Goal: Transaction & Acquisition: Purchase product/service

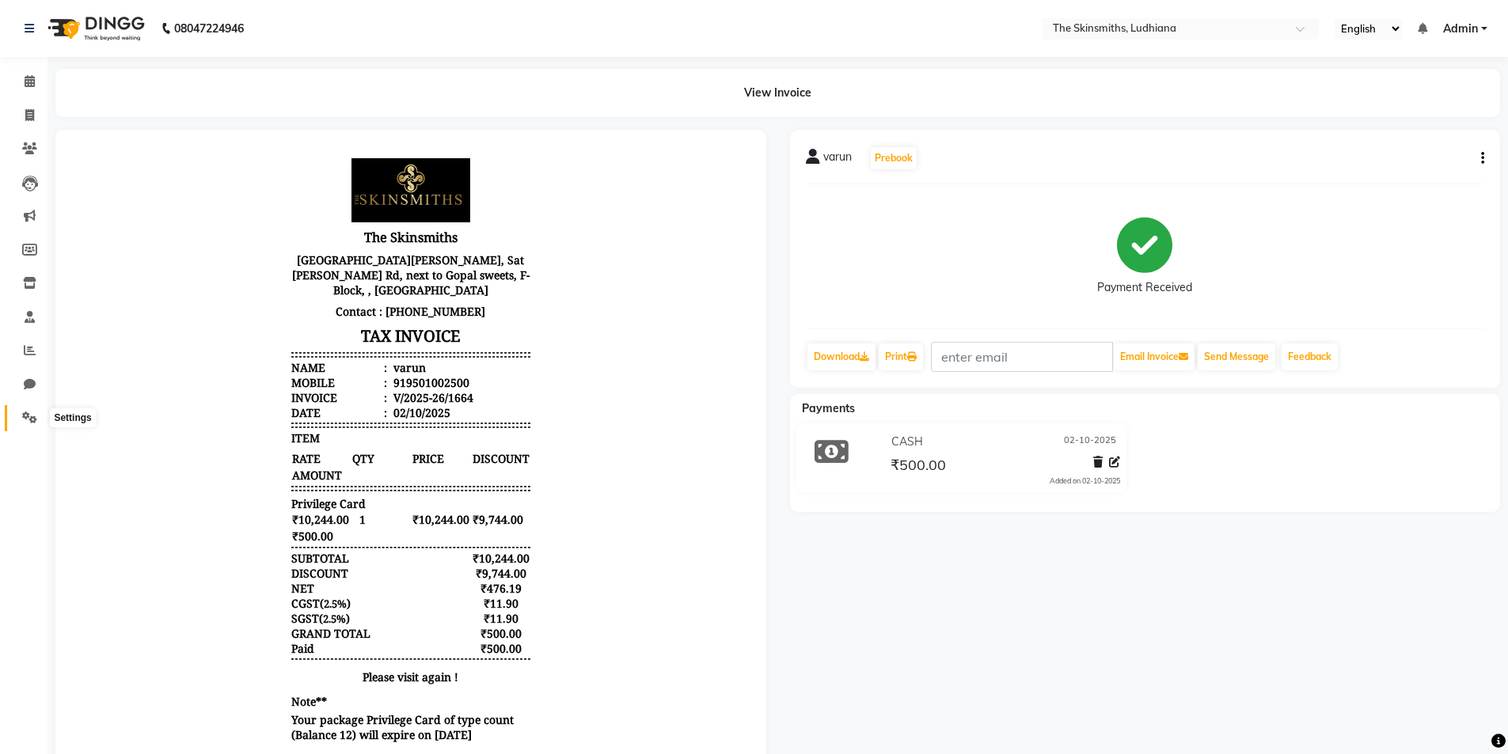
click at [26, 422] on icon at bounding box center [29, 418] width 15 height 12
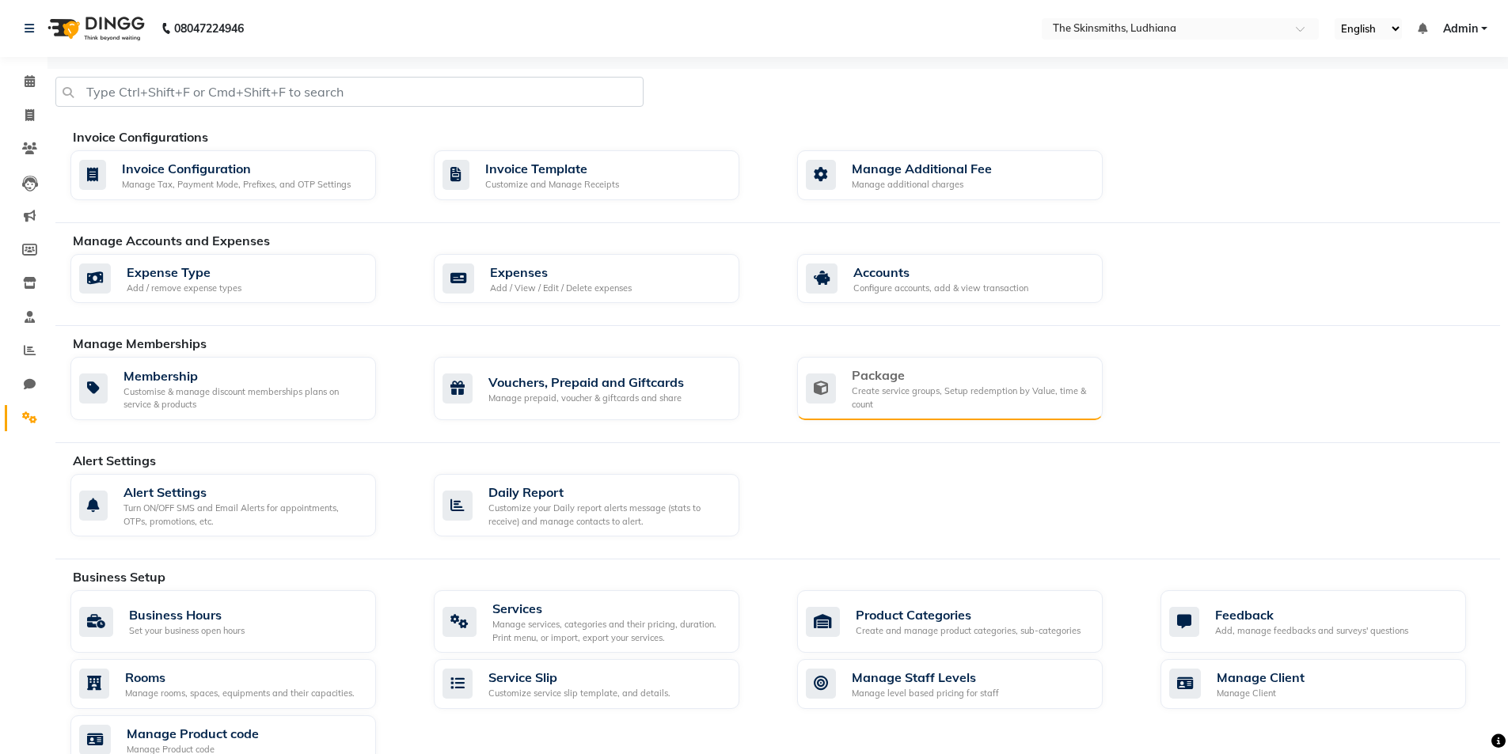
click at [843, 399] on div "Package Create service groups, Setup redemption by Value, time & count" at bounding box center [948, 388] width 284 height 45
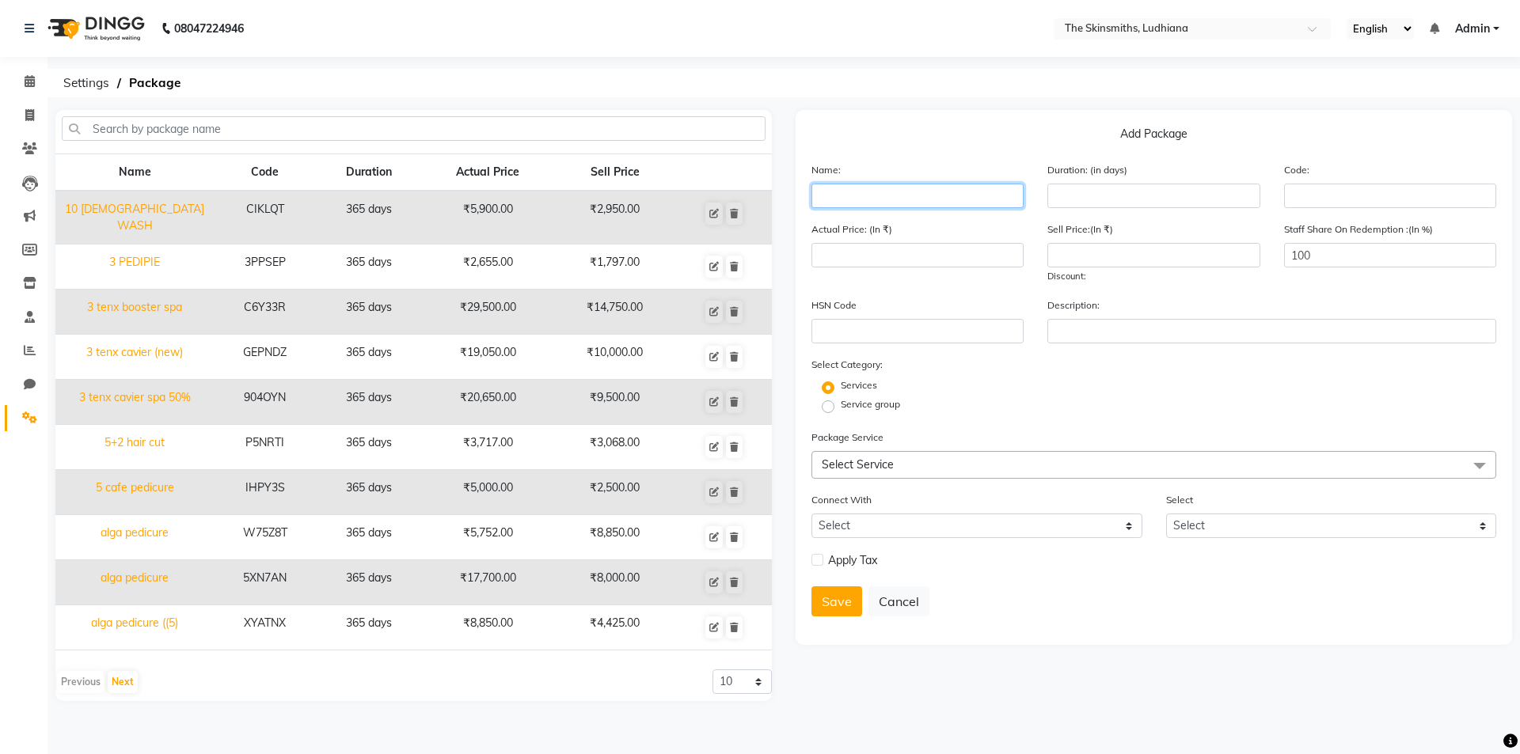
click at [863, 184] on input "text" at bounding box center [917, 196] width 212 height 25
type input "head massage (new)"
click at [1096, 200] on input "number" at bounding box center [1153, 196] width 212 height 25
type input "365"
click at [868, 462] on span "Select Service" at bounding box center [858, 465] width 72 height 14
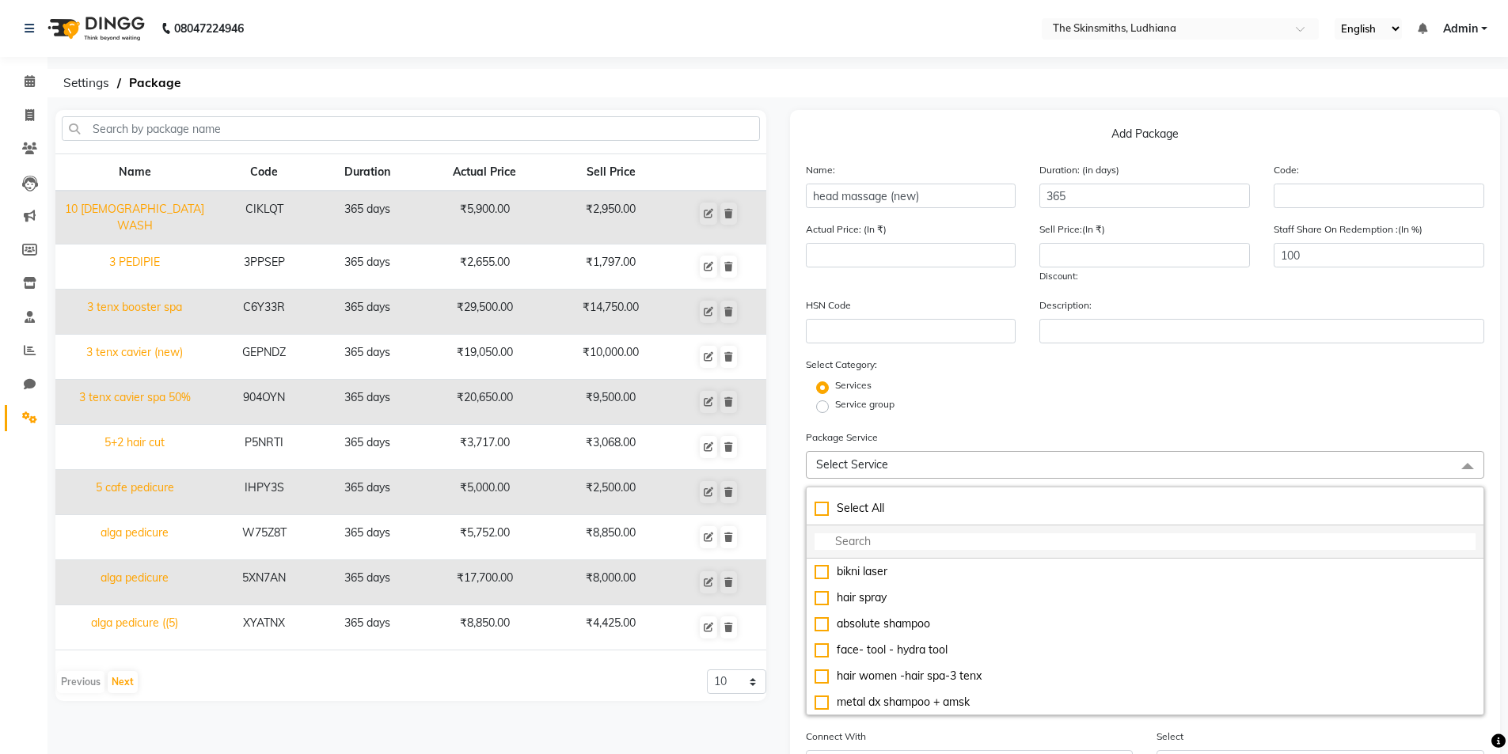
click at [868, 545] on input "multiselect-search" at bounding box center [1146, 542] width 662 height 17
type input "ha"
checkbox input "true"
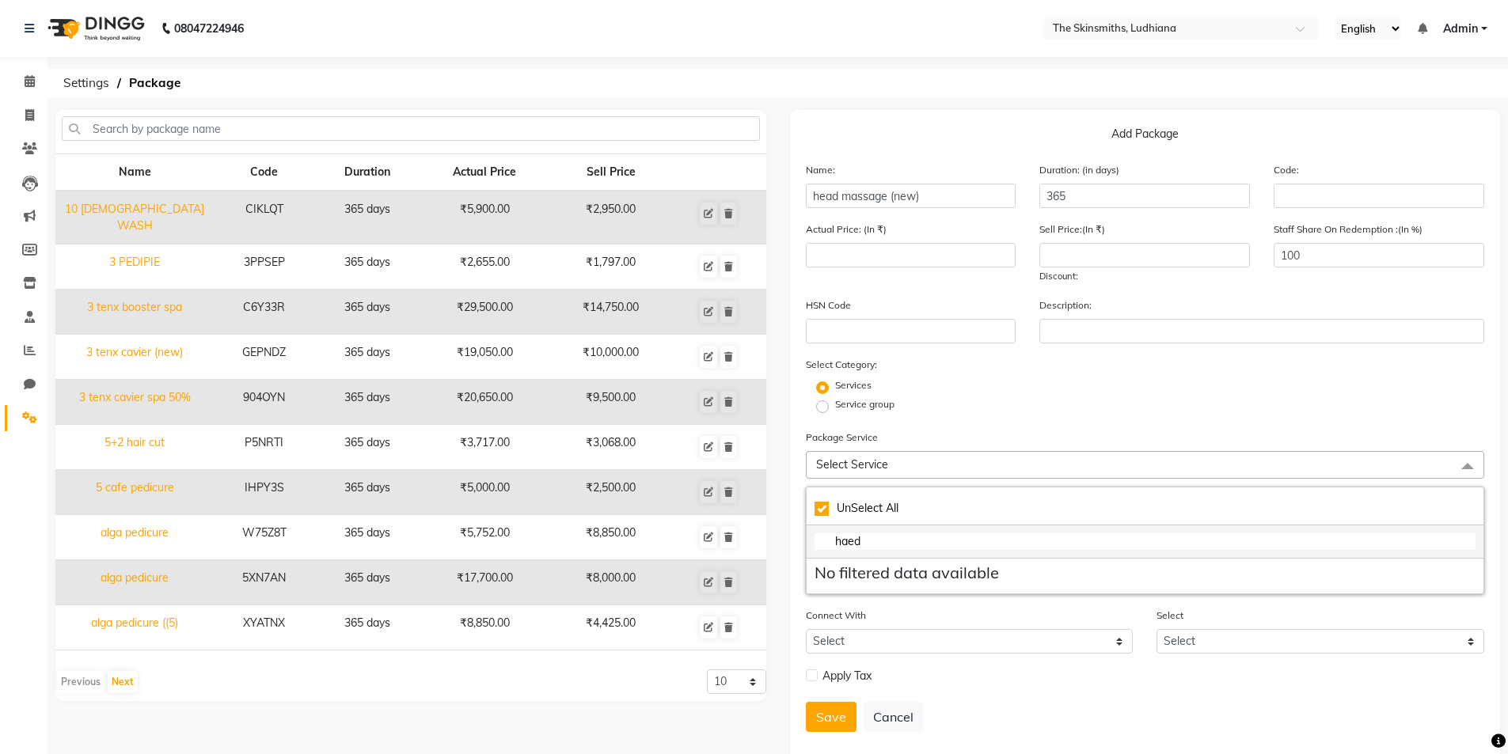
type input "hae"
checkbox input "false"
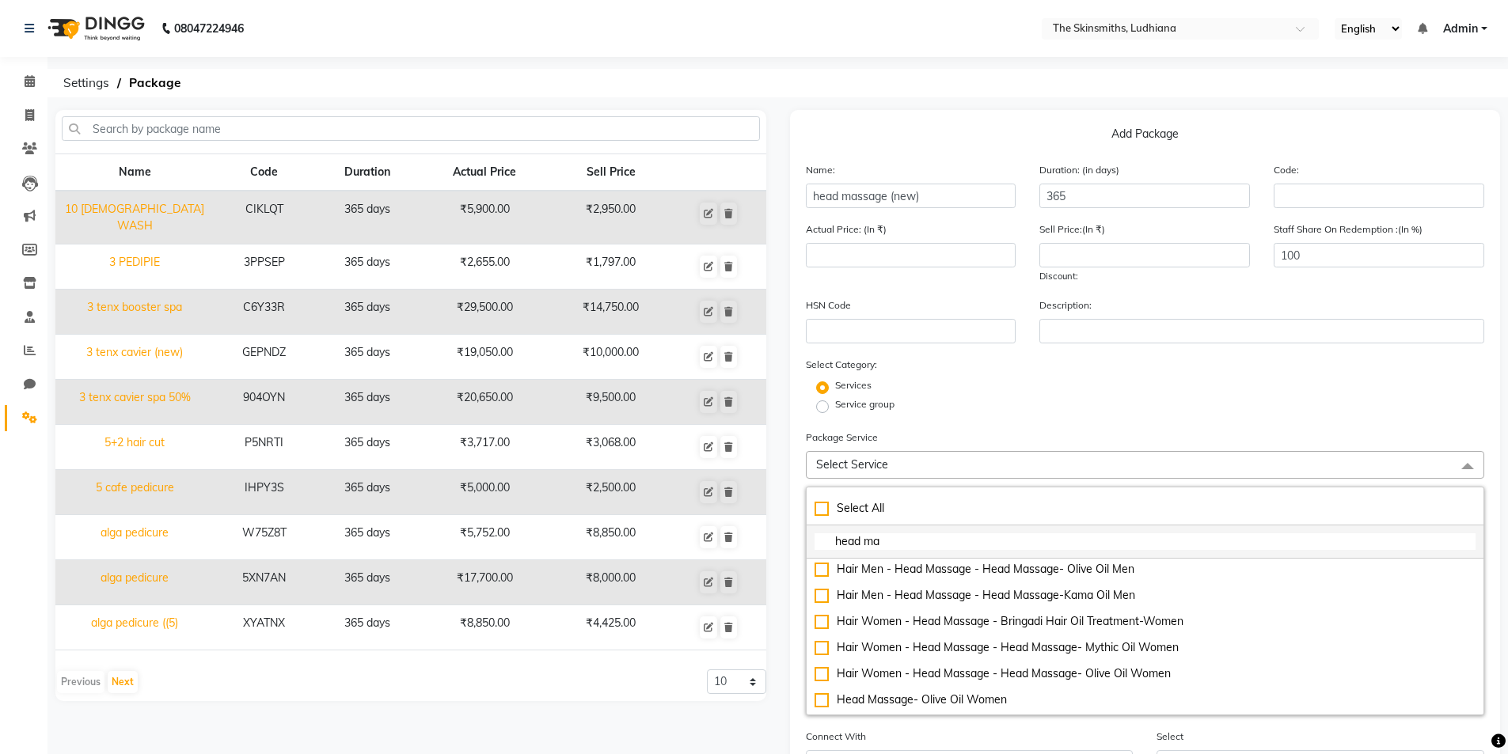
scroll to position [118, 0]
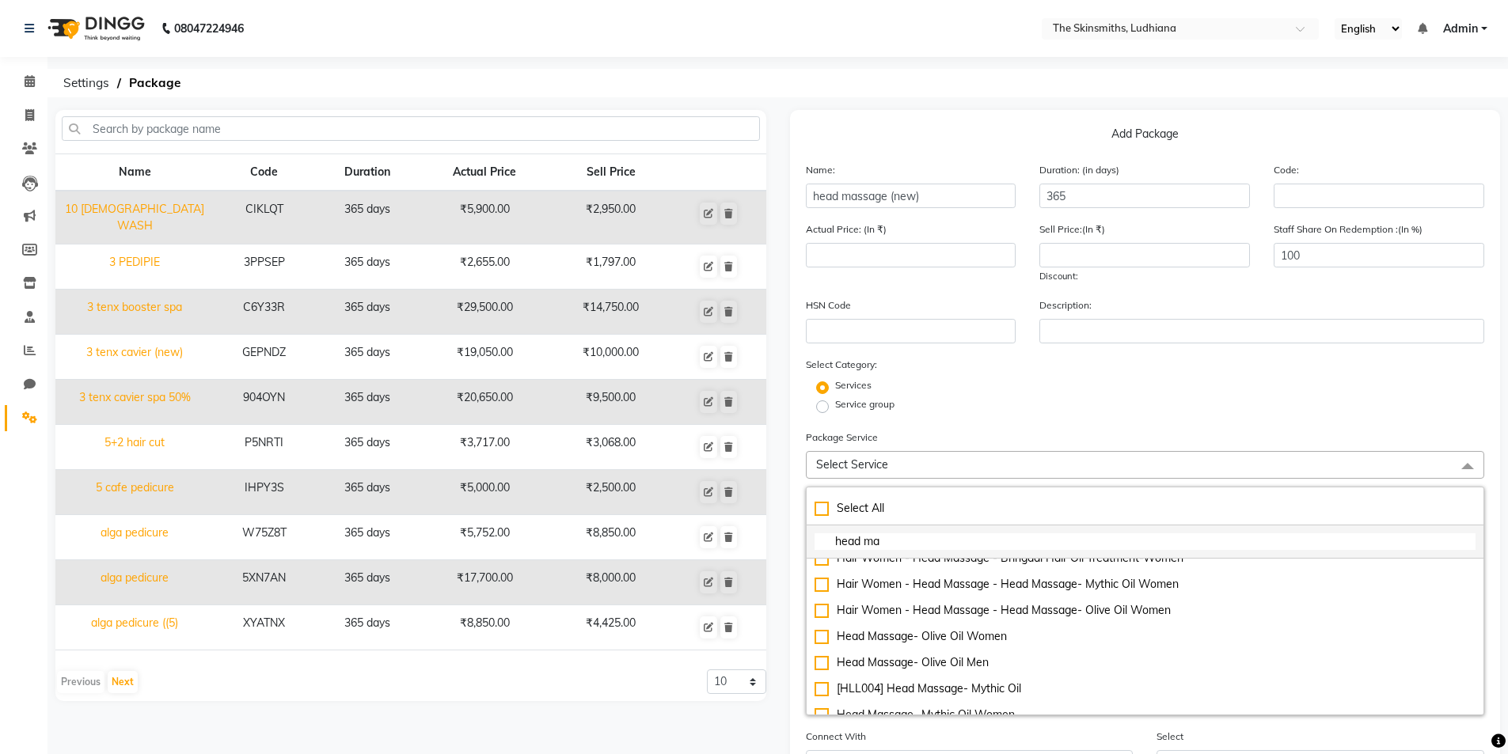
type input "head ma"
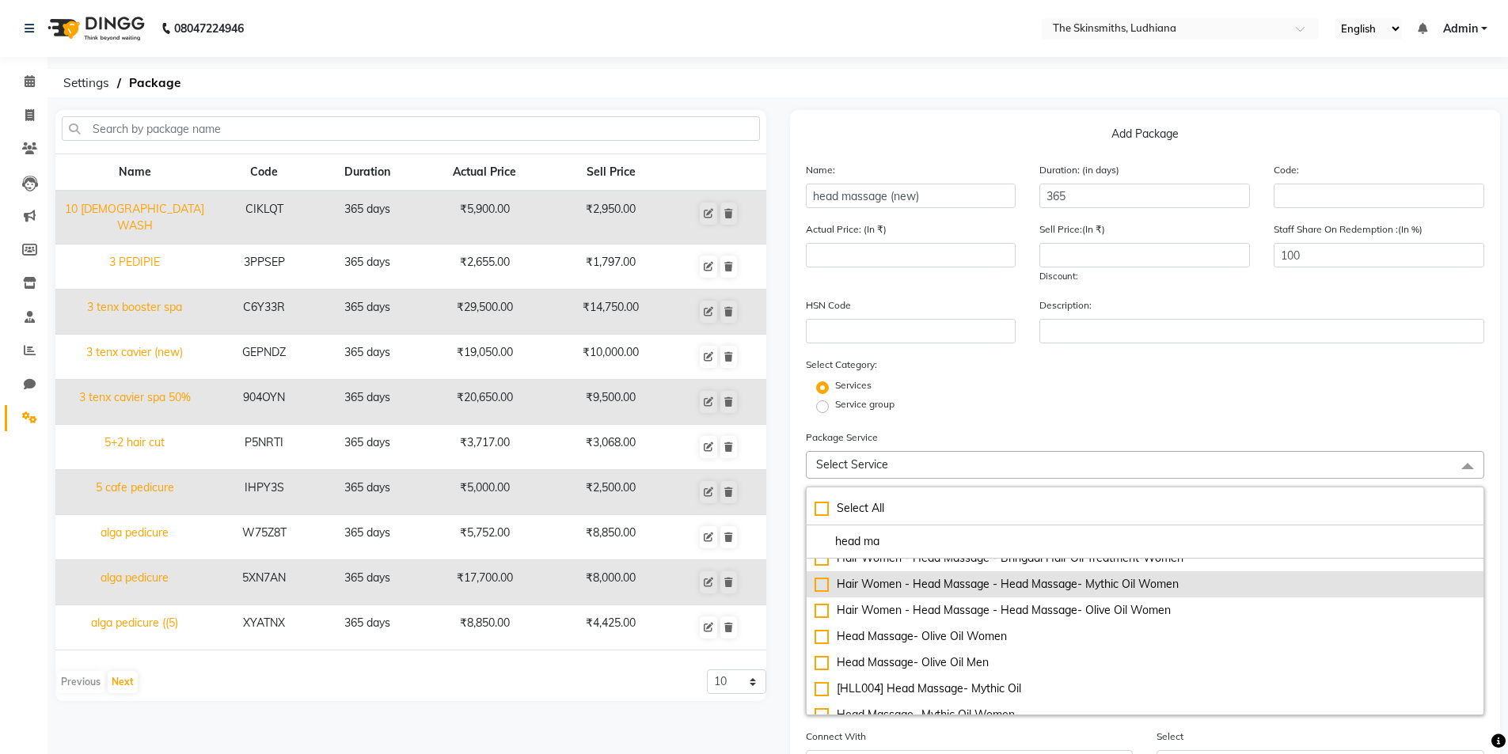
click at [1183, 587] on div "Hair Women - Head Massage - Head Massage- Mythic Oil Women" at bounding box center [1146, 584] width 662 height 17
type input "1000"
checkbox input "true"
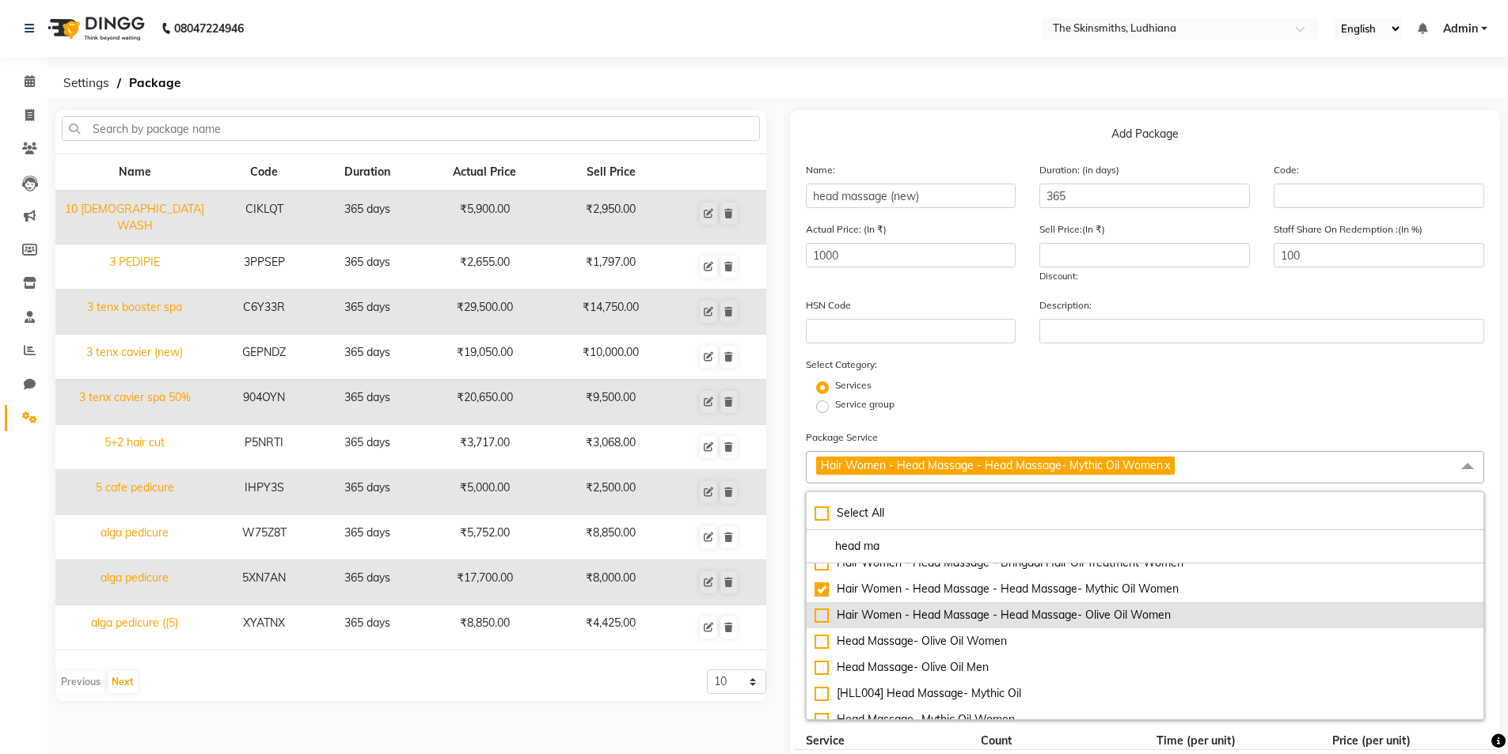
click at [1089, 610] on div "Hair Women - Head Massage - Head Massage- Olive Oil Women" at bounding box center [1146, 615] width 662 height 17
type input "1800"
checkbox input "true"
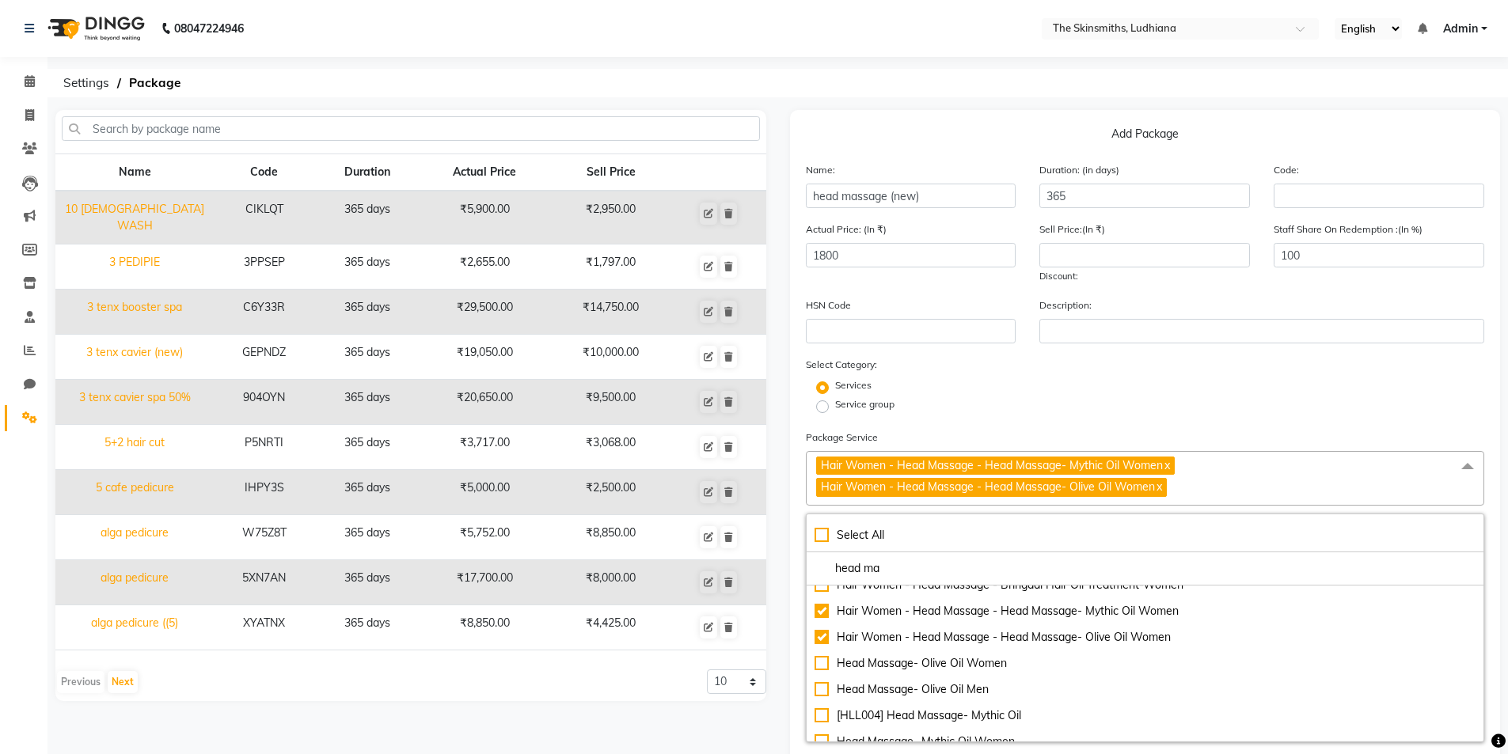
click at [1161, 488] on link "x" at bounding box center [1158, 487] width 7 height 14
type input "1000"
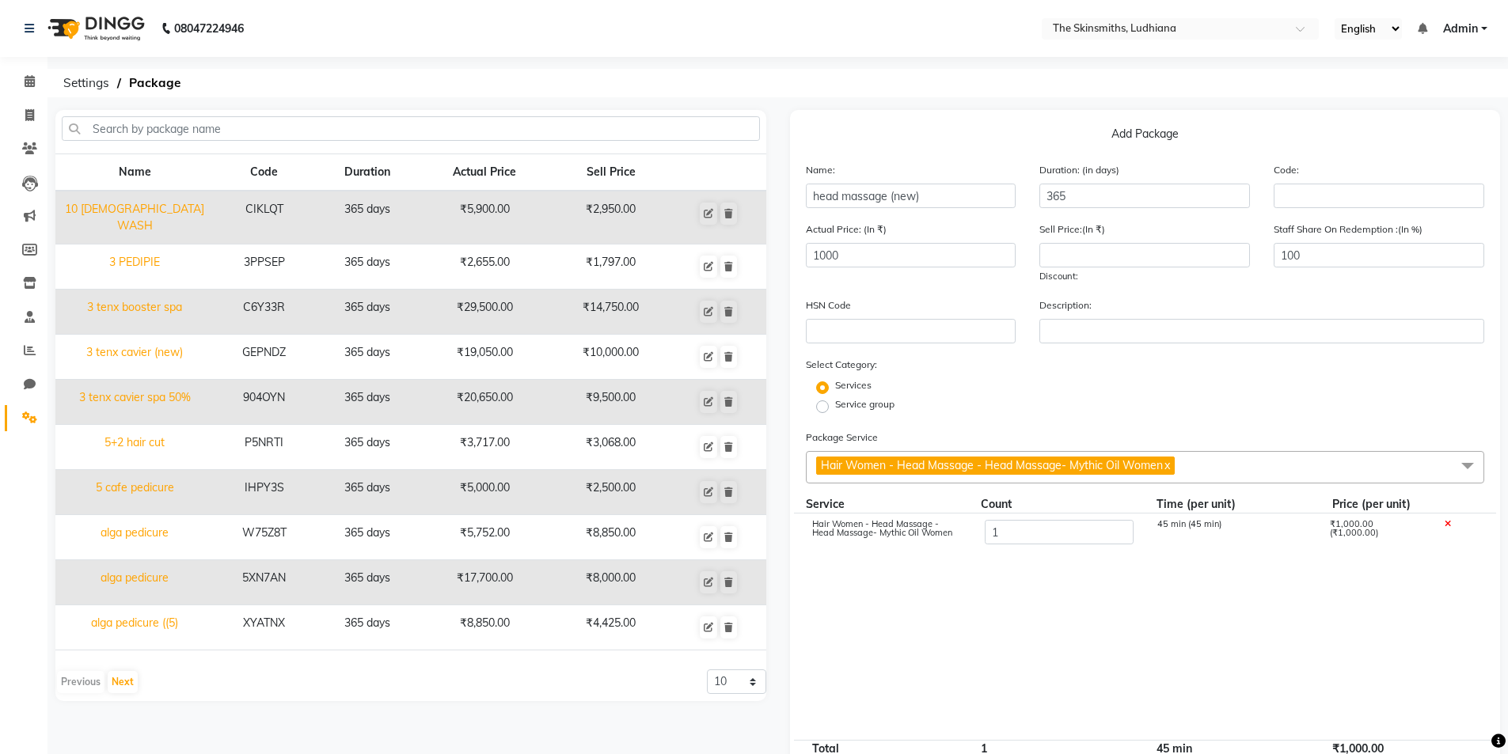
click at [1168, 465] on link "x" at bounding box center [1166, 465] width 7 height 14
checkbox input "false"
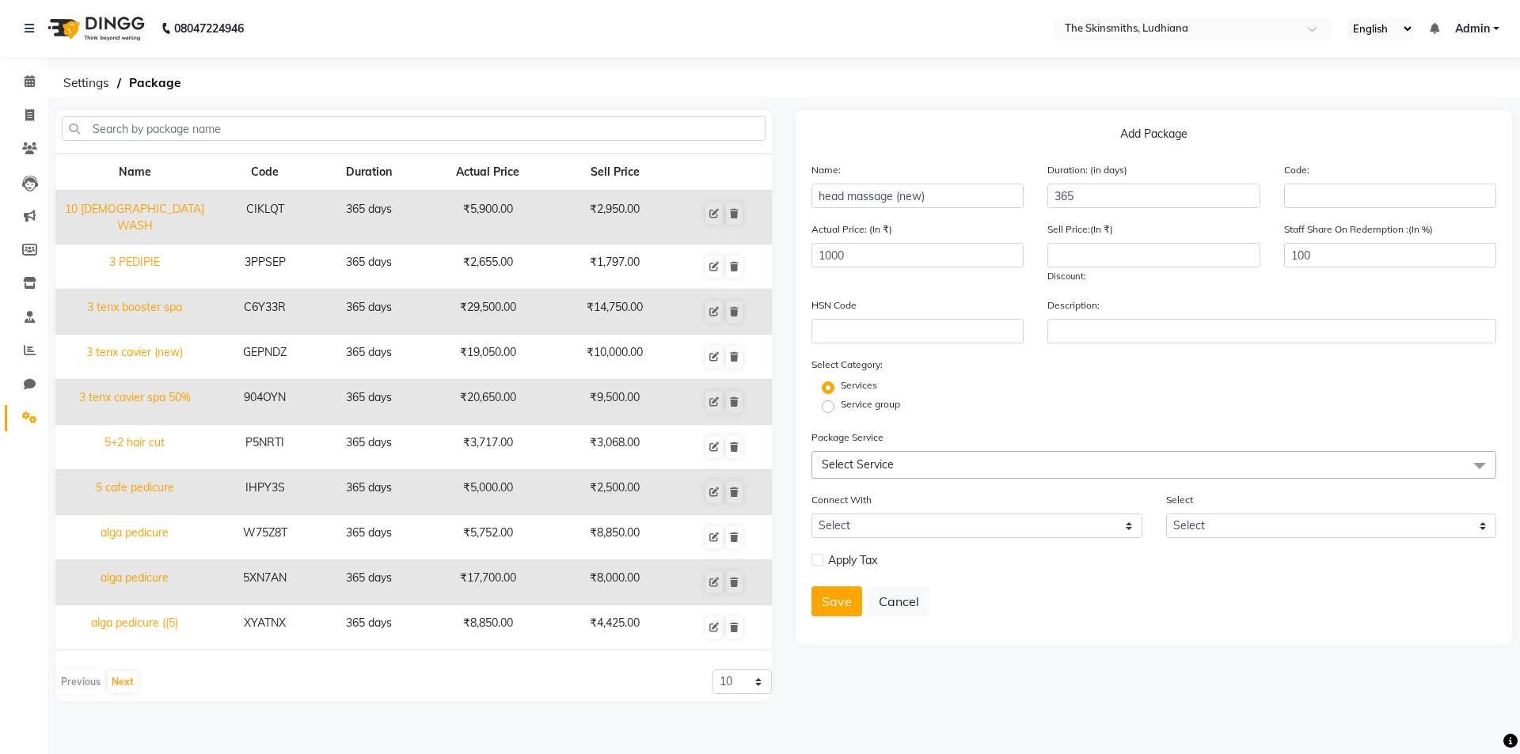
click at [887, 462] on span "Select Service" at bounding box center [858, 465] width 72 height 14
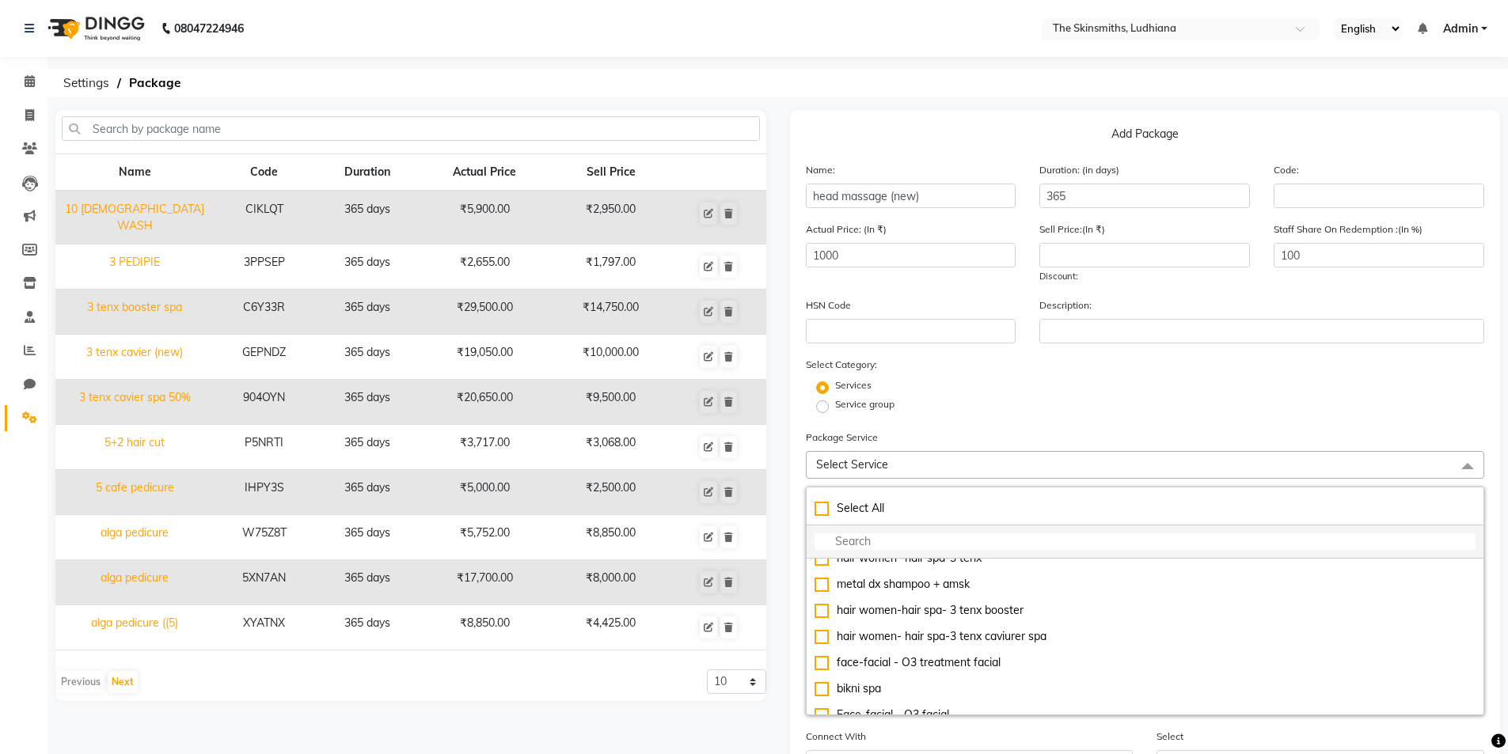
click at [864, 538] on input "multiselect-search" at bounding box center [1146, 542] width 662 height 17
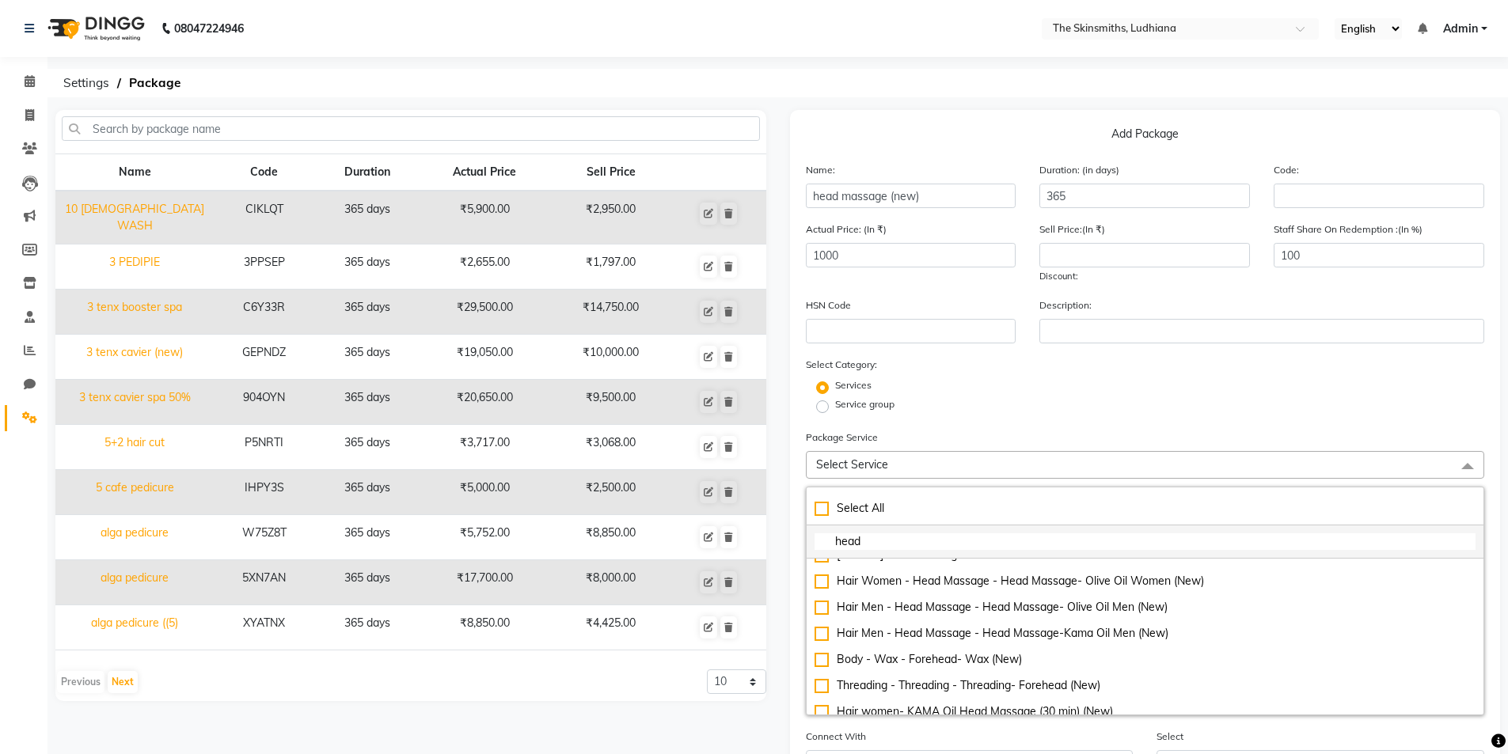
scroll to position [451, 0]
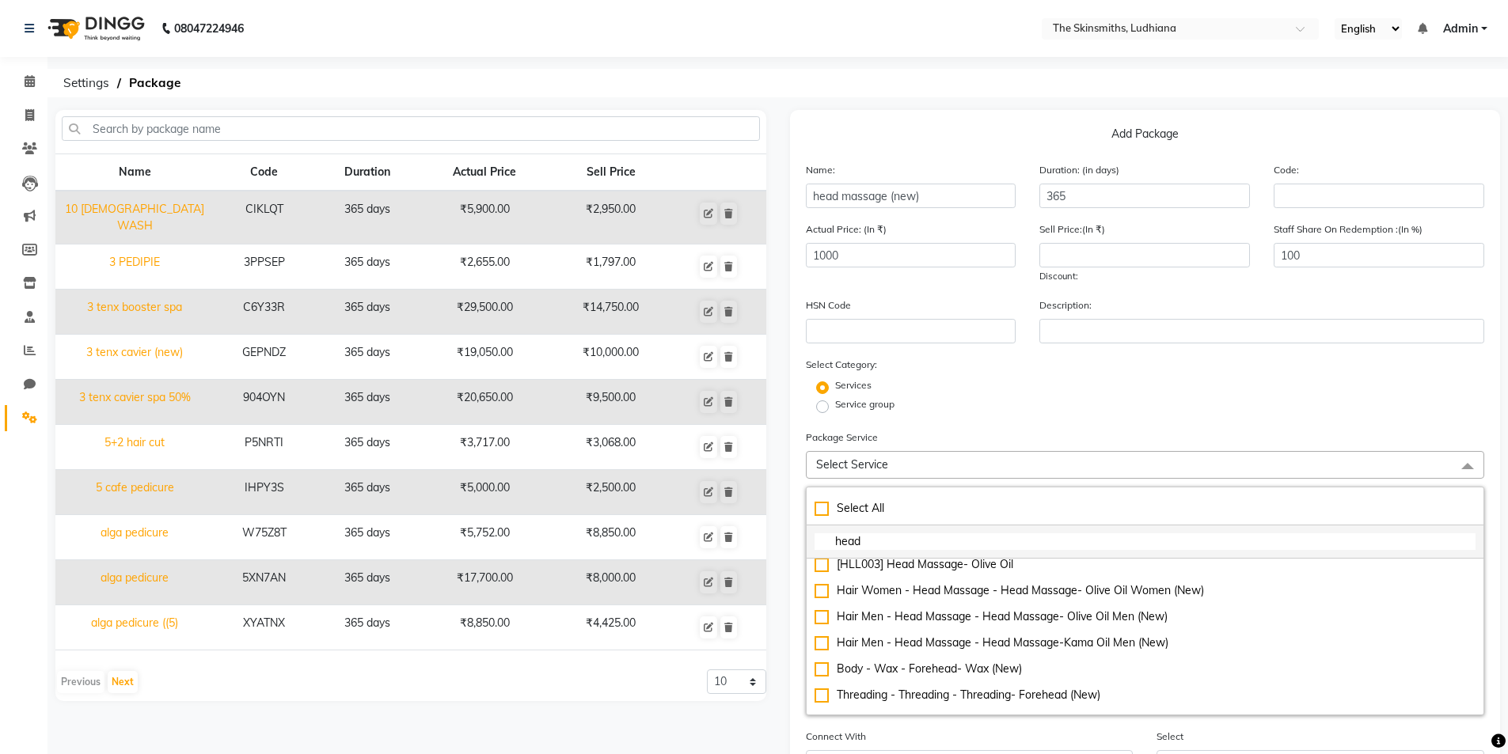
type input "head"
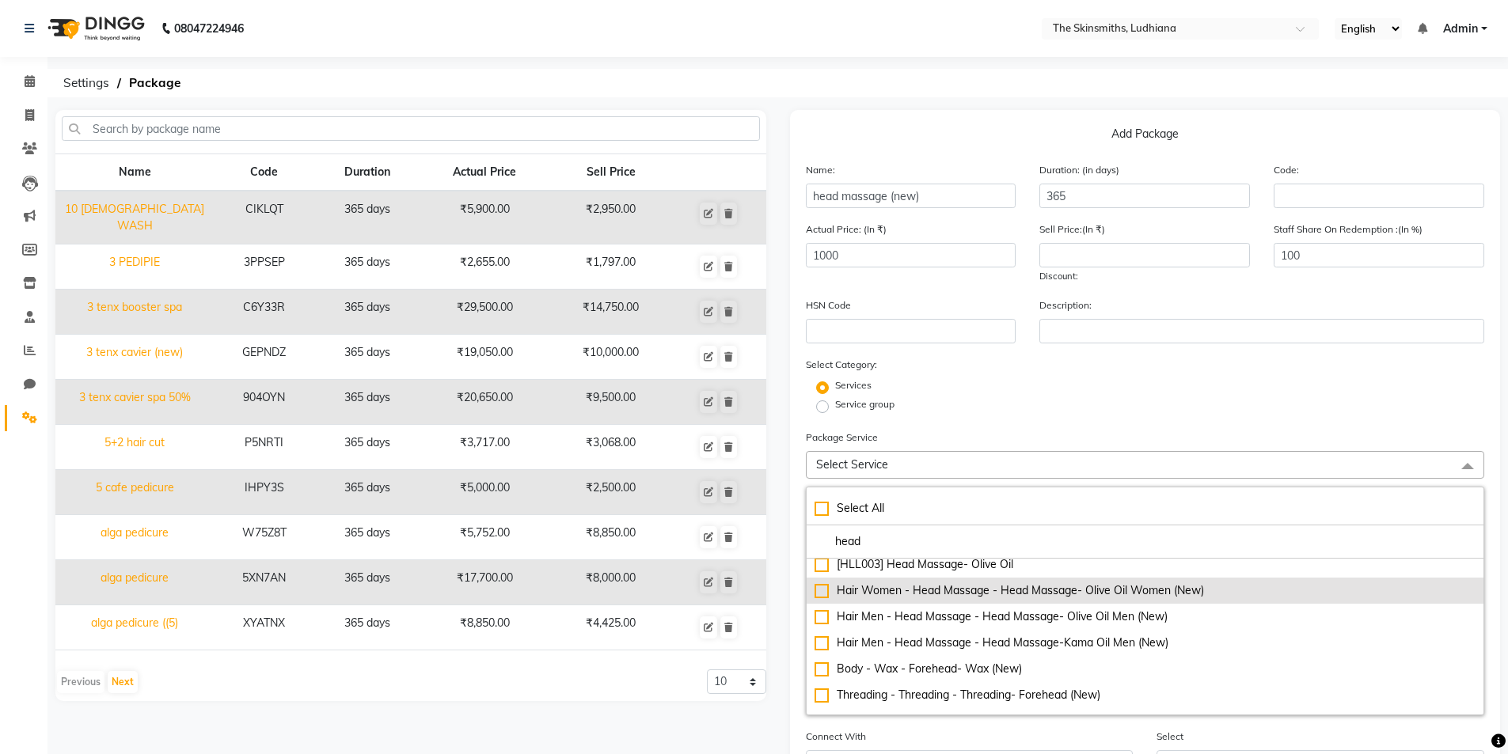
click at [815, 591] on div "Hair Women - Head Massage - Head Massage- Olive Oil Women (New)" at bounding box center [1146, 591] width 662 height 17
type input "857"
checkbox input "true"
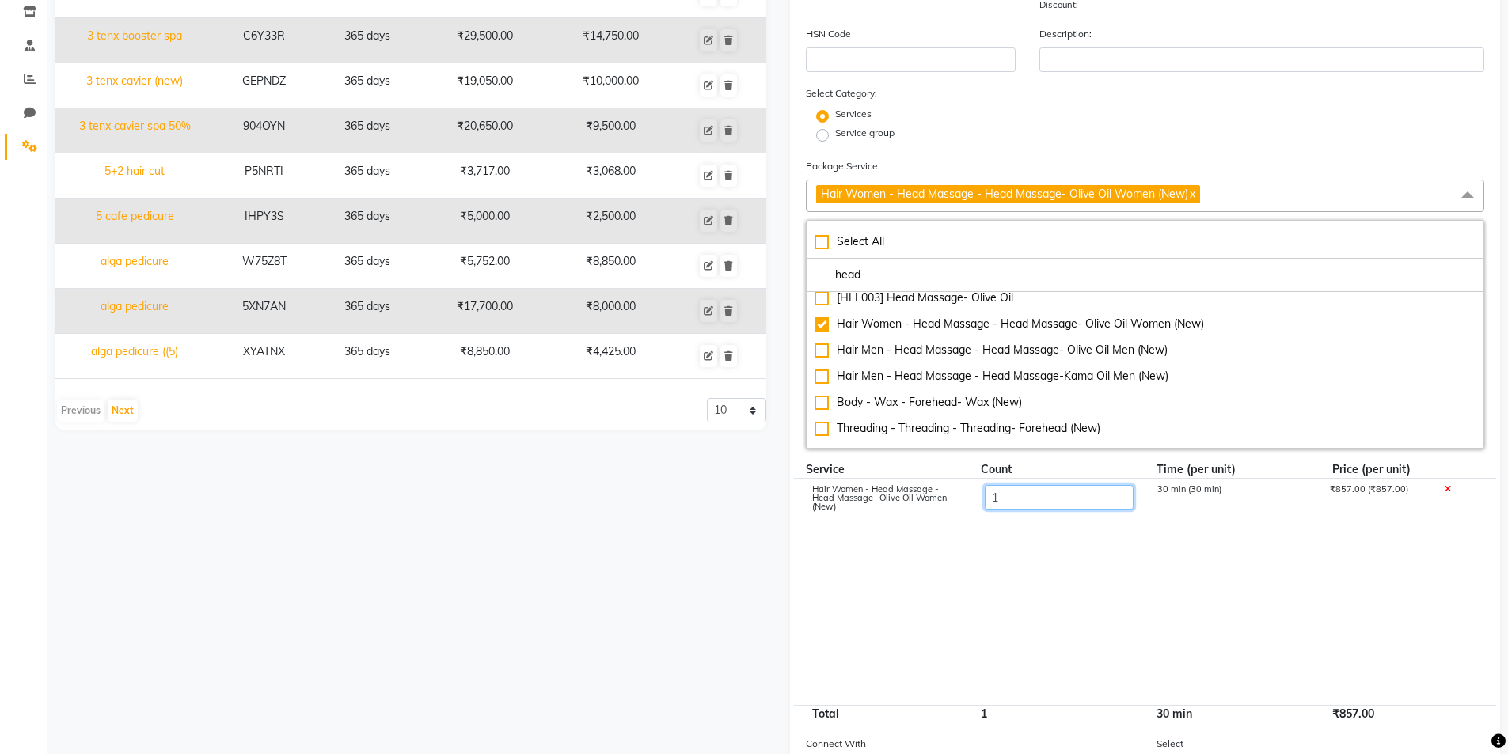
click at [1028, 496] on input "1" at bounding box center [1058, 497] width 149 height 25
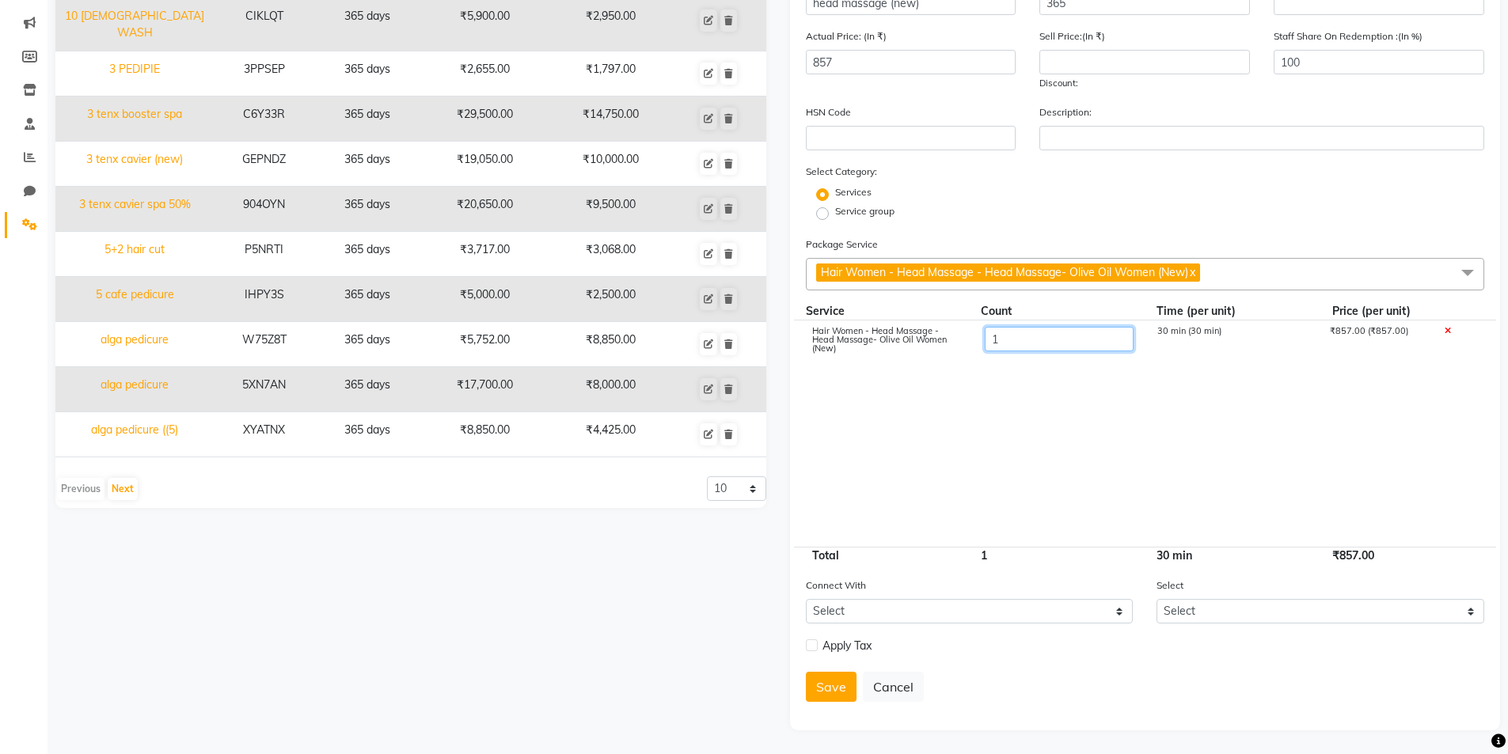
scroll to position [193, 0]
type input "5"
click at [967, 464] on cdk-virtual-scroll-viewport "Hair Women - Head Massage - Head Massage- Olive Oil Women (New) 5 30 min (30 mi…" at bounding box center [1145, 434] width 679 height 226
type input "4285"
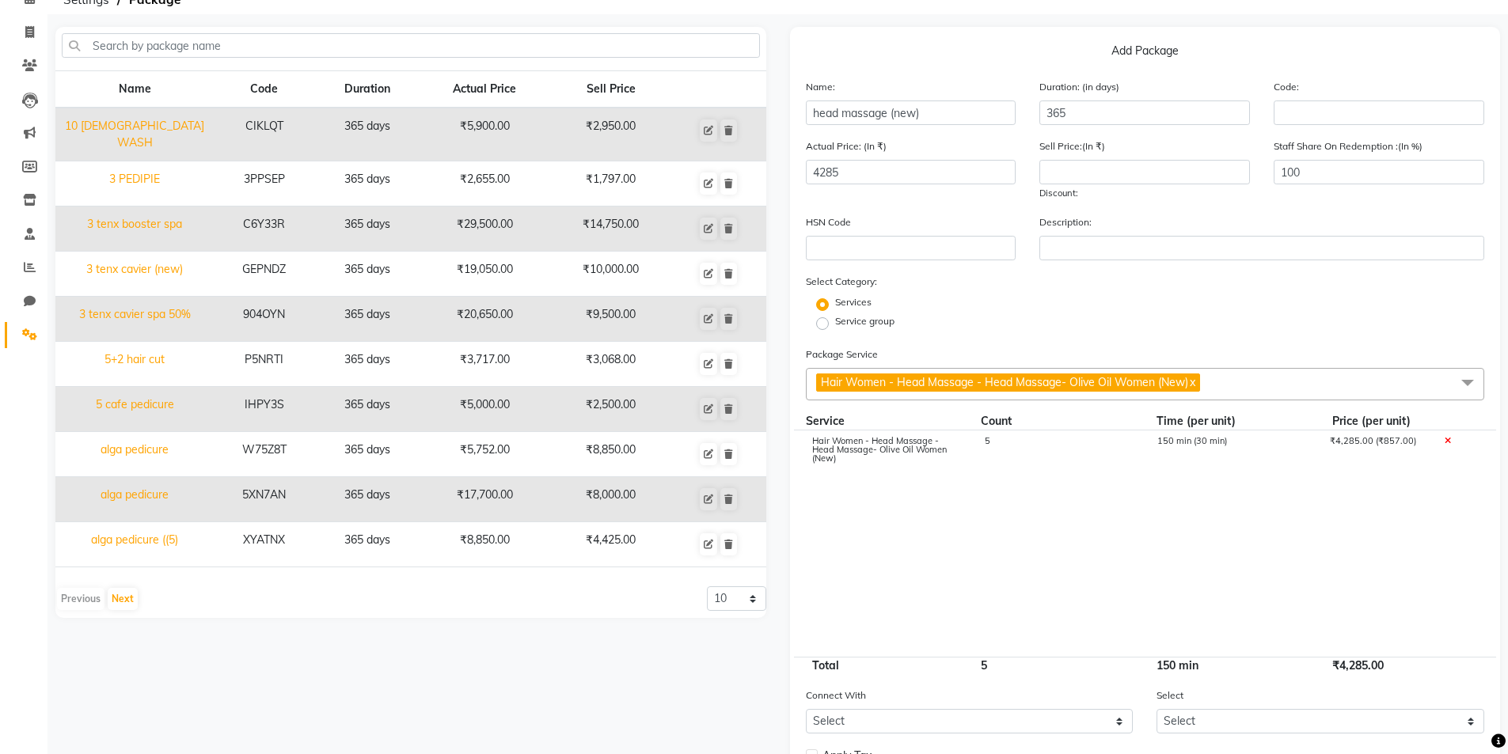
scroll to position [78, 0]
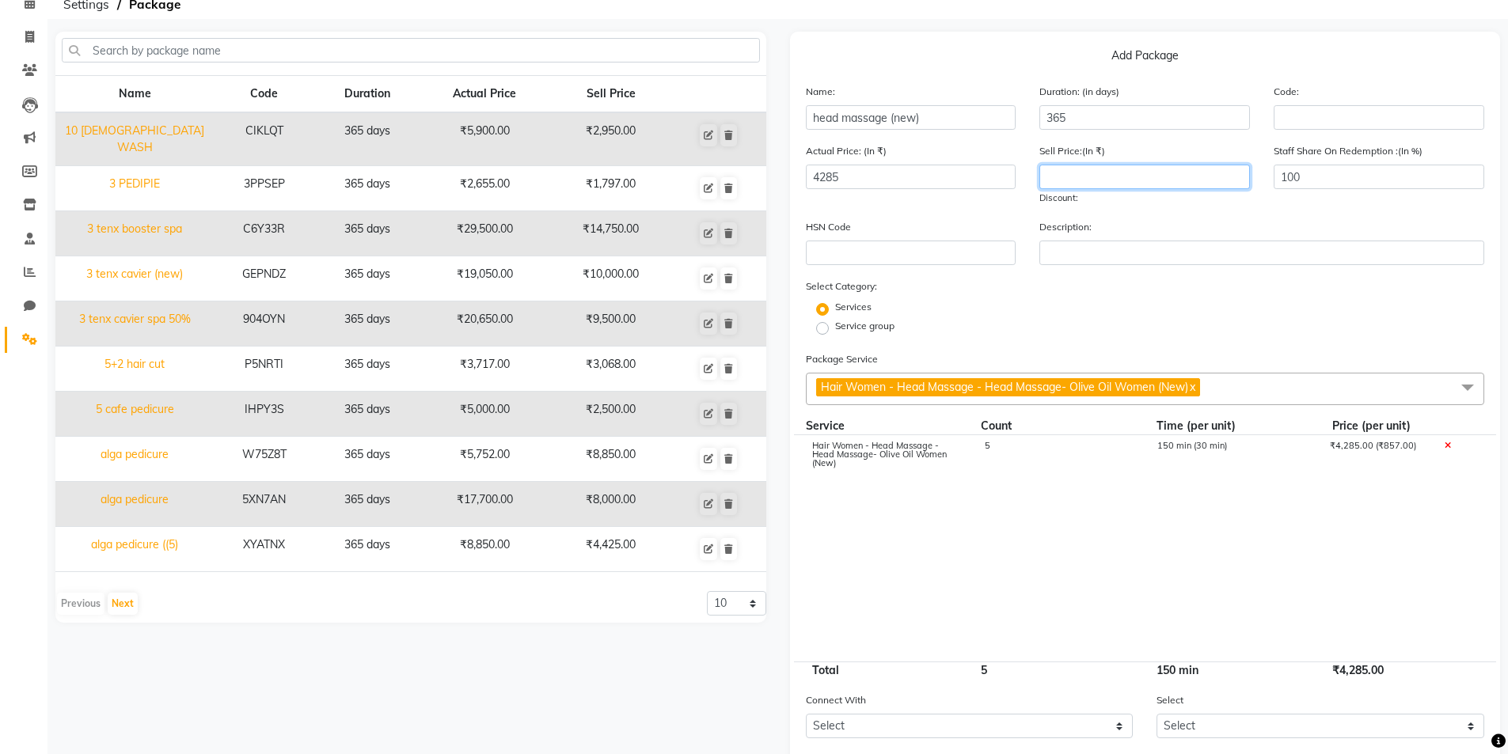
click at [1091, 174] on input "number" at bounding box center [1144, 177] width 211 height 25
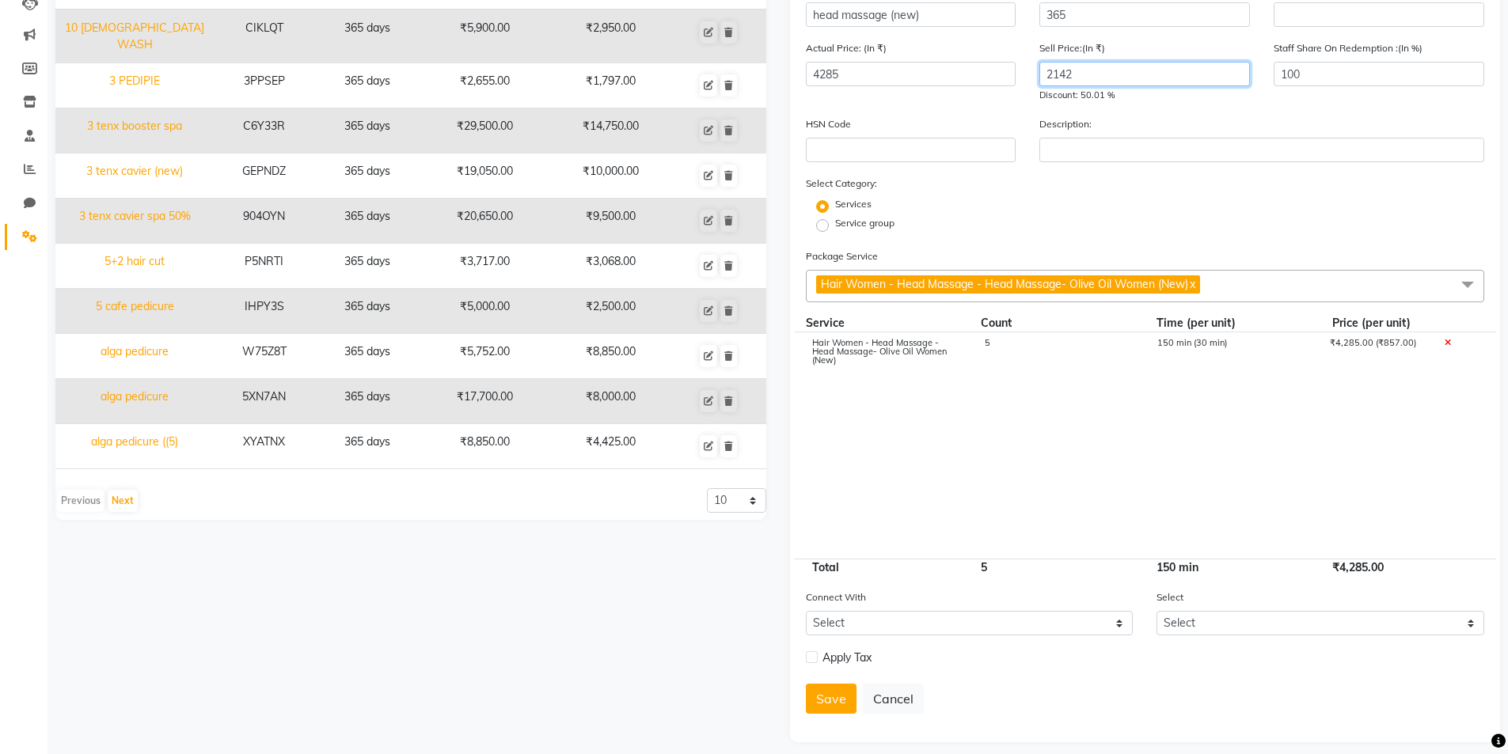
scroll to position [193, 0]
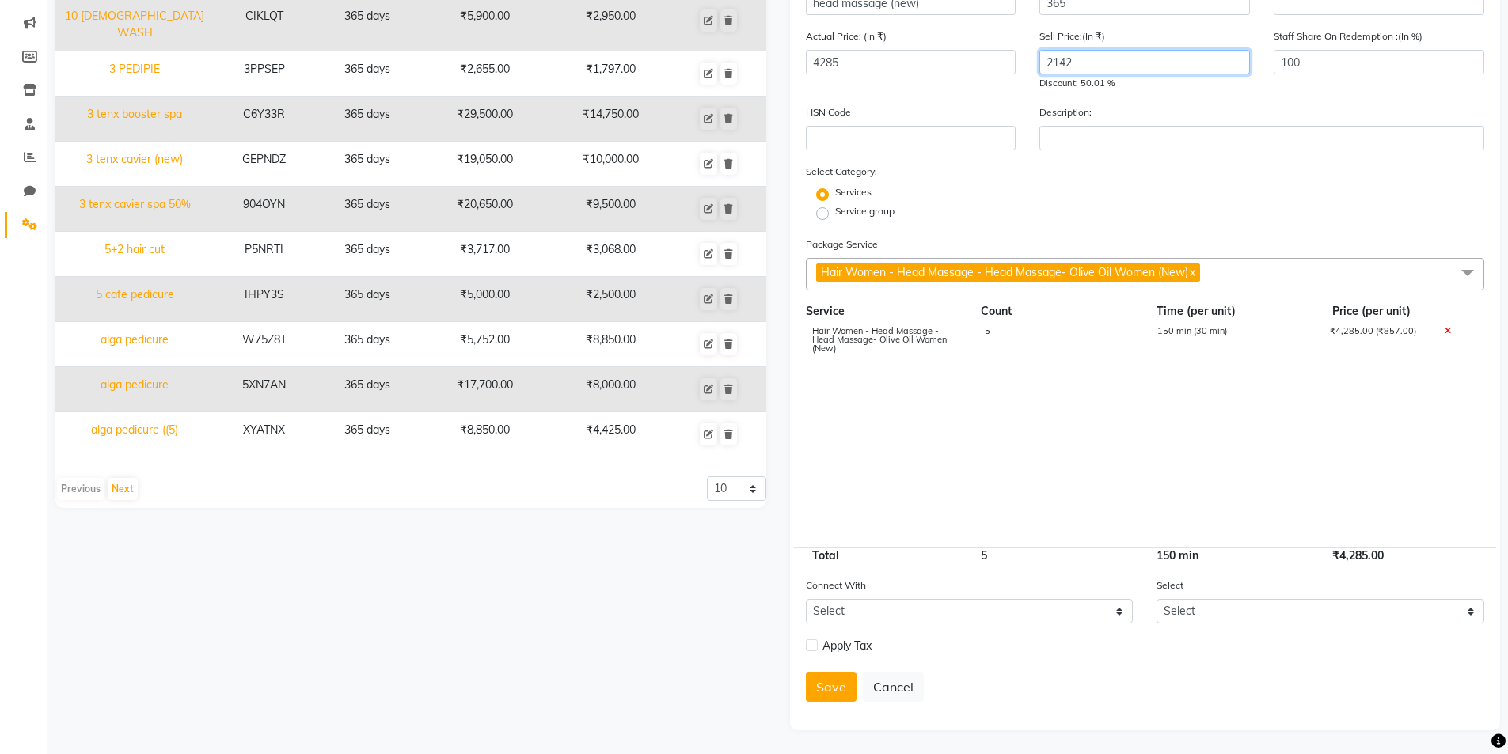
type input "2142"
click at [812, 646] on label at bounding box center [812, 646] width 12 height 12
click at [812, 646] on input "checkbox" at bounding box center [811, 646] width 10 height 10
checkbox input "true"
click at [828, 720] on button "Save" at bounding box center [831, 728] width 51 height 30
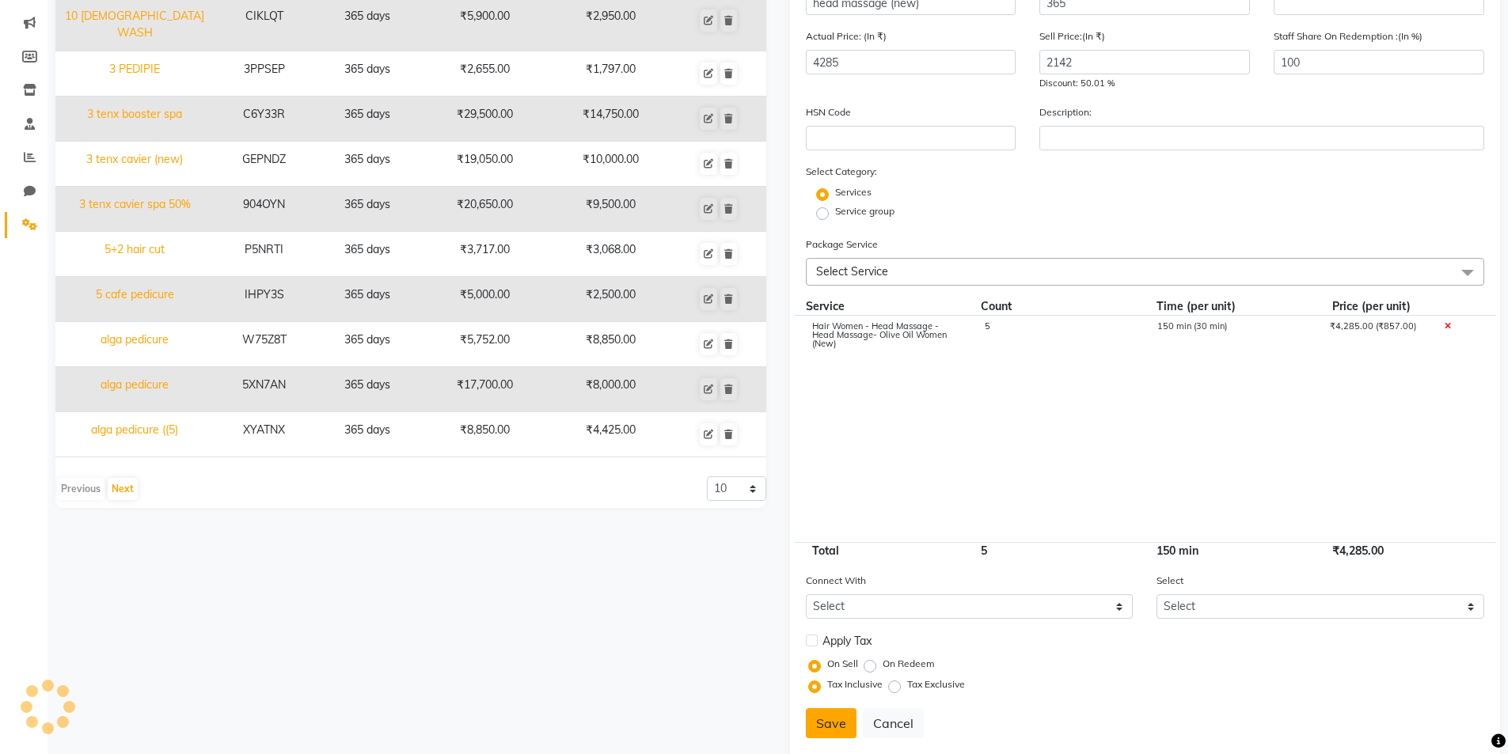
select select
checkbox input "false"
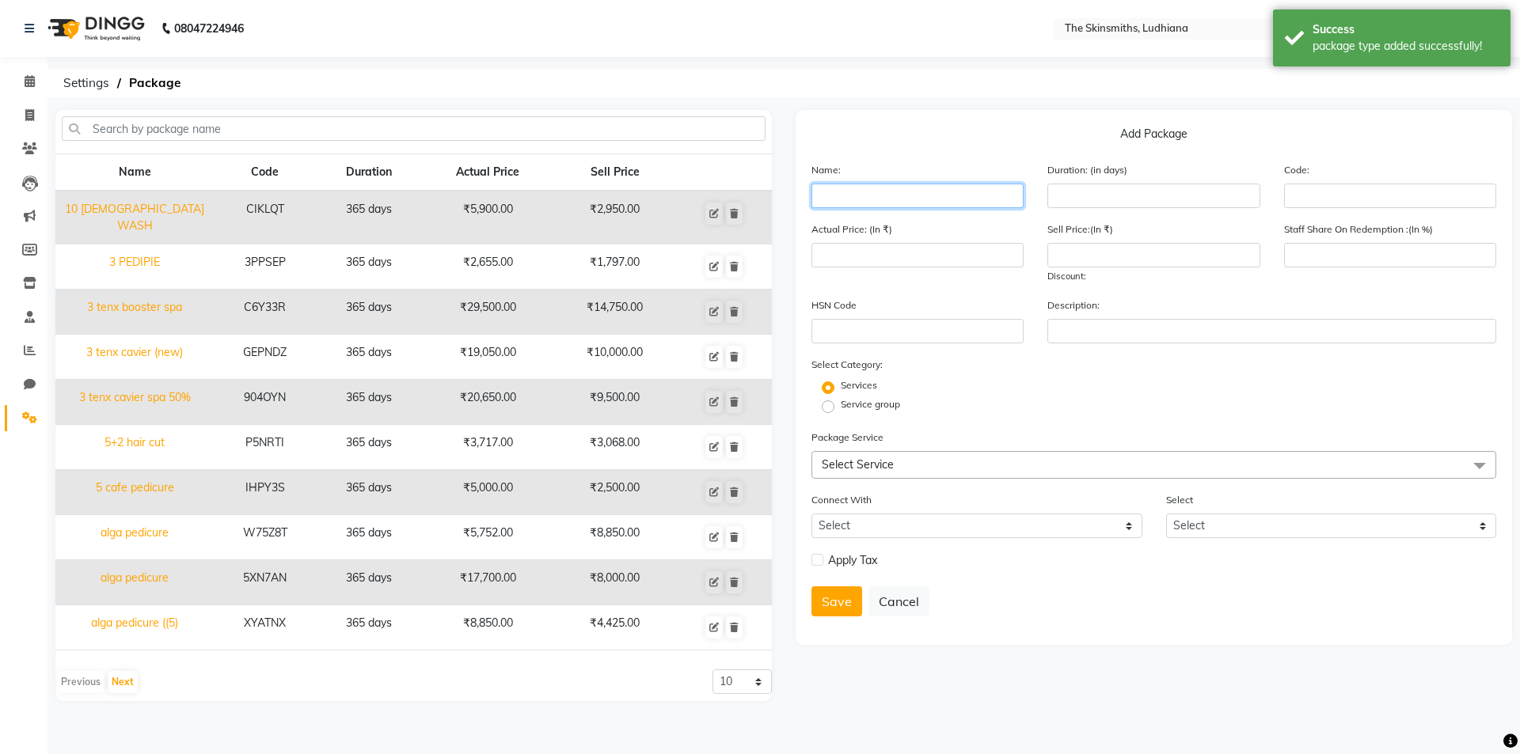
click at [867, 192] on input "text" at bounding box center [917, 196] width 212 height 25
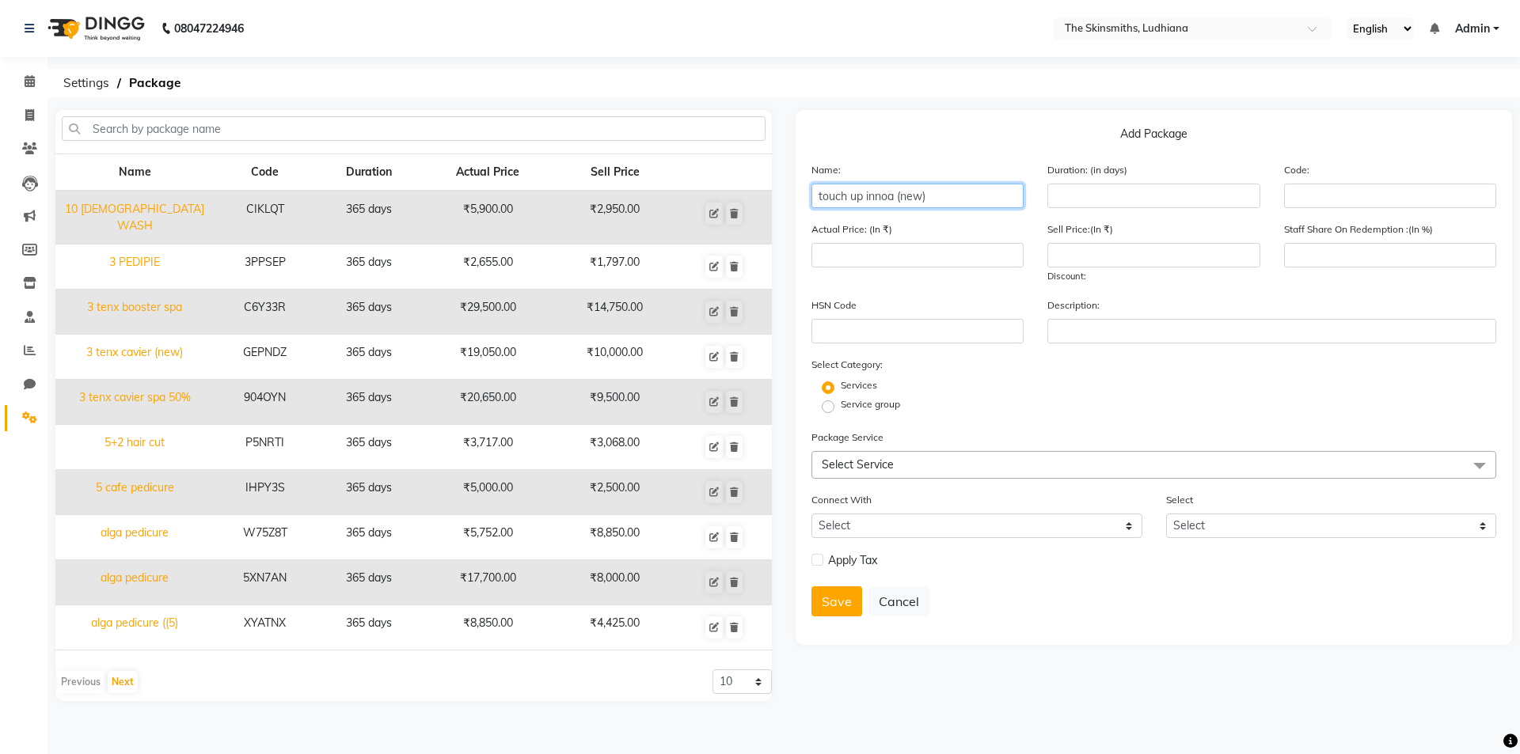
type input "touch up innoa (new)"
click at [1085, 200] on input "number" at bounding box center [1153, 196] width 212 height 25
type input "365"
click at [889, 256] on input "number" at bounding box center [917, 255] width 212 height 25
type input "8500"
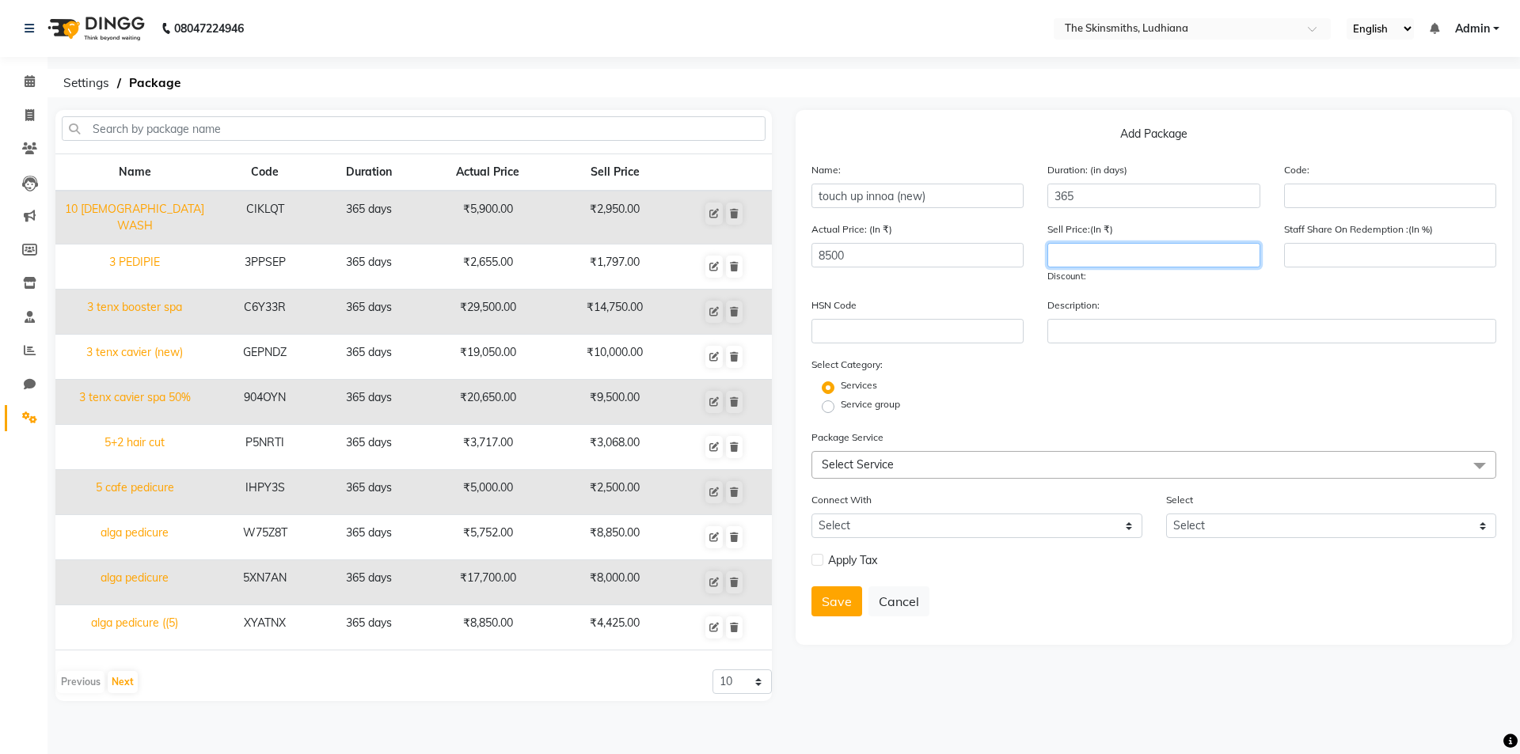
click at [1109, 253] on input "number" at bounding box center [1153, 255] width 212 height 25
type input "4250"
click at [854, 462] on span "Select Service" at bounding box center [858, 465] width 72 height 14
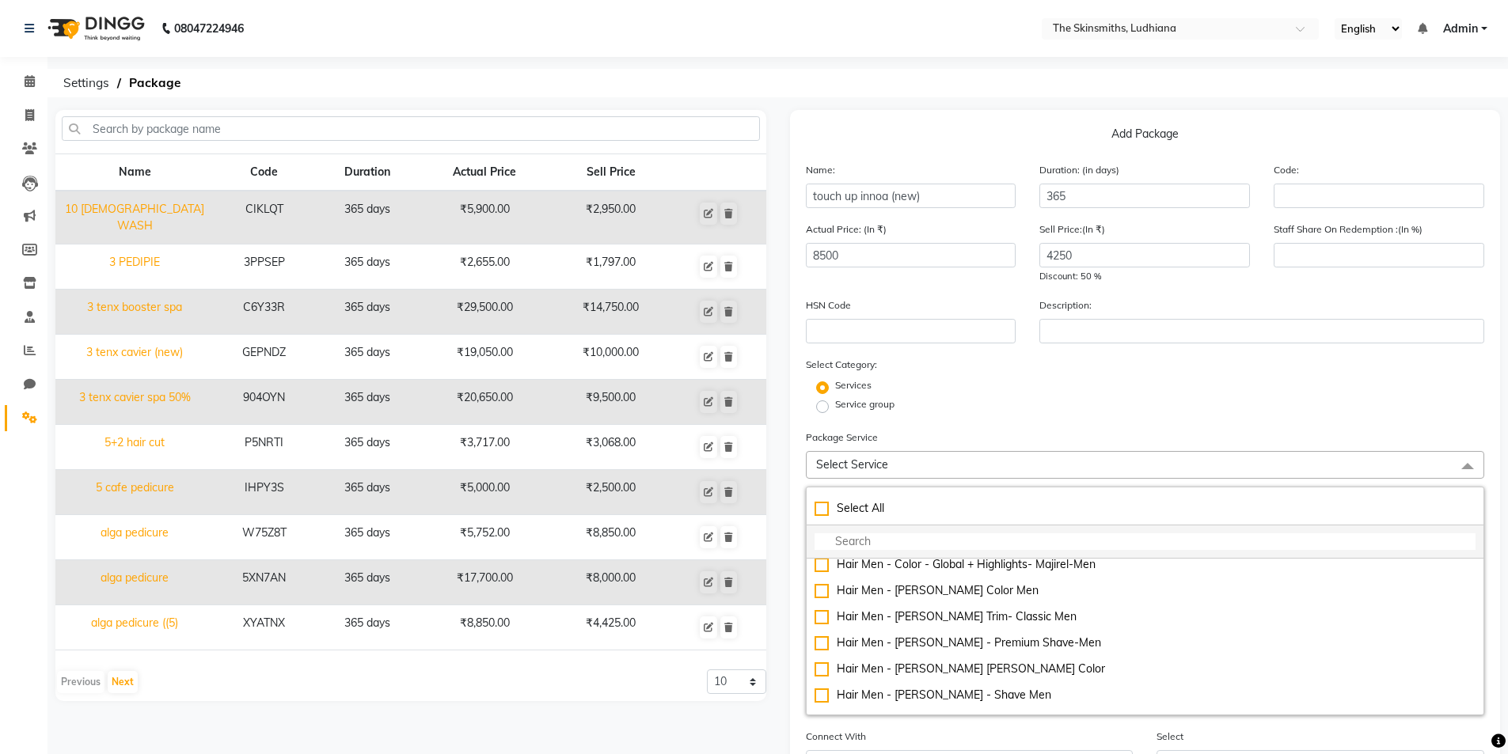
click at [848, 545] on input "multiselect-search" at bounding box center [1146, 542] width 662 height 17
type input "inn"
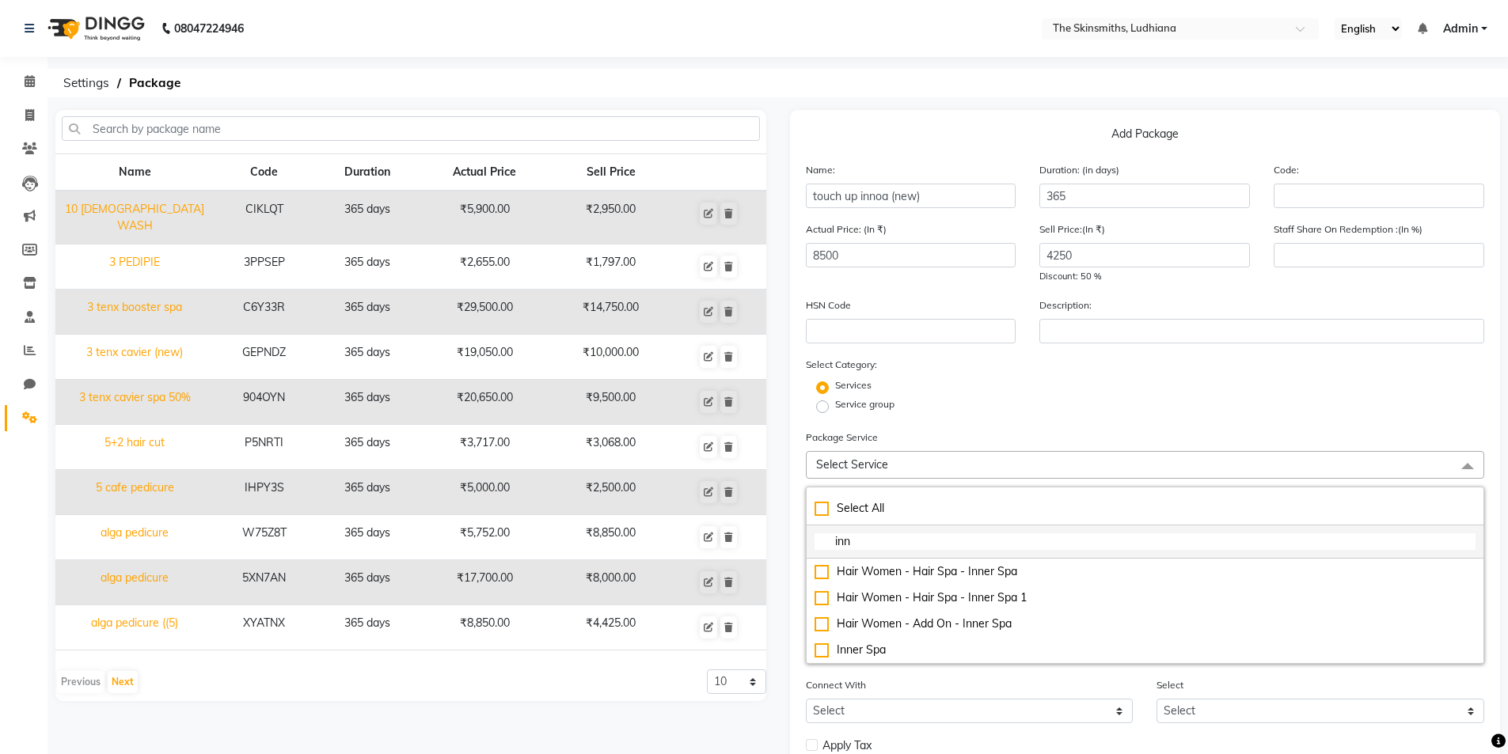
scroll to position [0, 0]
checkbox input "true"
type input "inno"
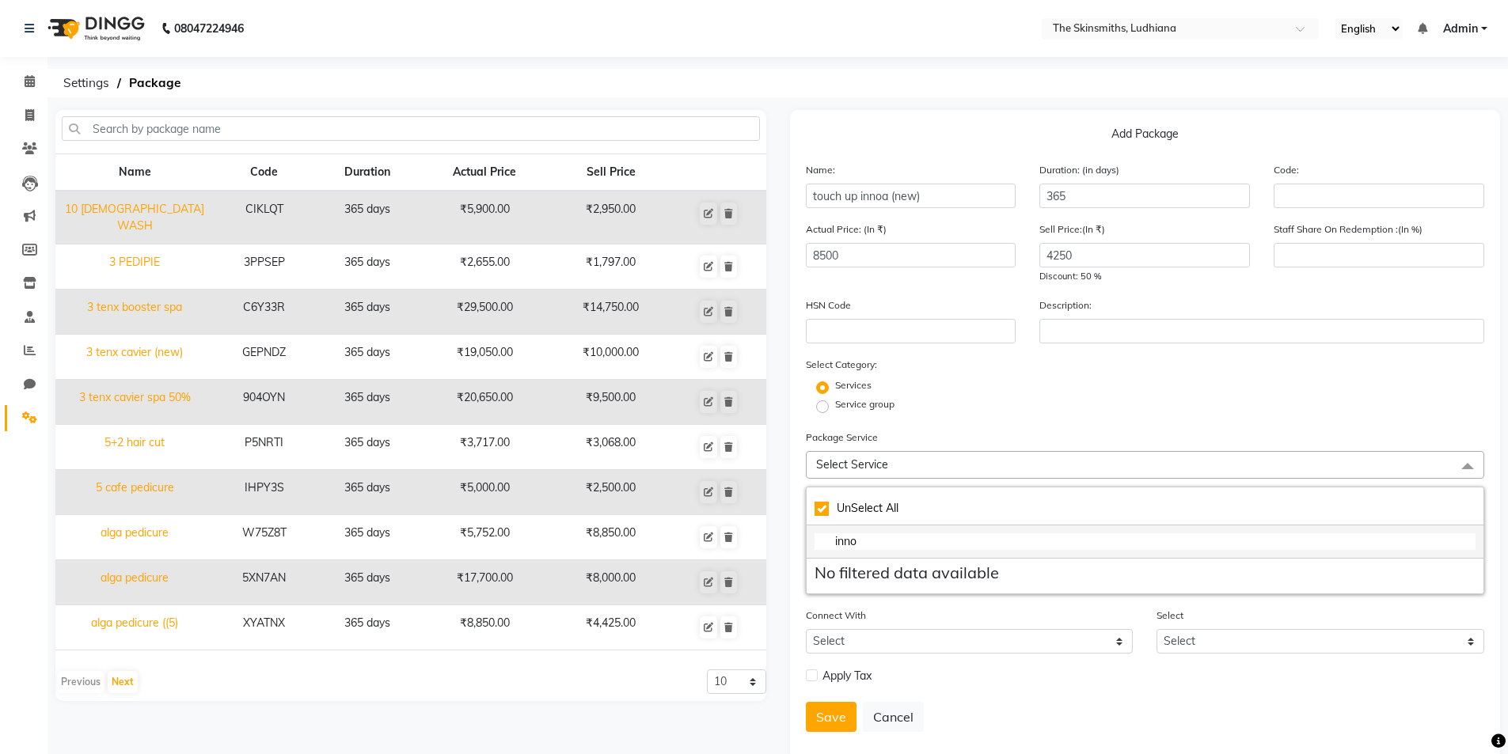
checkbox input "false"
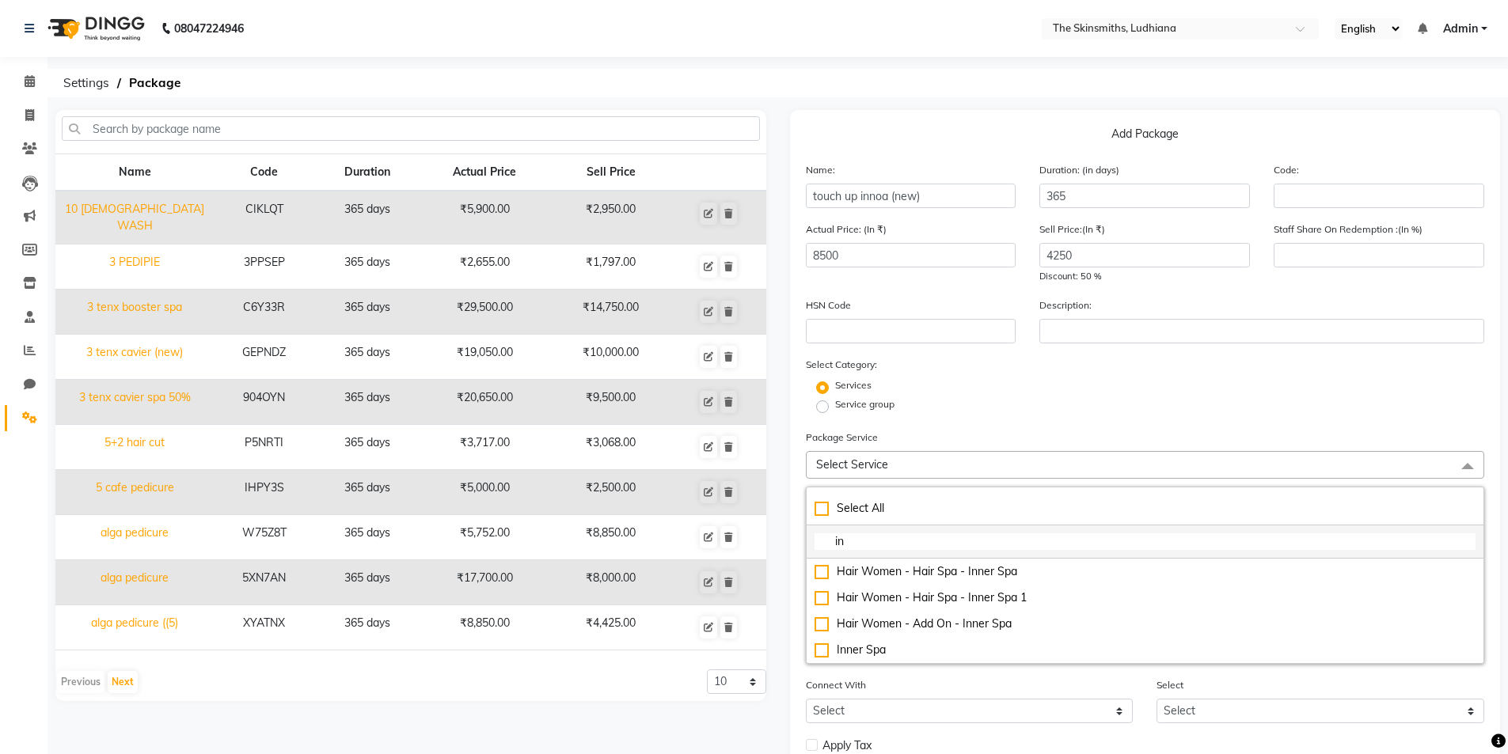
type input "i"
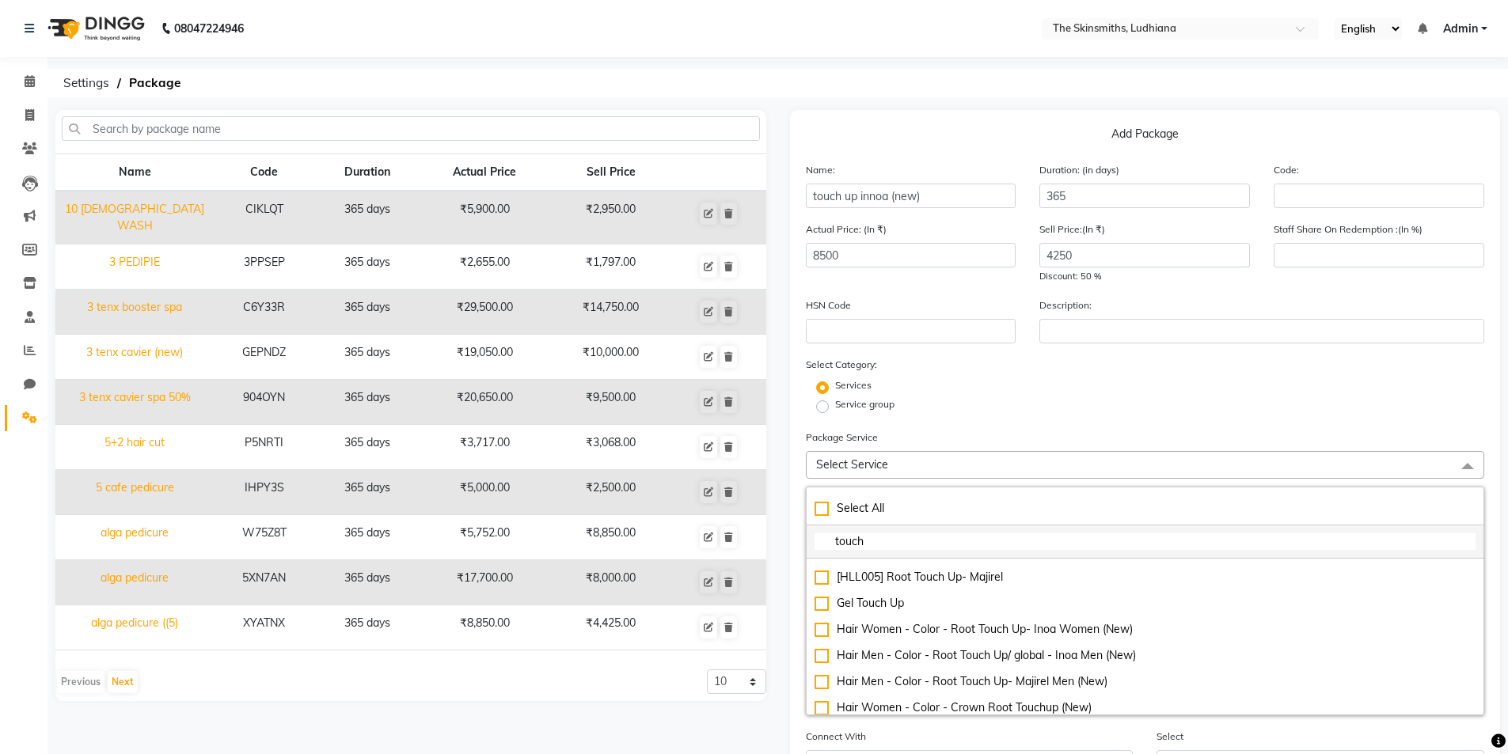
scroll to position [393, 0]
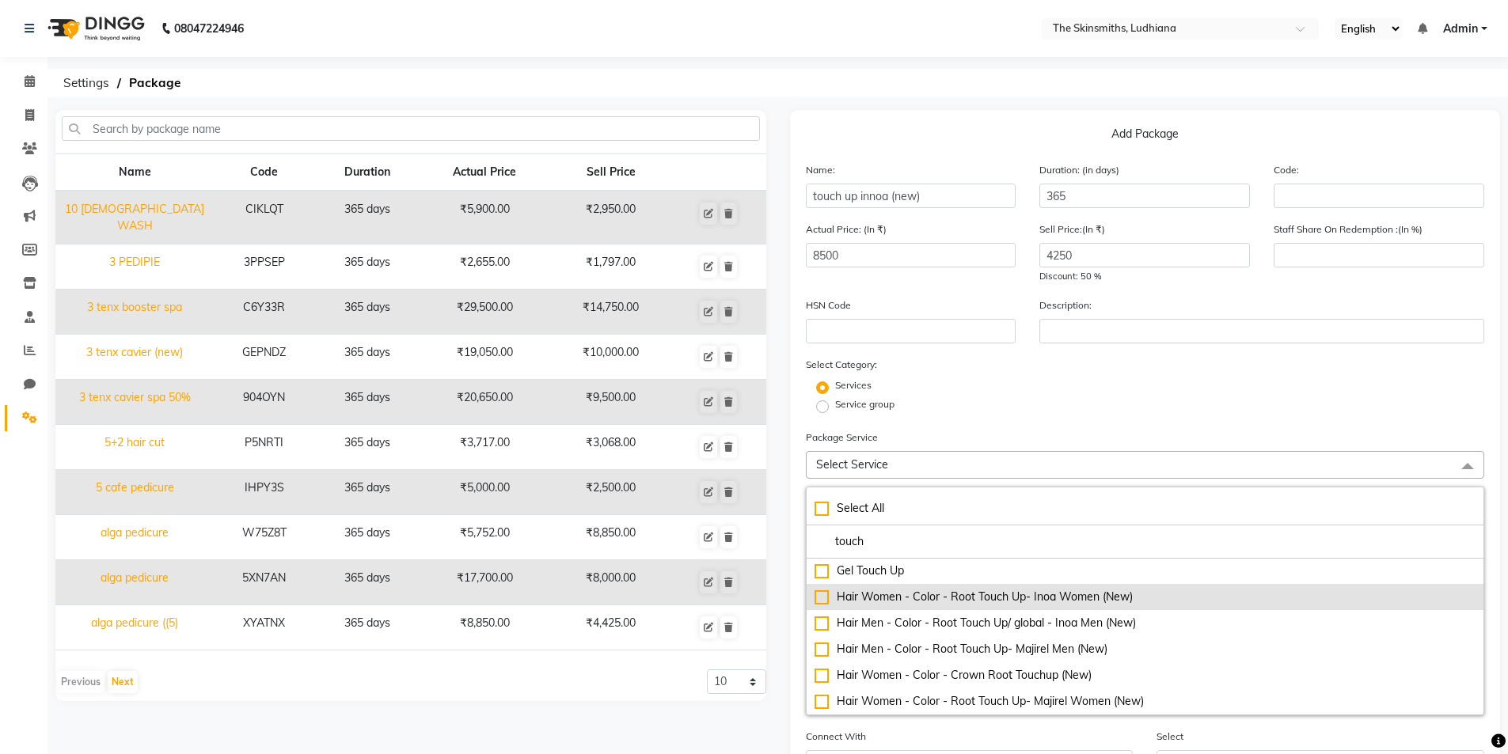
type input "touch"
click at [817, 591] on div "Hair Women - Color - Root Touch Up- Inoa Women (New)" at bounding box center [1146, 597] width 662 height 17
checkbox input "true"
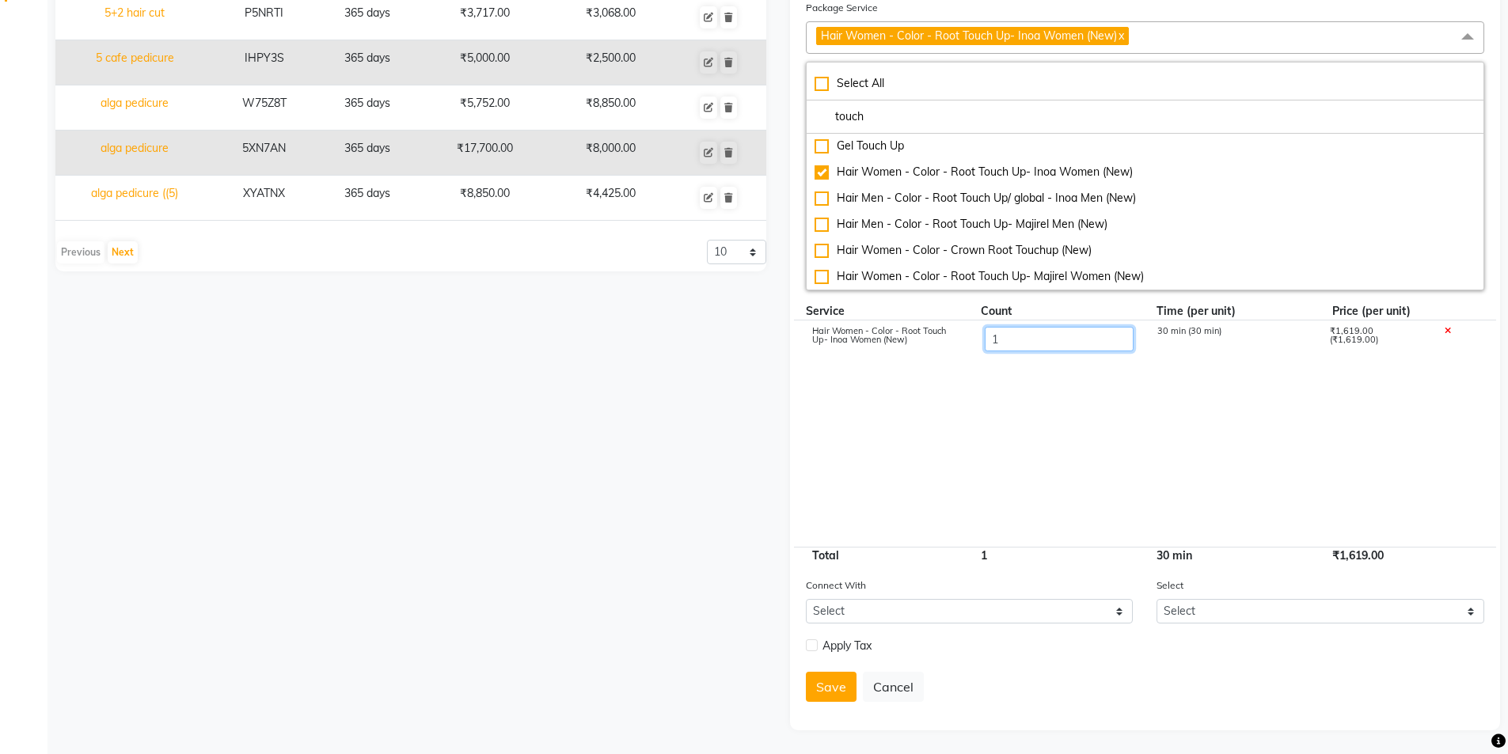
click at [1038, 329] on input "1" at bounding box center [1058, 339] width 149 height 25
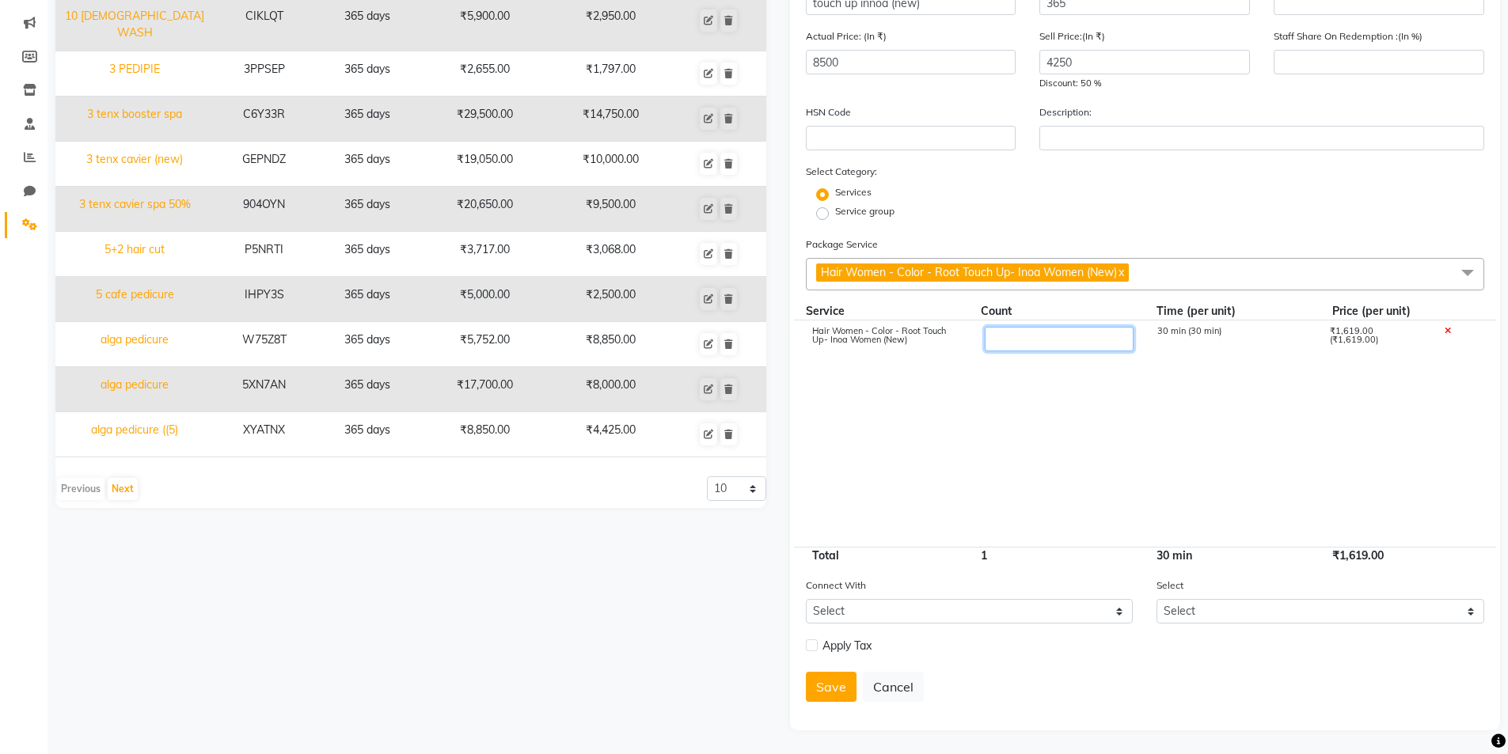
type input "5"
click at [814, 644] on label at bounding box center [812, 646] width 12 height 12
click at [814, 644] on input "checkbox" at bounding box center [811, 646] width 10 height 10
checkbox input "true"
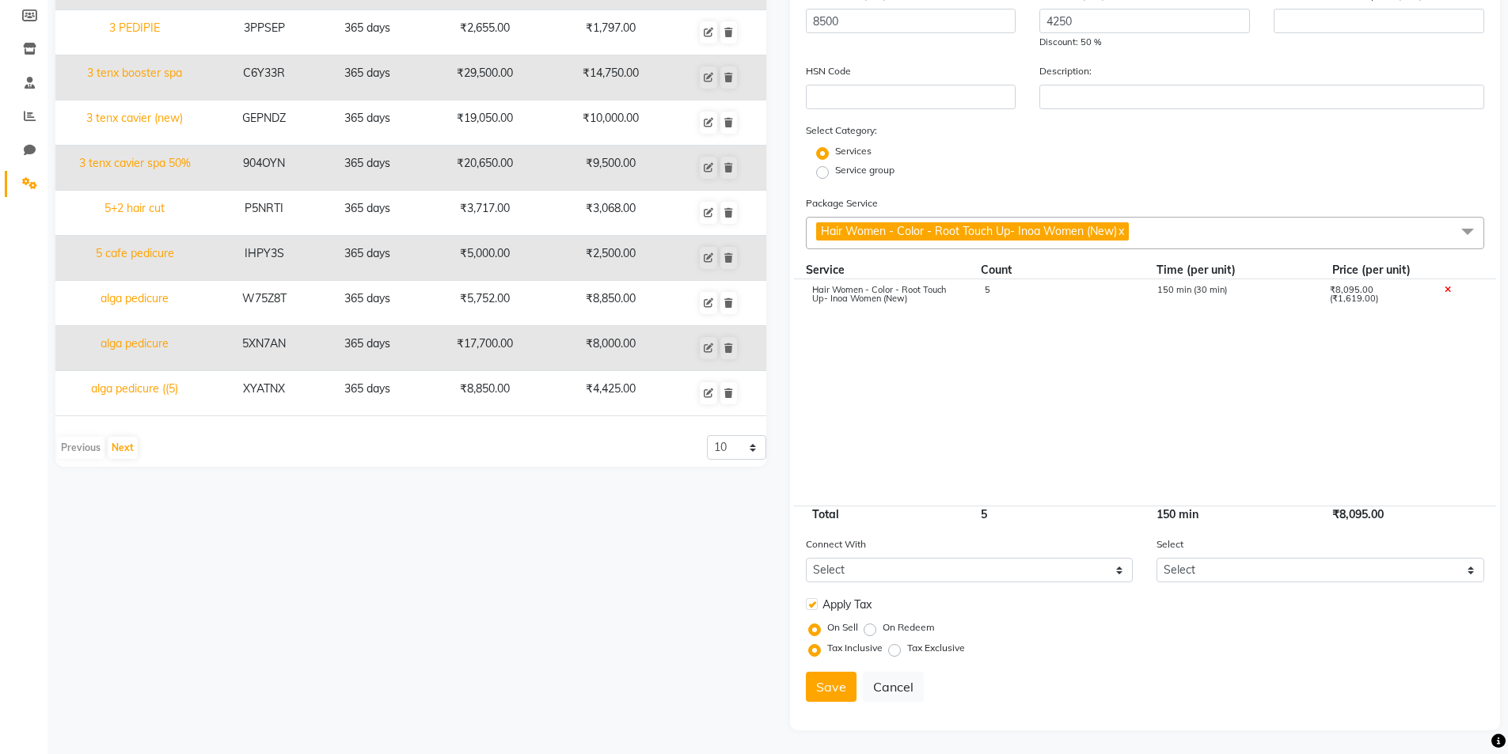
click at [818, 689] on button "Save" at bounding box center [831, 687] width 51 height 30
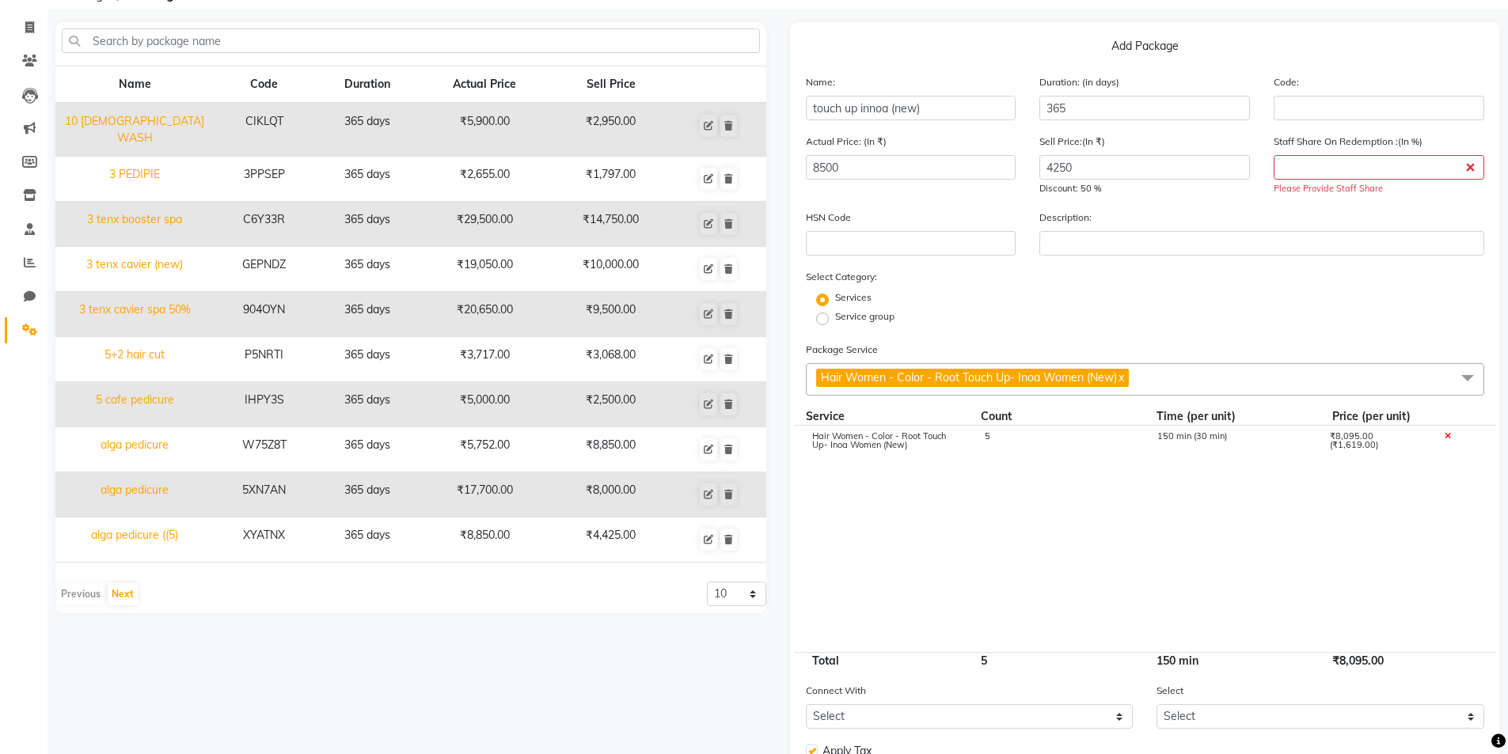
scroll to position [87, 0]
click at [1290, 170] on input "number" at bounding box center [1379, 168] width 211 height 25
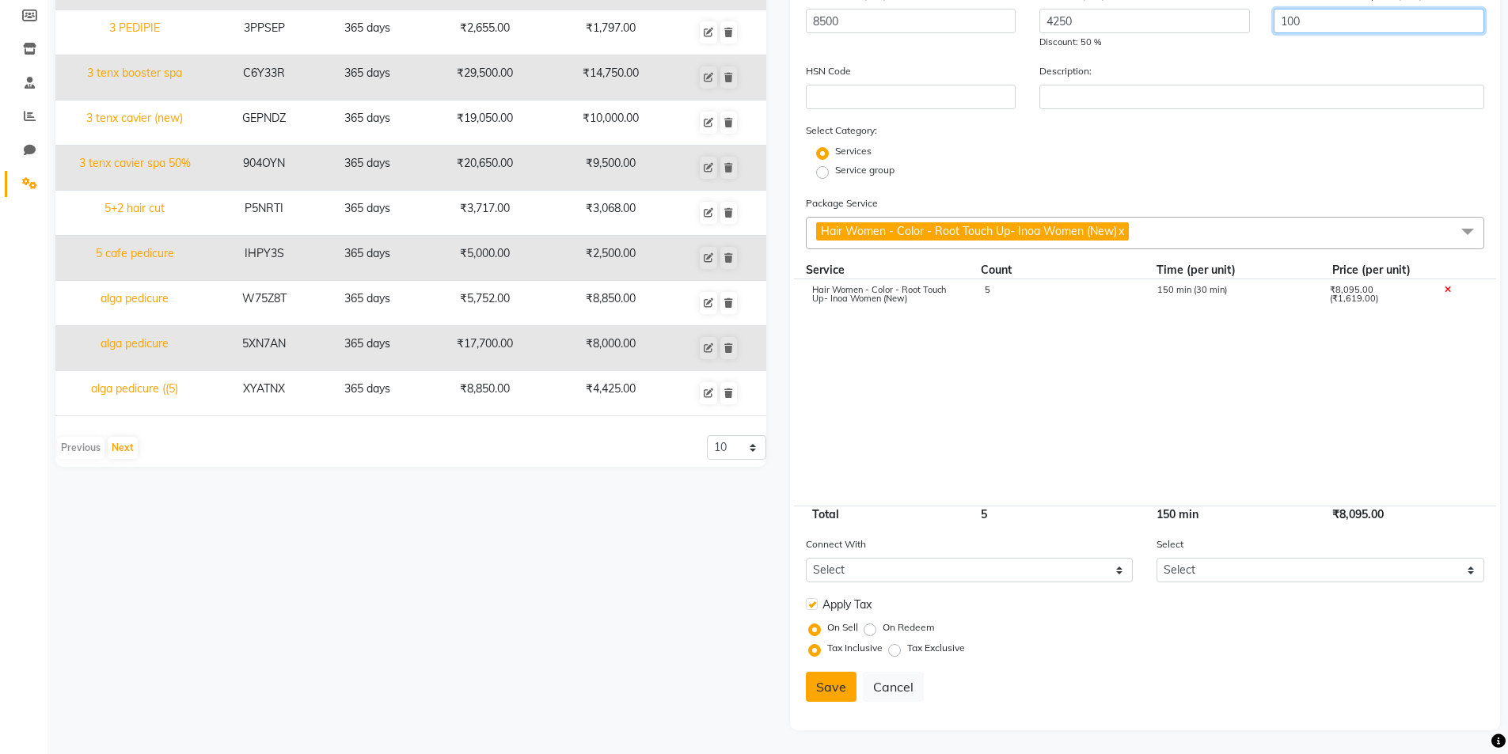
type input "100"
click at [836, 693] on button "Save" at bounding box center [831, 687] width 51 height 30
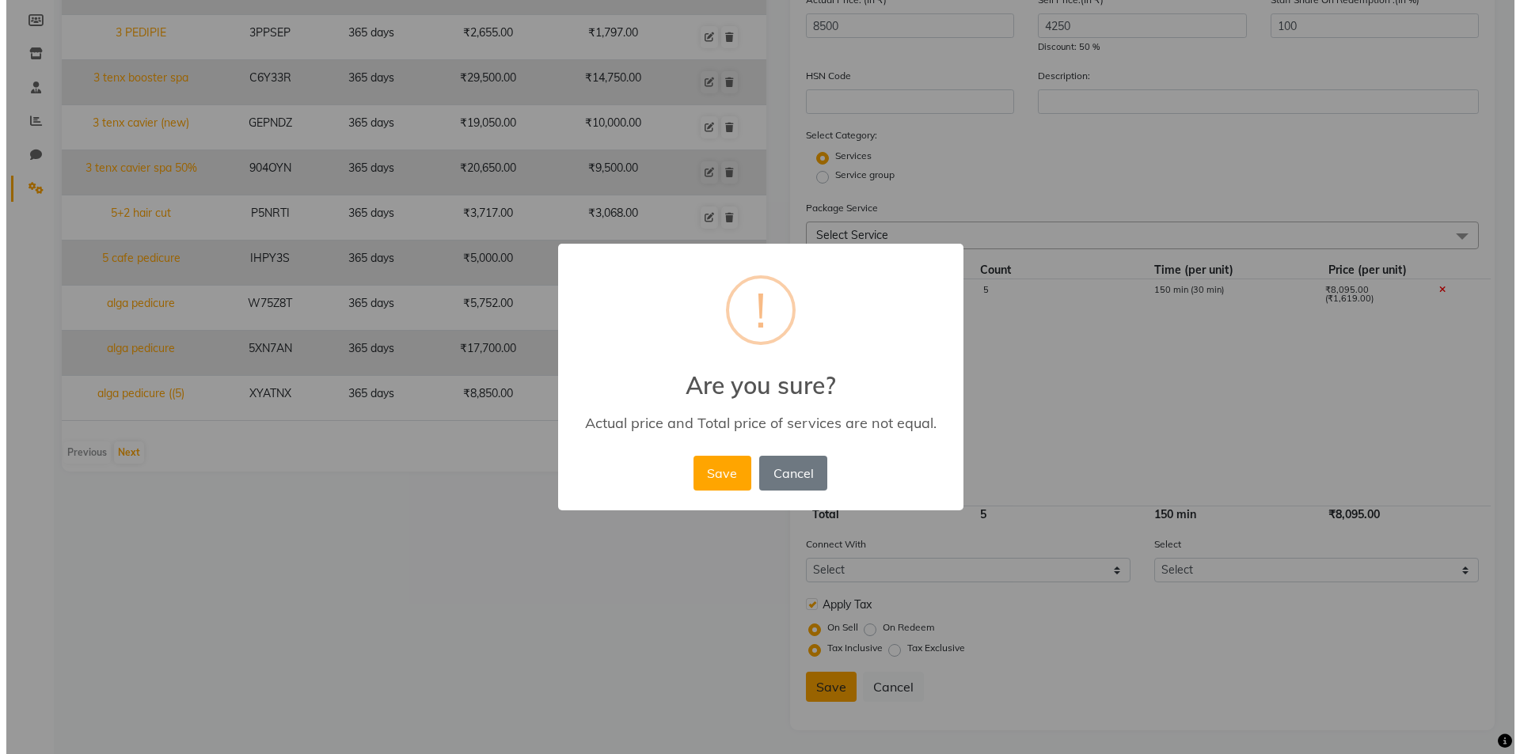
scroll to position [230, 0]
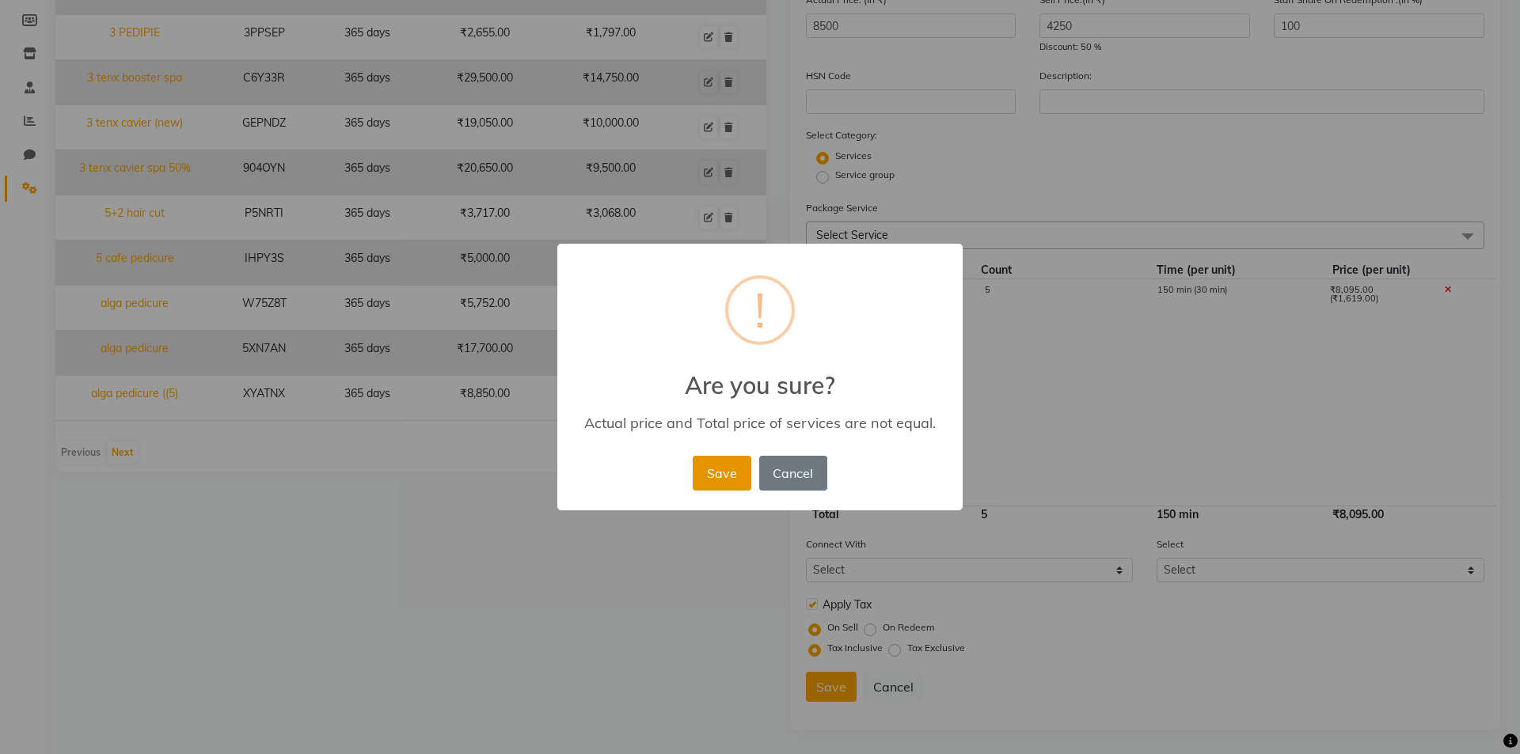
click at [701, 473] on button "Save" at bounding box center [722, 473] width 58 height 35
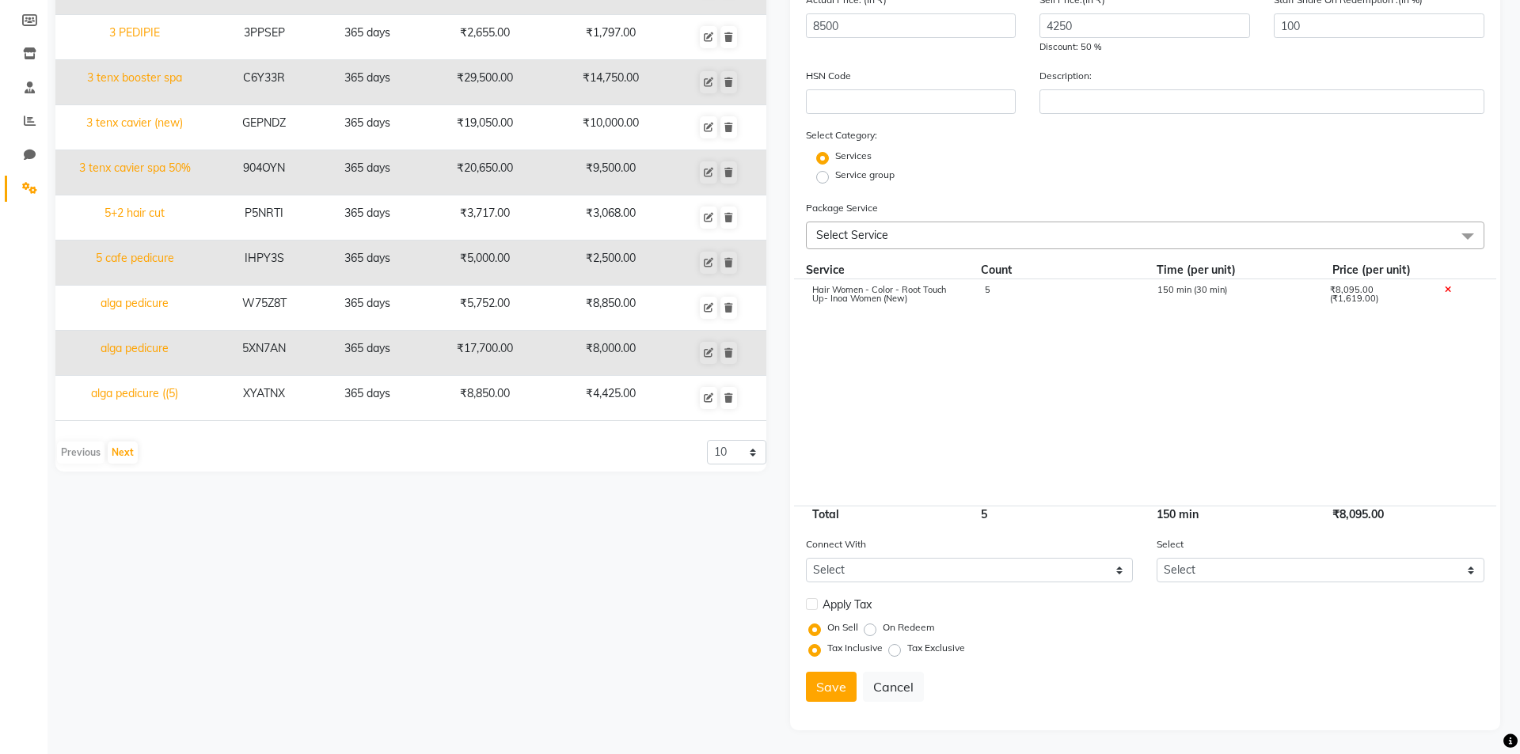
select select
checkbox input "false"
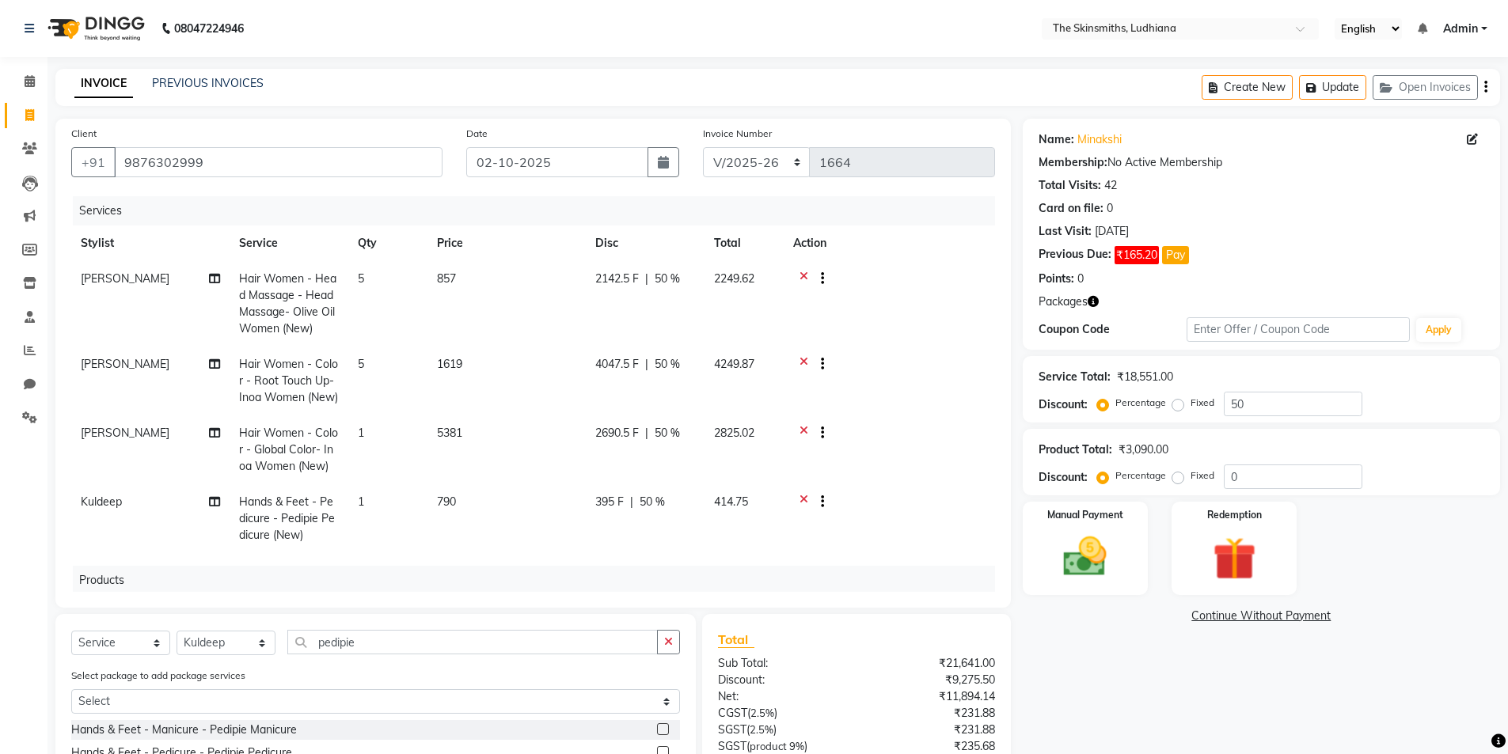
select select "8115"
select select "service"
select select "76553"
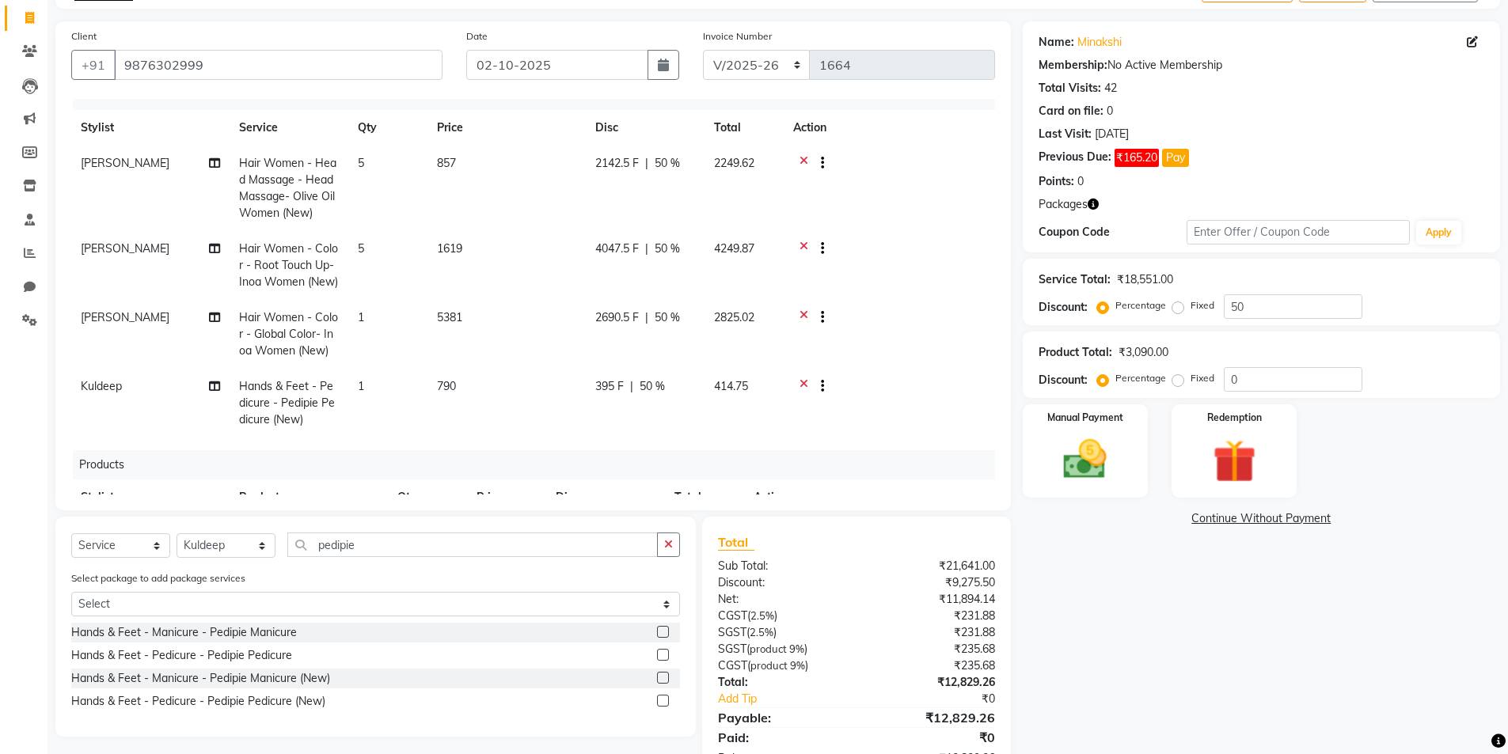
scroll to position [6, 0]
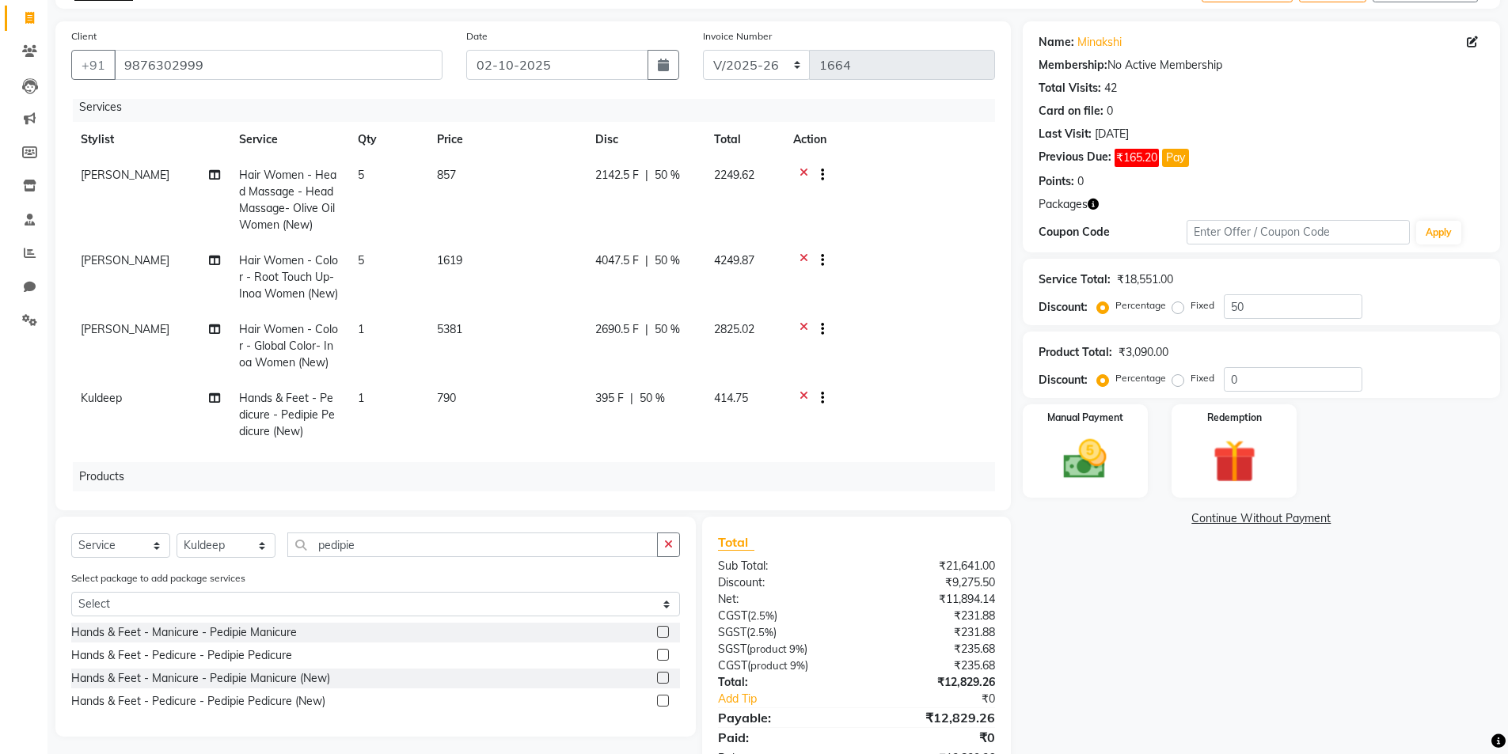
click at [802, 172] on icon at bounding box center [804, 177] width 9 height 20
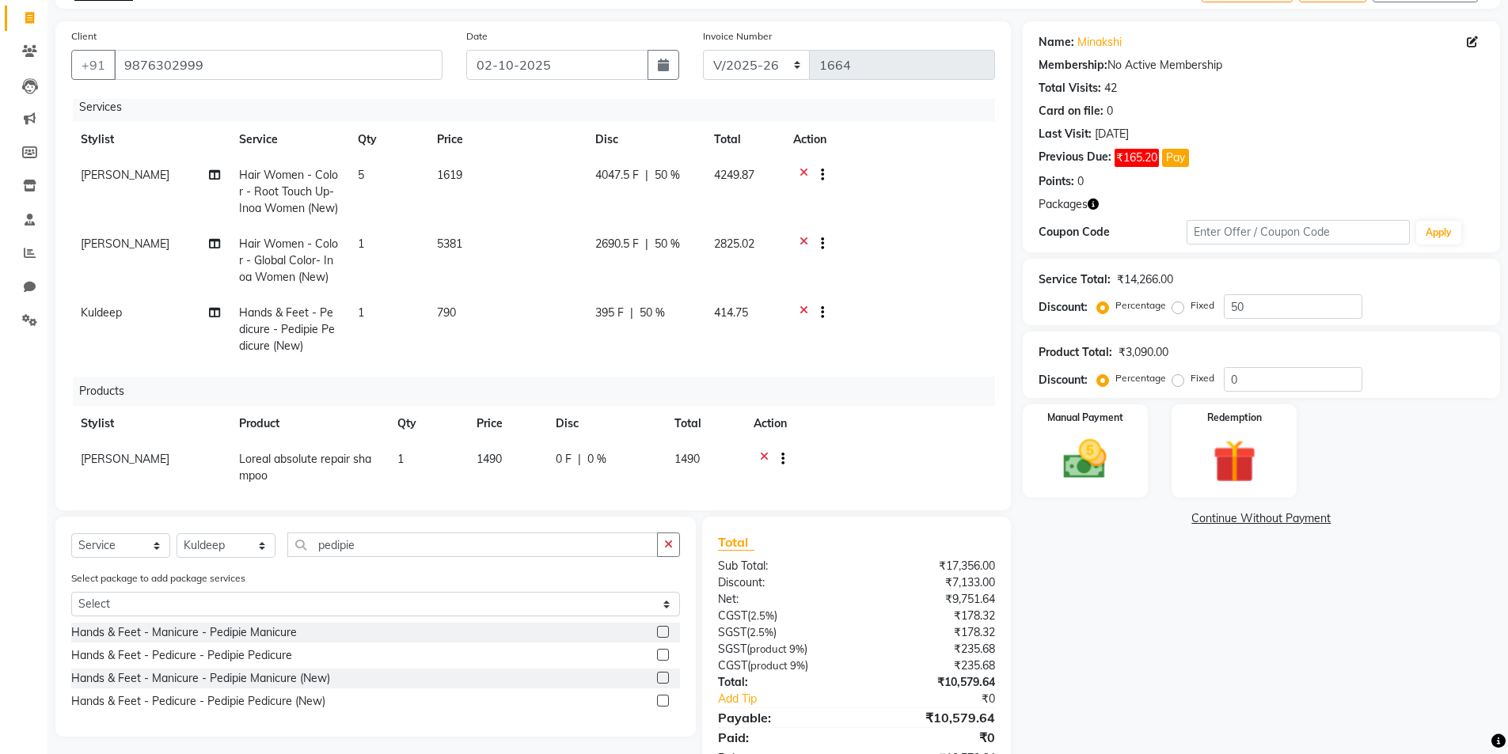
click at [804, 172] on icon at bounding box center [804, 177] width 9 height 20
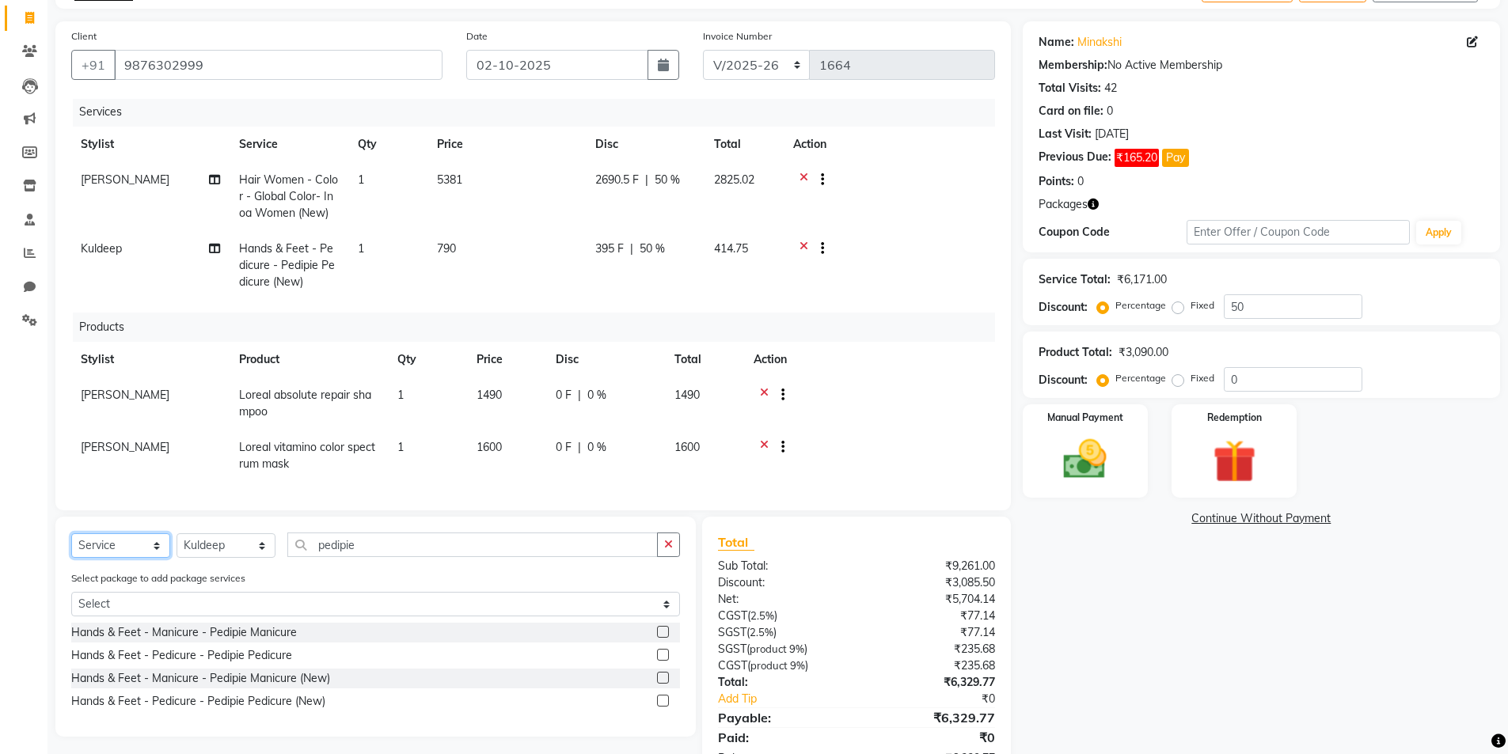
click at [129, 549] on select "Select Service Product Membership Package Voucher Prepaid Gift Card" at bounding box center [120, 546] width 99 height 25
select select "package"
click at [71, 534] on select "Select Service Product Membership Package Voucher Prepaid Gift Card" at bounding box center [120, 546] width 99 height 25
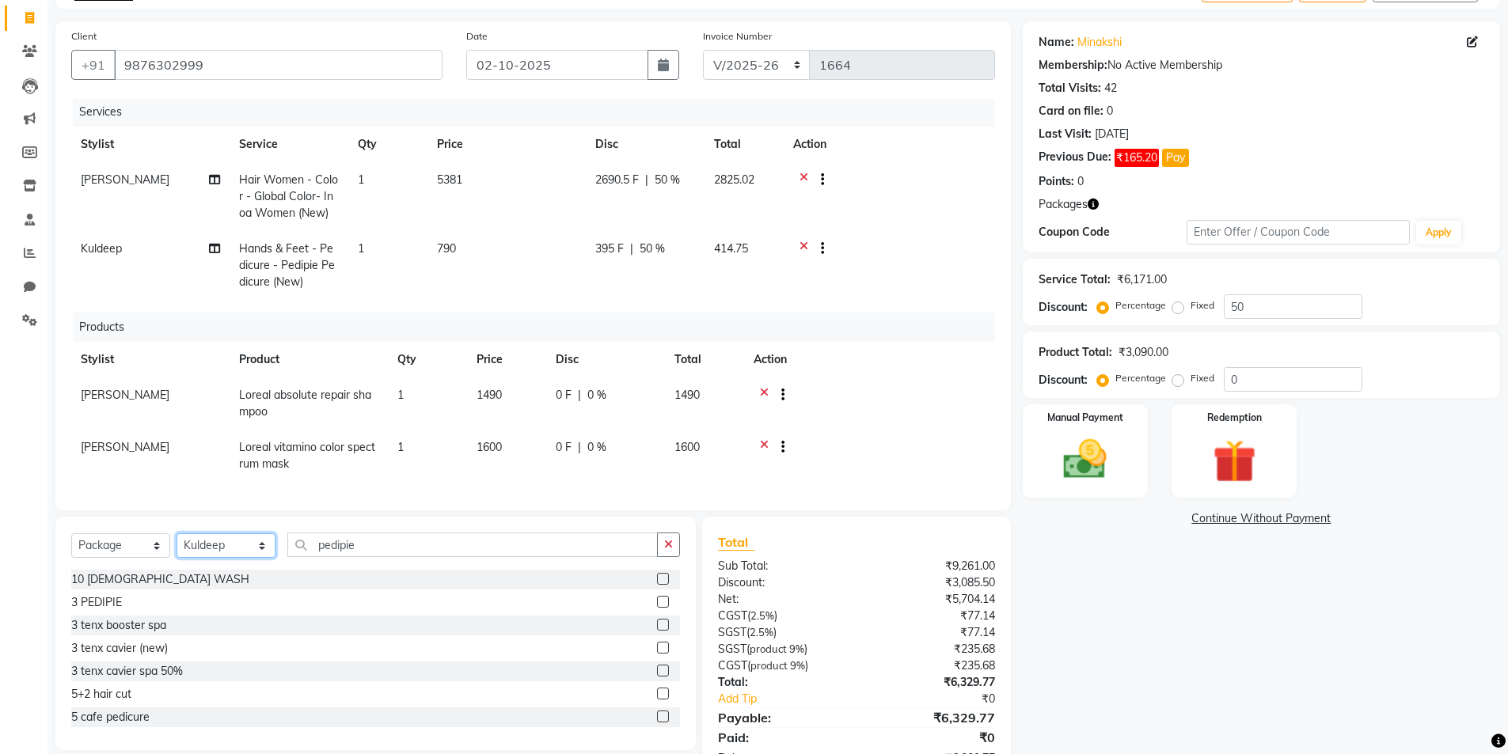
click at [239, 553] on select "Select Stylist Admin Ashu Bunty Dishika DIWAKAR Harish Karan Kawal Oberoi Khush…" at bounding box center [226, 546] width 99 height 25
select select "76547"
click at [177, 534] on select "Select Stylist Admin Ashu Bunty Dishika DIWAKAR Harish Karan Kawal Oberoi Khush…" at bounding box center [226, 546] width 99 height 25
click at [665, 547] on icon "button" at bounding box center [668, 544] width 9 height 11
type input "i"
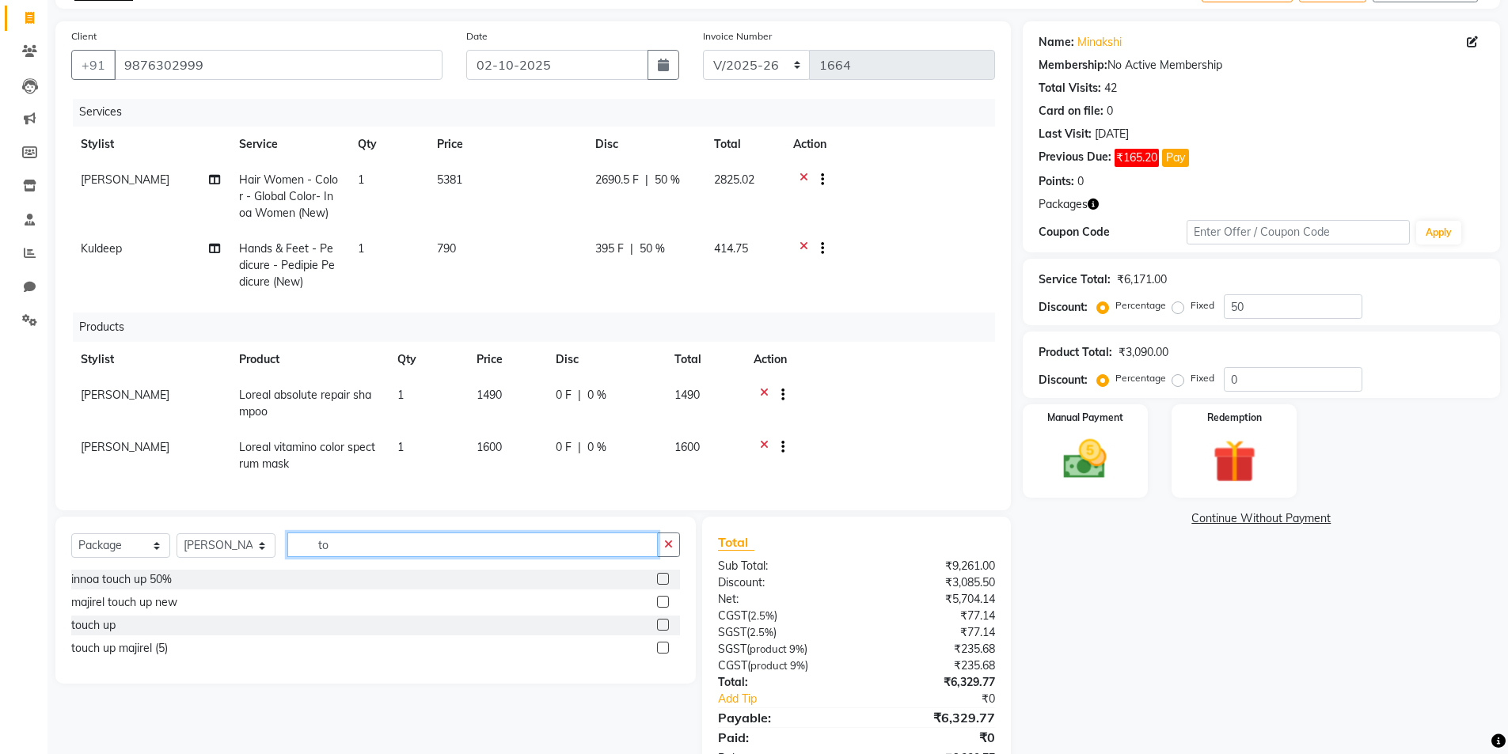
type input "t"
type input "o"
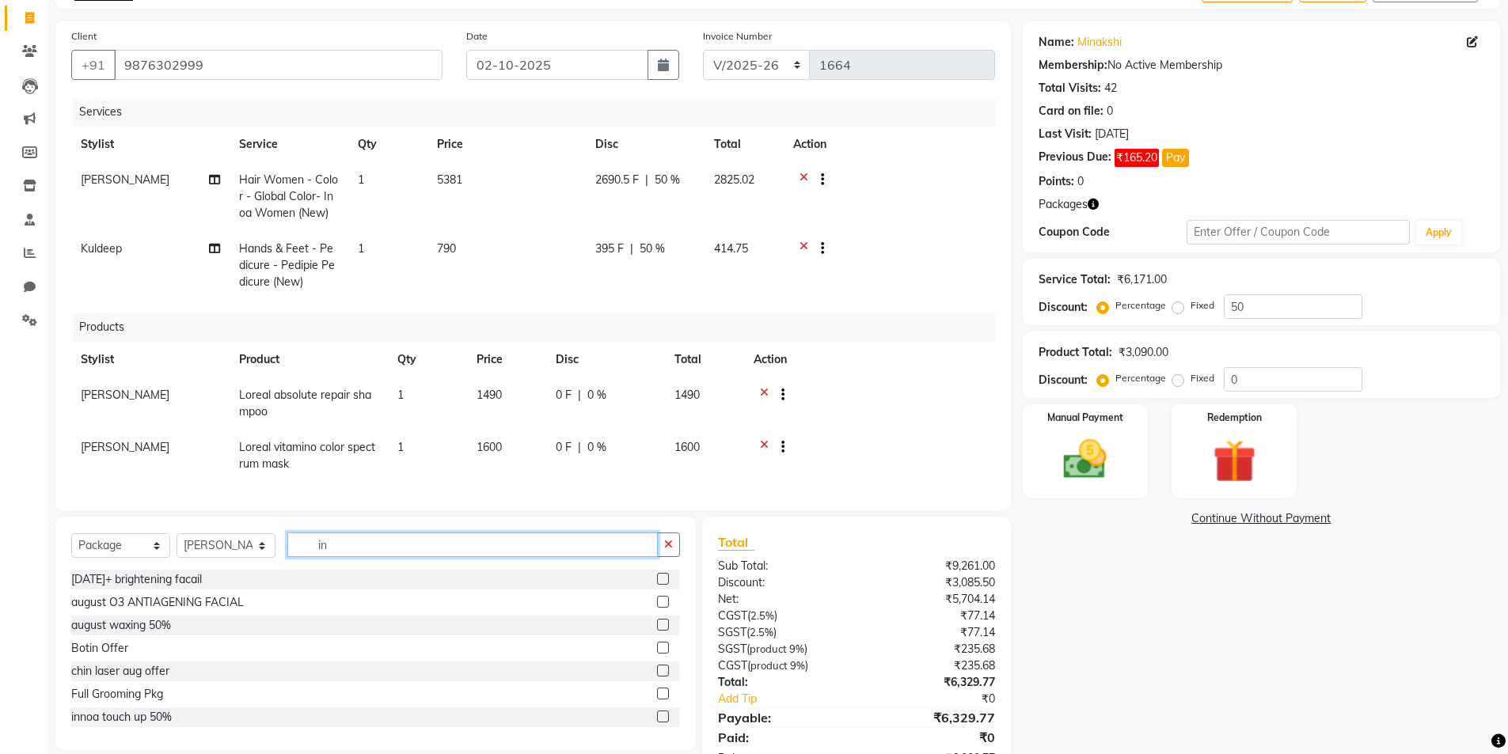
type input "i"
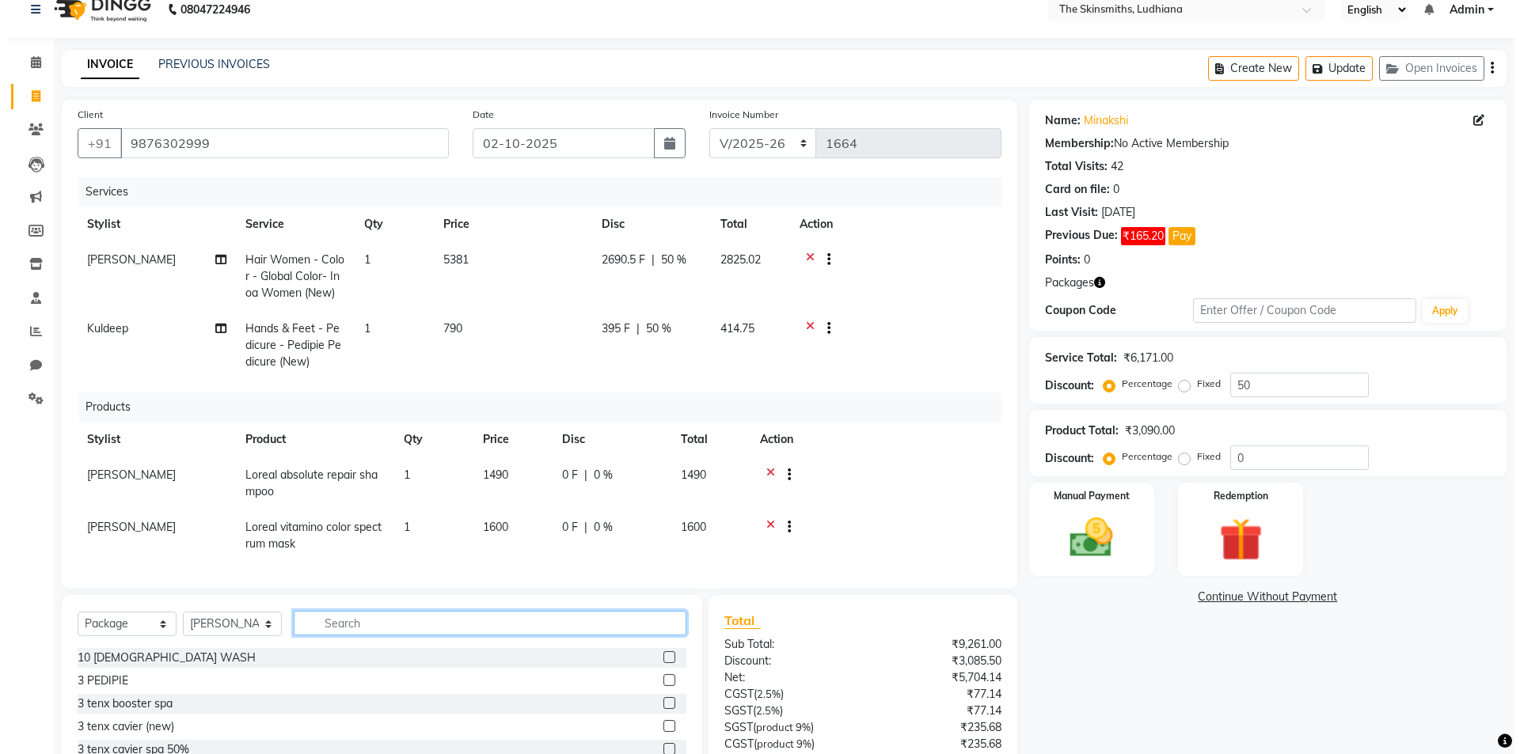
scroll to position [0, 0]
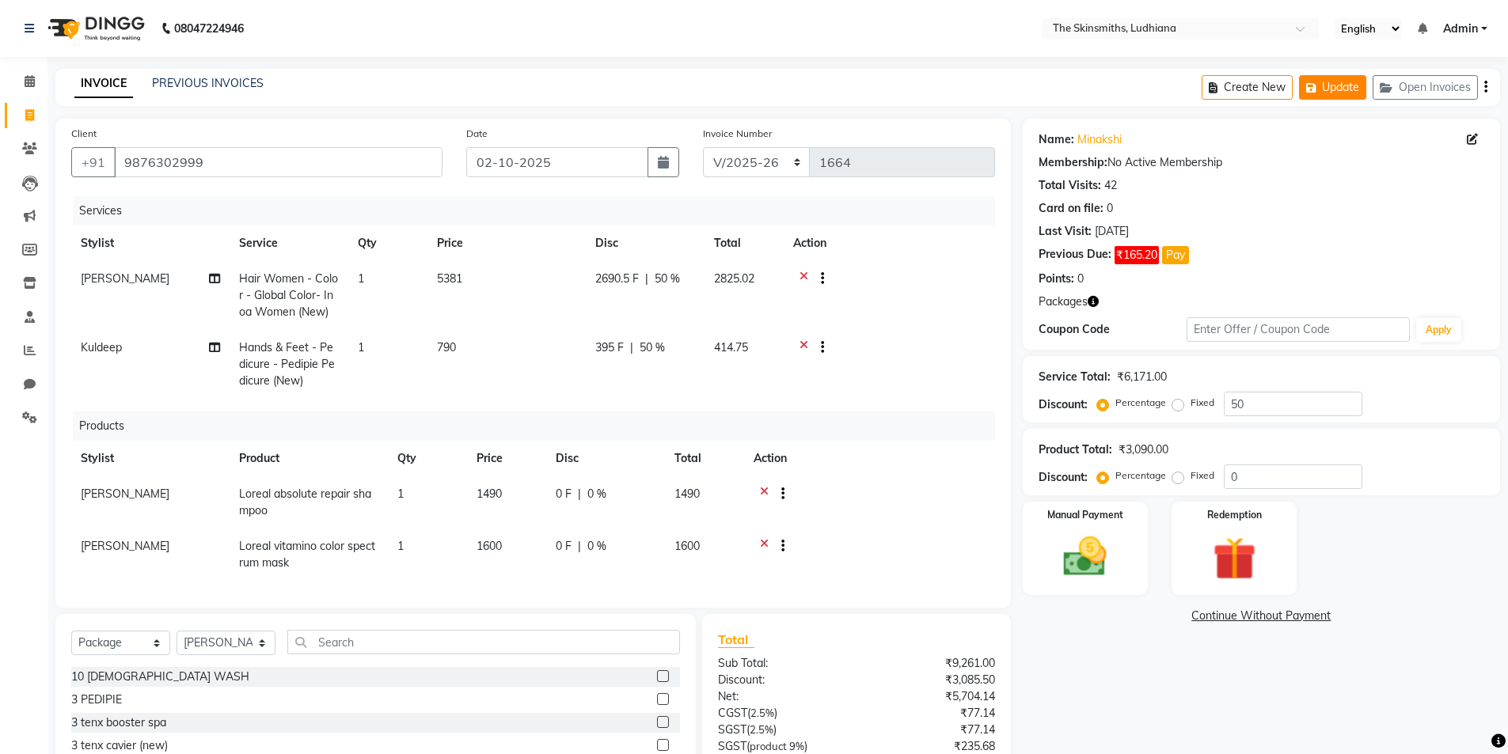
click at [1351, 82] on button "Update" at bounding box center [1332, 87] width 67 height 25
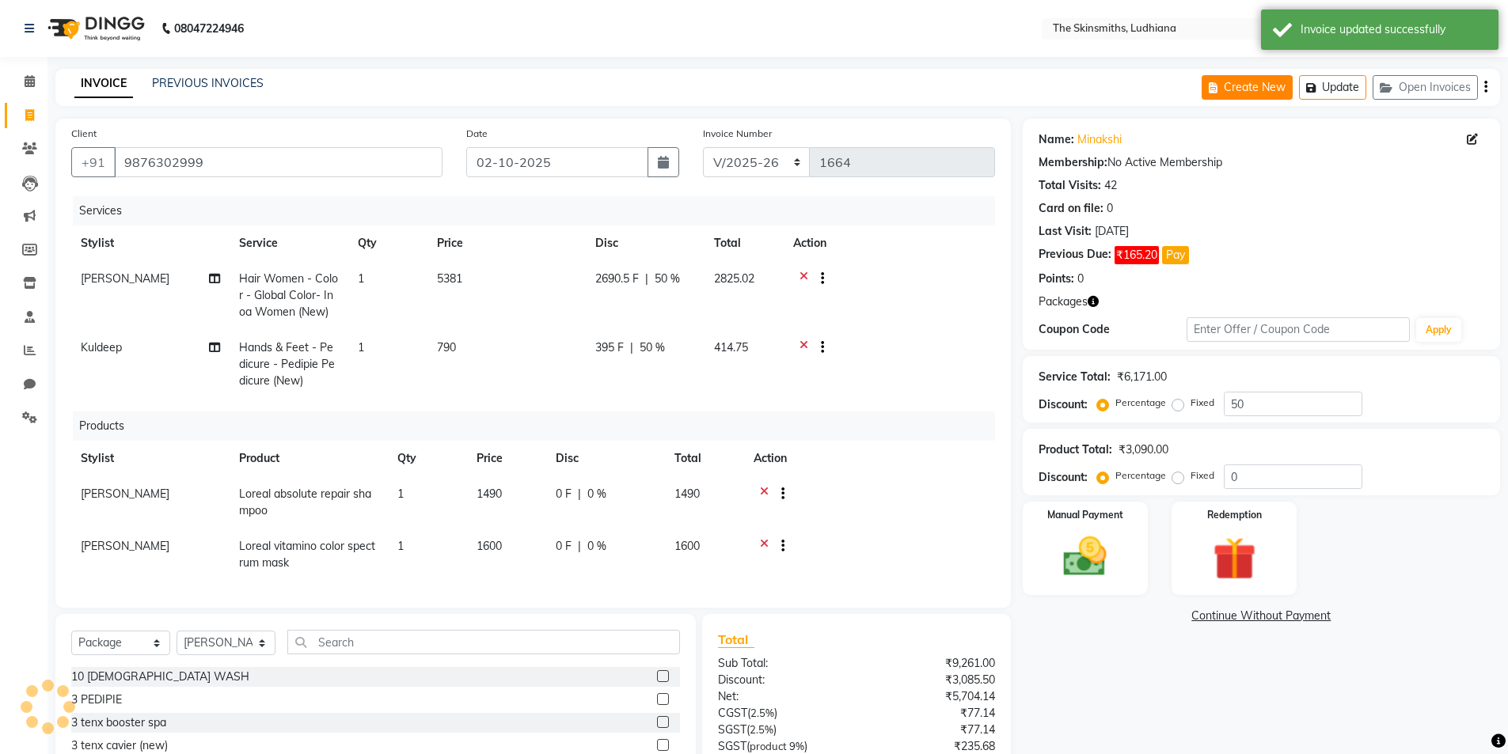
click at [1224, 82] on button "Create New" at bounding box center [1247, 87] width 91 height 25
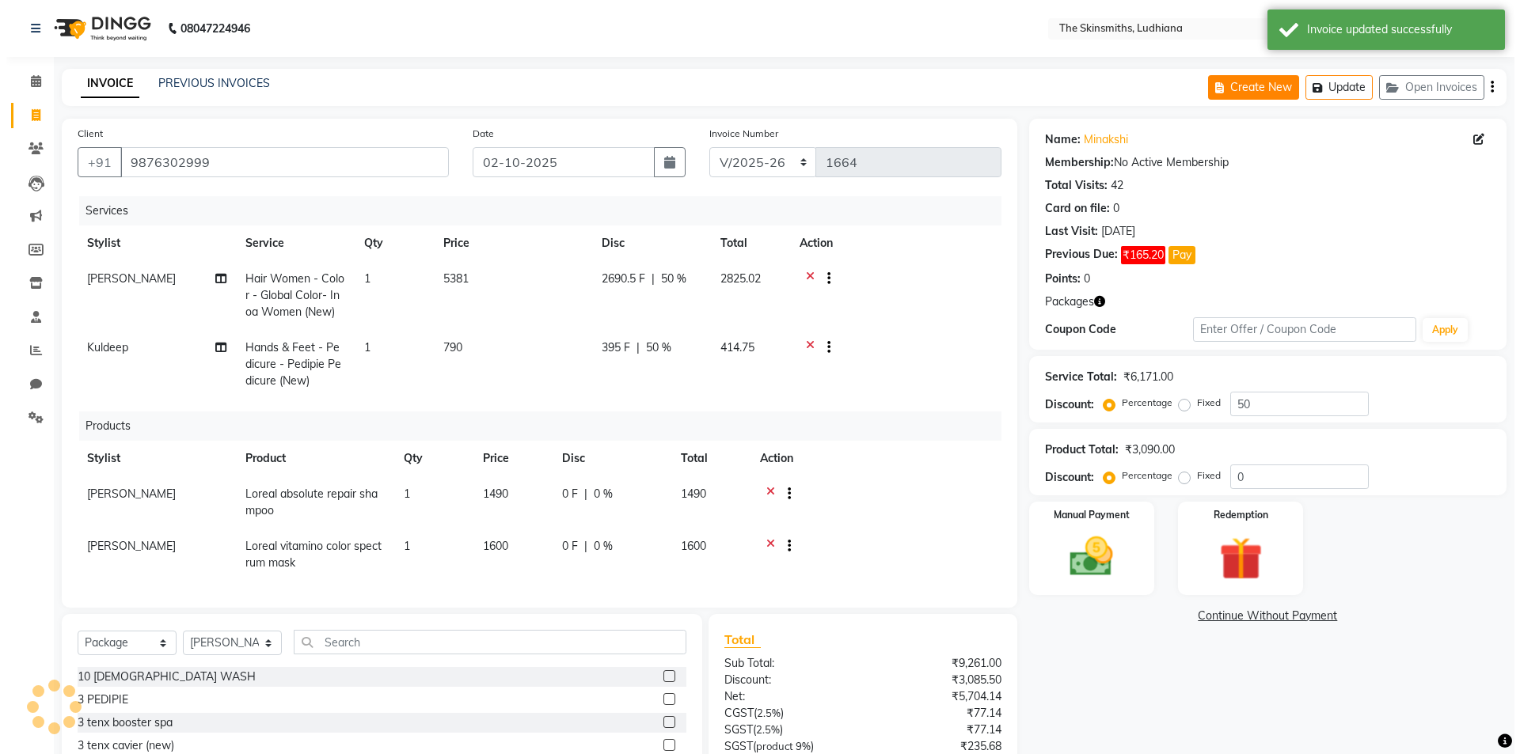
select select "service"
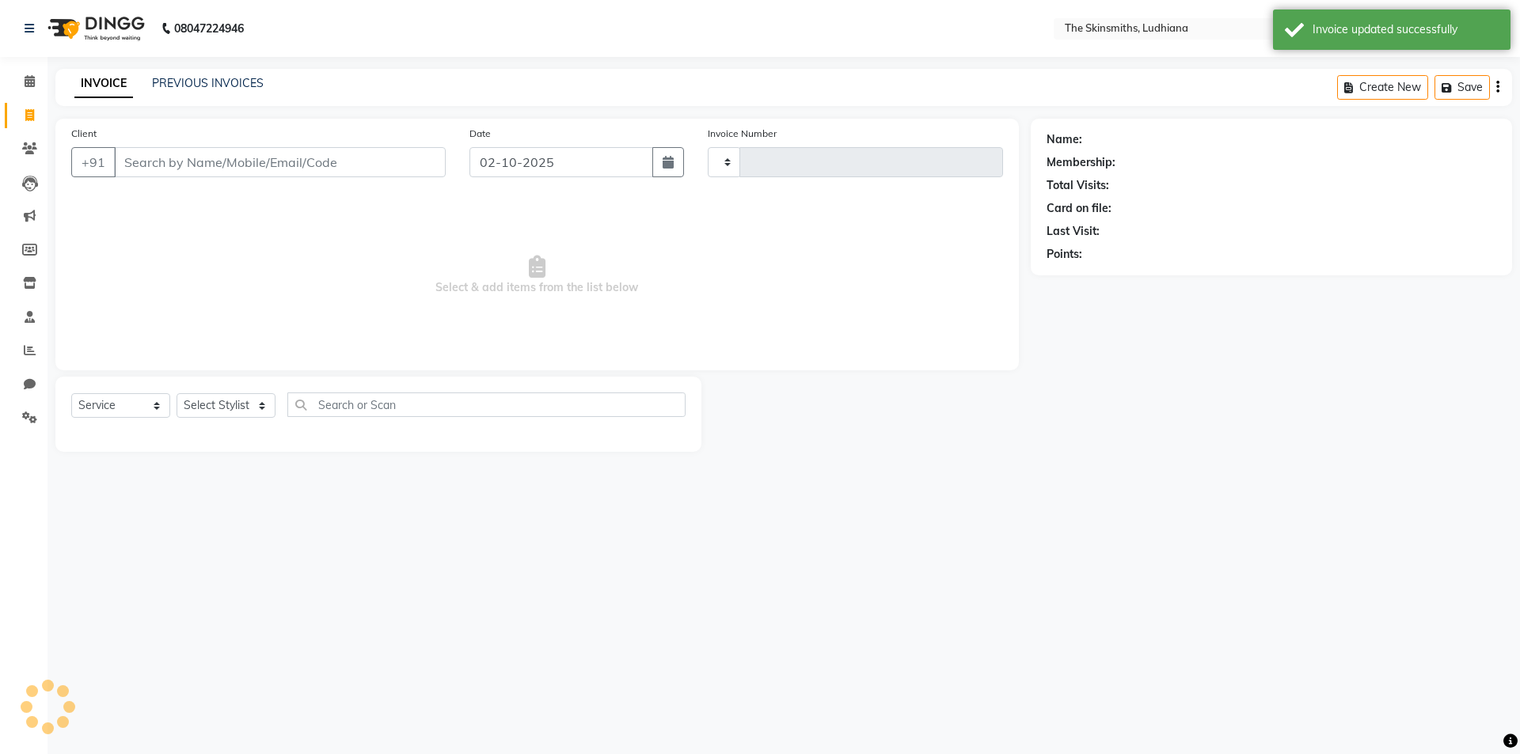
type input "1665"
select select "8115"
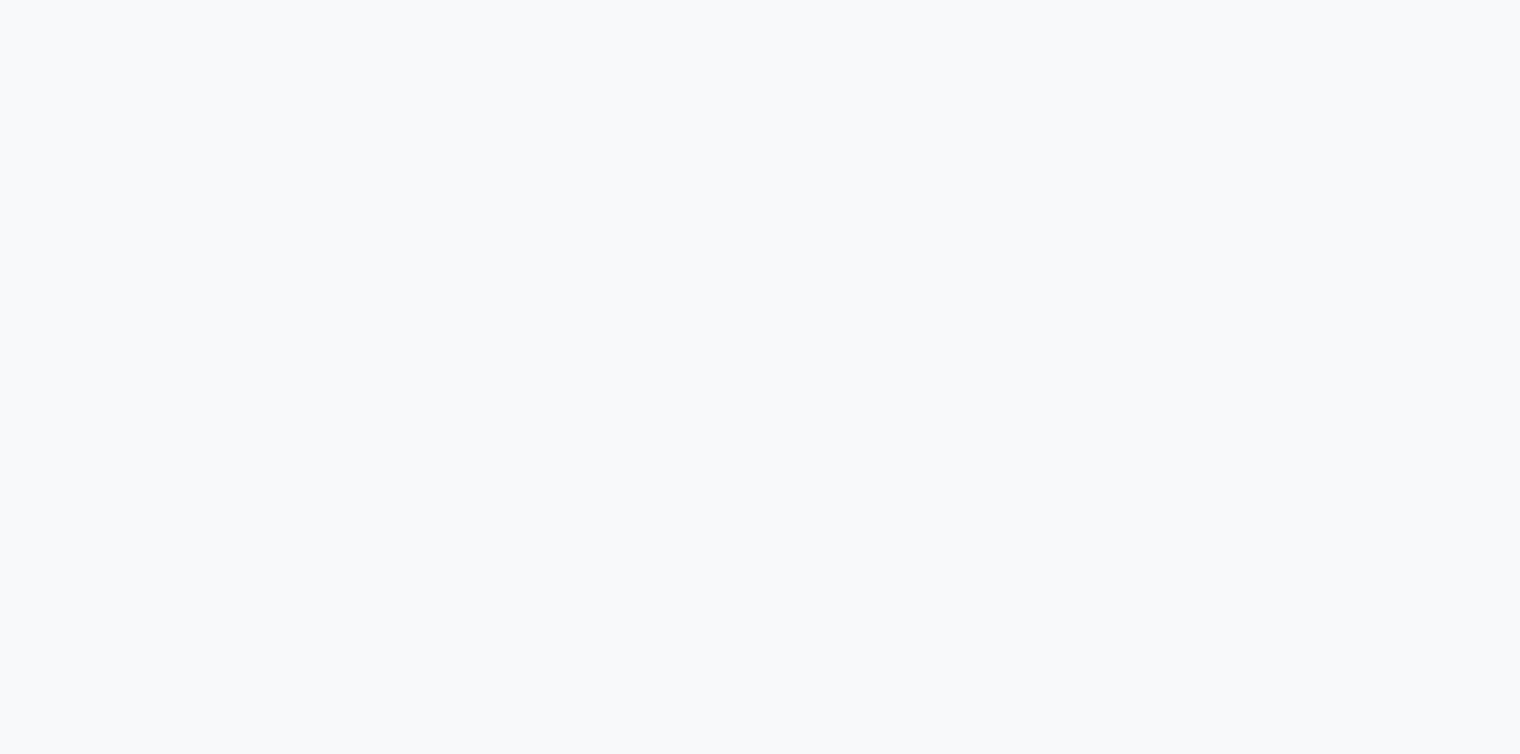
select select "service"
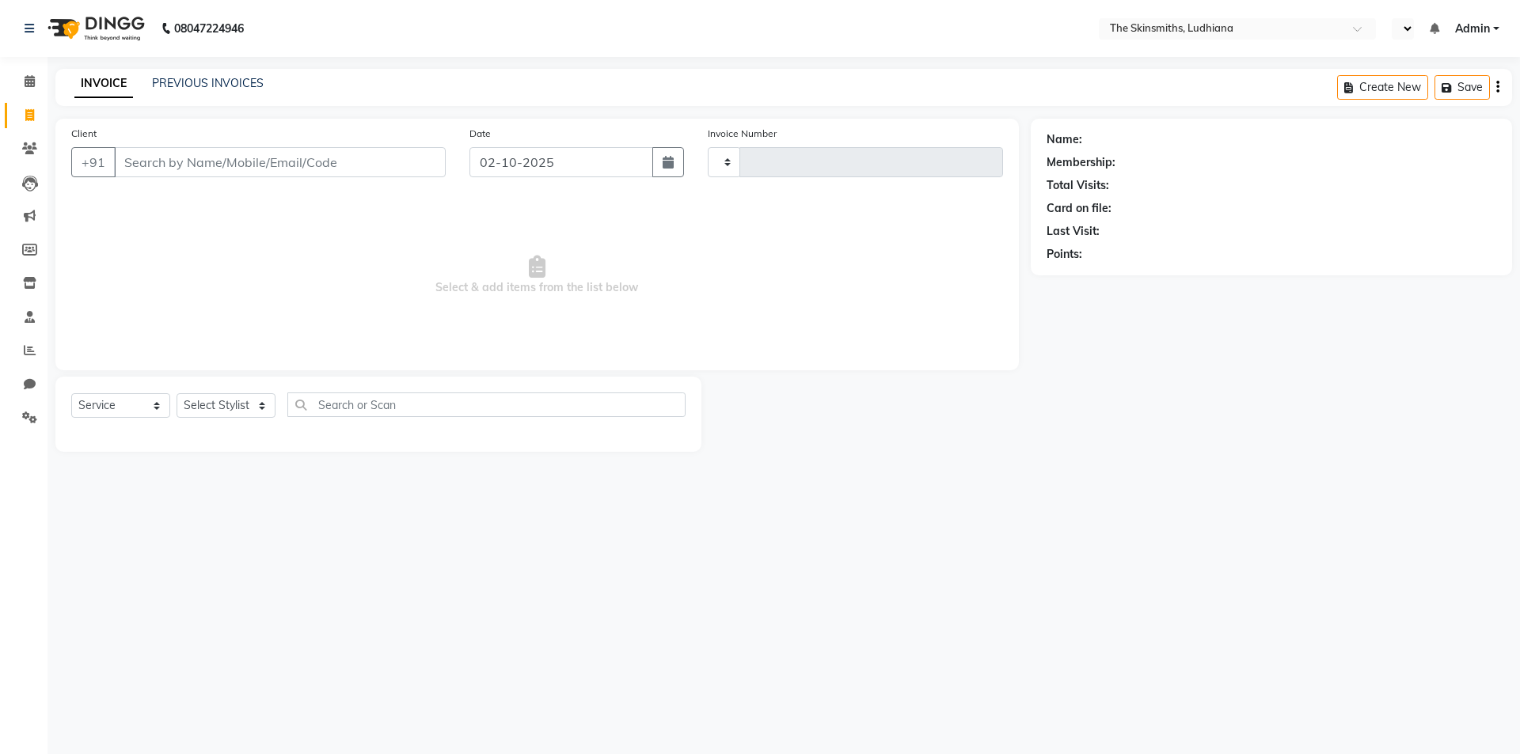
select select "en"
type input "1665"
select select "8115"
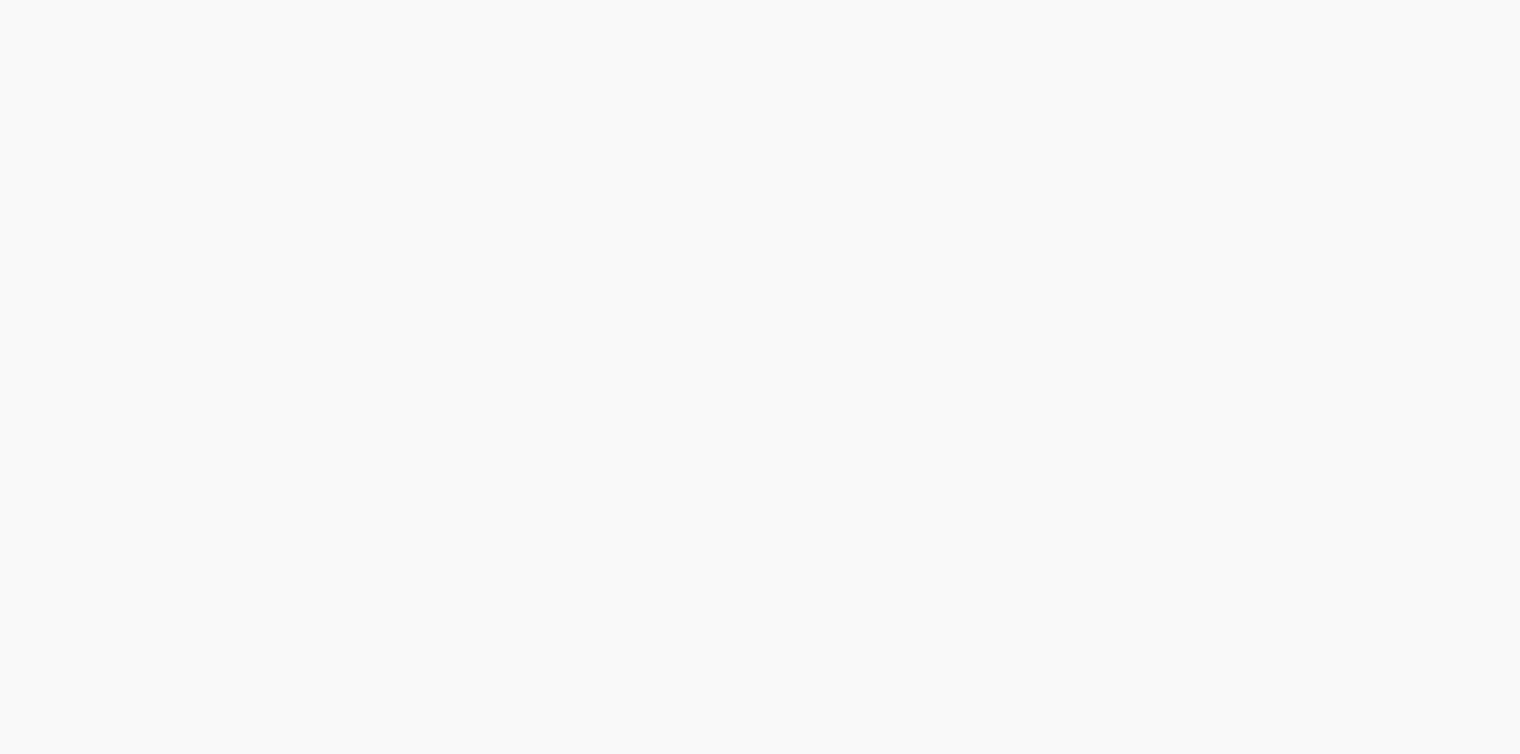
select select "service"
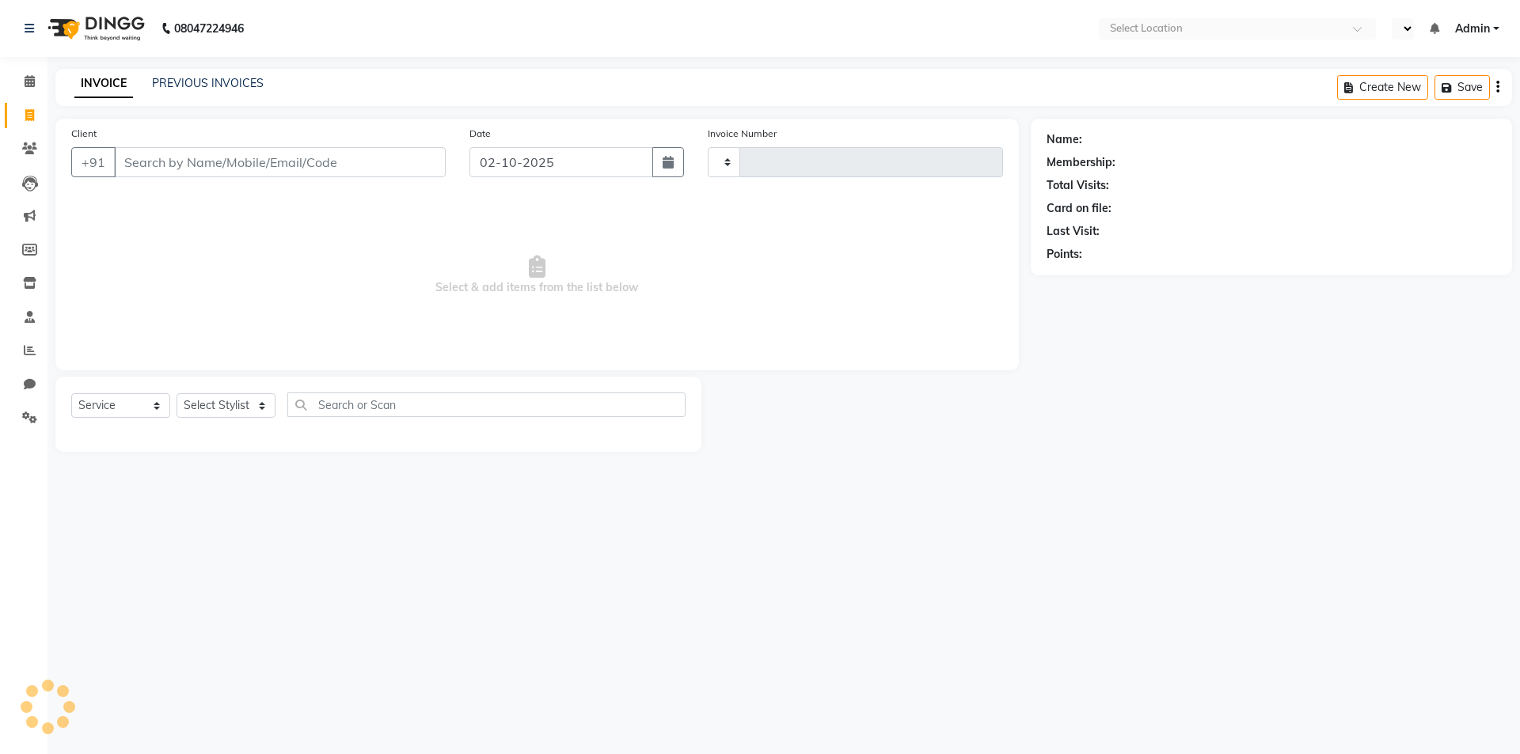
select select "en"
type input "1665"
select select "8115"
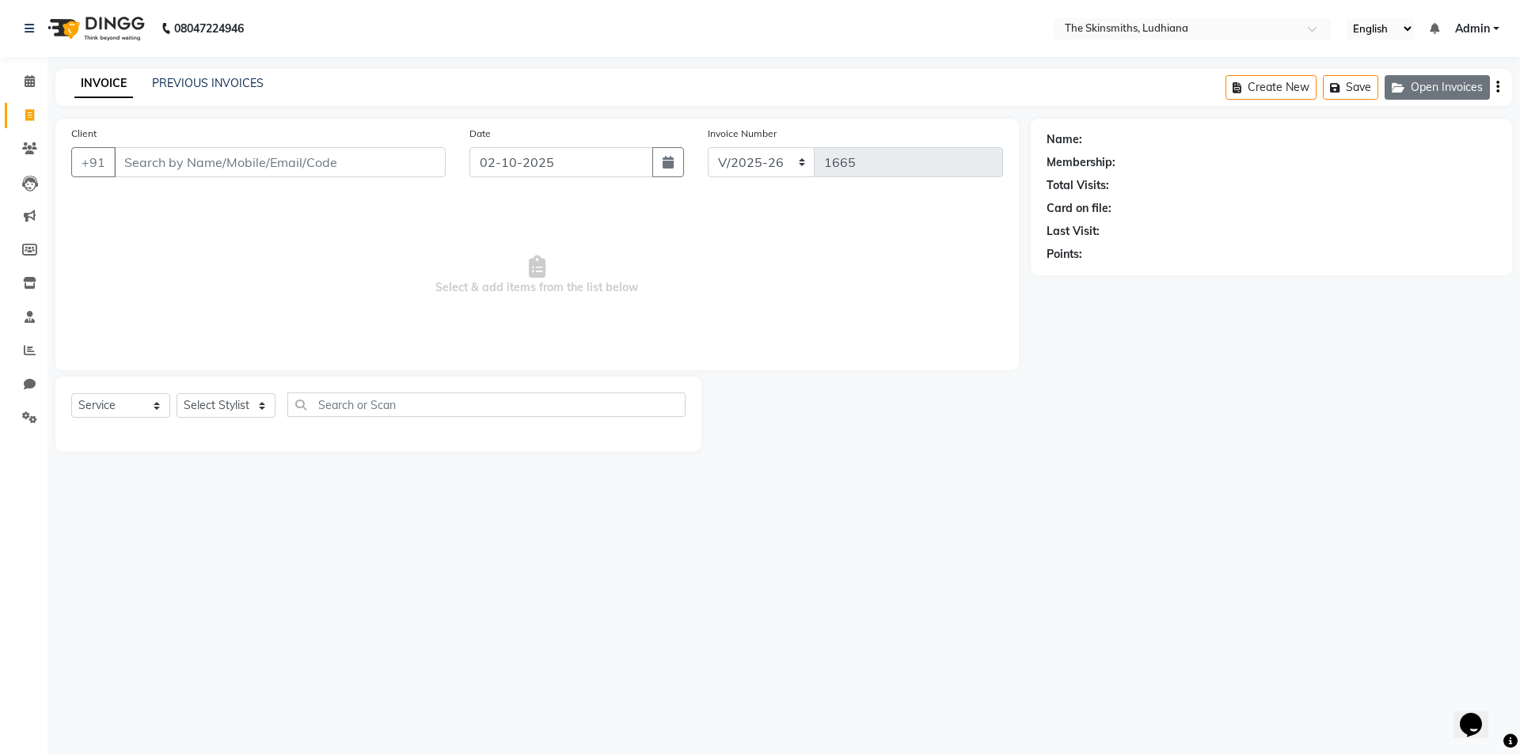
click at [1436, 93] on button "Open Invoices" at bounding box center [1437, 87] width 105 height 25
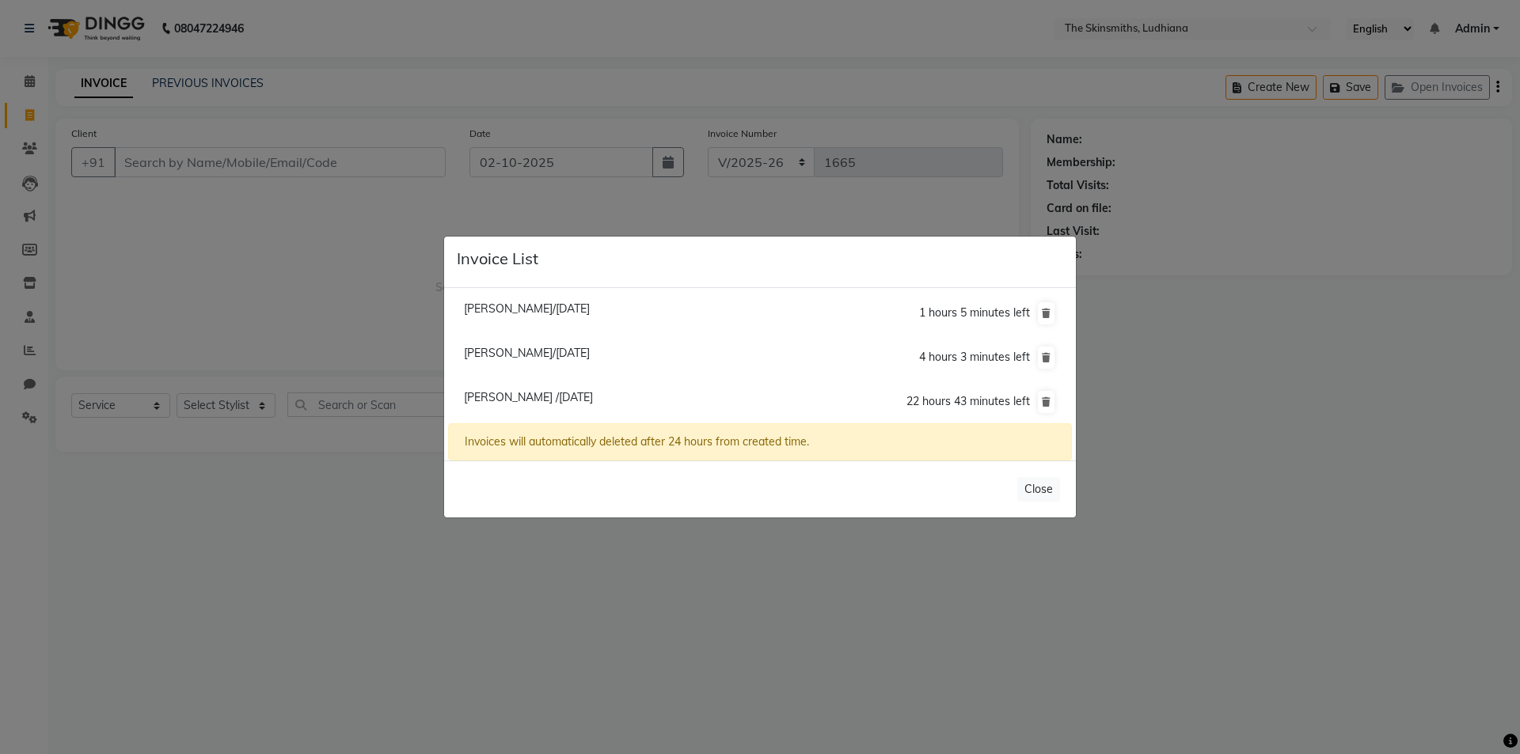
click at [546, 397] on span "Minakshi /02 October 2025" at bounding box center [528, 397] width 129 height 14
type input "9876302999"
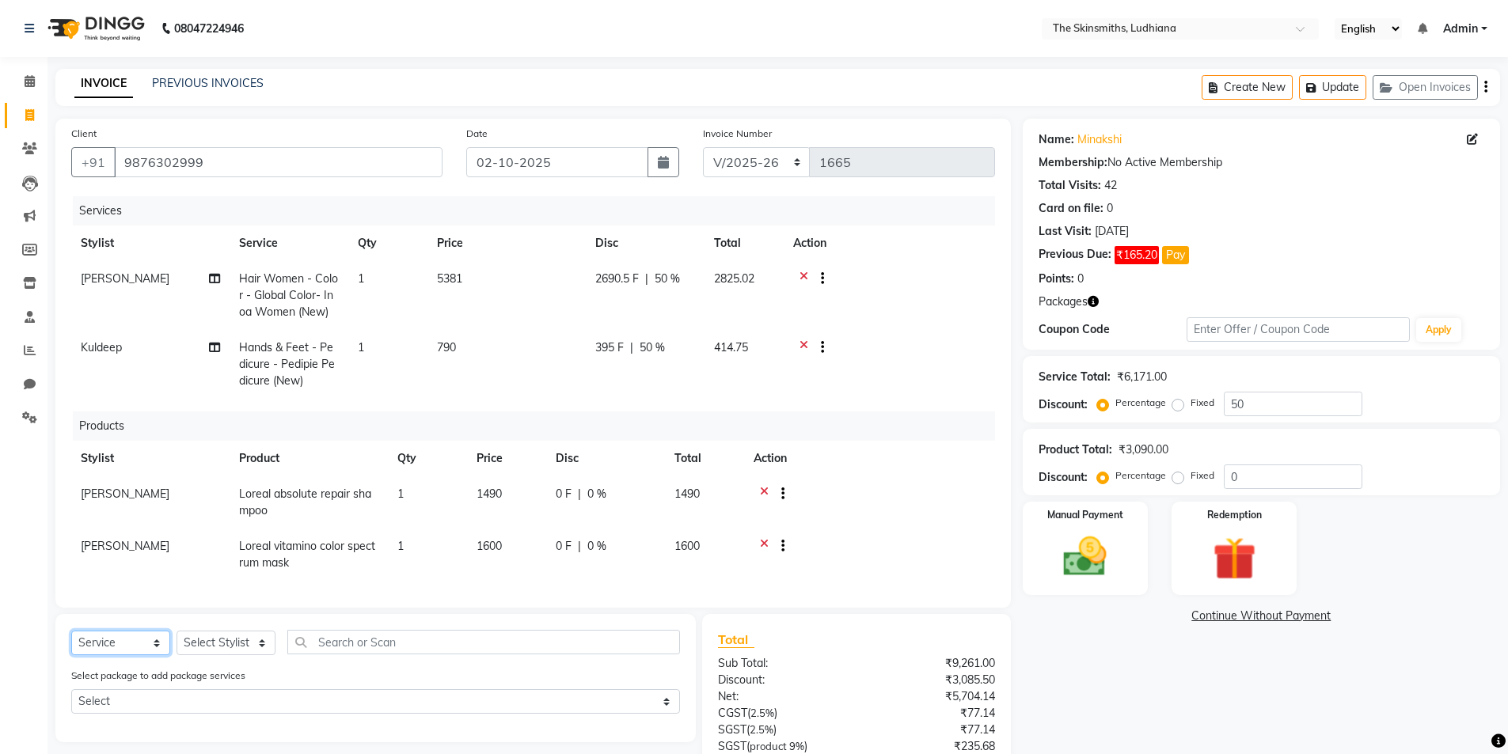
click at [139, 647] on select "Select Service Product Membership Package Voucher Prepaid Gift Card" at bounding box center [120, 643] width 99 height 25
select select "package"
click at [71, 631] on select "Select Service Product Membership Package Voucher Prepaid Gift Card" at bounding box center [120, 643] width 99 height 25
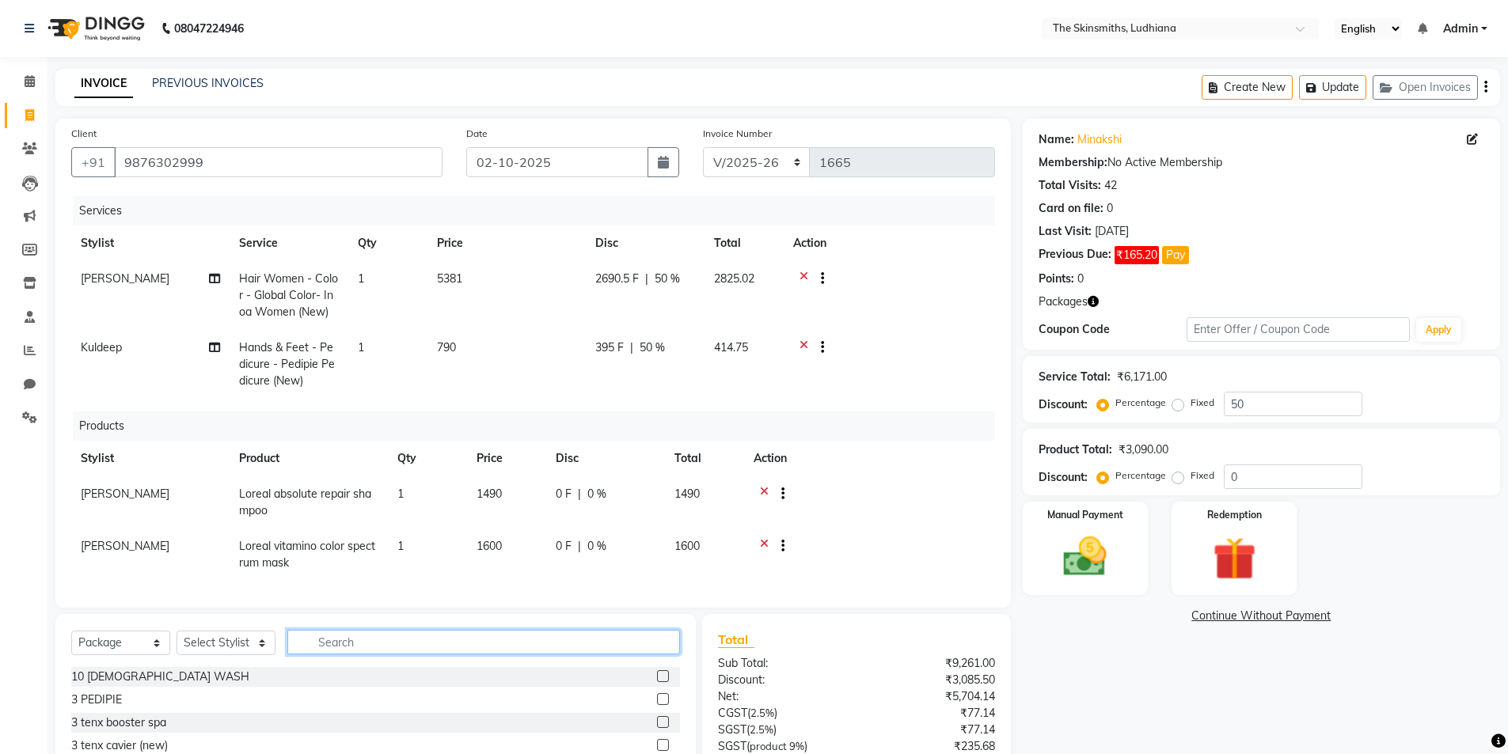
click at [420, 646] on input "text" at bounding box center [483, 642] width 393 height 25
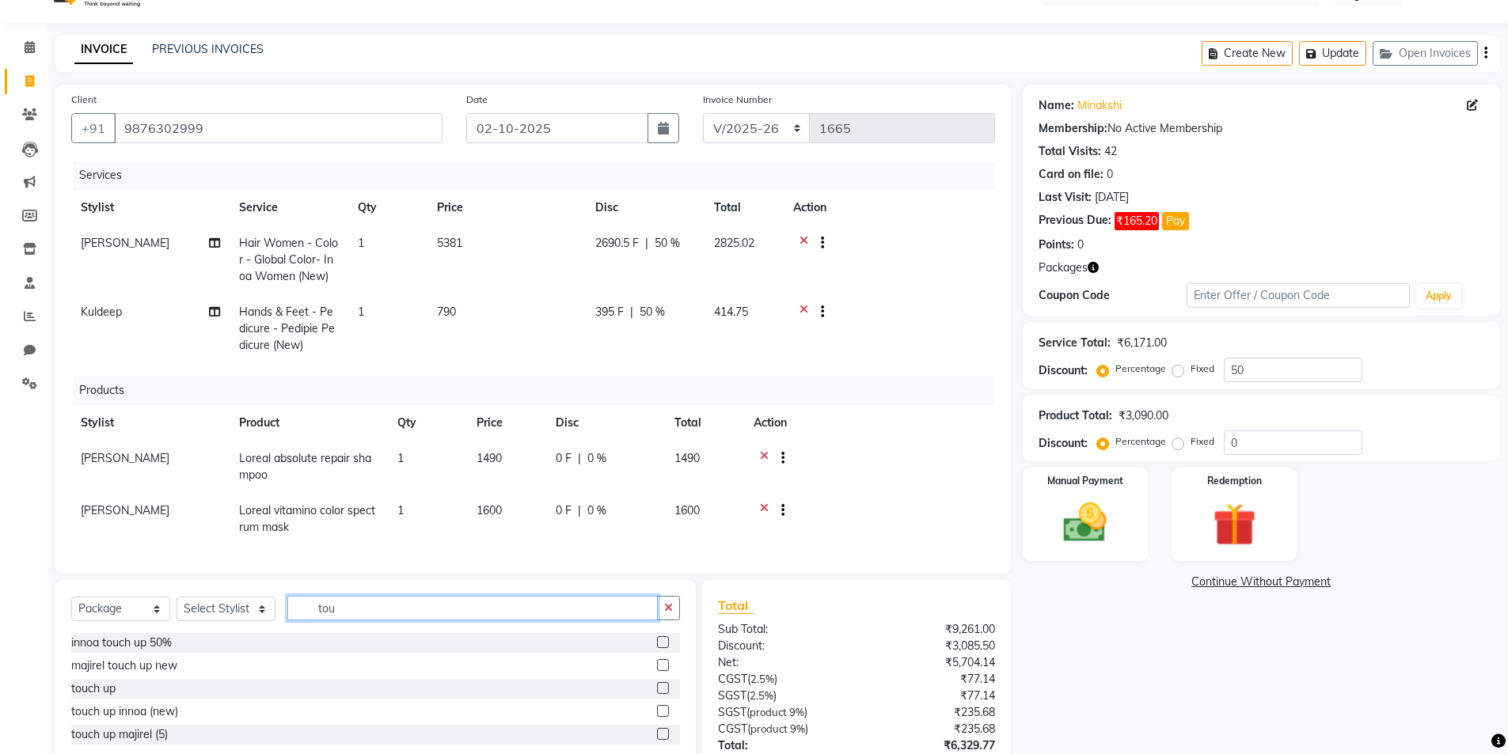
scroll to position [82, 0]
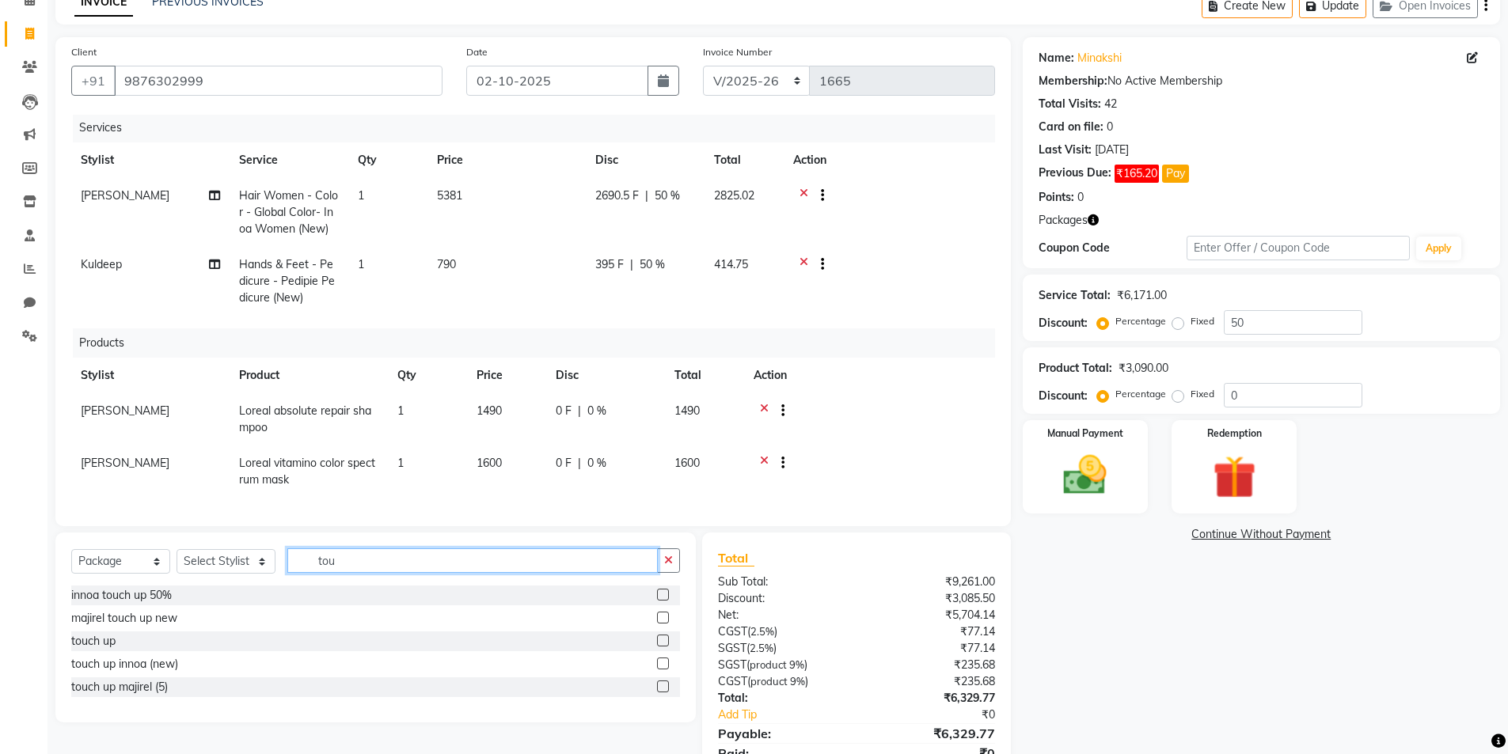
type input "tou"
click at [664, 664] on label at bounding box center [663, 664] width 12 height 12
click at [664, 664] on input "checkbox" at bounding box center [662, 664] width 10 height 10
checkbox input "false"
click at [669, 557] on icon "button" at bounding box center [668, 560] width 9 height 11
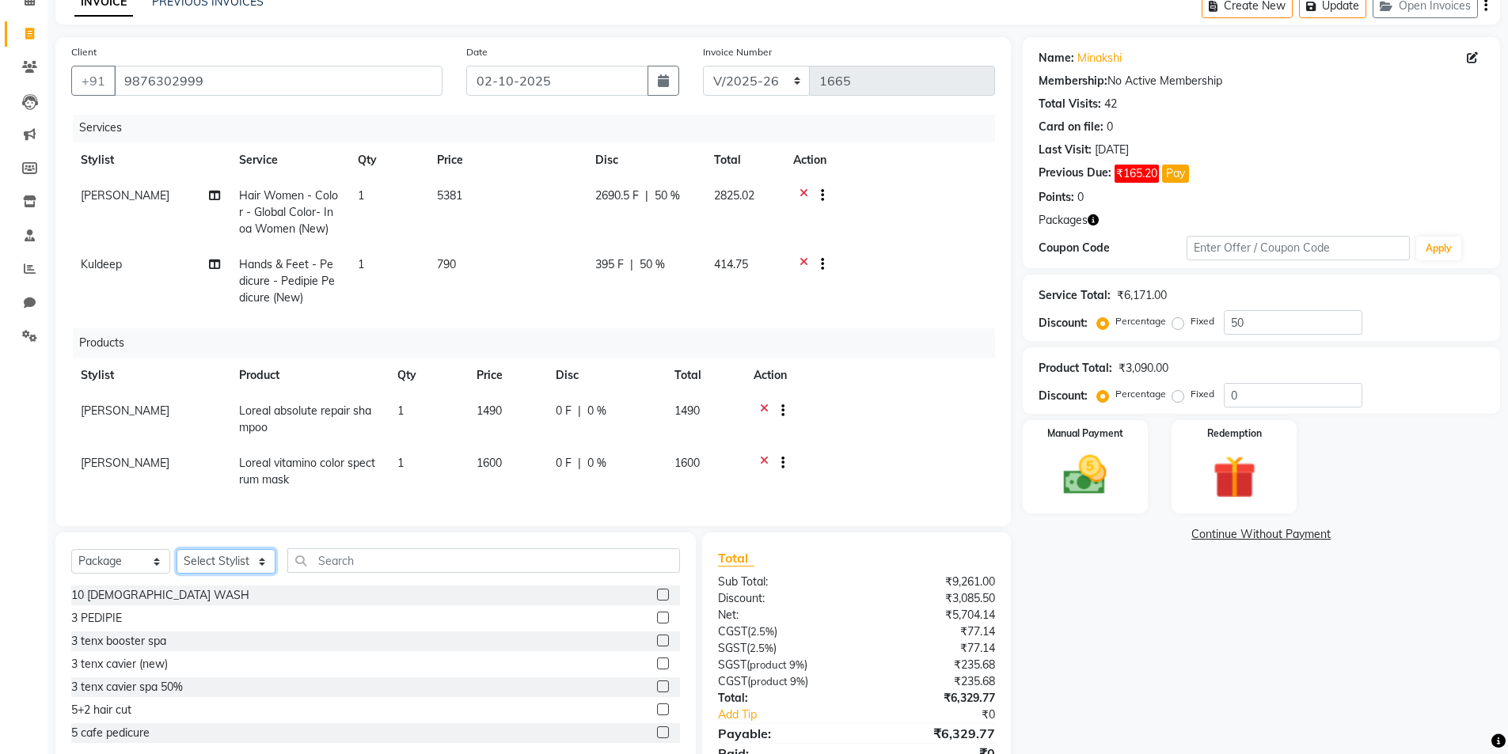
click at [231, 565] on select "Select Stylist Admin Ashu Bunty Dishika DIWAKAR Harish Karan Kawal Oberoi Khush…" at bounding box center [226, 561] width 99 height 25
select select "76547"
click at [177, 549] on select "Select Stylist Admin Ashu Bunty Dishika DIWAKAR Harish Karan Kawal Oberoi Khush…" at bounding box center [226, 561] width 99 height 25
click at [435, 556] on input "text" at bounding box center [483, 561] width 393 height 25
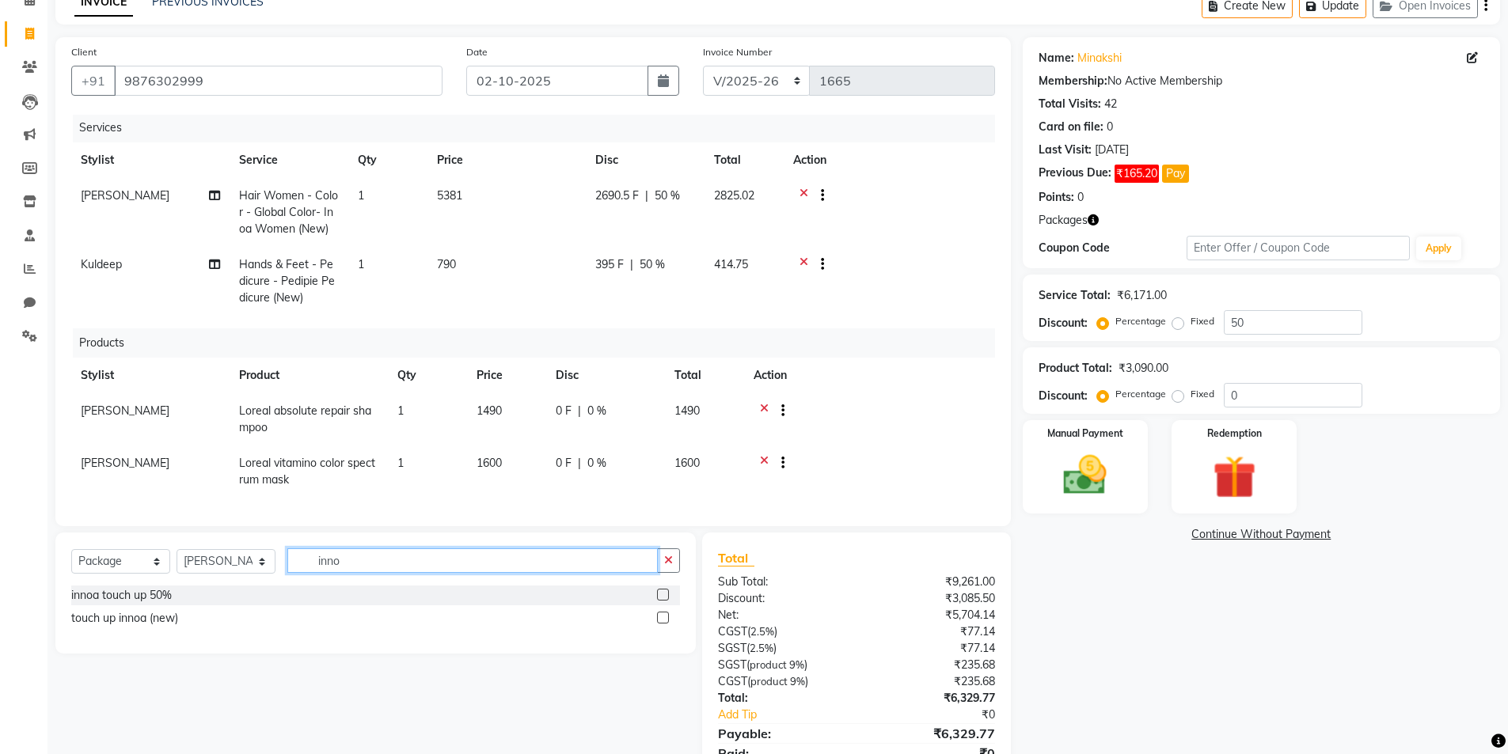
type input "inno"
click at [664, 618] on label at bounding box center [663, 618] width 12 height 12
click at [664, 618] on input "checkbox" at bounding box center [662, 619] width 10 height 10
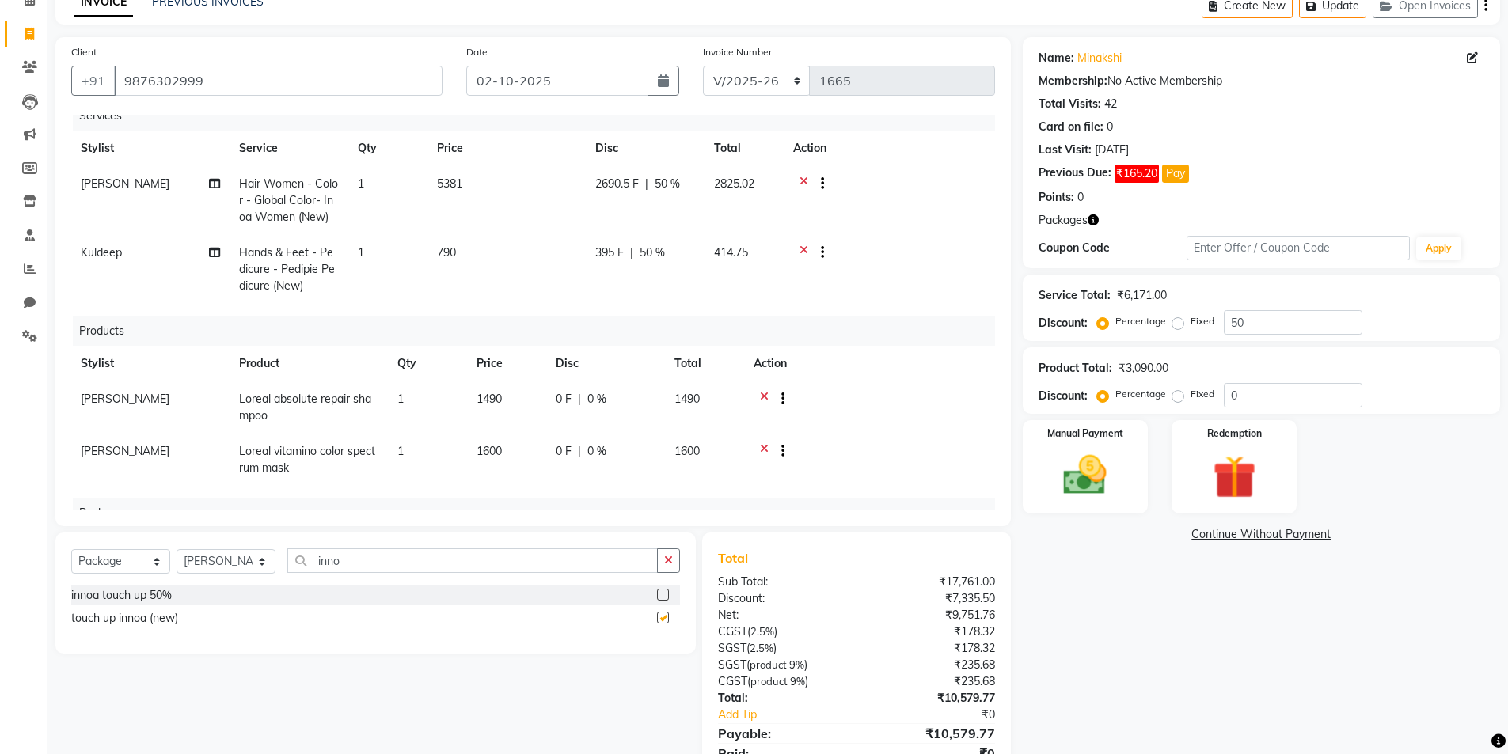
checkbox input "false"
click at [669, 560] on icon "button" at bounding box center [668, 560] width 9 height 11
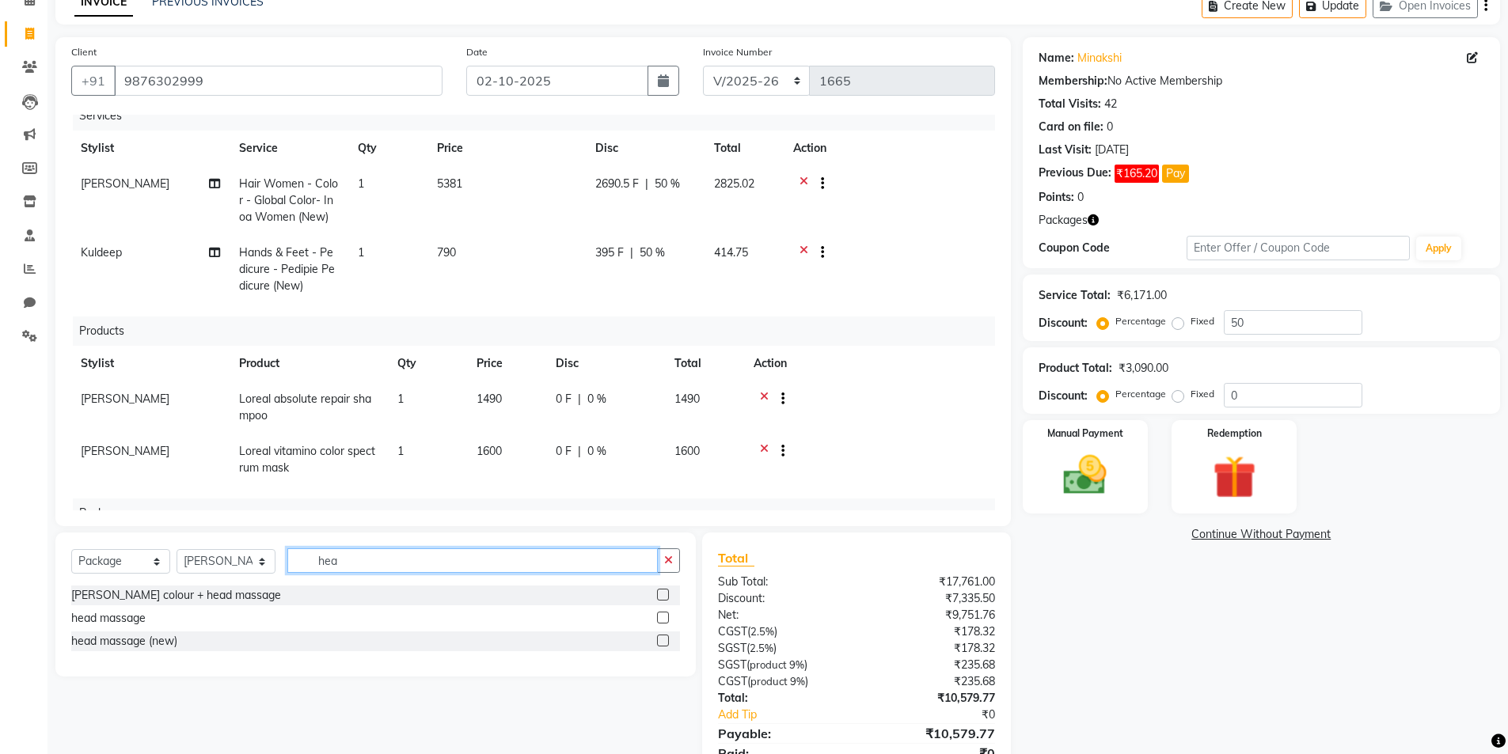
type input "hea"
click at [669, 642] on label at bounding box center [663, 641] width 12 height 12
click at [667, 642] on input "checkbox" at bounding box center [662, 641] width 10 height 10
checkbox input "false"
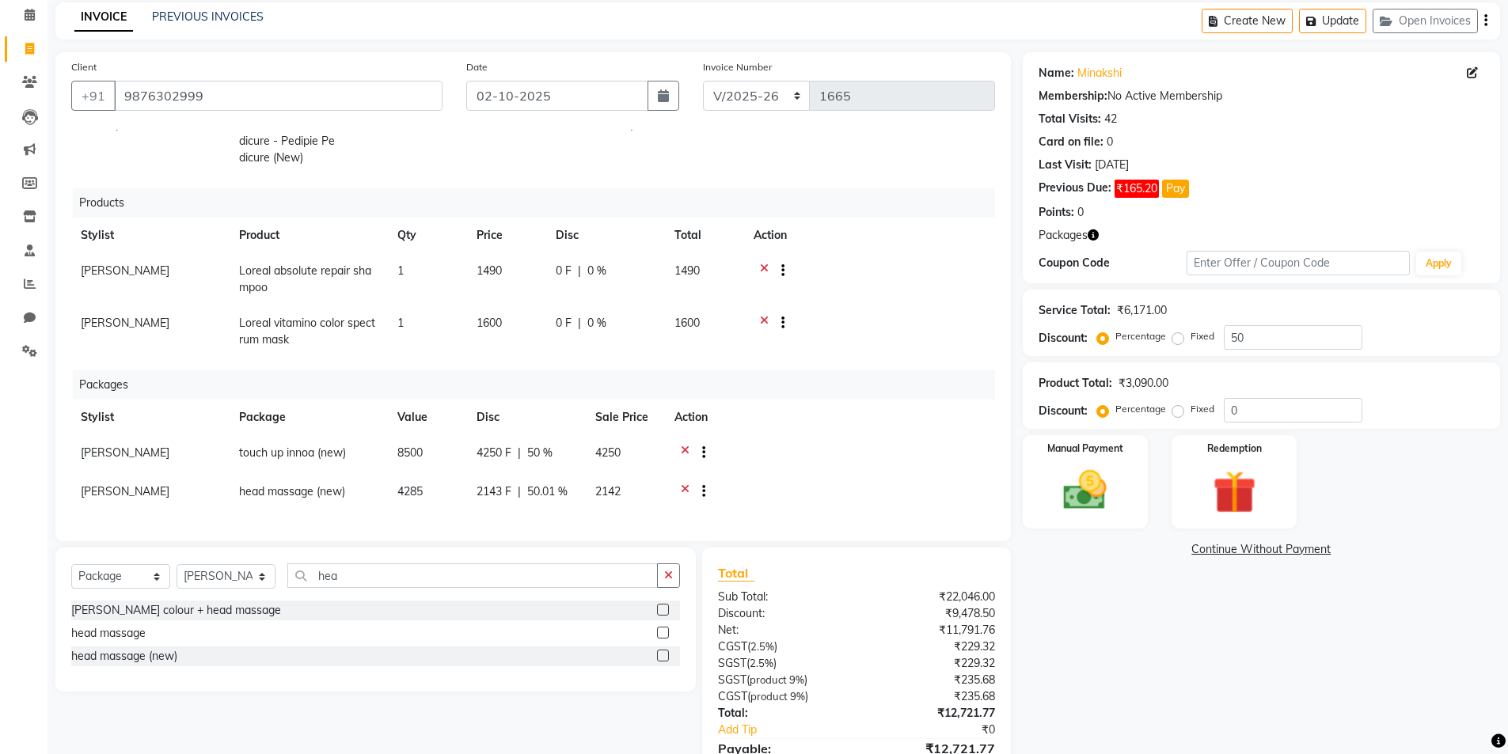
scroll to position [150, 0]
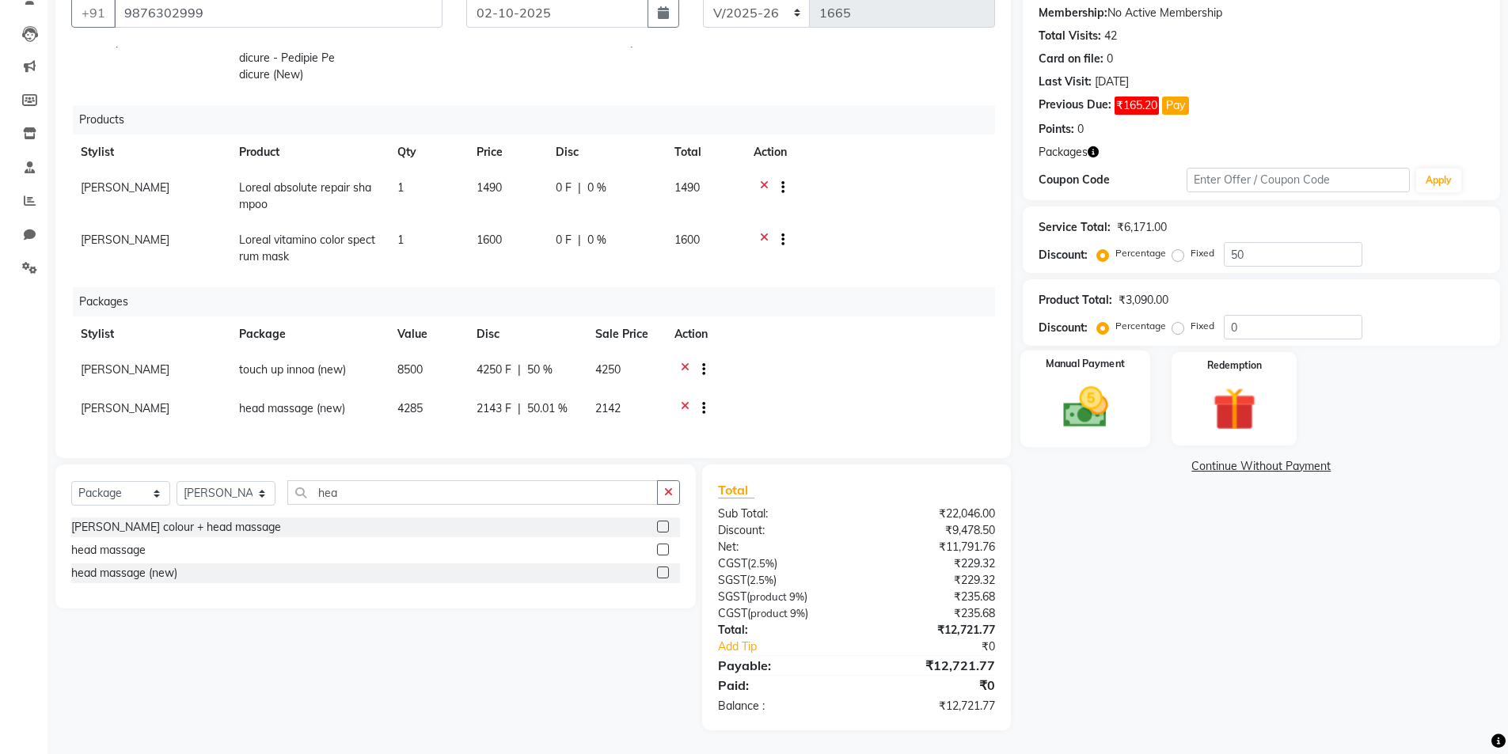
click at [1080, 419] on img at bounding box center [1085, 407] width 73 height 51
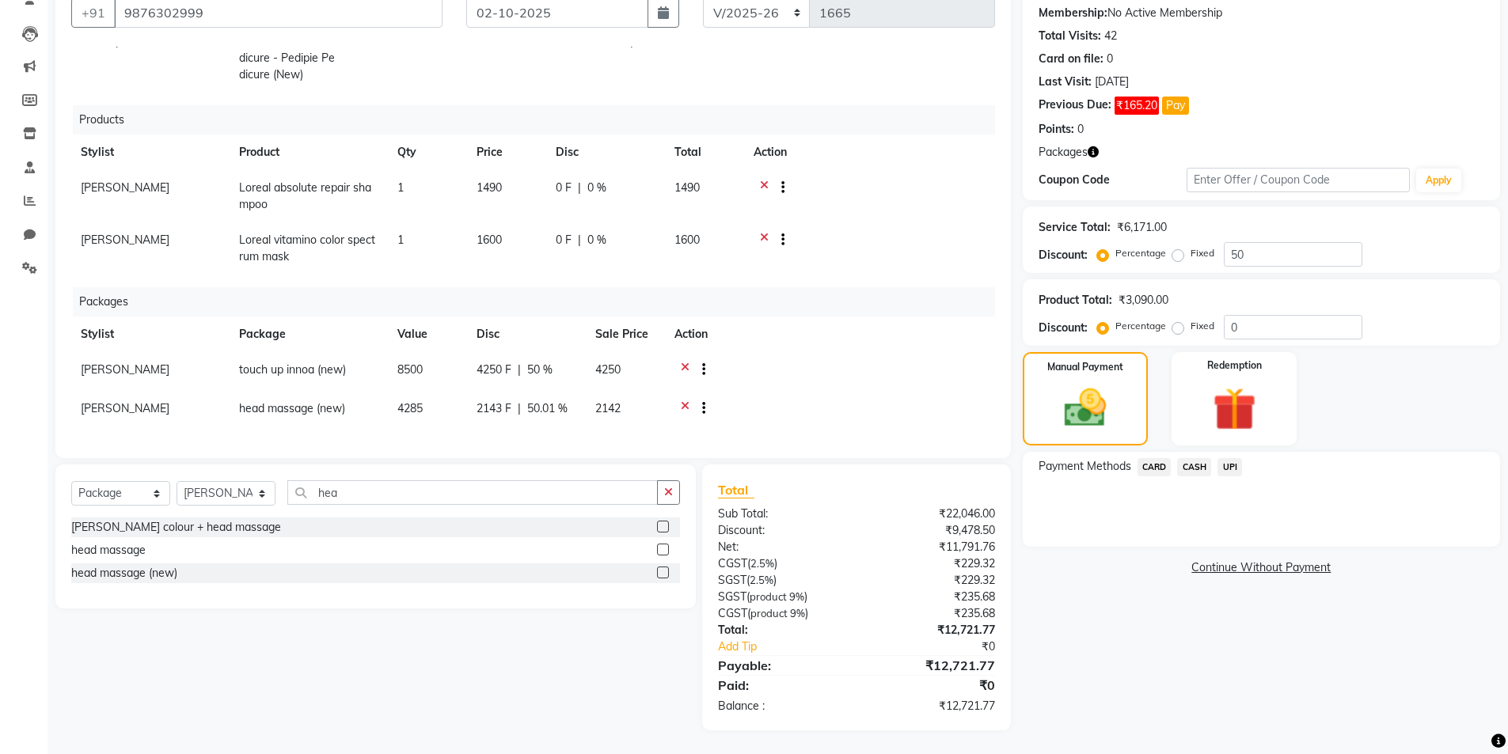
click at [1195, 471] on span "CASH" at bounding box center [1194, 467] width 34 height 18
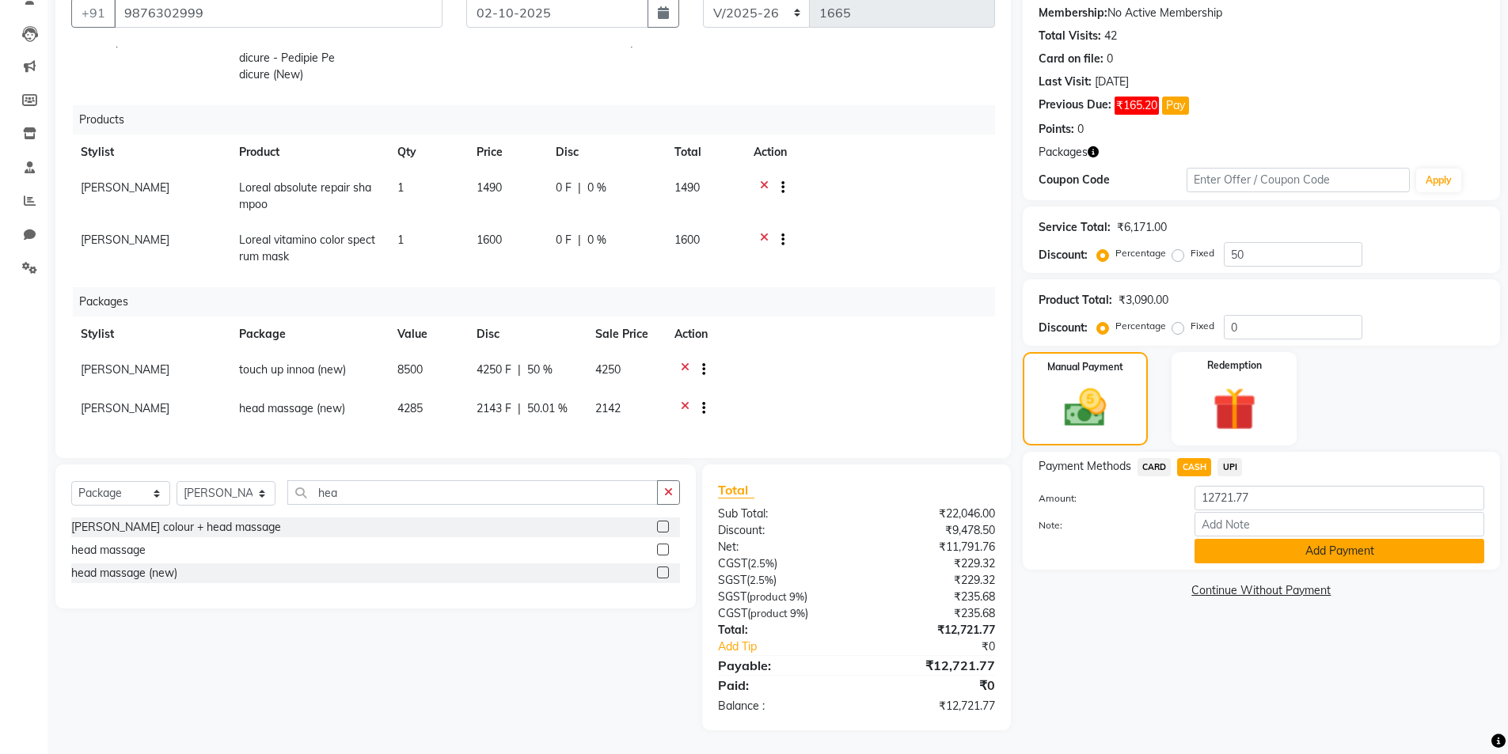
click at [1256, 556] on button "Add Payment" at bounding box center [1340, 551] width 290 height 25
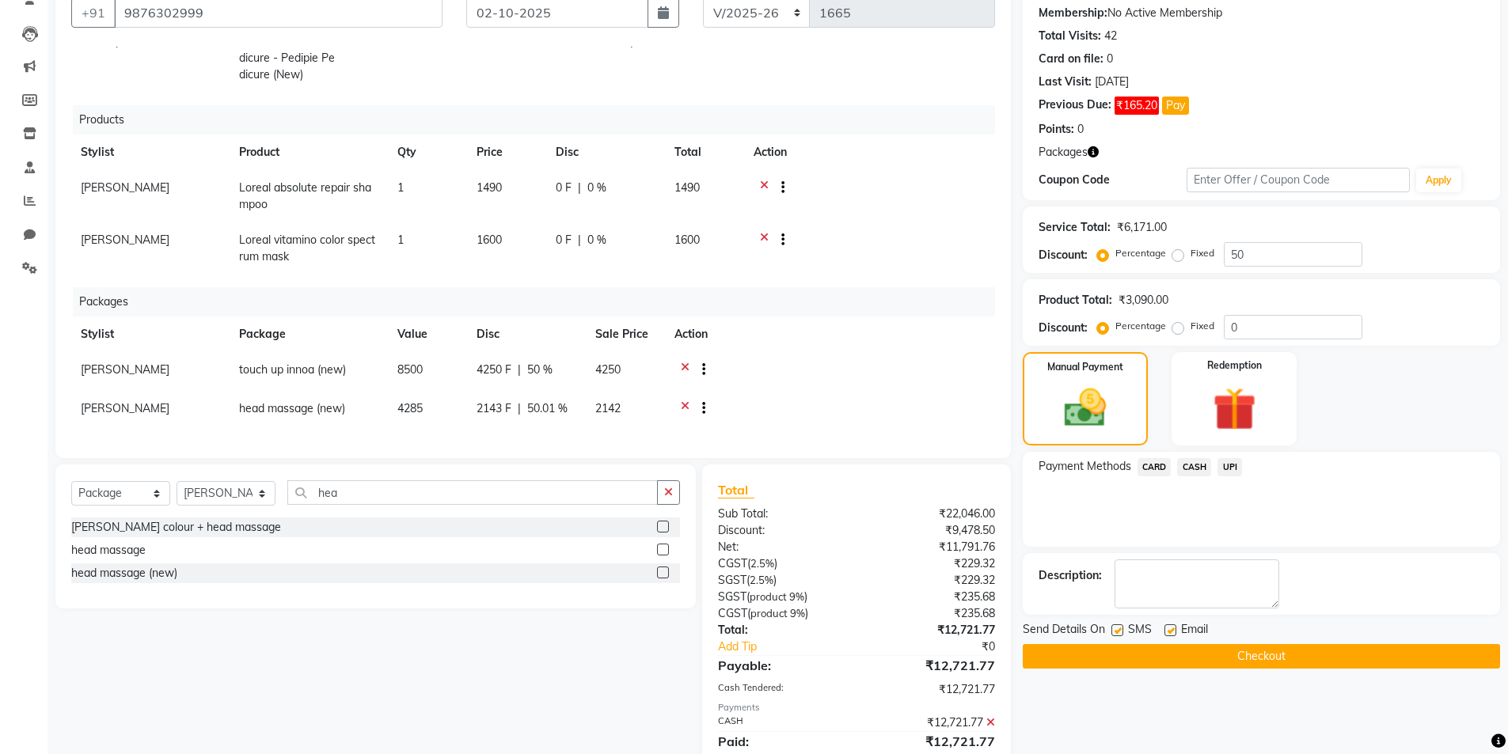
click at [1263, 660] on button "Checkout" at bounding box center [1261, 656] width 477 height 25
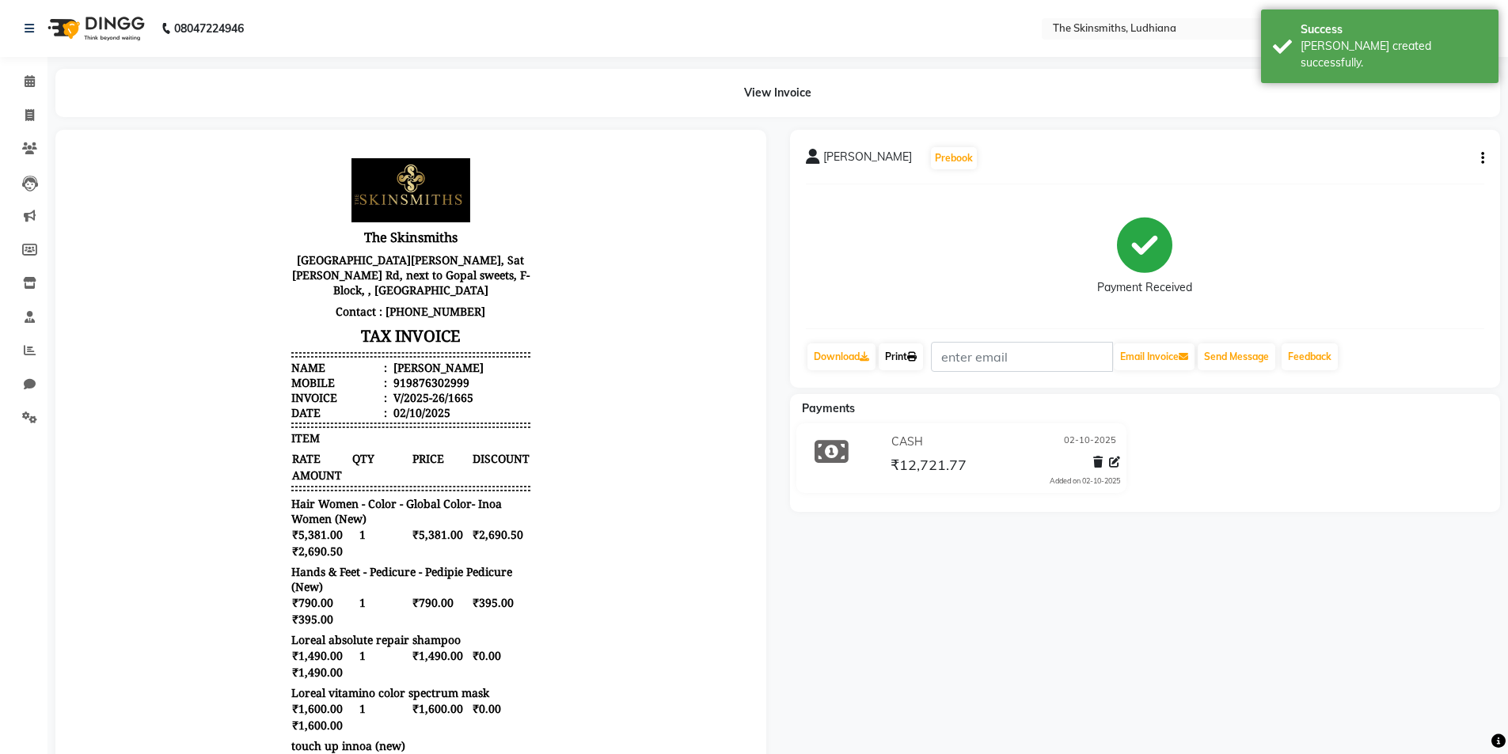
click at [912, 348] on link "Print" at bounding box center [901, 357] width 44 height 27
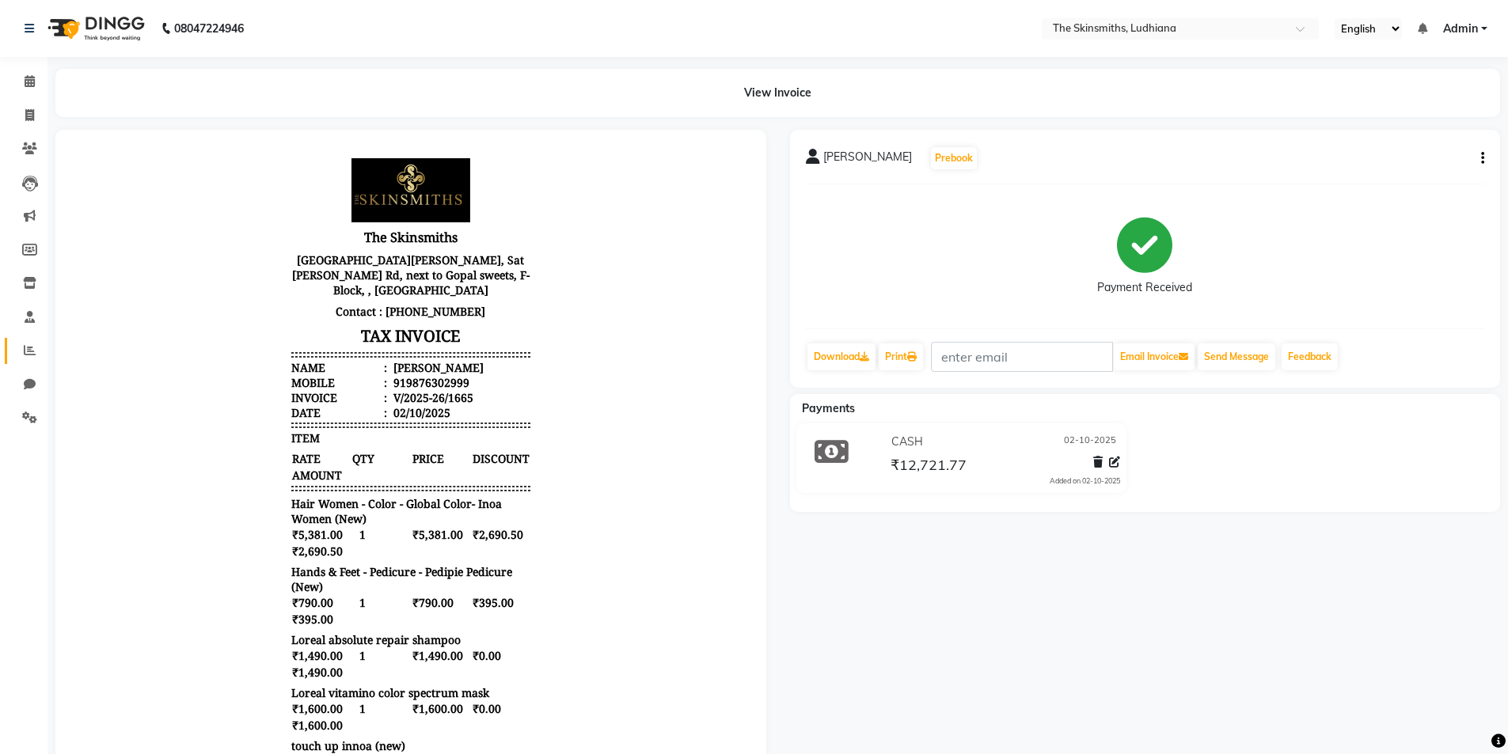
click at [28, 353] on icon at bounding box center [30, 350] width 12 height 12
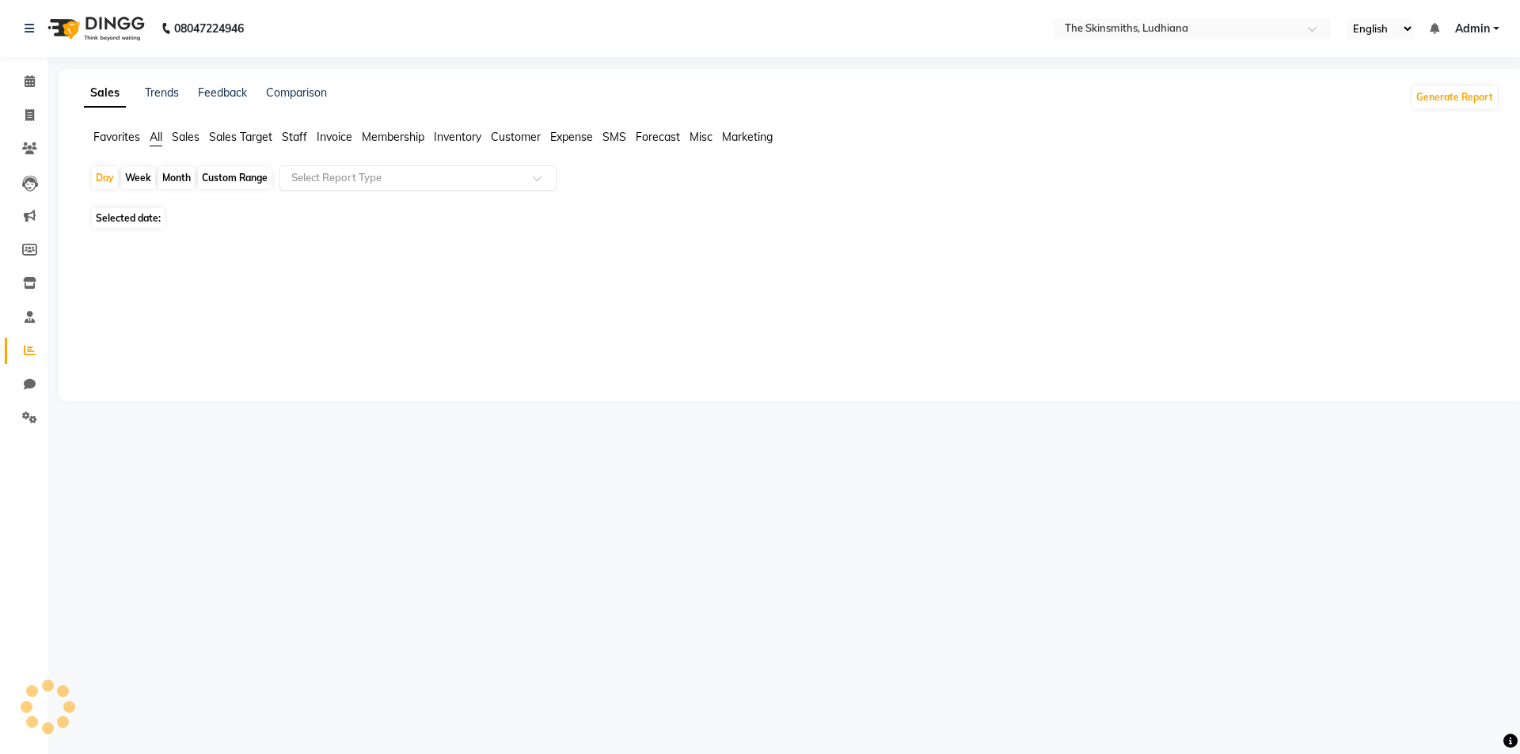
click at [323, 176] on input "text" at bounding box center [402, 178] width 228 height 16
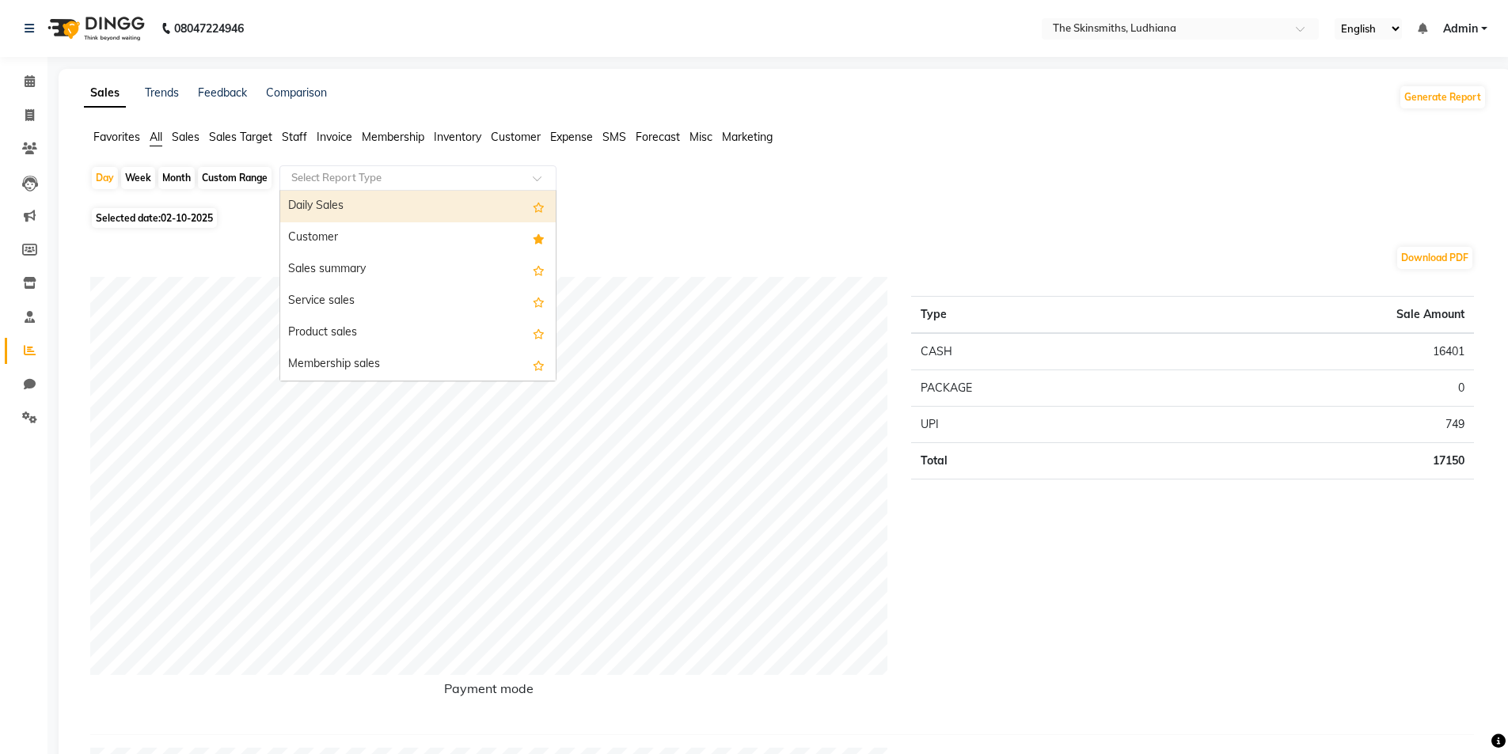
click at [331, 246] on div "Customer" at bounding box center [417, 238] width 275 height 32
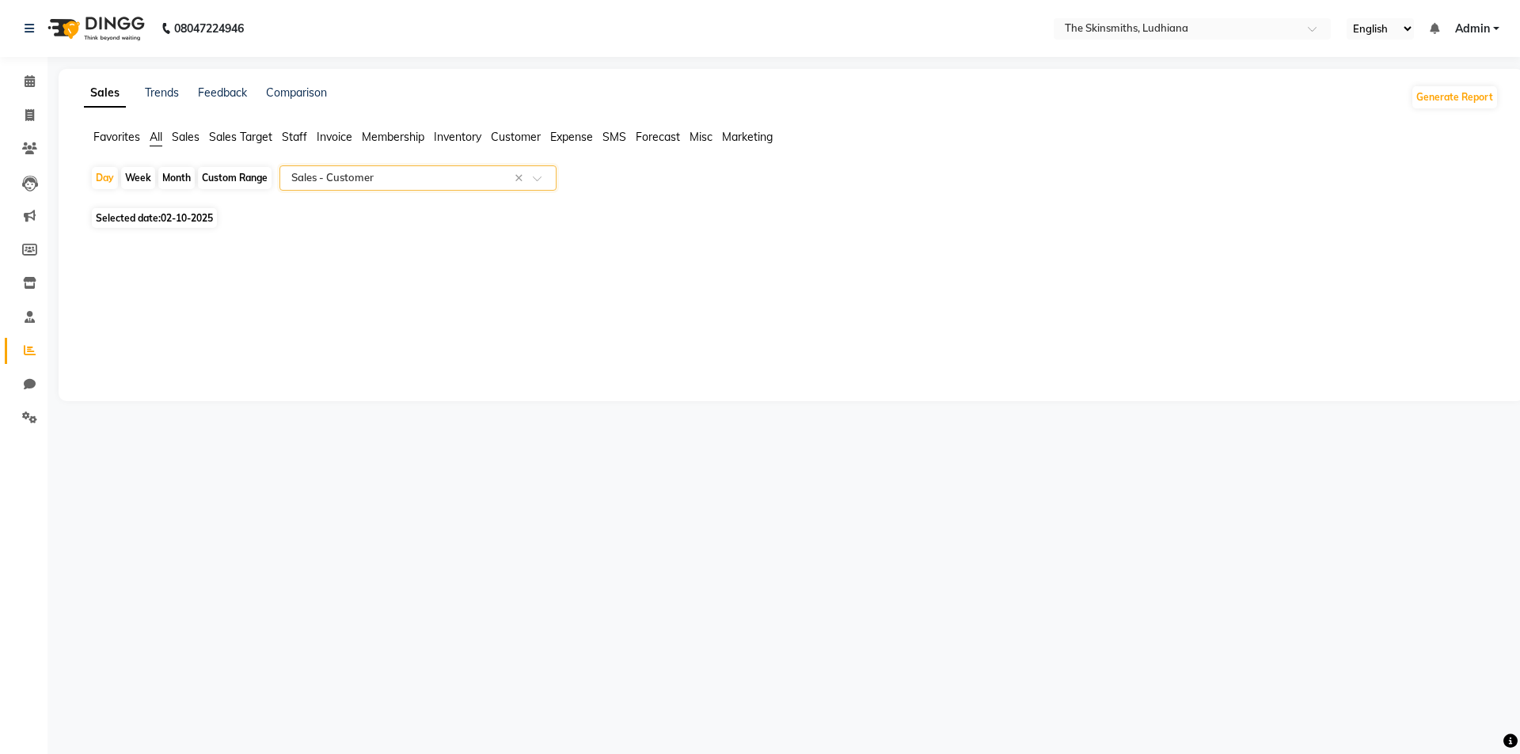
select select "full_report"
select select "csv"
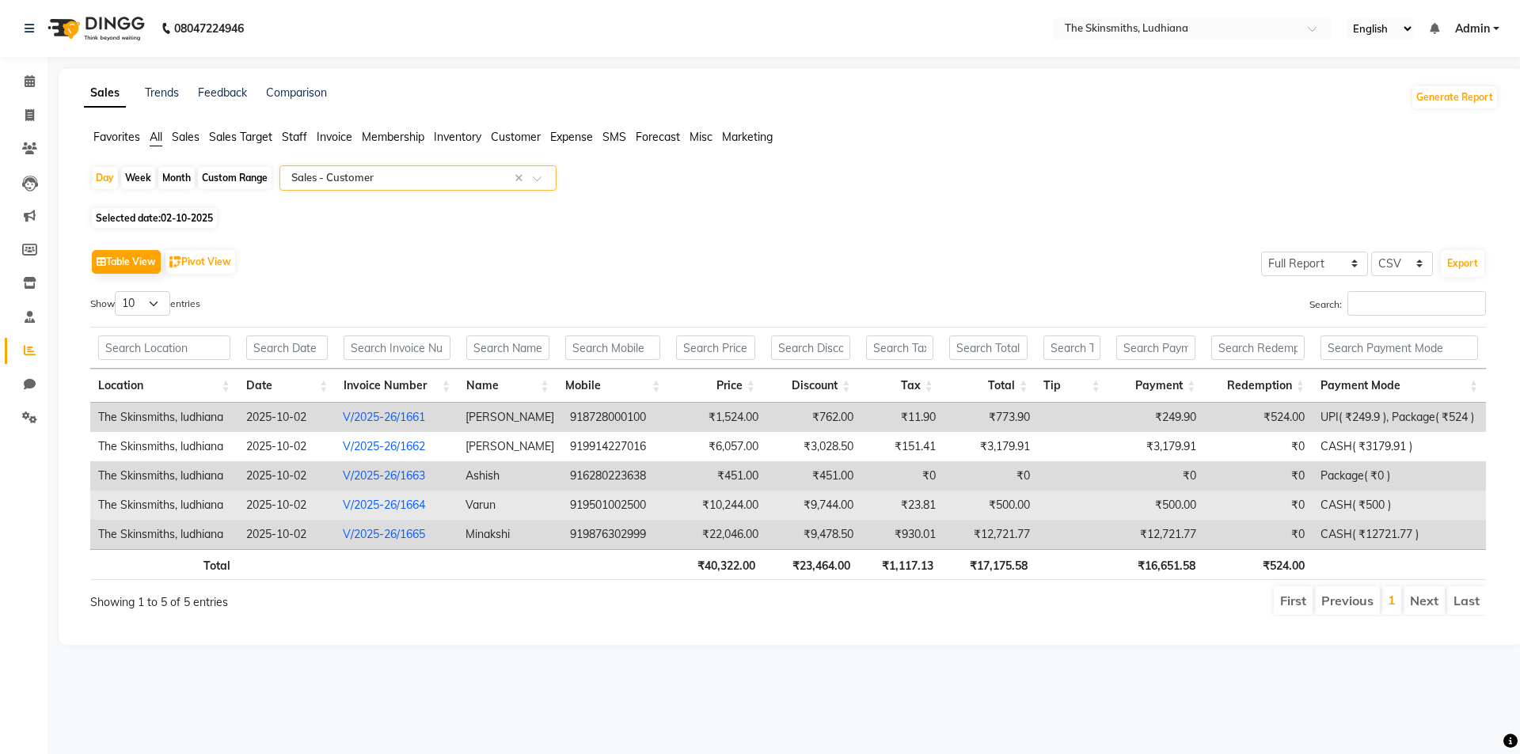
click at [493, 506] on td "Varun" at bounding box center [510, 505] width 104 height 29
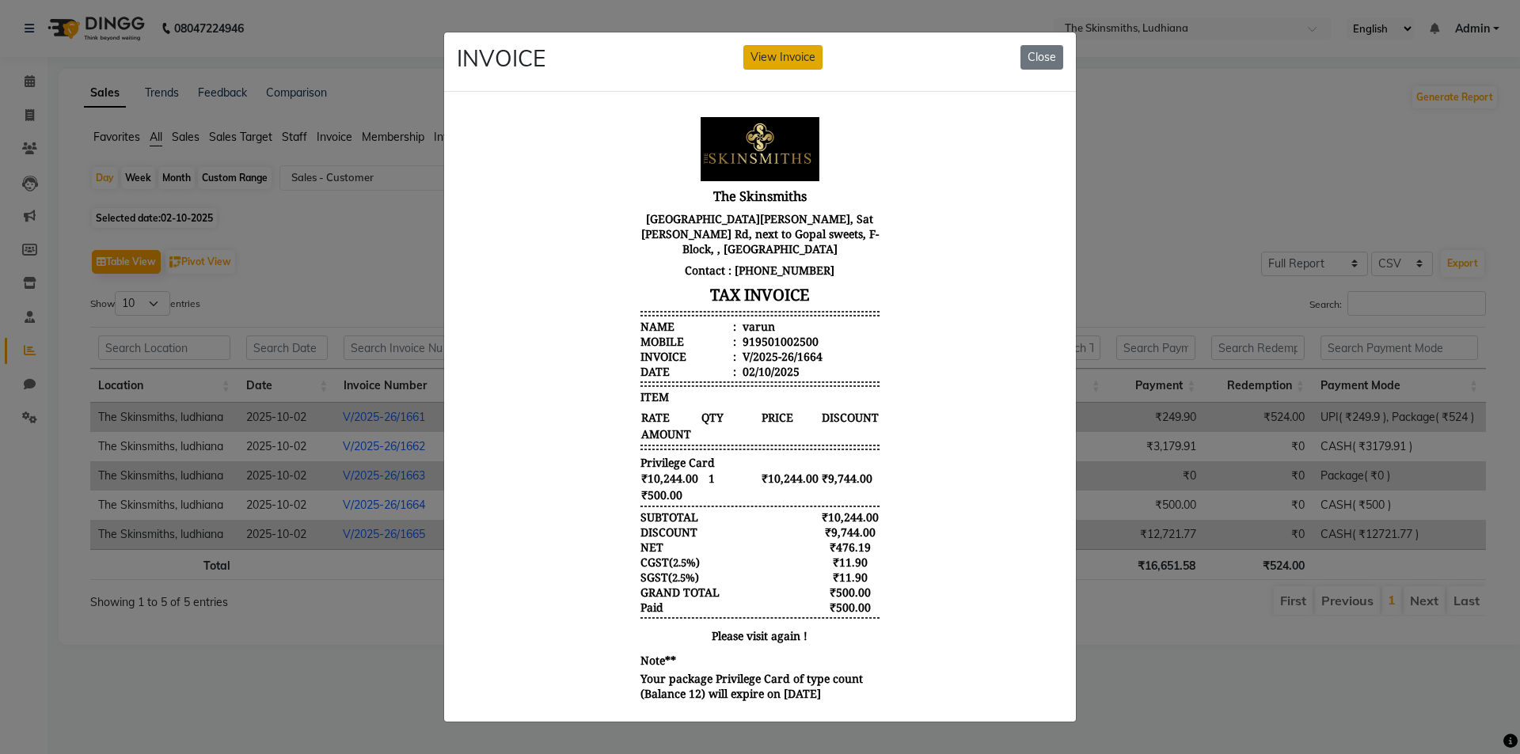
click at [784, 49] on button "View Invoice" at bounding box center [782, 57] width 79 height 25
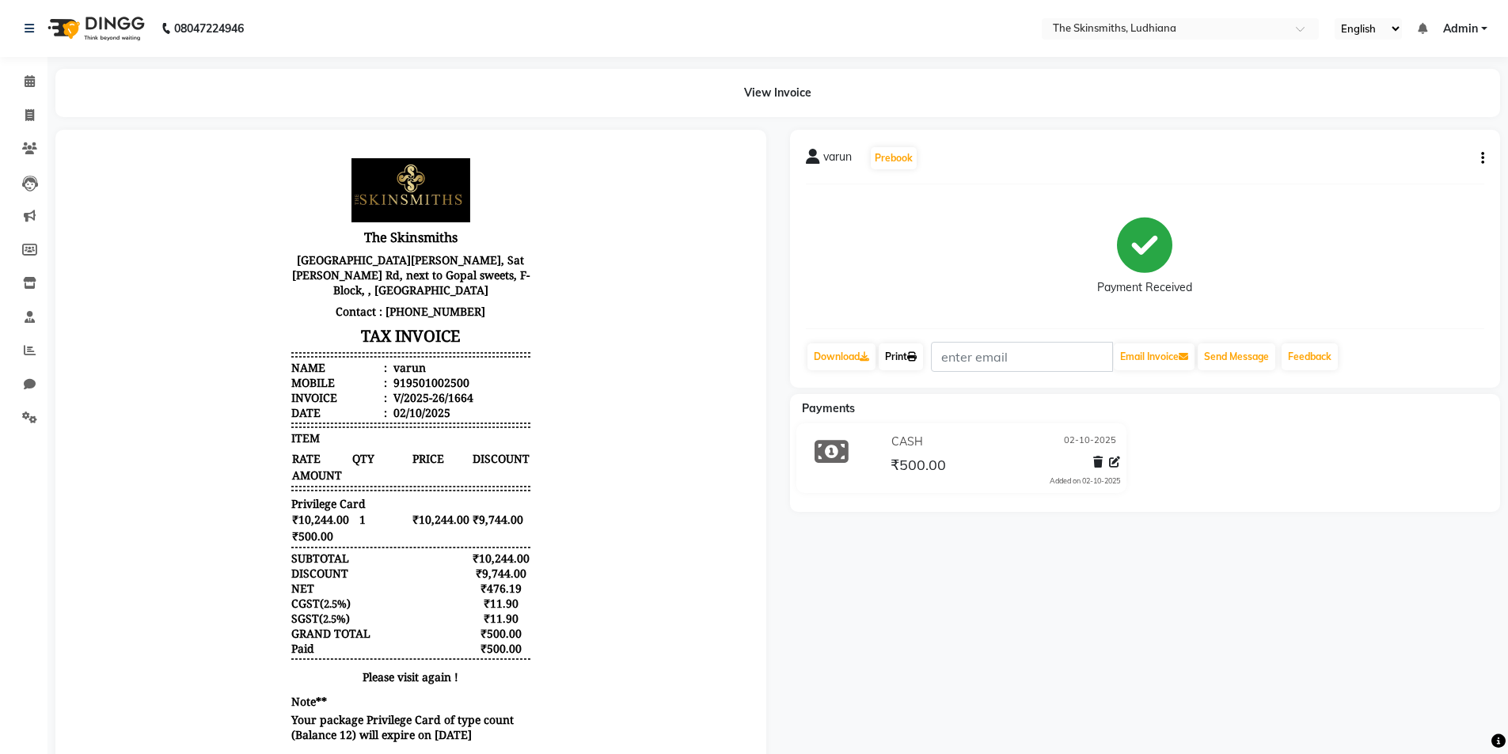
click at [917, 356] on icon at bounding box center [911, 356] width 9 height 9
click at [29, 149] on icon at bounding box center [29, 148] width 15 height 12
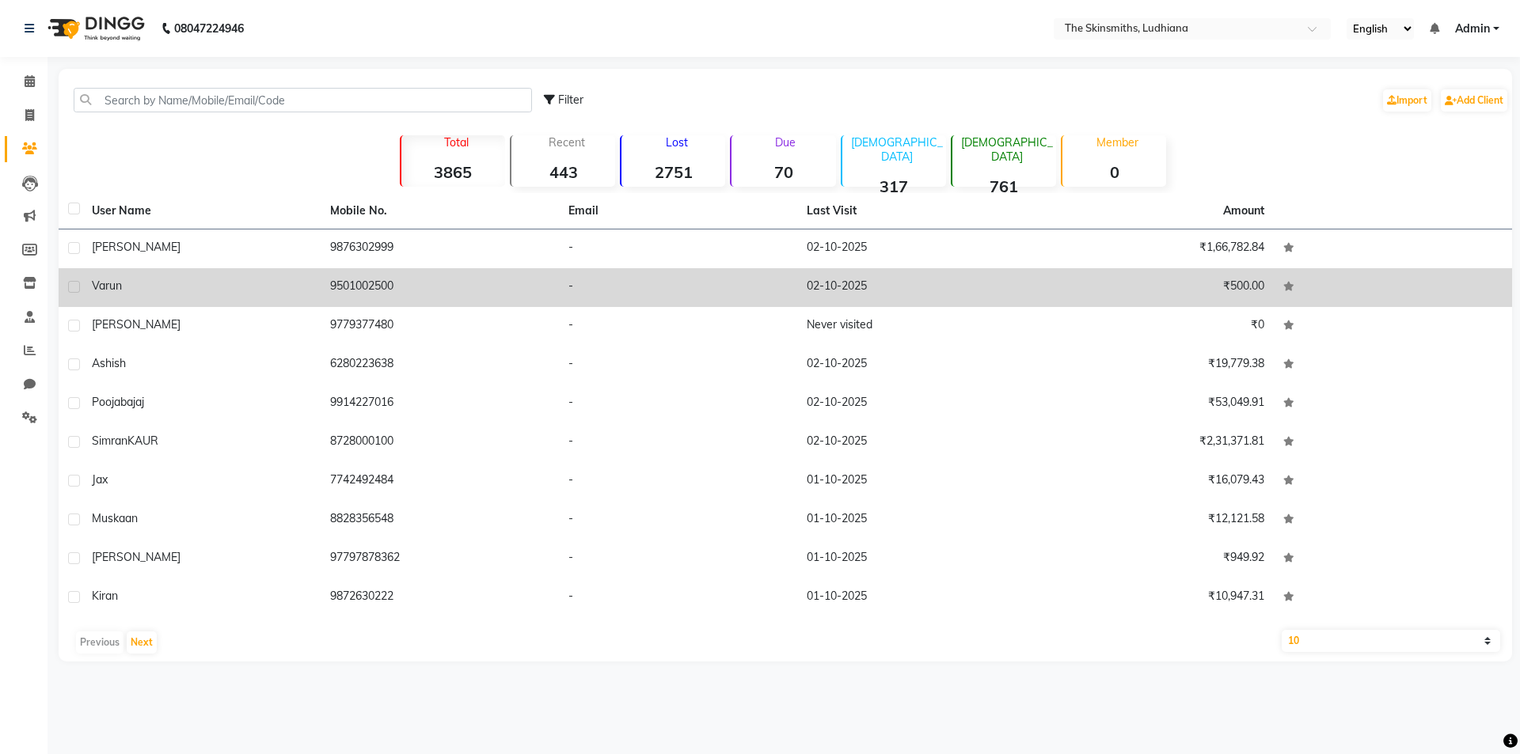
click at [111, 294] on div "varun" at bounding box center [201, 286] width 219 height 17
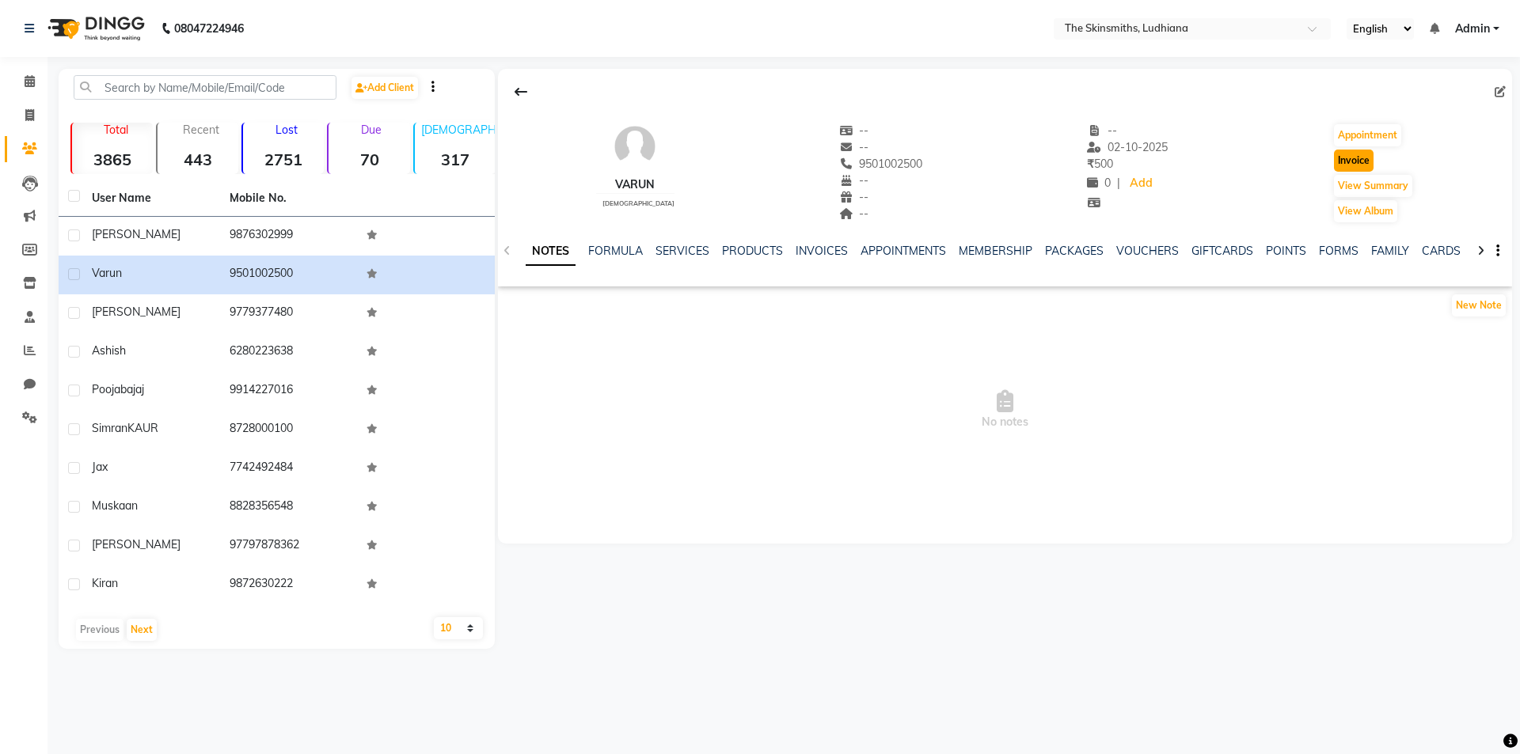
click at [1347, 160] on button "Invoice" at bounding box center [1354, 161] width 40 height 22
select select "service"
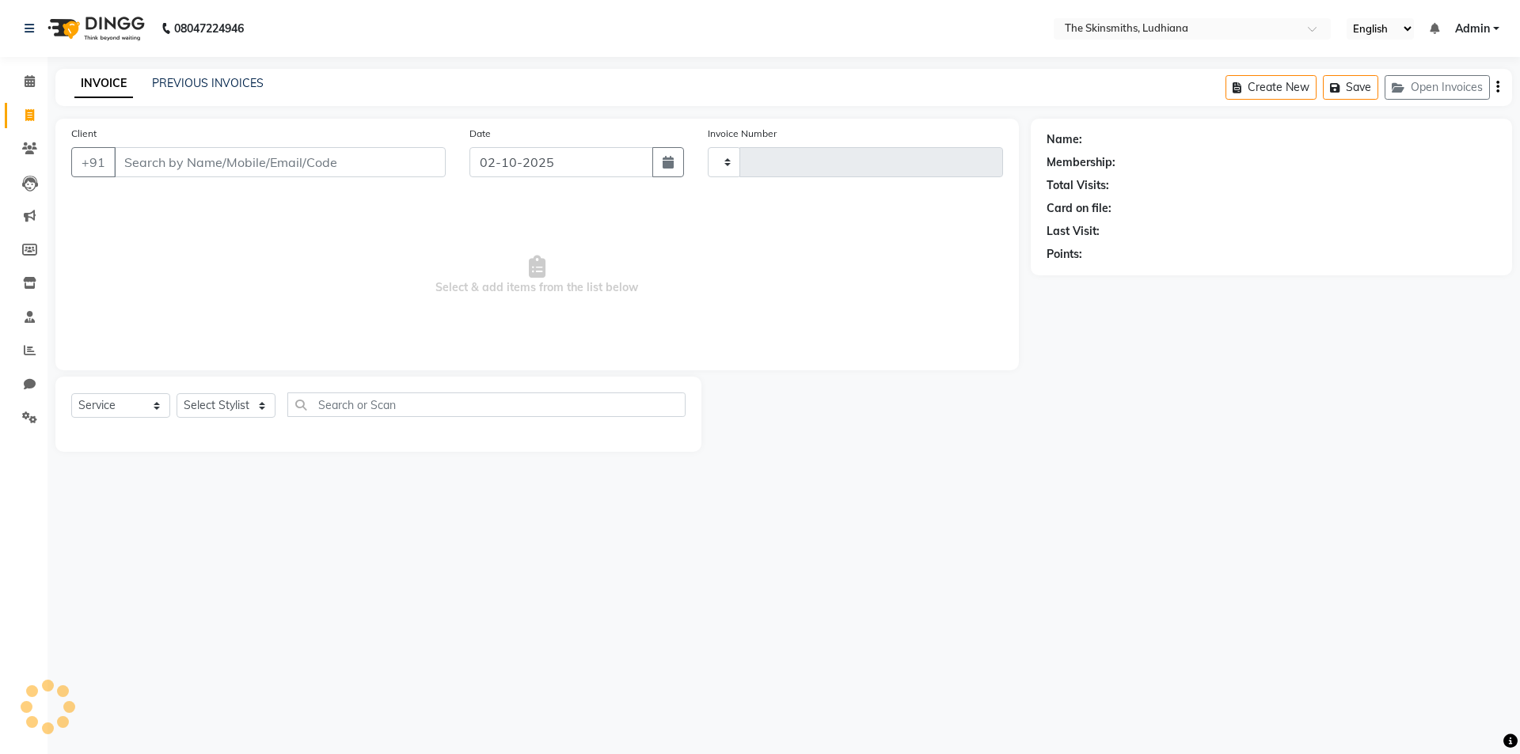
type input "1666"
select select "8115"
type input "9501002500"
select select "1: Object"
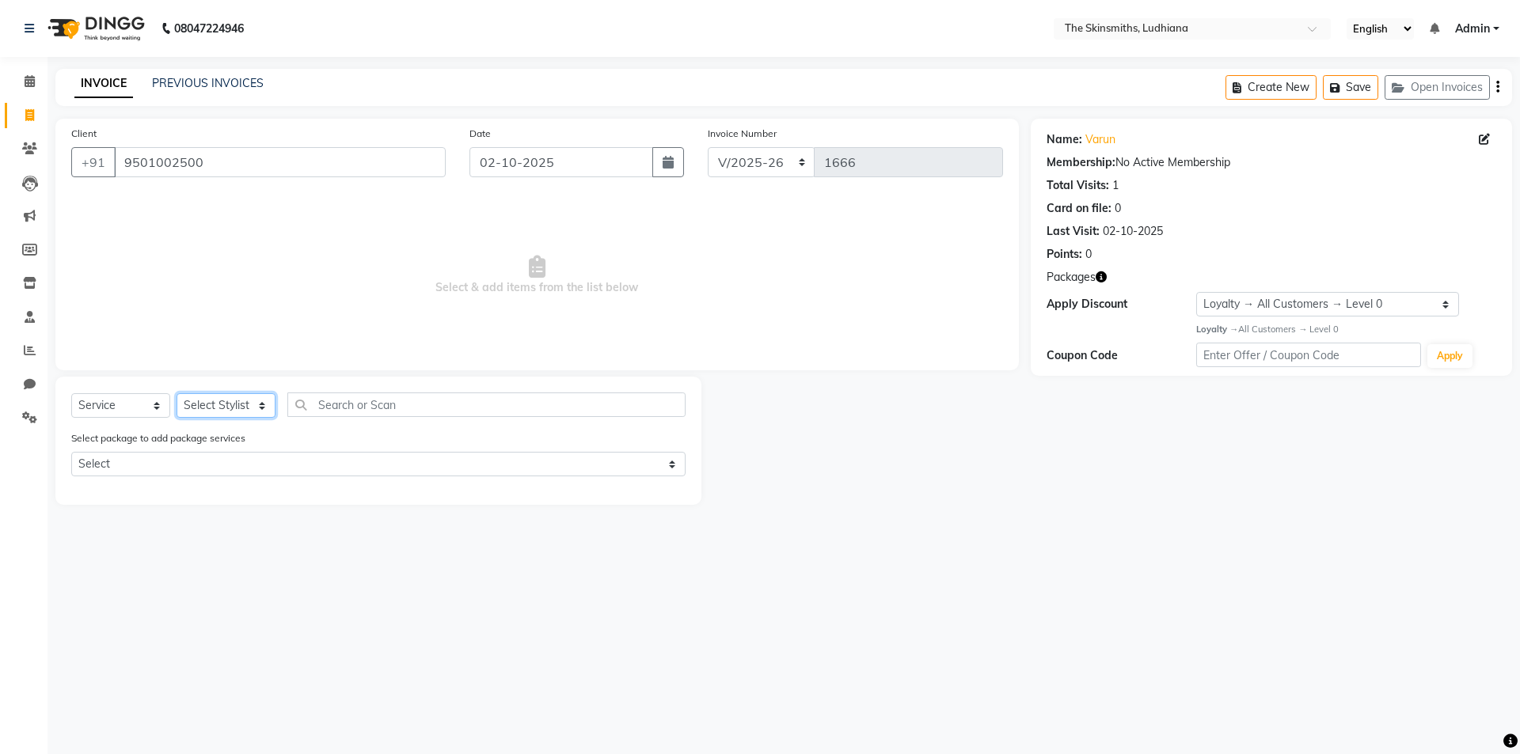
click at [218, 406] on select "Select Stylist Admin Ashu Bunty Dishika DIWAKAR Harish Karan Kawal Oberoi Khush…" at bounding box center [226, 405] width 99 height 25
select select "76553"
click at [177, 393] on select "Select Stylist Admin Ashu Bunty Dishika DIWAKAR Harish Karan Kawal Oberoi Khush…" at bounding box center [226, 405] width 99 height 25
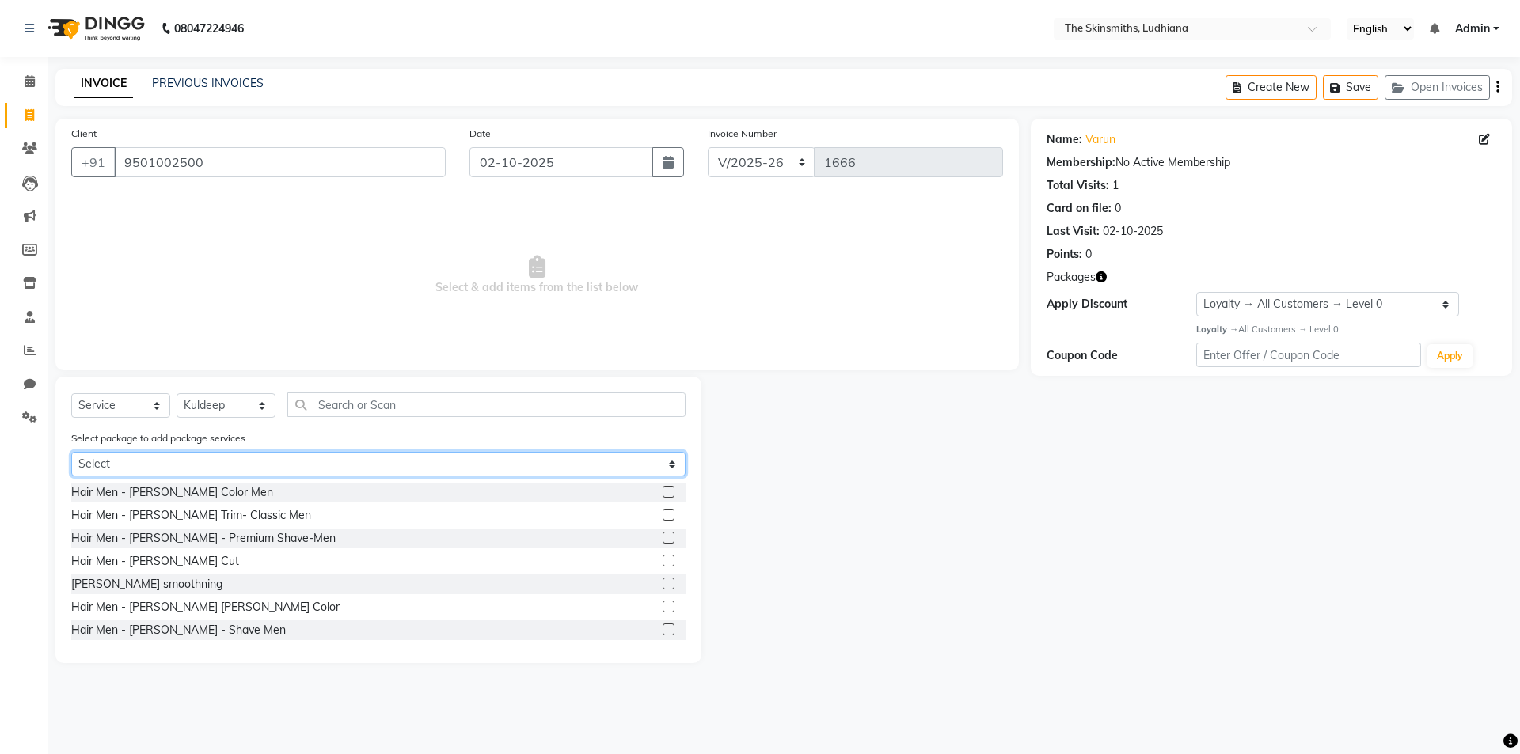
click at [332, 464] on select "Select Privilege Card" at bounding box center [378, 464] width 614 height 25
select select "1: Object"
click at [71, 452] on select "Select Privilege Card" at bounding box center [378, 464] width 614 height 25
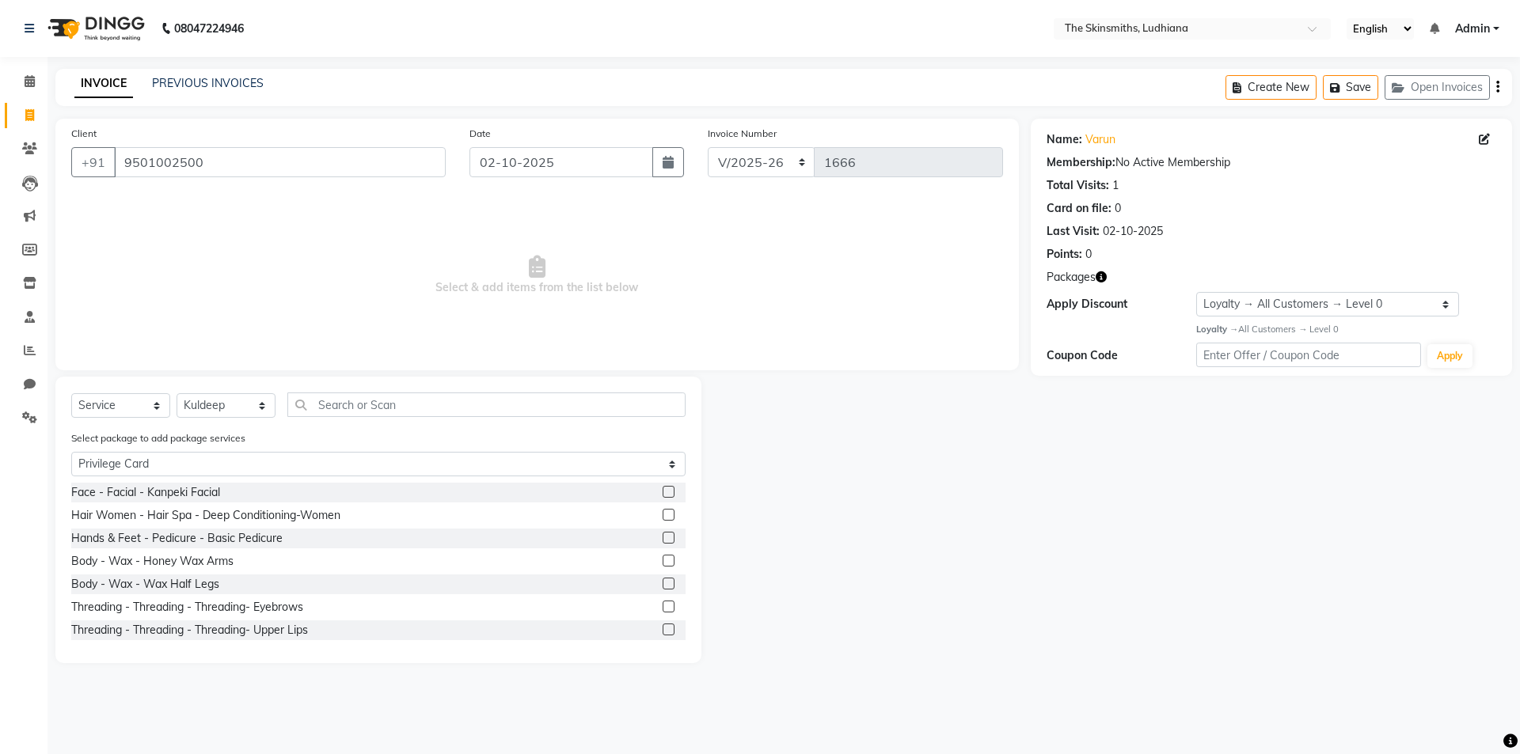
click at [663, 512] on label at bounding box center [669, 515] width 12 height 12
click at [663, 512] on input "checkbox" at bounding box center [668, 516] width 10 height 10
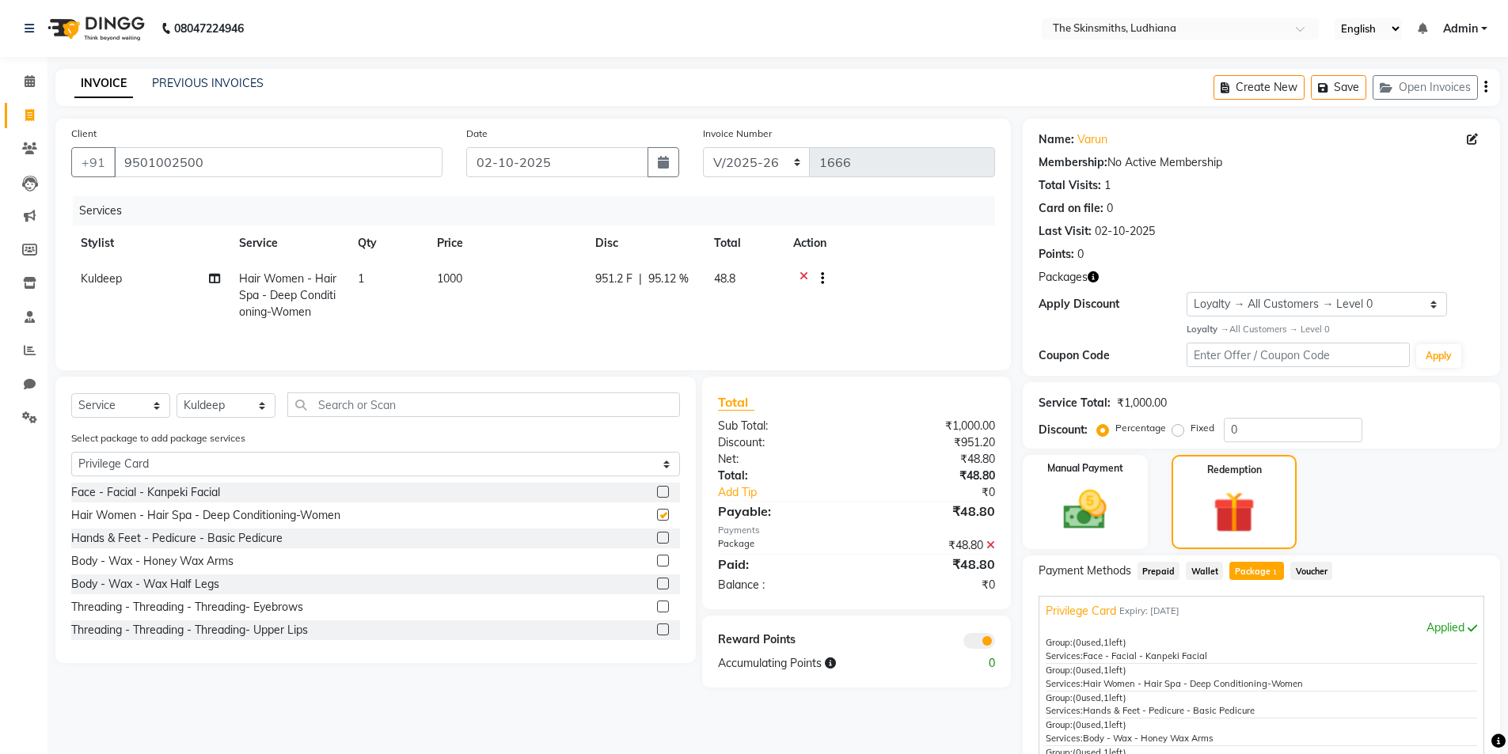
checkbox input "false"
click at [657, 538] on label at bounding box center [663, 538] width 12 height 12
click at [657, 538] on input "checkbox" at bounding box center [662, 539] width 10 height 10
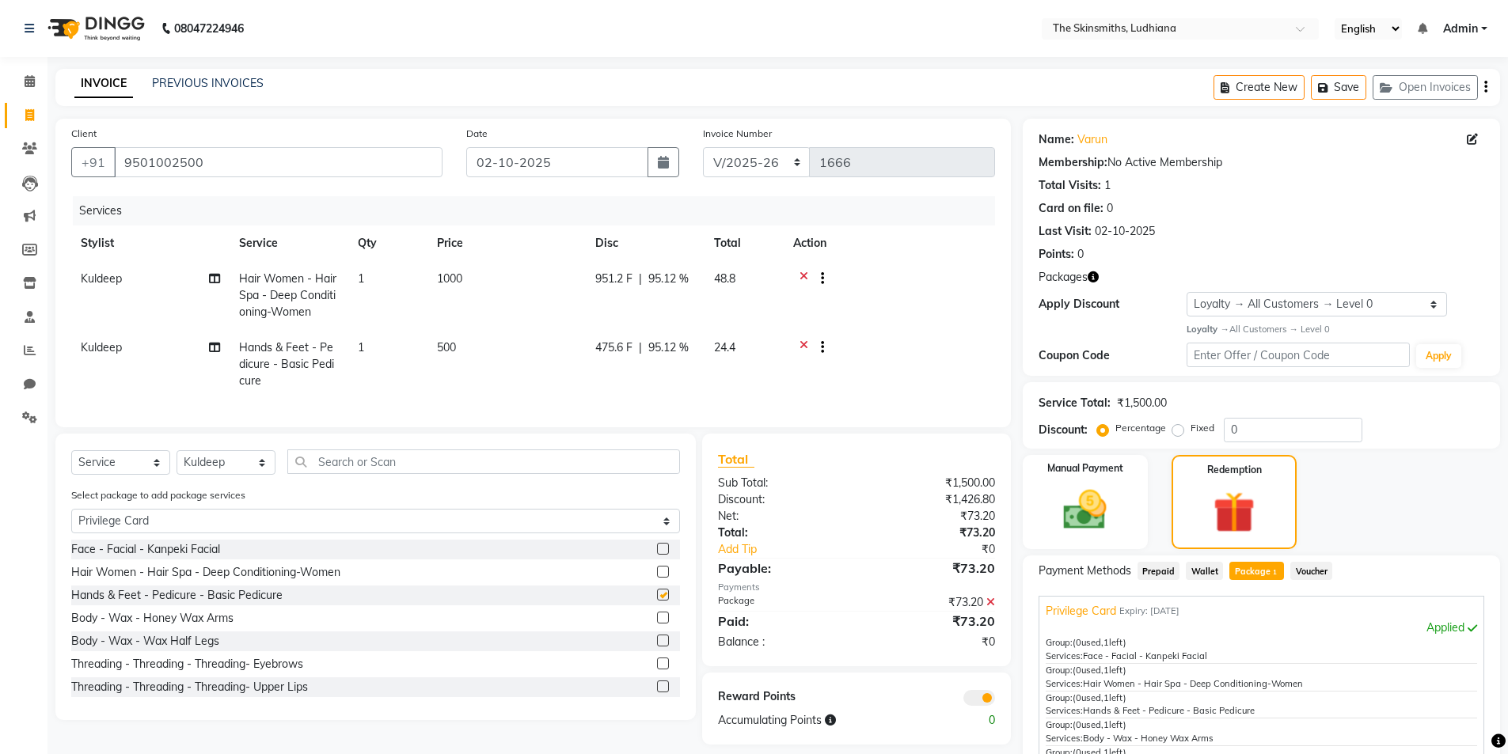
checkbox input "false"
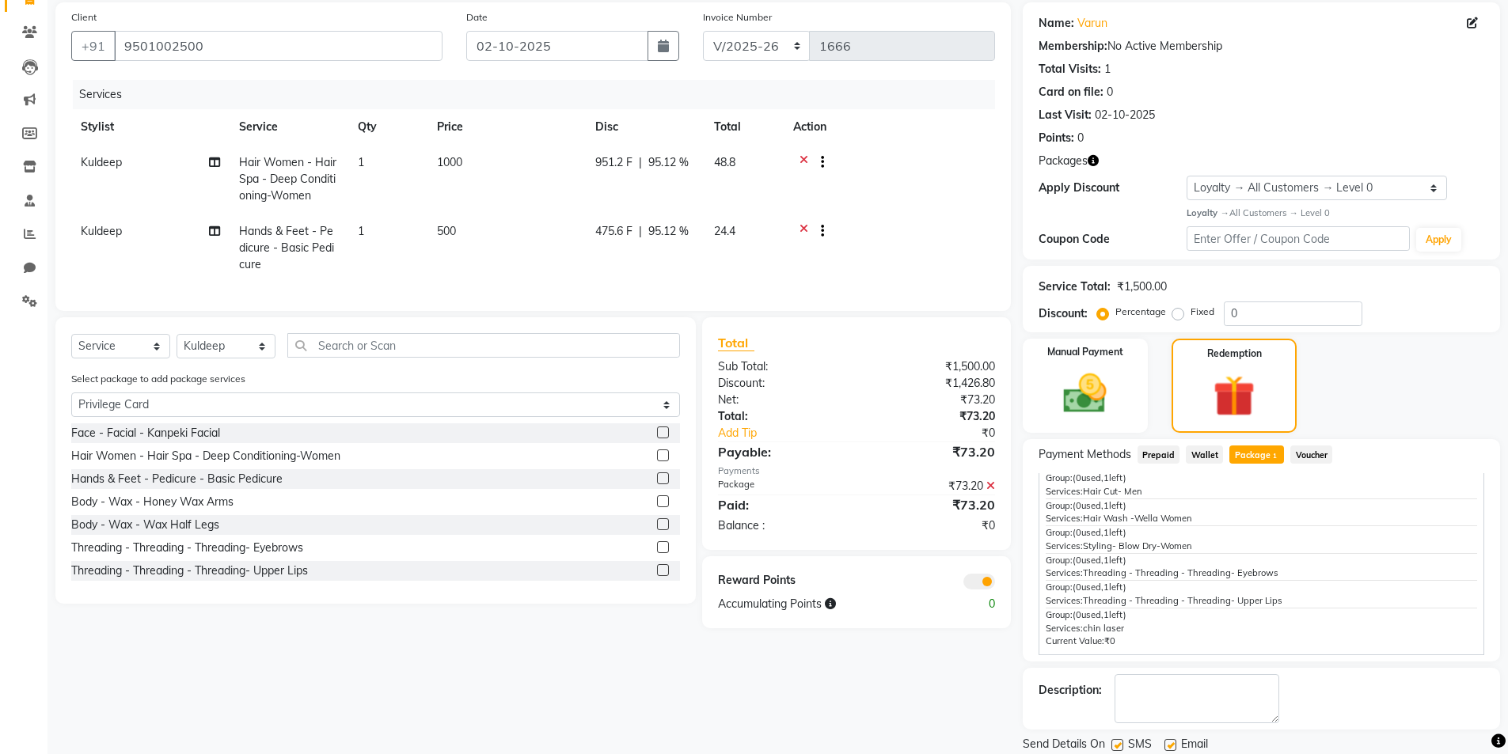
scroll to position [169, 0]
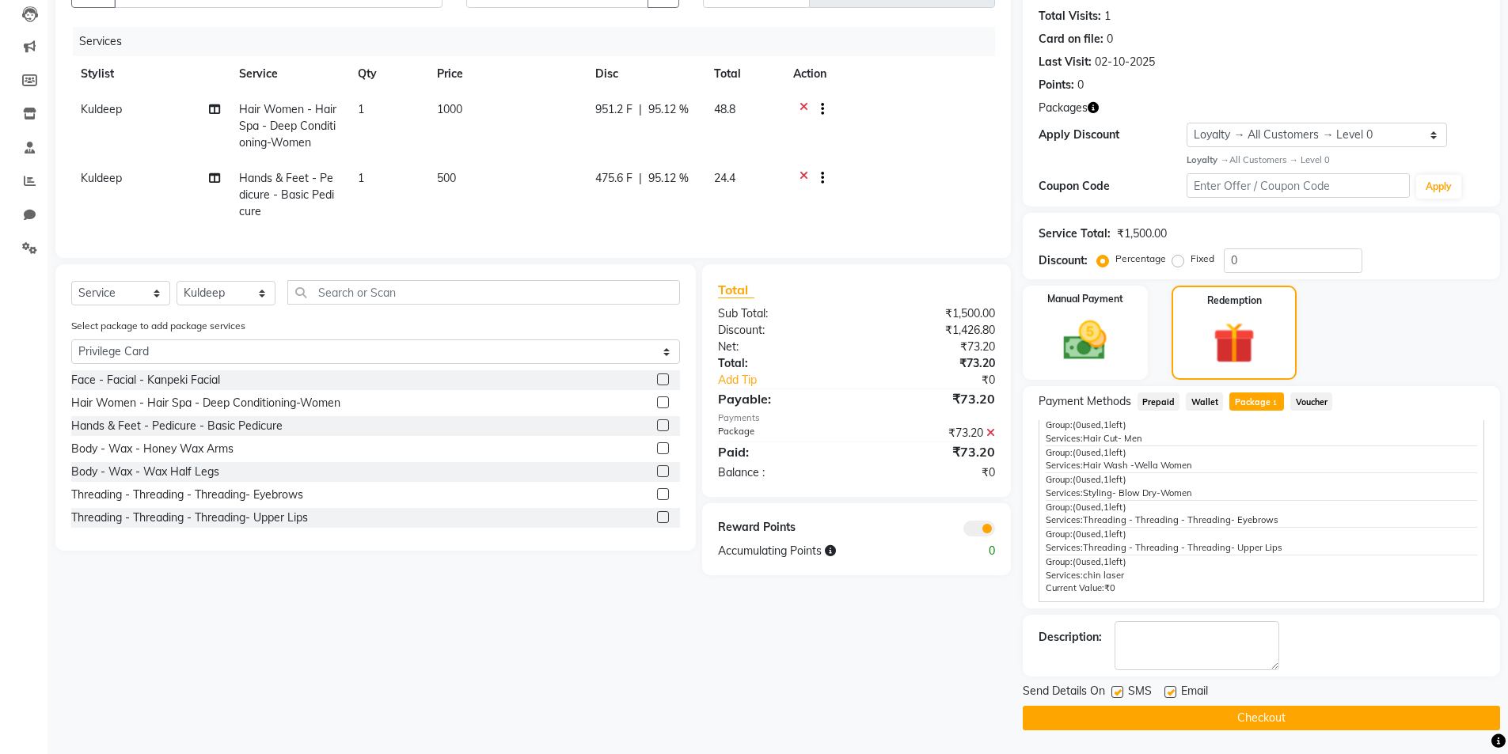
click at [1297, 712] on button "Checkout" at bounding box center [1261, 718] width 477 height 25
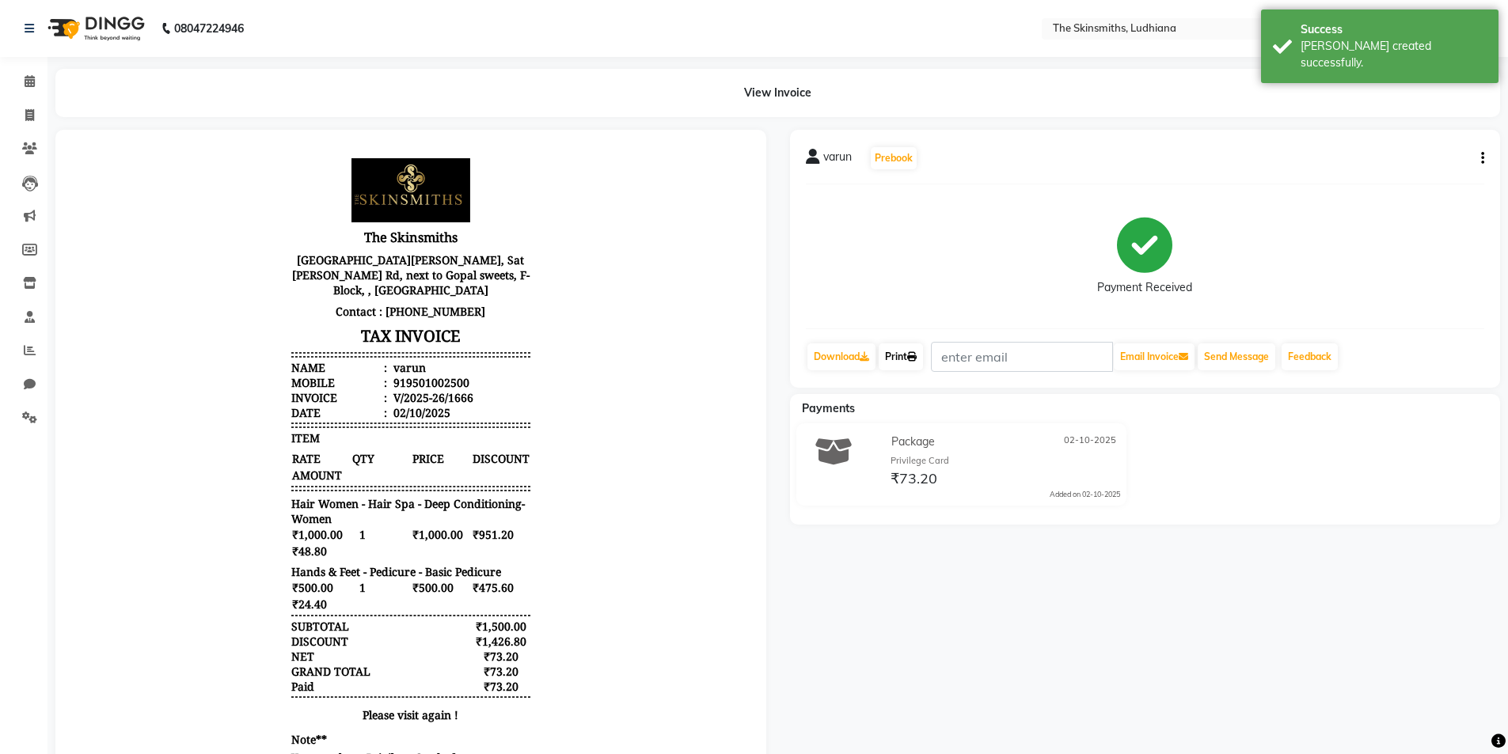
click at [902, 362] on link "Print" at bounding box center [901, 357] width 44 height 27
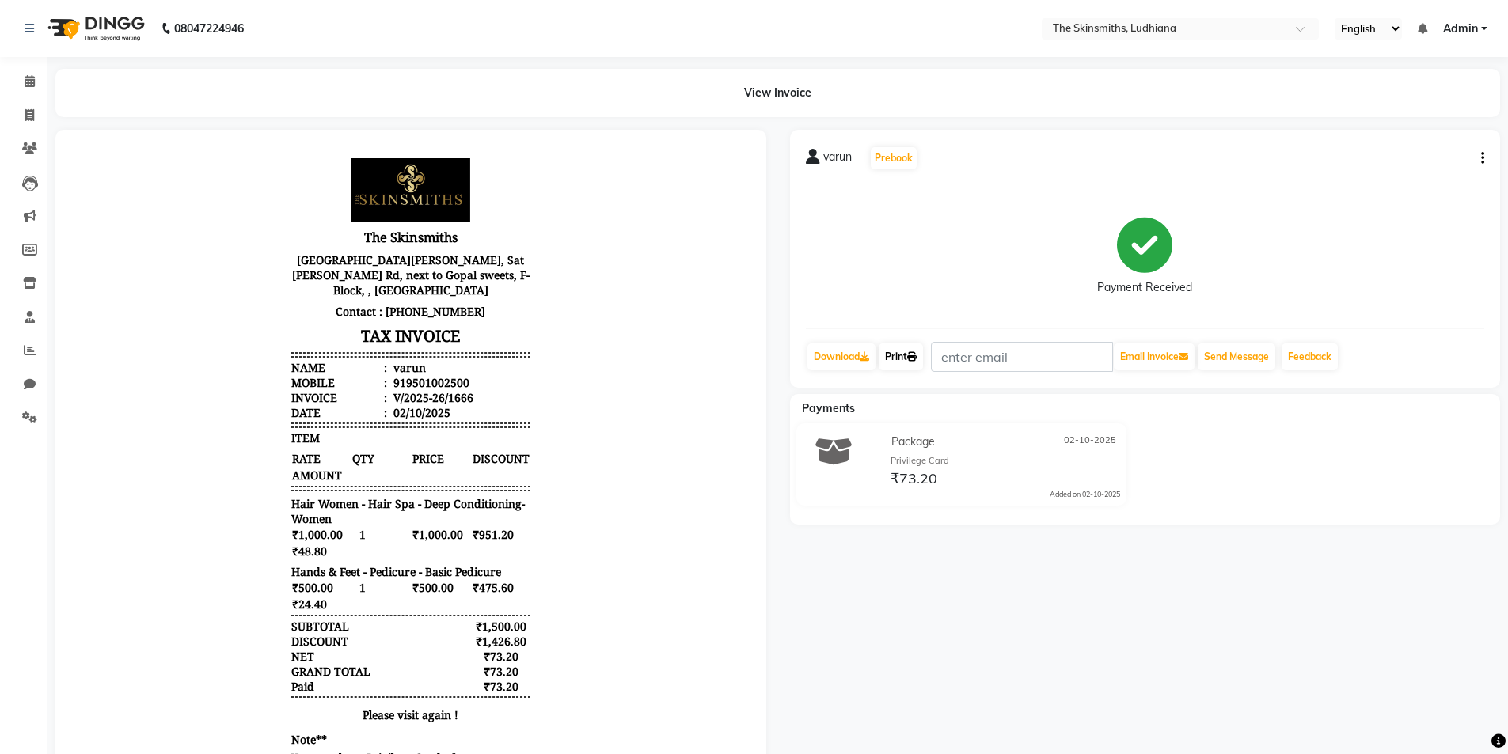
click at [917, 356] on icon at bounding box center [911, 356] width 9 height 9
click at [29, 112] on icon at bounding box center [29, 115] width 9 height 12
select select "service"
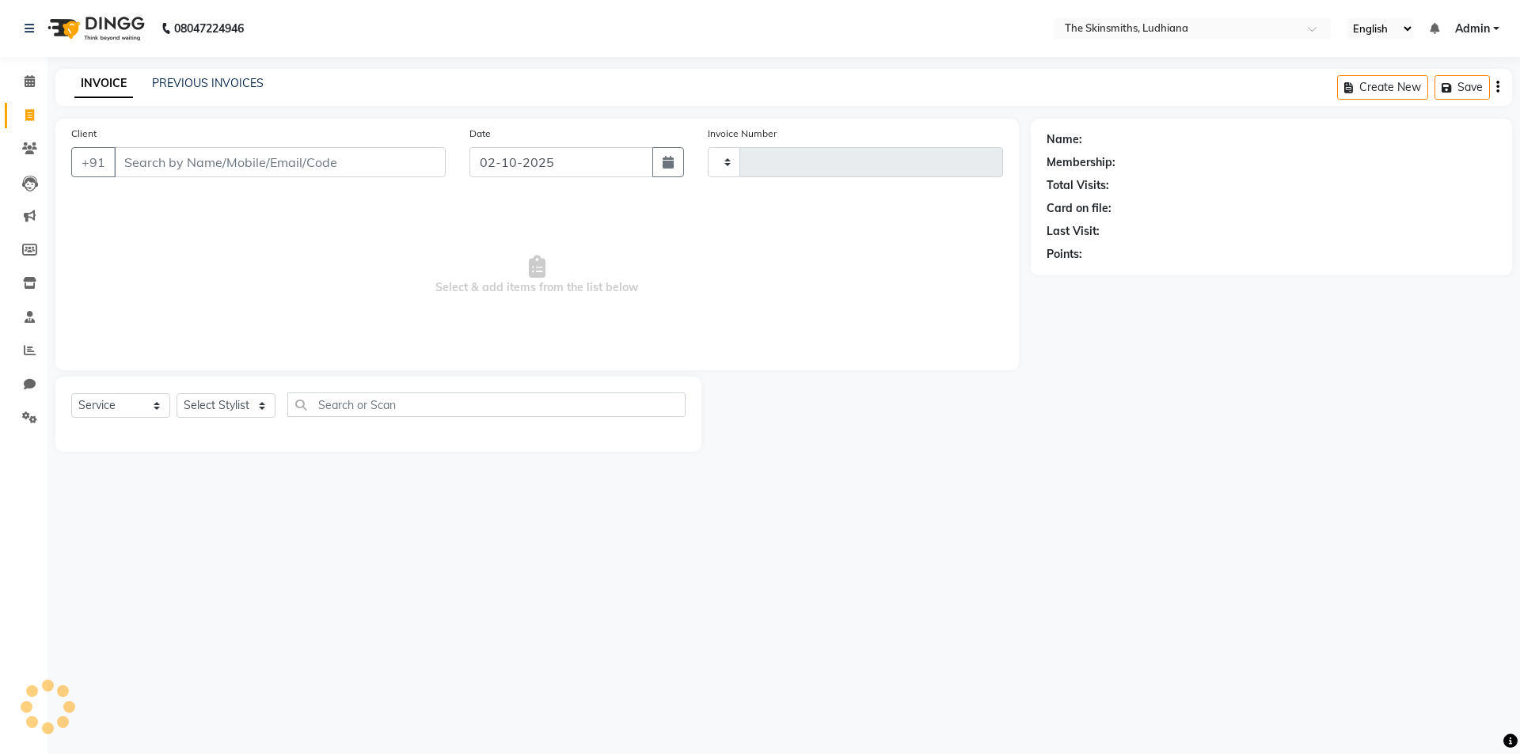
type input "1667"
select select "8115"
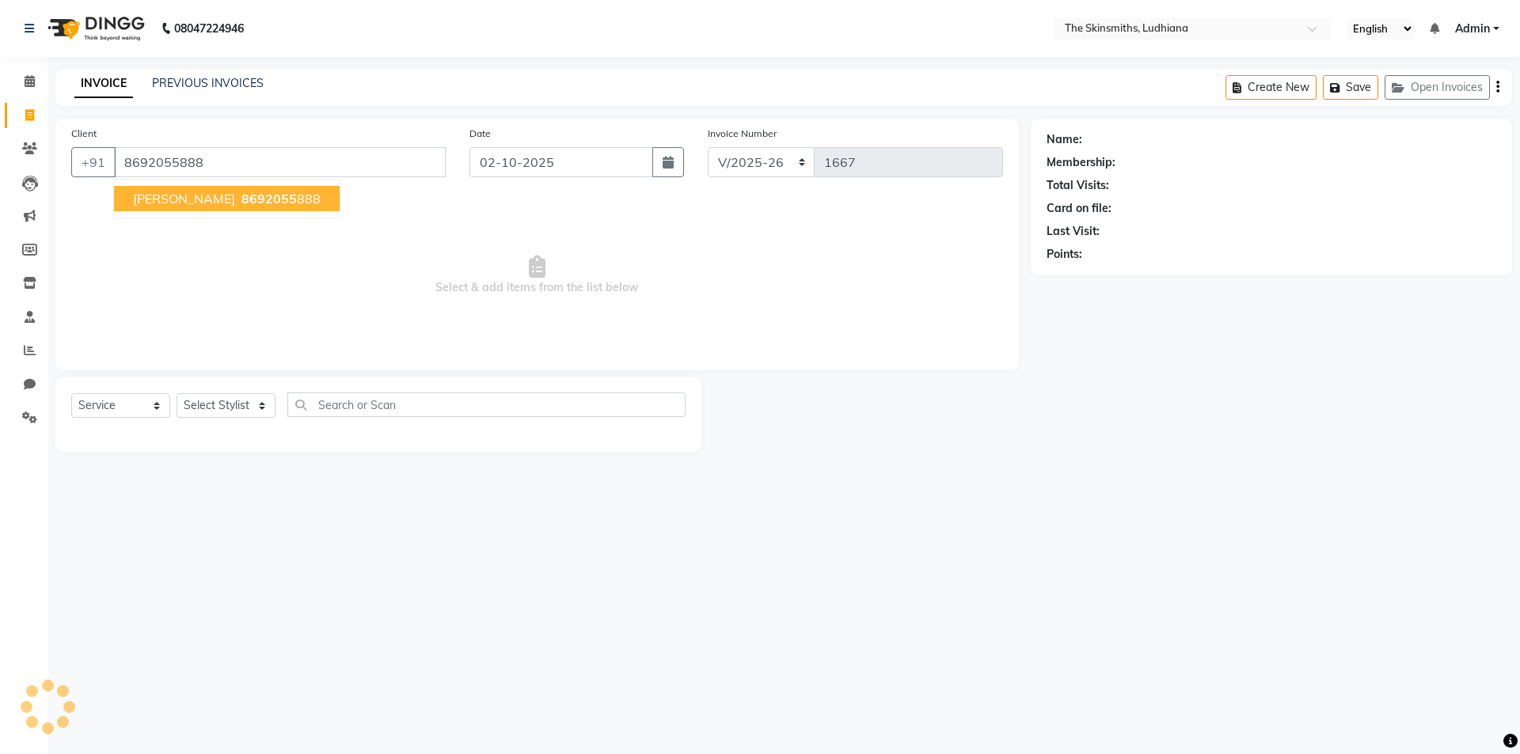
type input "8692055888"
click at [218, 401] on select "Select Stylist Admin Ashu Bunty Dishika DIWAKAR Harish Karan Kawal Oberoi Khush…" at bounding box center [226, 405] width 99 height 25
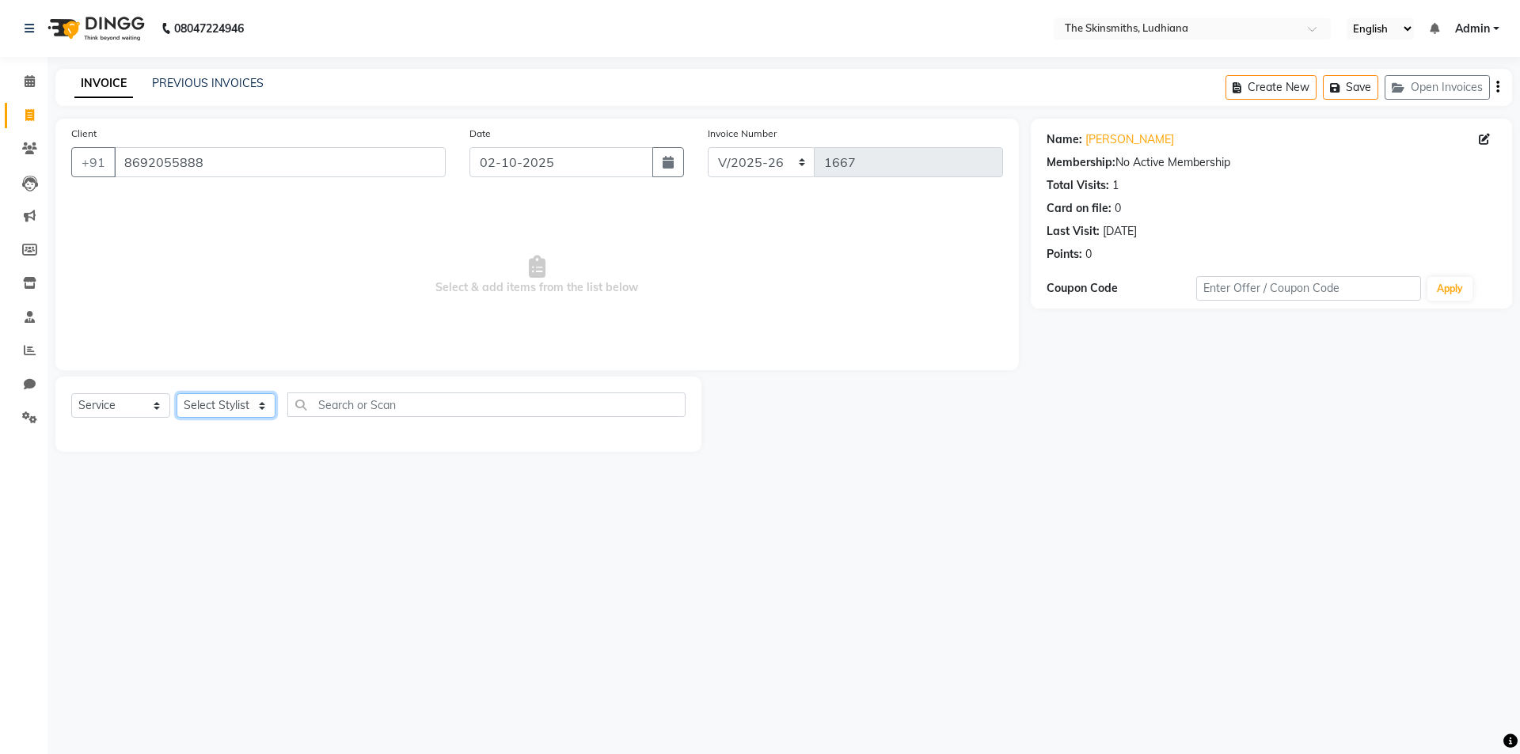
select select "76550"
click at [177, 393] on select "Select Stylist Admin Ashu Bunty Dishika DIWAKAR Harish Karan Kawal Oberoi Khush…" at bounding box center [226, 405] width 99 height 25
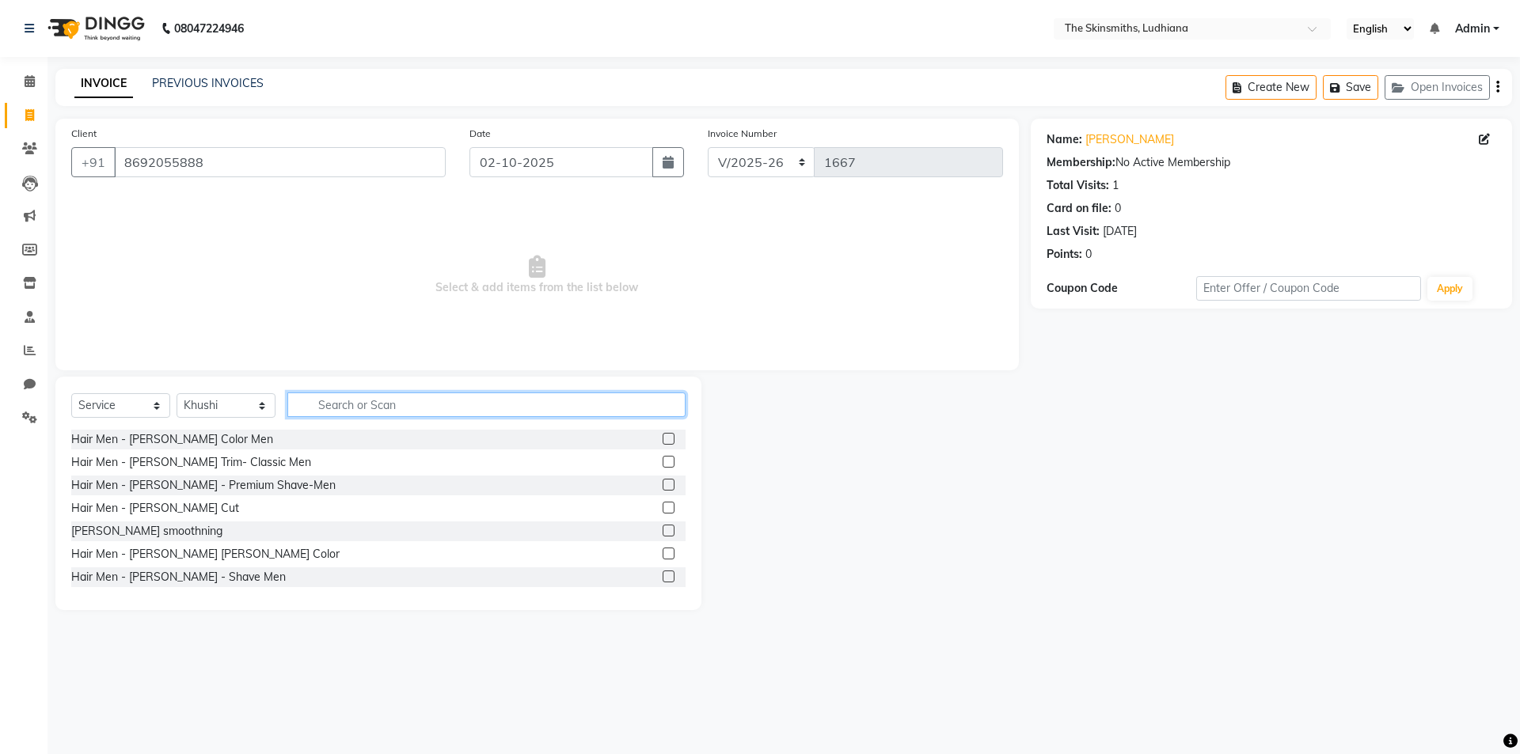
click at [451, 409] on input "text" at bounding box center [486, 405] width 398 height 25
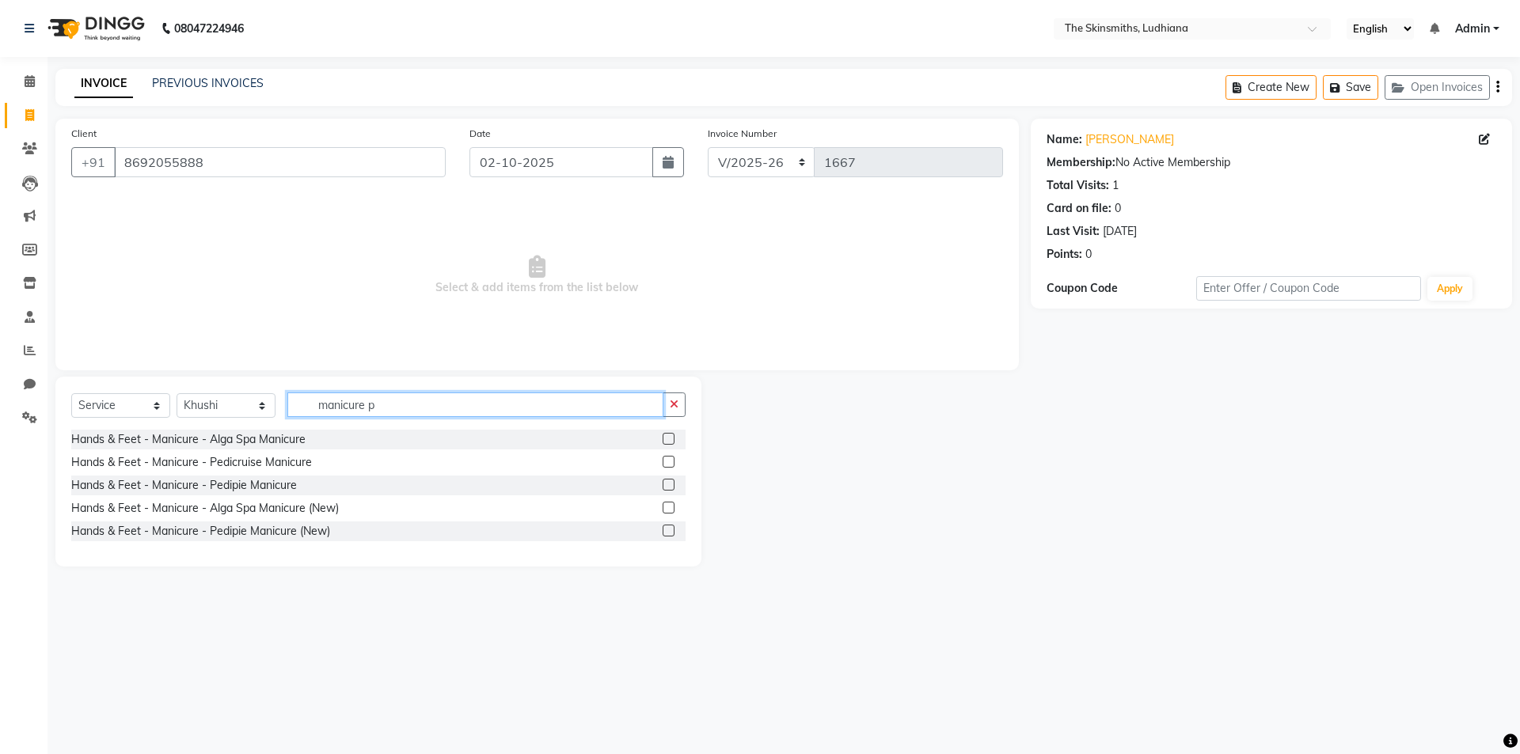
type input "manicure p"
click at [670, 531] on label at bounding box center [669, 531] width 12 height 12
click at [670, 531] on input "checkbox" at bounding box center [668, 531] width 10 height 10
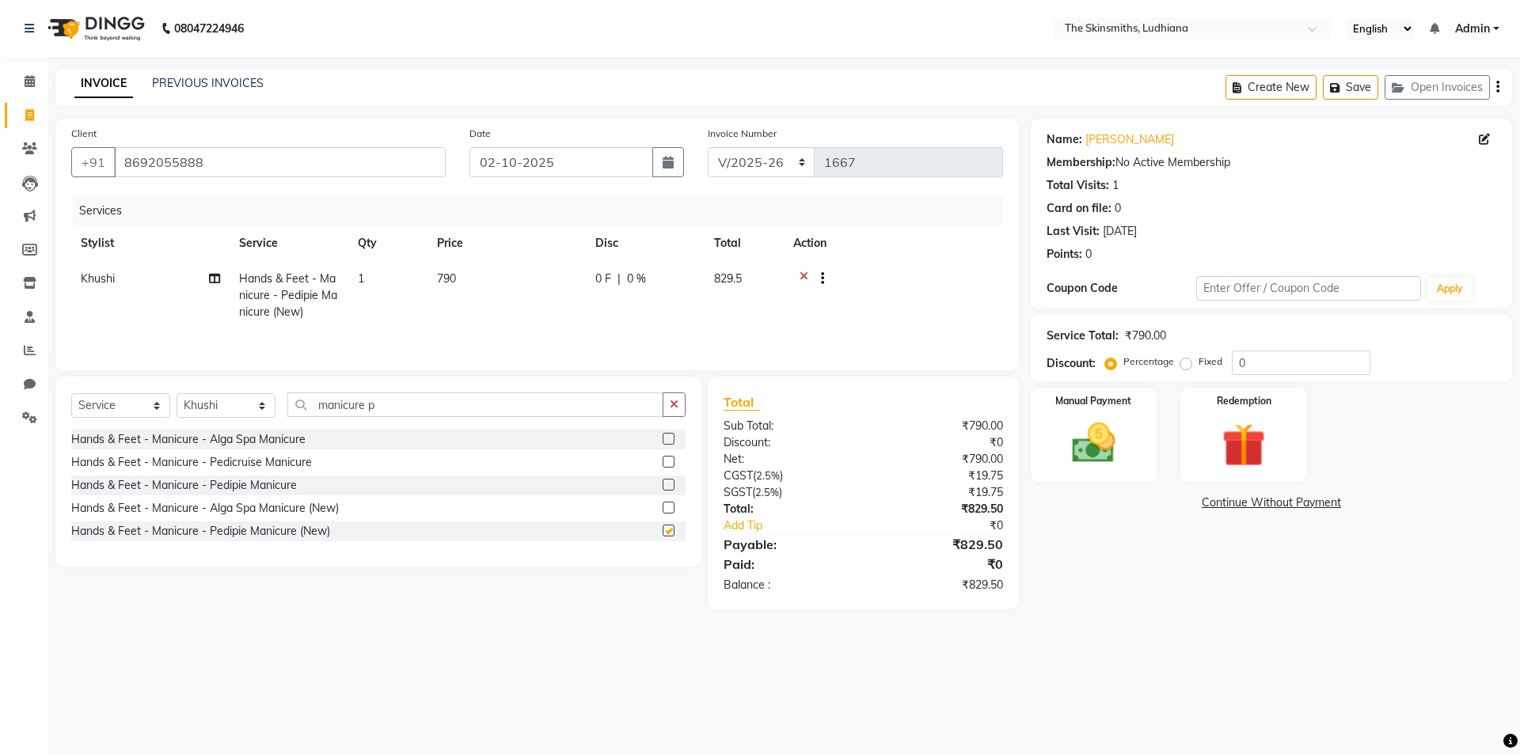
checkbox input "false"
click at [1279, 364] on input "0" at bounding box center [1301, 363] width 139 height 25
type input "5"
click at [802, 275] on icon at bounding box center [804, 281] width 9 height 20
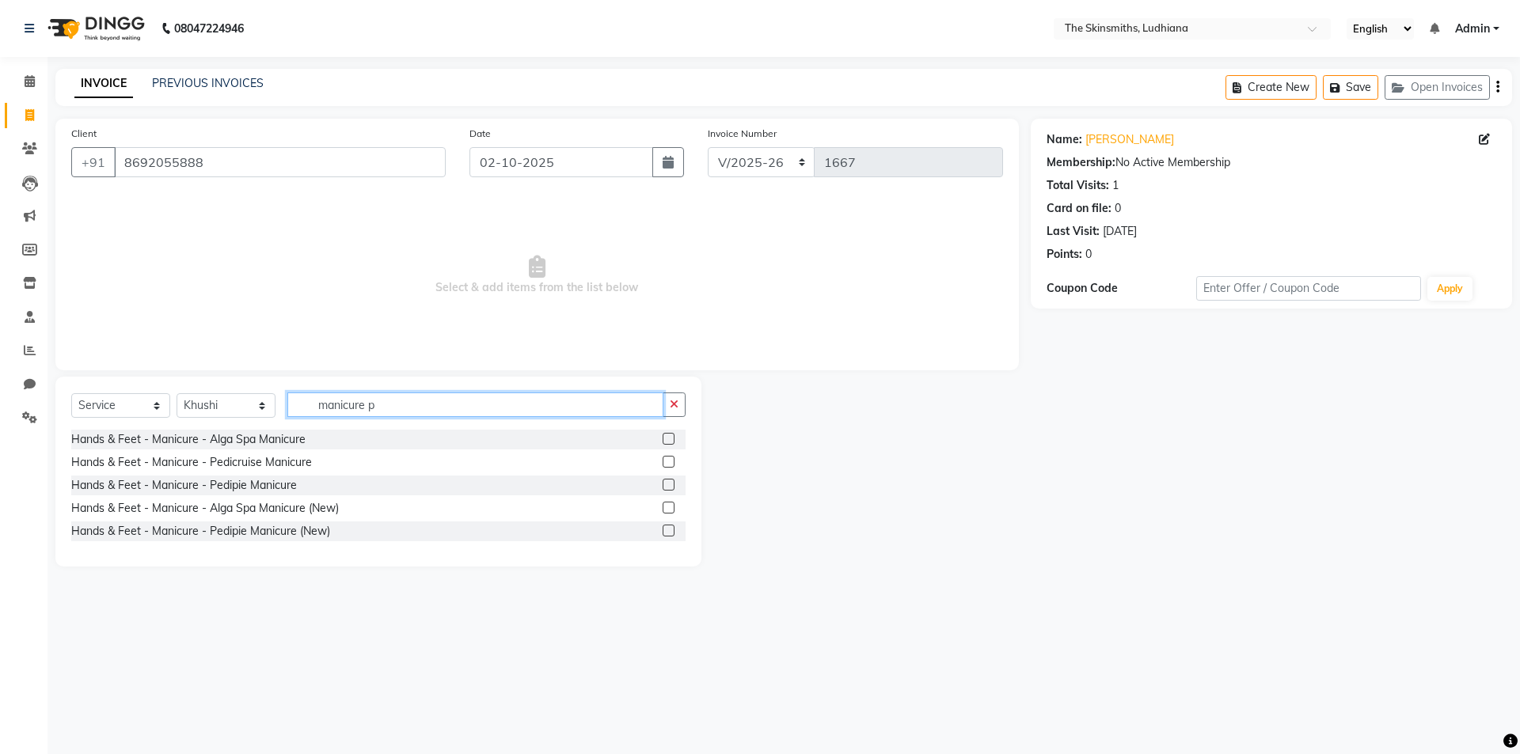
click at [423, 407] on input "manicure p" at bounding box center [475, 405] width 376 height 25
click at [671, 409] on icon "button" at bounding box center [674, 404] width 9 height 11
type input "cafe"
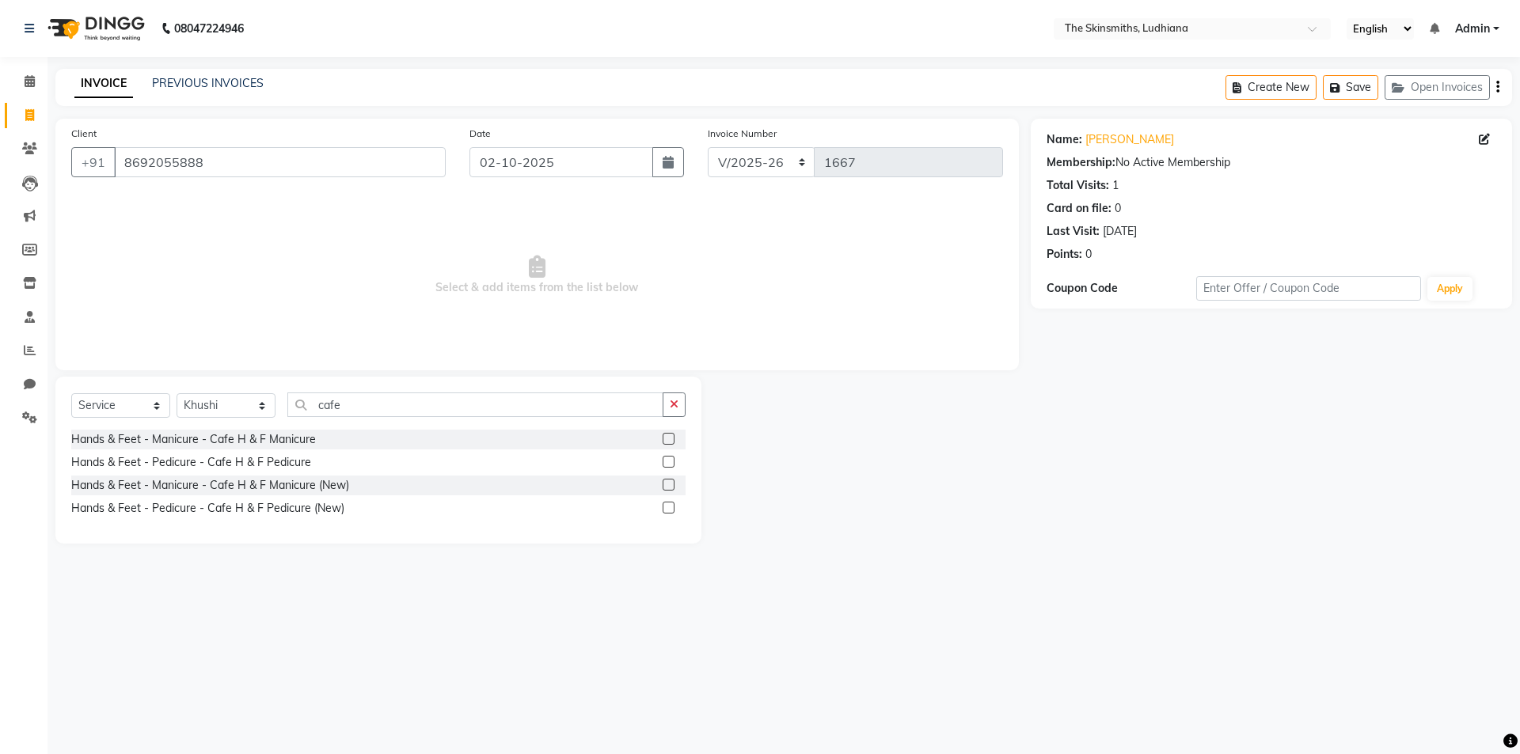
click at [670, 485] on label at bounding box center [669, 485] width 12 height 12
click at [670, 485] on input "checkbox" at bounding box center [668, 486] width 10 height 10
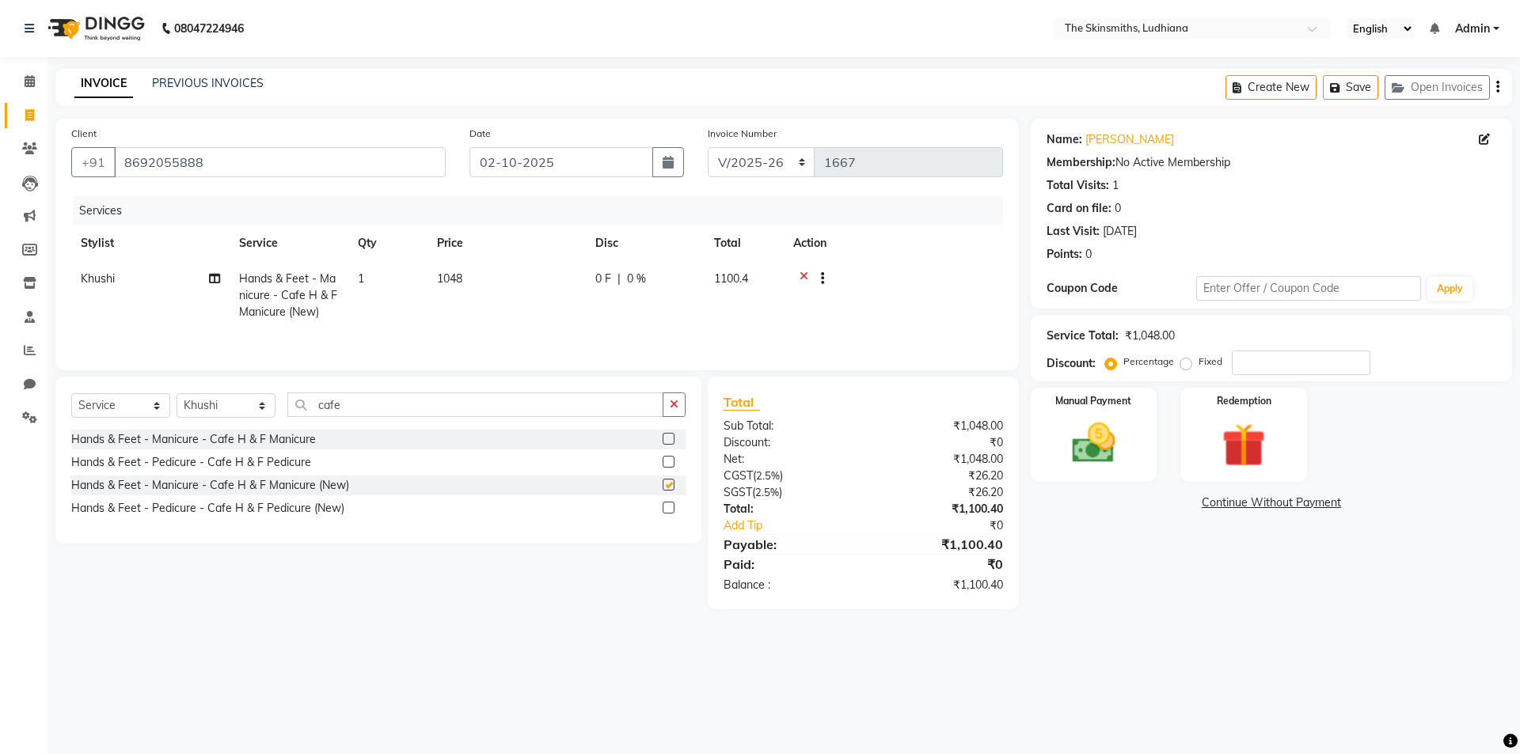
checkbox input "false"
click at [1258, 360] on input "number" at bounding box center [1301, 363] width 139 height 25
type input "50"
click at [1081, 450] on img at bounding box center [1094, 443] width 74 height 52
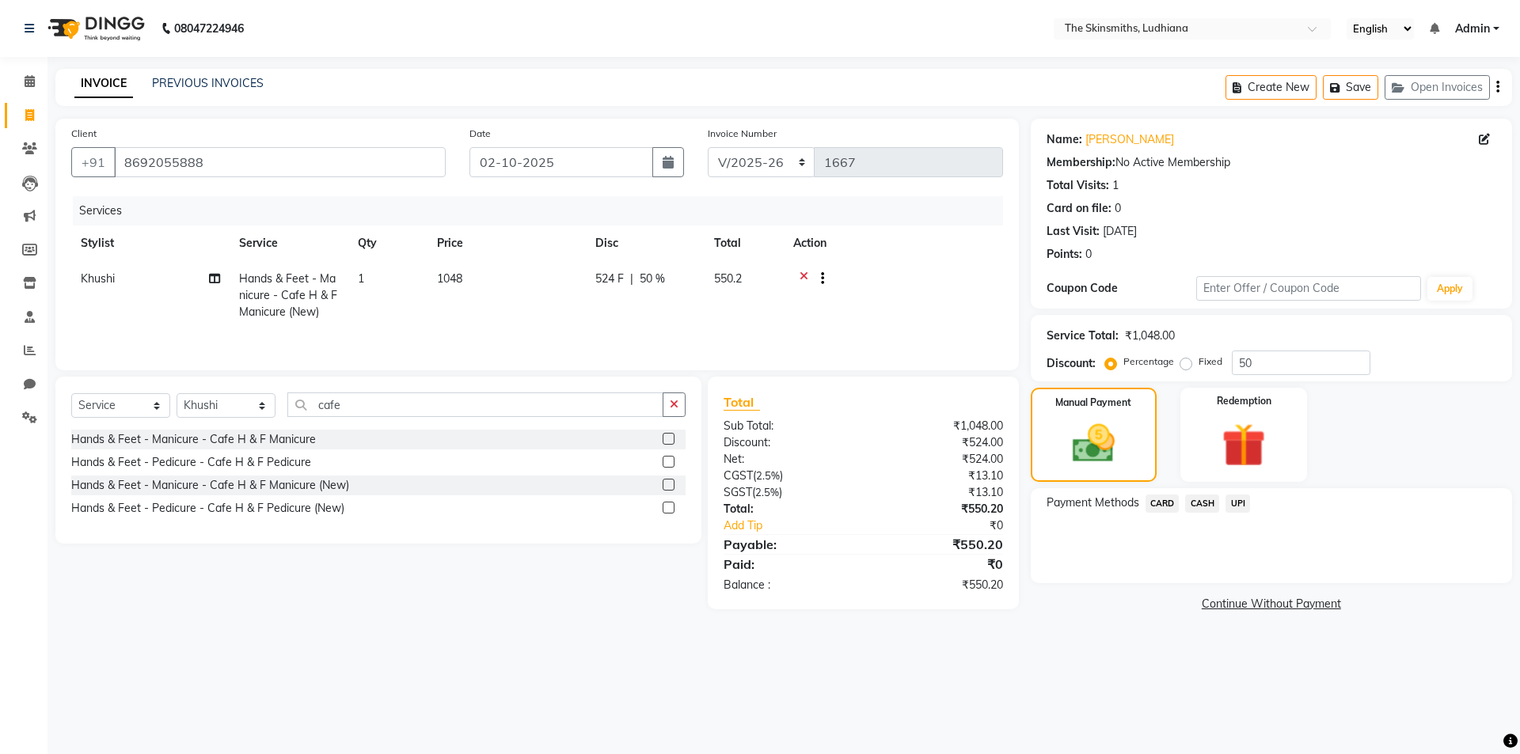
click at [1238, 503] on span "UPI" at bounding box center [1237, 504] width 25 height 18
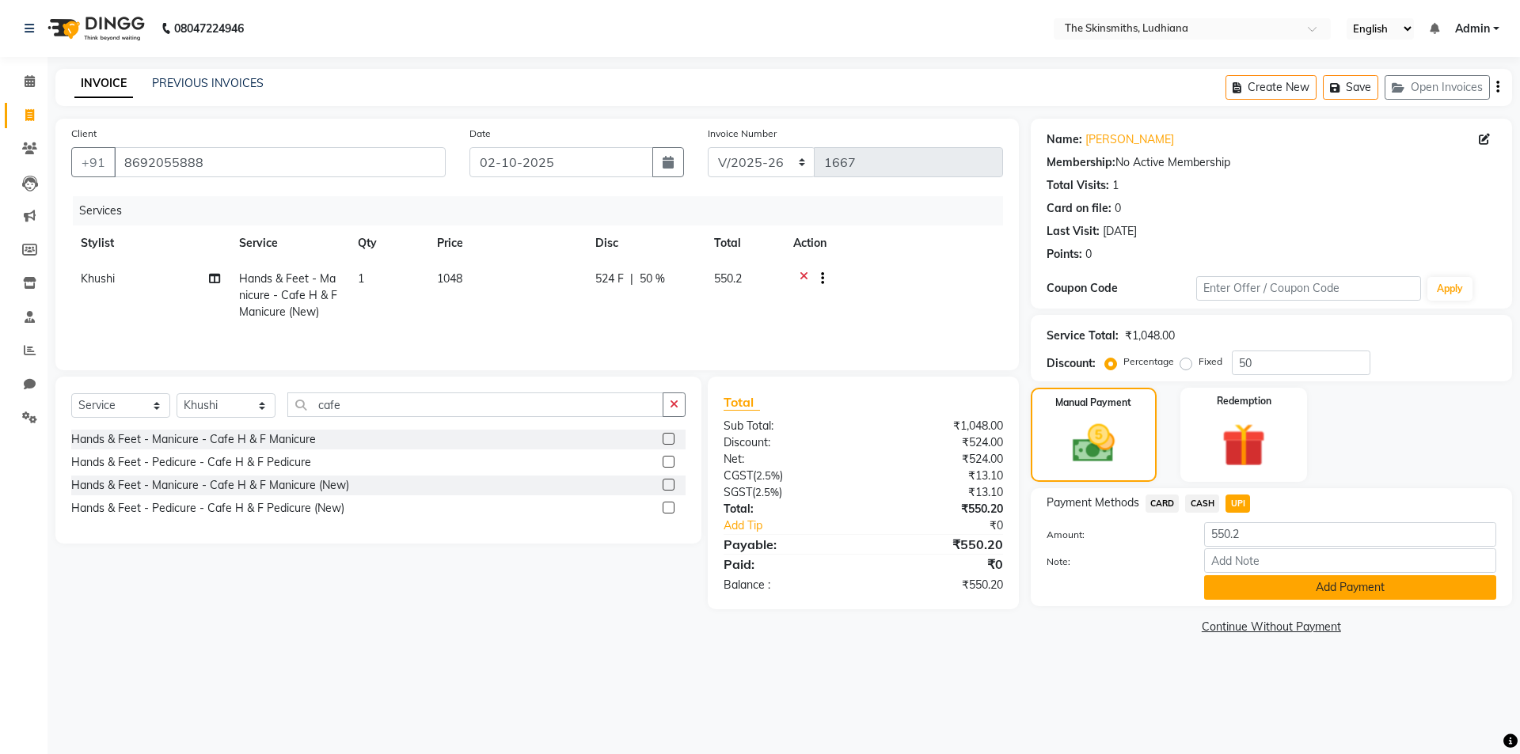
click at [1294, 586] on button "Add Payment" at bounding box center [1350, 588] width 292 height 25
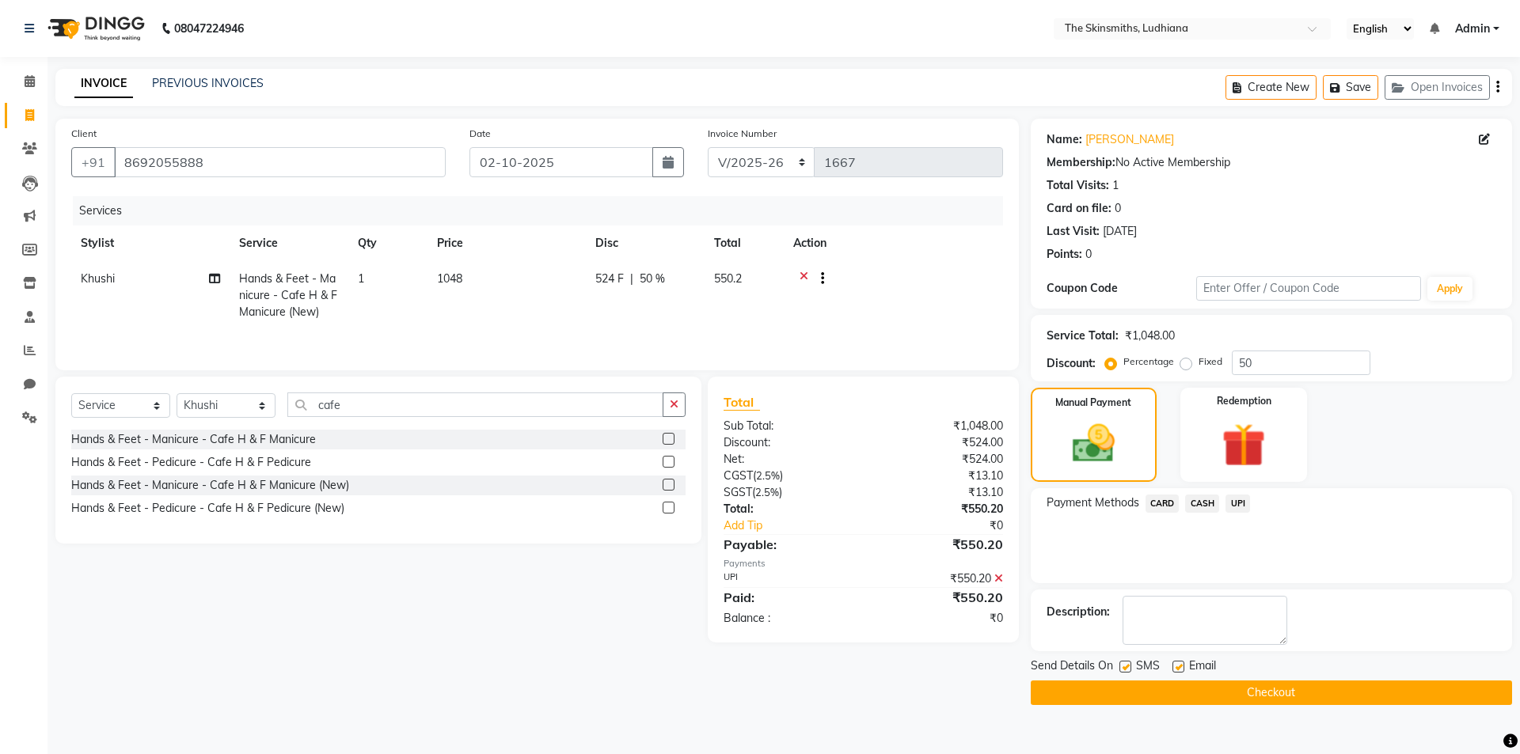
click at [1277, 693] on button "Checkout" at bounding box center [1271, 693] width 481 height 25
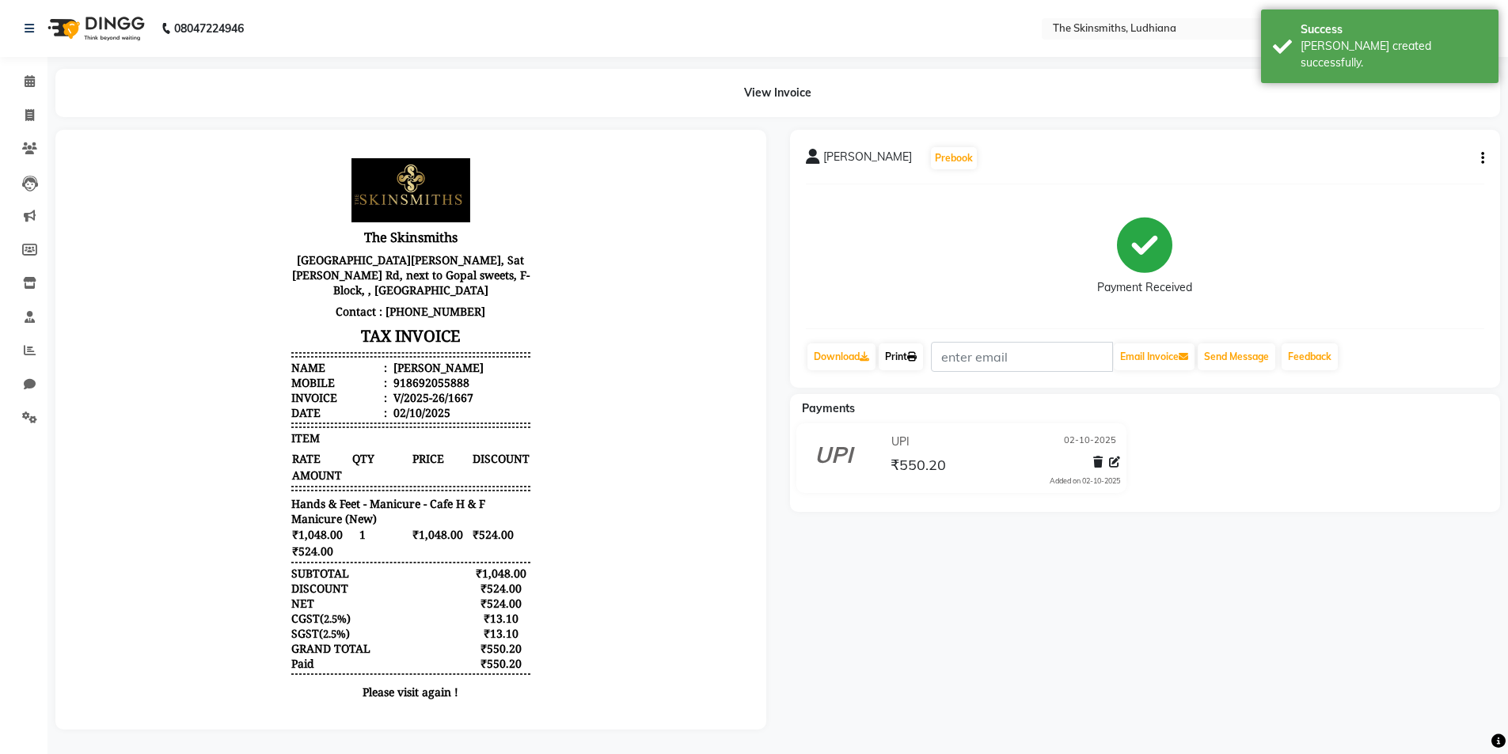
click at [897, 359] on link "Print" at bounding box center [901, 357] width 44 height 27
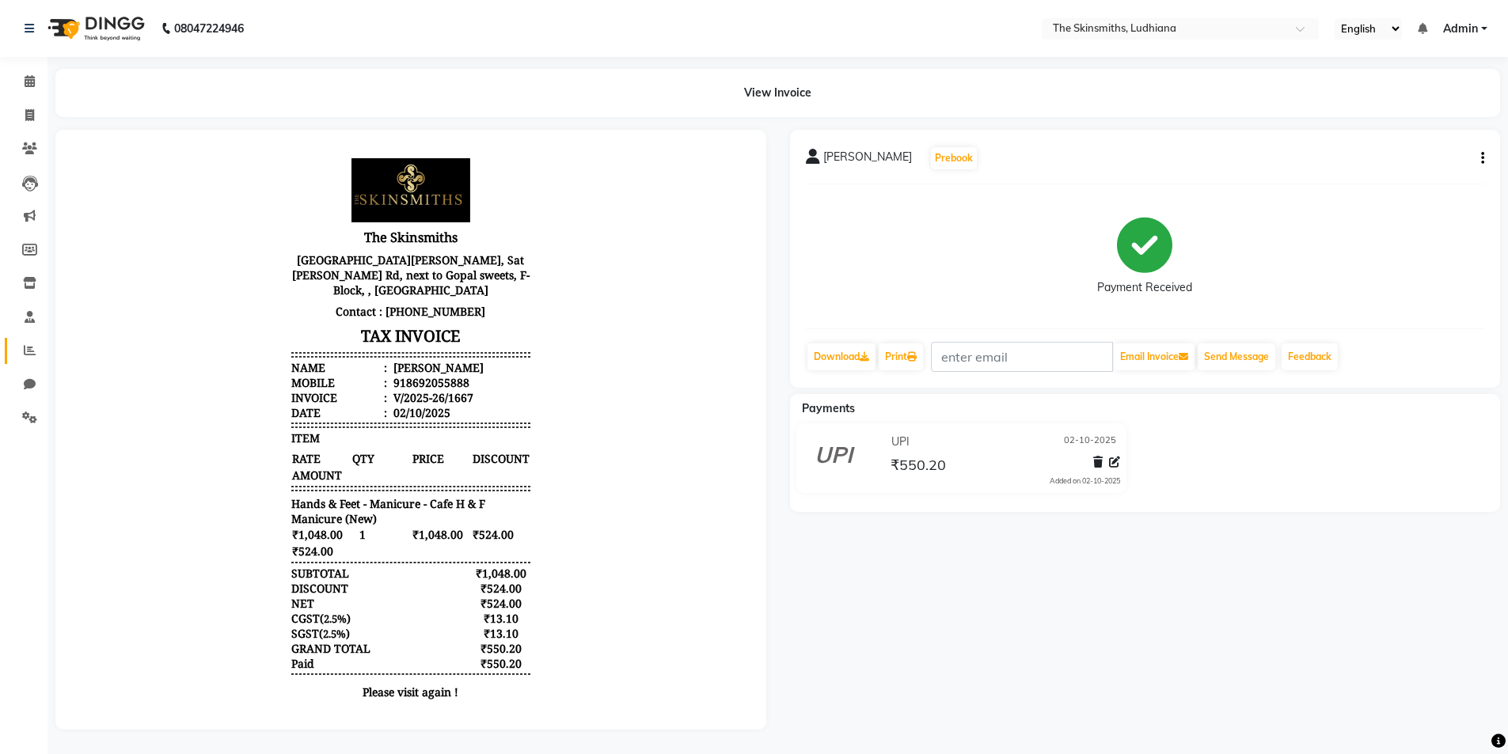
click at [21, 360] on link "Reports" at bounding box center [24, 351] width 38 height 26
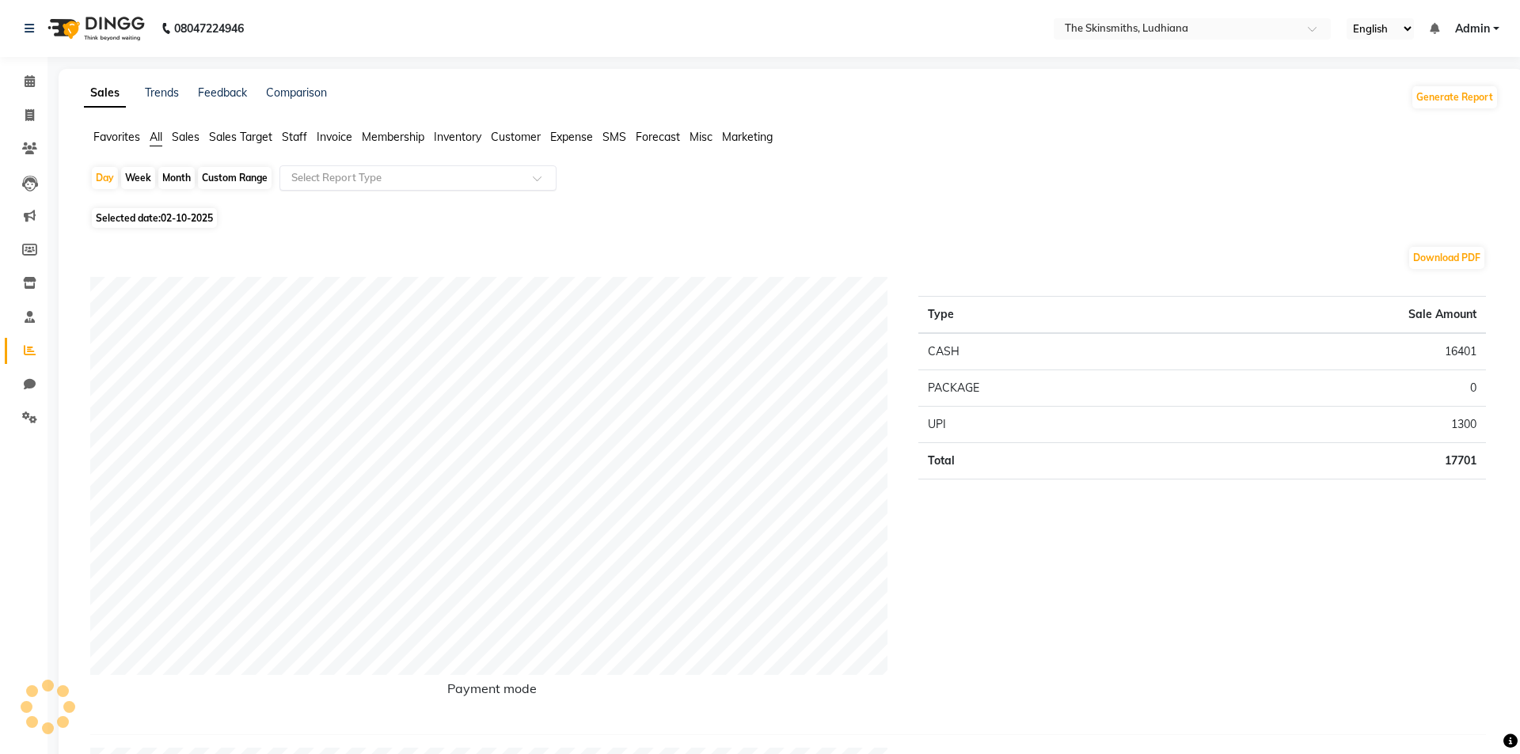
click at [376, 177] on input "text" at bounding box center [402, 178] width 228 height 16
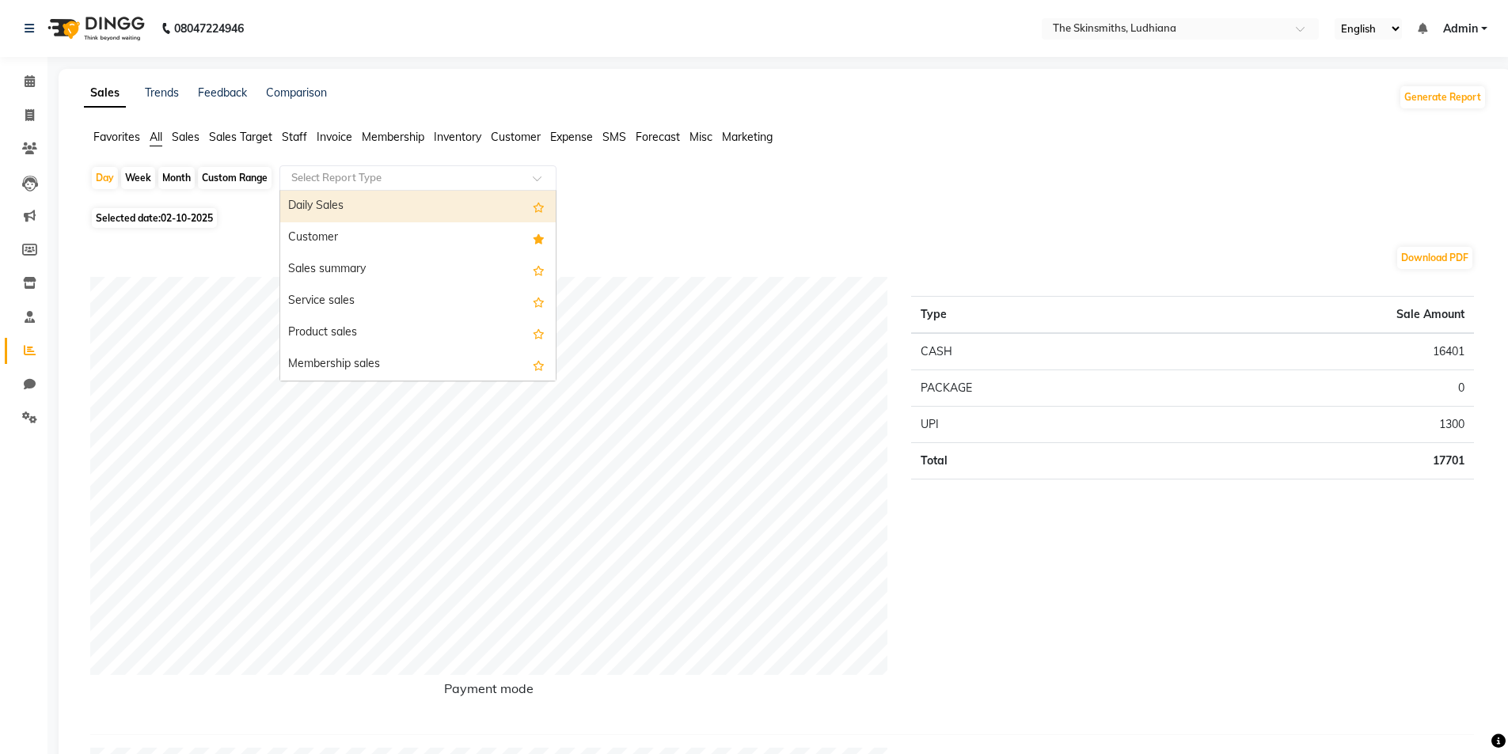
click at [348, 237] on div "Customer" at bounding box center [417, 238] width 275 height 32
select select "full_report"
select select "csv"
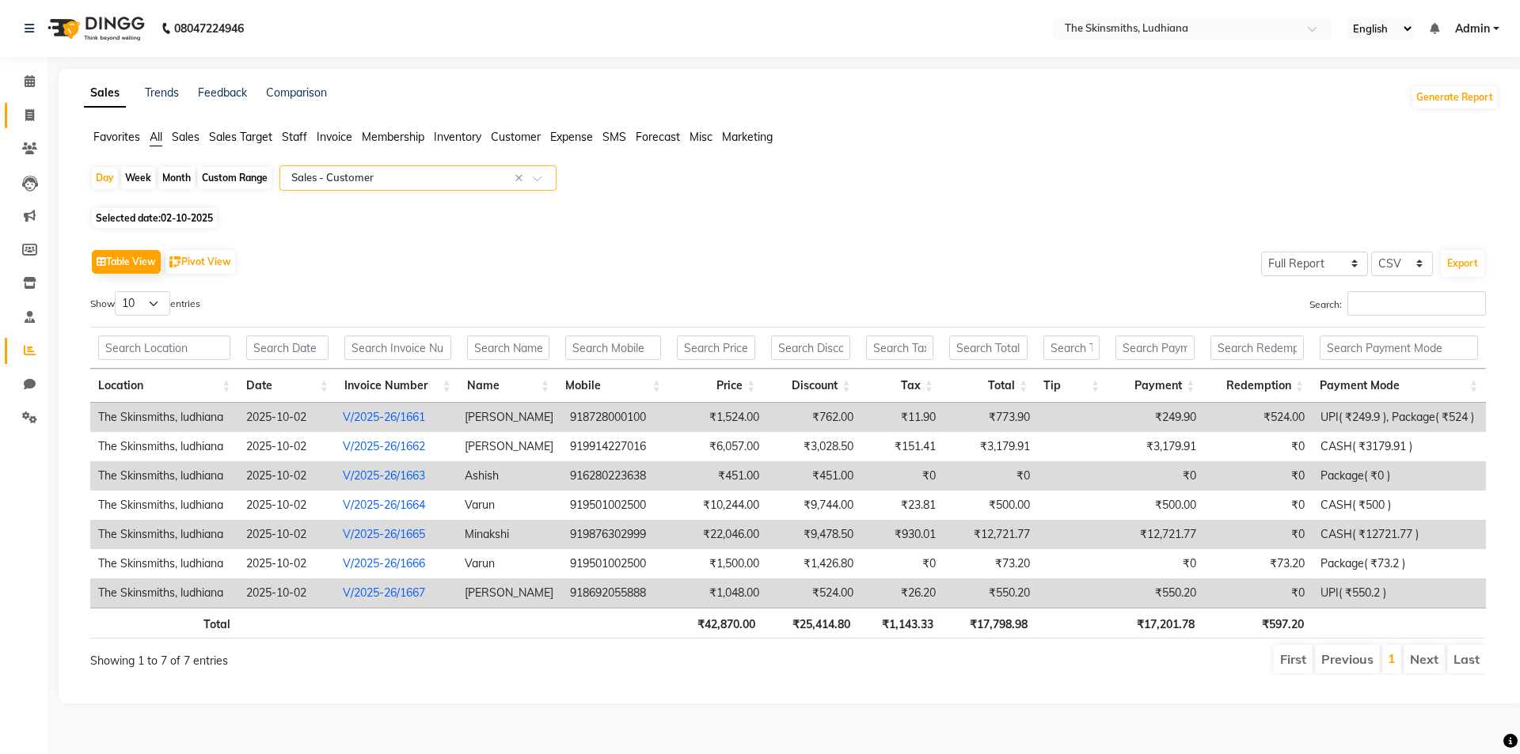
click at [29, 115] on icon at bounding box center [29, 115] width 9 height 12
select select "service"
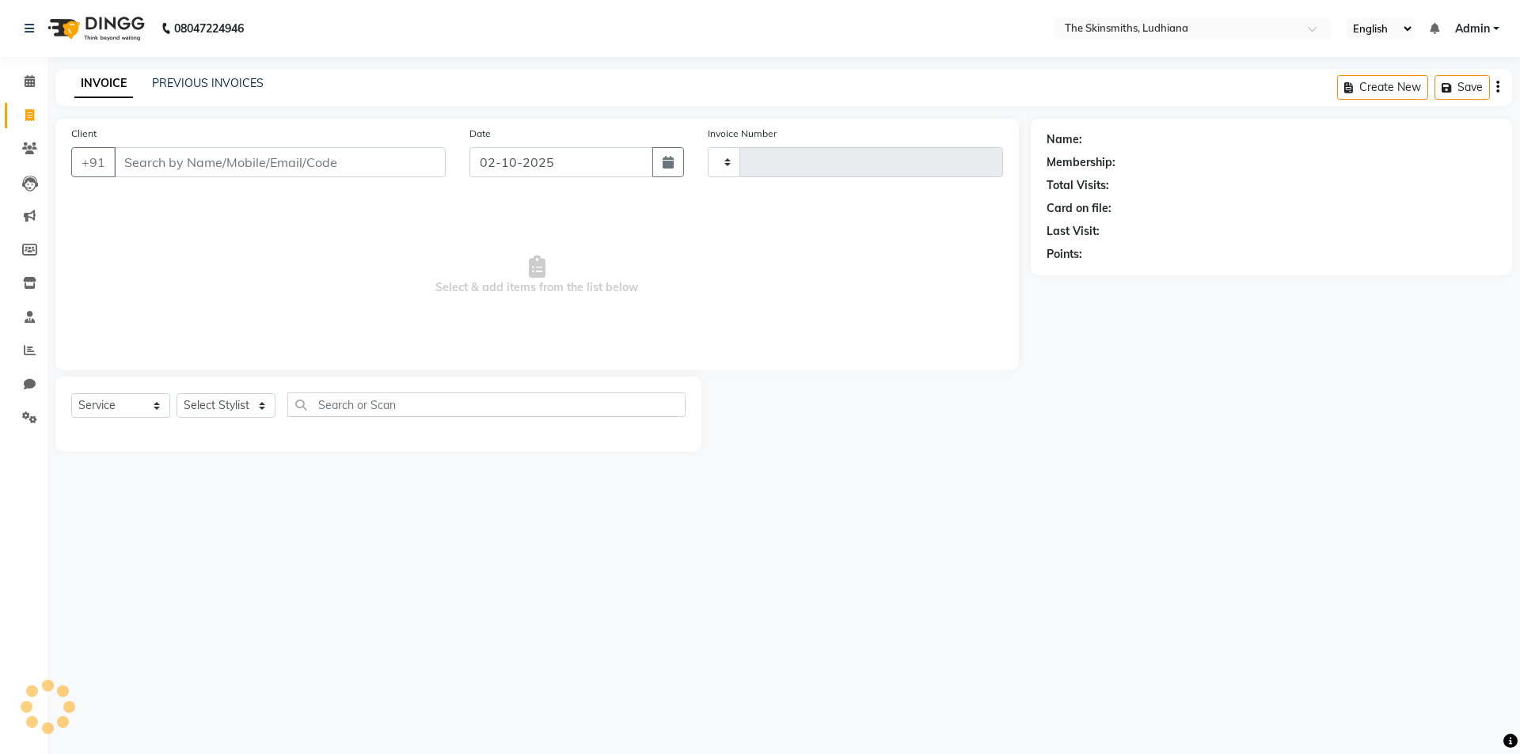
type input "1668"
select select "8115"
click at [232, 403] on select "Select Stylist" at bounding box center [226, 405] width 99 height 25
select select "79055"
click at [177, 393] on select "Select Stylist Admin Ashu Bunty Dishika DIWAKAR Harish Karan Kawal Oberoi Khush…" at bounding box center [226, 405] width 99 height 25
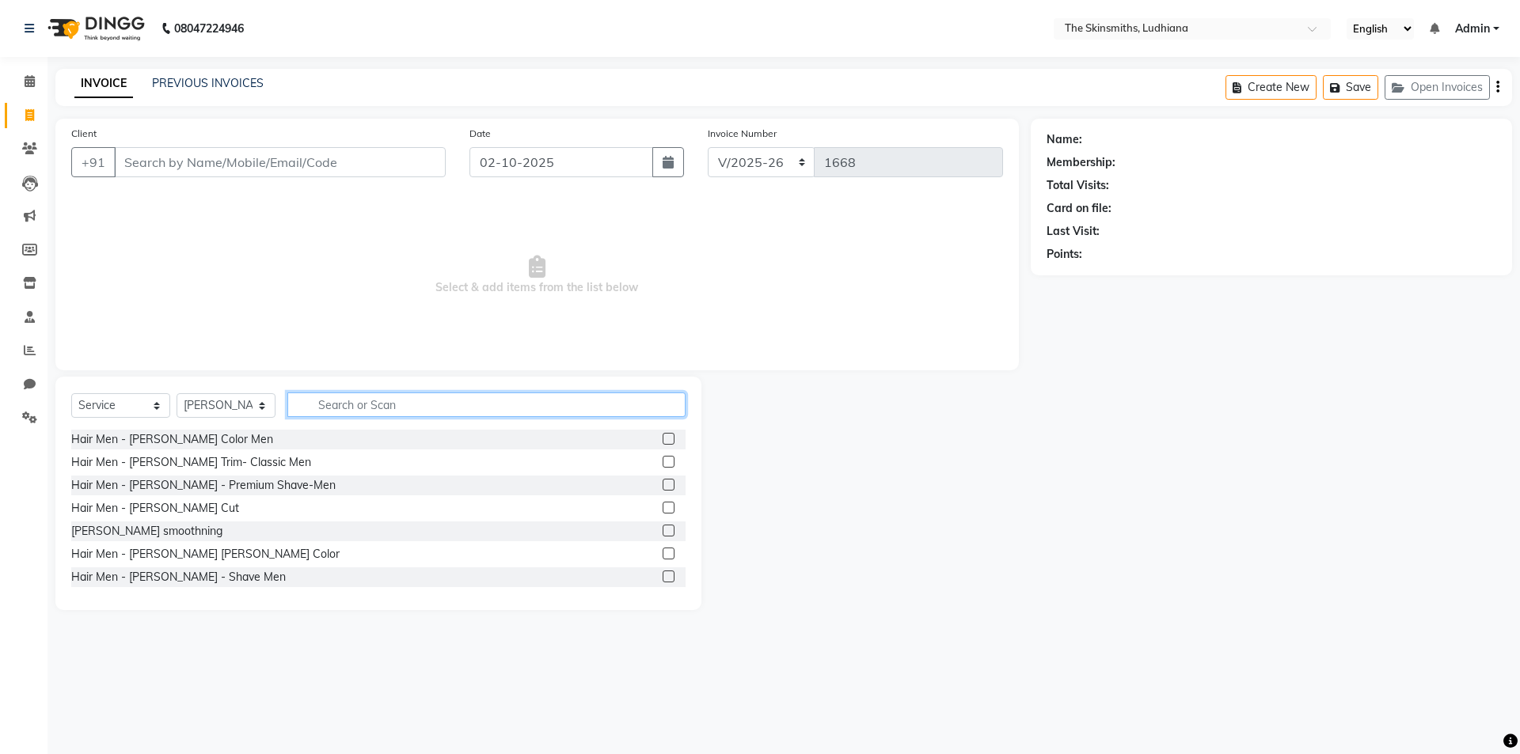
click at [490, 408] on input "text" at bounding box center [486, 405] width 398 height 25
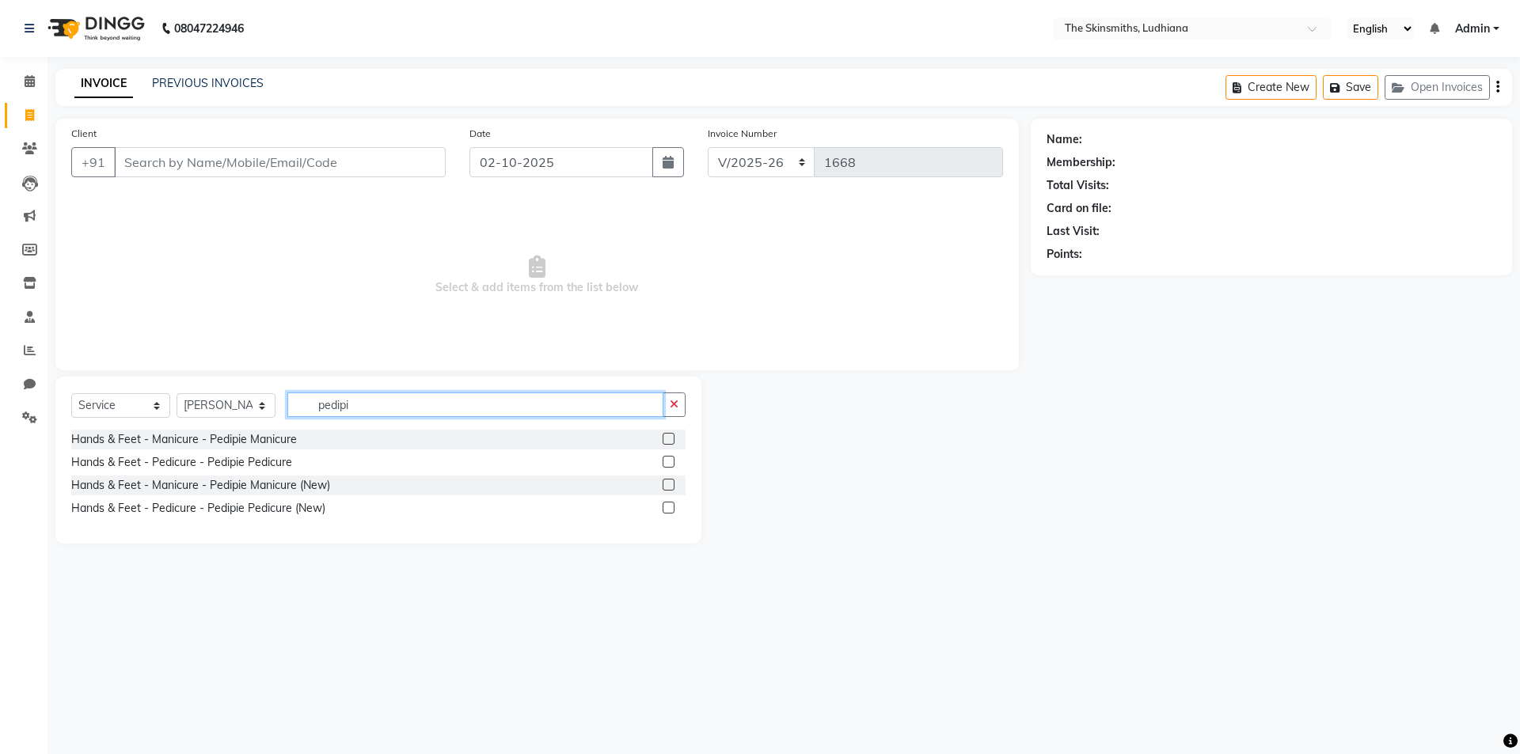
type input "pedipi"
click at [670, 508] on label at bounding box center [669, 508] width 12 height 12
click at [670, 508] on input "checkbox" at bounding box center [668, 508] width 10 height 10
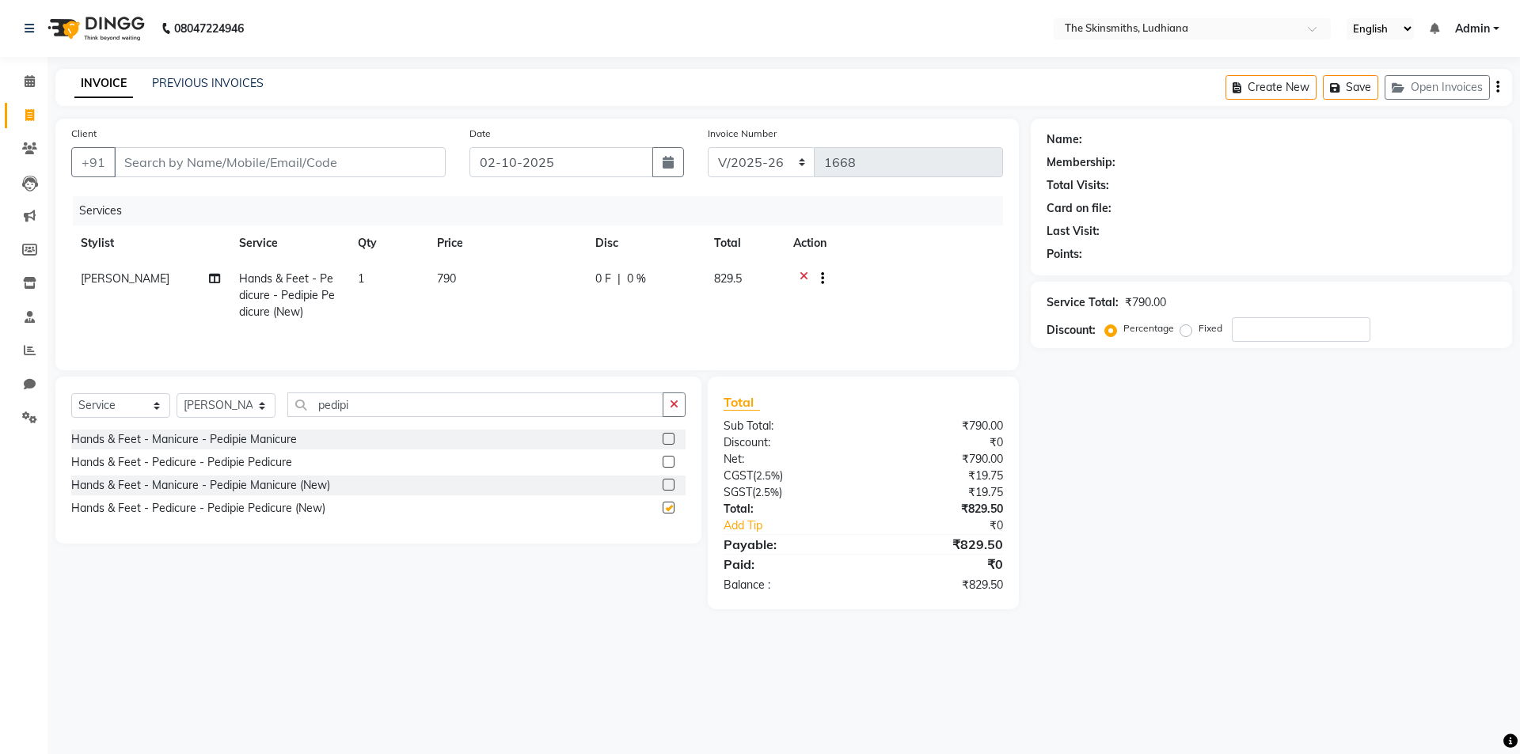
checkbox input "false"
click at [359, 278] on span "1" at bounding box center [361, 279] width 6 height 14
select select "79055"
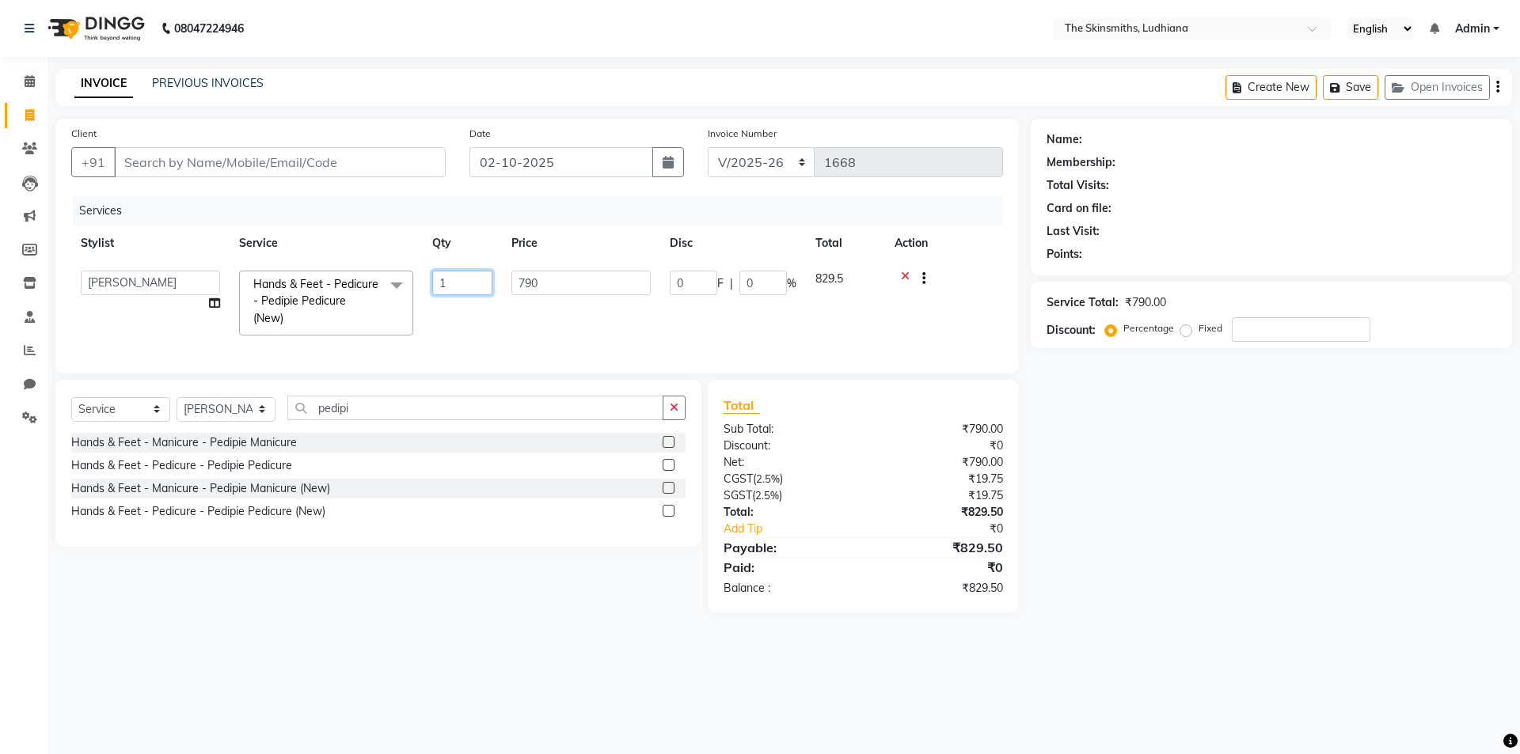
click at [463, 283] on input "1" at bounding box center [462, 283] width 60 height 25
type input "5"
click at [458, 662] on div "08047224946 Select Location × The Skinsmiths, Ludhiana English ENGLISH Español …" at bounding box center [760, 377] width 1520 height 754
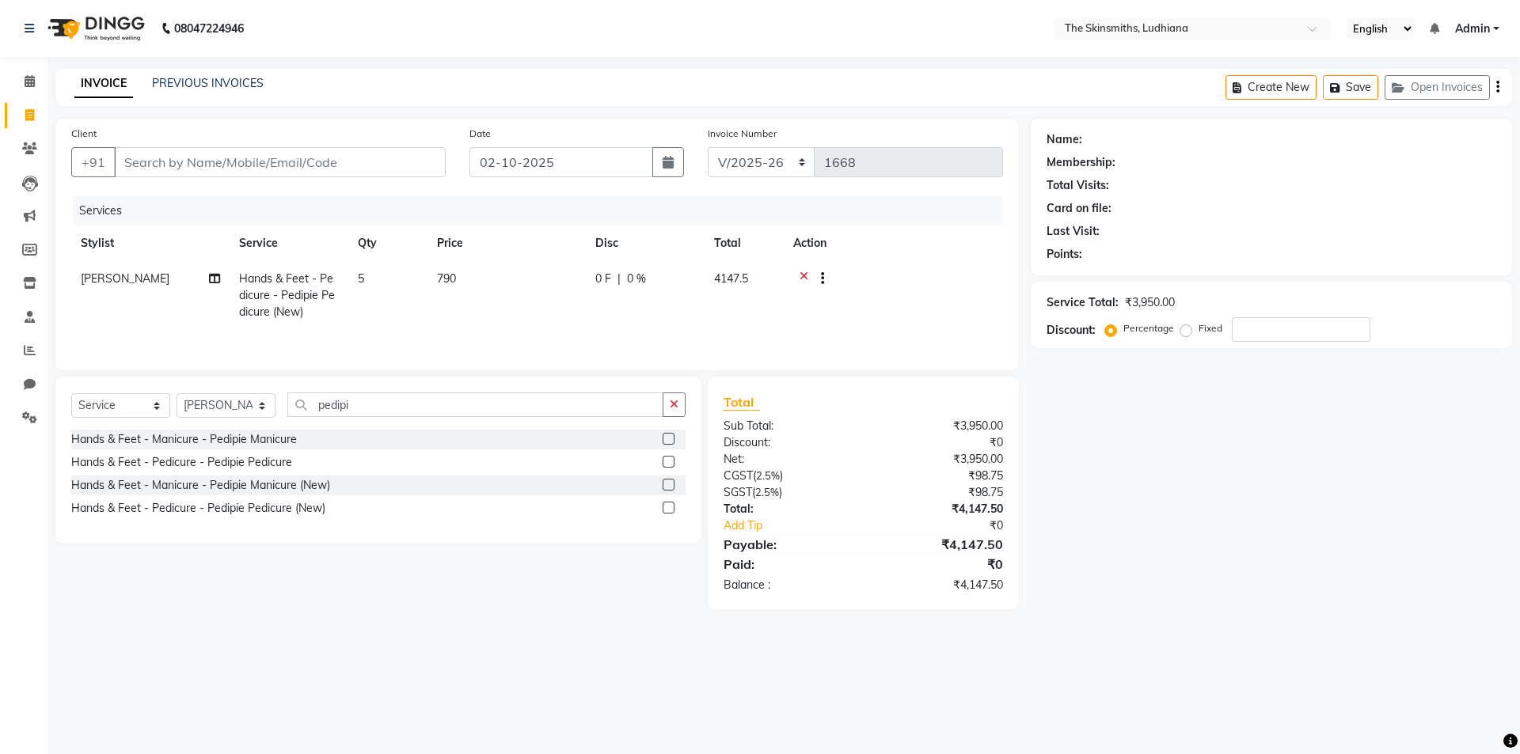
click at [630, 294] on td "0 F | 0 %" at bounding box center [645, 295] width 119 height 69
select select "79055"
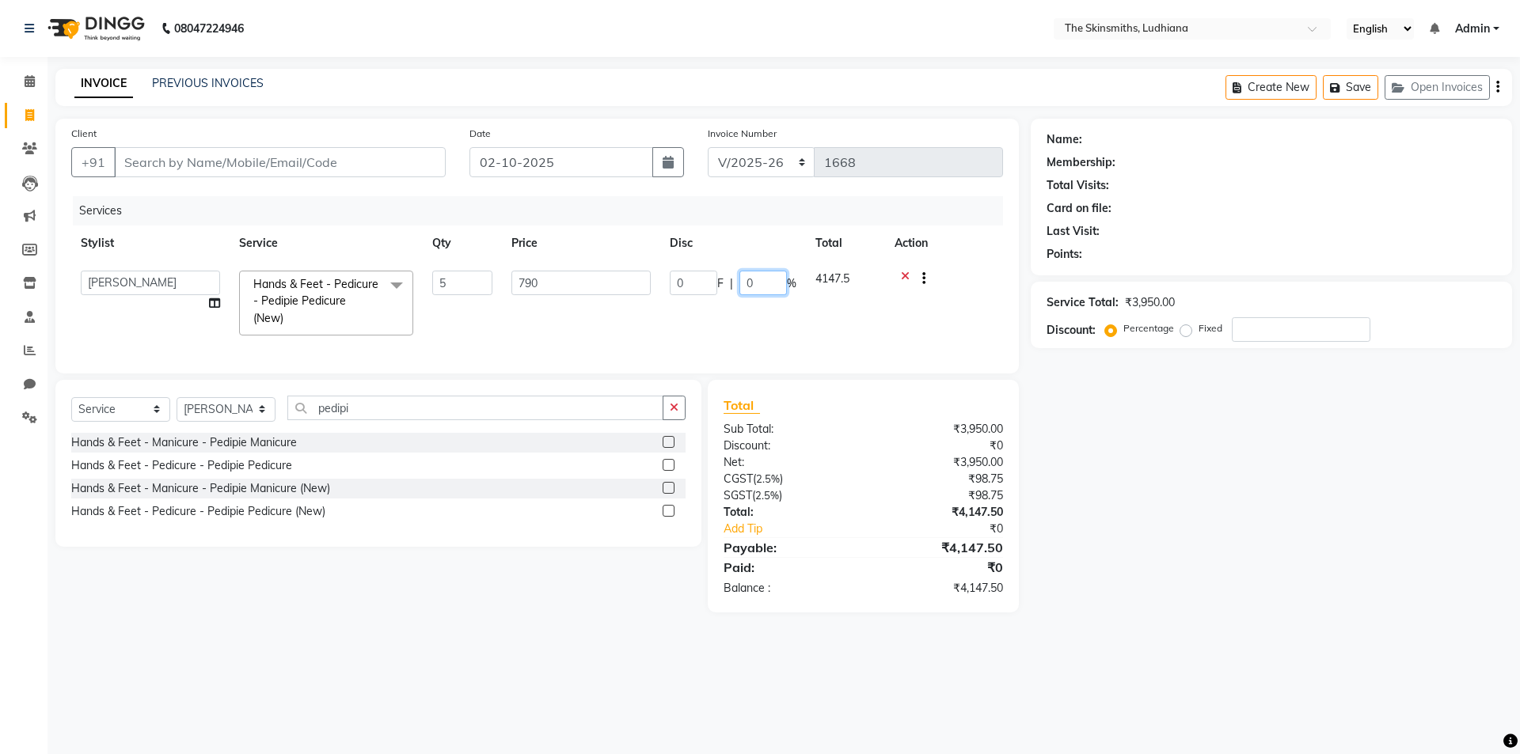
click at [770, 283] on input "0" at bounding box center [762, 283] width 47 height 25
type input "50"
click at [426, 655] on div "08047224946 Select Location × The Skinsmiths, Ludhiana English ENGLISH Español …" at bounding box center [760, 377] width 1520 height 754
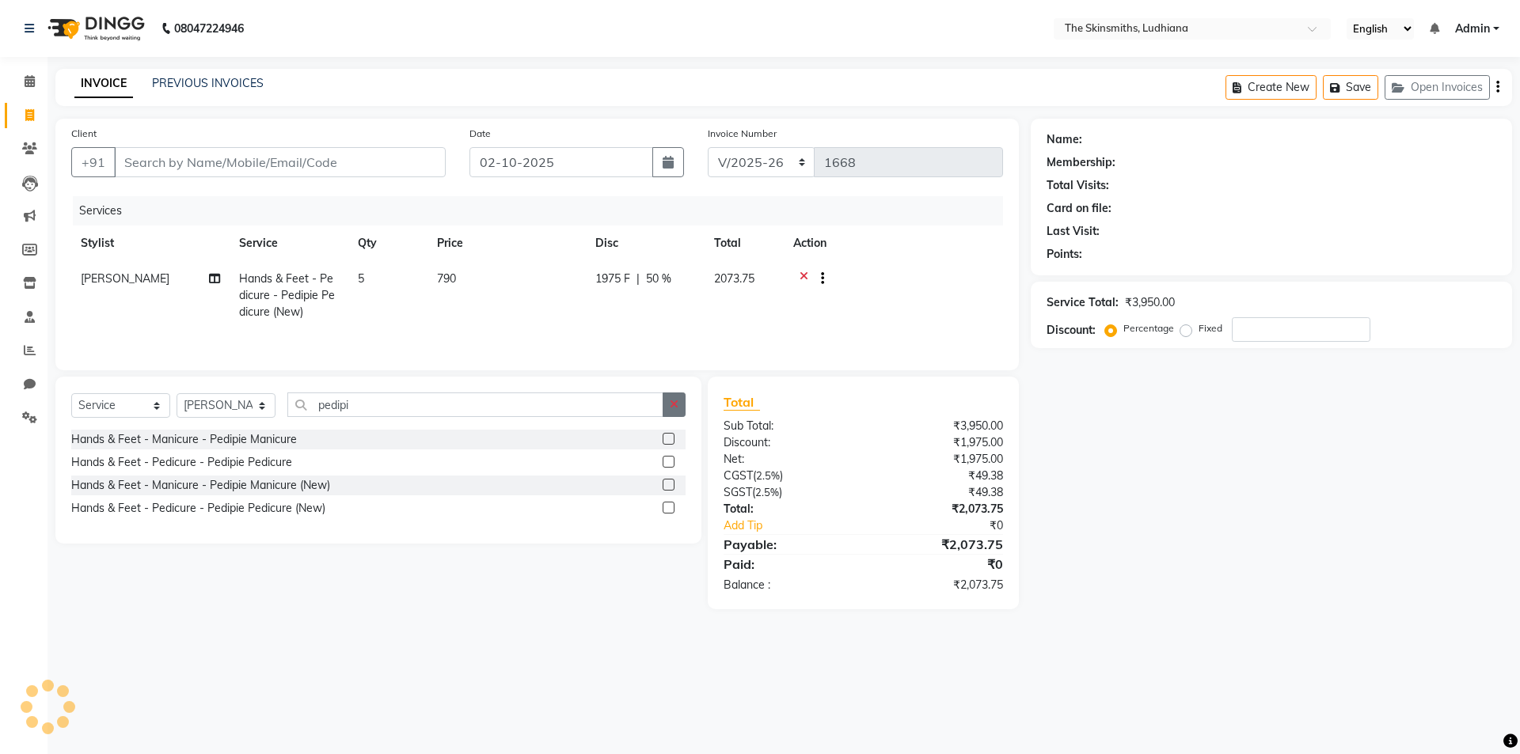
click at [670, 398] on button "button" at bounding box center [674, 405] width 23 height 25
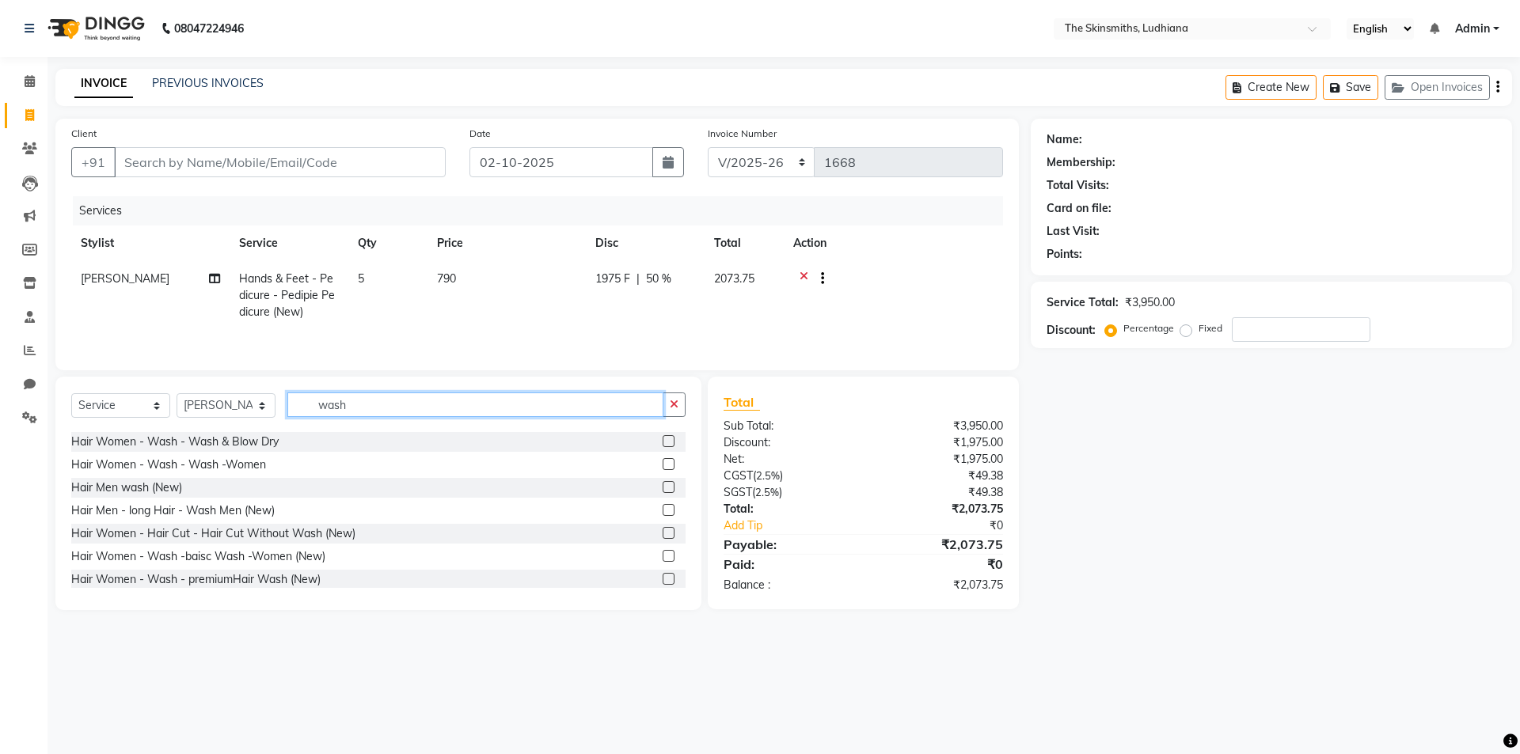
scroll to position [163, 0]
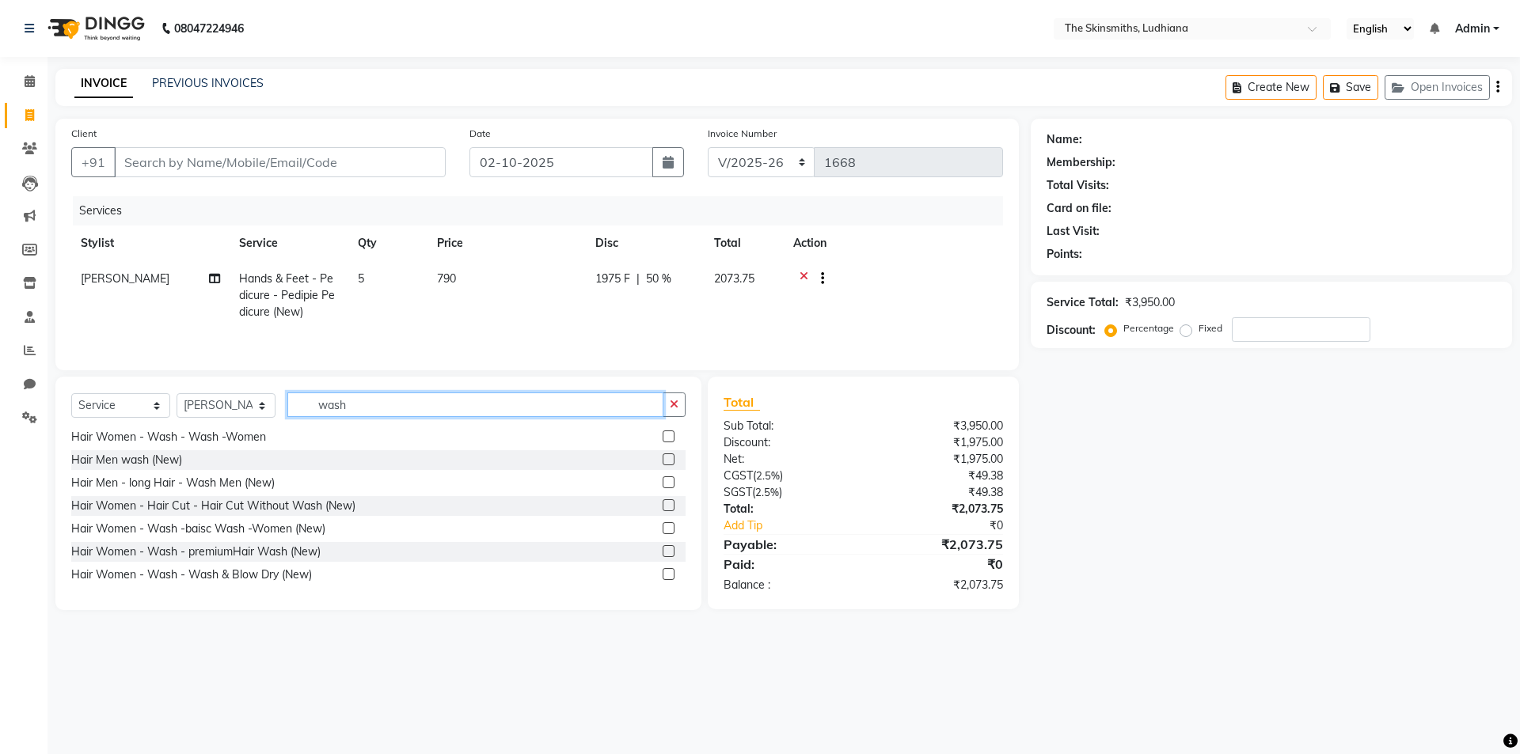
type input "wash"
click at [663, 529] on label at bounding box center [669, 528] width 12 height 12
click at [663, 529] on input "checkbox" at bounding box center [668, 529] width 10 height 10
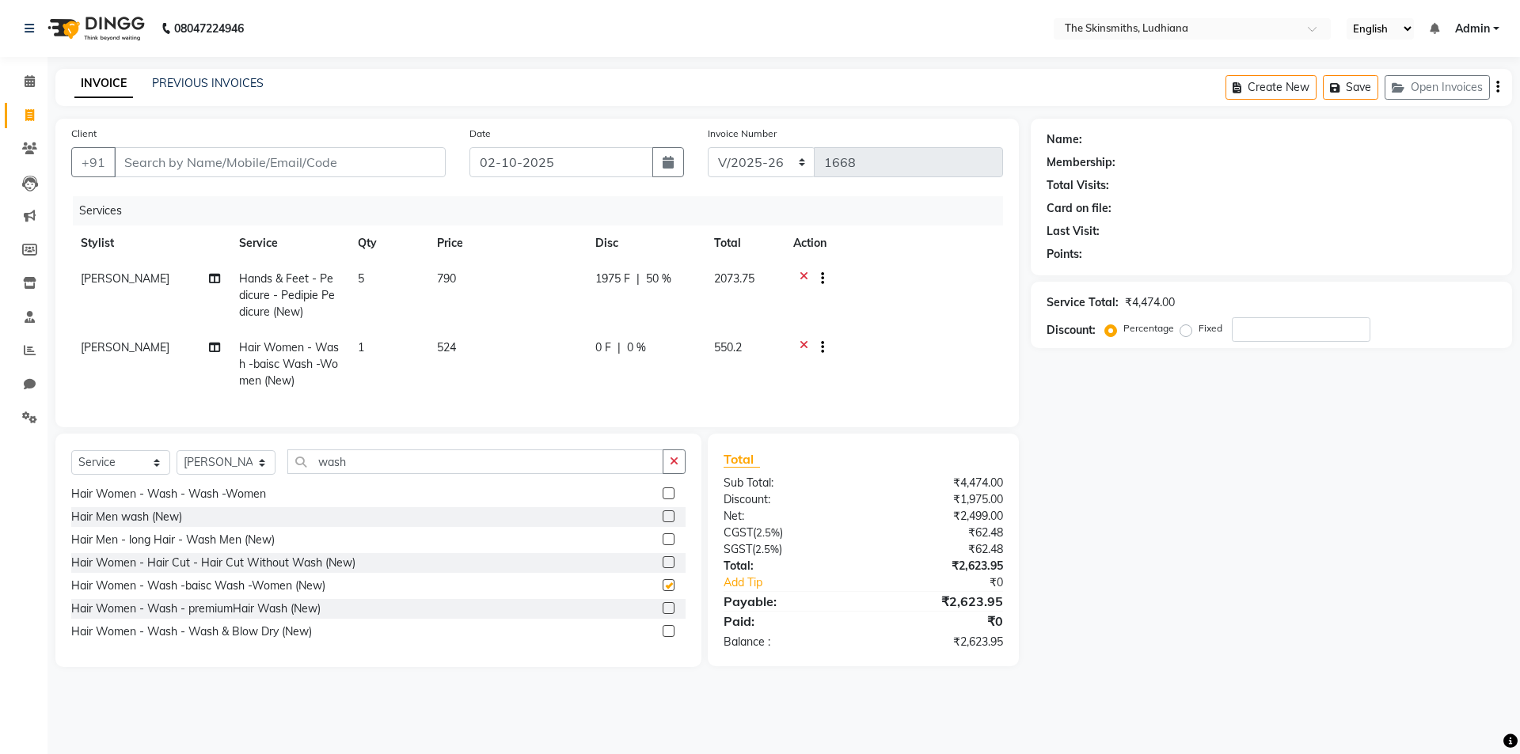
checkbox input "false"
click at [663, 637] on label at bounding box center [669, 631] width 12 height 12
click at [663, 637] on input "checkbox" at bounding box center [668, 632] width 10 height 10
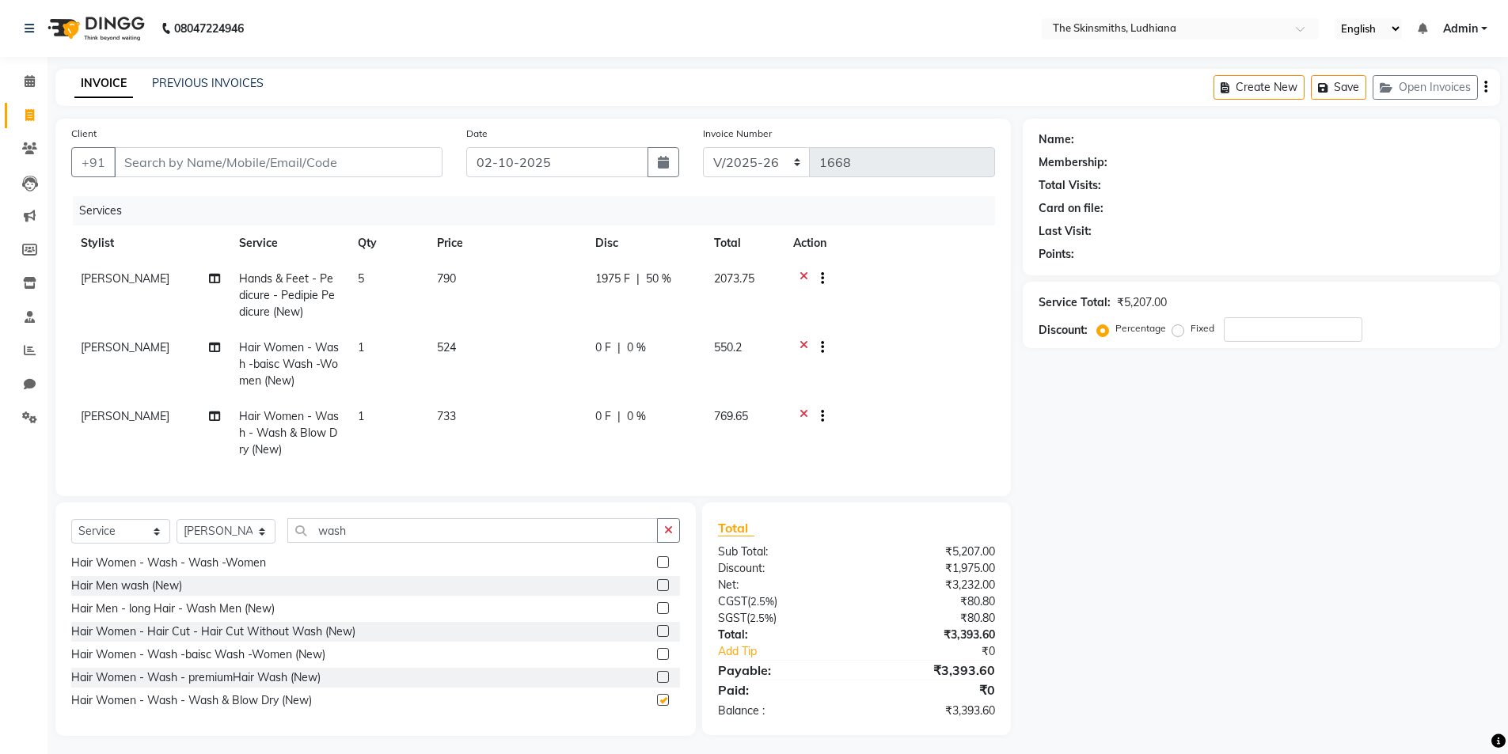
checkbox input "false"
click at [384, 363] on td "1" at bounding box center [387, 364] width 79 height 69
select select "79055"
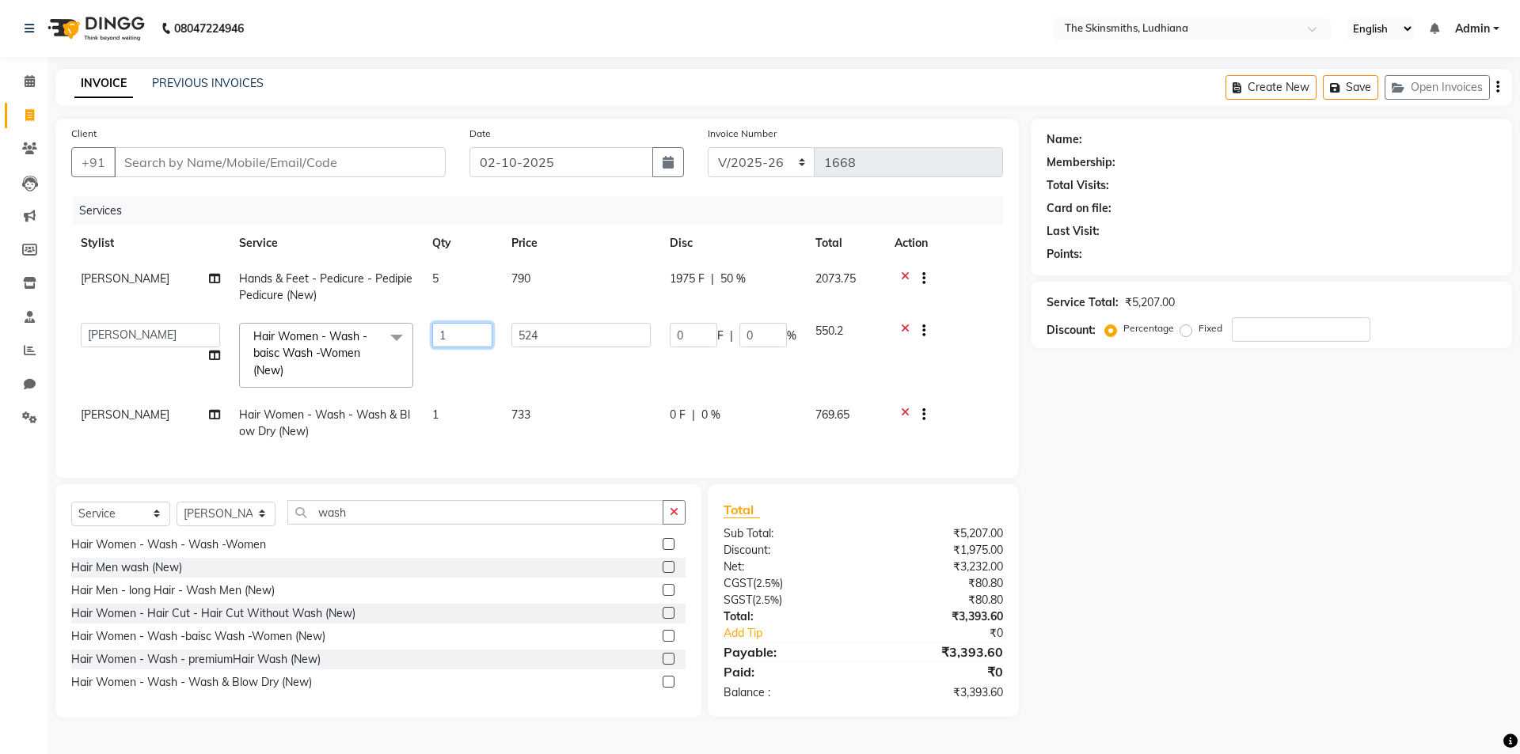
click at [476, 339] on input "1" at bounding box center [462, 335] width 60 height 25
click at [299, 169] on input "Client" at bounding box center [280, 162] width 332 height 30
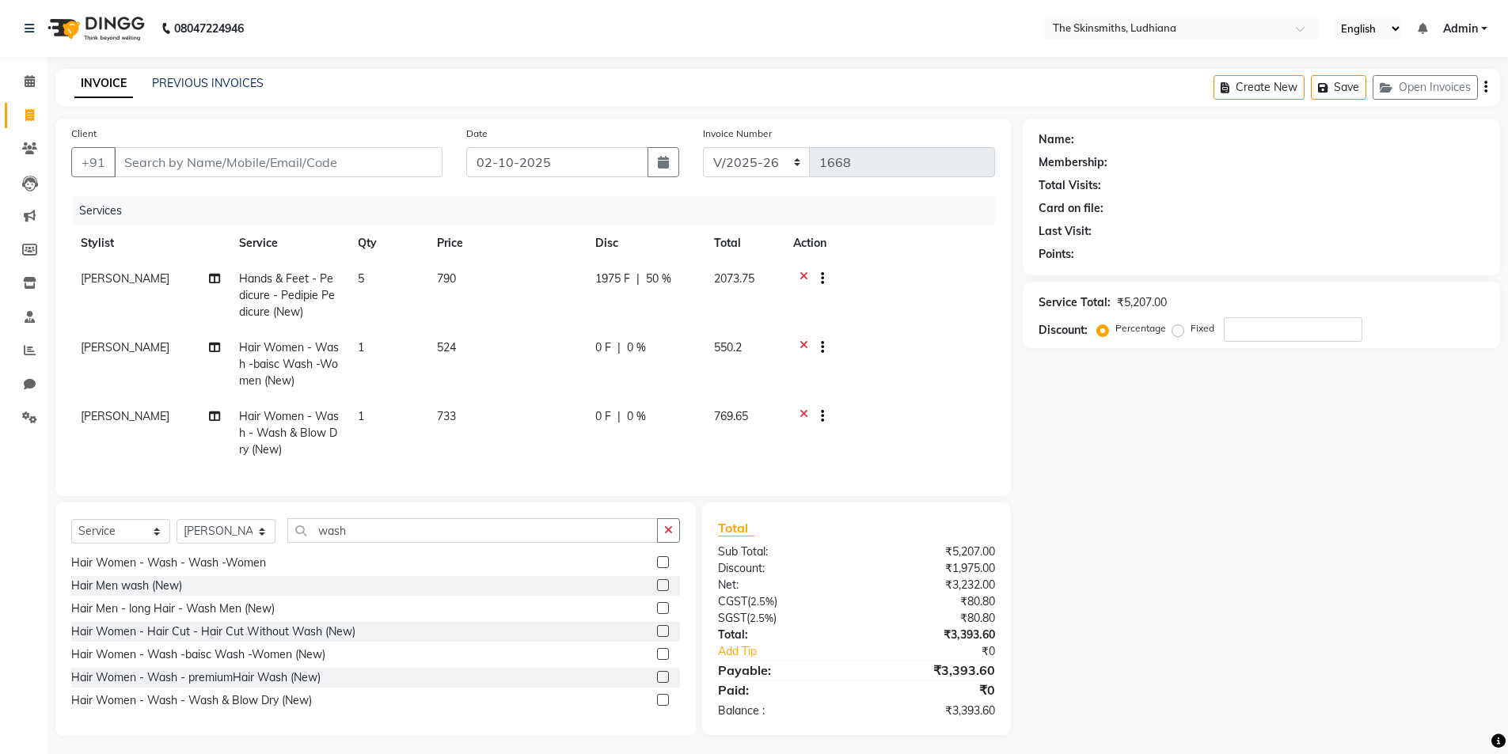
click at [804, 275] on icon at bounding box center [804, 281] width 9 height 20
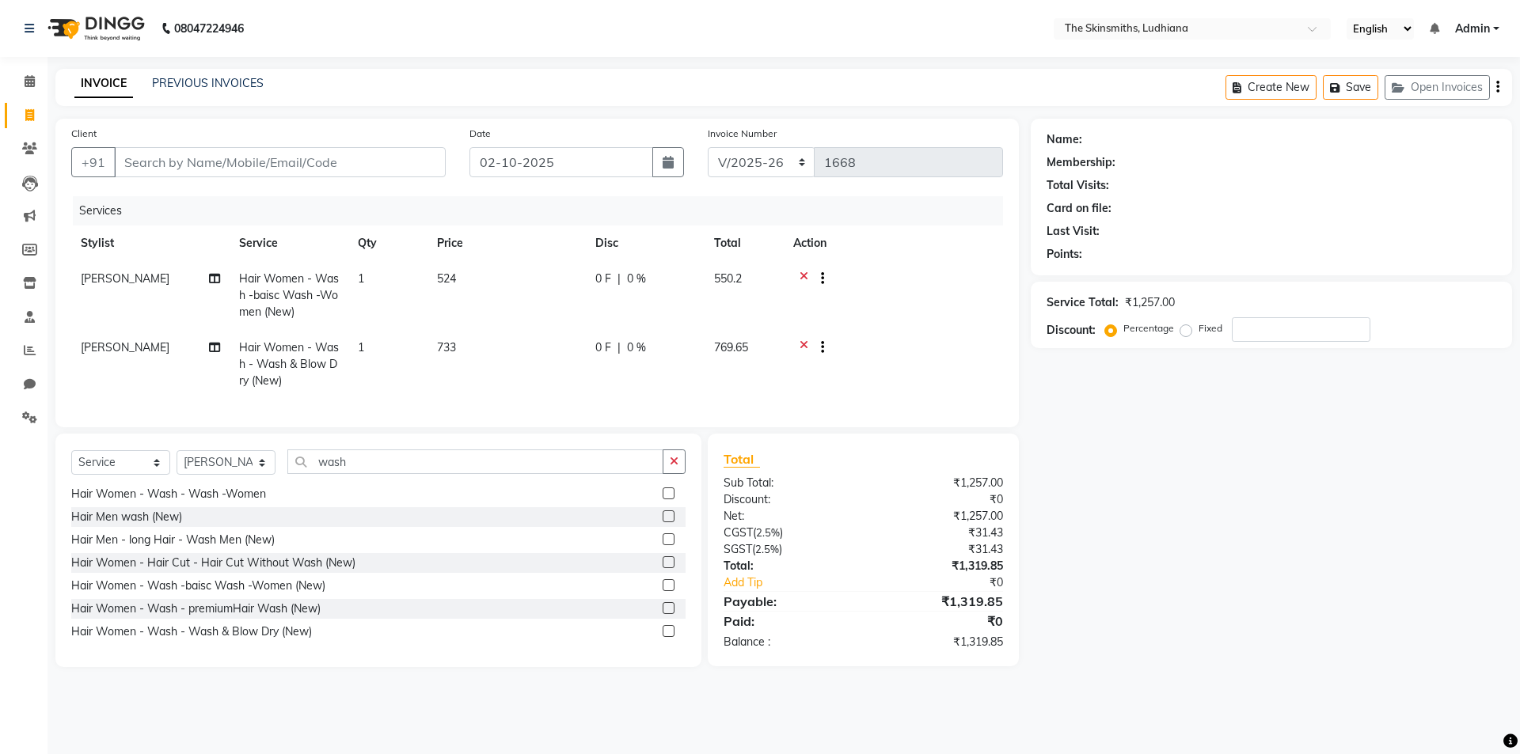
click at [800, 273] on icon at bounding box center [804, 281] width 9 height 20
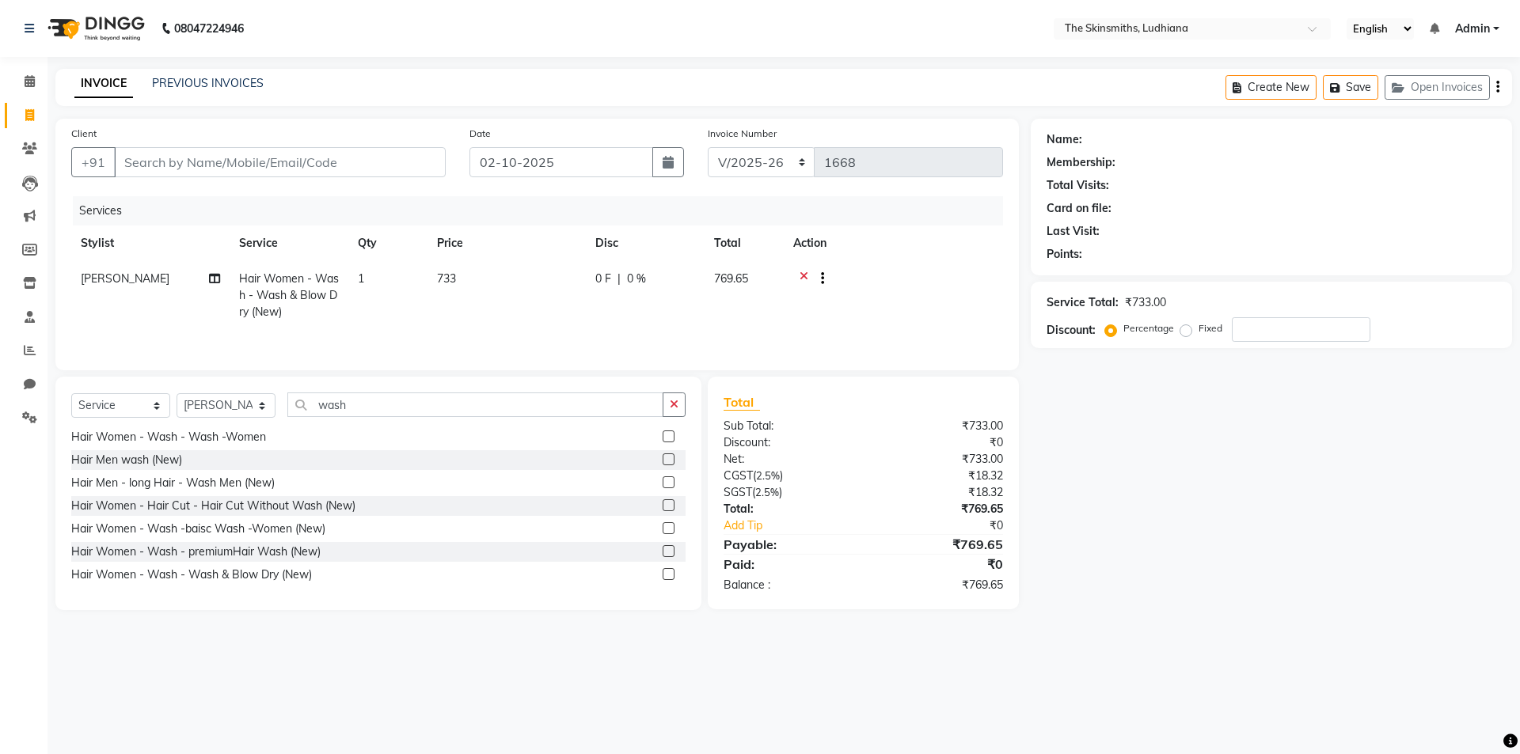
click at [802, 275] on icon at bounding box center [804, 281] width 9 height 20
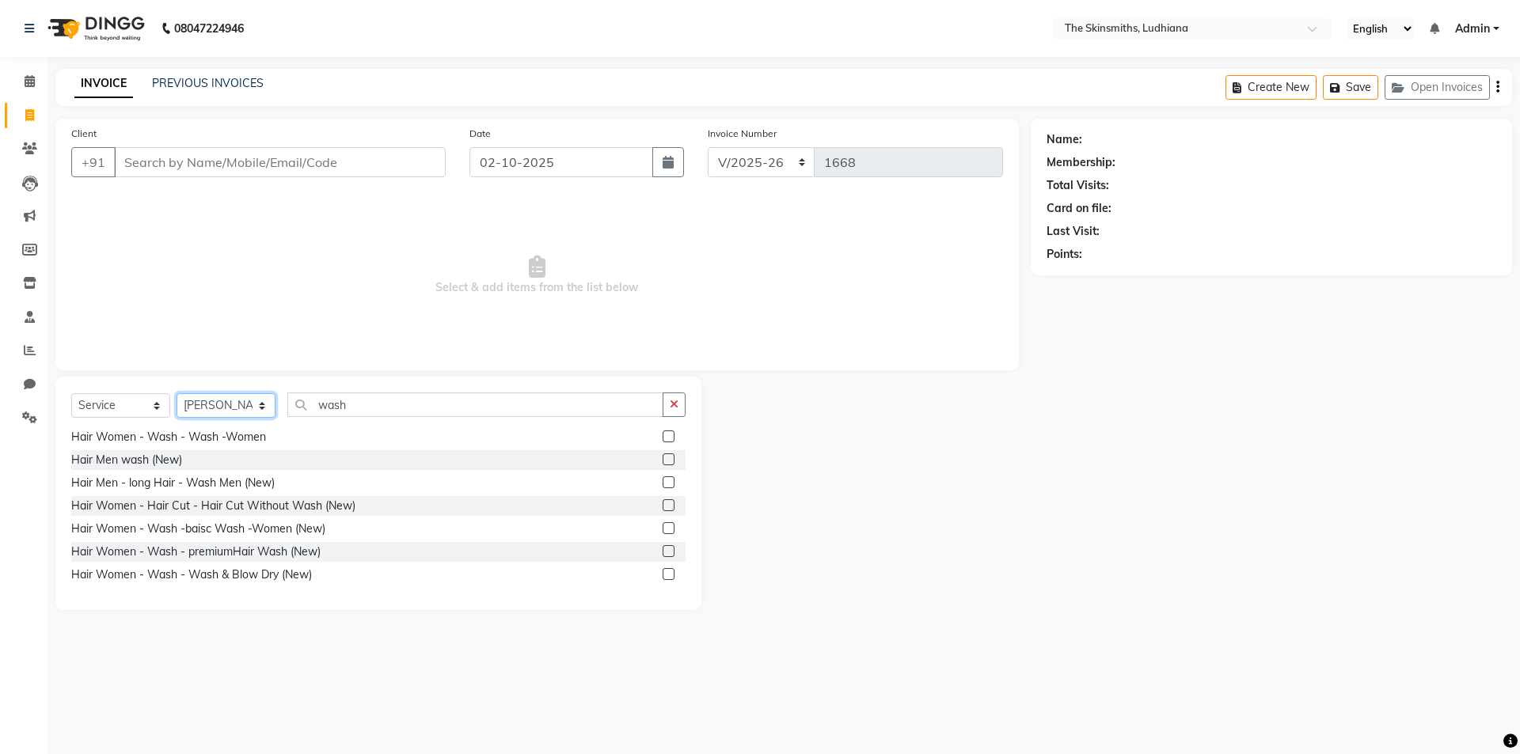
click at [239, 407] on select "Select Stylist Admin Ashu Bunty Dishika DIWAKAR Harish Karan Kawal Oberoi Khush…" at bounding box center [226, 405] width 99 height 25
select select "76543"
click at [177, 393] on select "Select Stylist Admin Ashu Bunty Dishika DIWAKAR Harish Karan Kawal Oberoi Khush…" at bounding box center [226, 405] width 99 height 25
click at [677, 401] on icon "button" at bounding box center [674, 404] width 9 height 11
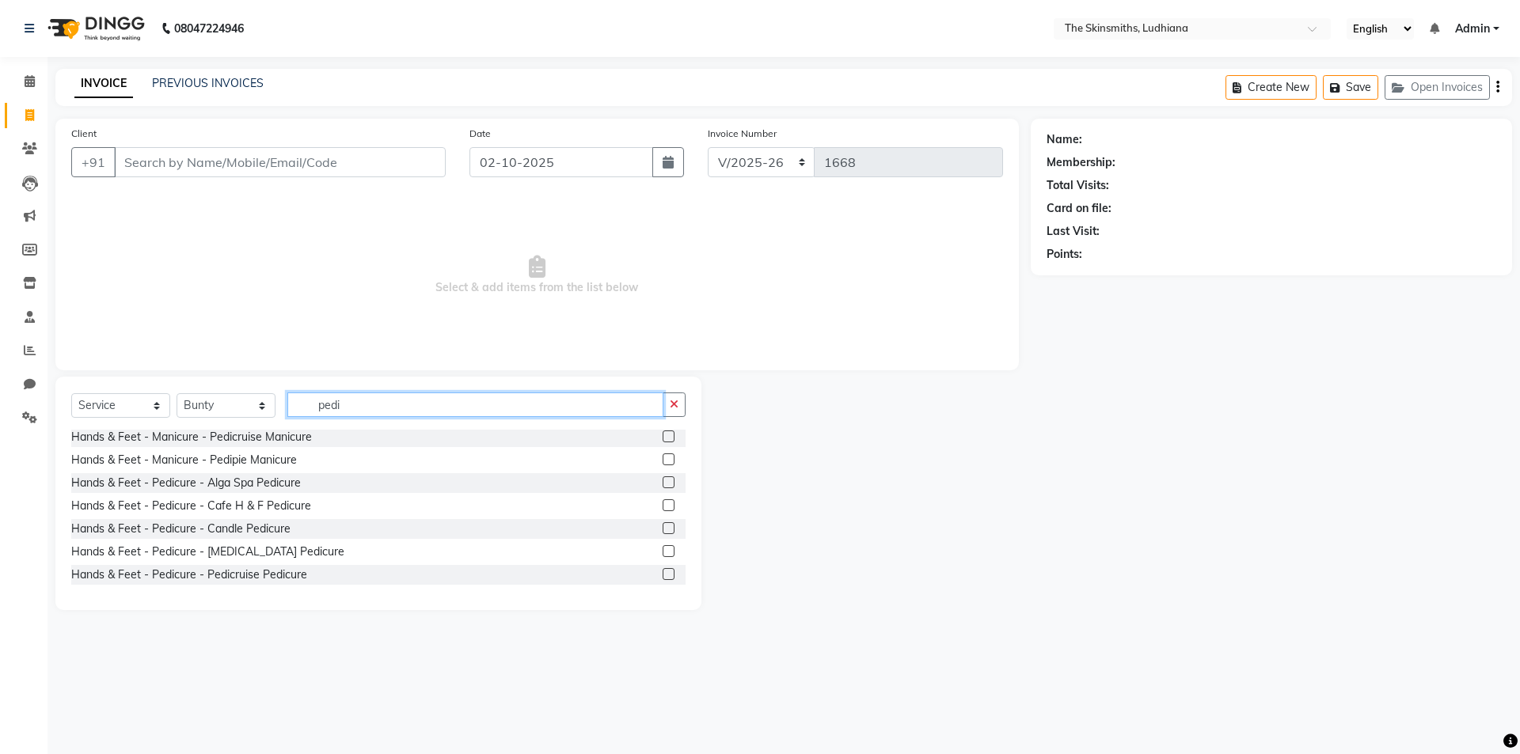
scroll to position [0, 0]
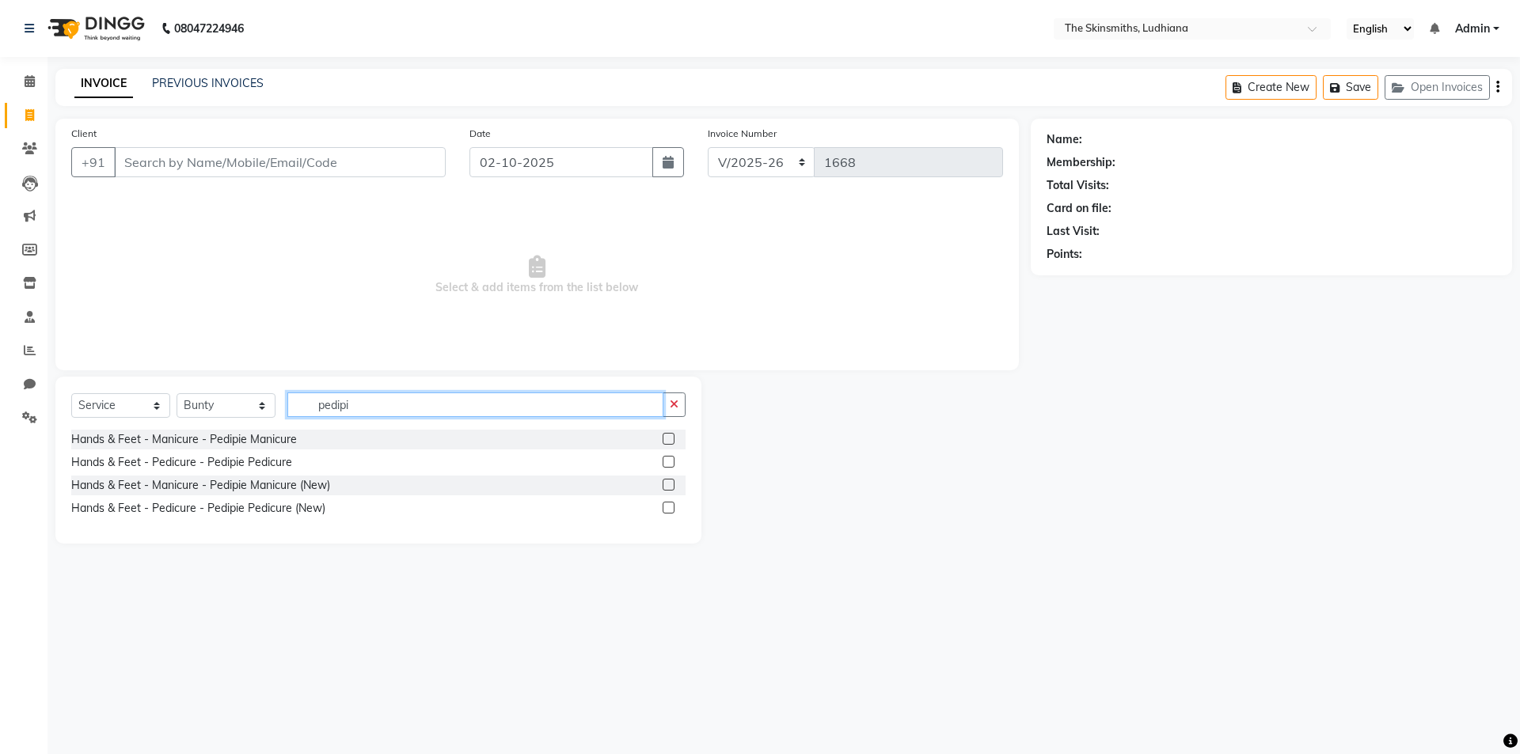
type input "pedipi"
click at [671, 504] on label at bounding box center [669, 508] width 12 height 12
click at [671, 504] on input "checkbox" at bounding box center [668, 508] width 10 height 10
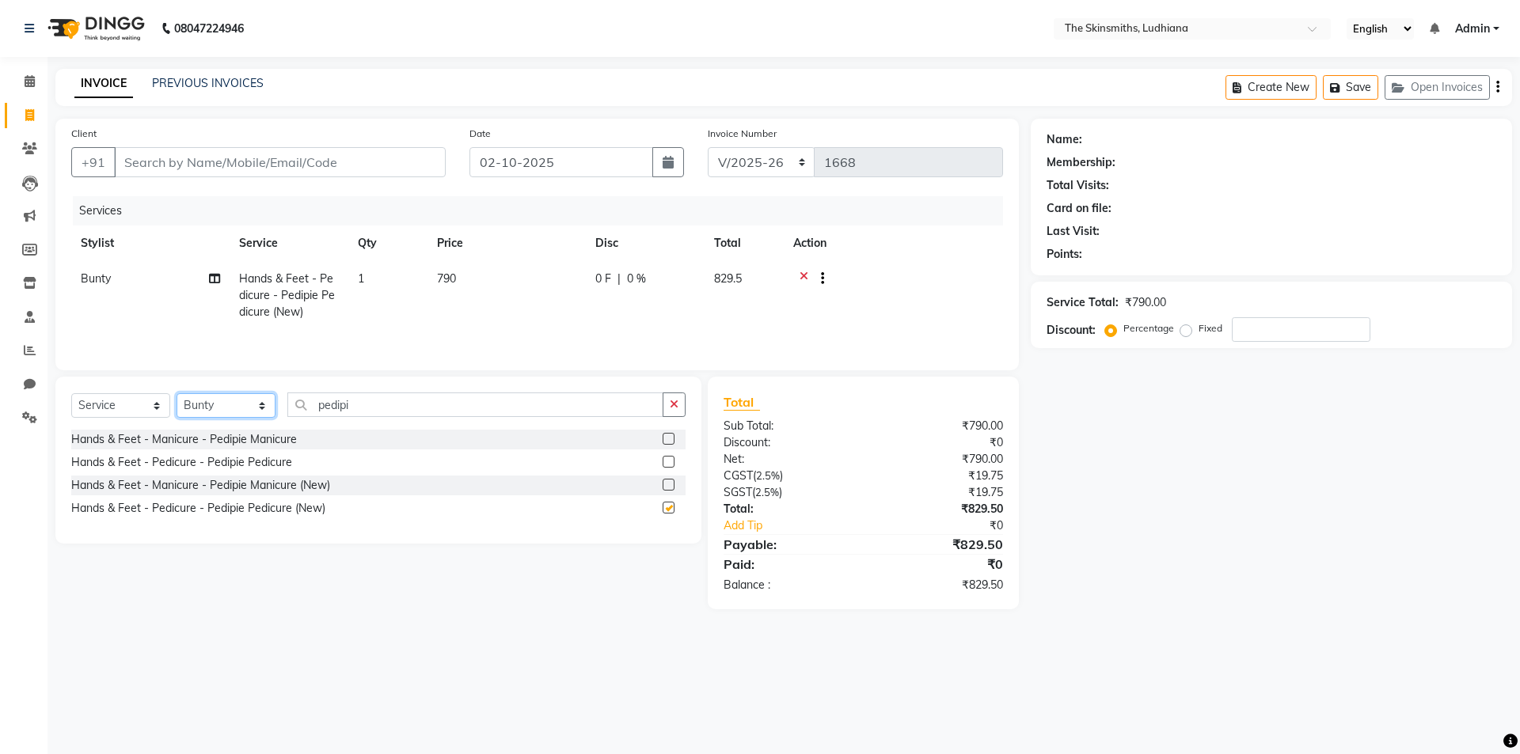
click at [246, 394] on select "Select Stylist Admin Ashu Bunty Dishika DIWAKAR Harish Karan Kawal Oberoi Khush…" at bounding box center [226, 405] width 99 height 25
checkbox input "false"
select select "79055"
click at [177, 393] on select "Select Stylist Admin Ashu Bunty Dishika DIWAKAR Harish Karan Kawal Oberoi Khush…" at bounding box center [226, 405] width 99 height 25
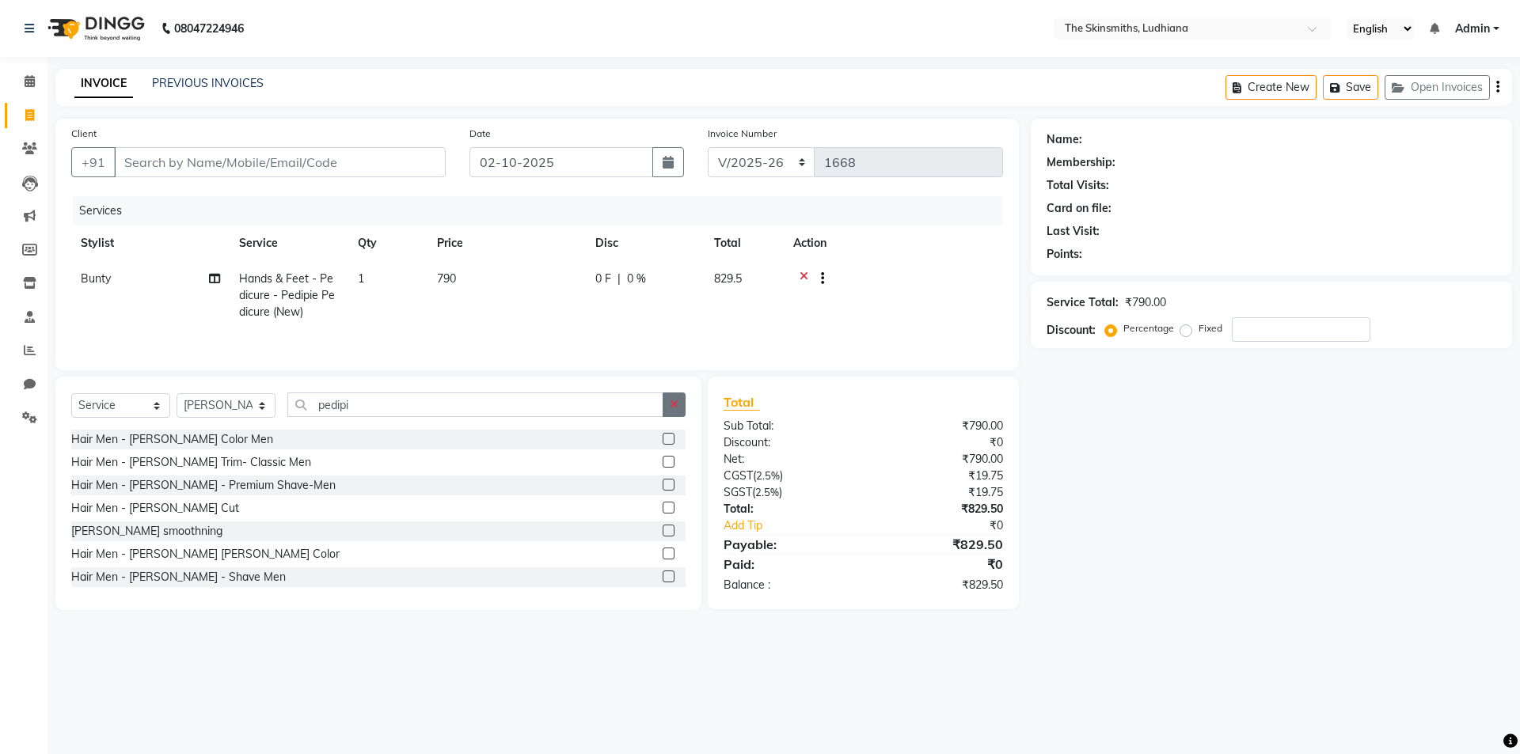
click at [674, 401] on icon "button" at bounding box center [674, 404] width 9 height 11
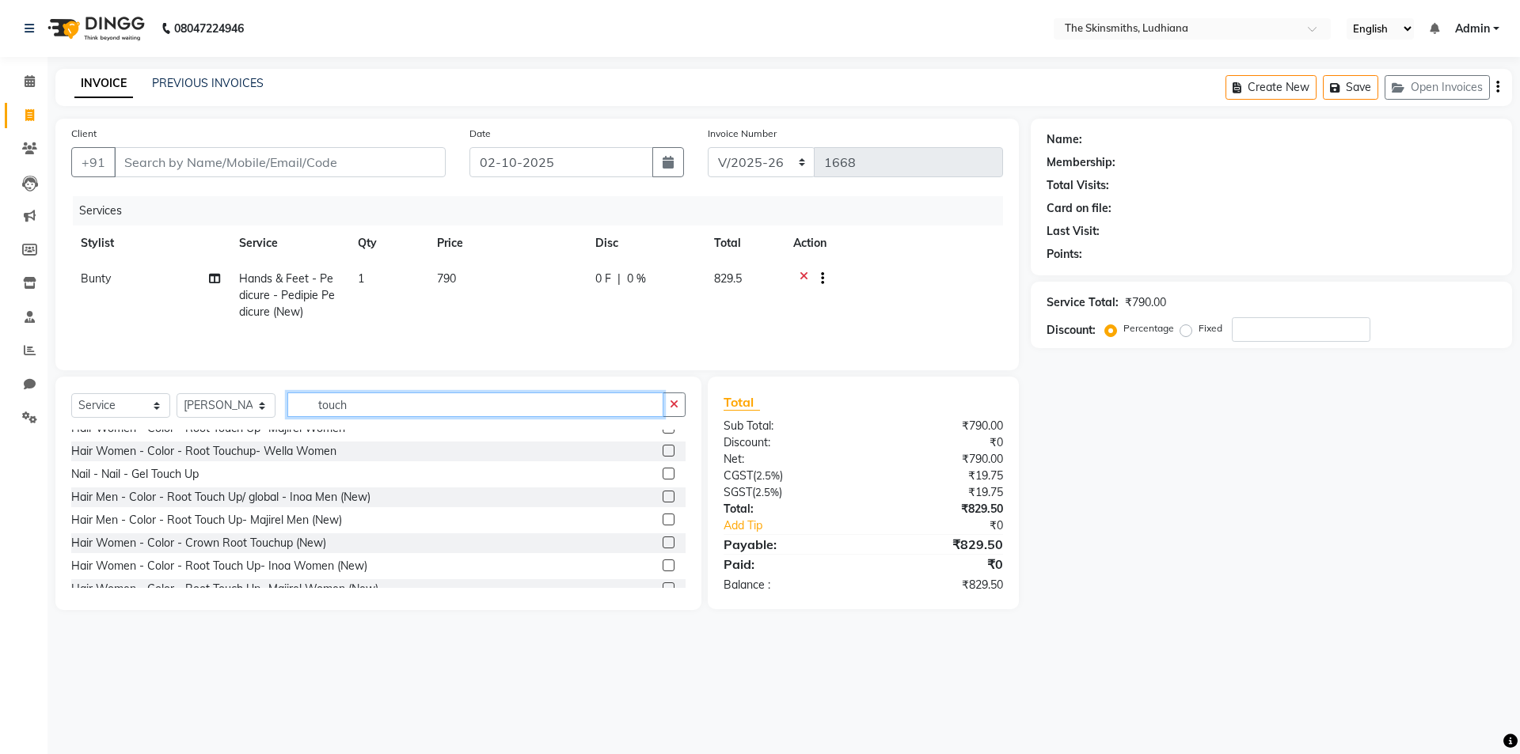
scroll to position [140, 0]
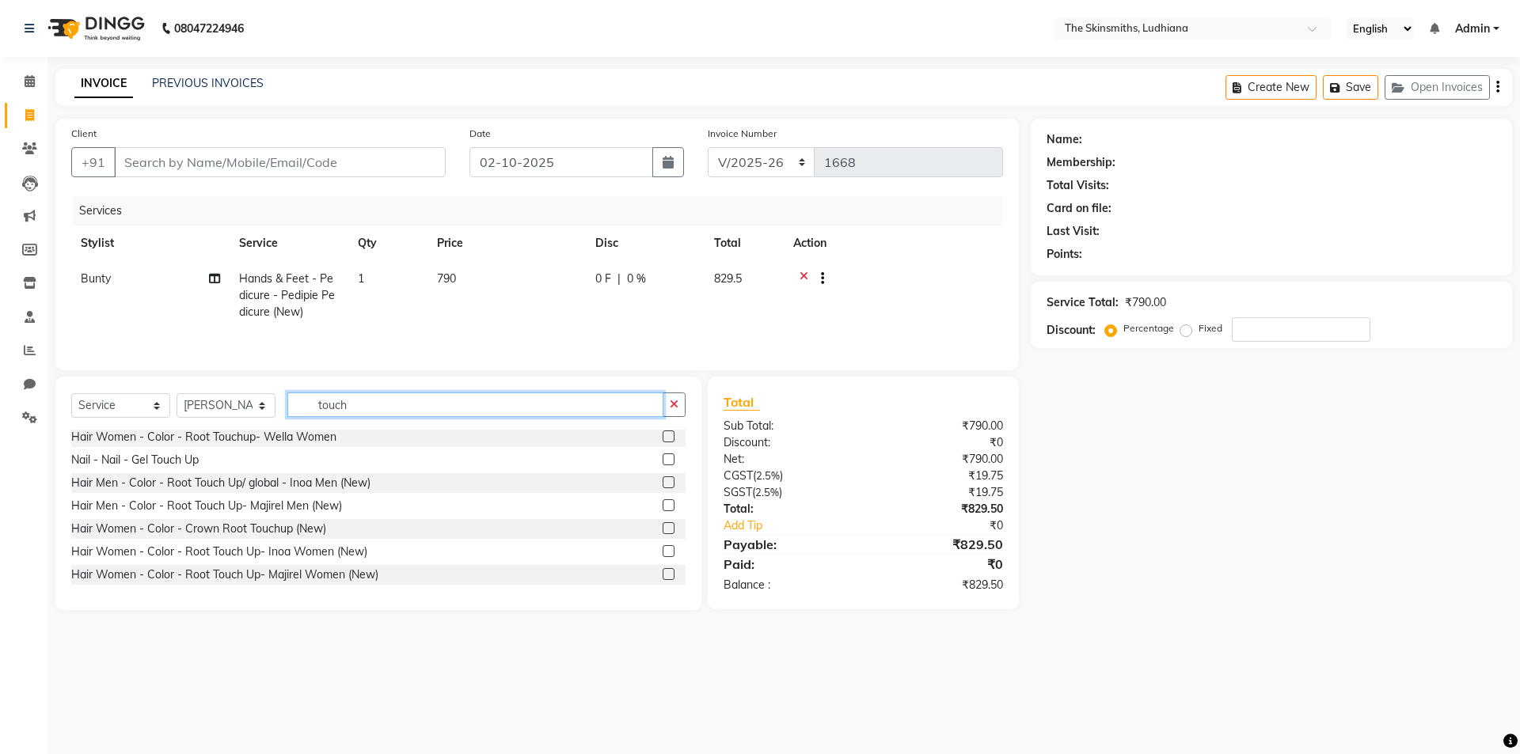
type input "touch"
click at [663, 545] on label at bounding box center [669, 551] width 12 height 12
click at [663, 547] on input "checkbox" at bounding box center [668, 552] width 10 height 10
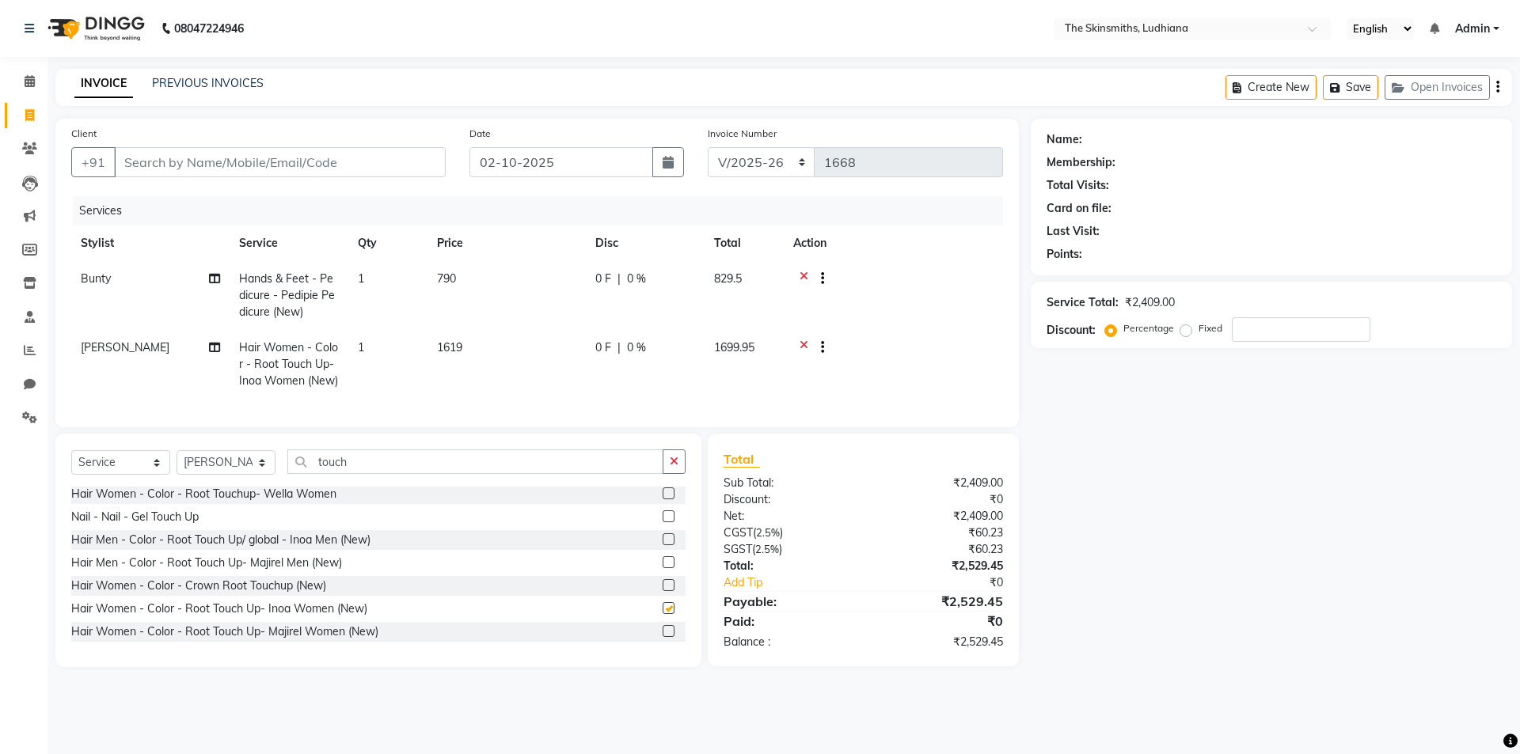
checkbox input "false"
click at [671, 465] on button "button" at bounding box center [674, 462] width 23 height 25
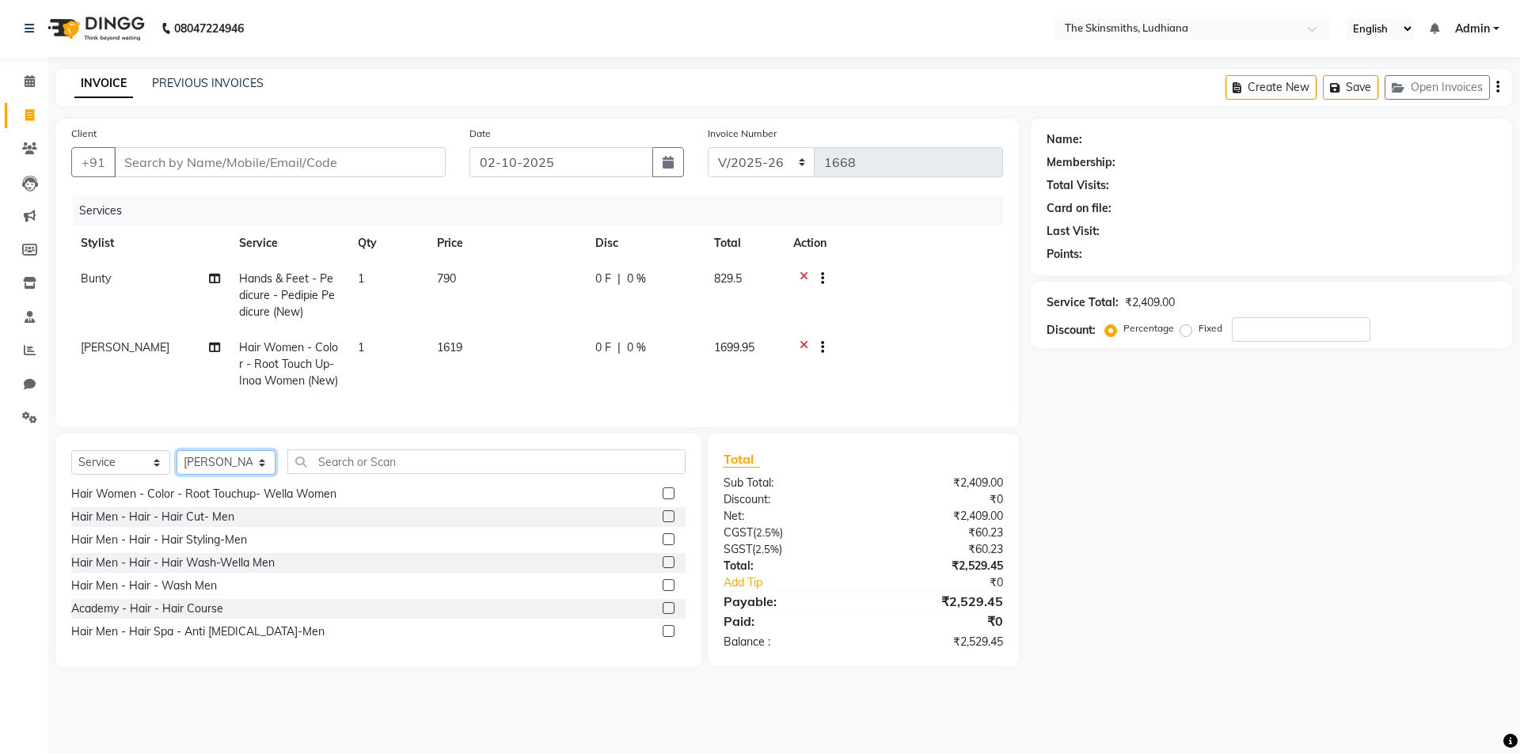
click at [254, 471] on select "Select Stylist Admin Ashu Bunty Dishika DIWAKAR Harish Karan Kawal Oberoi Khush…" at bounding box center [226, 462] width 99 height 25
select select "76548"
click at [177, 462] on select "Select Stylist Admin Ashu Bunty Dishika DIWAKAR Harish Karan Kawal Oberoi Khush…" at bounding box center [226, 462] width 99 height 25
click at [469, 468] on input "text" at bounding box center [486, 462] width 398 height 25
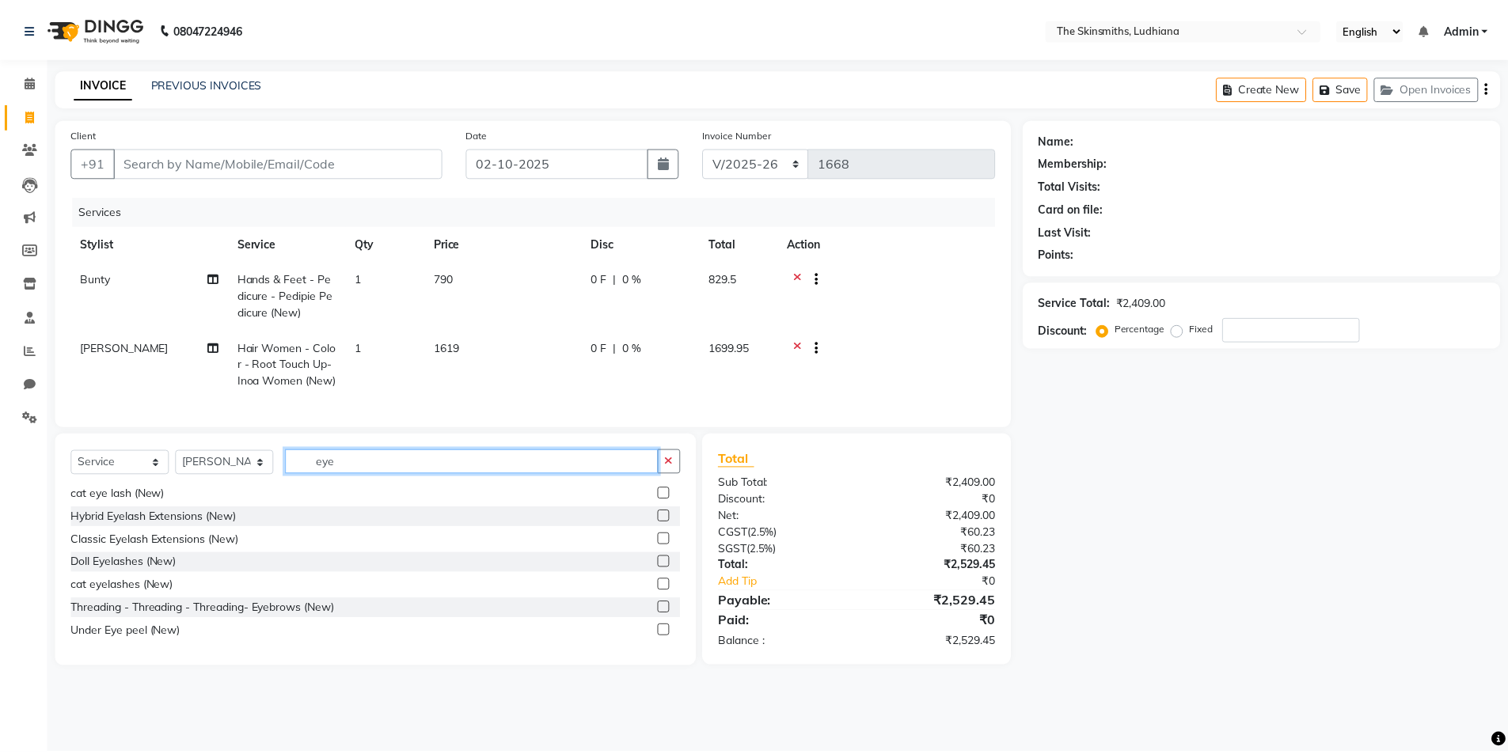
scroll to position [163, 0]
type input "eye"
click at [663, 614] on label at bounding box center [669, 608] width 12 height 12
click at [663, 614] on input "checkbox" at bounding box center [668, 609] width 10 height 10
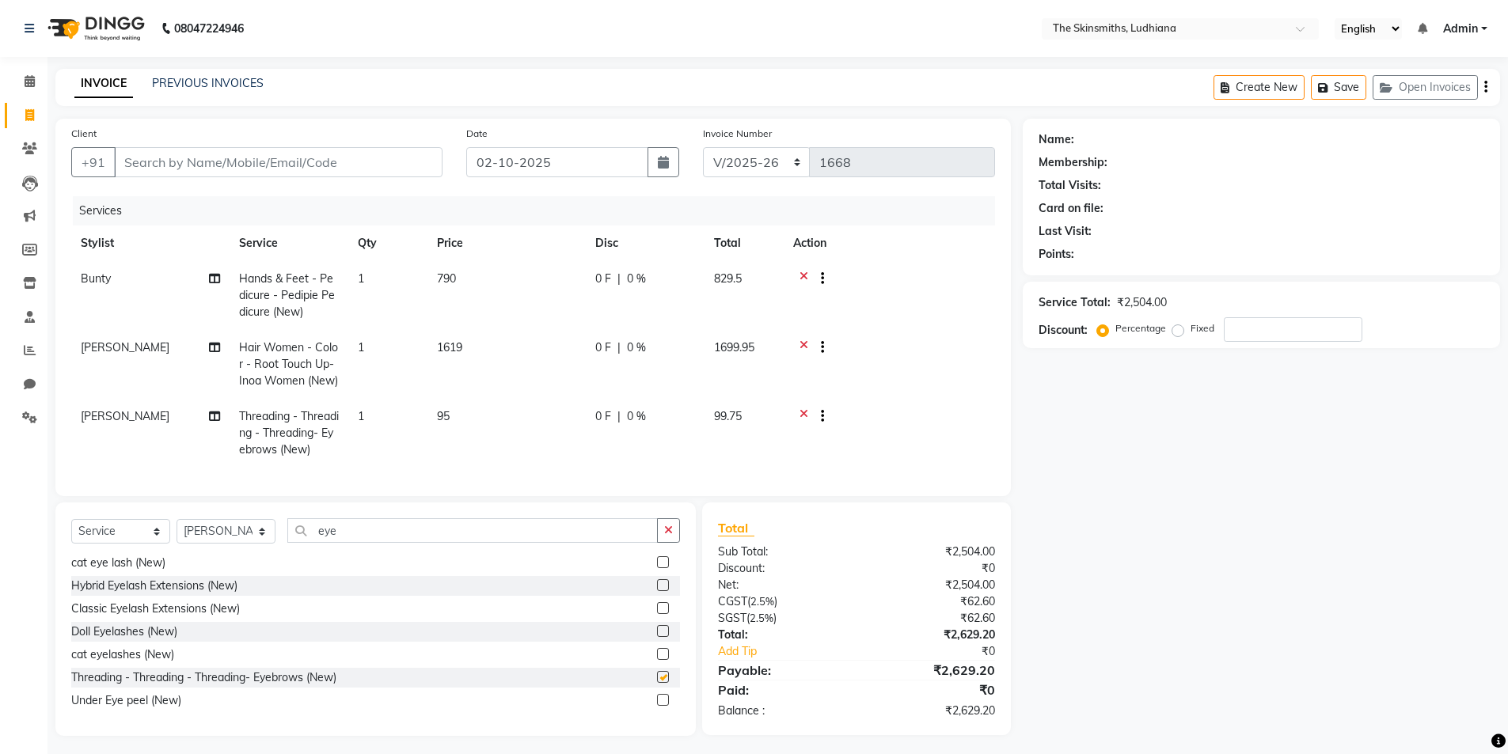
checkbox input "false"
click at [670, 535] on button "button" at bounding box center [668, 531] width 23 height 25
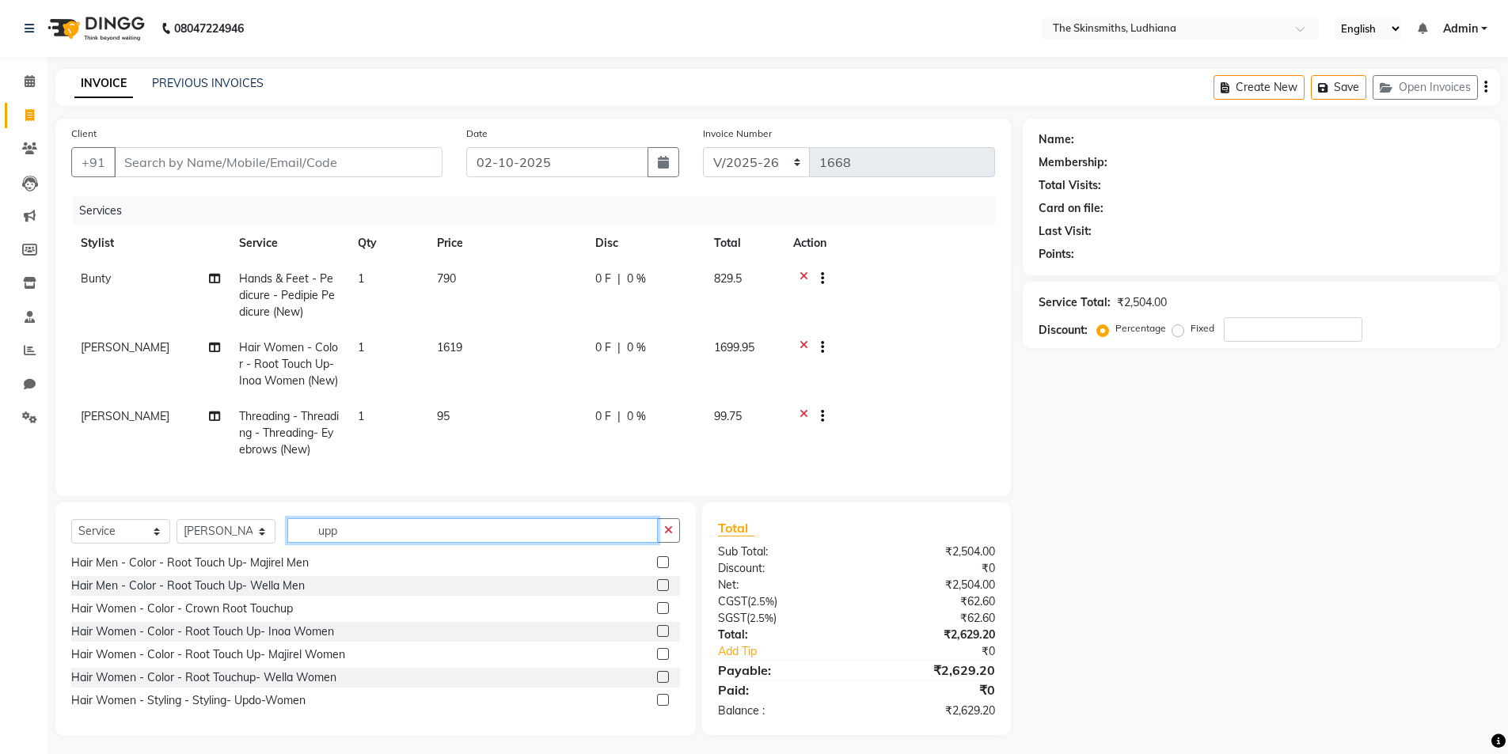
scroll to position [0, 0]
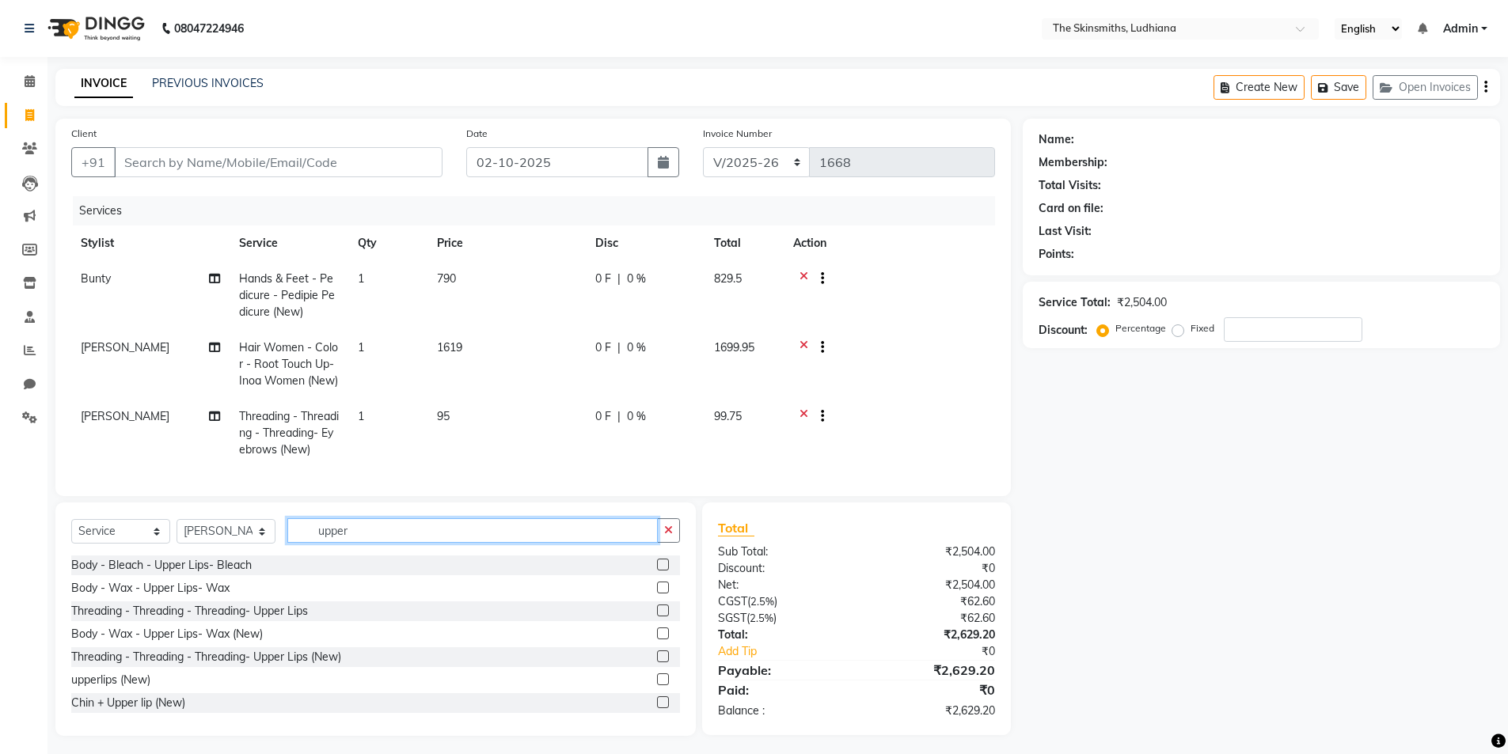
type input "upper"
click at [657, 640] on label at bounding box center [663, 634] width 12 height 12
click at [657, 640] on input "checkbox" at bounding box center [662, 634] width 10 height 10
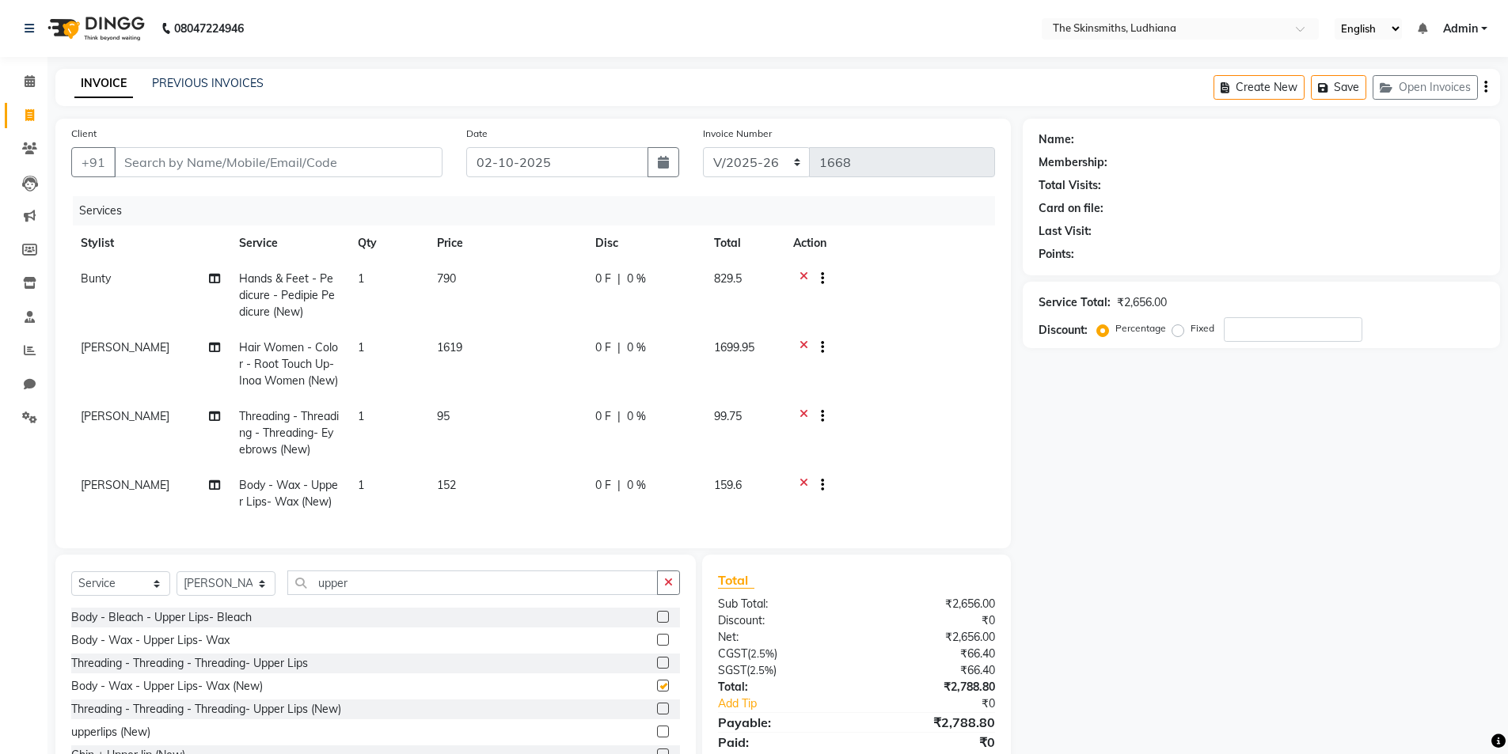
scroll to position [70, 0]
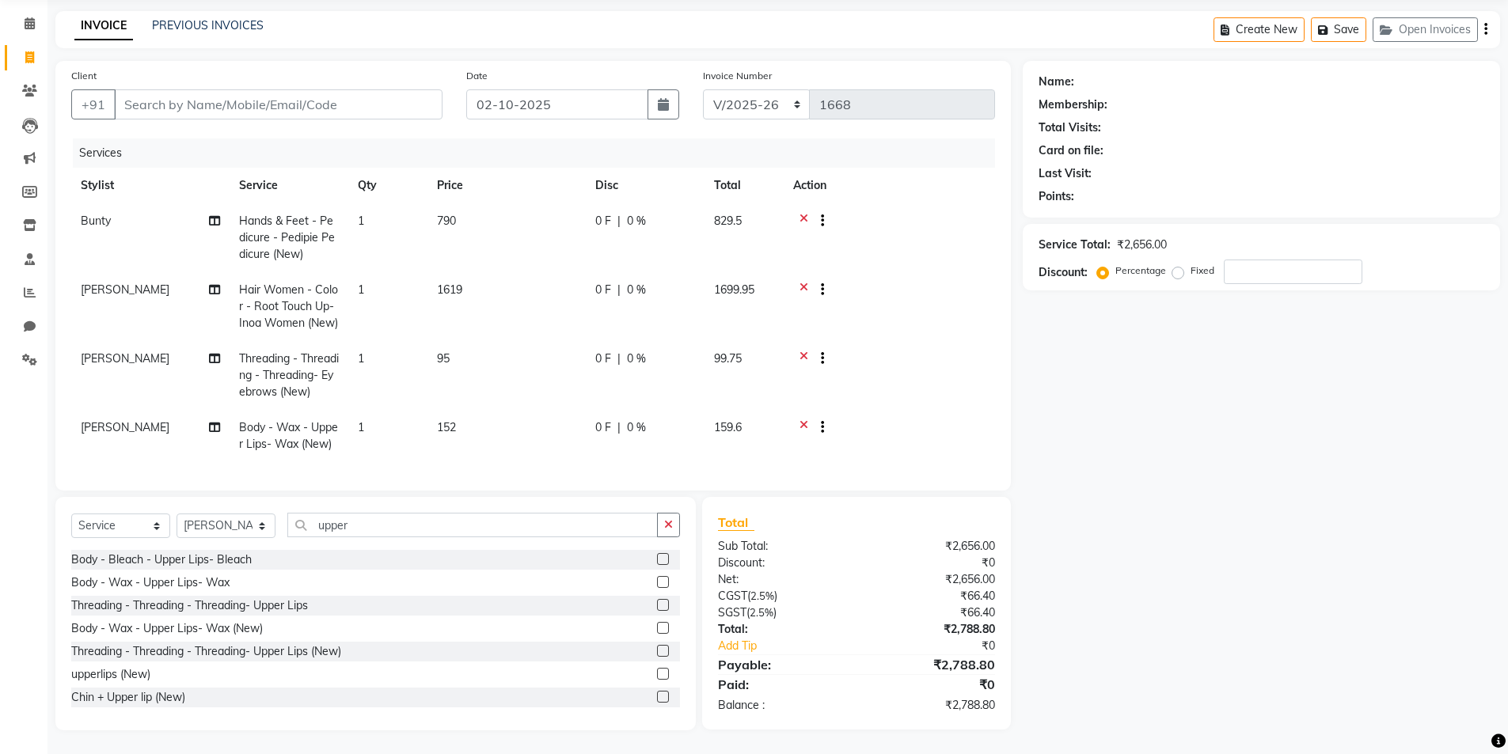
checkbox input "false"
click at [800, 420] on icon at bounding box center [804, 430] width 9 height 20
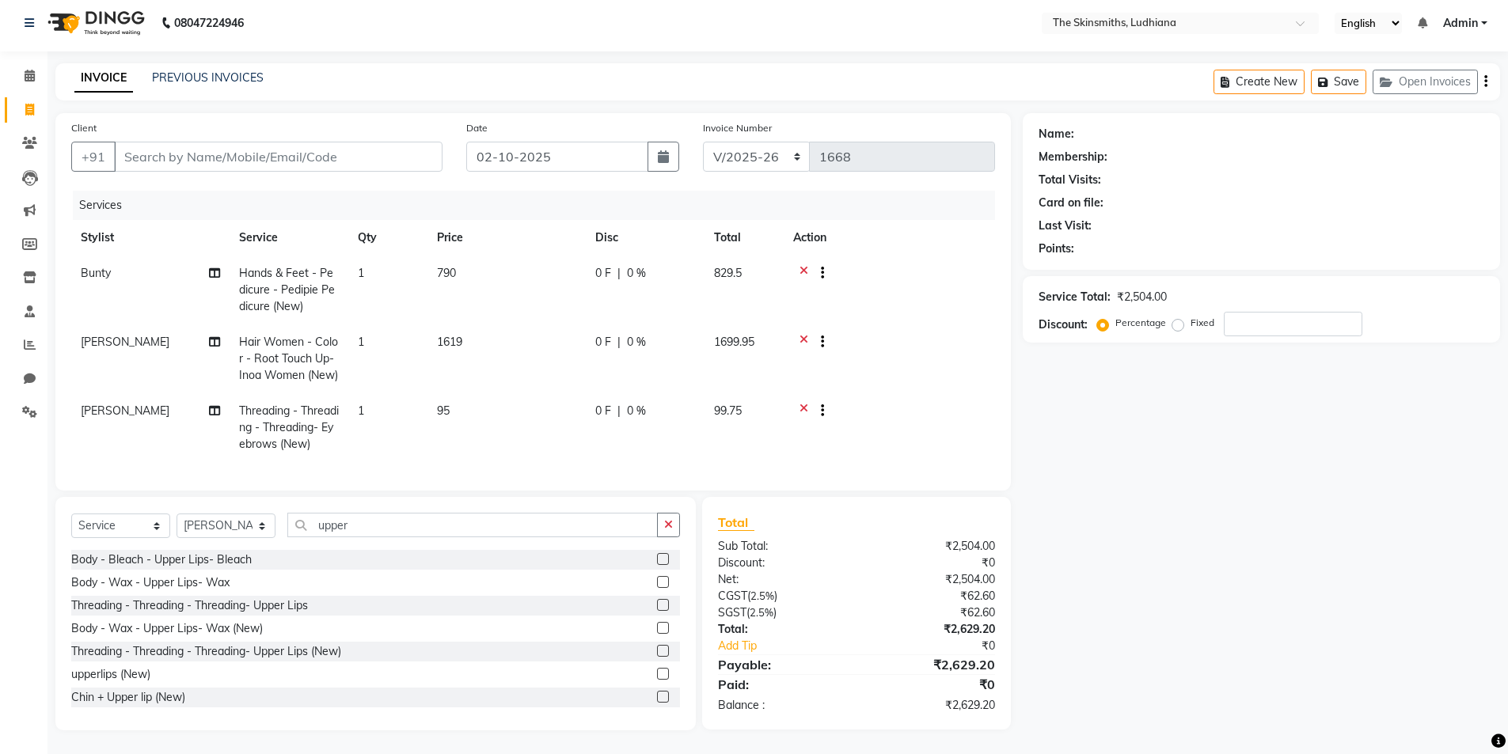
scroll to position [2, 0]
click at [657, 644] on label at bounding box center [663, 649] width 12 height 12
click at [657, 644] on input "checkbox" at bounding box center [662, 649] width 10 height 10
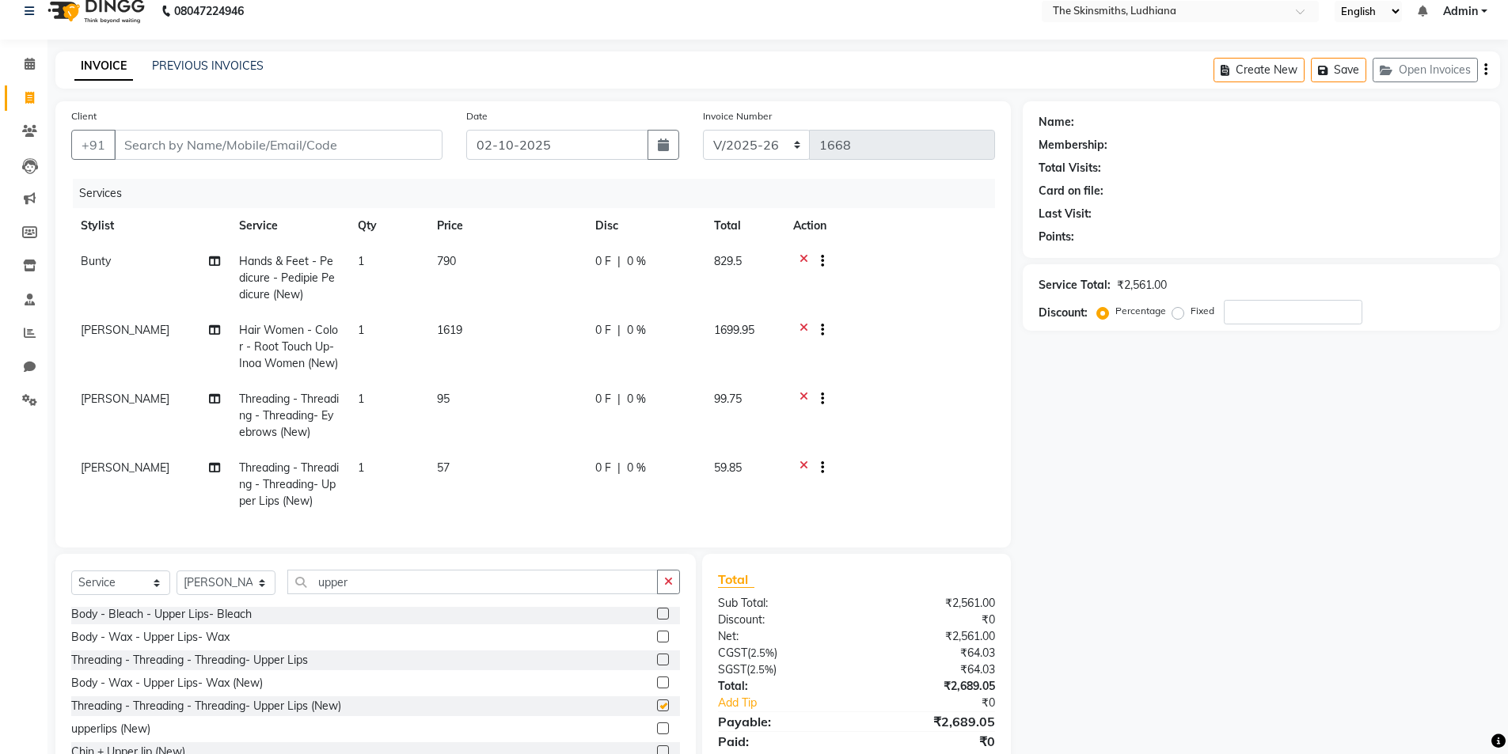
checkbox input "false"
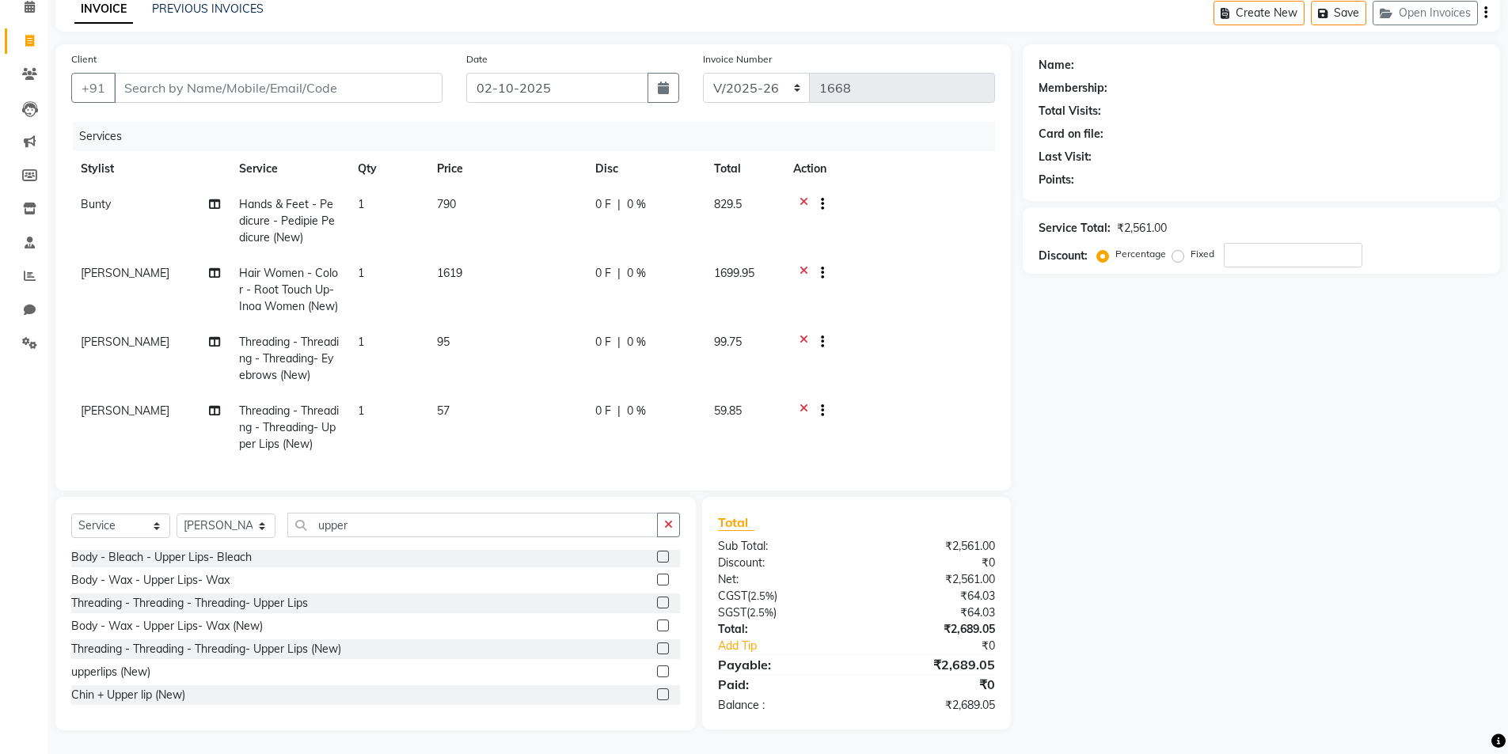
scroll to position [86, 0]
click at [1276, 244] on input "number" at bounding box center [1293, 255] width 139 height 25
type input "50"
click at [260, 73] on input "Client" at bounding box center [278, 88] width 329 height 30
type input "t"
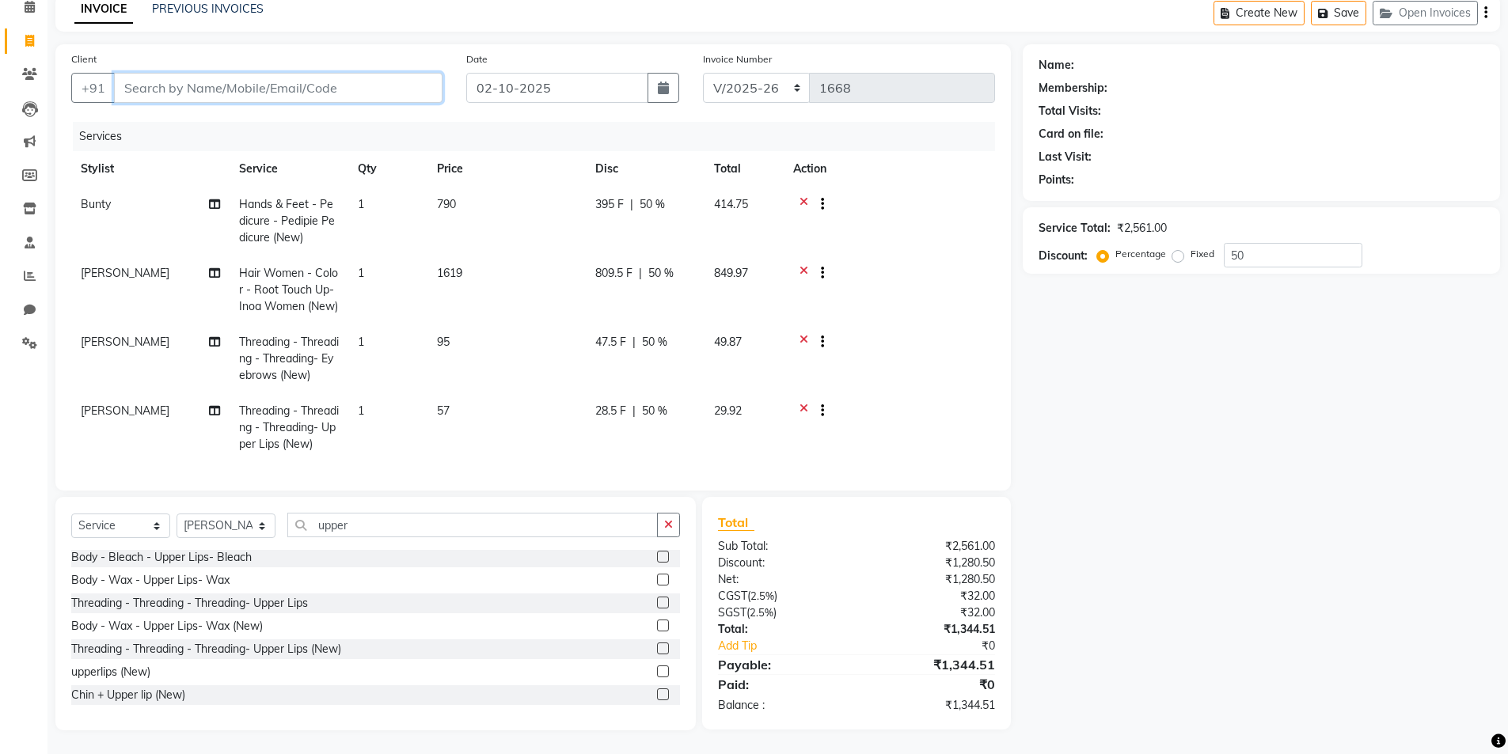
type input "0"
type input "9814121120"
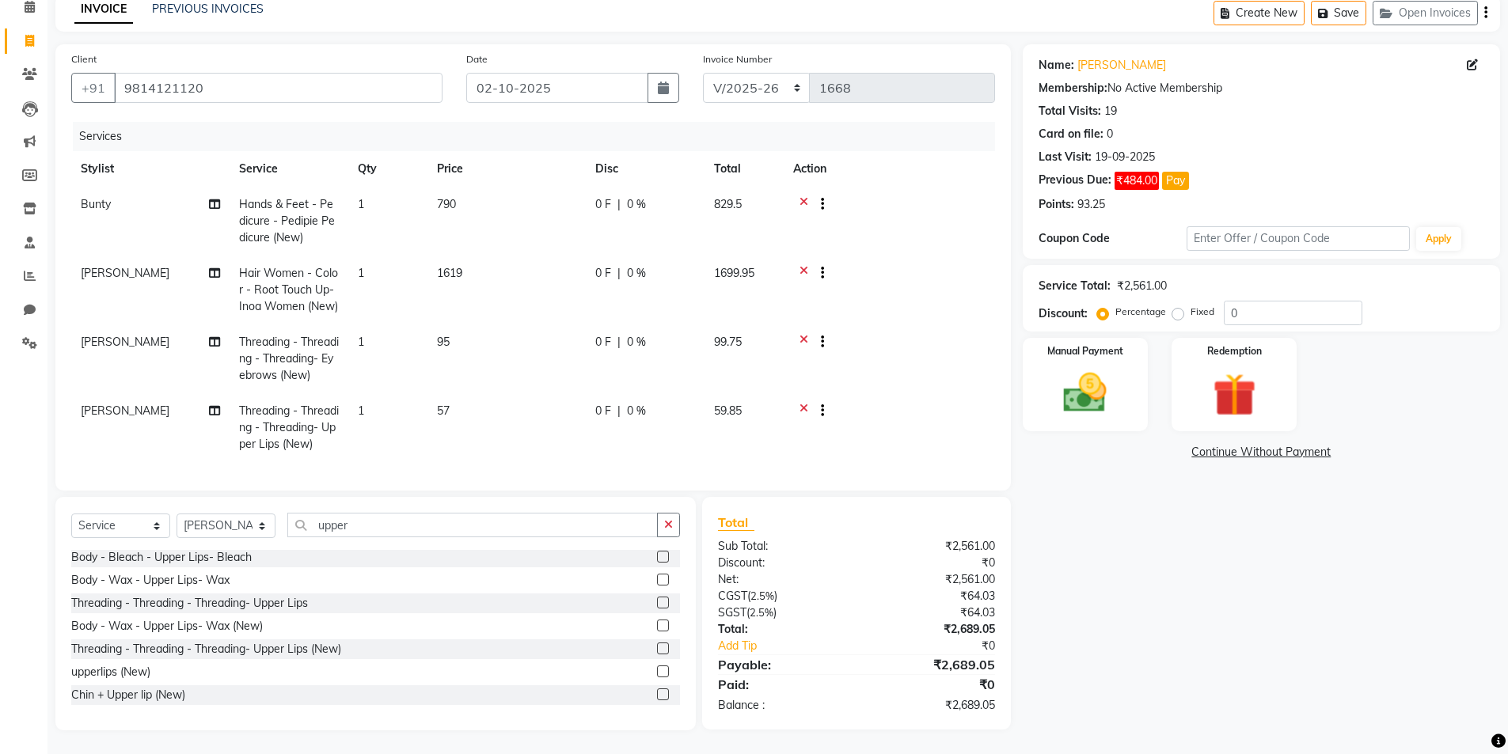
click at [1082, 368] on img at bounding box center [1085, 393] width 70 height 50
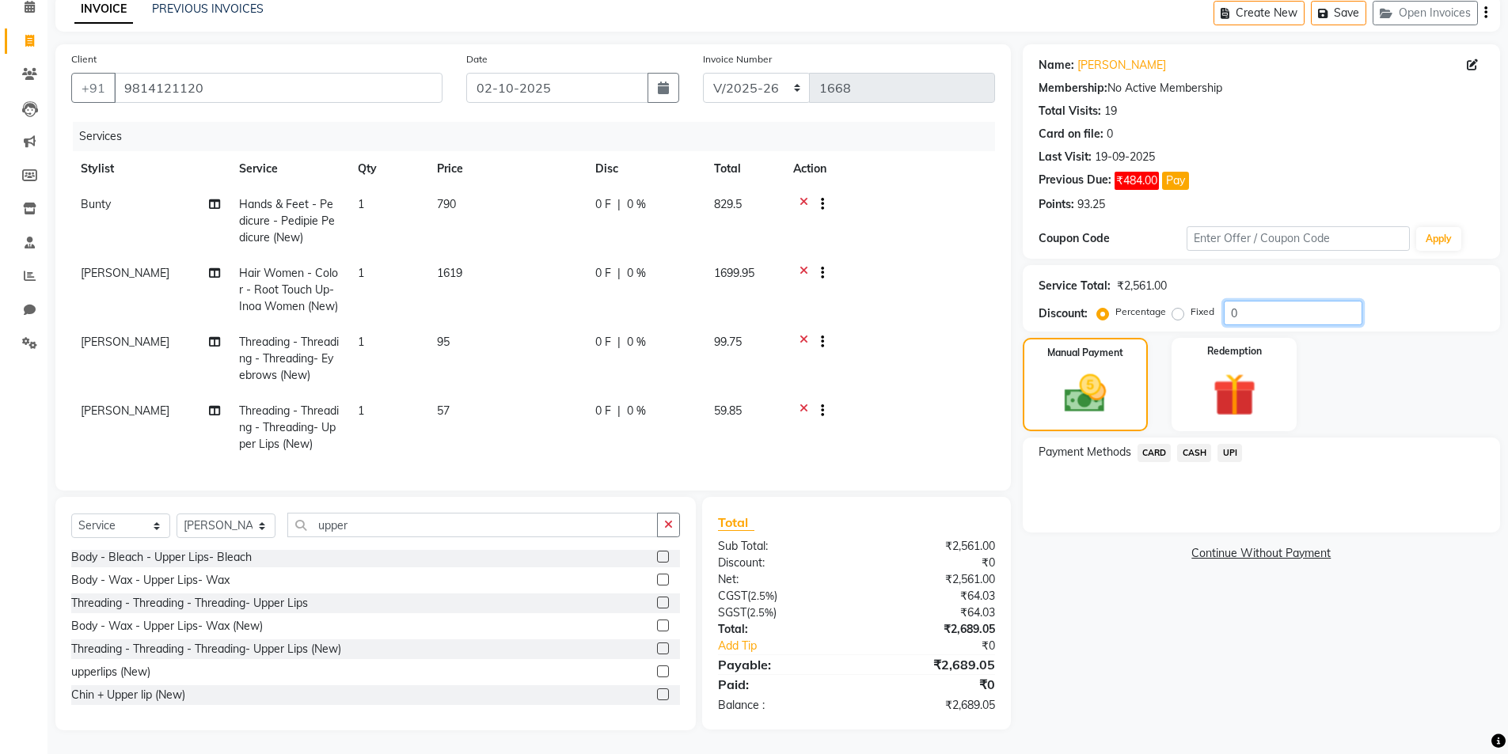
click at [1270, 303] on input "0" at bounding box center [1293, 313] width 139 height 25
type input "50"
click at [1195, 444] on span "CASH" at bounding box center [1194, 453] width 34 height 18
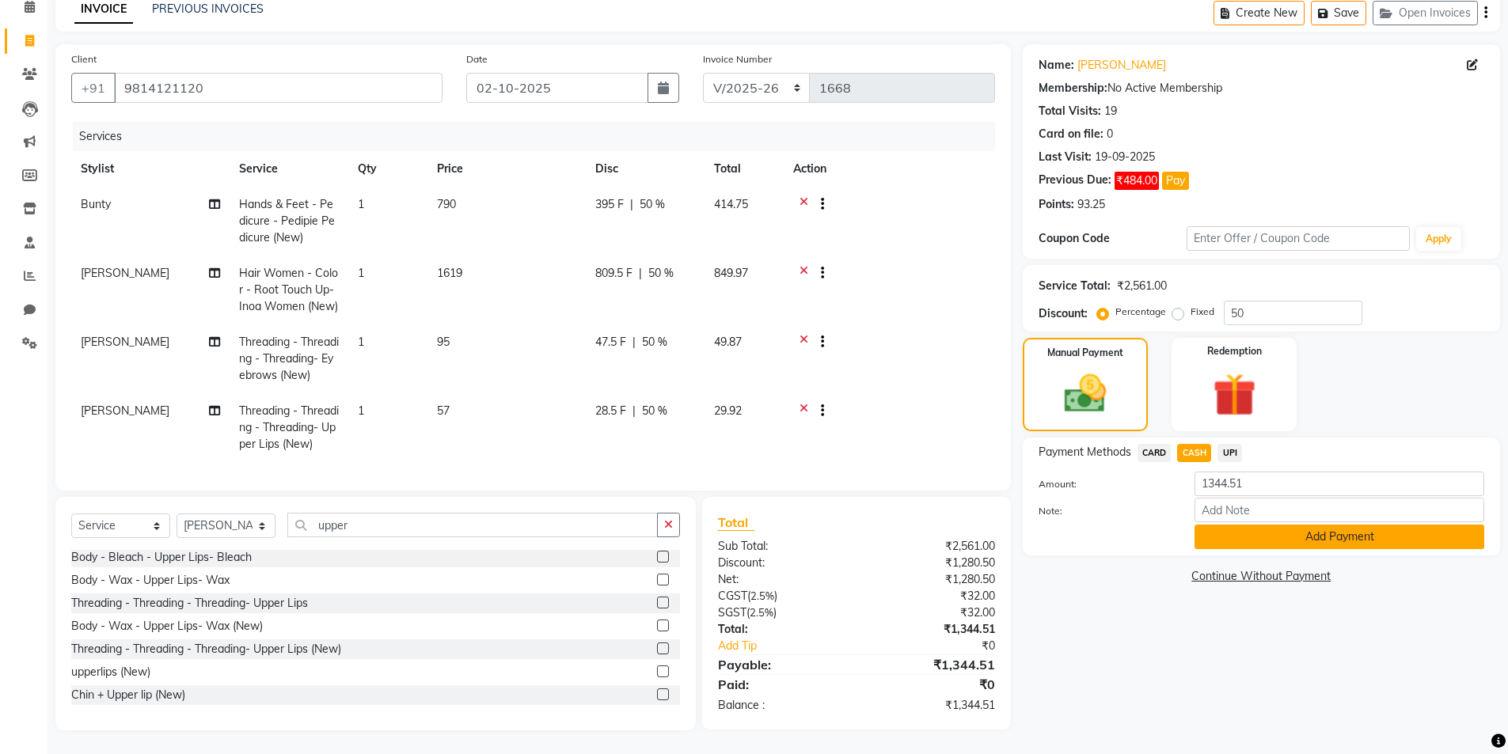
click at [1317, 528] on button "Add Payment" at bounding box center [1340, 537] width 290 height 25
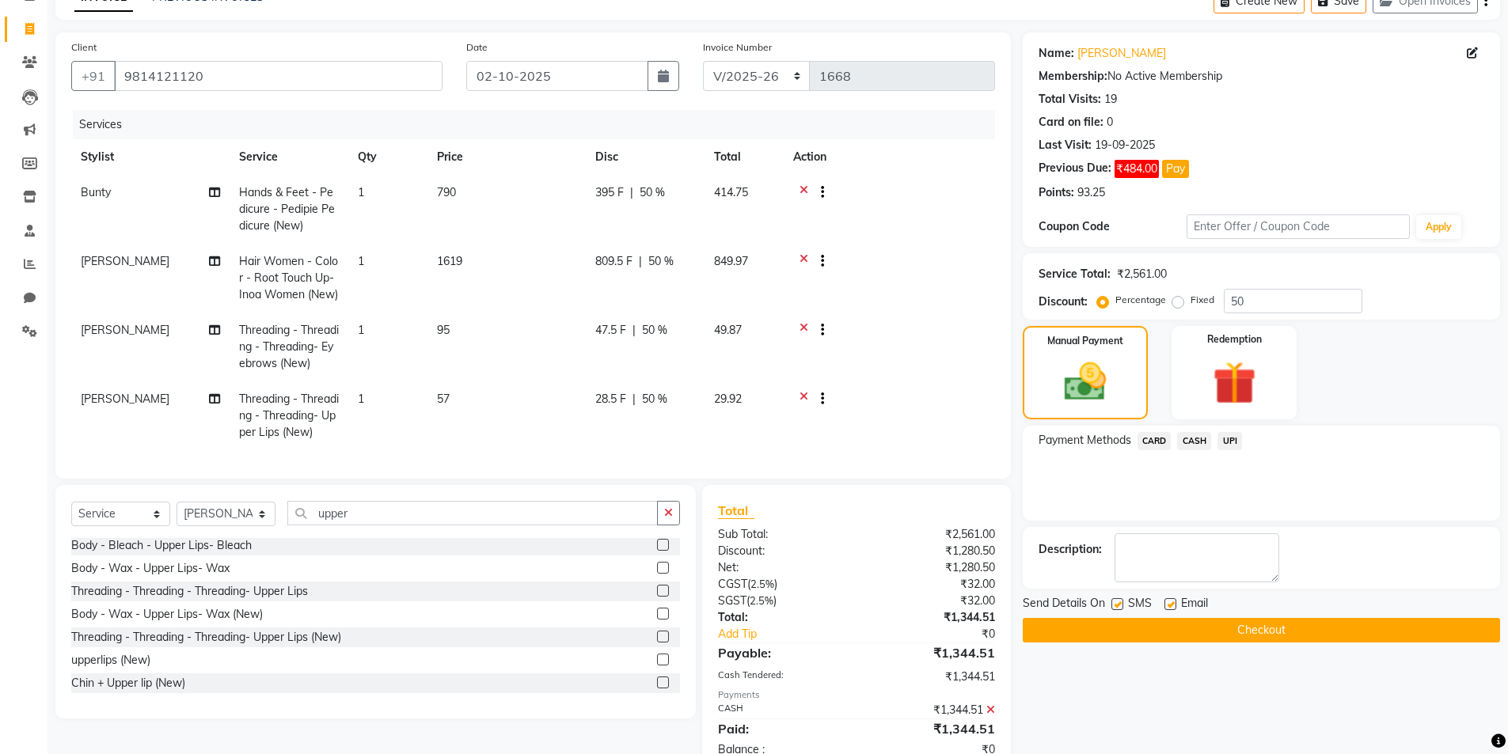
click at [1285, 626] on button "Checkout" at bounding box center [1261, 630] width 477 height 25
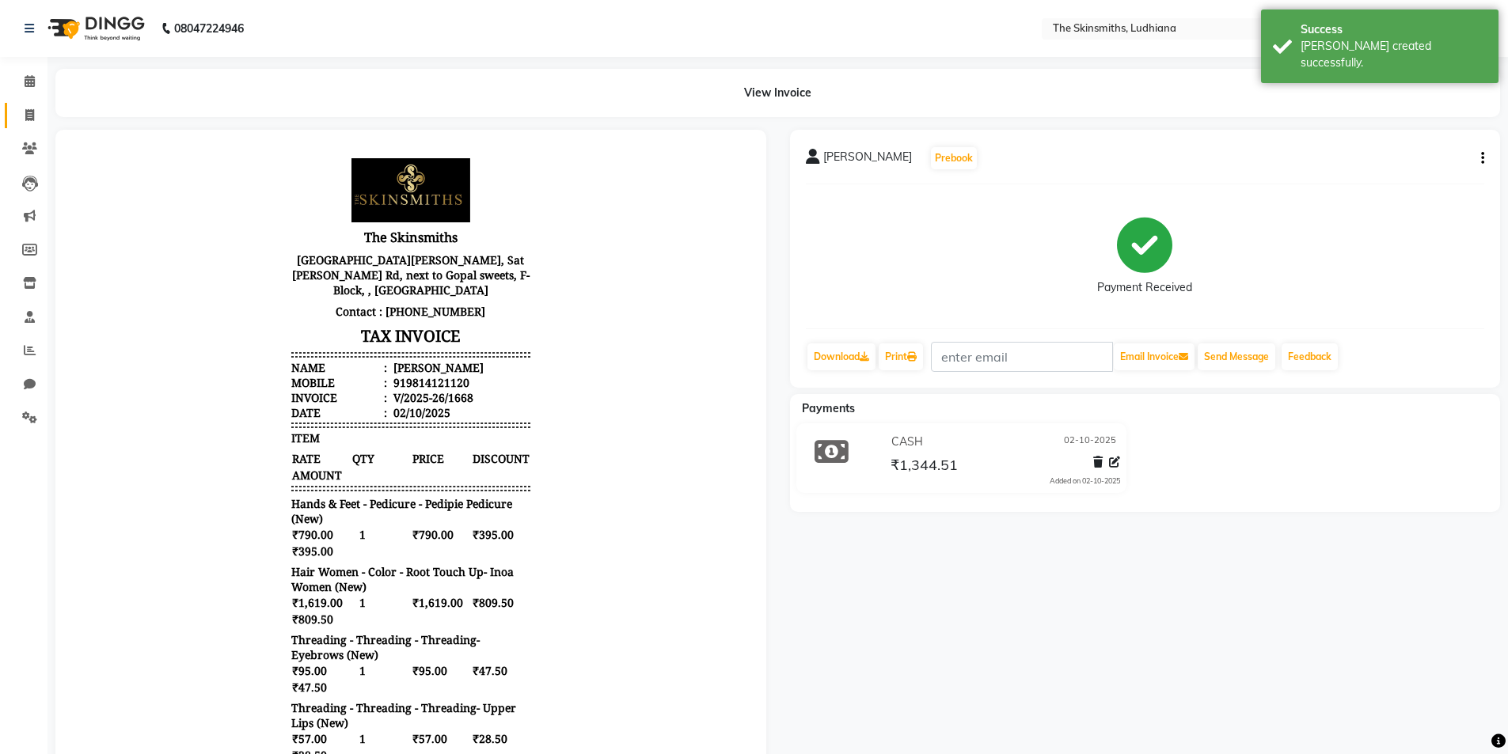
click at [29, 115] on icon at bounding box center [29, 115] width 9 height 12
select select "8115"
select select "service"
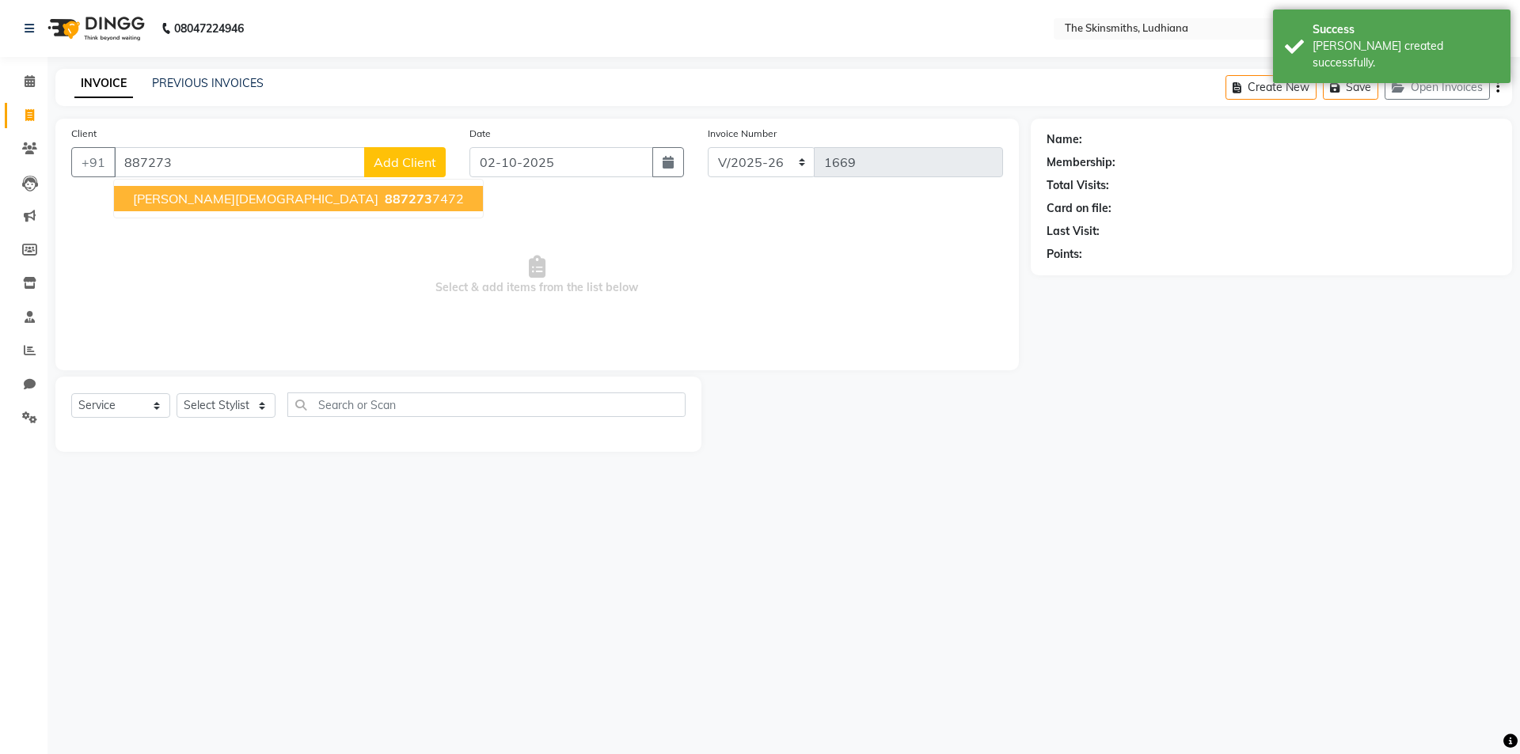
click at [277, 190] on button "akshit jain 887273 7472" at bounding box center [298, 198] width 369 height 25
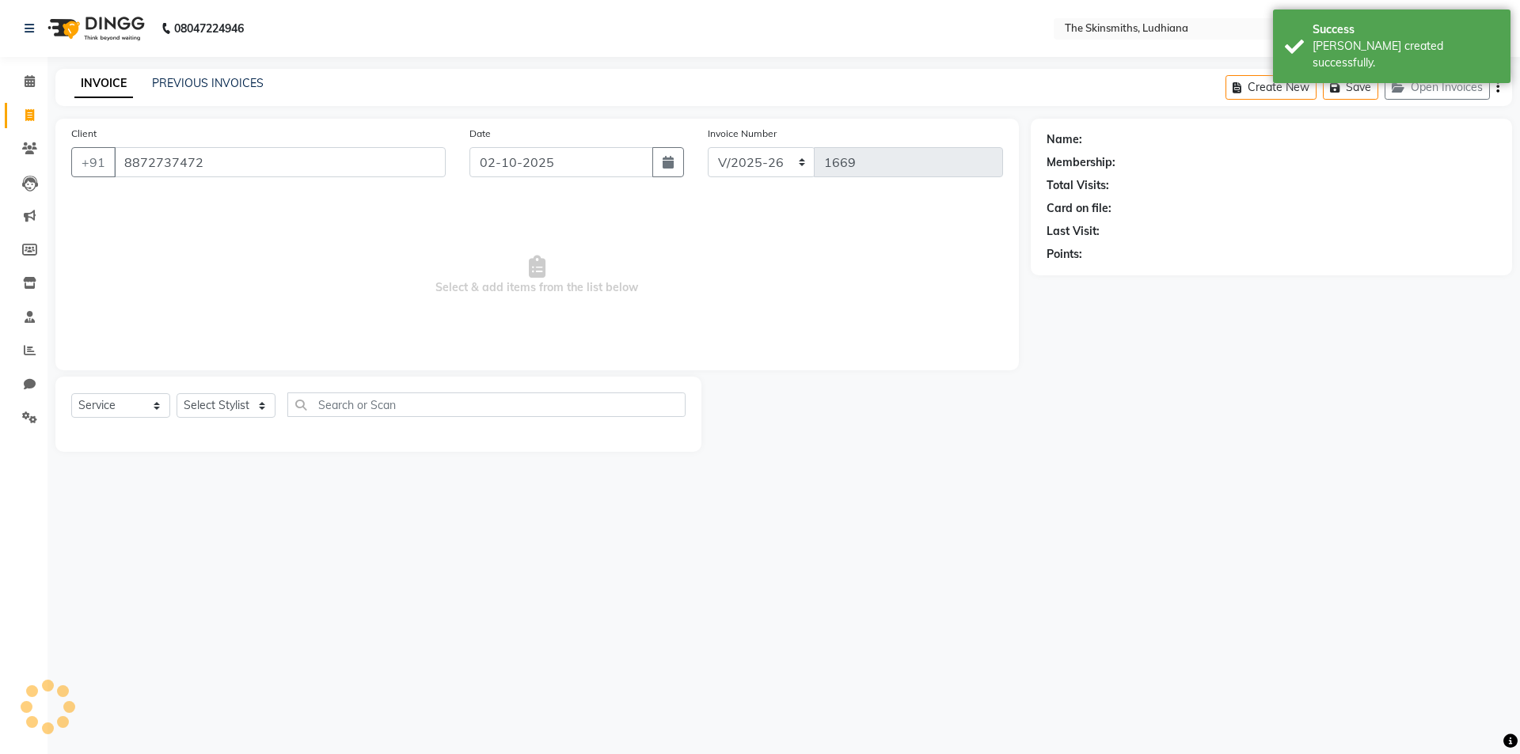
type input "8872737472"
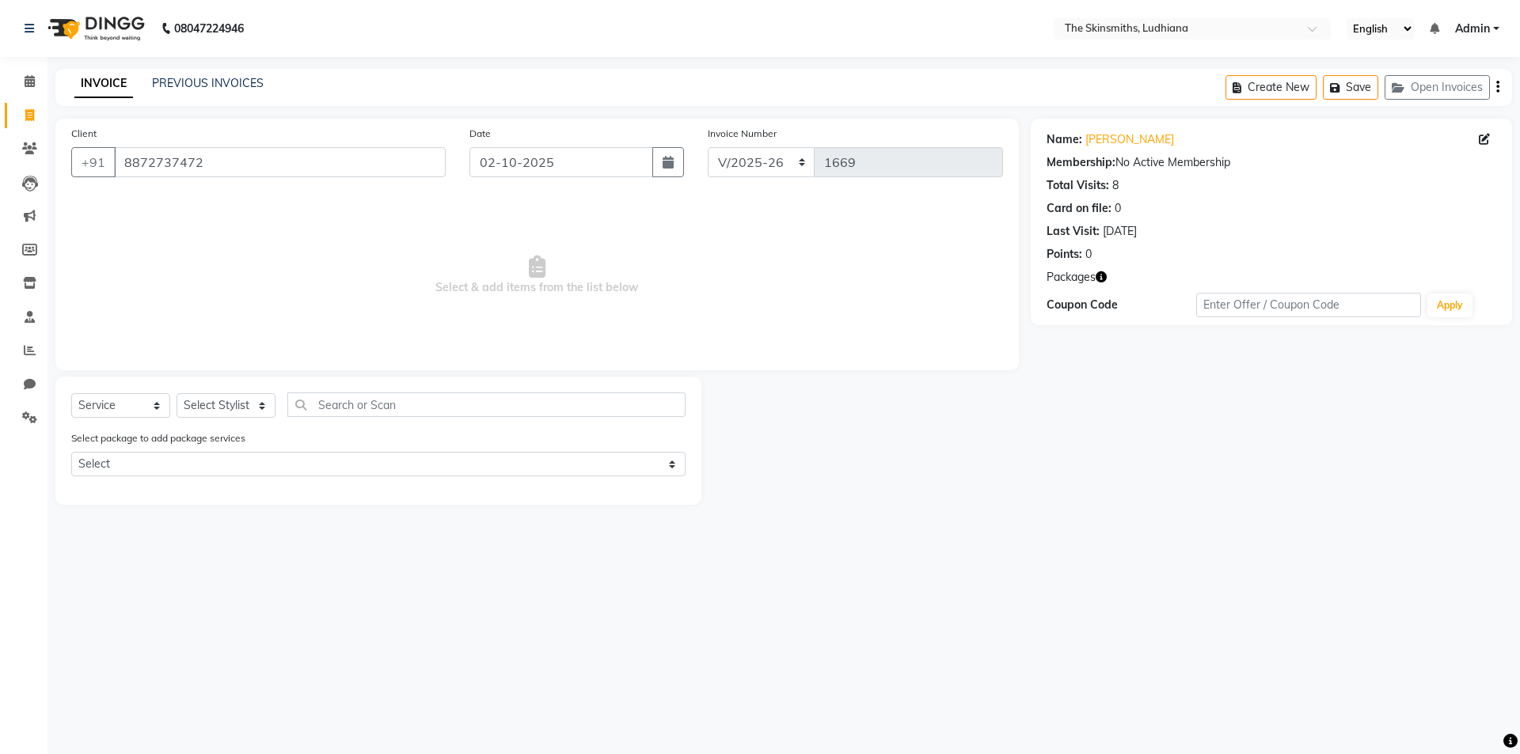
click at [1100, 275] on icon "button" at bounding box center [1101, 277] width 11 height 11
click at [976, 499] on div at bounding box center [865, 441] width 329 height 128
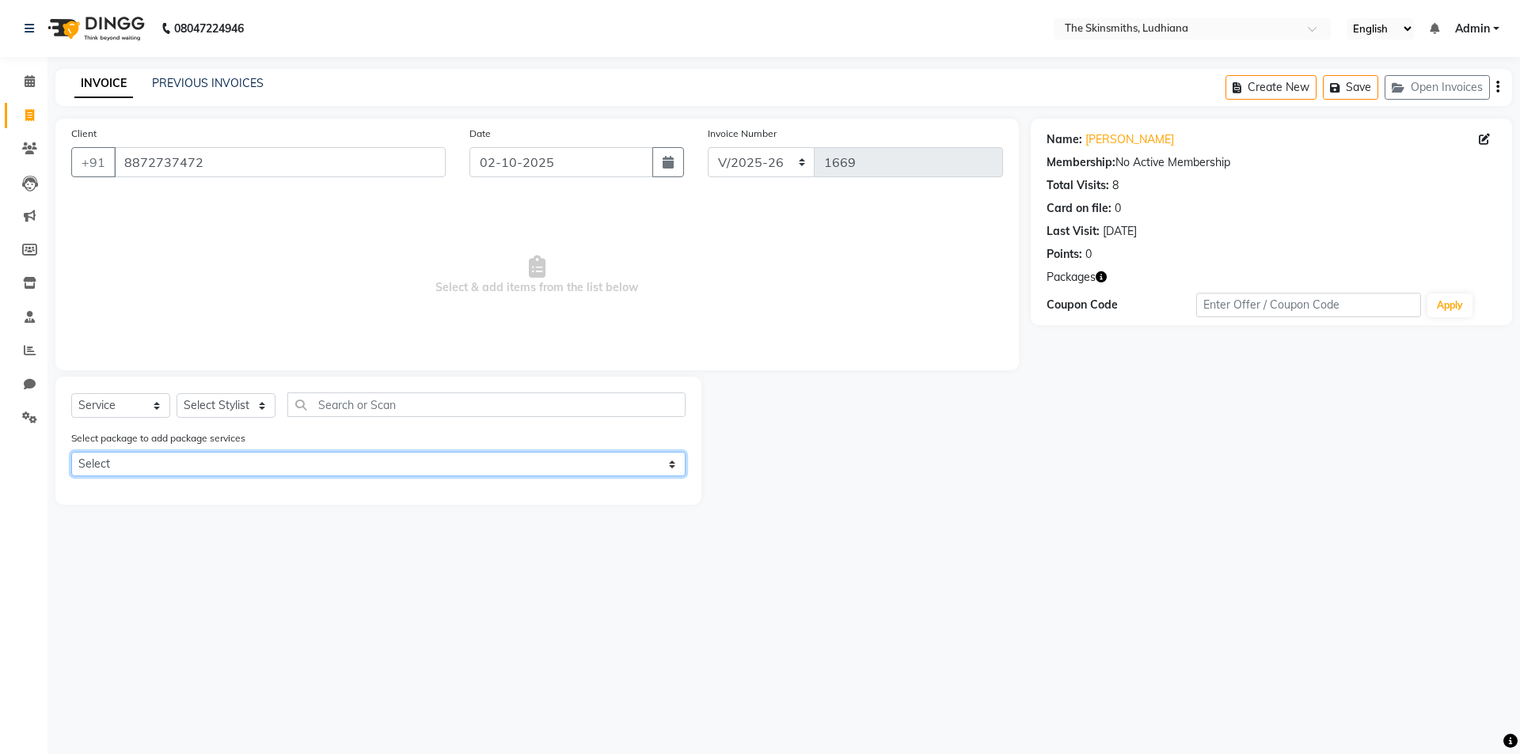
click at [311, 465] on select "Select hair cut + beard cut" at bounding box center [378, 464] width 614 height 25
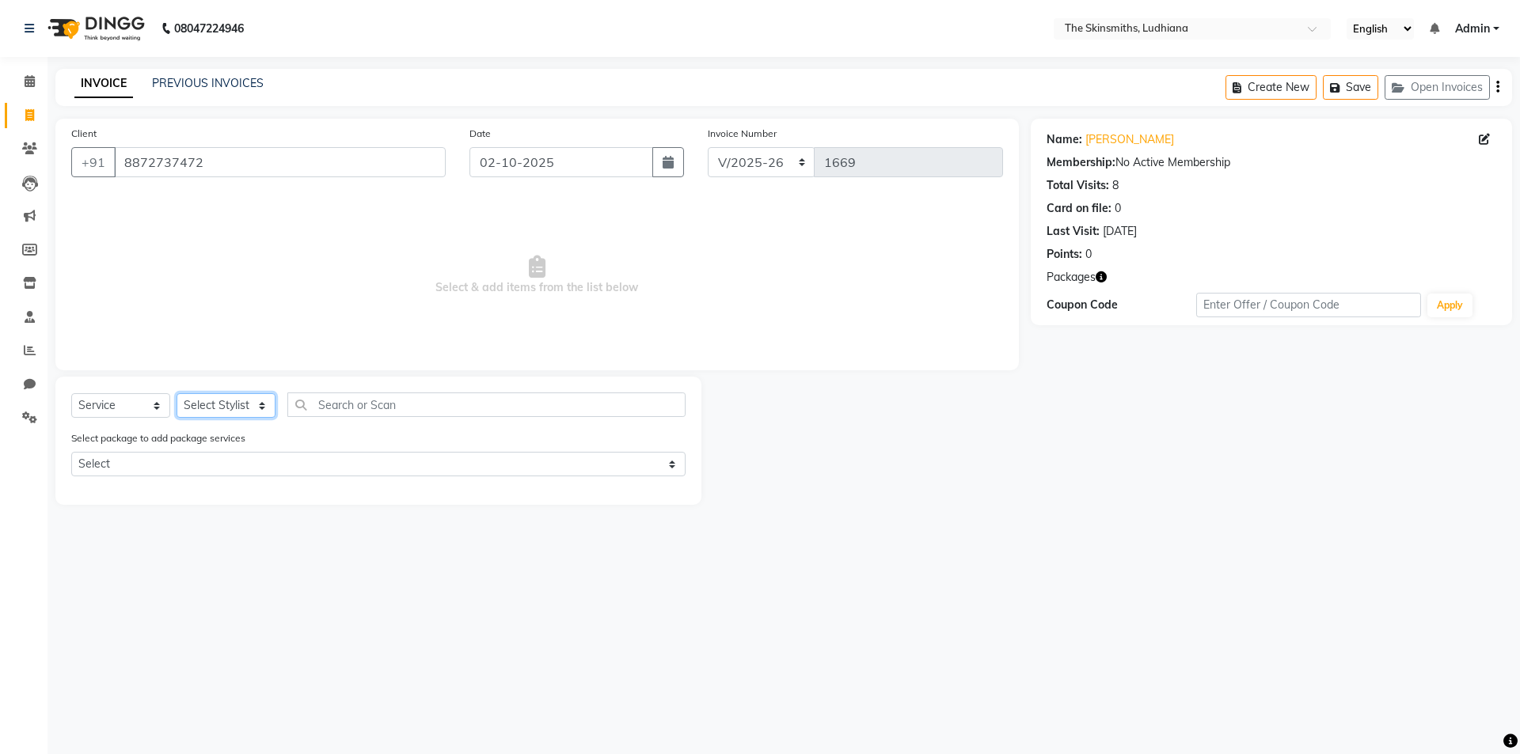
click at [244, 402] on select "Select Stylist Admin Ashu Bunty Dishika DIWAKAR Harish Karan Kawal Oberoi Khush…" at bounding box center [226, 405] width 99 height 25
select select "76552"
click at [177, 393] on select "Select Stylist Admin Ashu Bunty Dishika DIWAKAR Harish Karan Kawal Oberoi Khush…" at bounding box center [226, 405] width 99 height 25
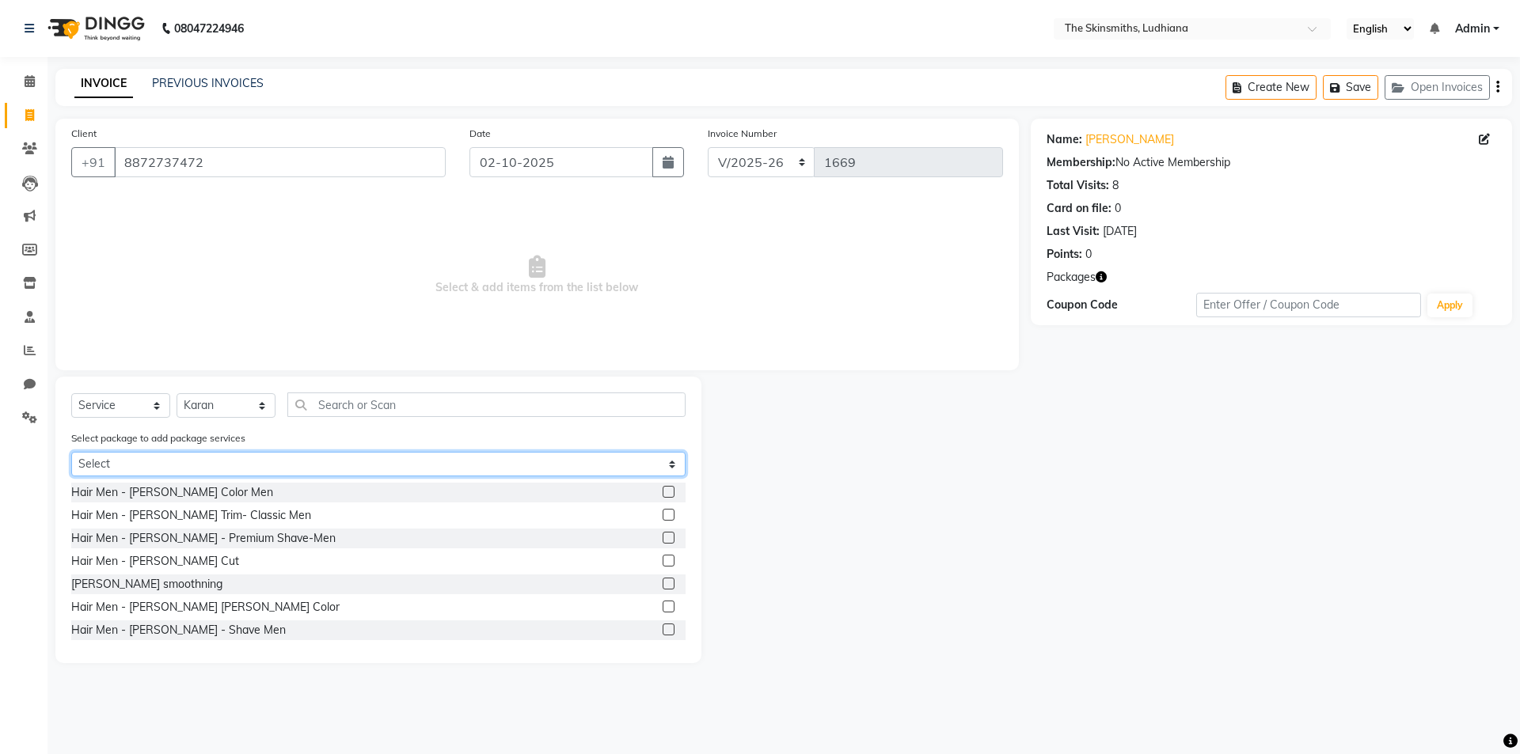
click at [419, 468] on select "Select hair cut + beard cut" at bounding box center [378, 464] width 614 height 25
select select "1: Object"
click at [71, 452] on select "Select hair cut + beard cut" at bounding box center [378, 464] width 614 height 25
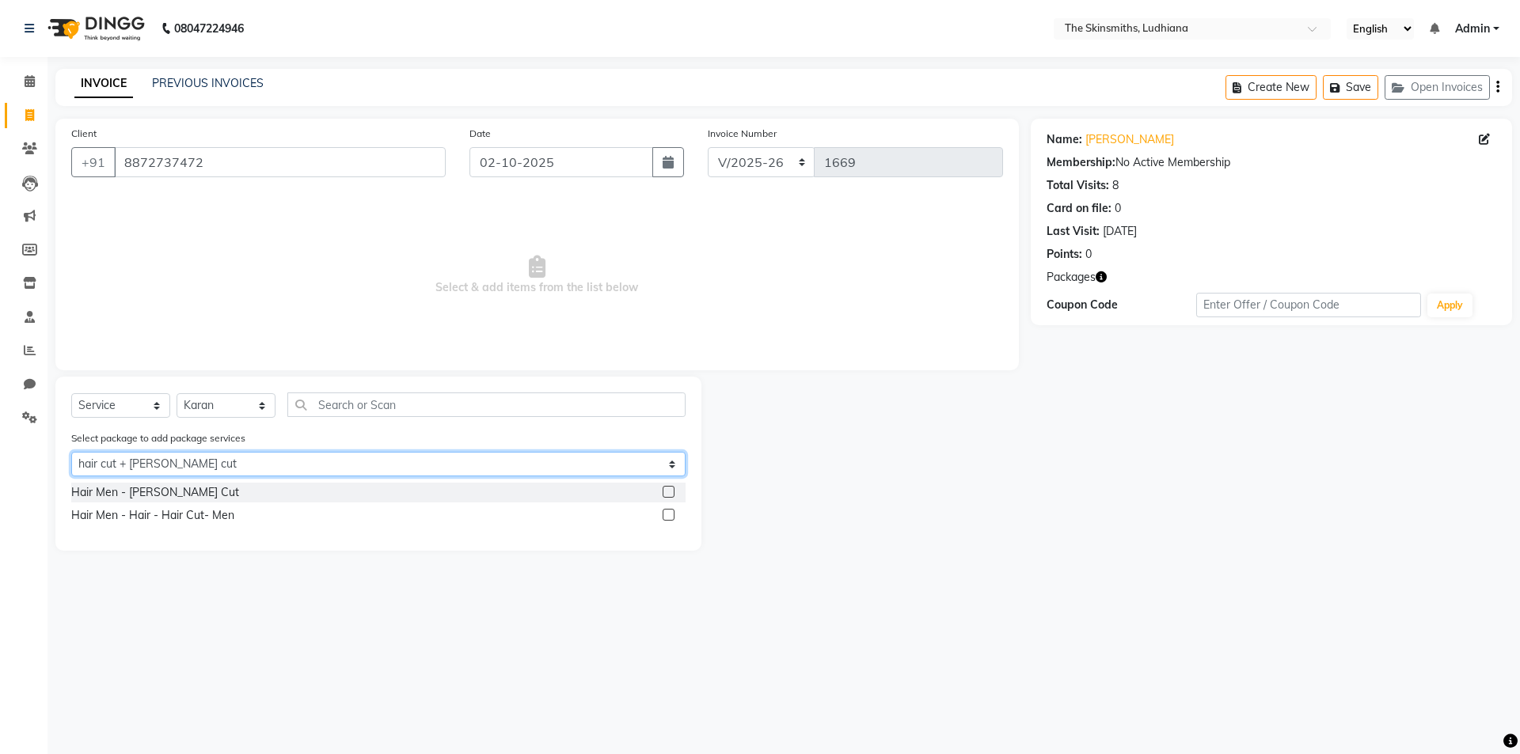
click at [672, 471] on select "Select hair cut + beard cut" at bounding box center [378, 464] width 614 height 25
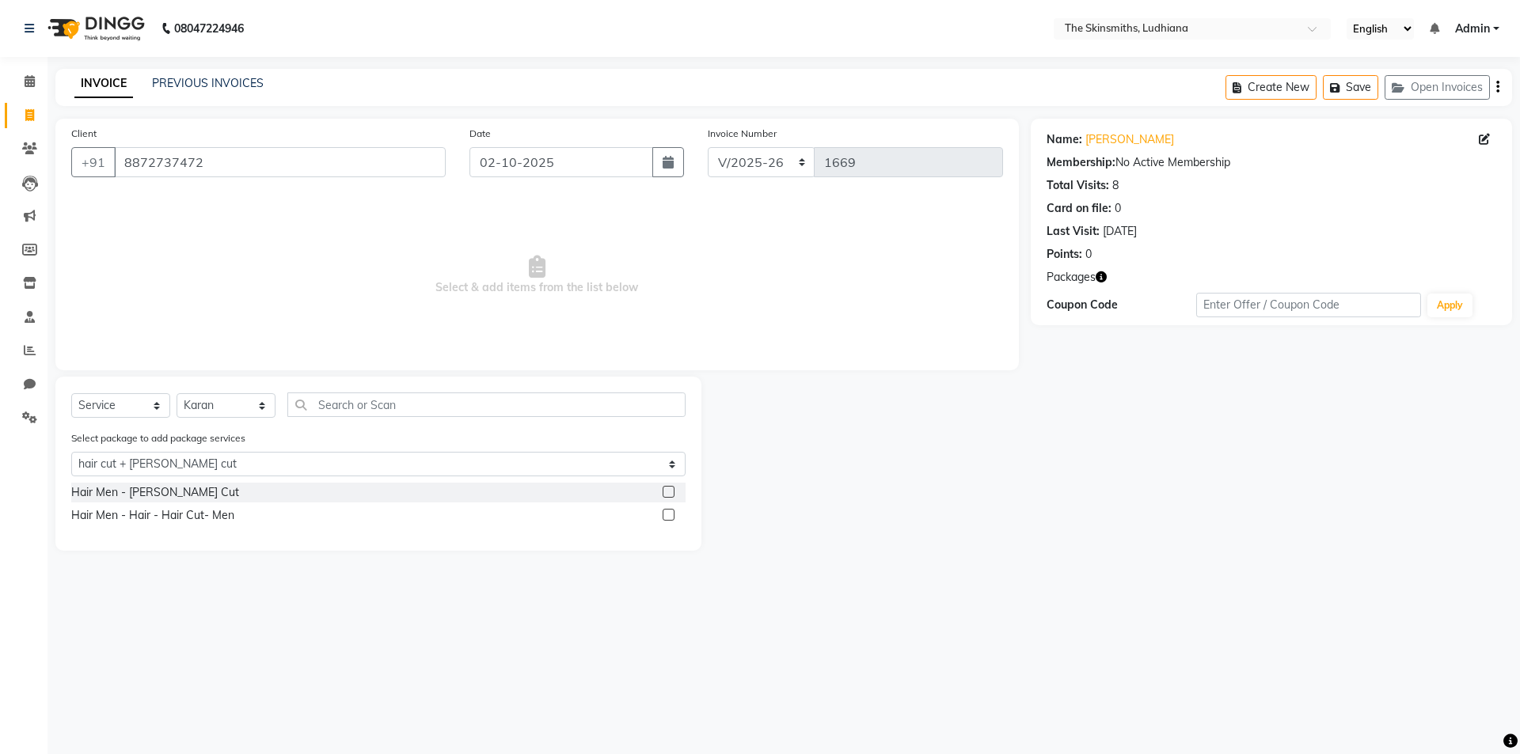
click at [848, 434] on div at bounding box center [865, 464] width 329 height 174
click at [670, 492] on label at bounding box center [669, 492] width 12 height 12
click at [670, 492] on input "checkbox" at bounding box center [668, 493] width 10 height 10
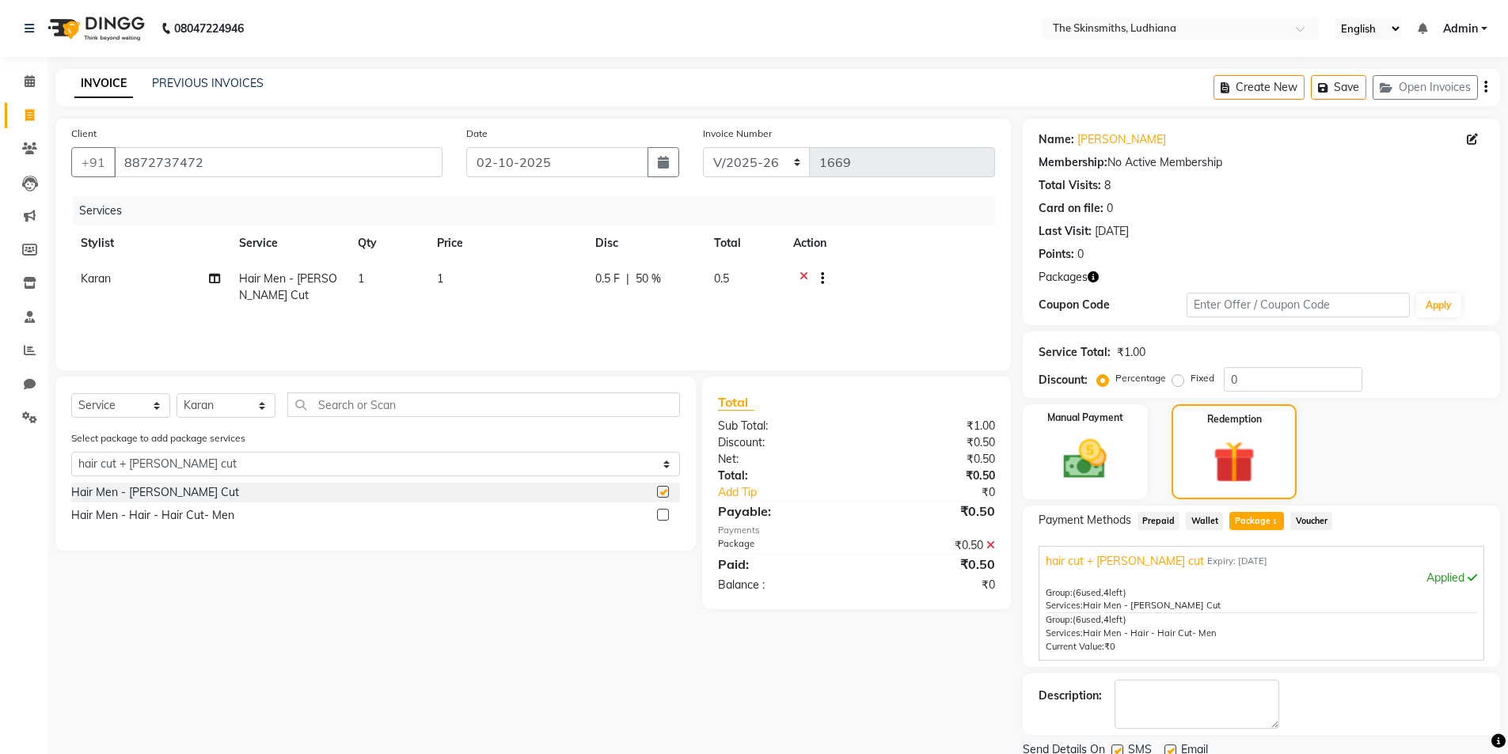
checkbox input "false"
click at [661, 515] on label at bounding box center [663, 515] width 12 height 12
click at [661, 515] on input "checkbox" at bounding box center [662, 516] width 10 height 10
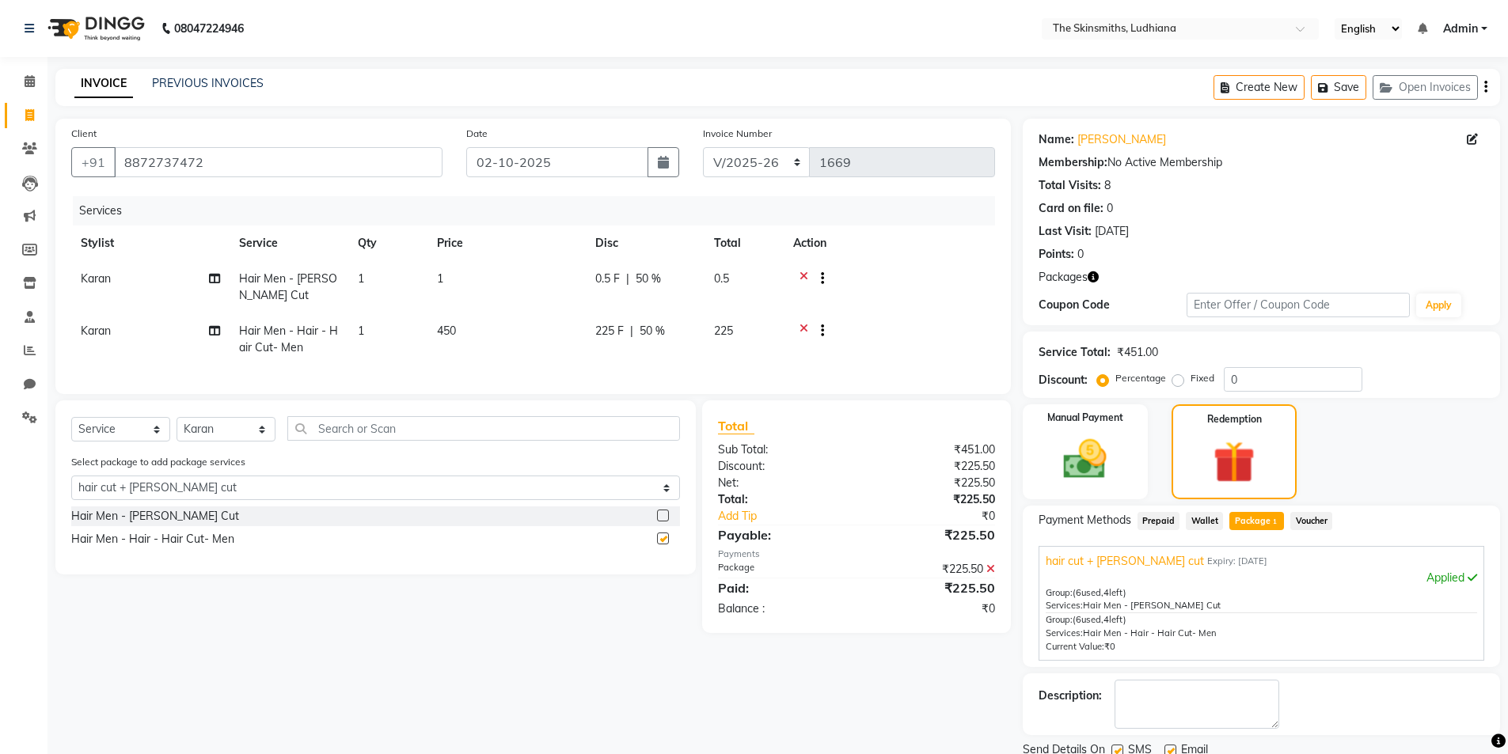
checkbox input "false"
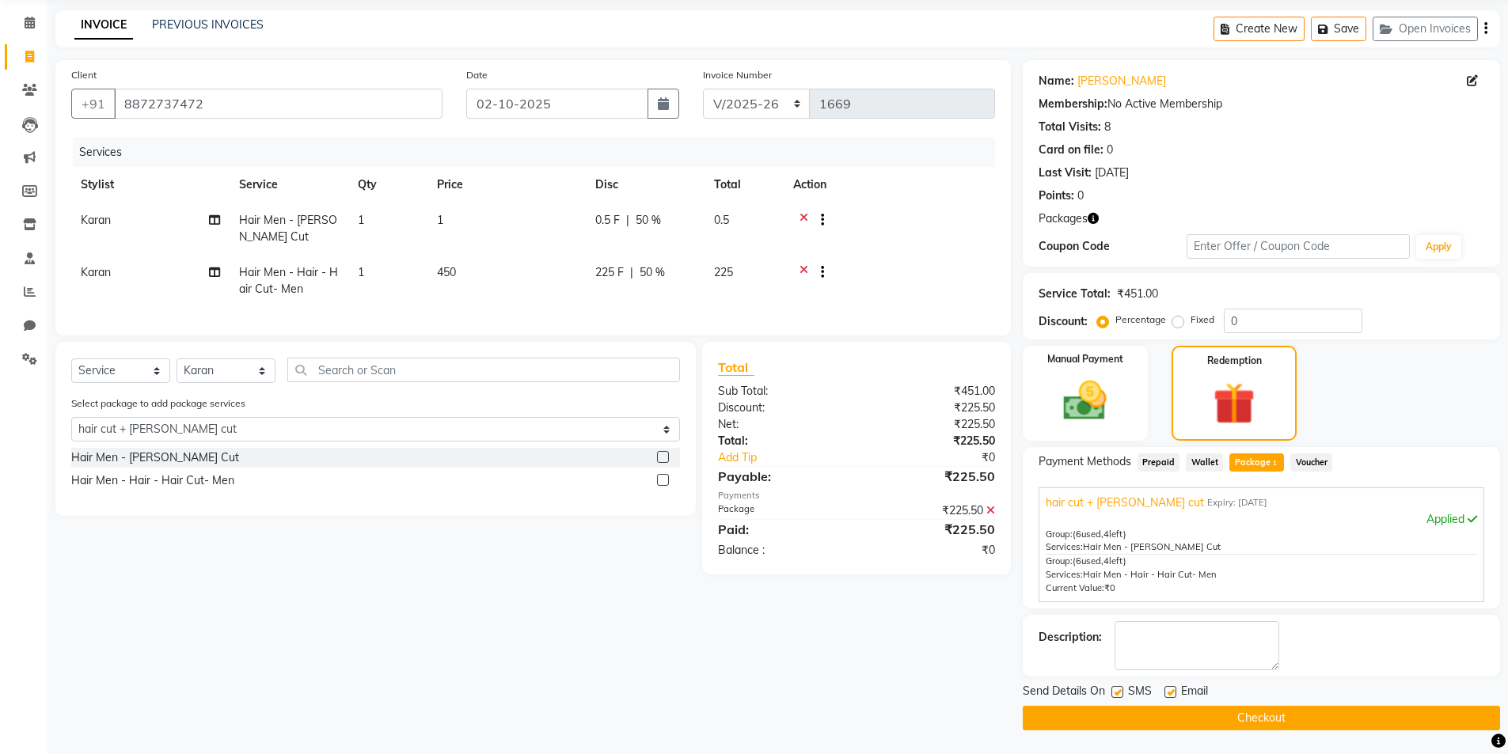
click at [1472, 80] on icon at bounding box center [1472, 80] width 11 height 11
select select "male"
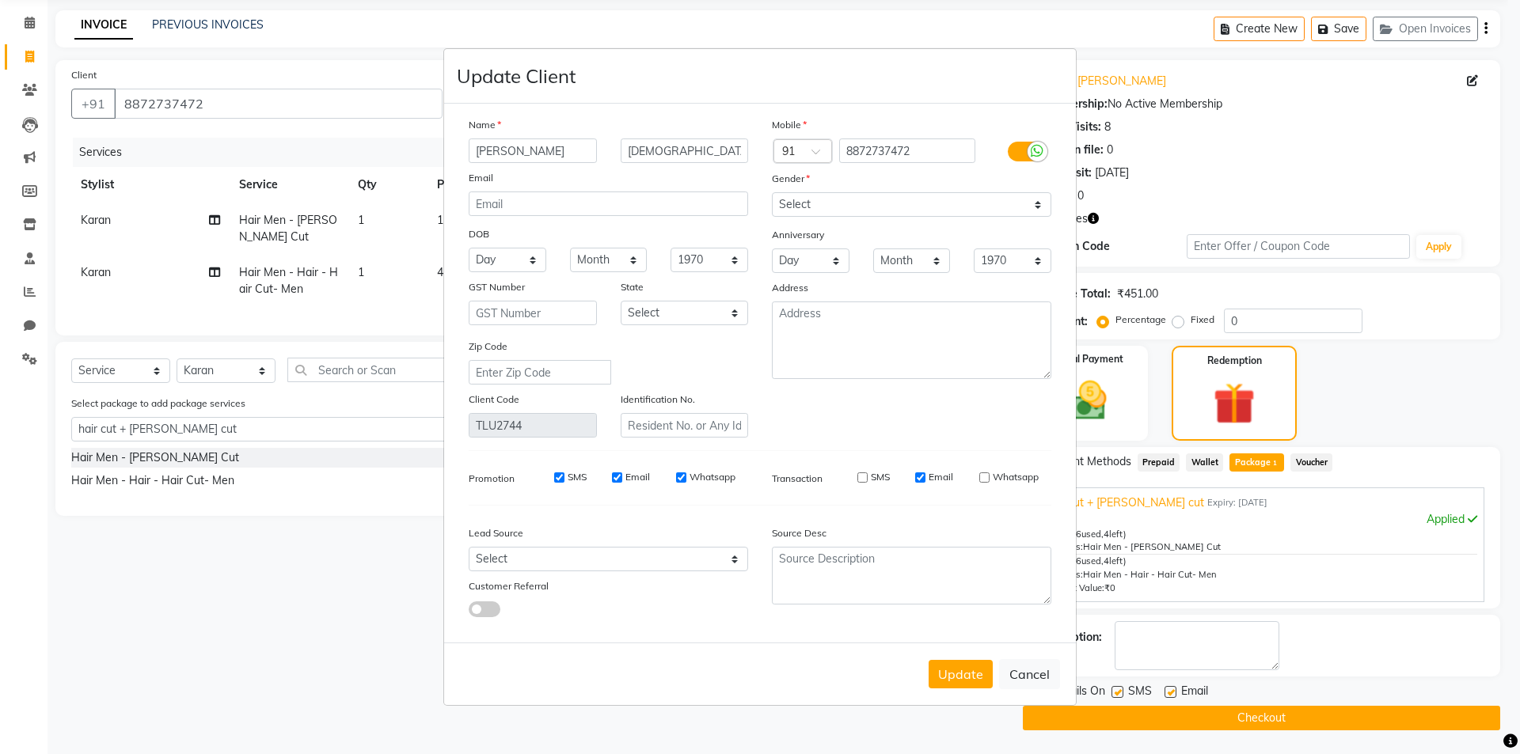
click at [999, 472] on label "Whatsapp" at bounding box center [1016, 477] width 46 height 14
click at [990, 473] on input "Whatsapp" at bounding box center [984, 478] width 10 height 10
checkbox input "true"
click at [885, 476] on label "SMS" at bounding box center [880, 477] width 19 height 14
click at [868, 476] on input "SMS" at bounding box center [862, 478] width 10 height 10
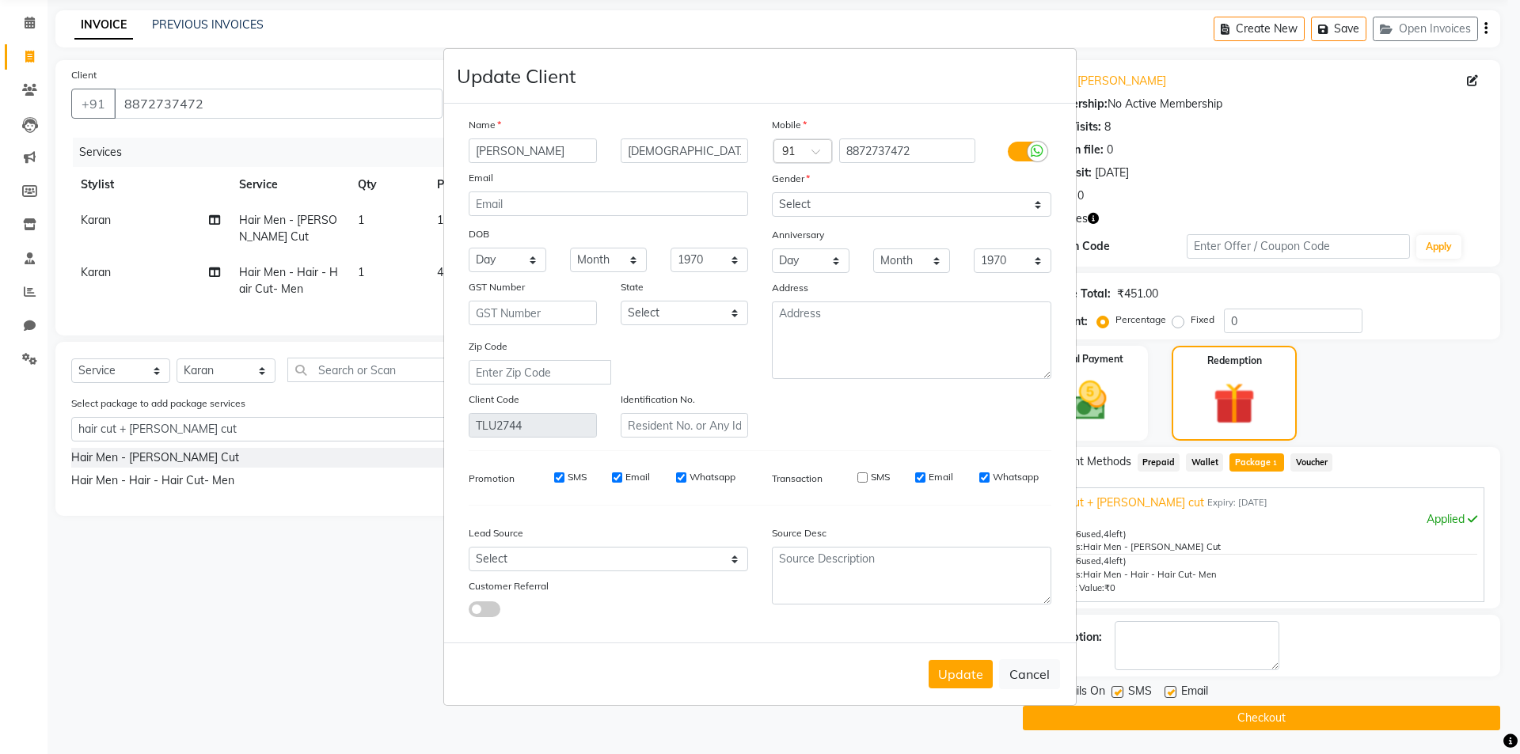
checkbox input "true"
click at [967, 661] on button "Update" at bounding box center [961, 674] width 64 height 28
select select
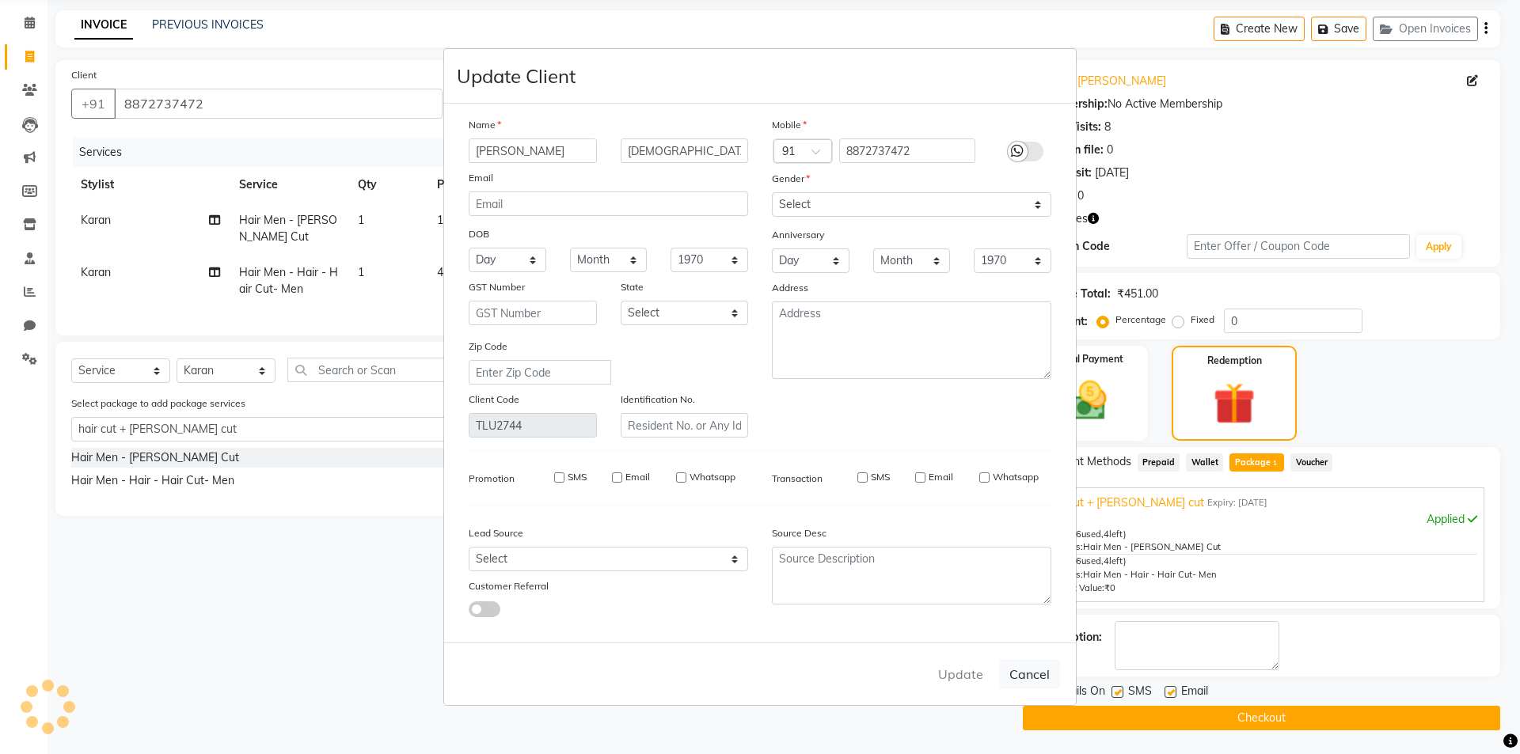
select select
checkbox input "false"
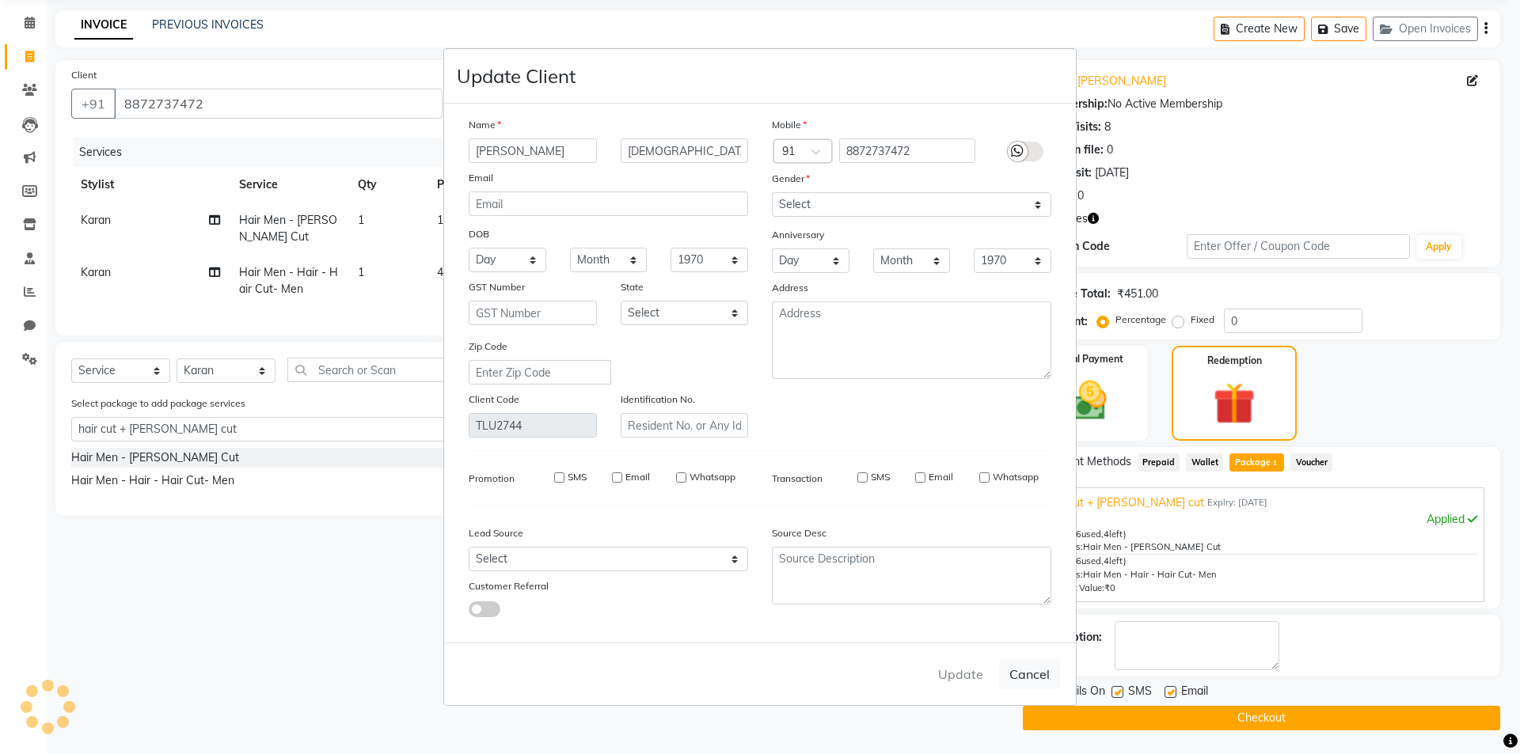
checkbox input "false"
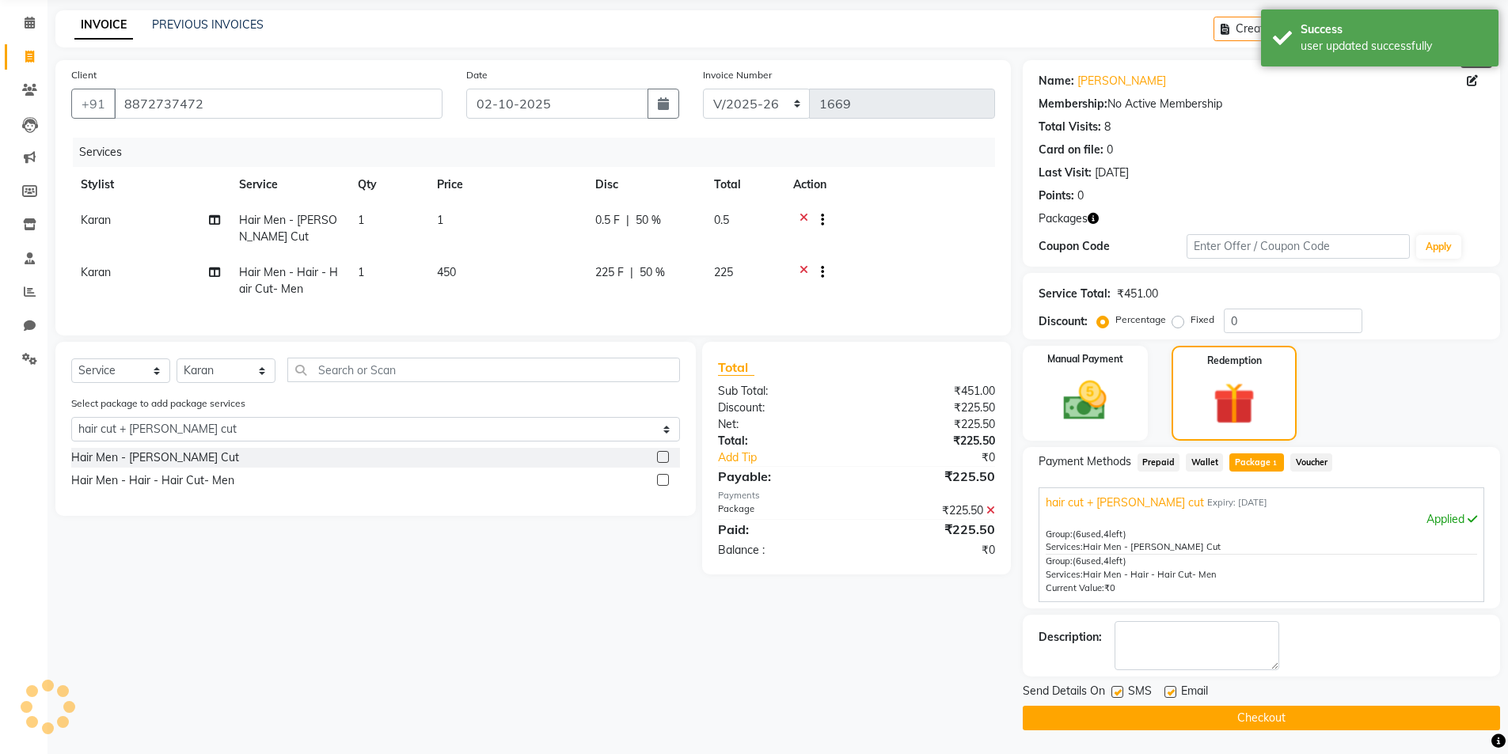
select select "0: undefined"
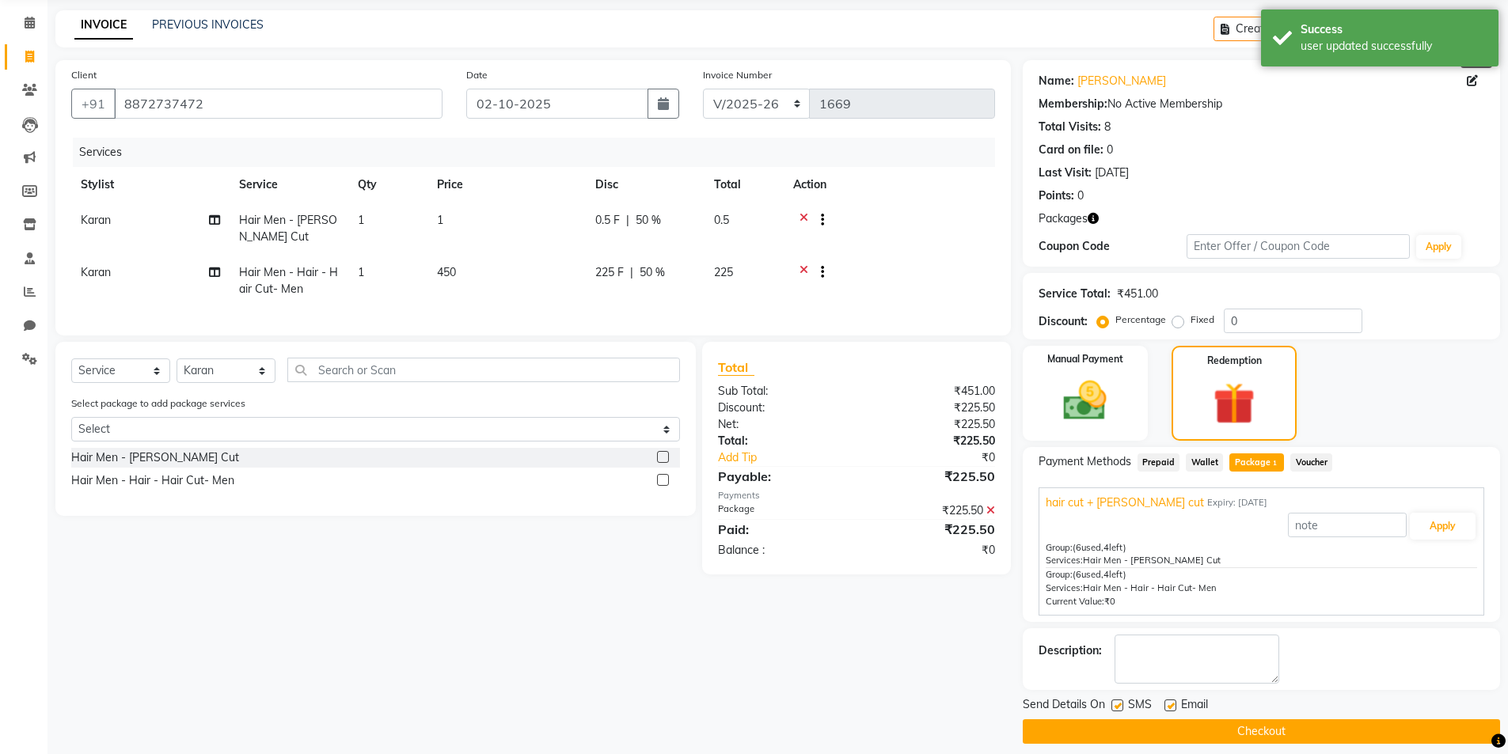
click at [1348, 720] on button "Checkout" at bounding box center [1261, 732] width 477 height 25
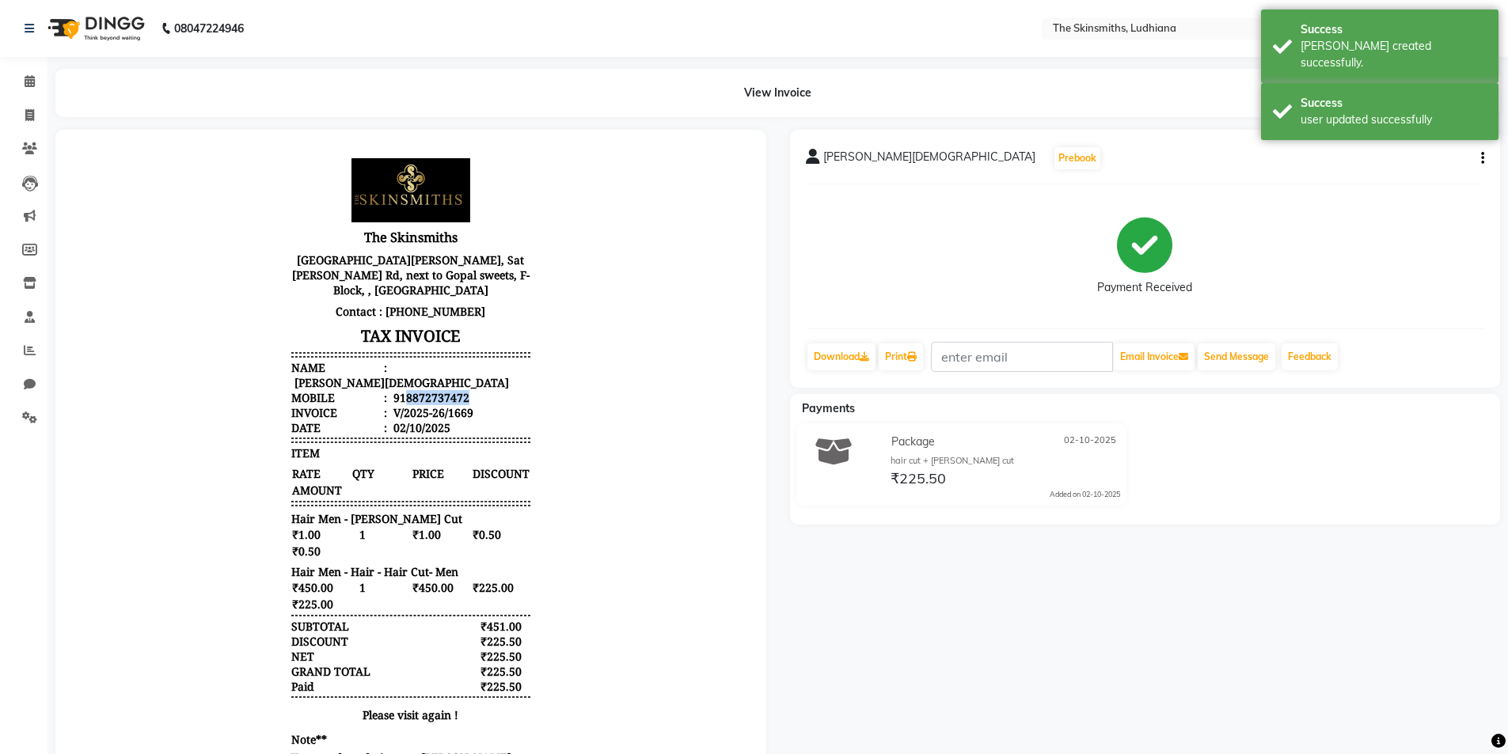
drag, startPoint x: 393, startPoint y: 382, endPoint x: 464, endPoint y: 386, distance: 71.3
click at [464, 390] on li "Mobile : 918872737472" at bounding box center [410, 397] width 239 height 15
copy div "8872737472"
click at [32, 115] on icon at bounding box center [29, 115] width 9 height 12
select select "service"
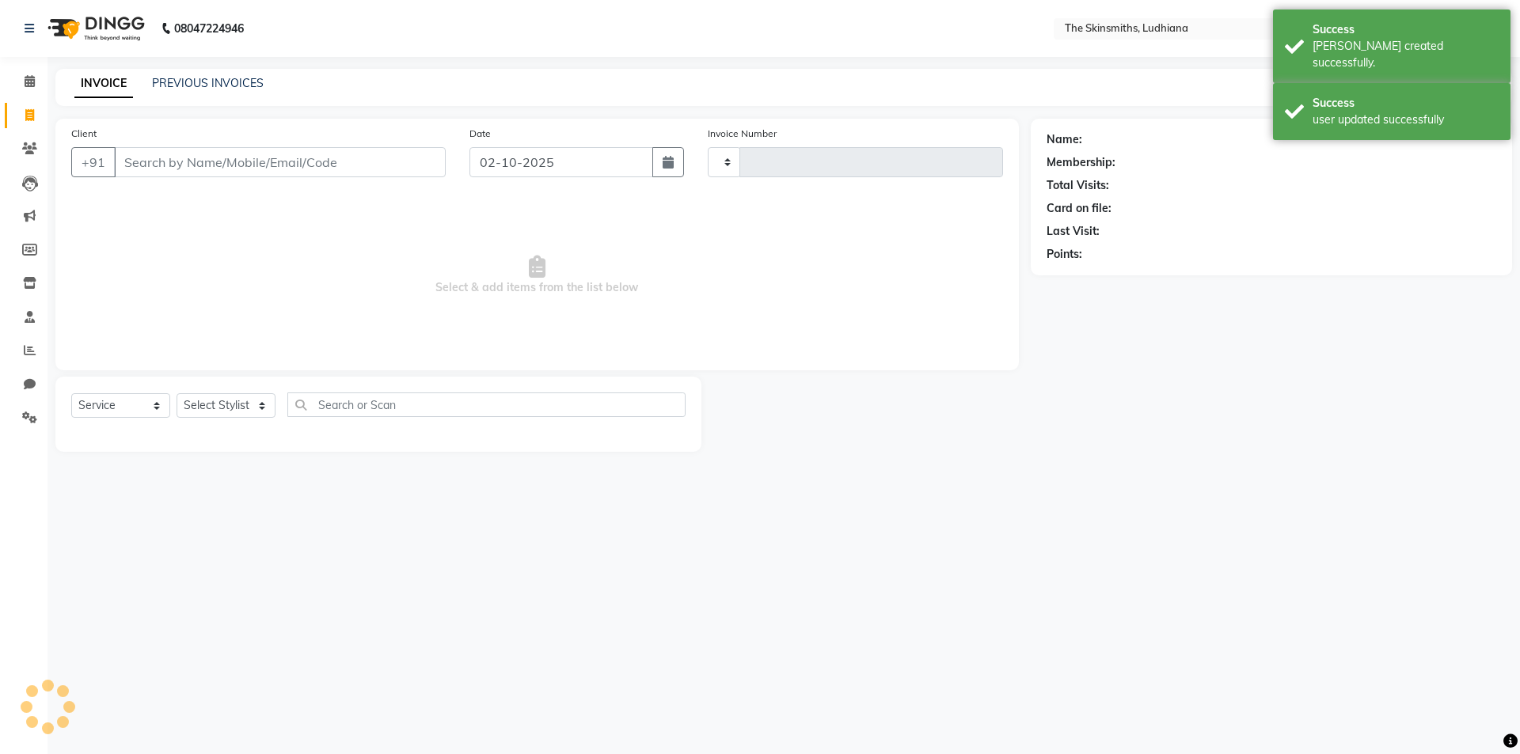
type input "1670"
select select "8115"
type input "8872737472"
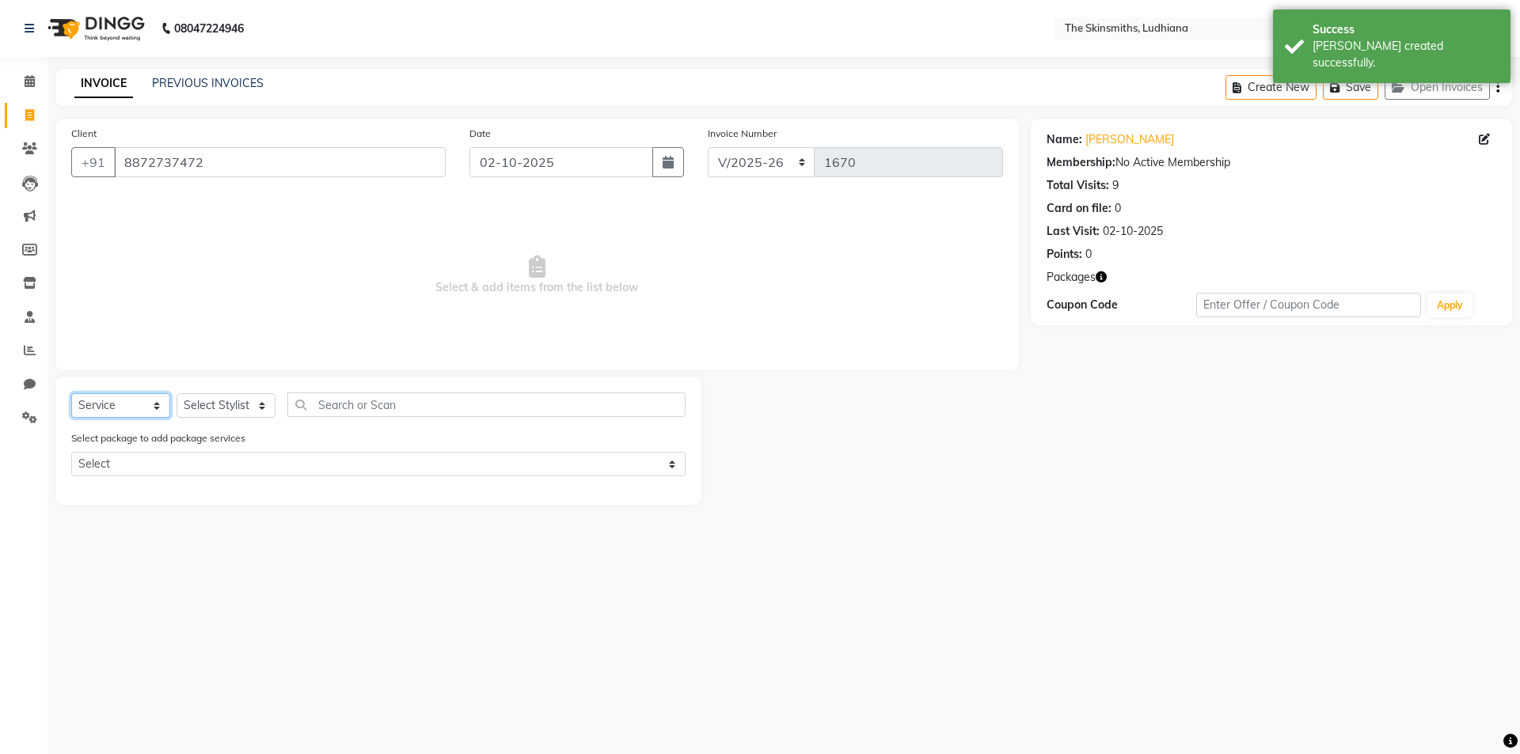
click at [123, 408] on select "Select Service Product Membership Package Voucher Prepaid Gift Card" at bounding box center [120, 405] width 99 height 25
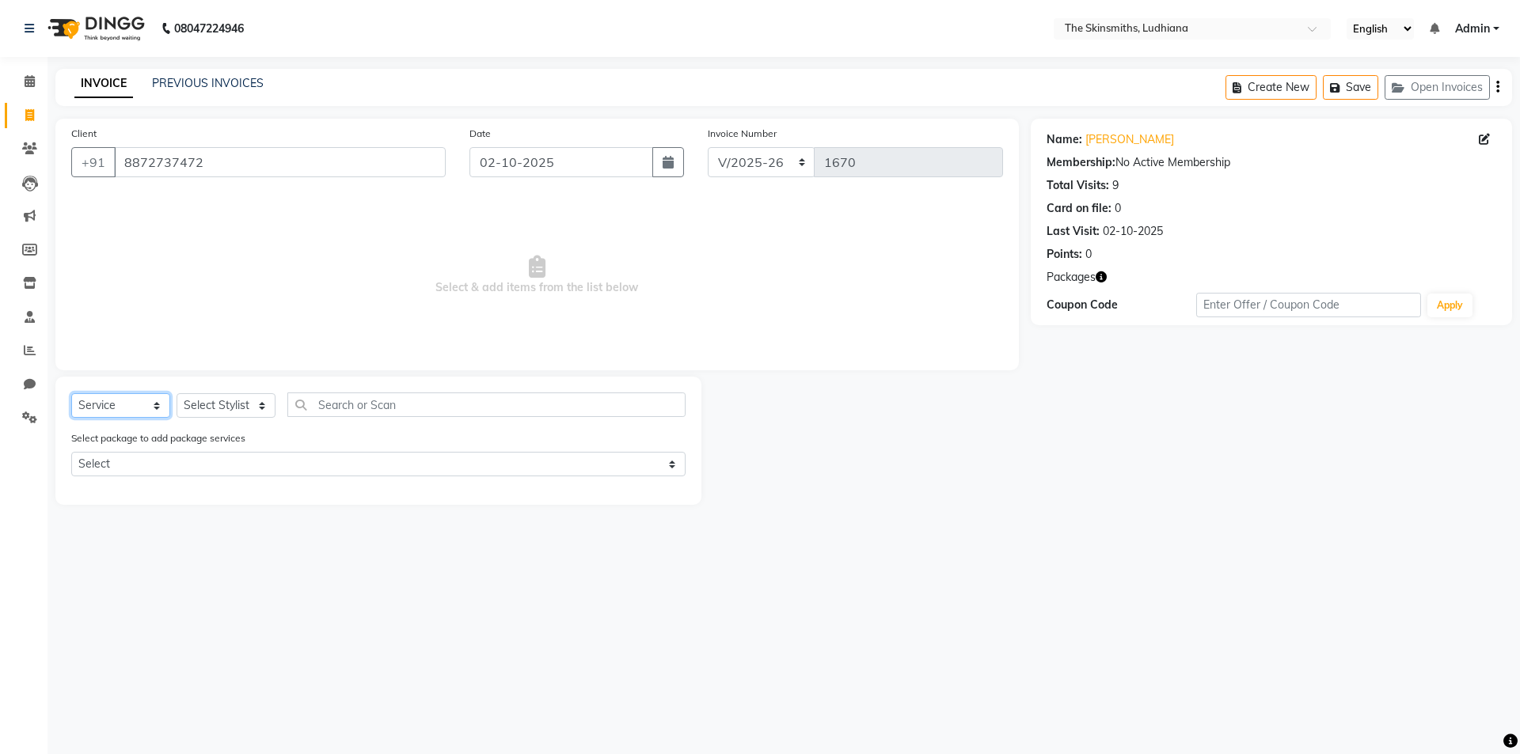
select select "package"
click at [71, 393] on select "Select Service Product Membership Package Voucher Prepaid Gift Card" at bounding box center [120, 405] width 99 height 25
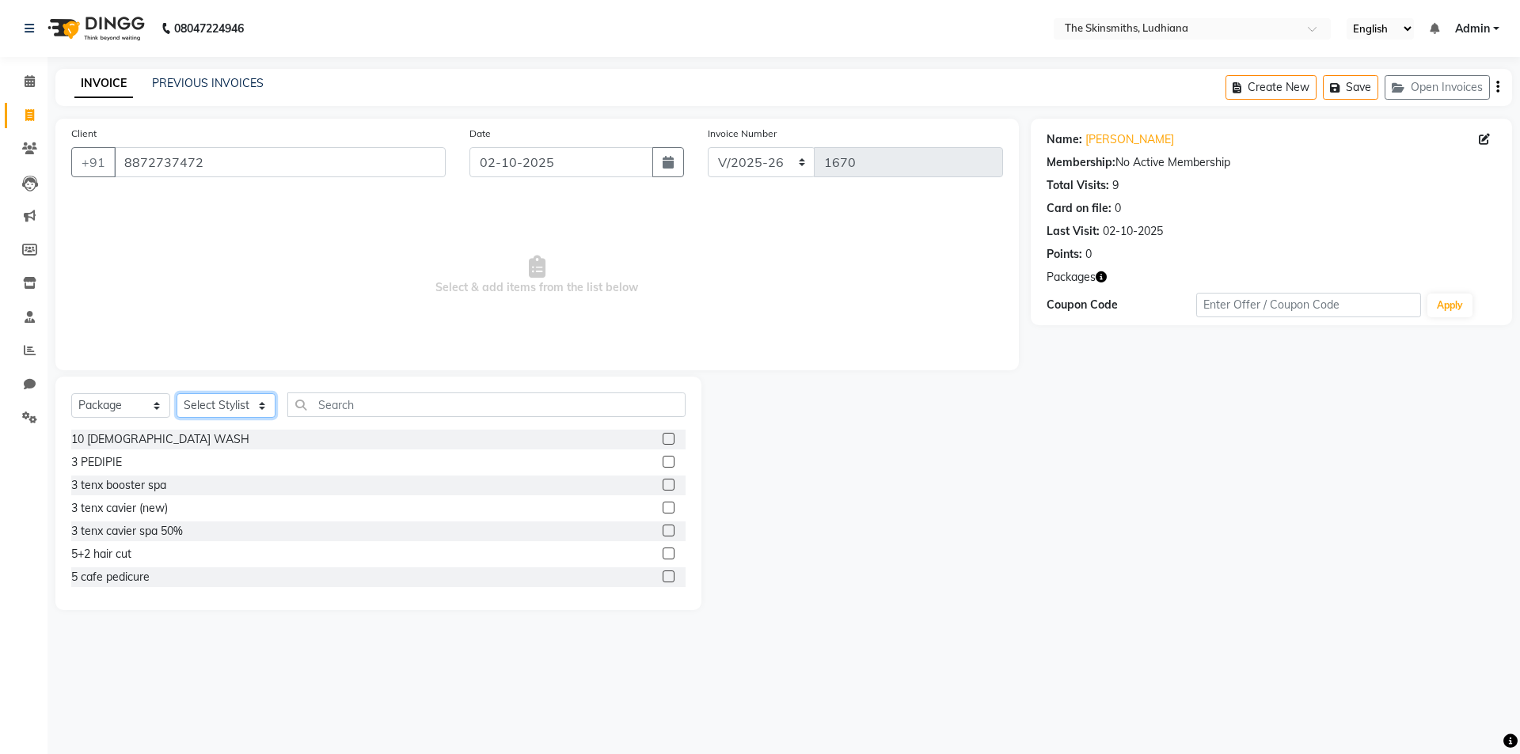
click at [196, 403] on select "Select Stylist Admin Ashu Bunty Dishika DIWAKAR Harish Karan Kawal Oberoi Khush…" at bounding box center [226, 405] width 99 height 25
select select "76552"
click at [177, 393] on select "Select Stylist Admin Ashu Bunty Dishika DIWAKAR Harish Karan Kawal Oberoi Khush…" at bounding box center [226, 405] width 99 height 25
click at [348, 405] on input "text" at bounding box center [486, 405] width 398 height 25
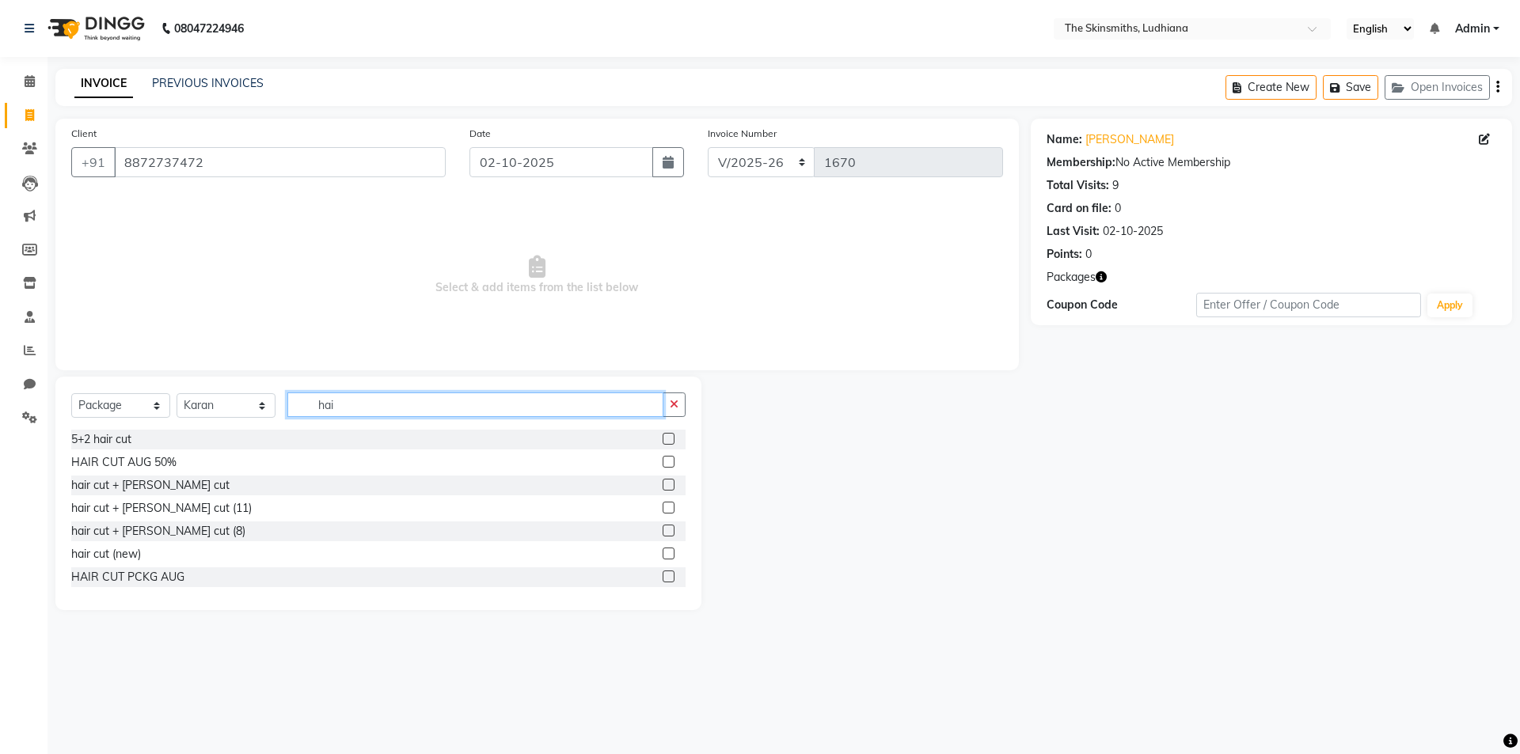
type input "hai"
click at [663, 552] on label at bounding box center [669, 554] width 12 height 12
click at [663, 552] on input "checkbox" at bounding box center [668, 554] width 10 height 10
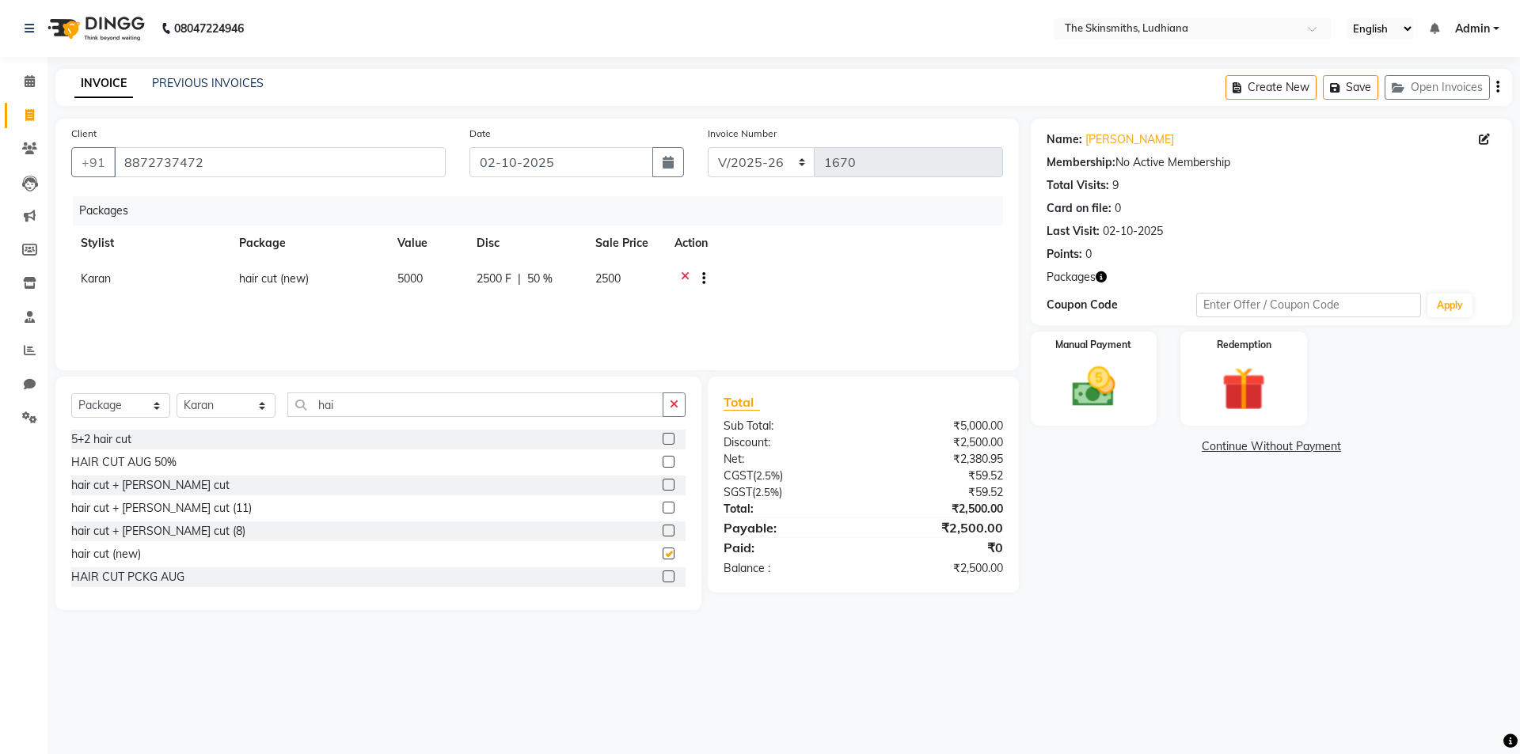
checkbox input "false"
click at [1361, 86] on button "Save" at bounding box center [1350, 87] width 55 height 25
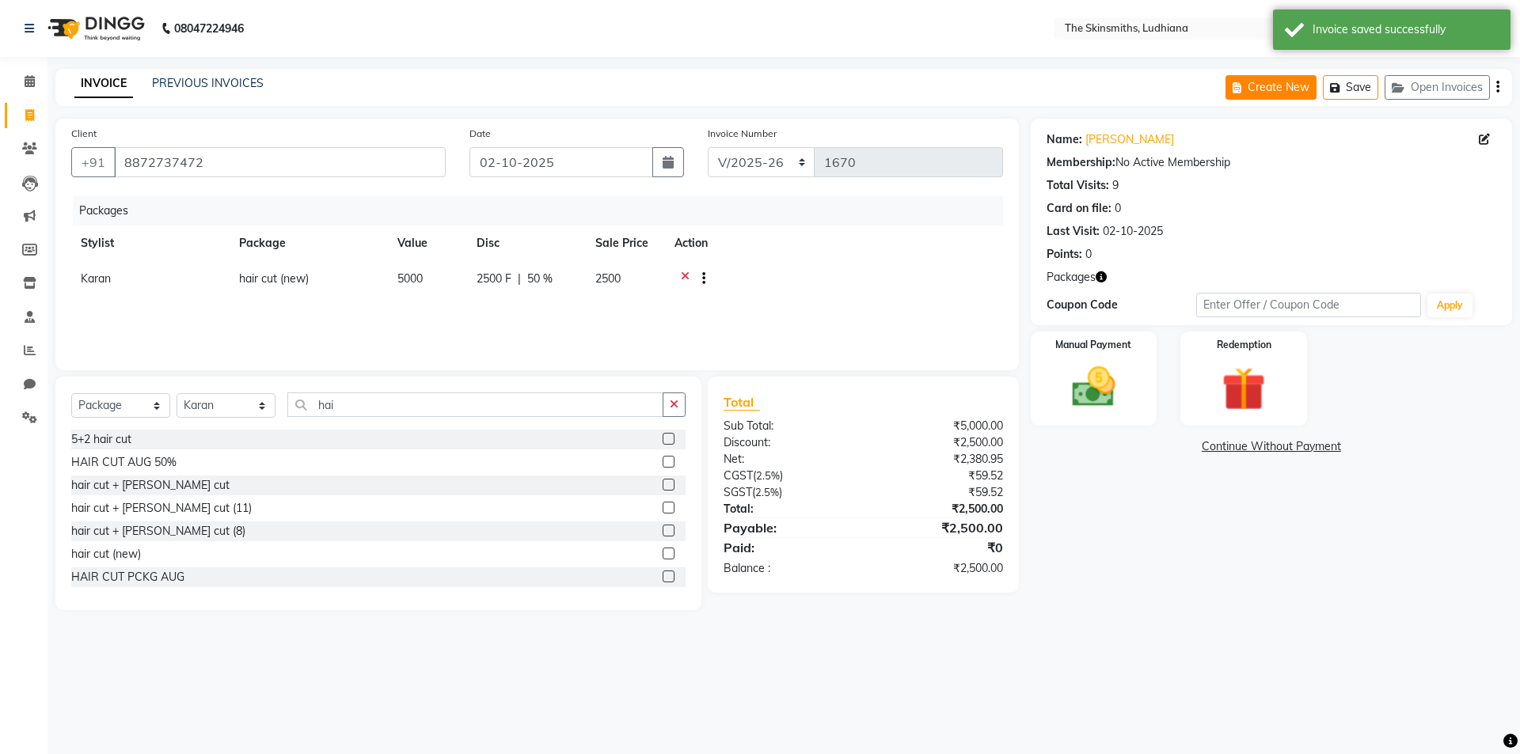
click at [1252, 89] on button "Create New" at bounding box center [1270, 87] width 91 height 25
select select "service"
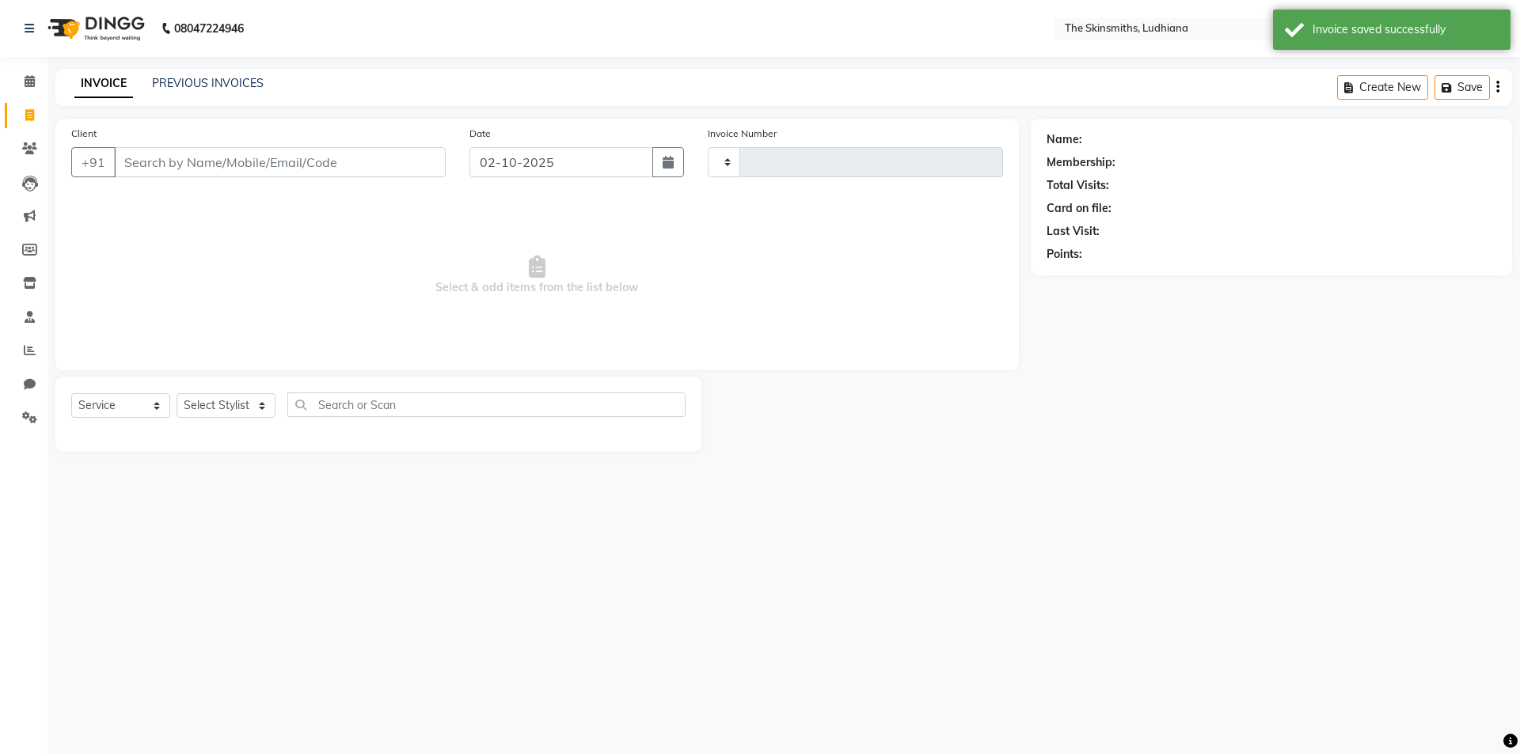
type input "1670"
select select "8115"
drag, startPoint x: 25, startPoint y: 409, endPoint x: 83, endPoint y: 409, distance: 58.6
click at [25, 409] on span at bounding box center [30, 418] width 28 height 18
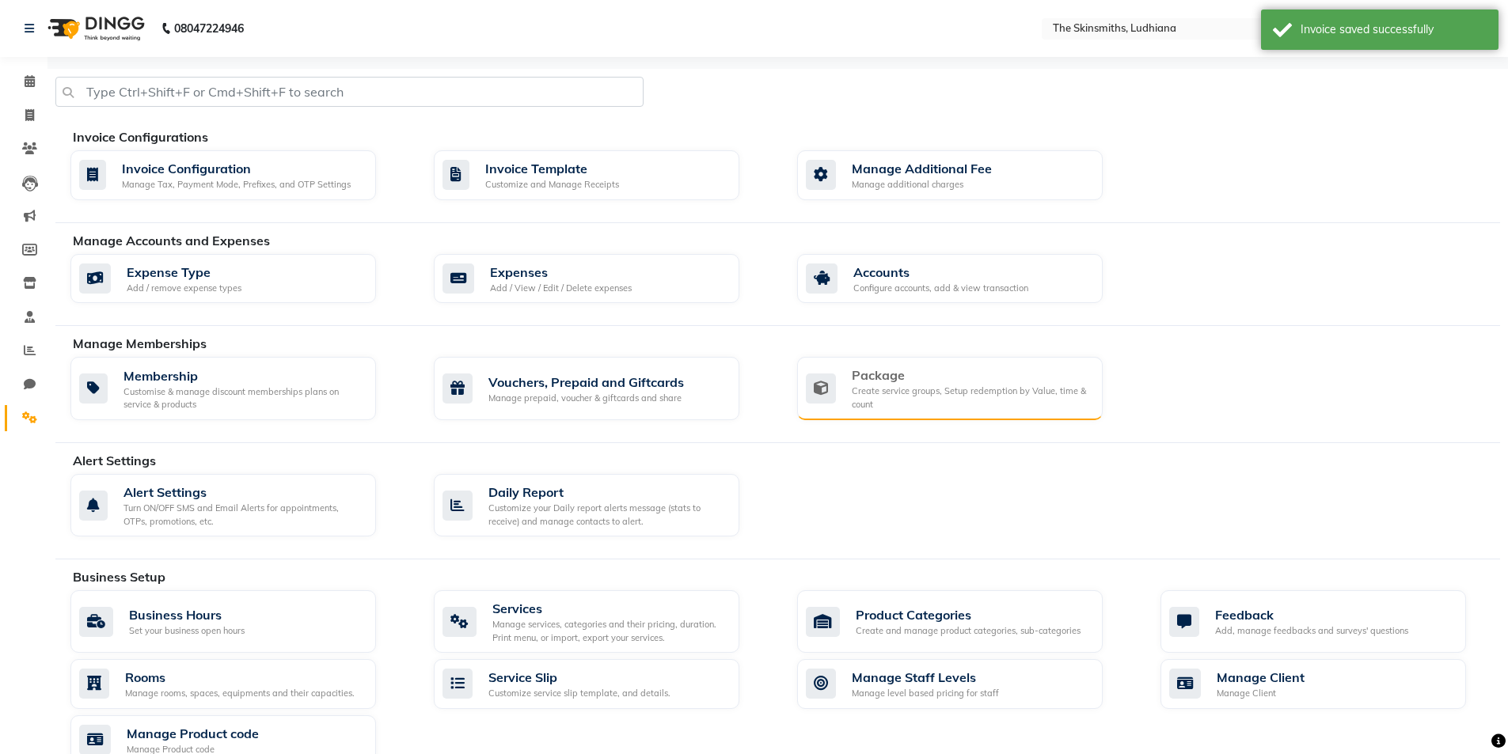
click at [906, 405] on div "Create service groups, Setup redemption by Value, time & count" at bounding box center [971, 398] width 238 height 26
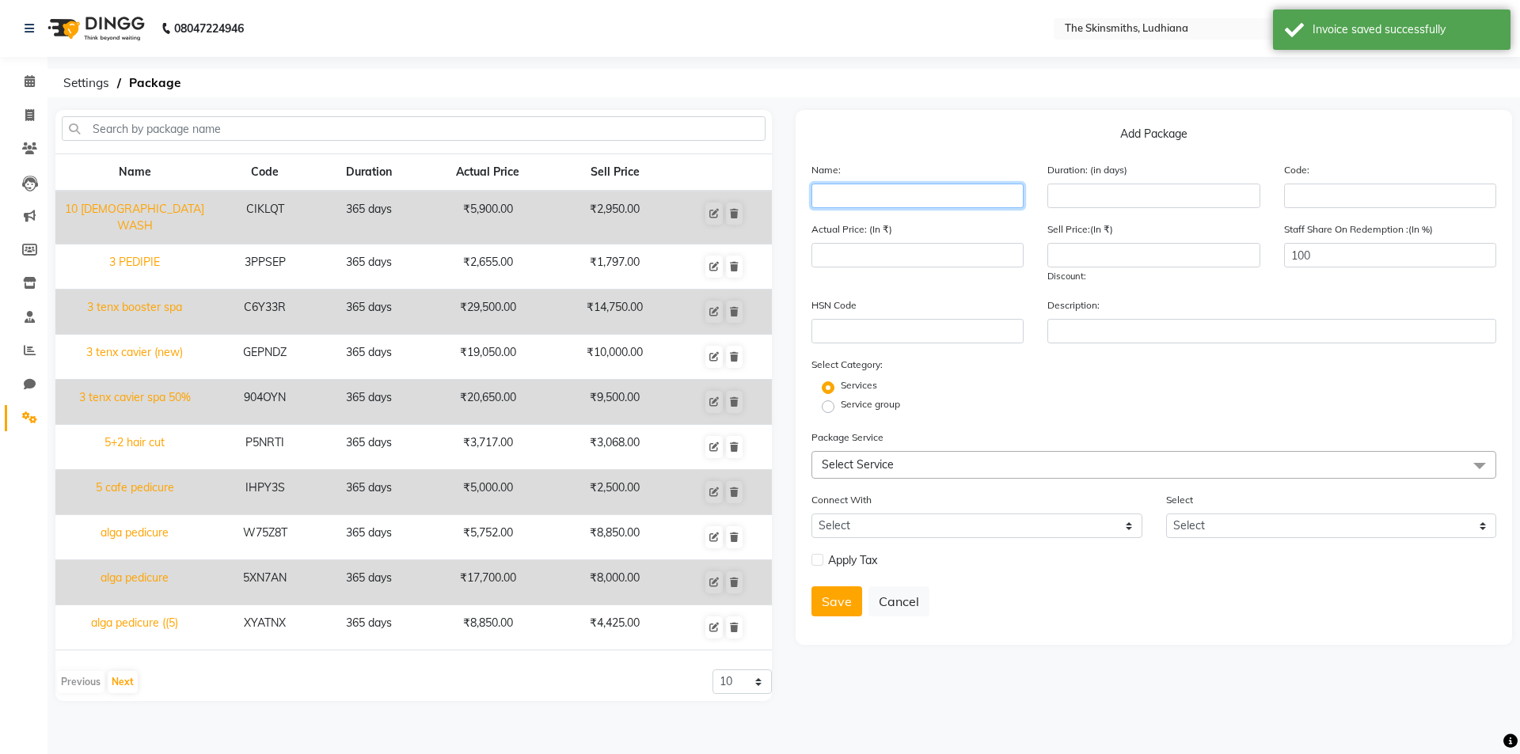
click at [851, 196] on input "text" at bounding box center [917, 196] width 212 height 25
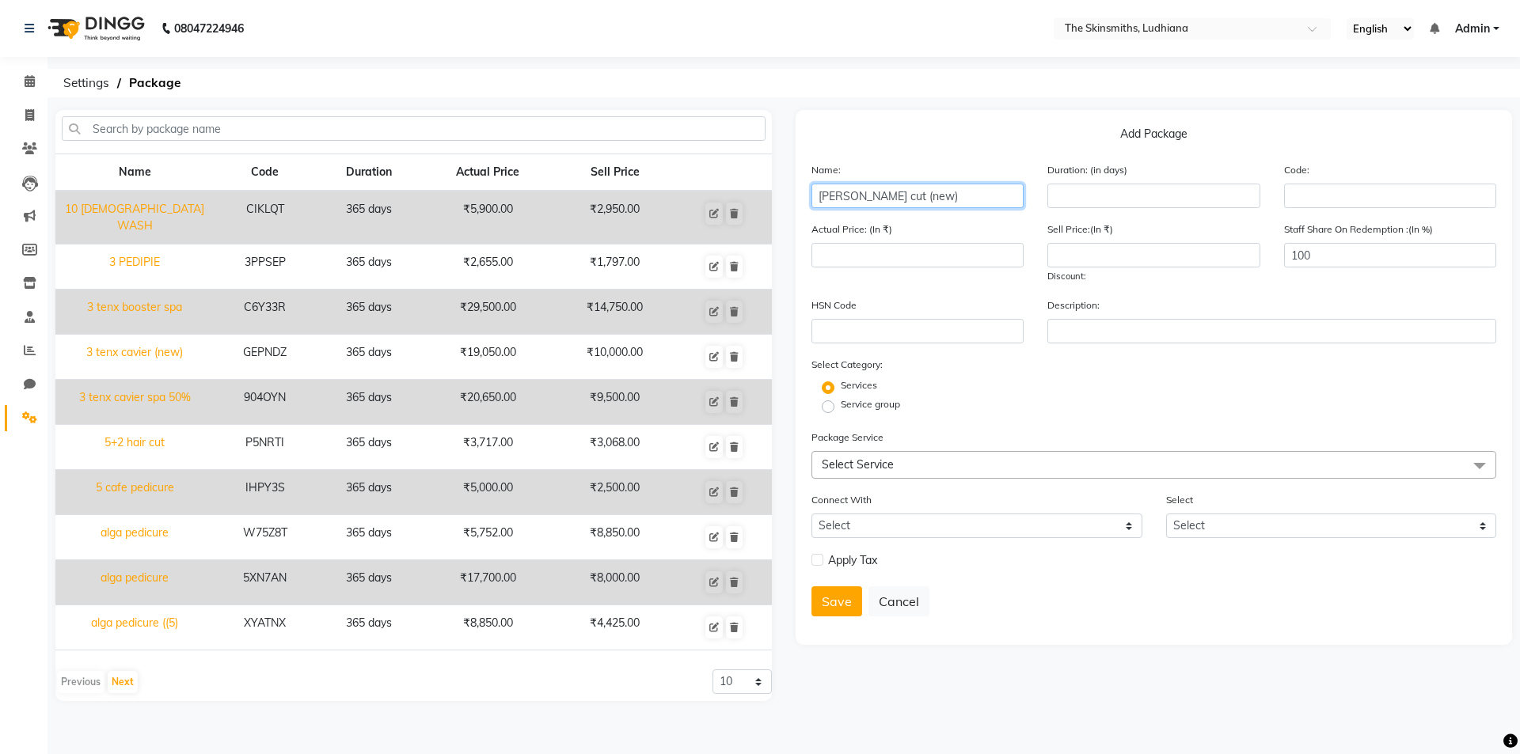
type input "beard cut (new)"
click at [1095, 193] on input "number" at bounding box center [1153, 196] width 212 height 25
type input "365"
click at [859, 261] on input "number" at bounding box center [917, 255] width 212 height 25
click at [880, 476] on span "Select Service" at bounding box center [1153, 465] width 685 height 28
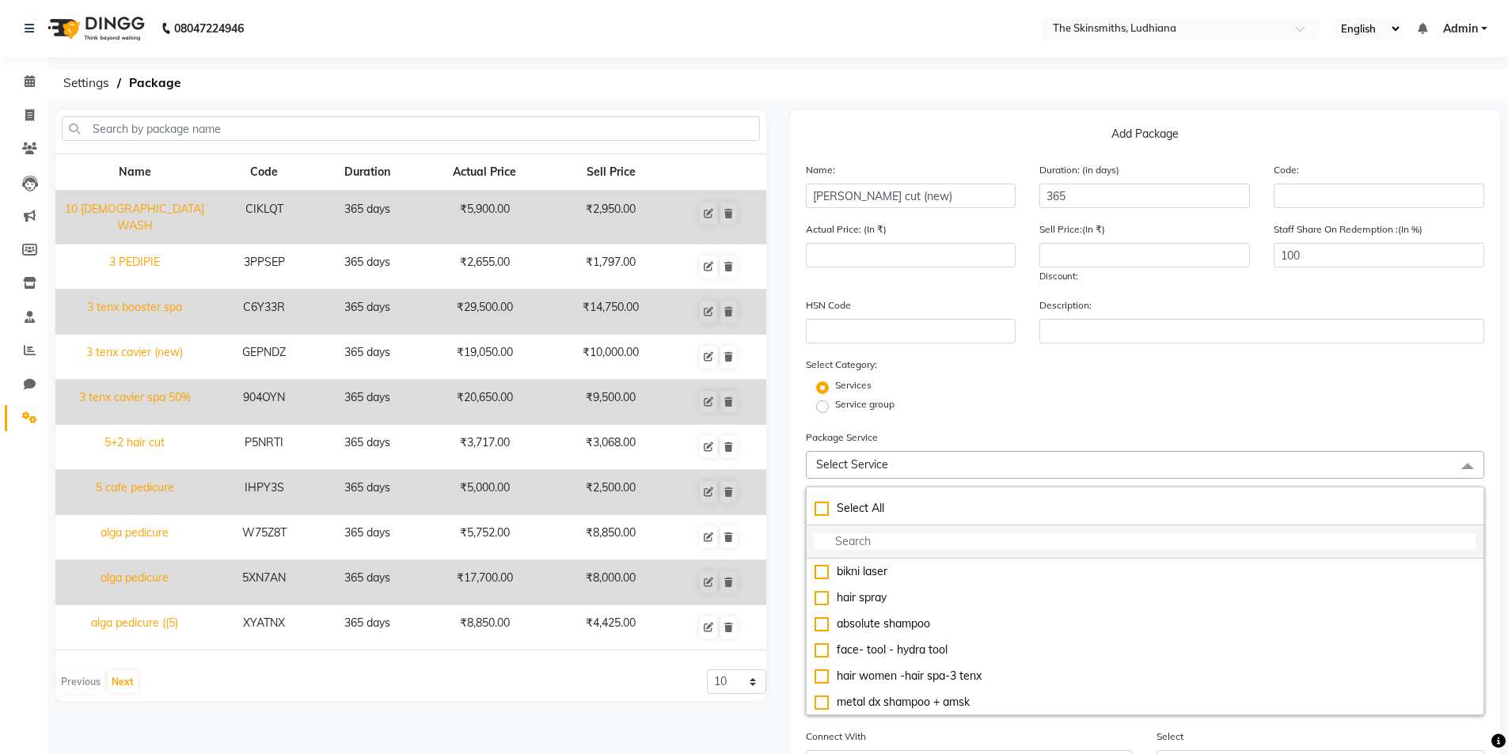
click at [875, 541] on input "multiselect-search" at bounding box center [1146, 542] width 662 height 17
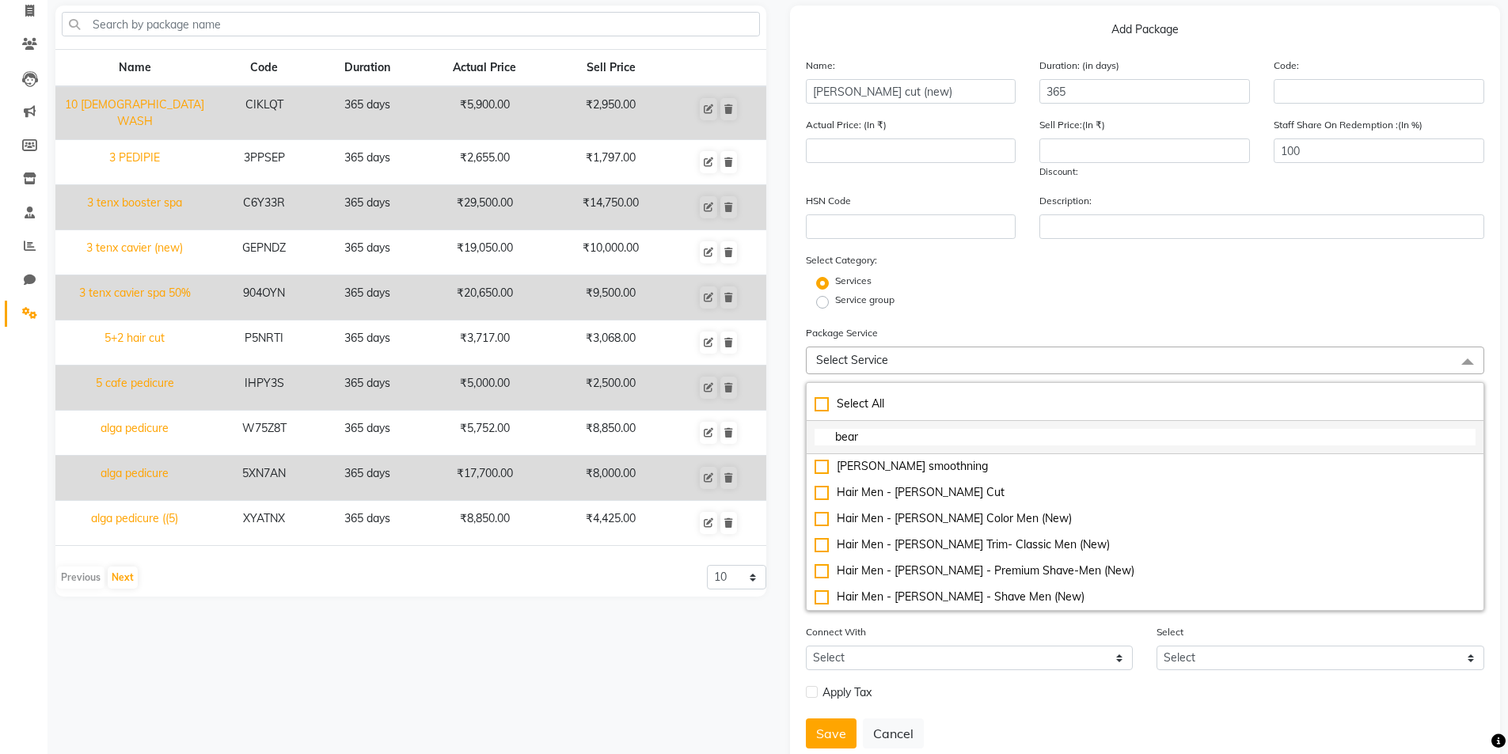
scroll to position [105, 0]
type input "bear"
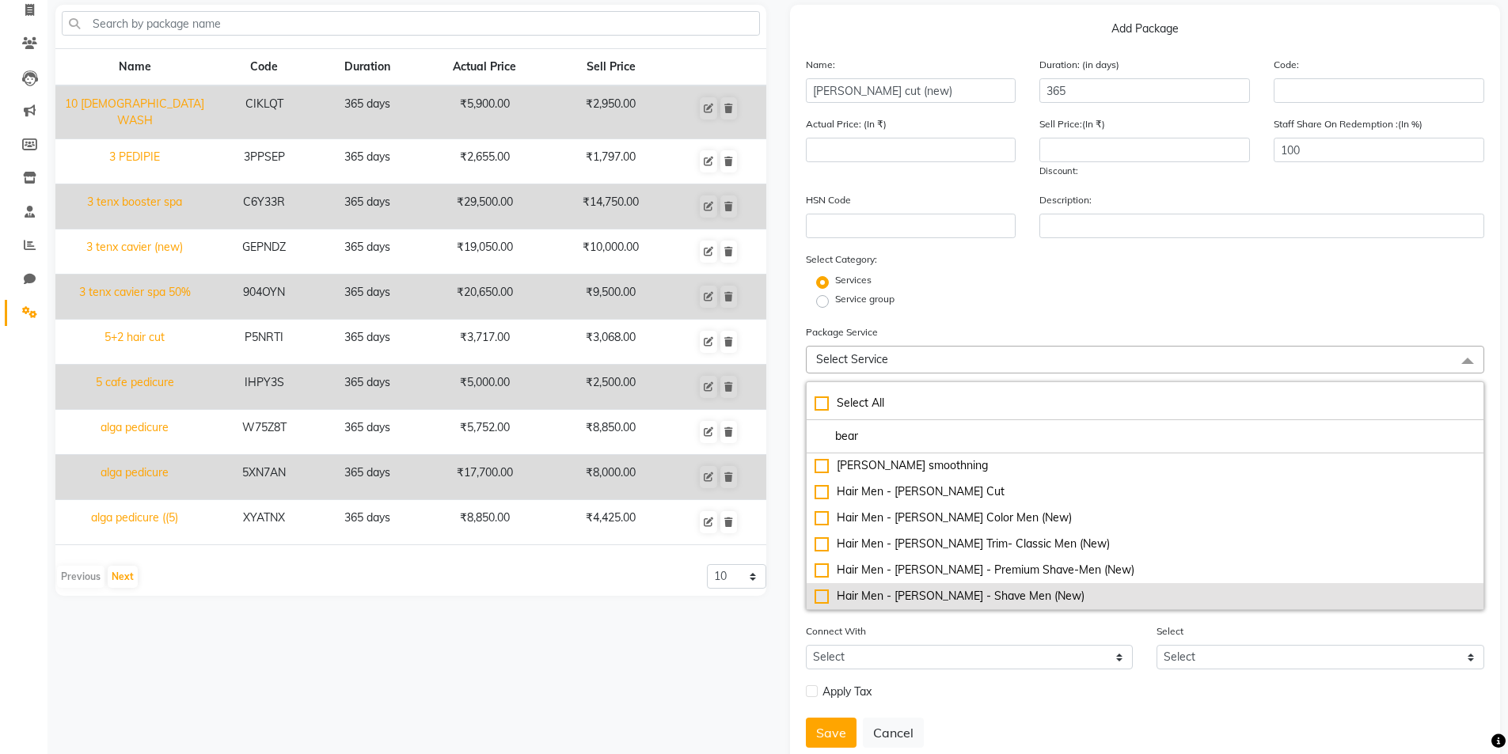
click at [823, 594] on div "Hair Men - Beard - Shave Men (New)" at bounding box center [1146, 596] width 662 height 17
type input "381"
checkbox input "true"
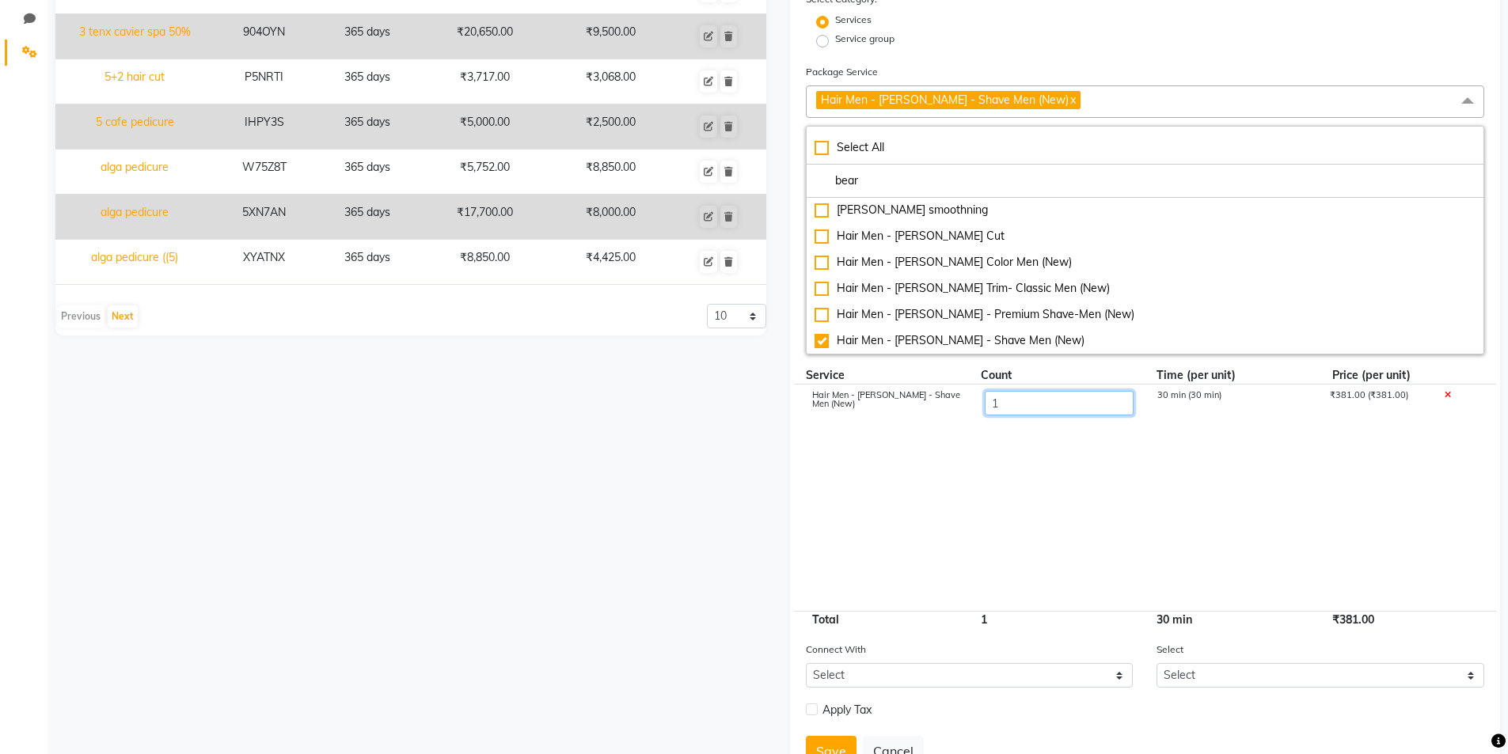
click at [1031, 401] on input "1" at bounding box center [1058, 403] width 149 height 25
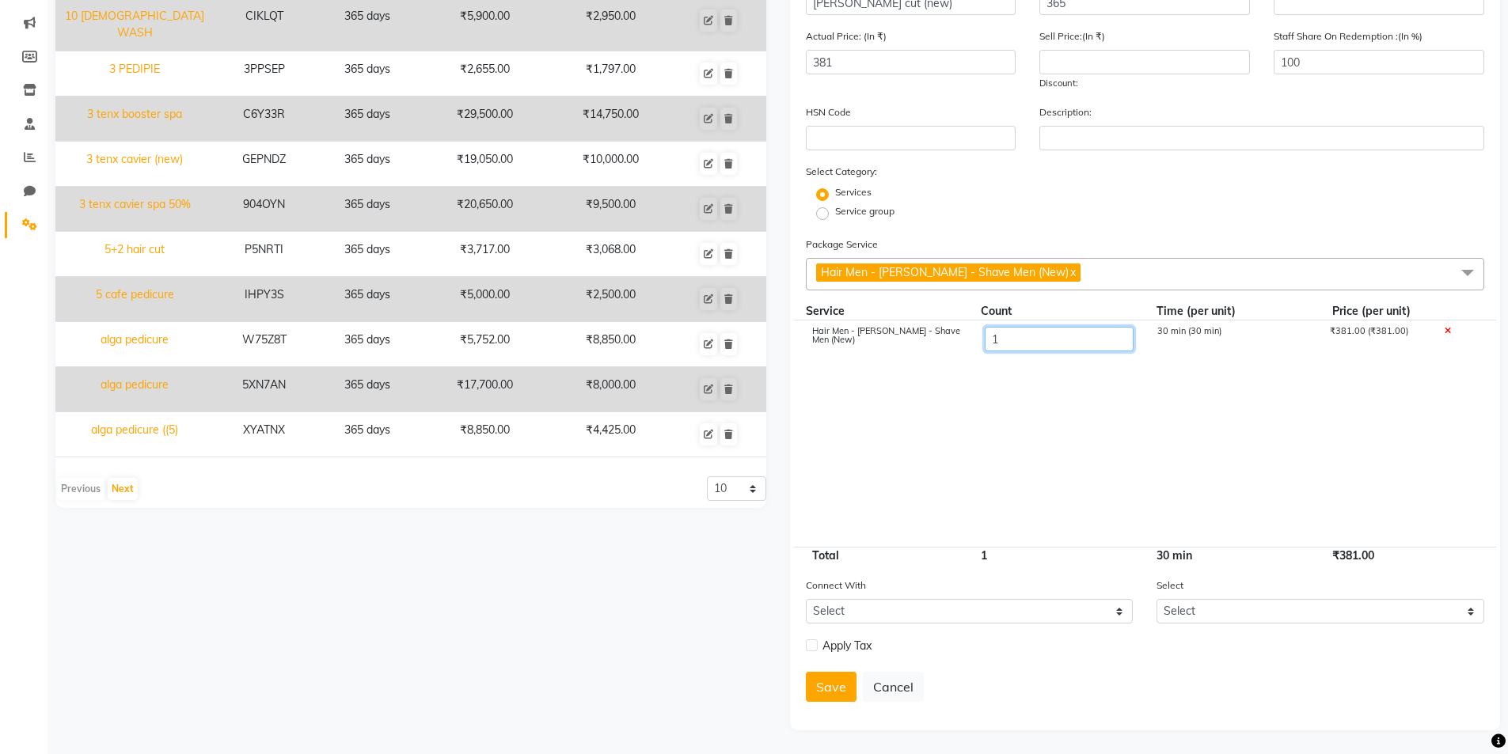
type input "10"
click at [1089, 57] on input "number" at bounding box center [1144, 62] width 211 height 25
type input "3810"
type input "1905"
click at [1447, 331] on icon at bounding box center [1447, 331] width 6 height 9
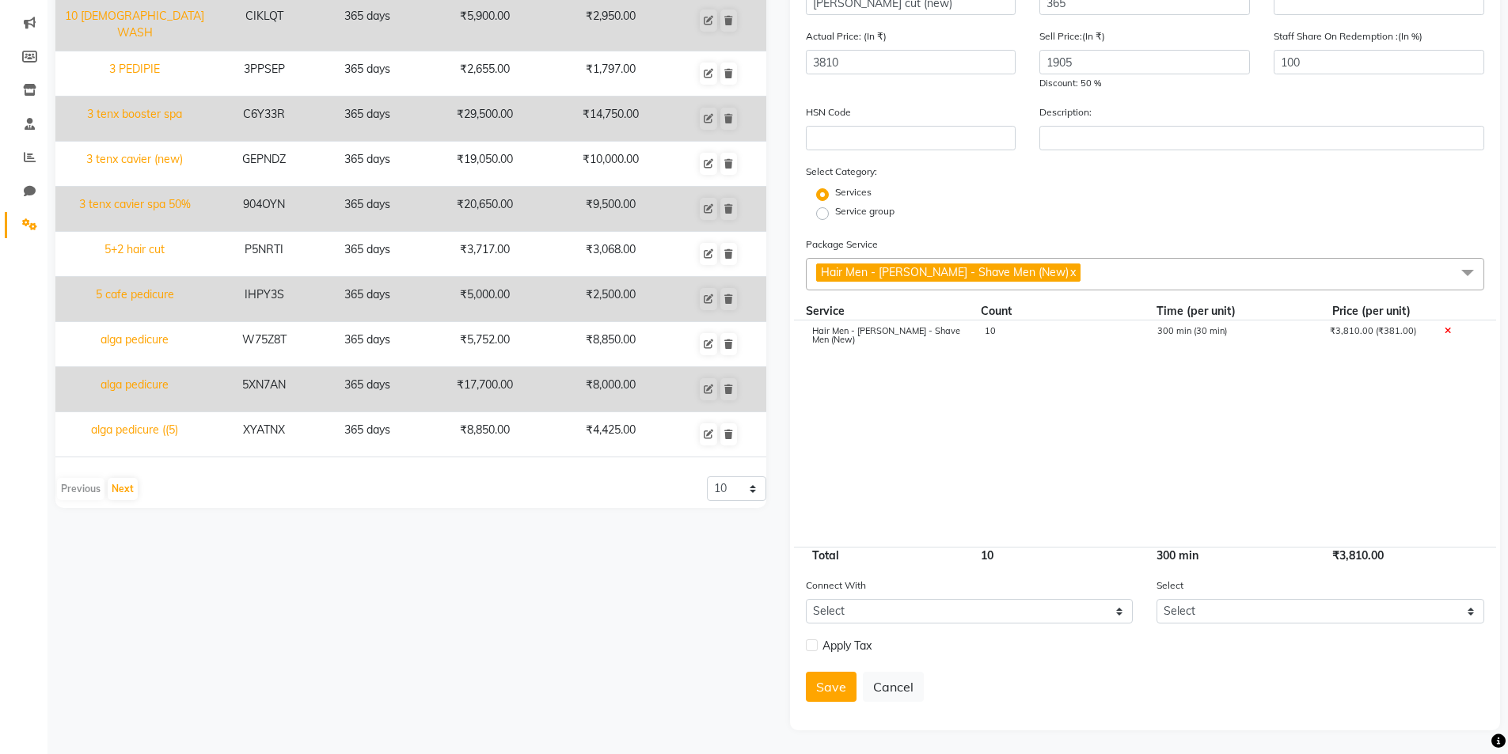
scroll to position [0, 0]
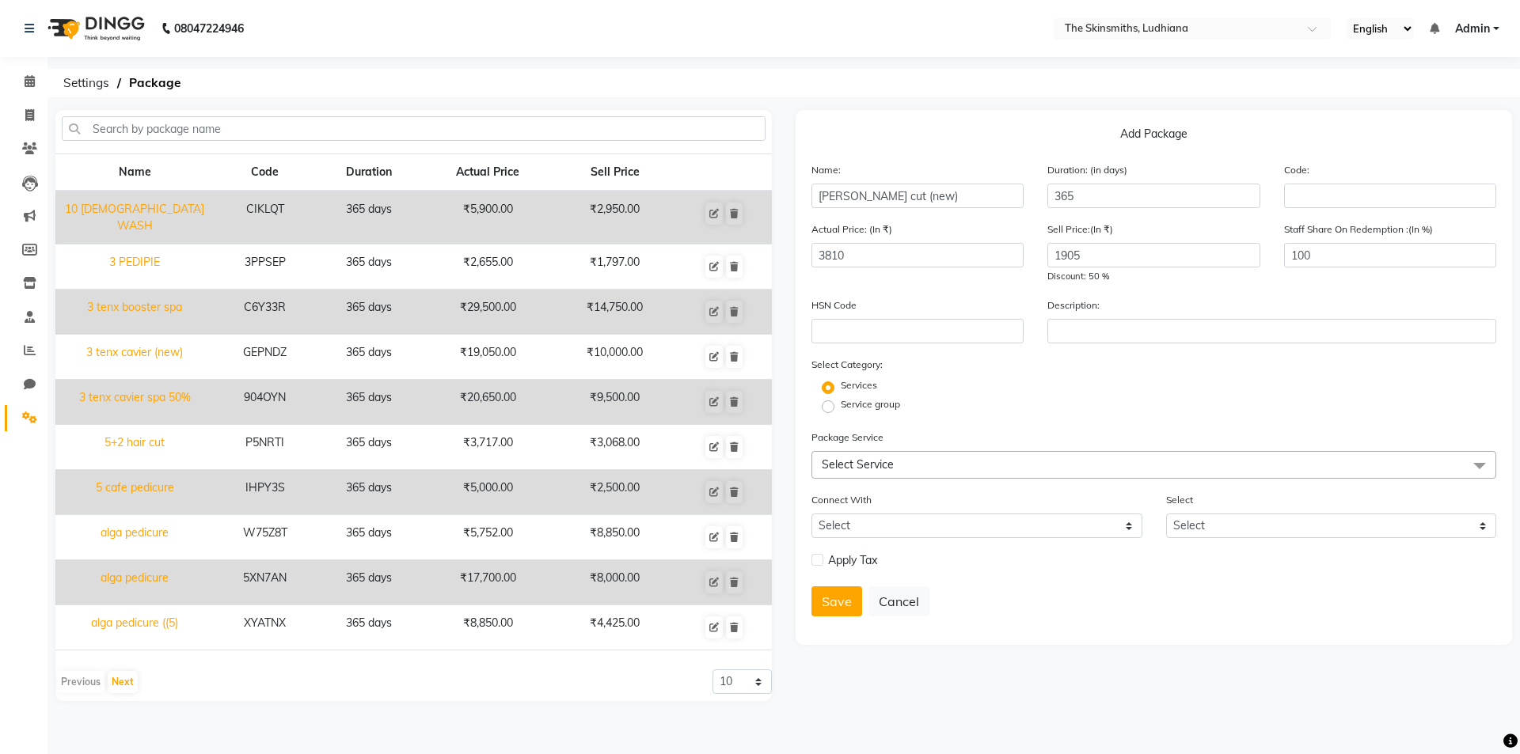
click at [913, 467] on span "Select Service" at bounding box center [1153, 465] width 685 height 28
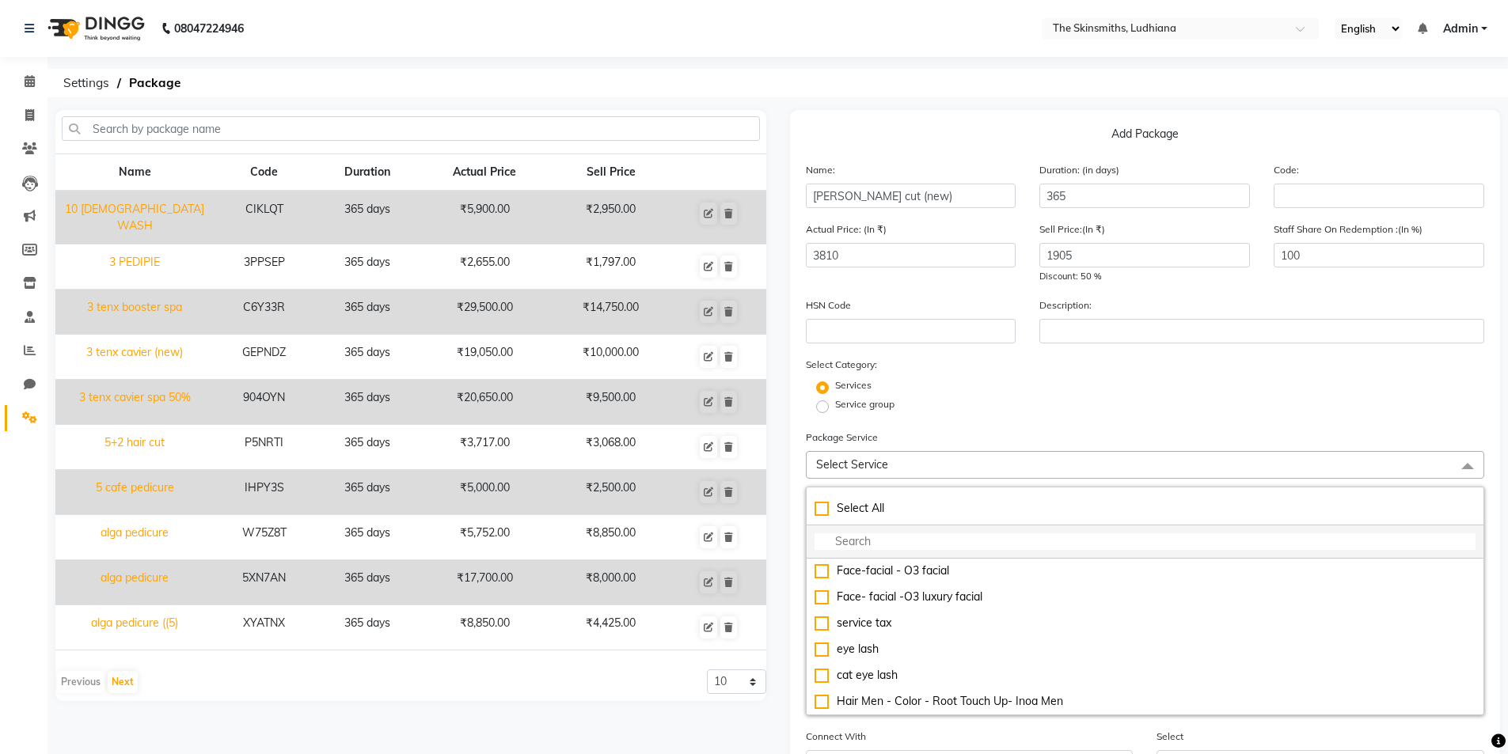
click at [867, 541] on input "multiselect-search" at bounding box center [1146, 542] width 662 height 17
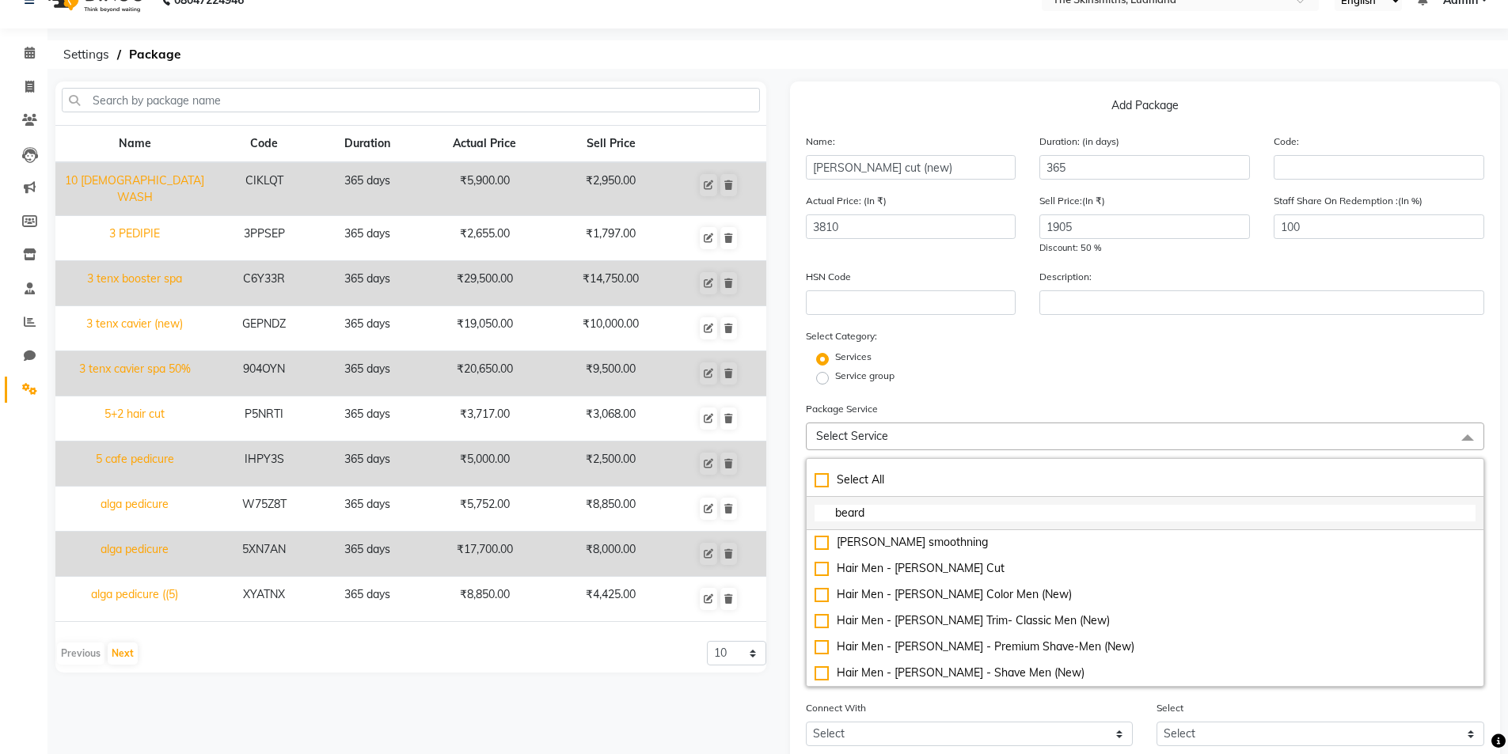
scroll to position [151, 0]
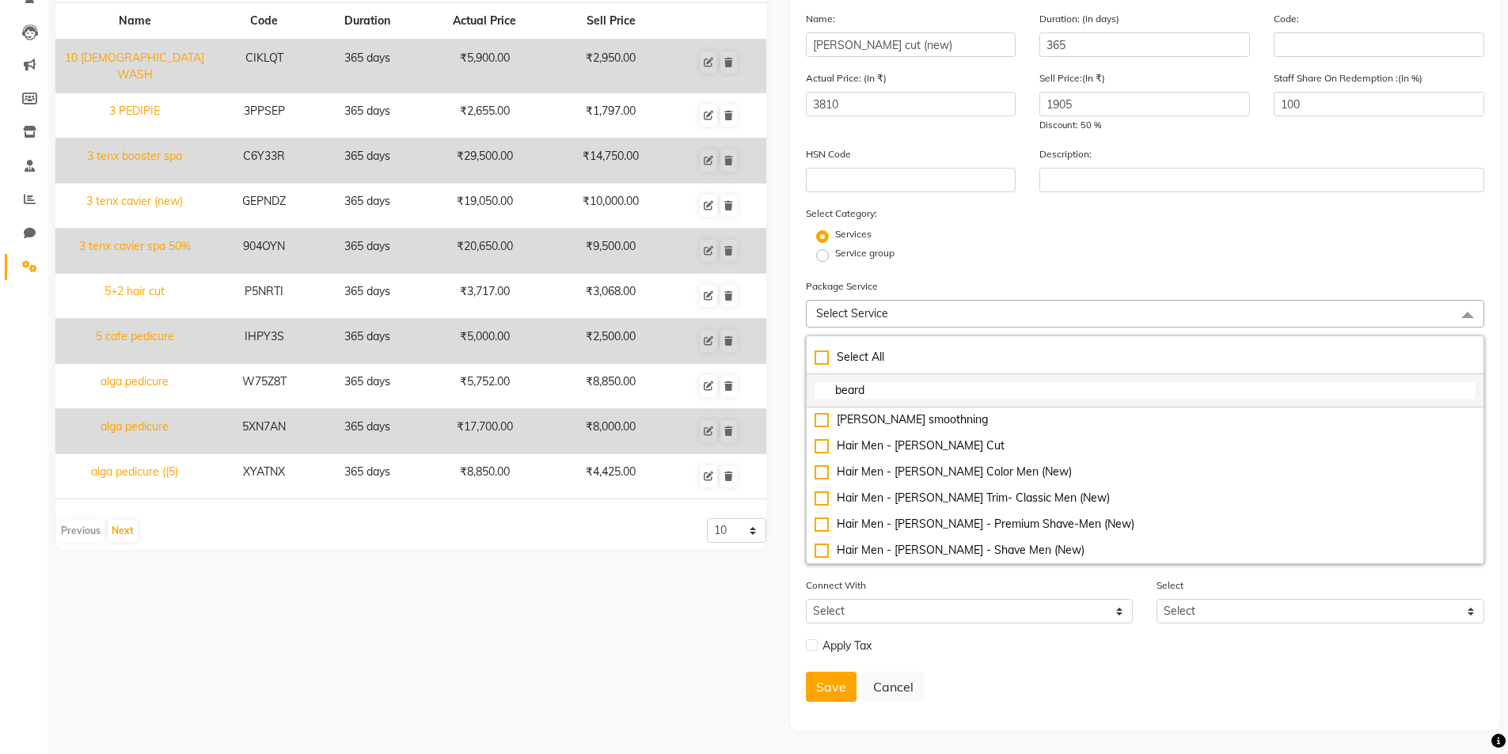
type input "beard"
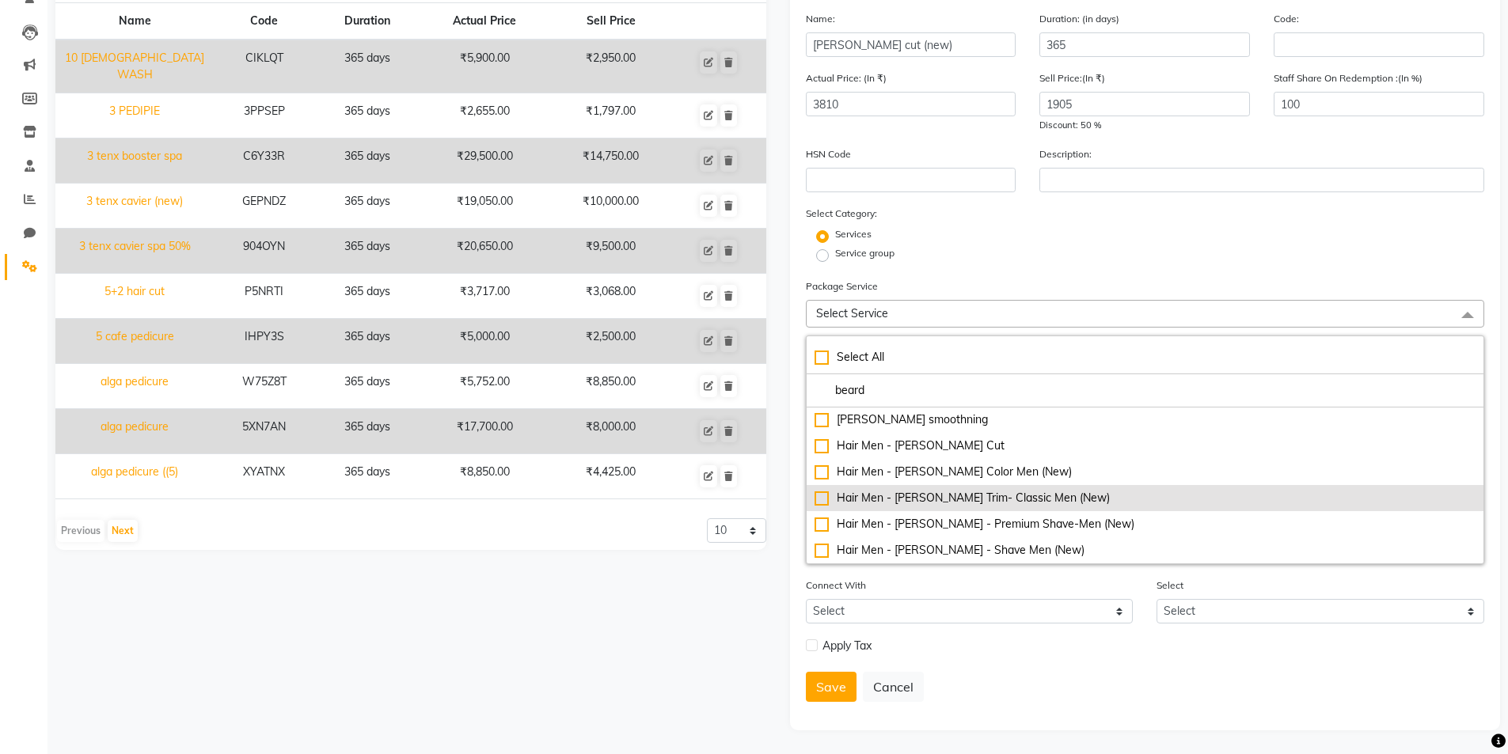
click at [815, 500] on div "Hair Men - Beard - Beard Trim- Classic Men (New)" at bounding box center [1146, 498] width 662 height 17
type input "381"
checkbox input "true"
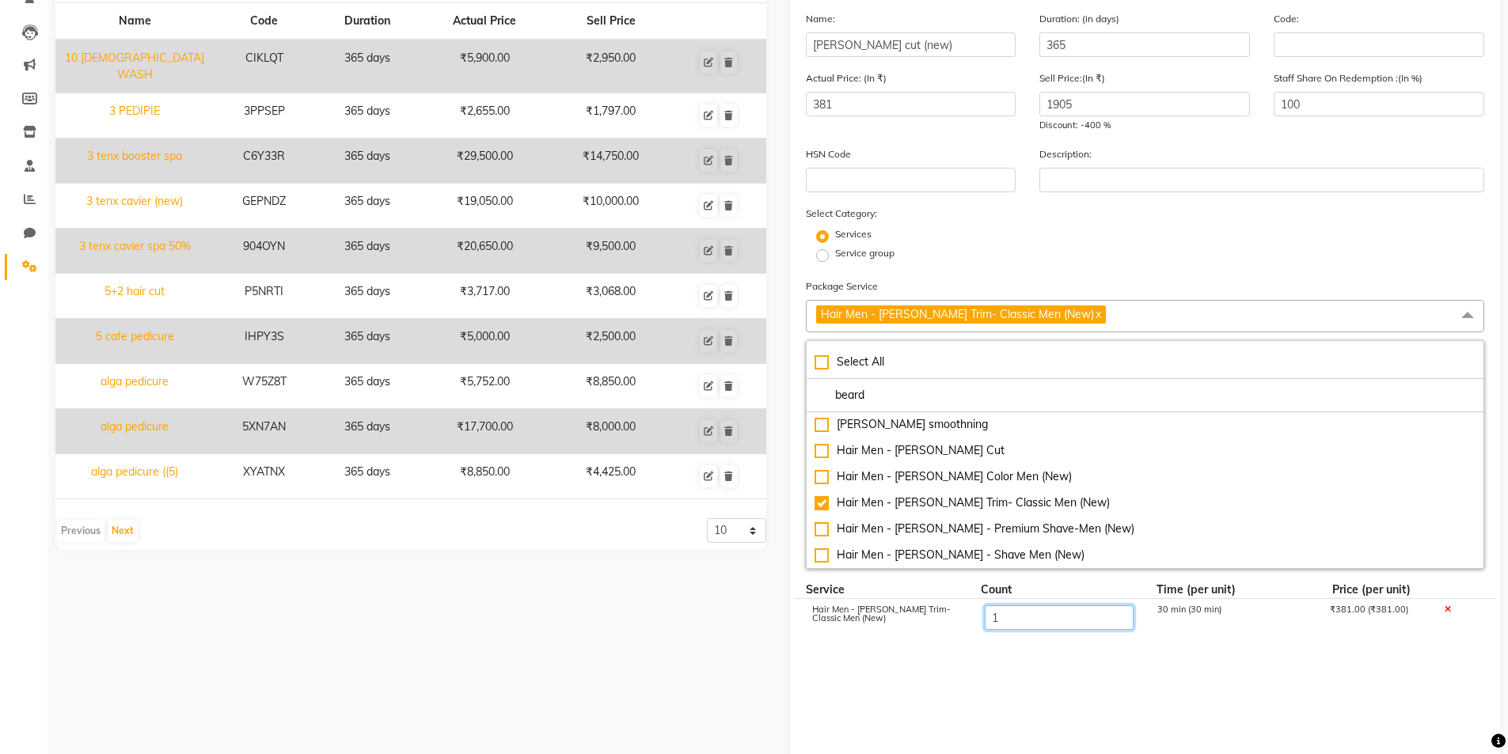
click at [1045, 612] on input "1" at bounding box center [1058, 618] width 149 height 25
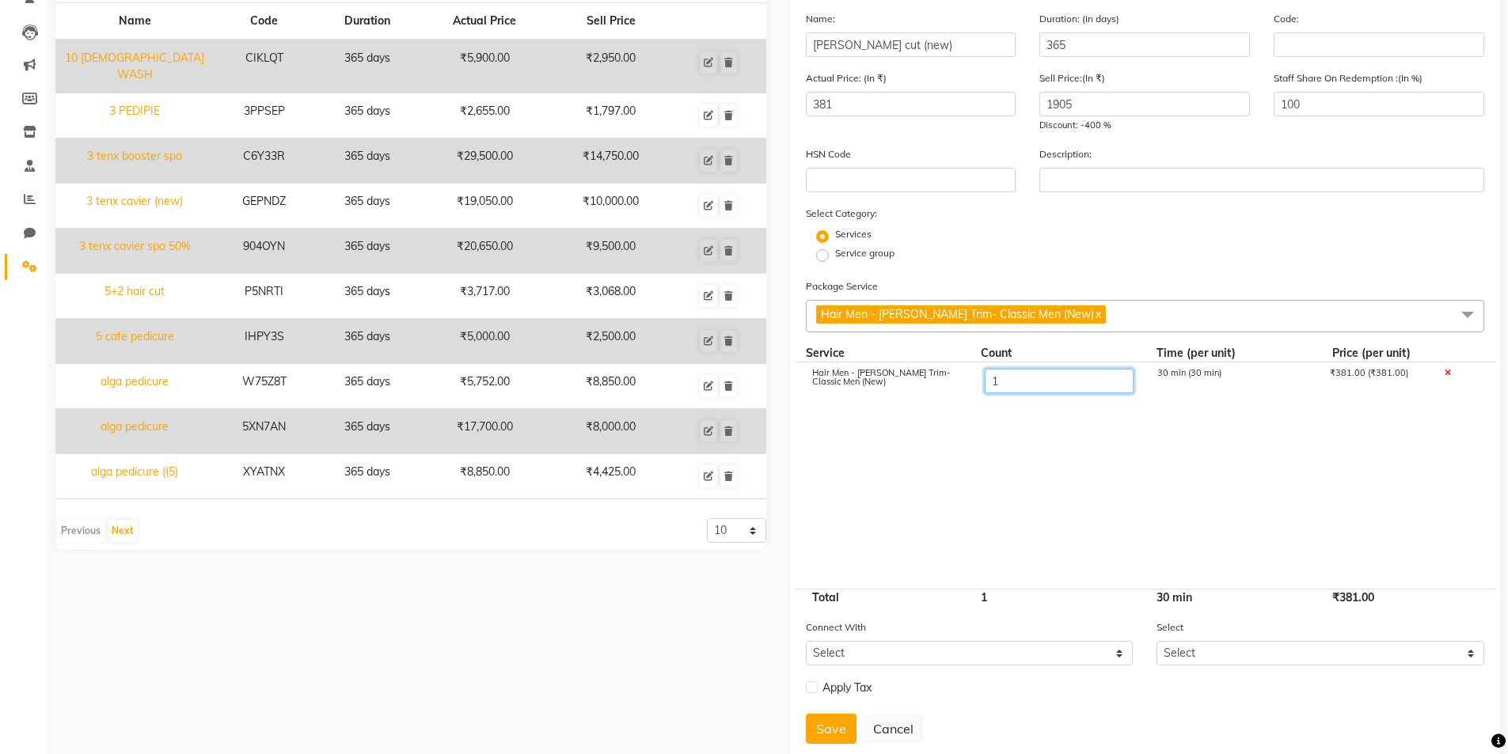
type input "10"
click at [1016, 496] on cdk-virtual-scroll-viewport "Hair Men - Beard - Beard Trim- Classic Men (New) 10 30 min (30 min) ₹381.00 (₹3…" at bounding box center [1145, 476] width 679 height 226
type input "3810"
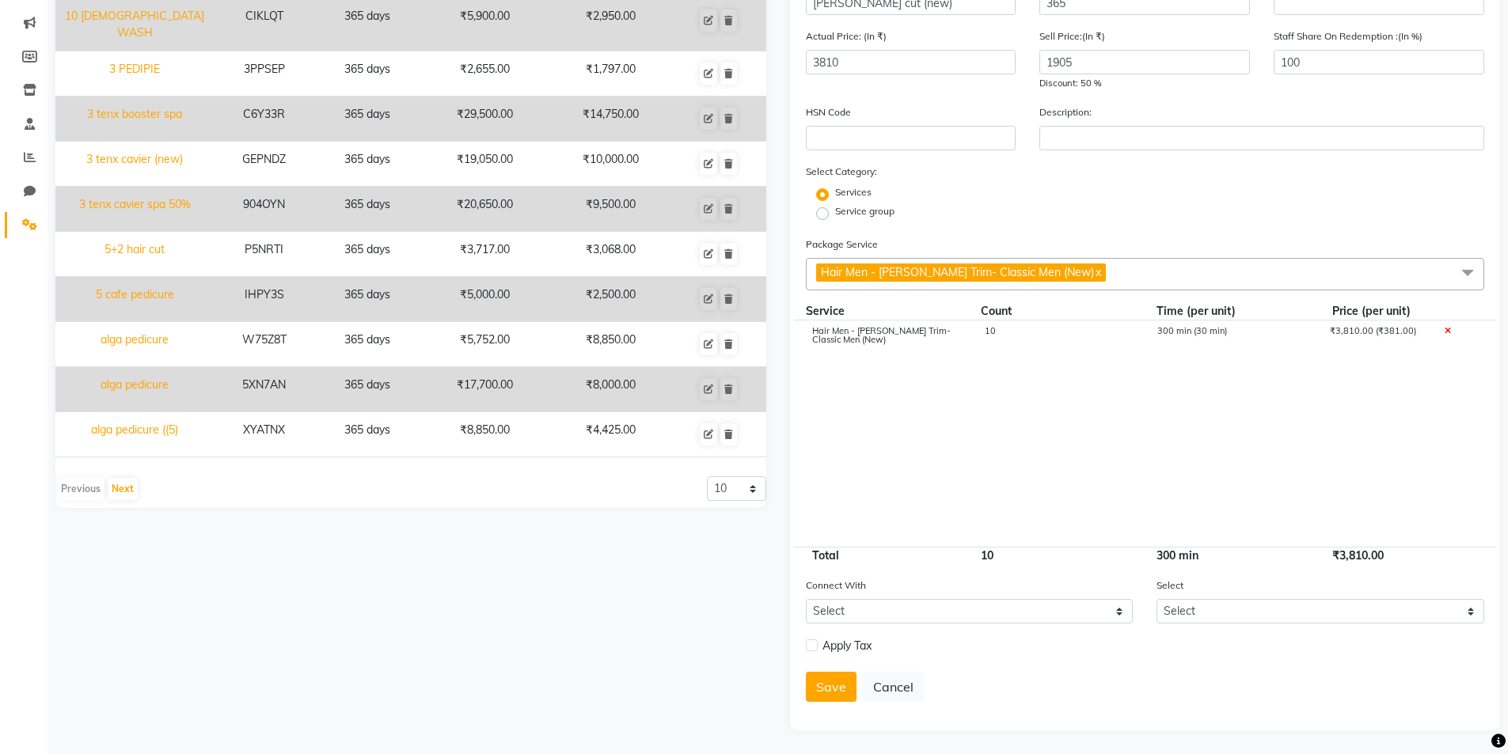
click at [812, 646] on label at bounding box center [812, 646] width 12 height 12
click at [812, 646] on input "checkbox" at bounding box center [811, 646] width 10 height 10
checkbox input "true"
click at [830, 729] on button "Save" at bounding box center [831, 728] width 51 height 30
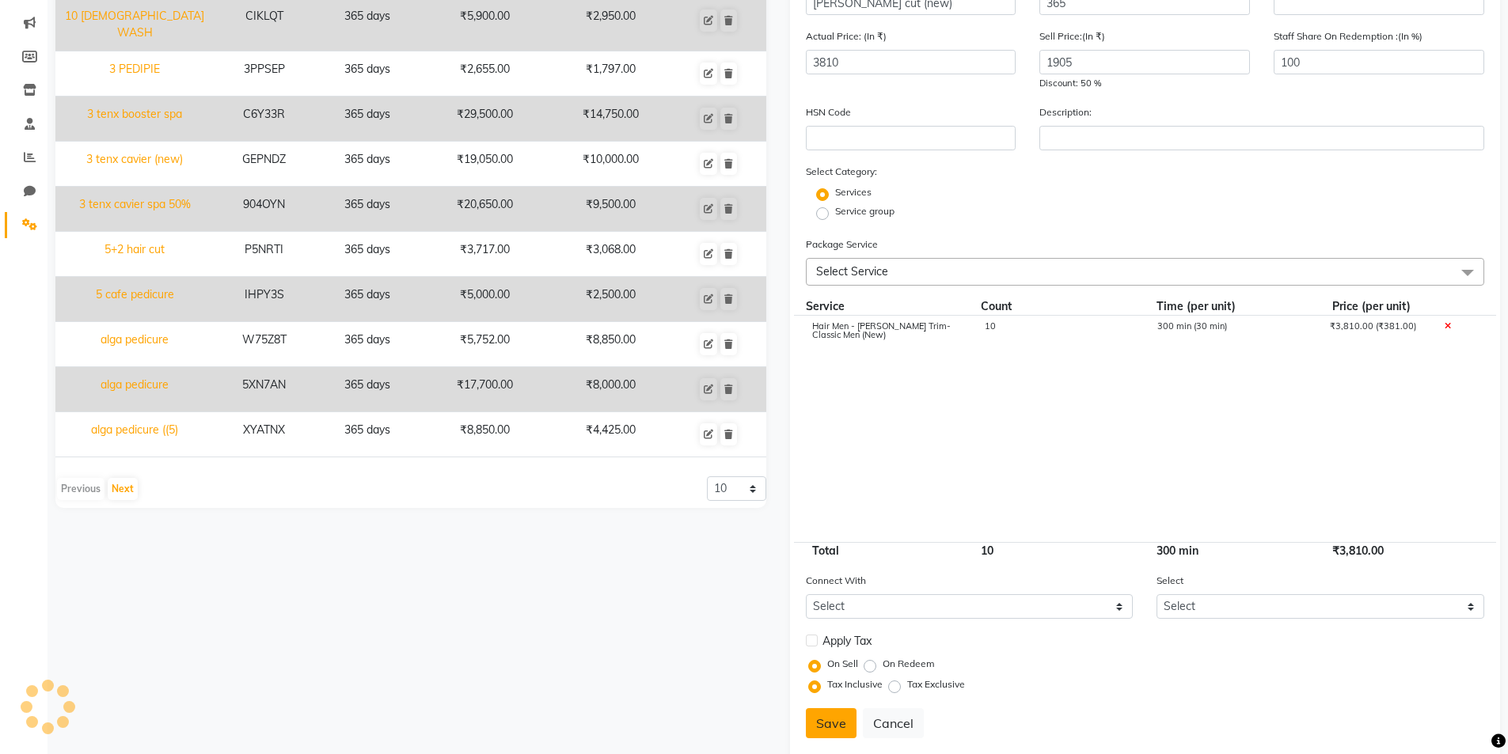
select select
checkbox input "false"
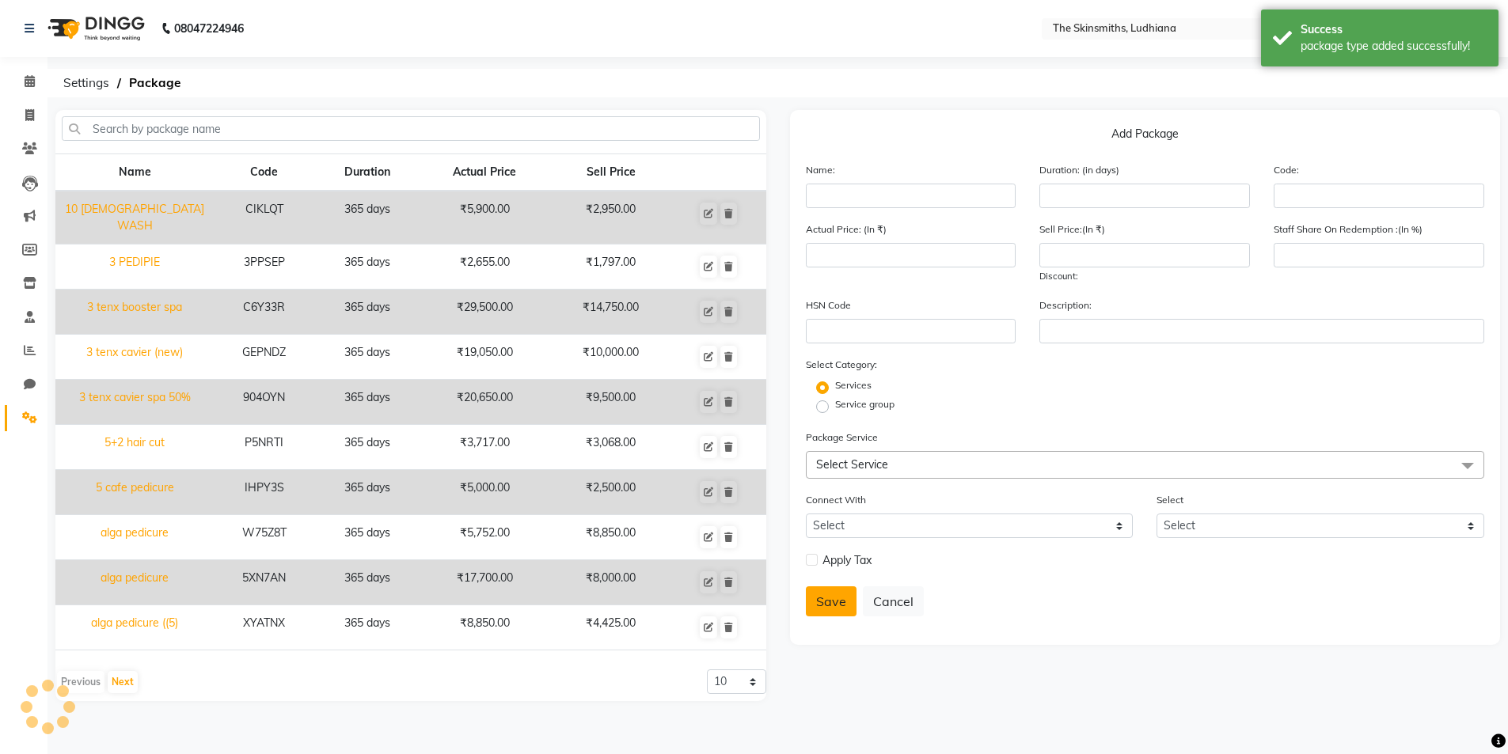
scroll to position [0, 0]
click at [25, 112] on icon at bounding box center [29, 115] width 9 height 12
select select "service"
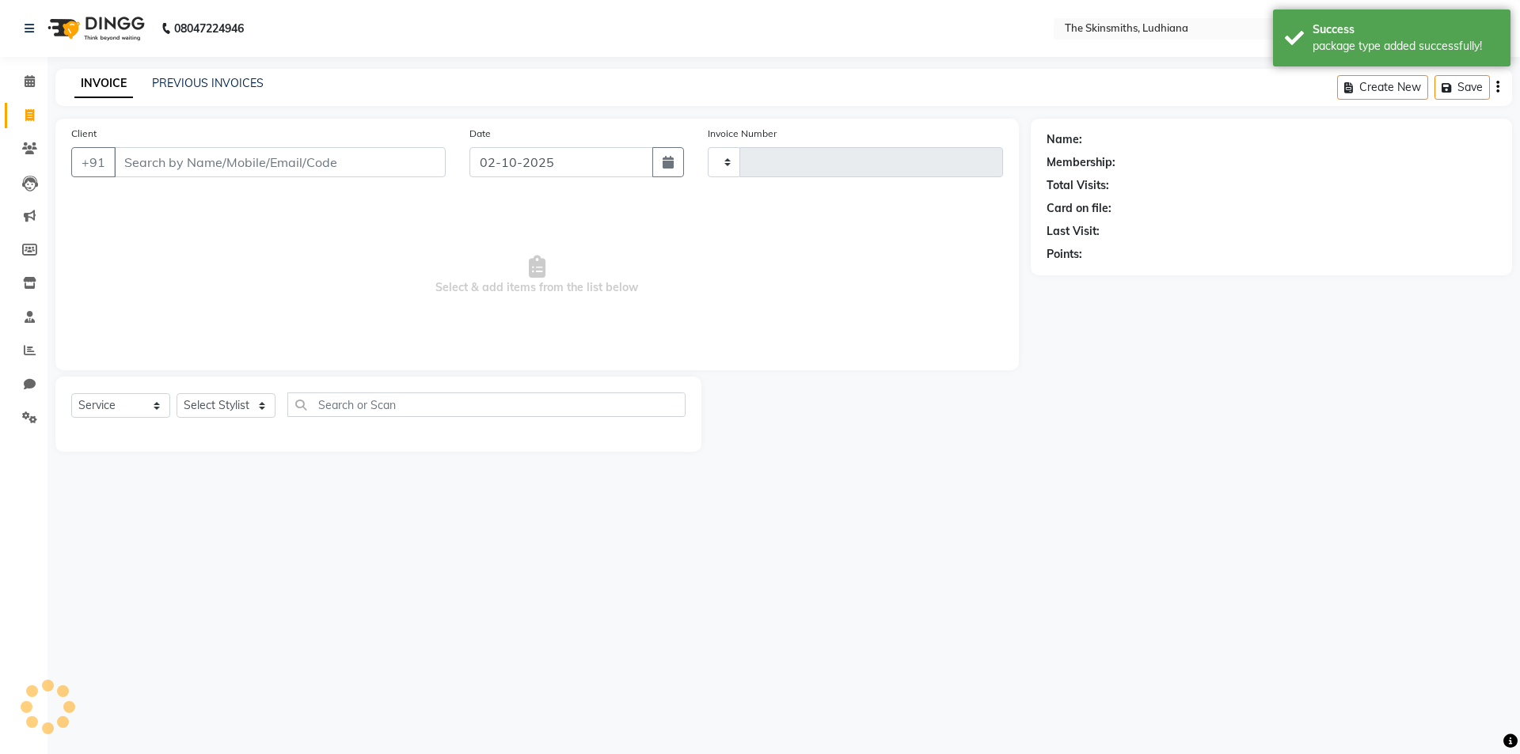
type input "1670"
select select "8115"
click at [1441, 90] on button "Open Invoices" at bounding box center [1437, 87] width 105 height 25
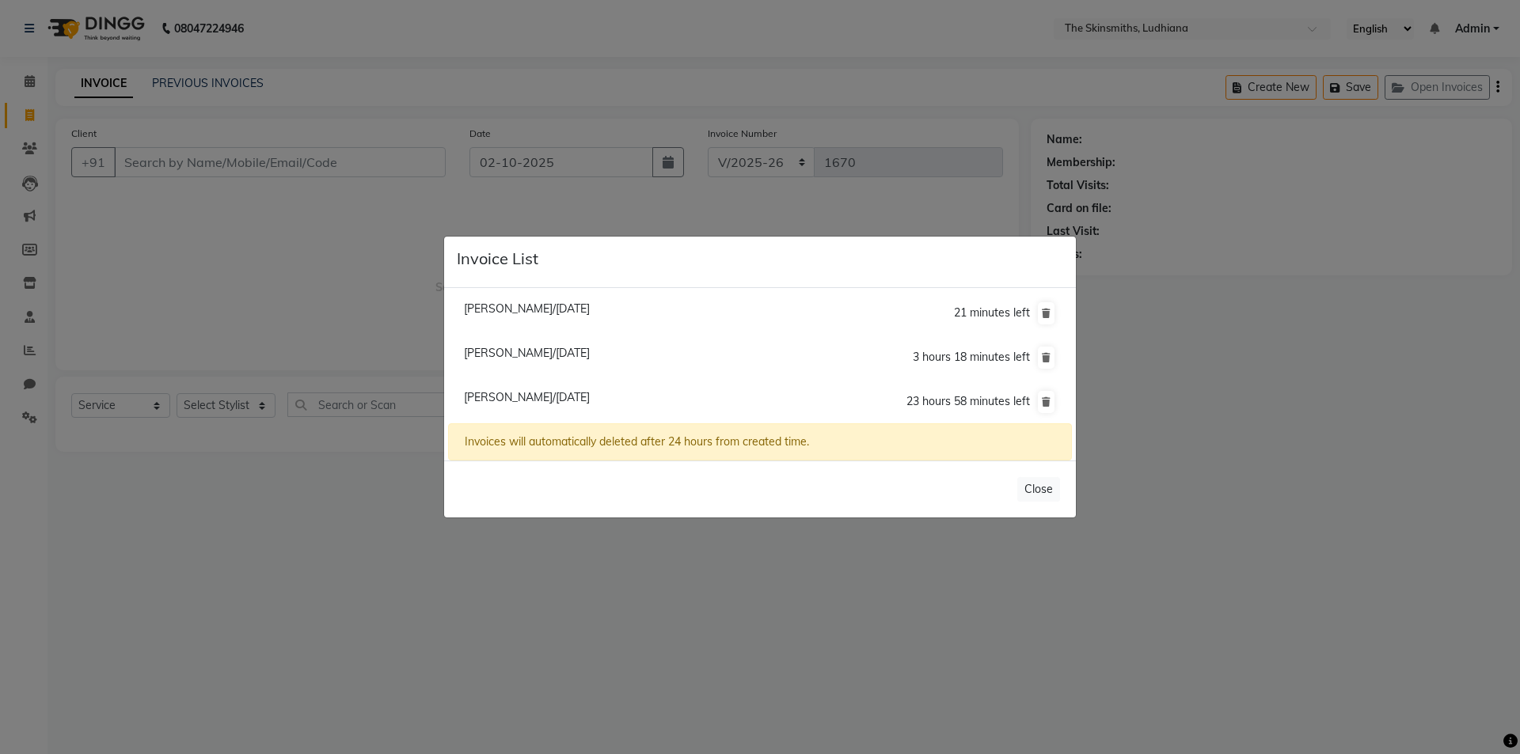
click at [562, 398] on span "Akshit Jain/02 October 2025" at bounding box center [527, 397] width 126 height 14
type input "8872737472"
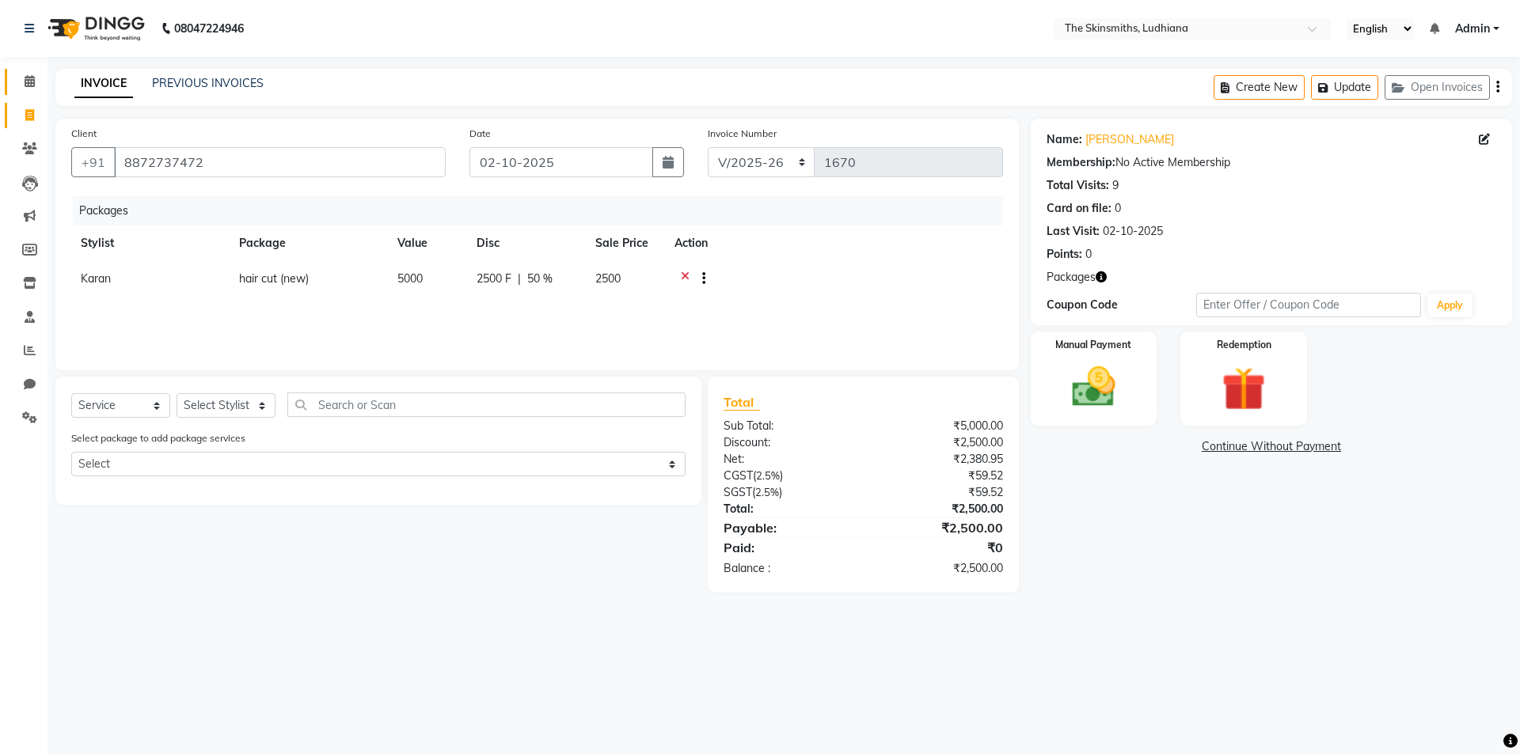
click at [22, 84] on span at bounding box center [30, 82] width 28 height 18
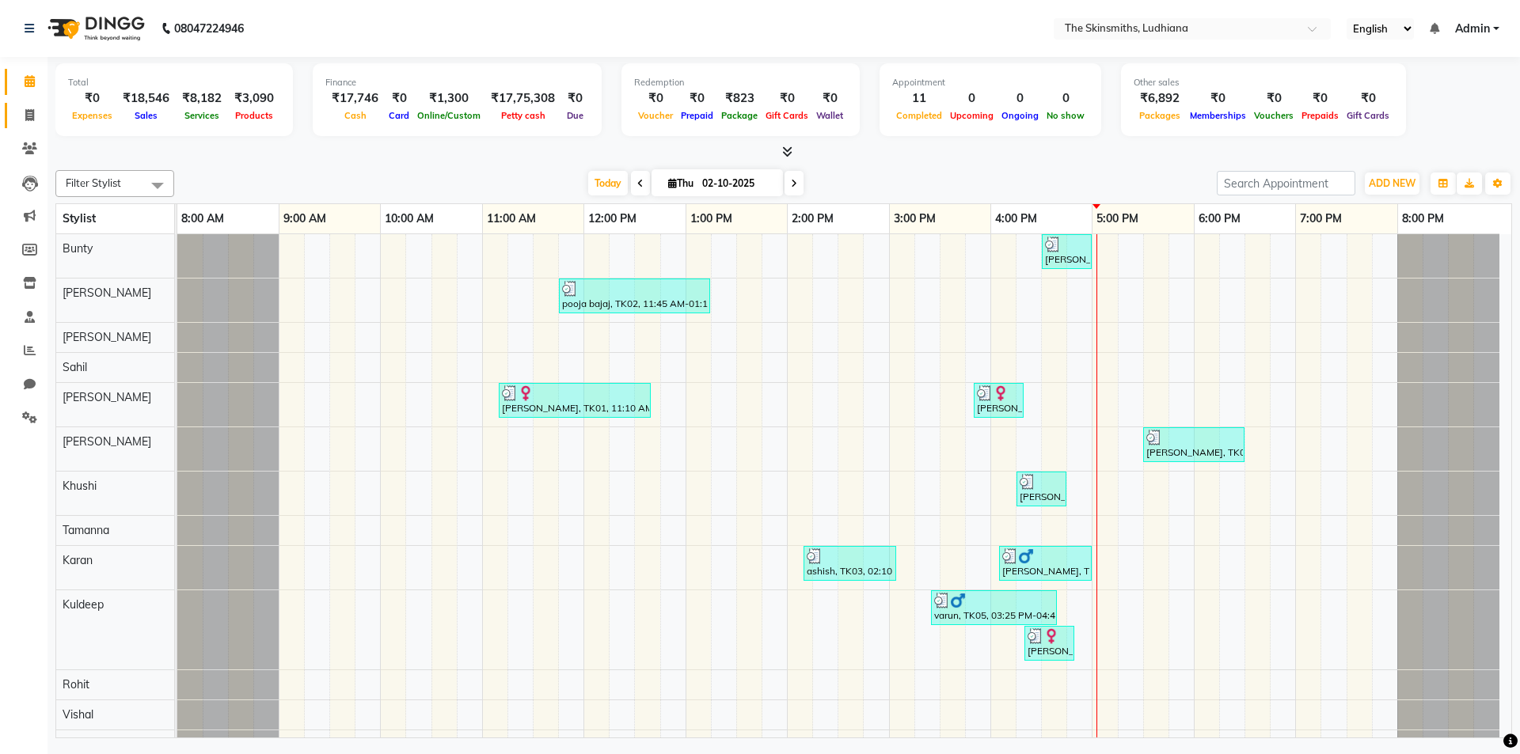
click at [29, 119] on icon at bounding box center [29, 115] width 9 height 12
select select "service"
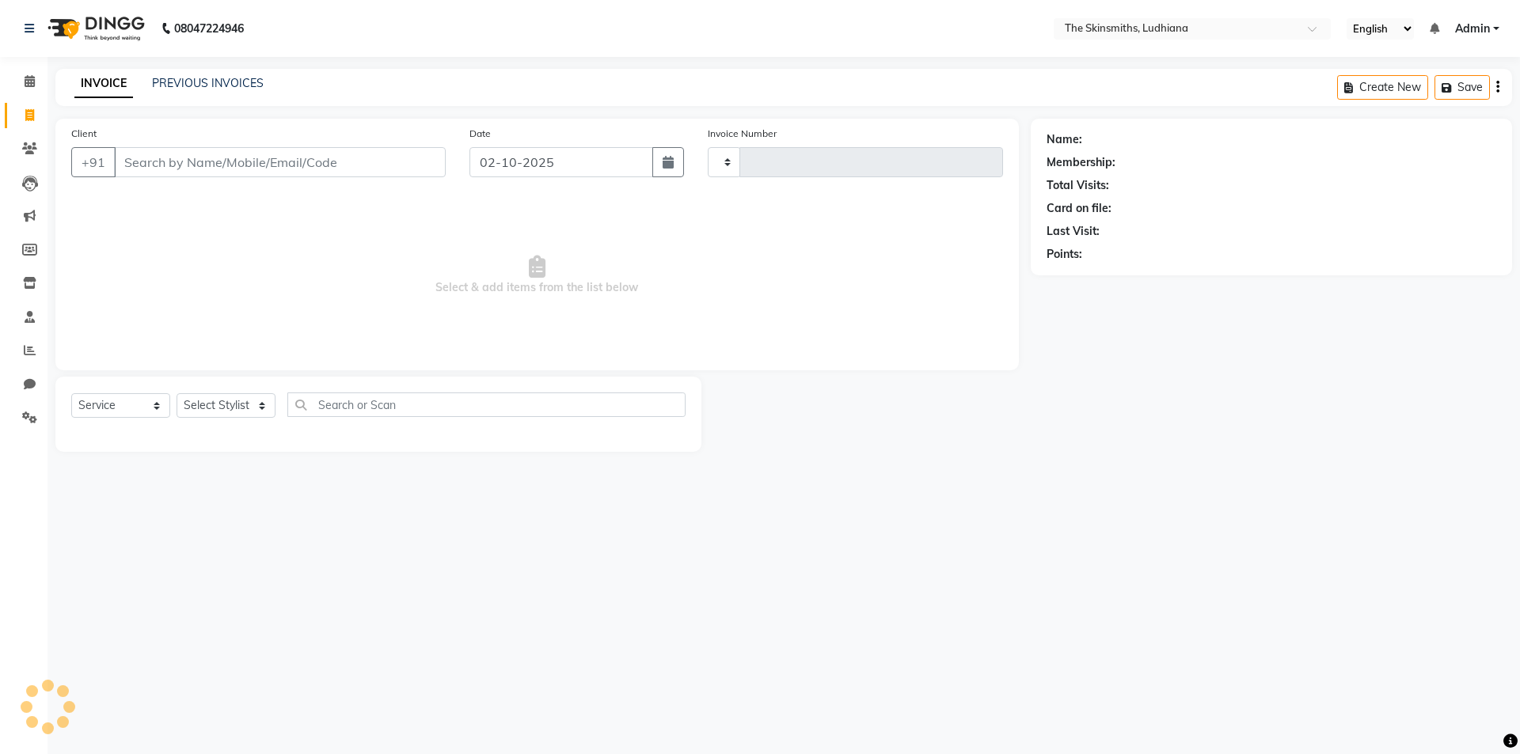
type input "1670"
select select "8115"
click at [1461, 93] on button "Open Invoices" at bounding box center [1437, 87] width 105 height 25
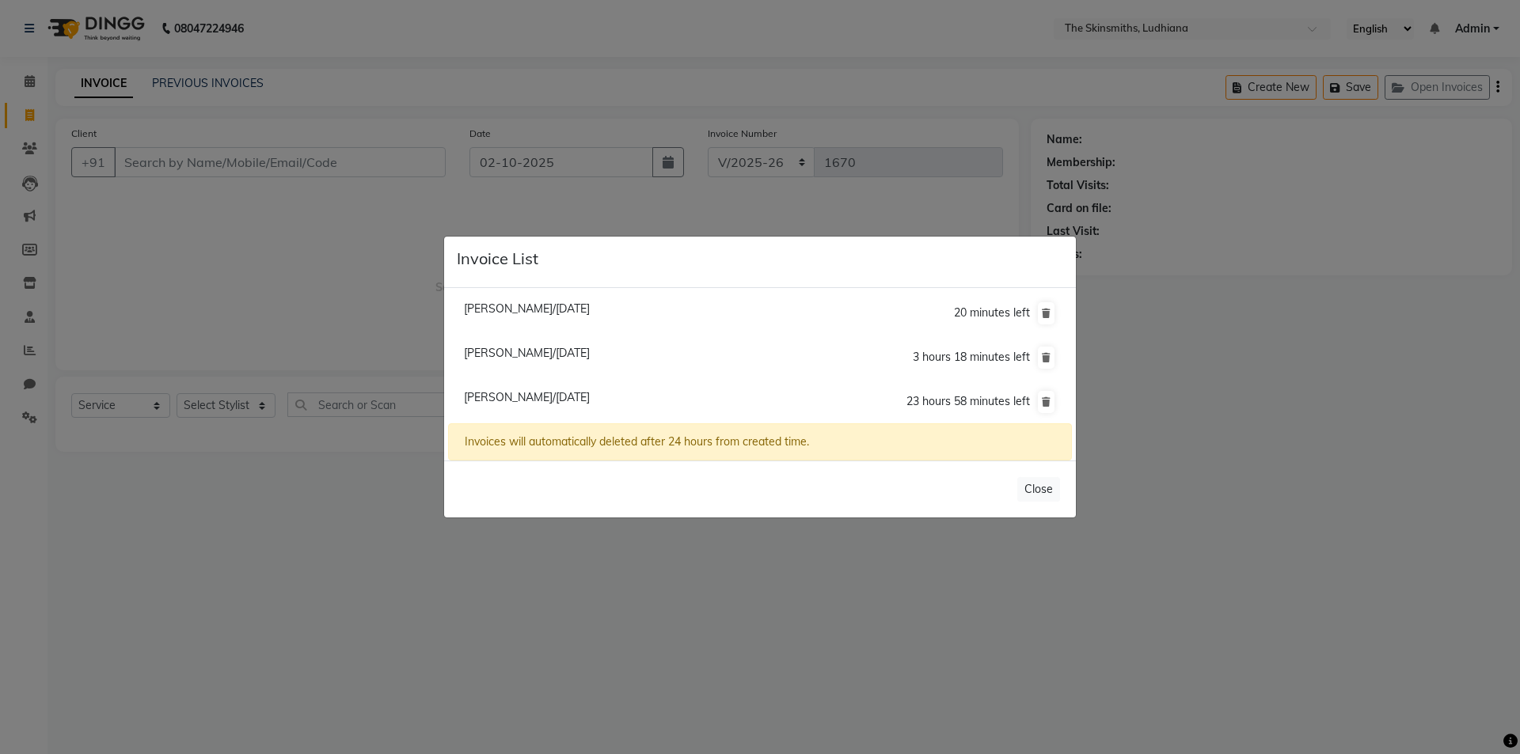
click at [558, 400] on span "Akshit Jain/02 October 2025" at bounding box center [527, 397] width 126 height 14
type input "8872737472"
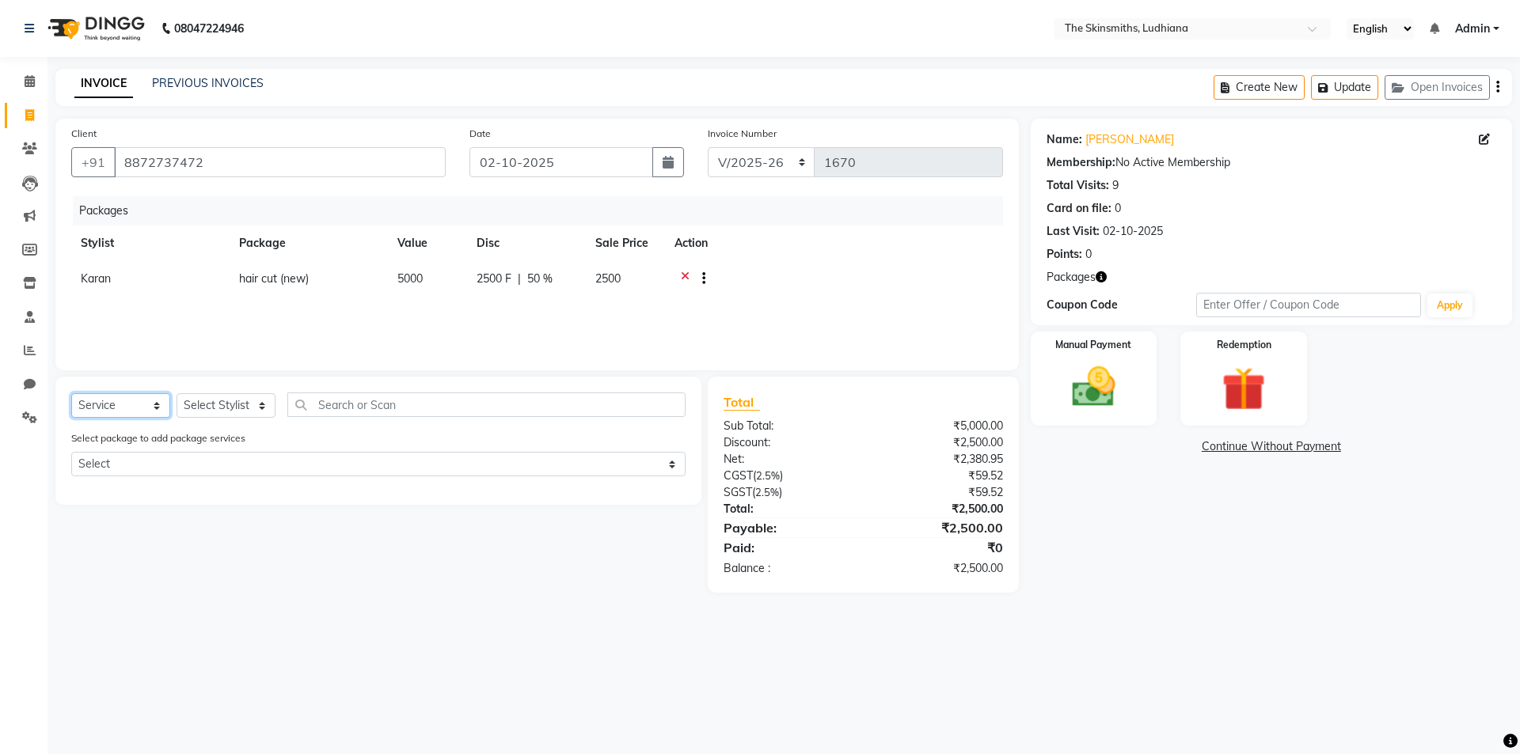
click at [125, 405] on select "Select Service Product Membership Package Voucher Prepaid Gift Card" at bounding box center [120, 405] width 99 height 25
select select "package"
click at [71, 393] on select "Select Service Product Membership Package Voucher Prepaid Gift Card" at bounding box center [120, 405] width 99 height 25
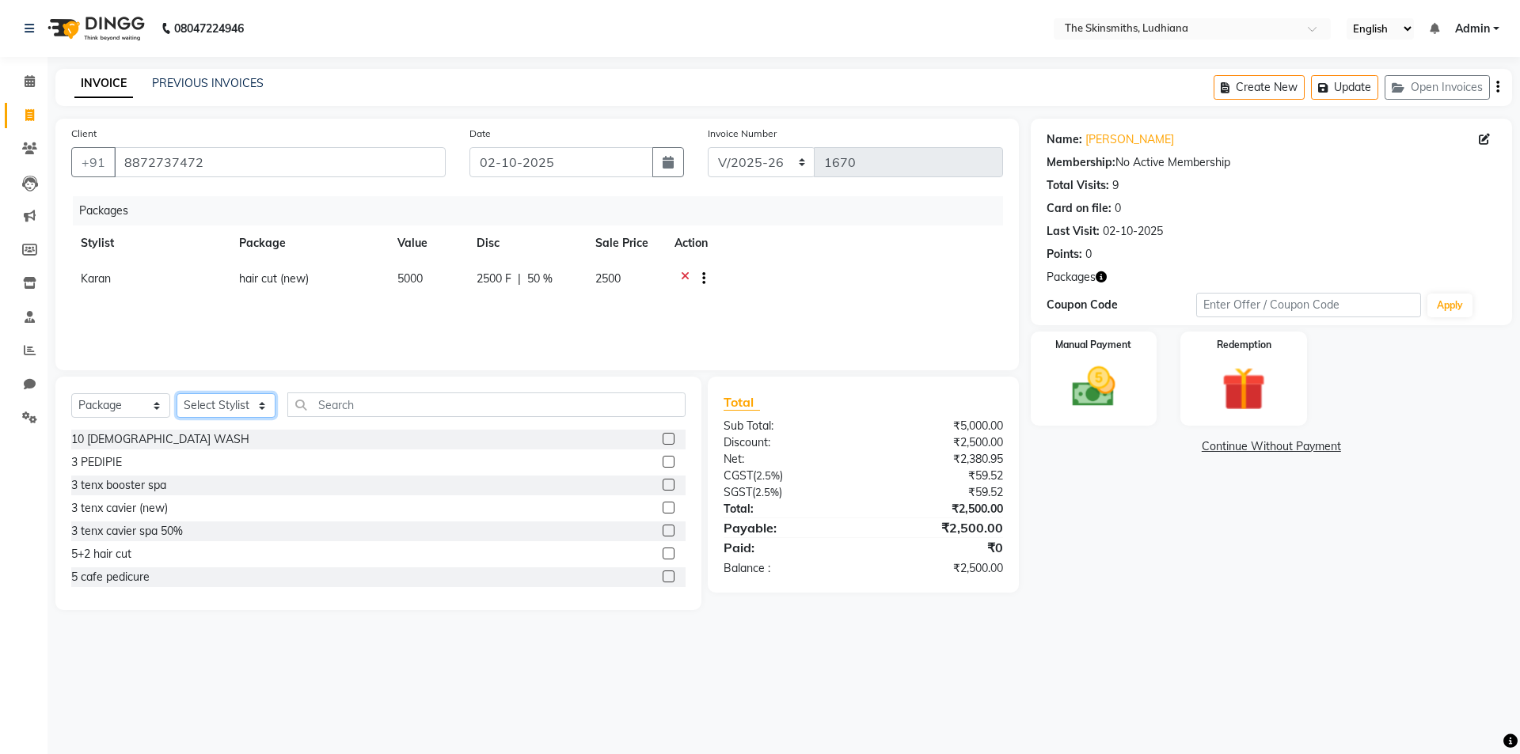
click at [264, 399] on select "Select Stylist Admin Ashu Bunty Dishika DIWAKAR Harish Karan Kawal Oberoi Khush…" at bounding box center [226, 405] width 99 height 25
select select "76552"
click at [177, 393] on select "Select Stylist Admin Ashu Bunty Dishika DIWAKAR Harish Karan Kawal Oberoi Khush…" at bounding box center [226, 405] width 99 height 25
click at [488, 402] on input "text" at bounding box center [486, 405] width 398 height 25
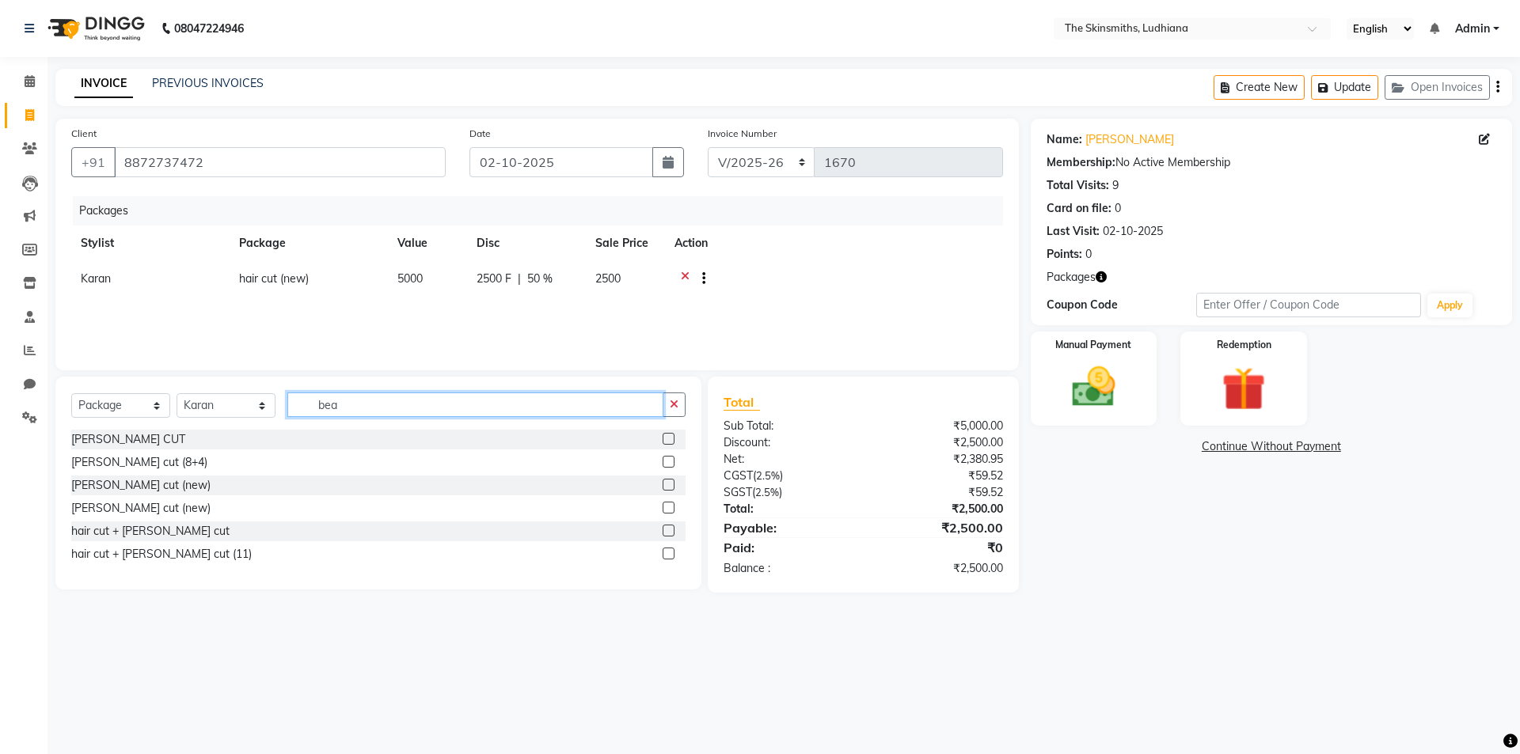
type input "bea"
click at [670, 485] on label at bounding box center [669, 485] width 12 height 12
click at [670, 485] on input "checkbox" at bounding box center [668, 486] width 10 height 10
checkbox input "false"
click at [668, 511] on label at bounding box center [669, 508] width 12 height 12
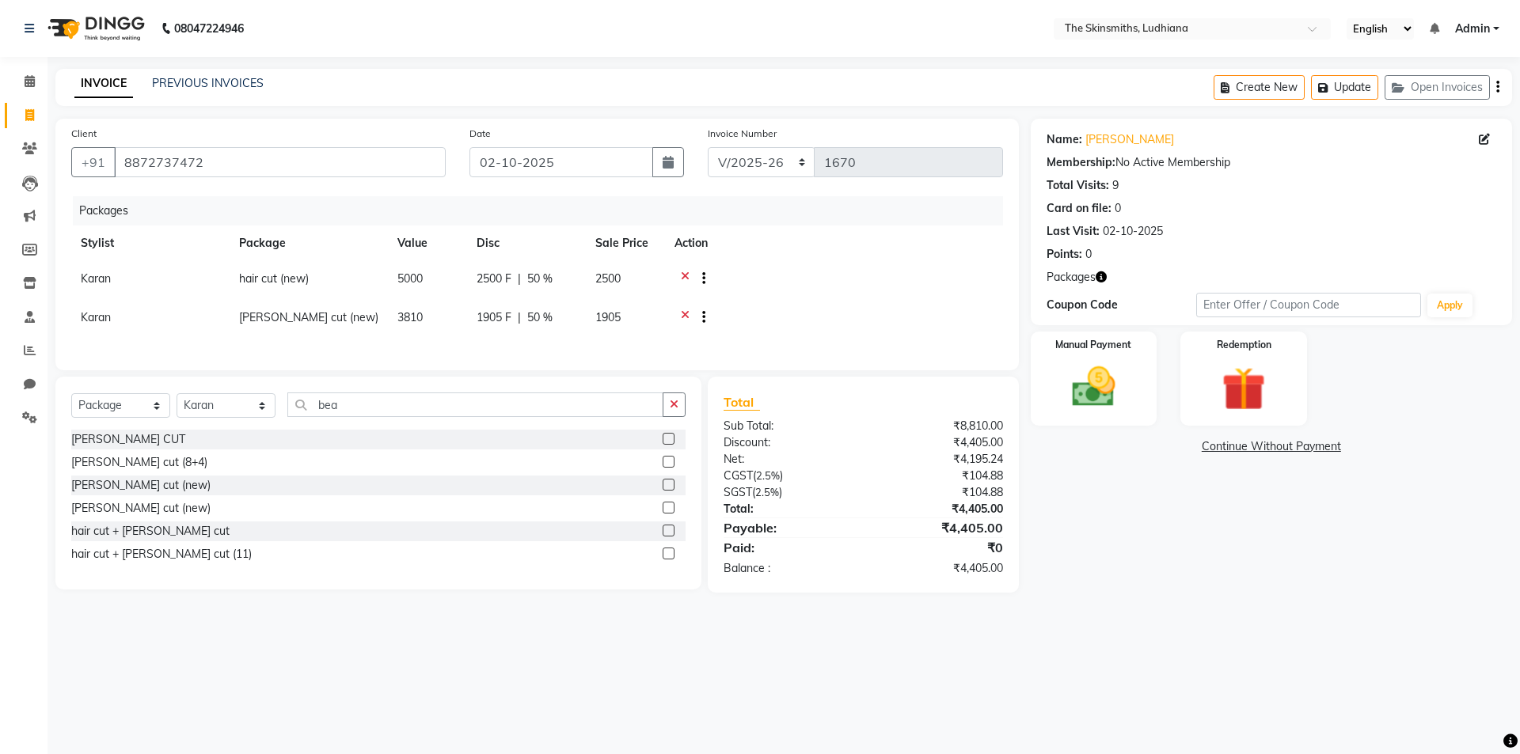
click at [668, 511] on input "checkbox" at bounding box center [668, 508] width 10 height 10
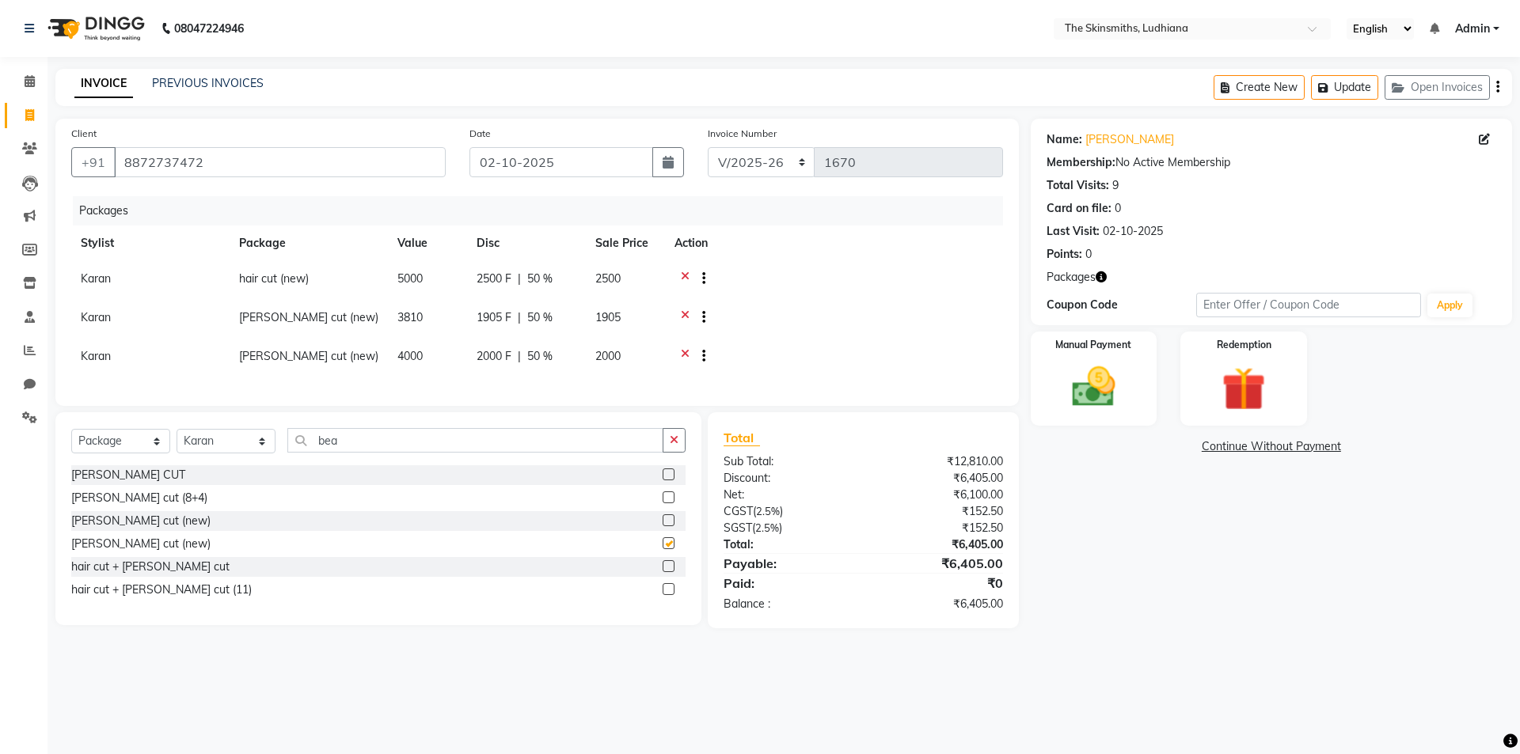
checkbox input "false"
click at [661, 319] on td "1905" at bounding box center [625, 319] width 79 height 39
select select "76552"
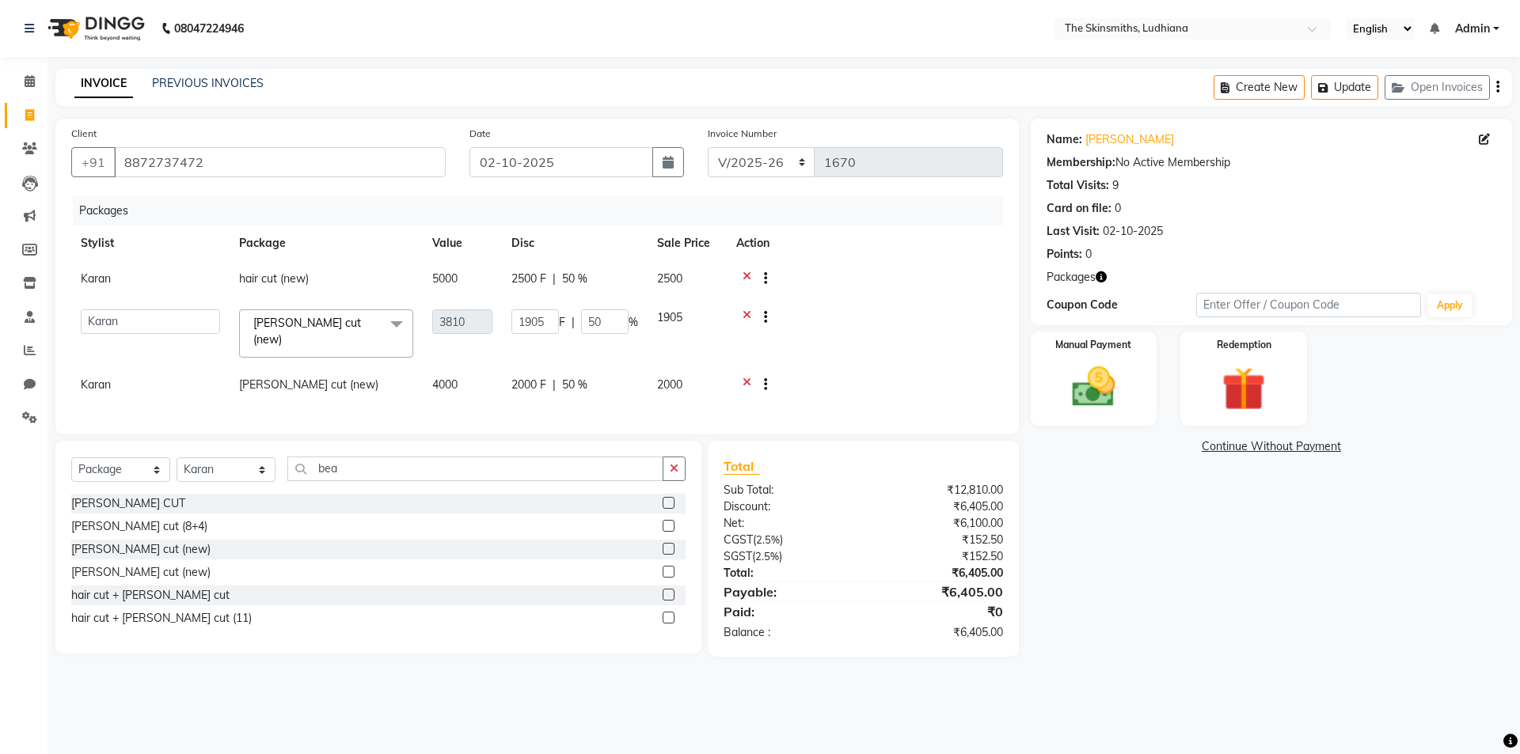
click at [746, 314] on icon at bounding box center [747, 320] width 9 height 20
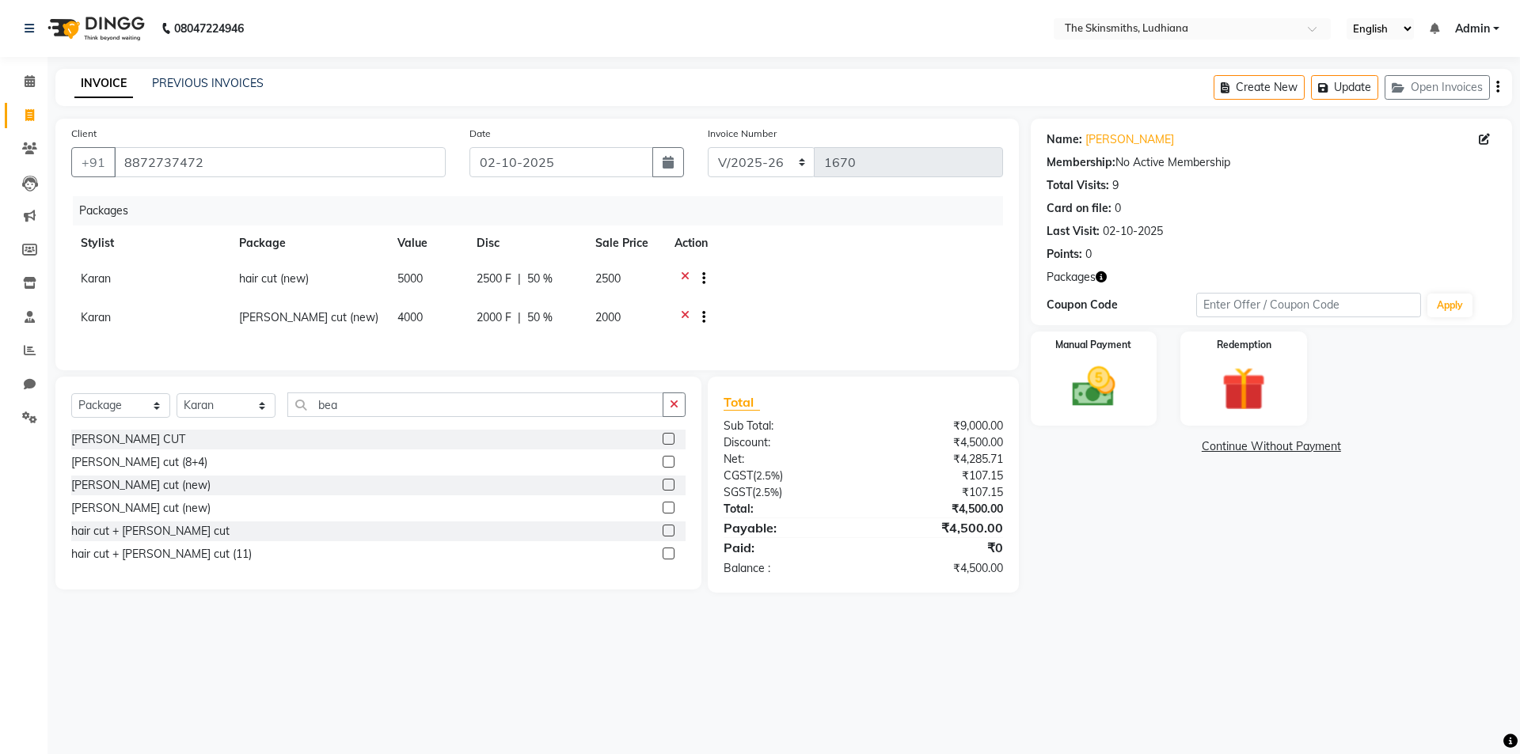
click at [1179, 657] on div "08047224946 Select Location × The Skinsmiths, Ludhiana English ENGLISH Español …" at bounding box center [760, 377] width 1520 height 754
click at [1165, 630] on div "08047224946 Select Location × The Skinsmiths, Ludhiana English ENGLISH Español …" at bounding box center [760, 377] width 1520 height 754
click at [1104, 379] on img at bounding box center [1094, 387] width 74 height 52
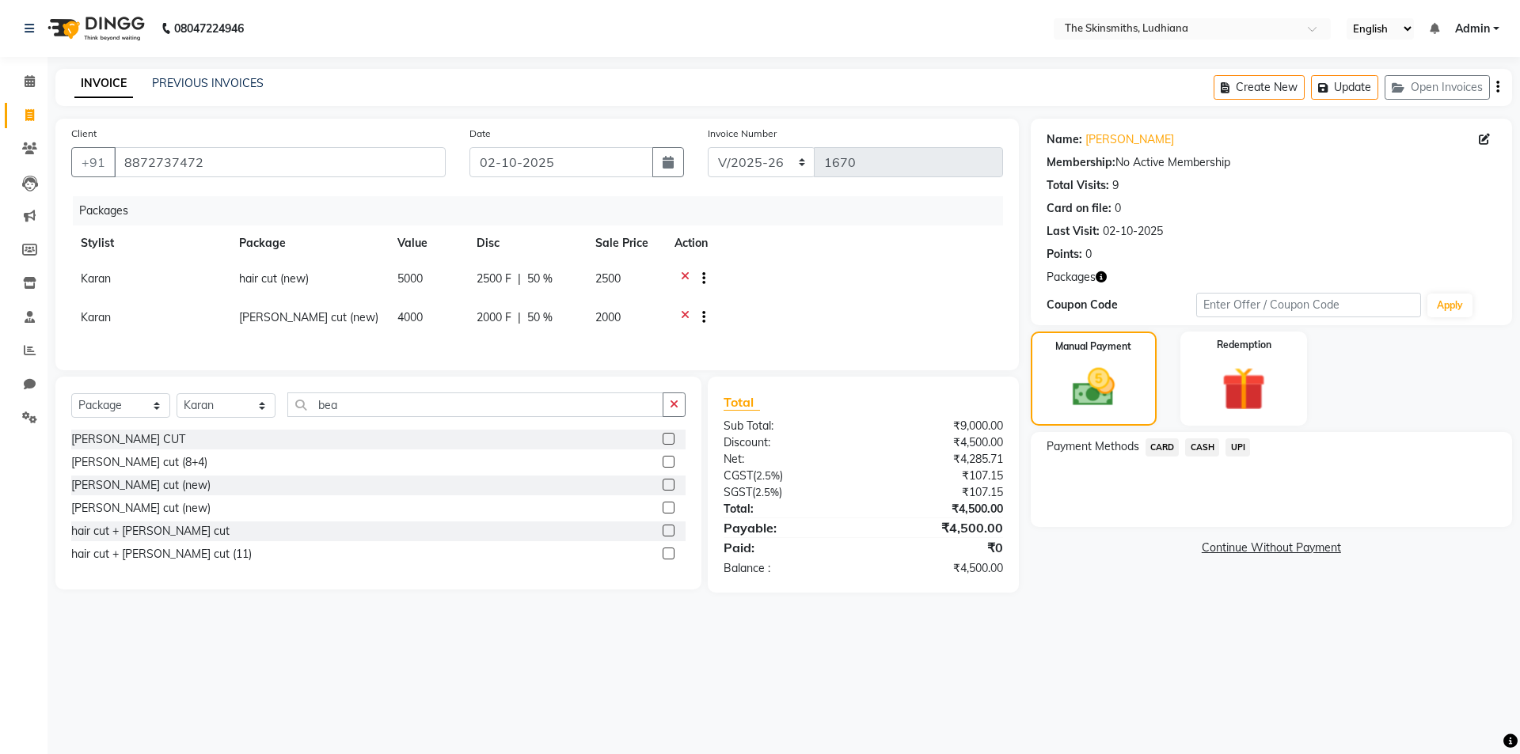
click at [1239, 449] on span "UPI" at bounding box center [1237, 448] width 25 height 18
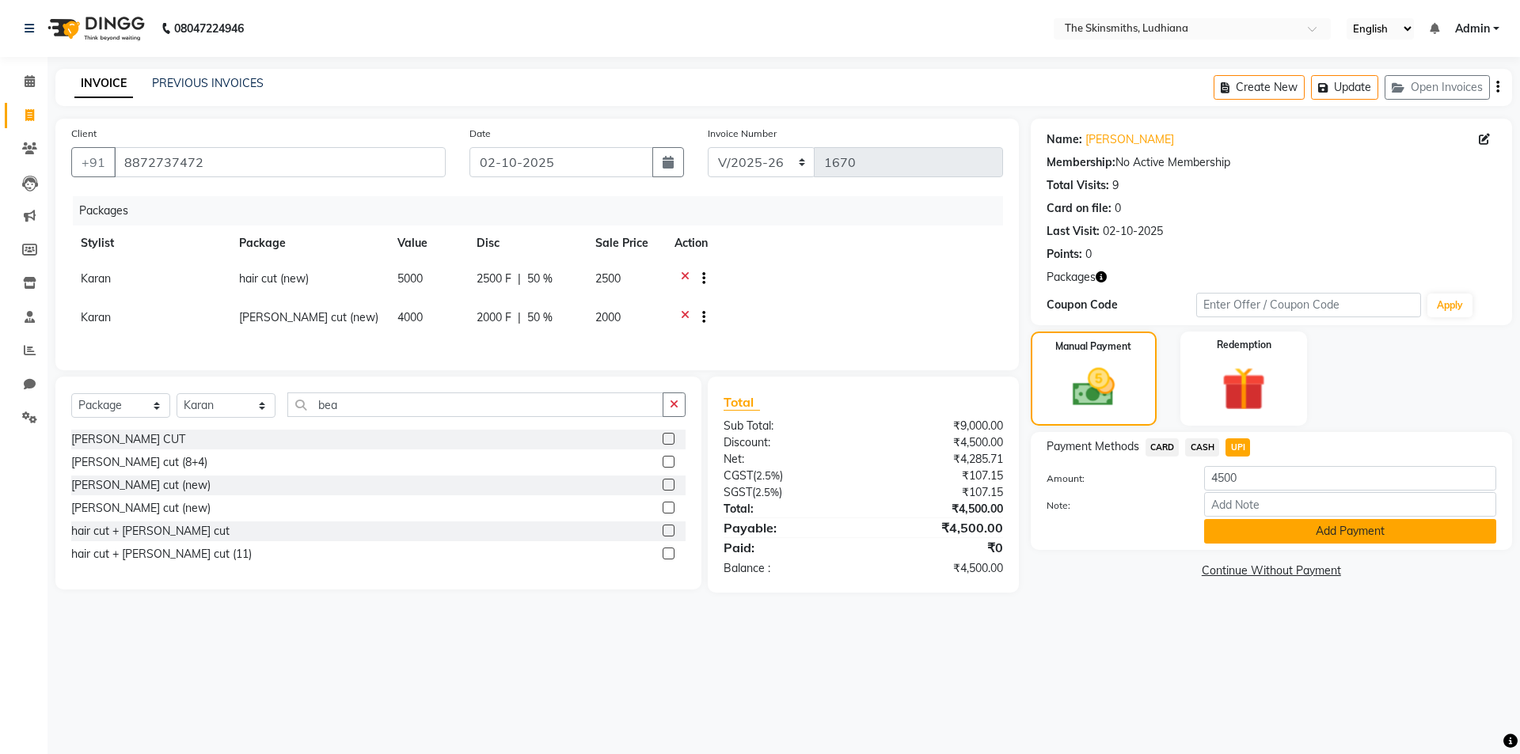
click at [1290, 534] on button "Add Payment" at bounding box center [1350, 531] width 292 height 25
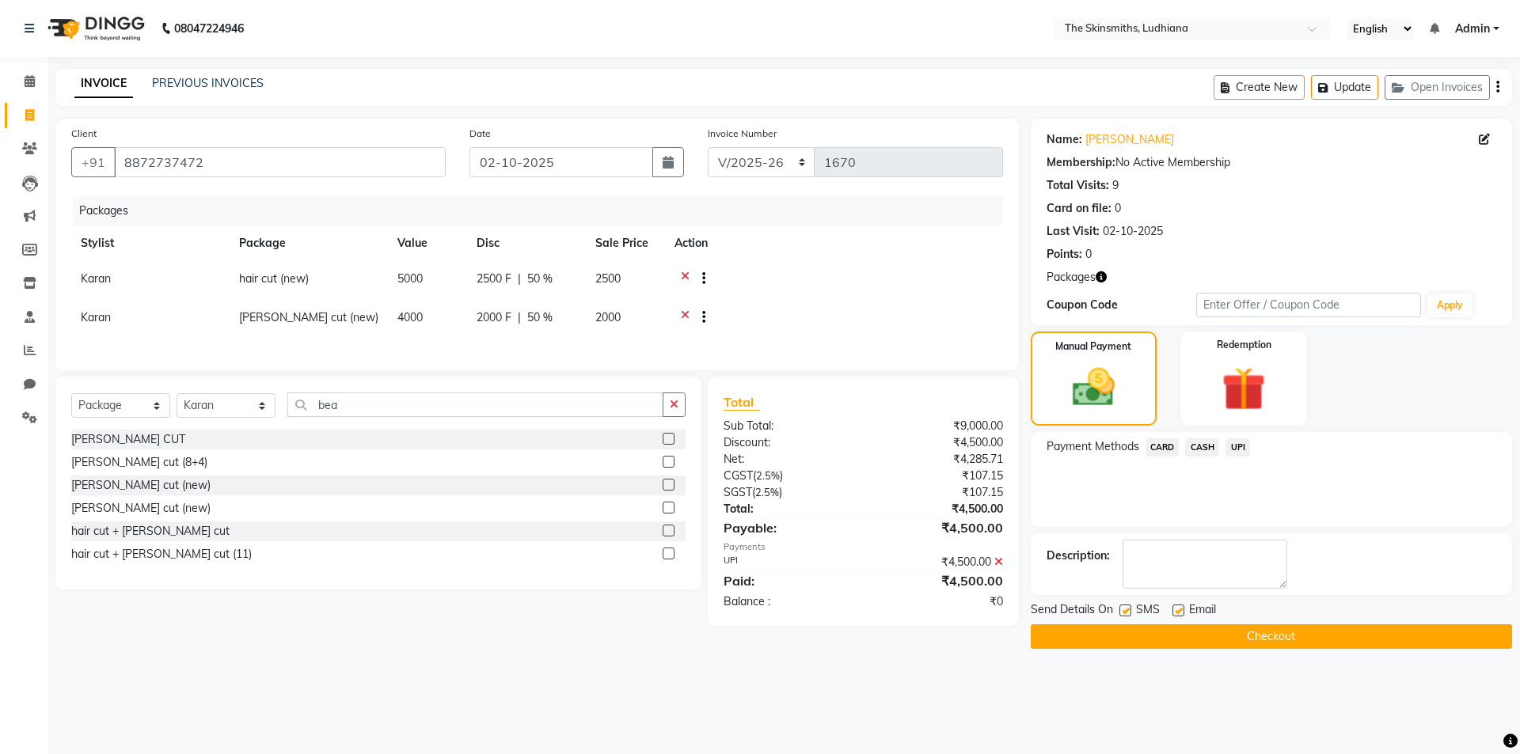
click at [1306, 644] on button "Checkout" at bounding box center [1271, 637] width 481 height 25
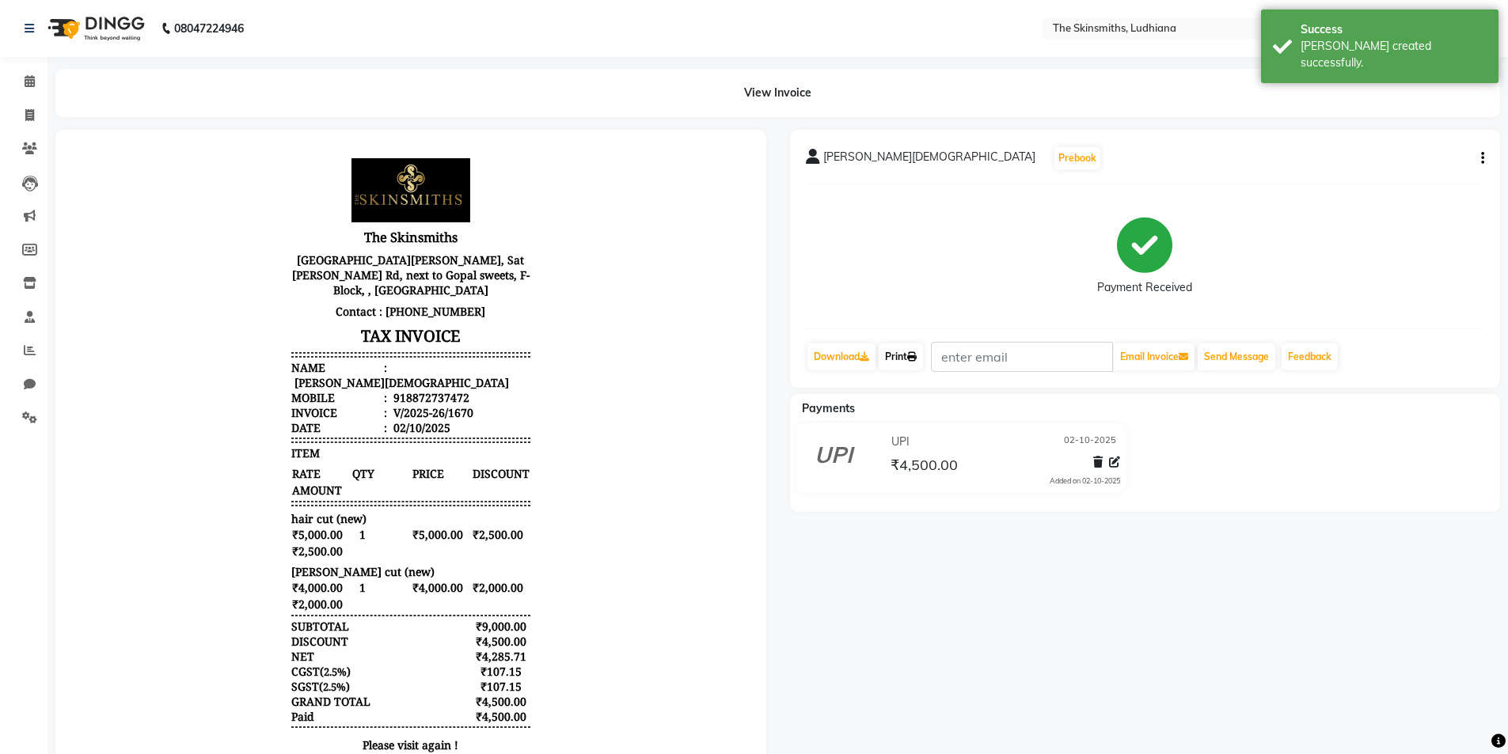
click at [900, 348] on link "Print" at bounding box center [901, 357] width 44 height 27
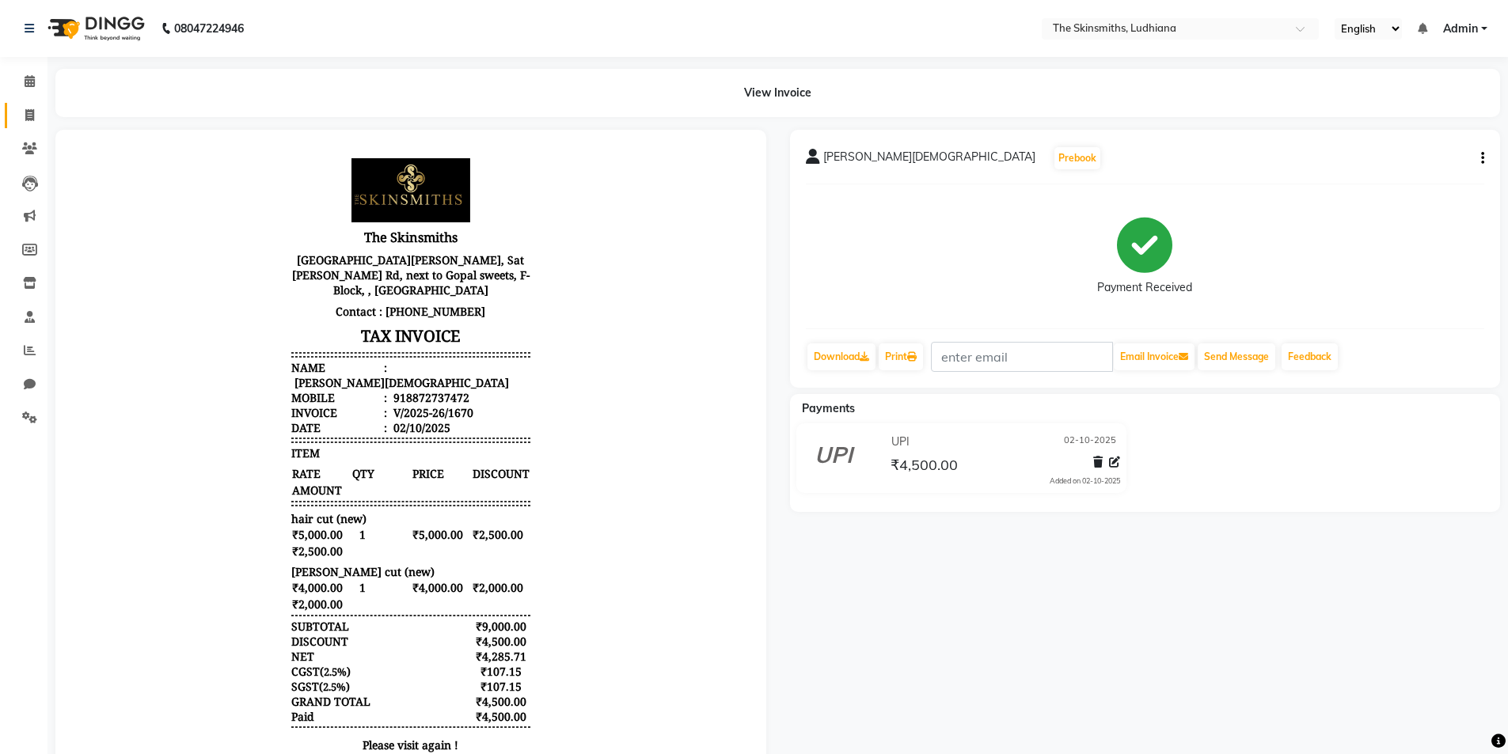
click at [26, 126] on link "Invoice" at bounding box center [24, 116] width 38 height 26
select select "service"
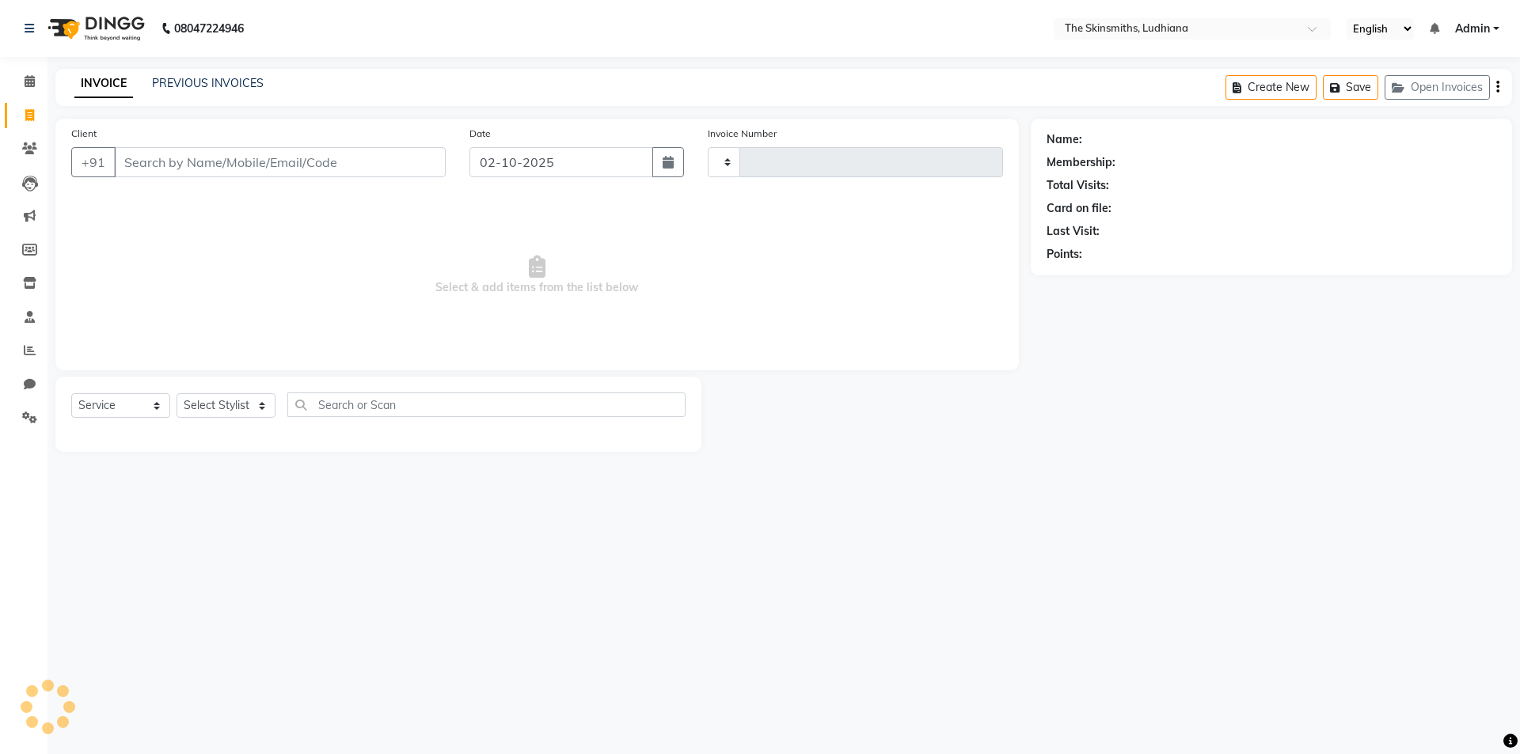
type input "1671"
select select "8115"
click at [29, 350] on icon at bounding box center [30, 350] width 12 height 12
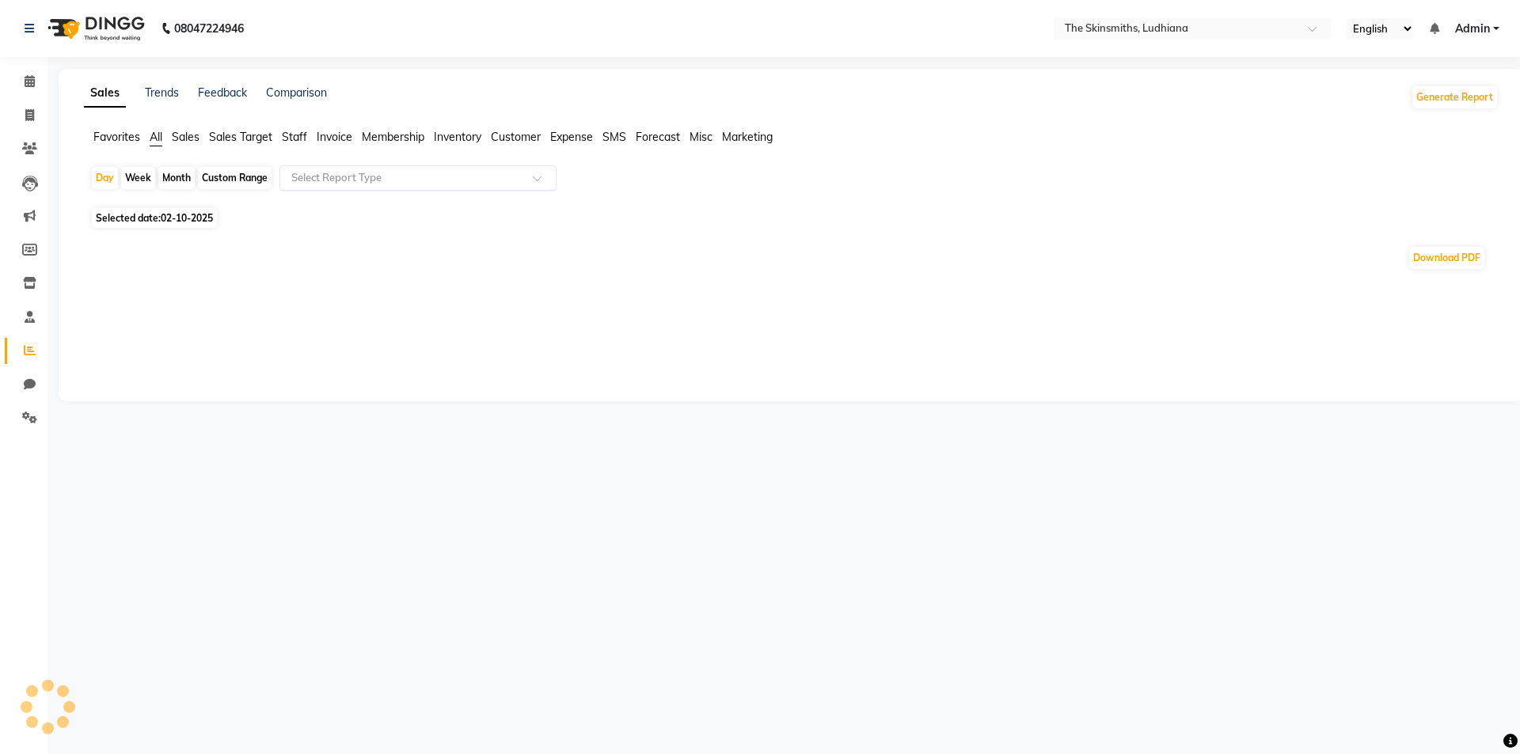
click at [454, 172] on input "text" at bounding box center [402, 178] width 228 height 16
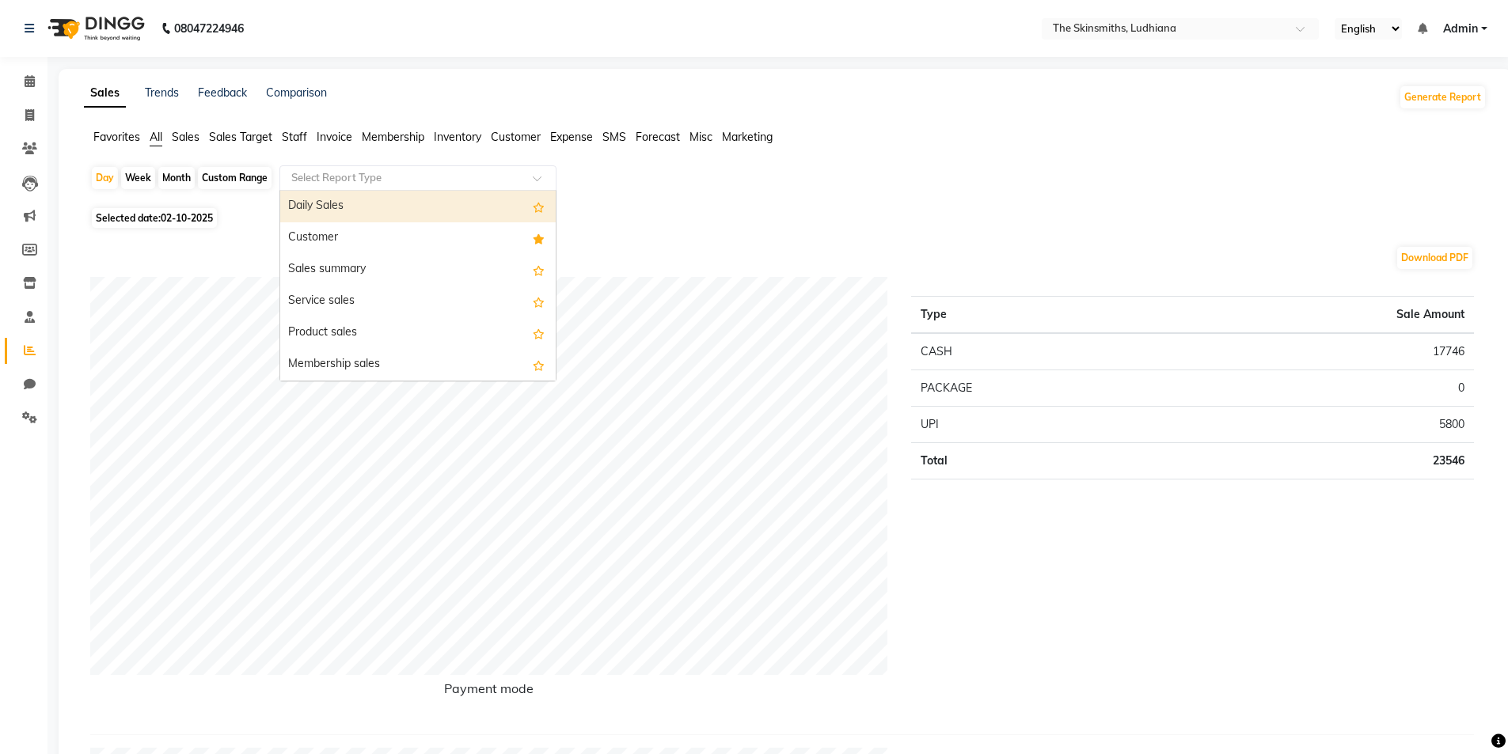
click at [340, 238] on div "Customer" at bounding box center [417, 238] width 275 height 32
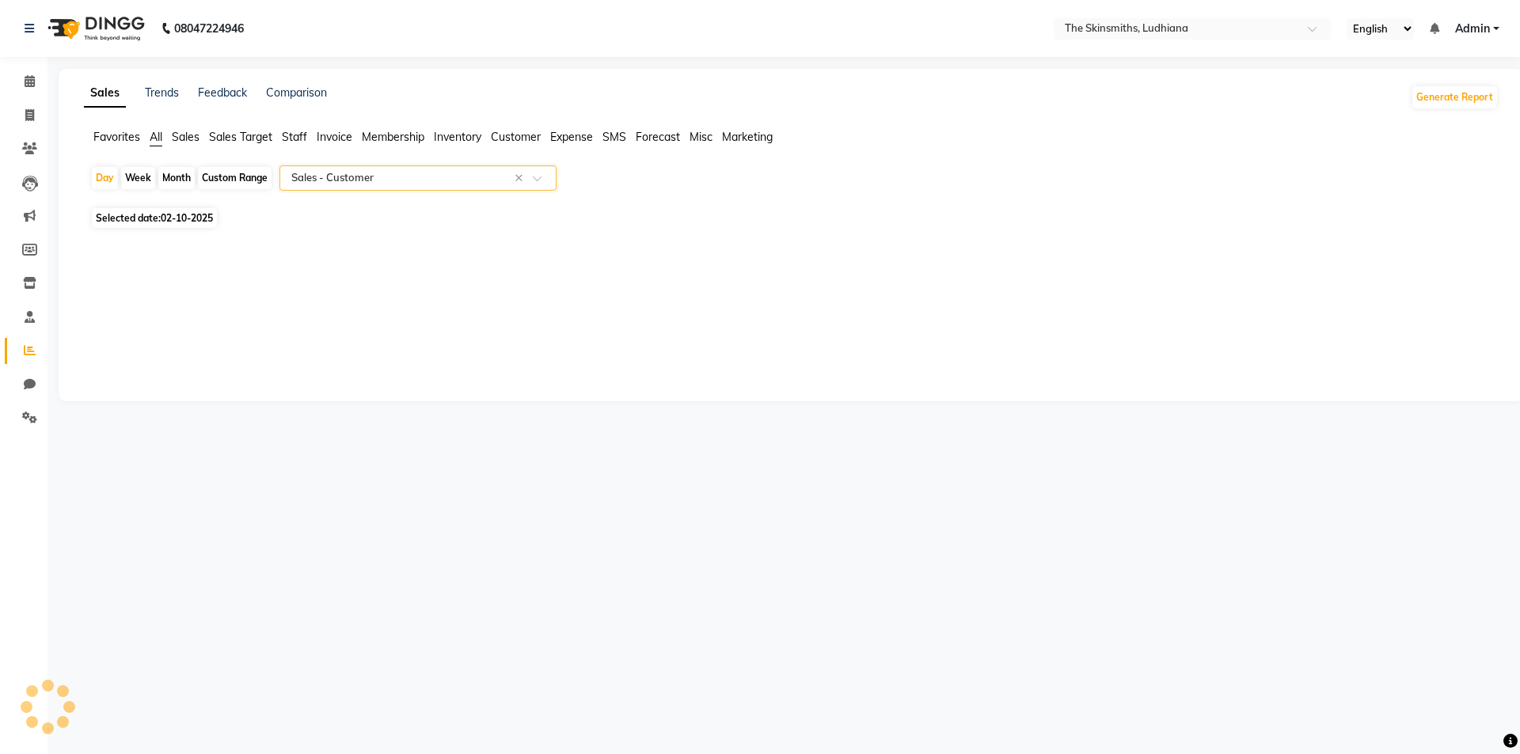
select select "full_report"
select select "csv"
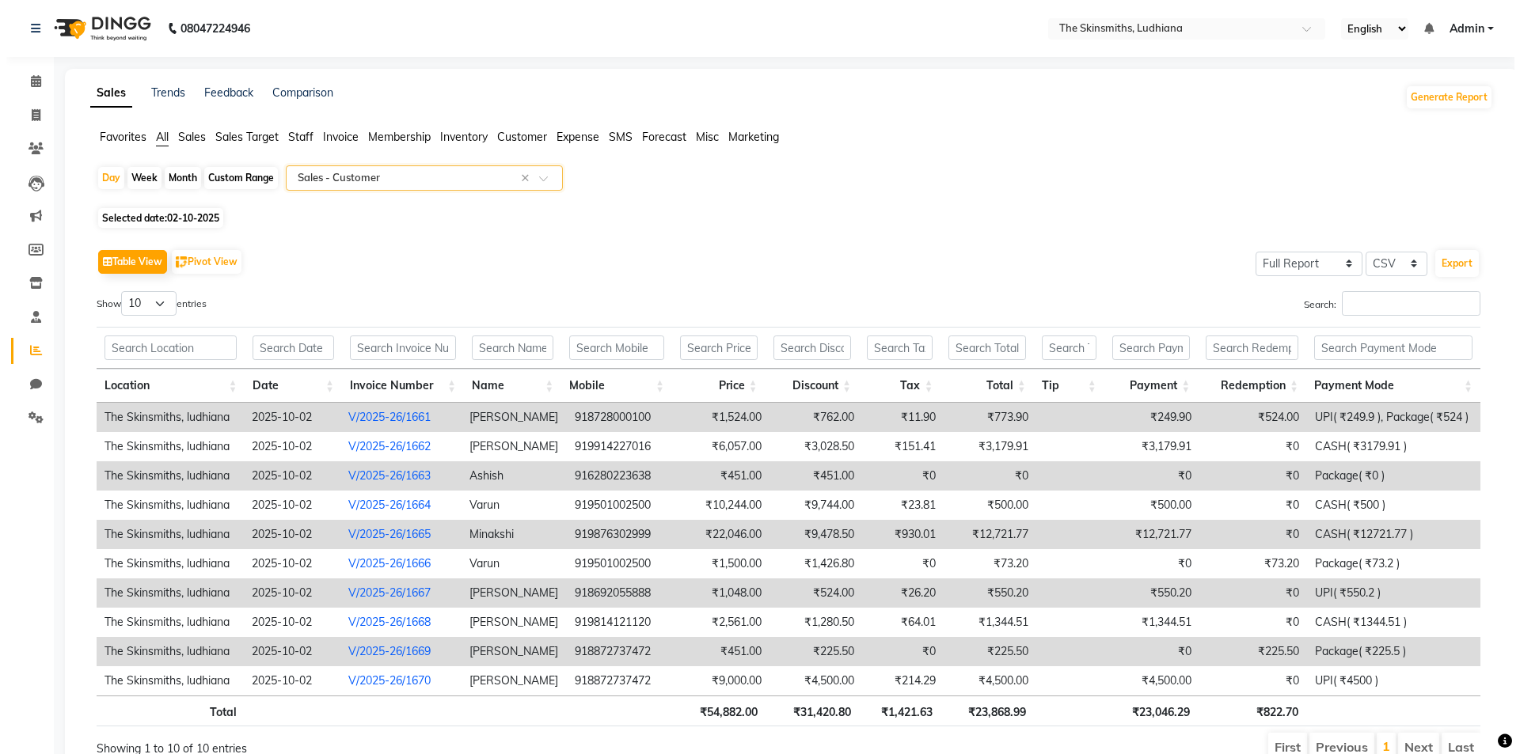
scroll to position [73, 0]
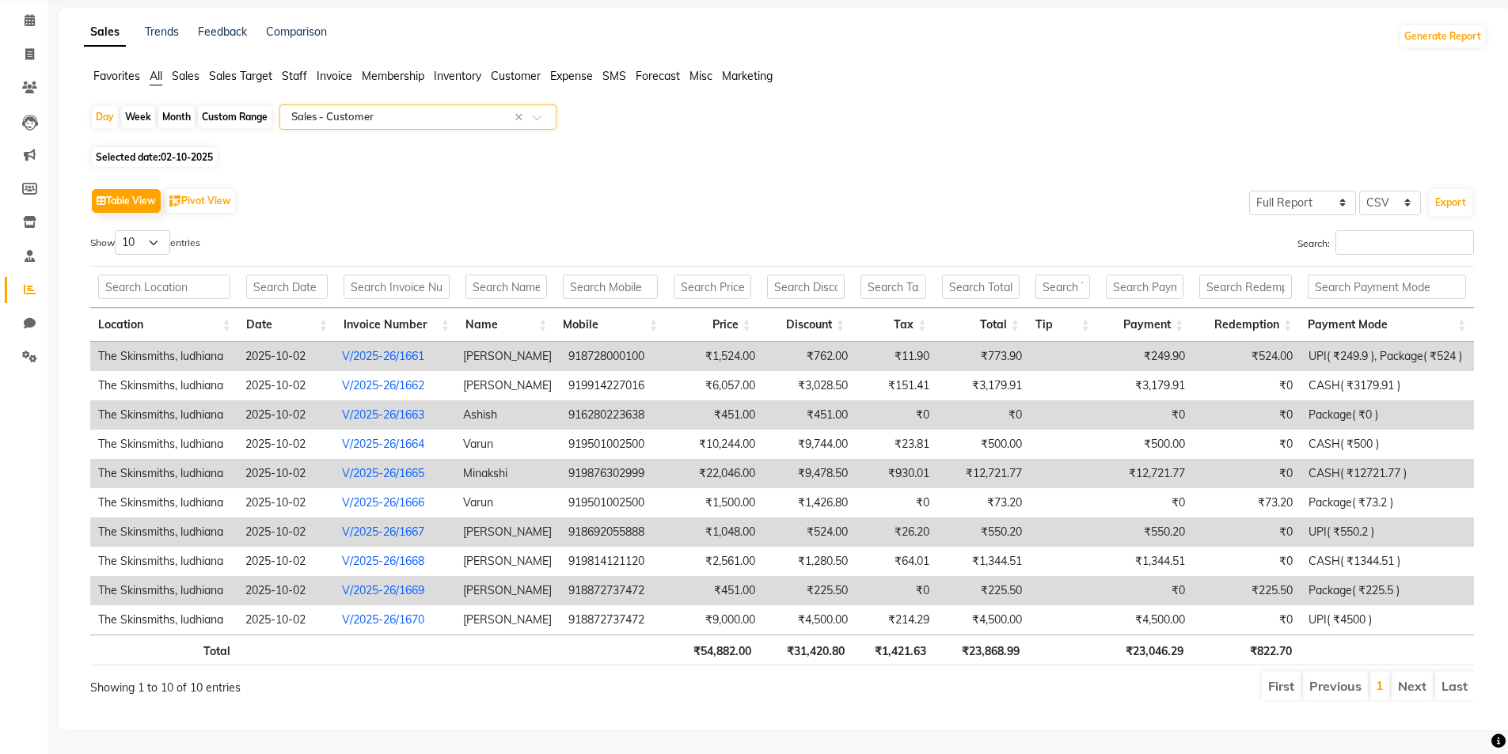
click at [1410, 678] on li "Next" at bounding box center [1412, 686] width 41 height 28
click at [1392, 582] on td "Package( ₹225.5 )" at bounding box center [1387, 590] width 173 height 29
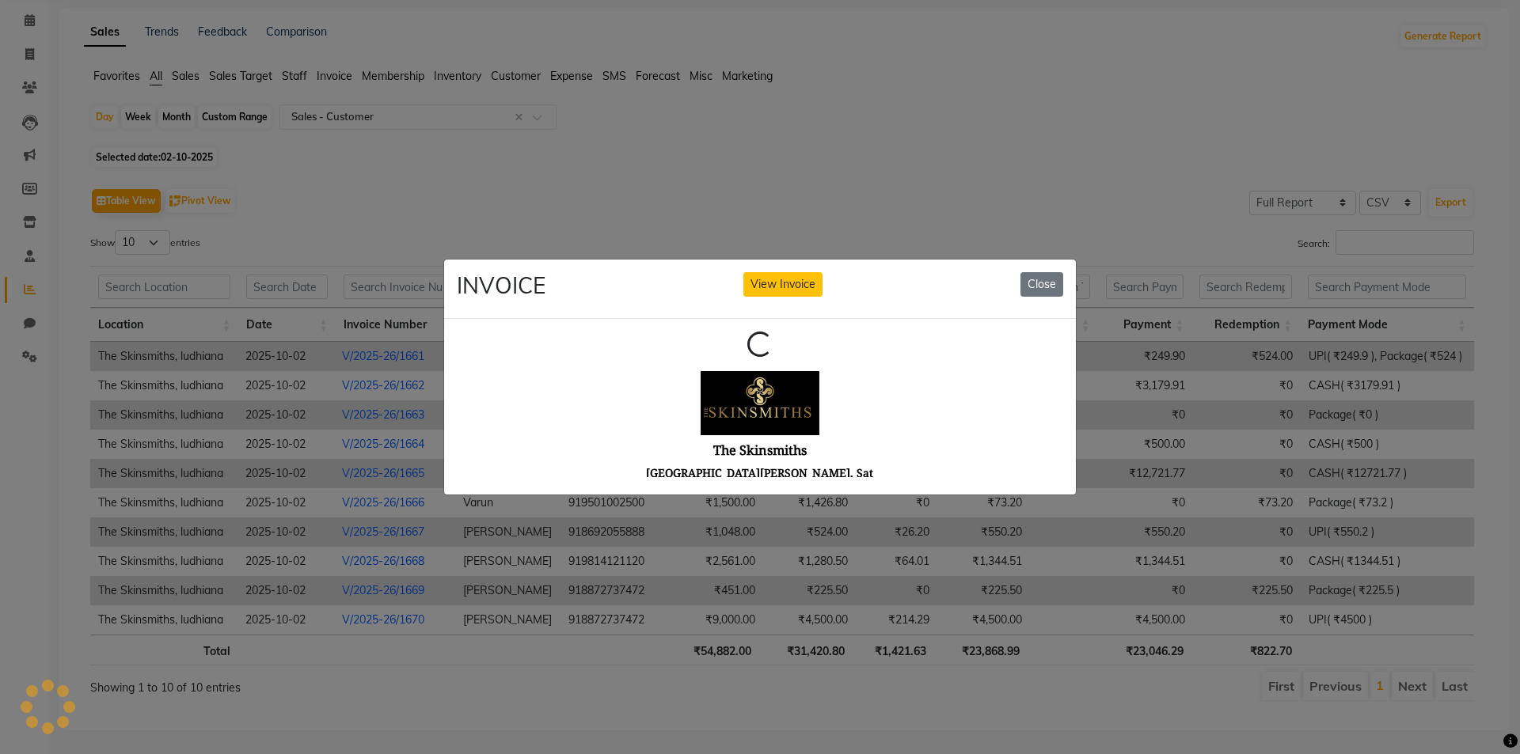
scroll to position [0, 0]
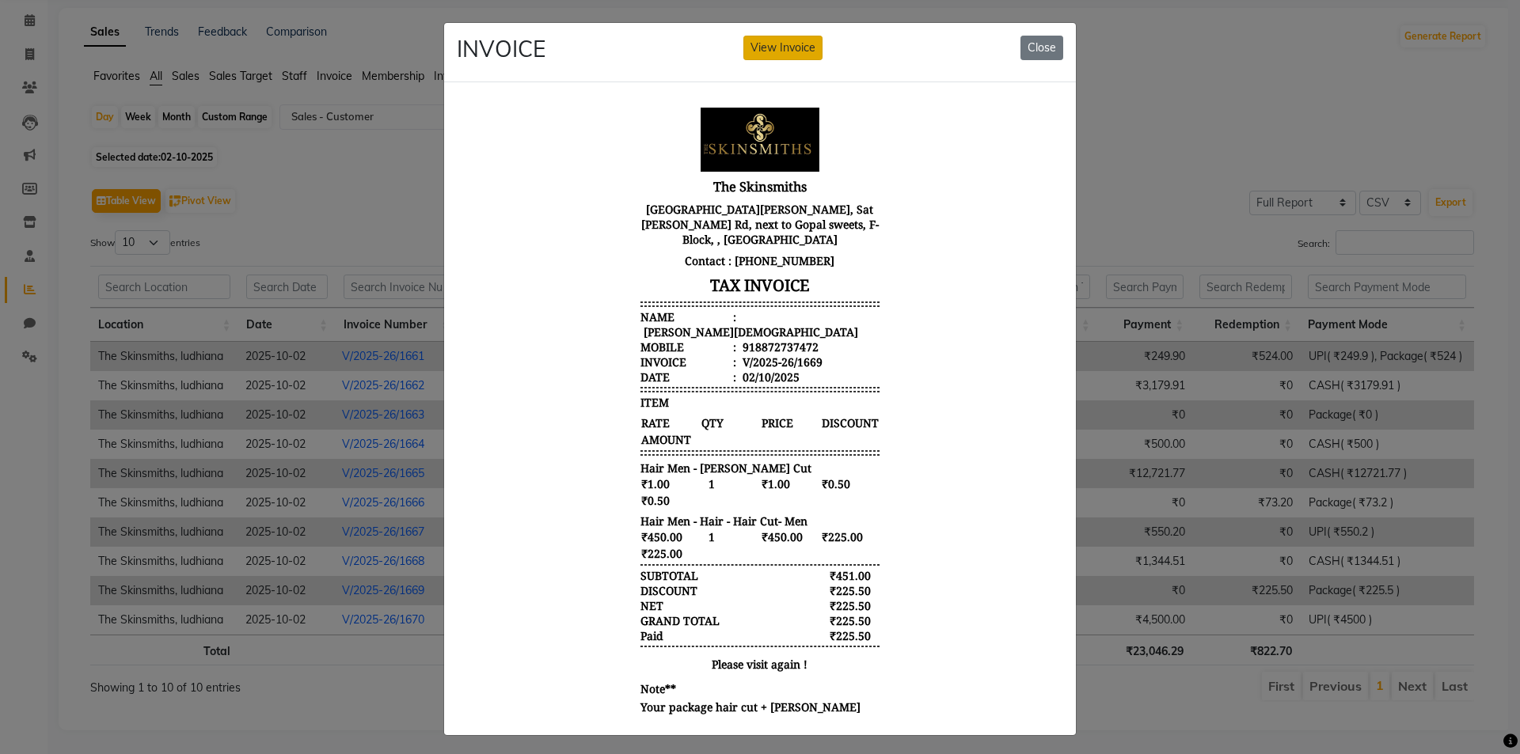
click at [784, 37] on button "View Invoice" at bounding box center [782, 48] width 79 height 25
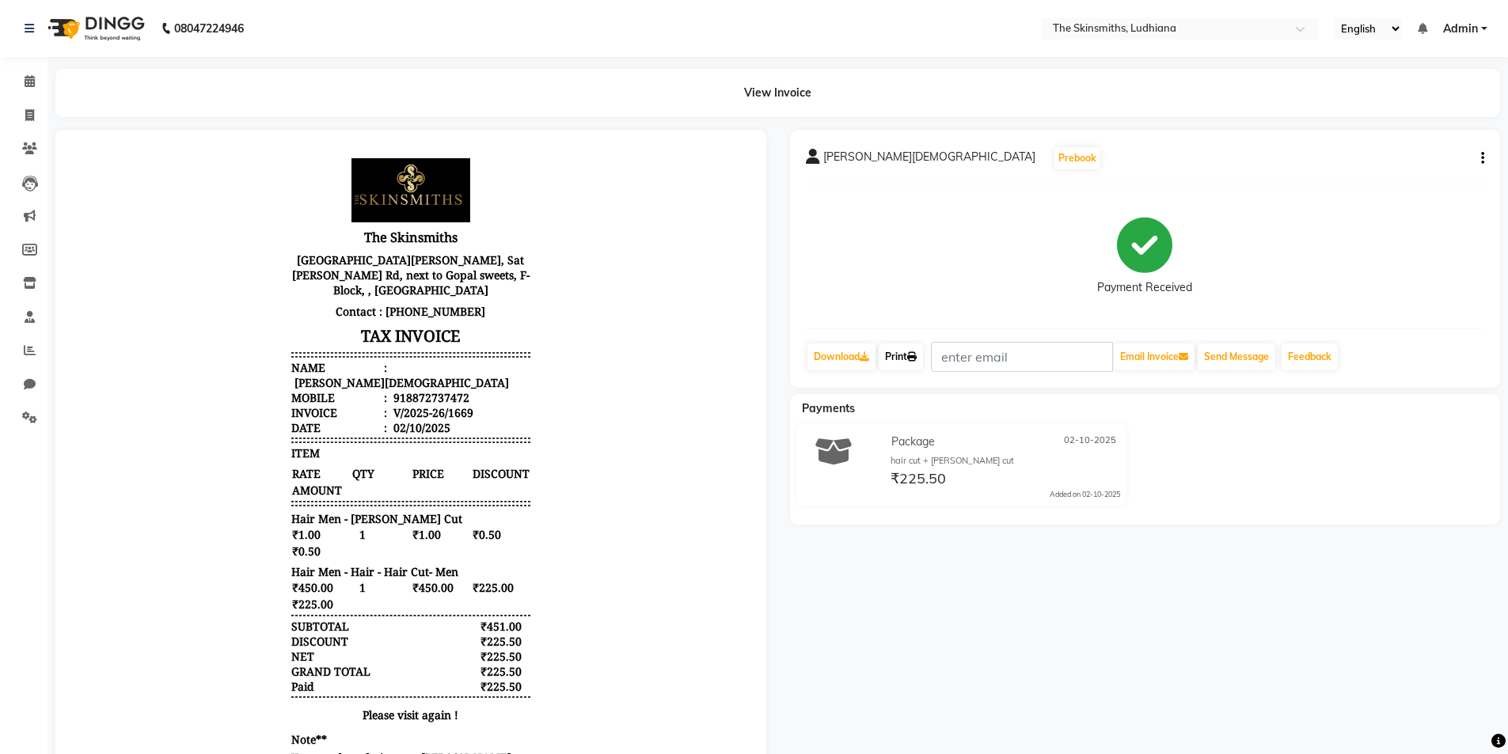
click at [917, 356] on icon at bounding box center [911, 356] width 9 height 9
click at [29, 115] on icon at bounding box center [29, 115] width 9 height 12
select select "service"
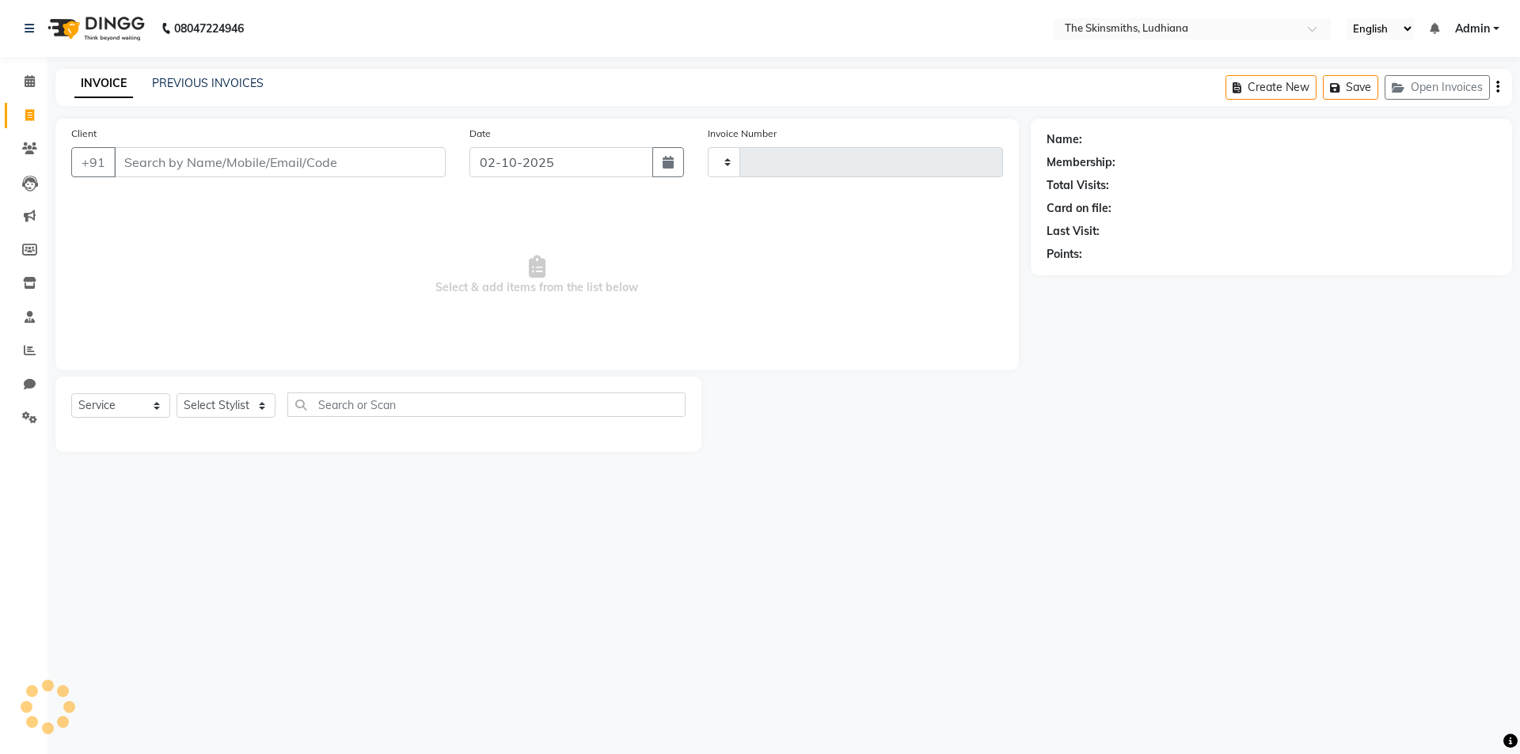
type input "1671"
select select "8115"
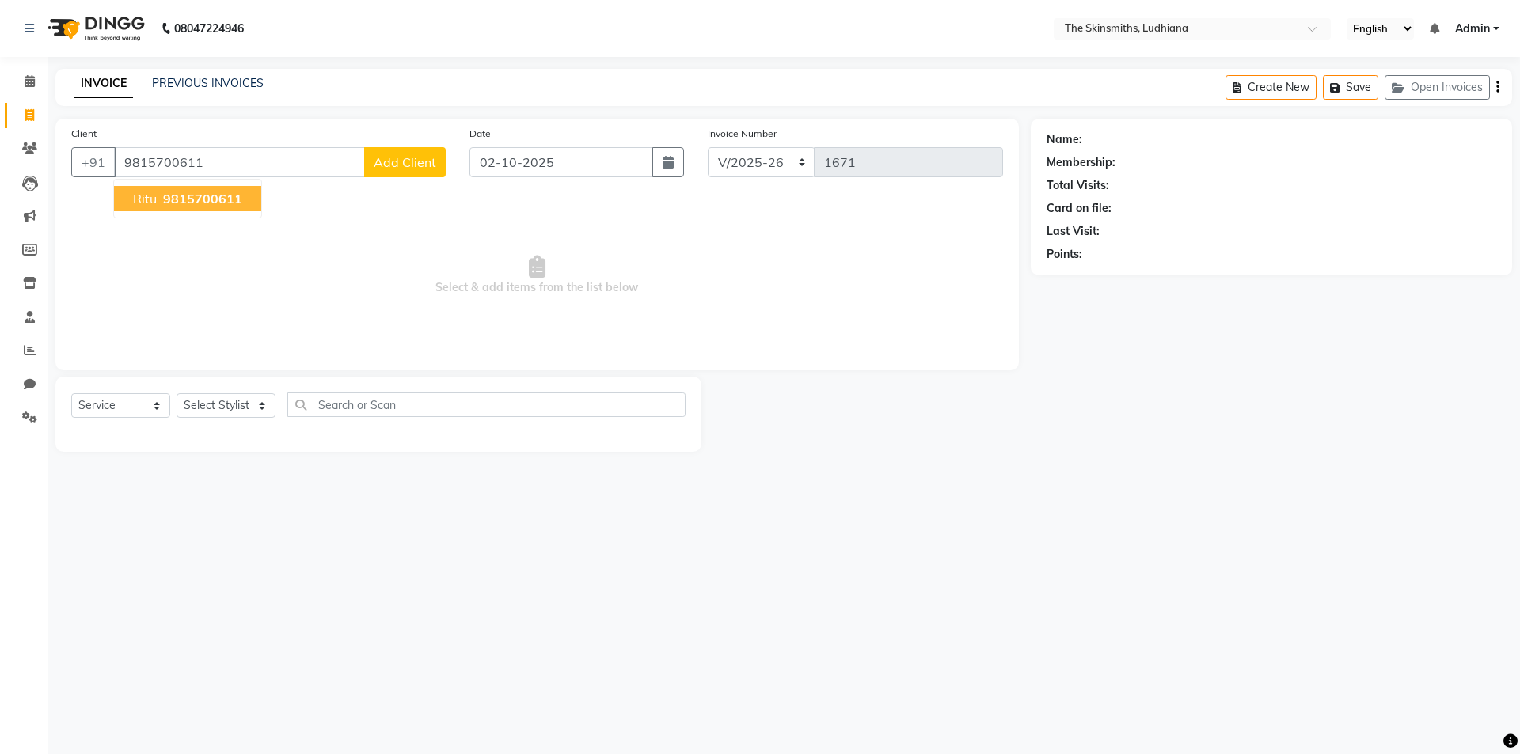
type input "9815700611"
select select "1: Object"
click at [336, 502] on div "08047224946 Select Location × The Skinsmiths, Ludhiana English ENGLISH Español …" at bounding box center [760, 377] width 1520 height 754
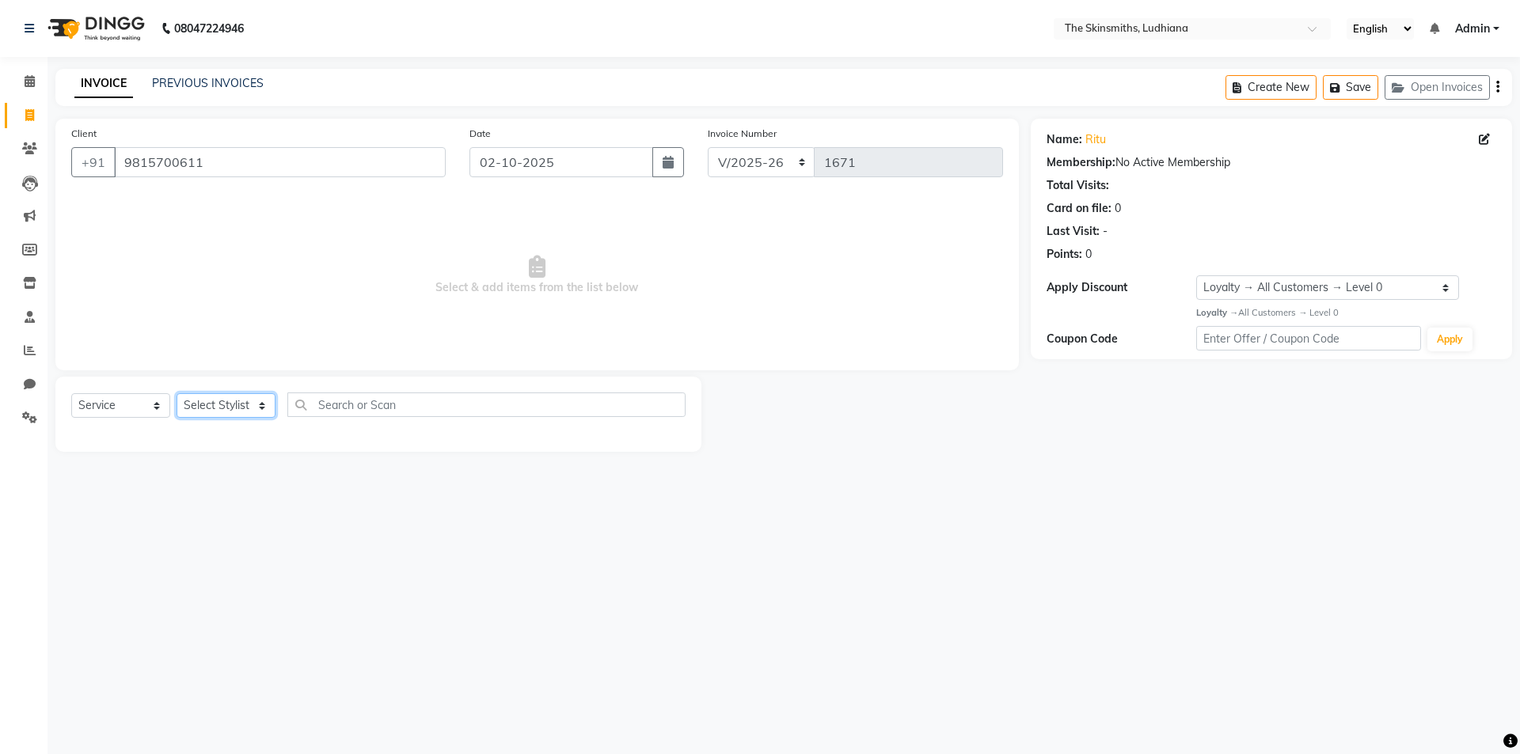
click at [223, 404] on select "Select Stylist Admin Ashu Bunty Dishika DIWAKAR Harish Karan Kawal Oberoi Khush…" at bounding box center [226, 405] width 99 height 25
select select "79055"
click at [177, 393] on select "Select Stylist Admin Ashu Bunty Dishika DIWAKAR Harish Karan Kawal Oberoi Khush…" at bounding box center [226, 405] width 99 height 25
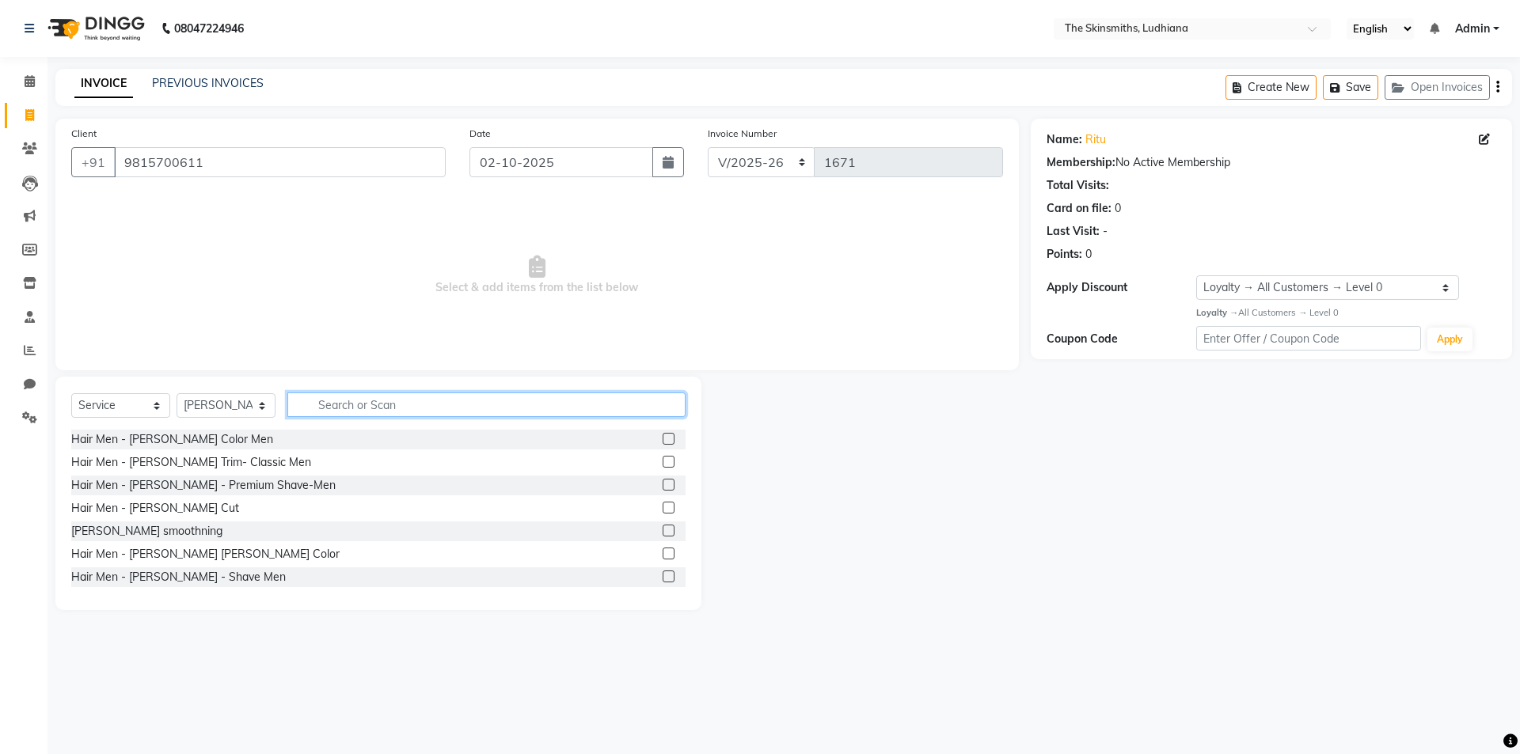
click at [448, 403] on input "text" at bounding box center [486, 405] width 398 height 25
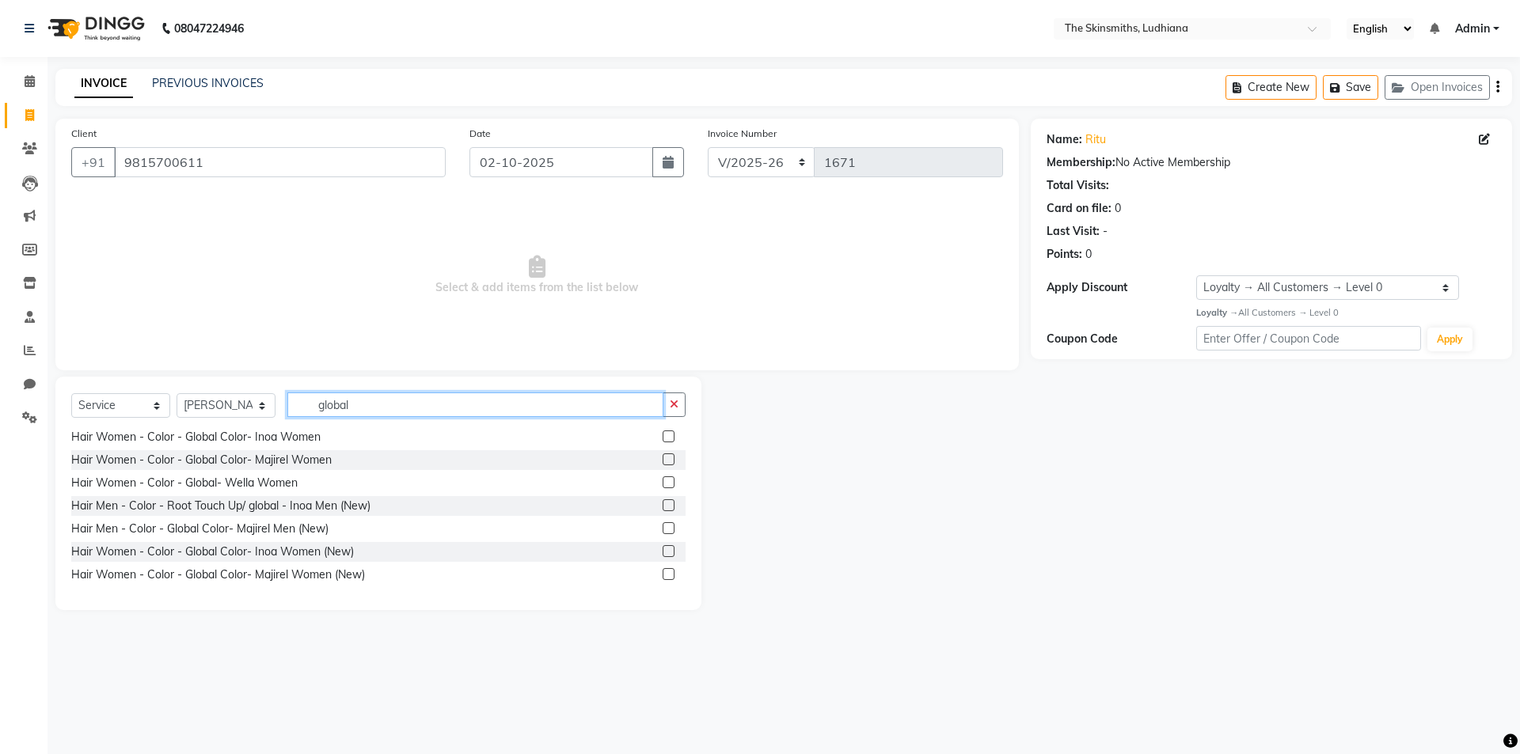
type input "global"
click at [663, 552] on label at bounding box center [669, 551] width 12 height 12
click at [663, 552] on input "checkbox" at bounding box center [668, 552] width 10 height 10
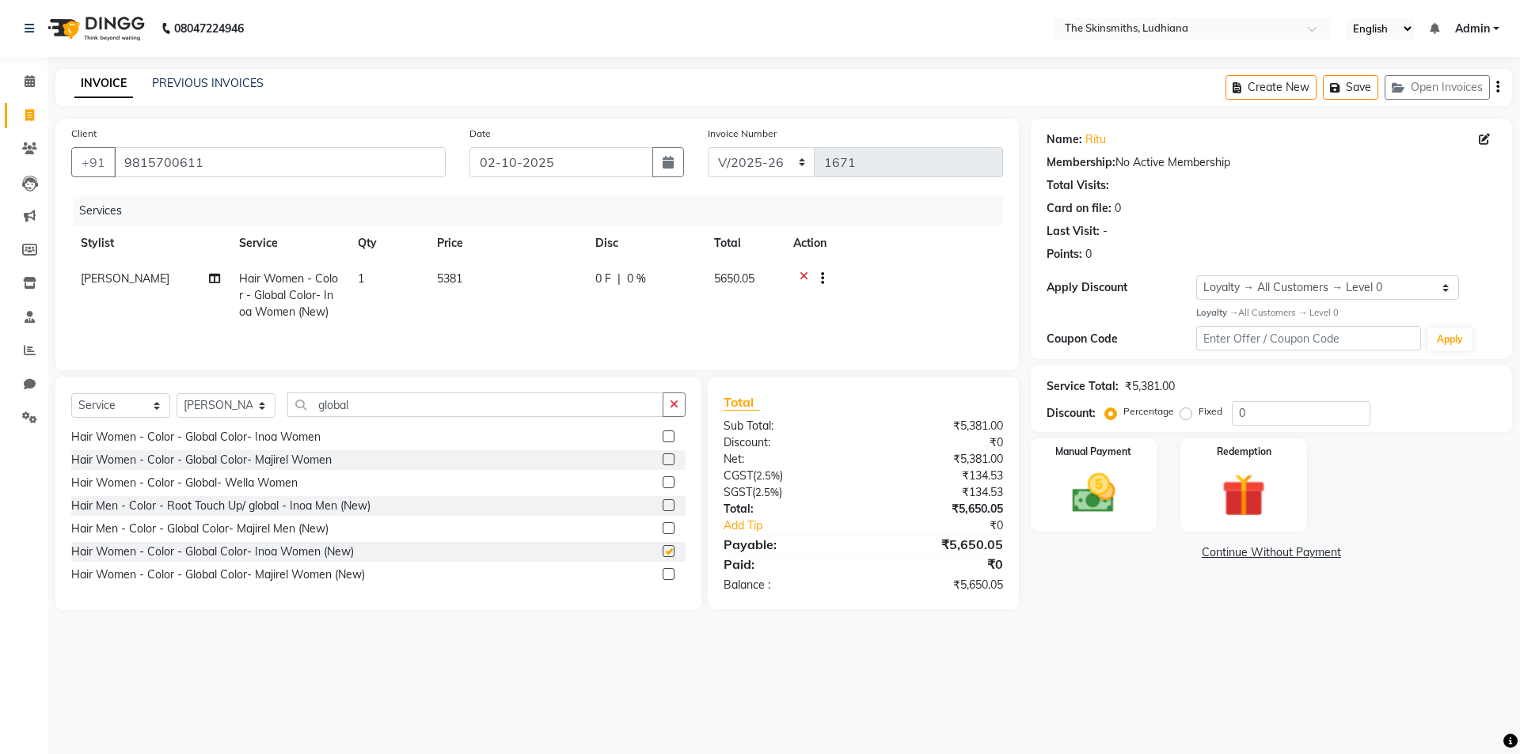
checkbox input "false"
click at [675, 405] on icon "button" at bounding box center [674, 404] width 9 height 11
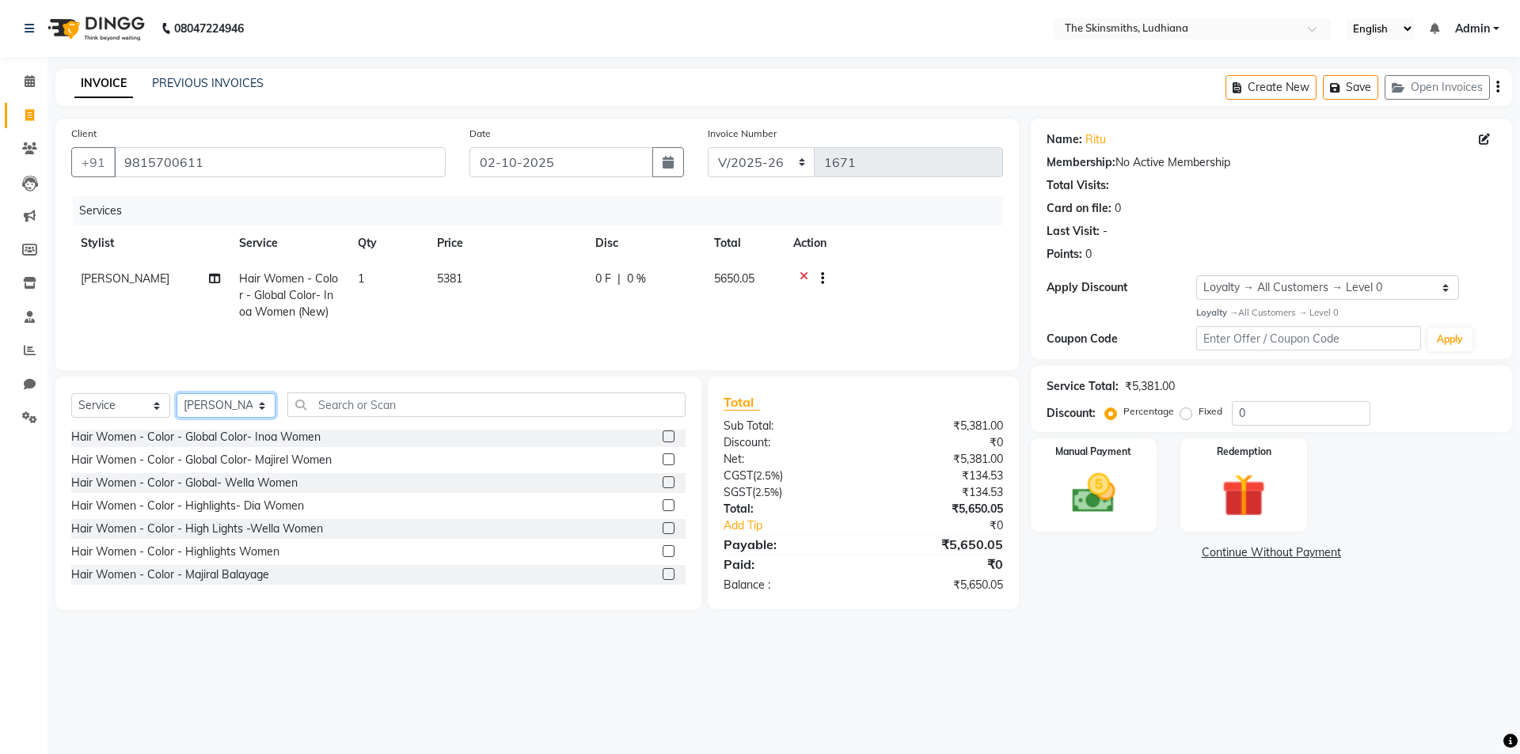
click at [226, 403] on select "Select Stylist Admin Ashu Bunty Dishika DIWAKAR Harish Karan Kawal Oberoi Khush…" at bounding box center [226, 405] width 99 height 25
select select "76554"
click at [177, 393] on select "Select Stylist Admin Ashu Bunty Dishika DIWAKAR Harish Karan Kawal Oberoi Khush…" at bounding box center [226, 405] width 99 height 25
click at [532, 405] on input "text" at bounding box center [486, 405] width 398 height 25
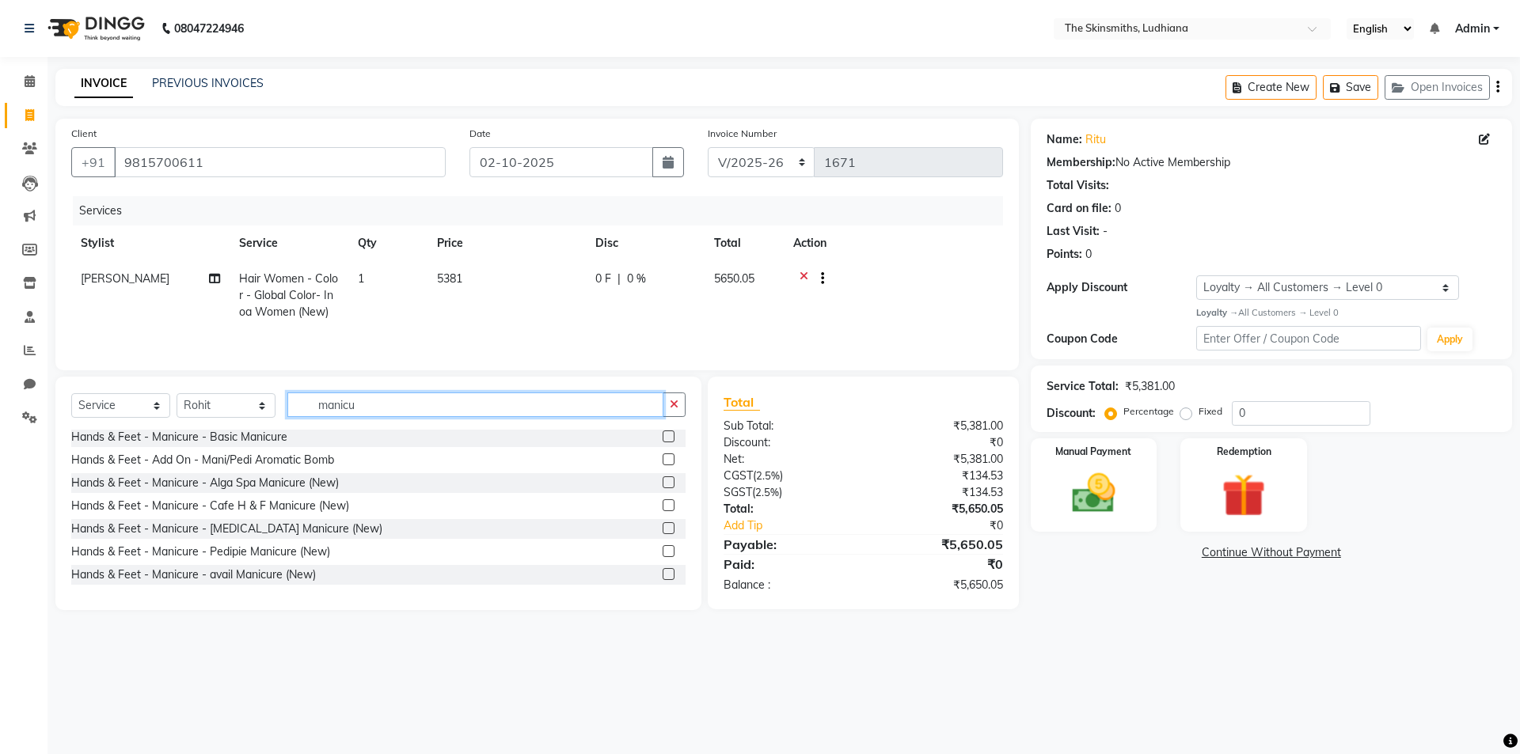
scroll to position [117, 0]
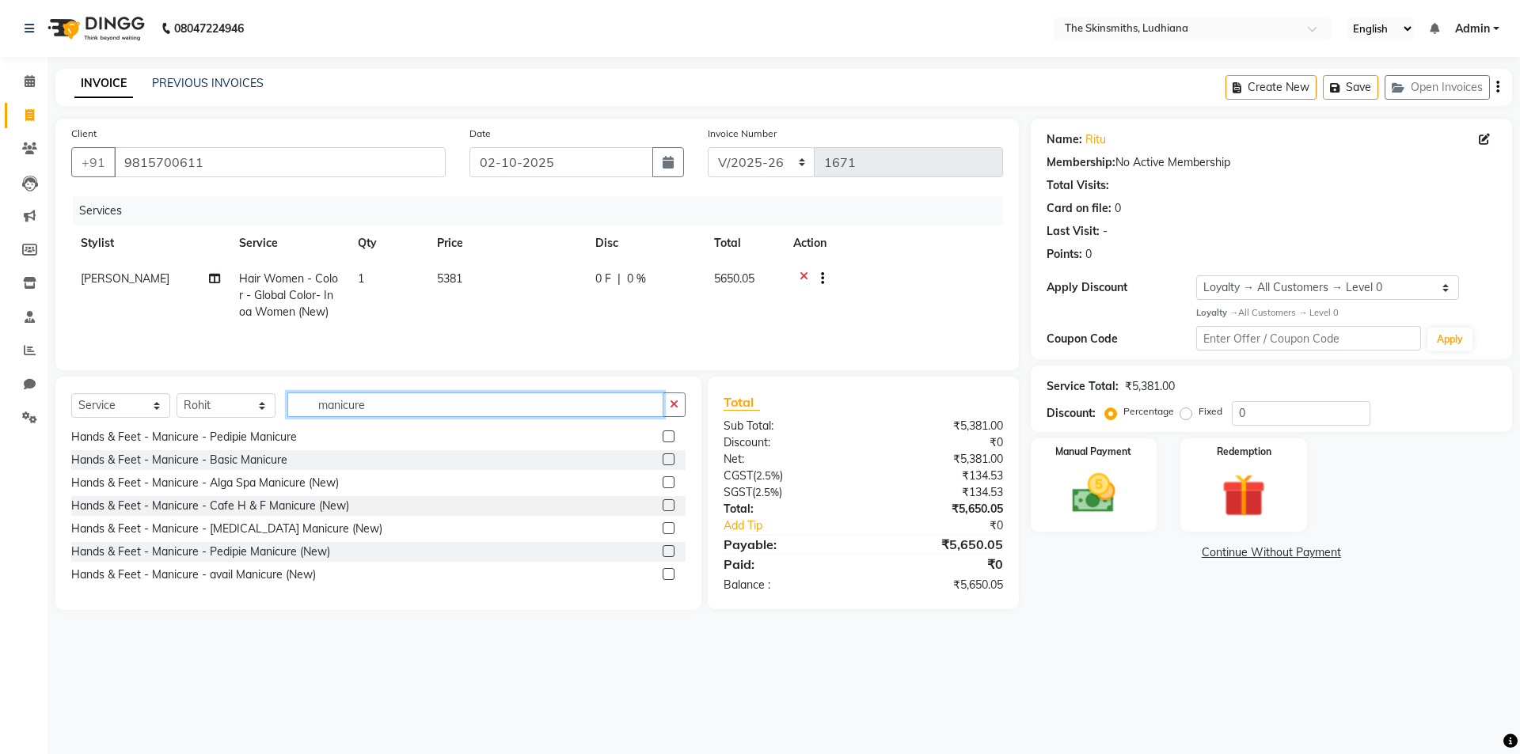
type input "manicure"
click at [663, 554] on label at bounding box center [669, 551] width 12 height 12
click at [663, 554] on input "checkbox" at bounding box center [668, 552] width 10 height 10
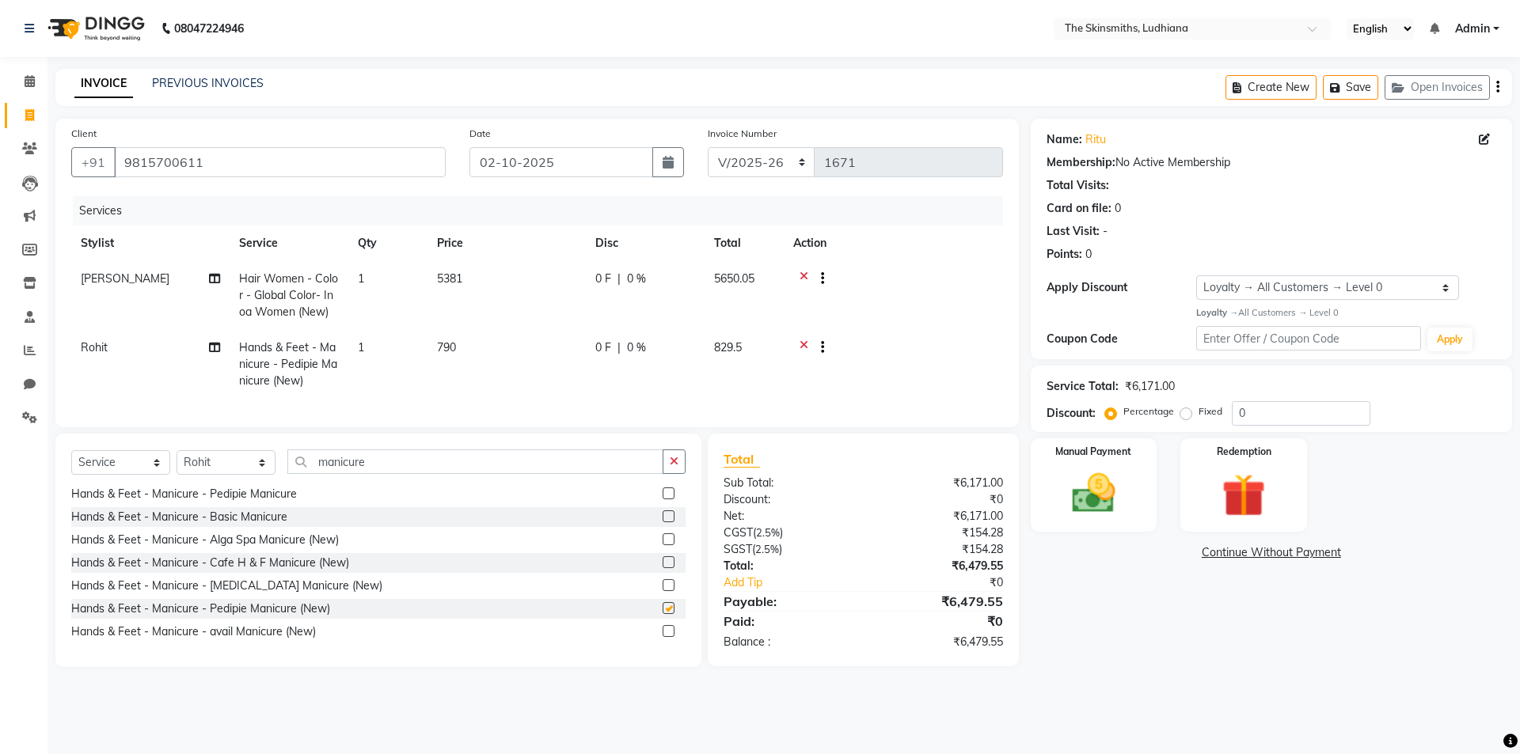
checkbox input "false"
click at [256, 473] on select "Select Stylist Admin Ashu Bunty Dishika DIWAKAR Harish Karan Kawal Oberoi Khush…" at bounding box center [226, 462] width 99 height 25
select select "76550"
click at [177, 462] on select "Select Stylist Admin Ashu Bunty Dishika DIWAKAR Harish Karan Kawal Oberoi Khush…" at bounding box center [226, 462] width 99 height 25
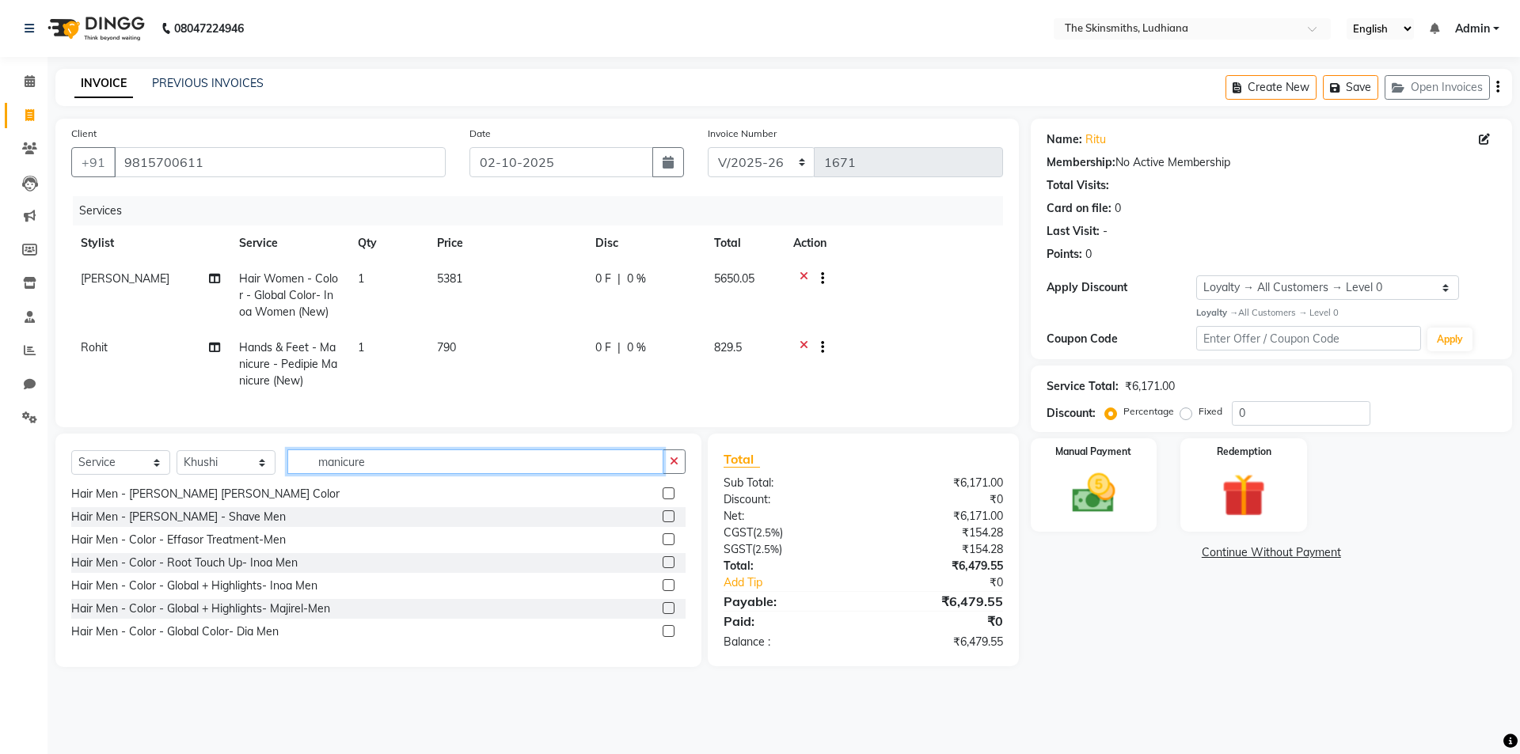
click at [579, 474] on input "manicure" at bounding box center [475, 462] width 376 height 25
type input "m"
type input "pedicure"
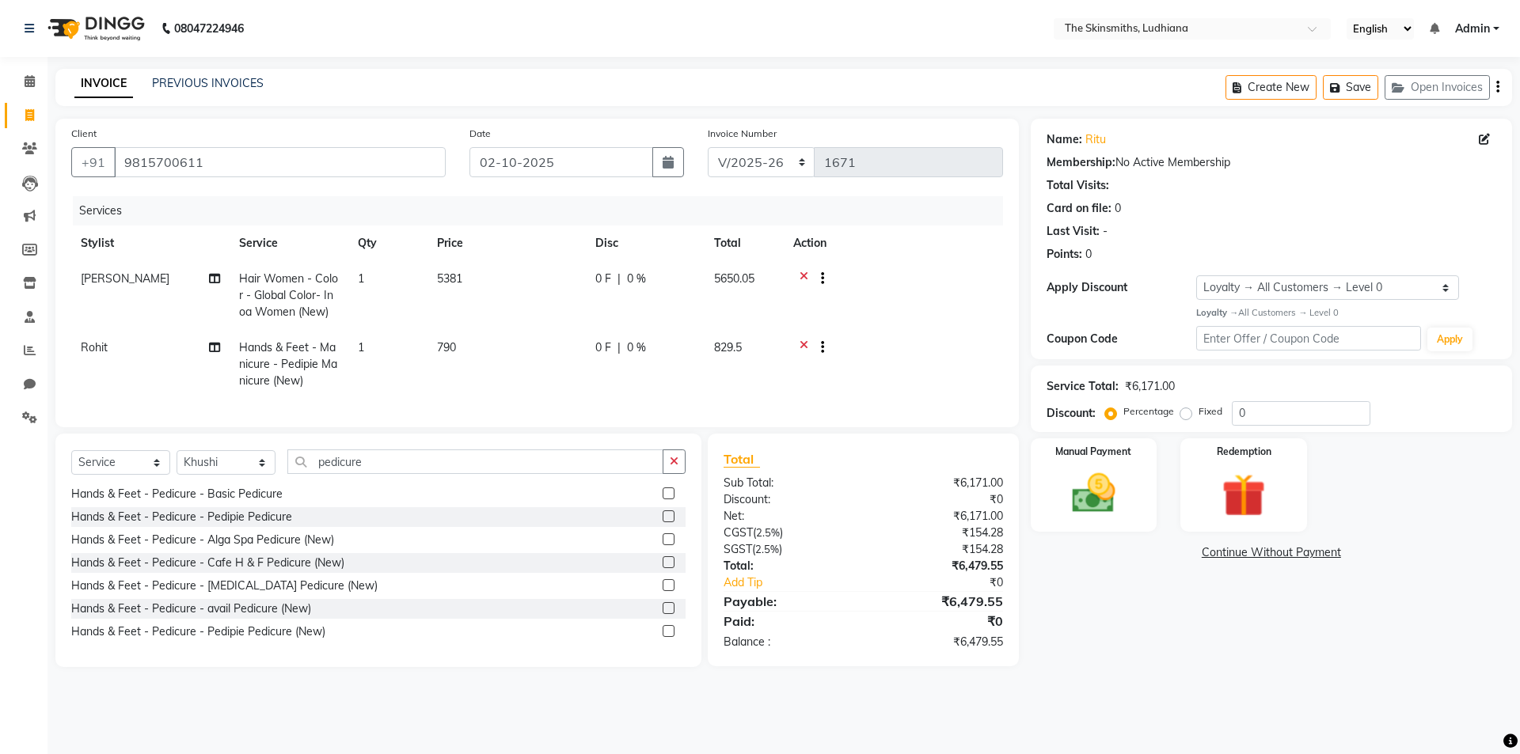
click at [663, 637] on label at bounding box center [669, 631] width 12 height 12
click at [663, 637] on input "checkbox" at bounding box center [668, 632] width 10 height 10
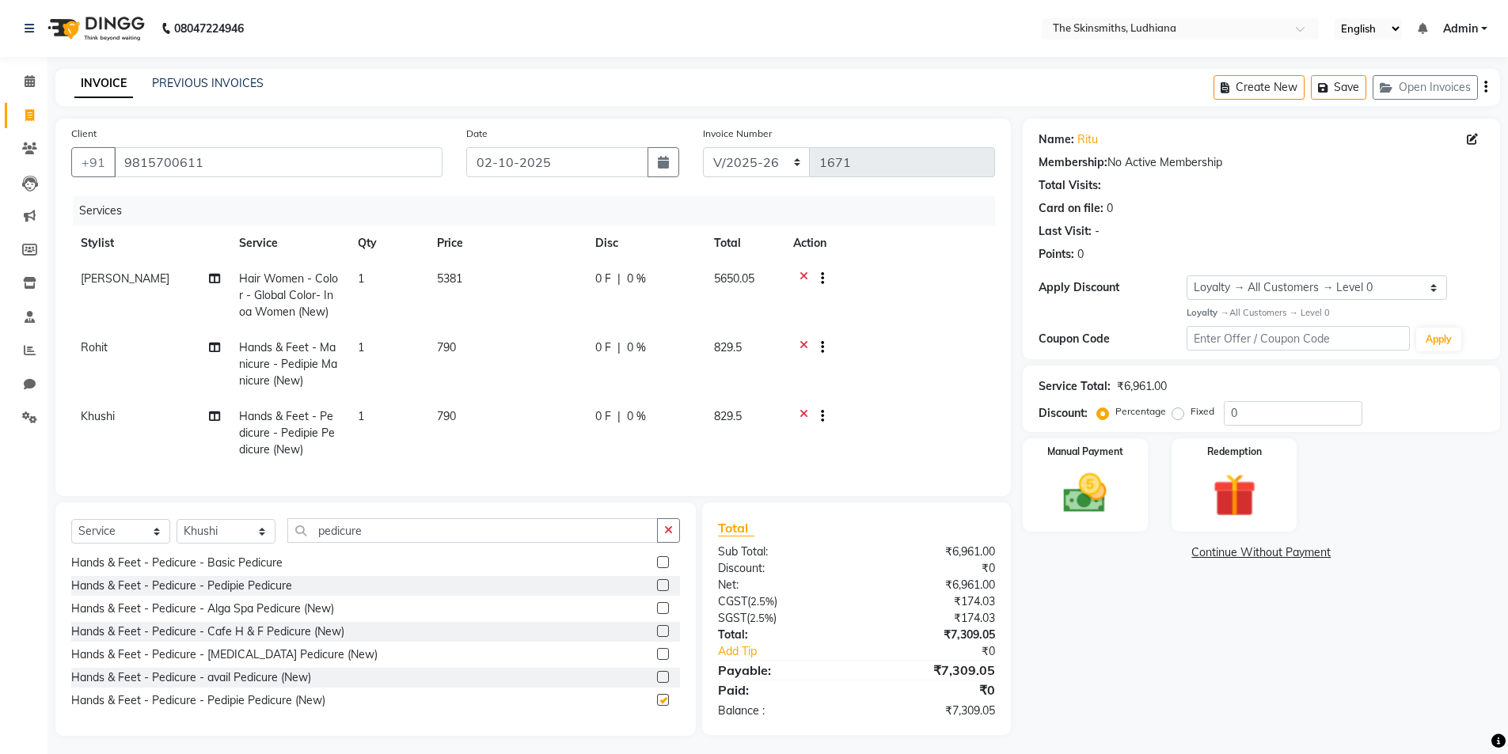
checkbox input "false"
click at [1271, 420] on input "0" at bounding box center [1293, 413] width 139 height 25
type input "50"
click at [1057, 484] on img at bounding box center [1085, 493] width 73 height 51
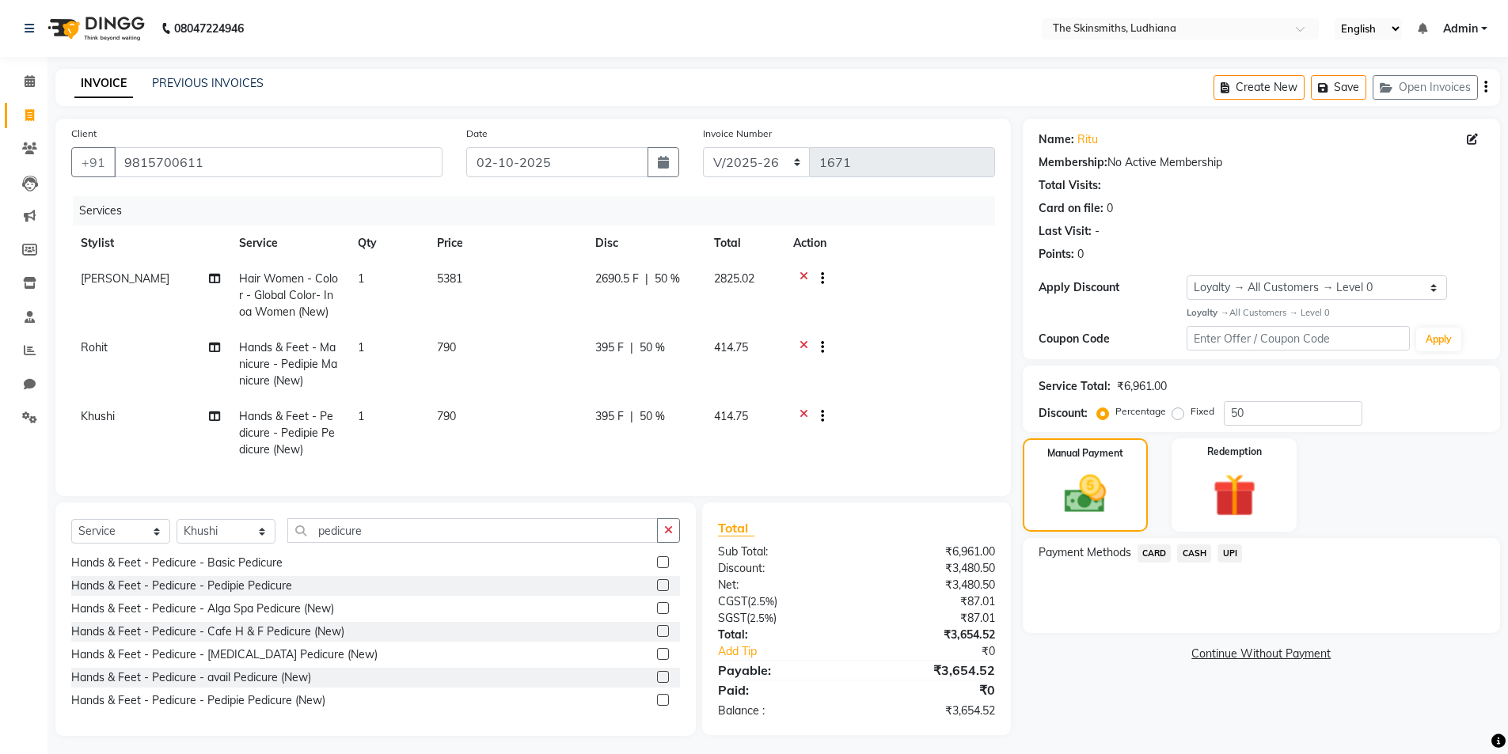
click at [1191, 557] on span "CASH" at bounding box center [1194, 554] width 34 height 18
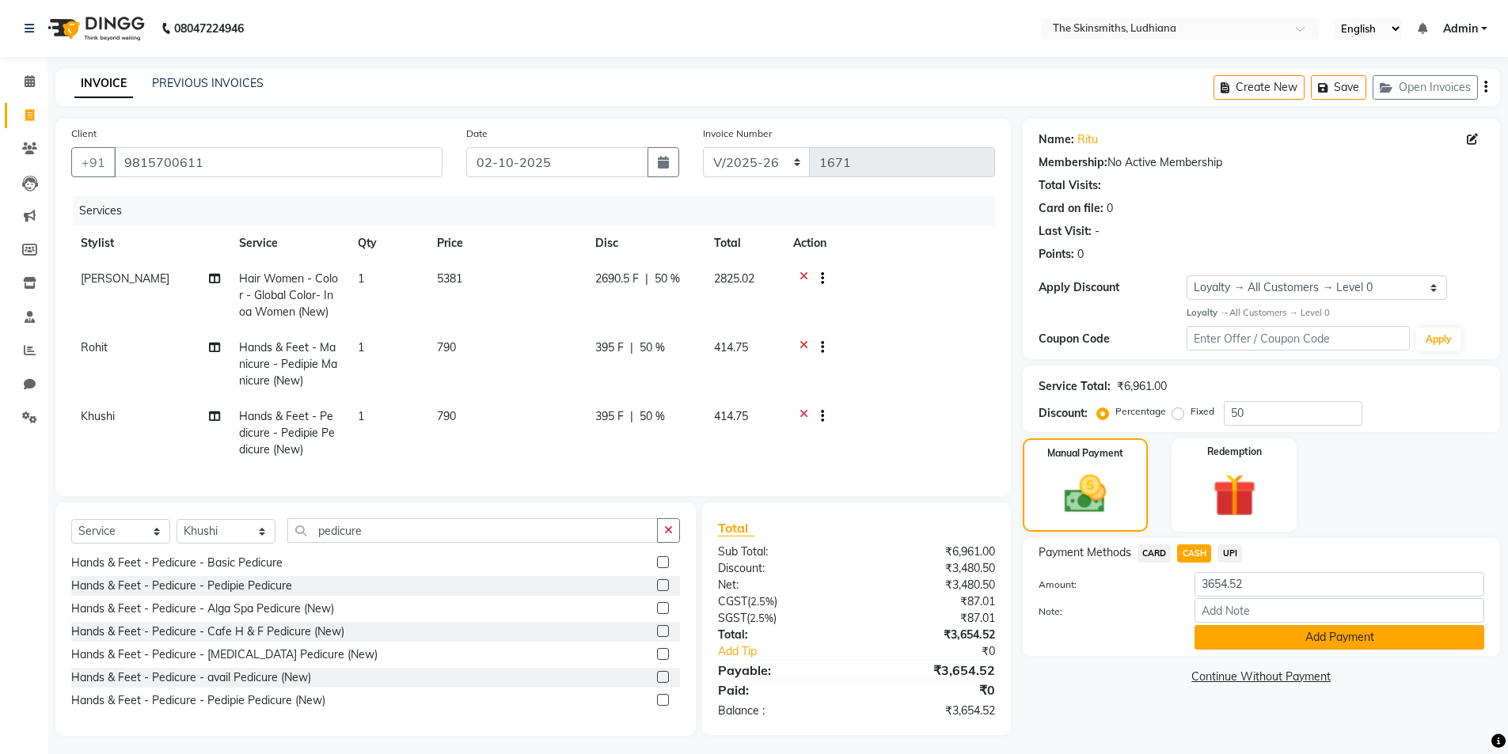
click at [1248, 636] on button "Add Payment" at bounding box center [1340, 637] width 290 height 25
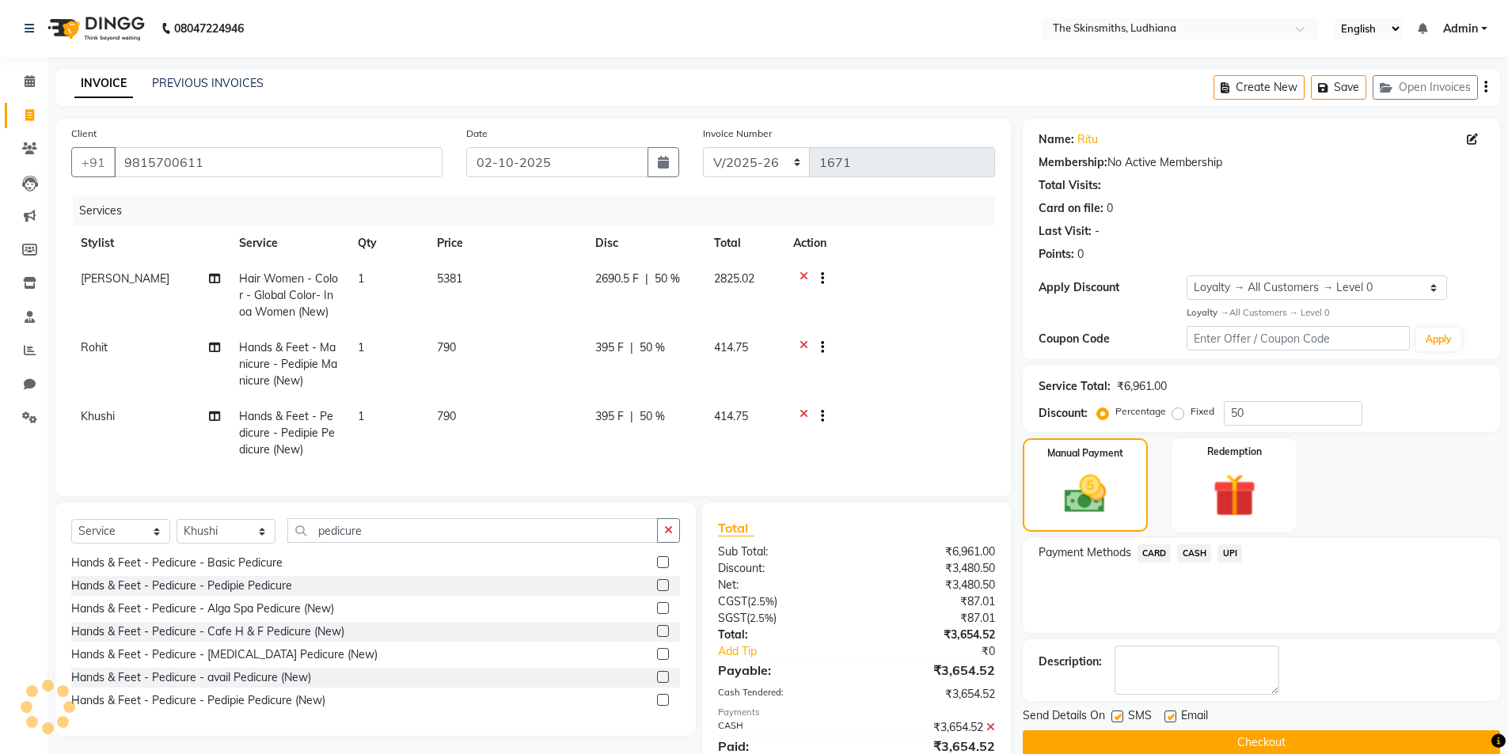
click at [1237, 735] on button "Checkout" at bounding box center [1261, 743] width 477 height 25
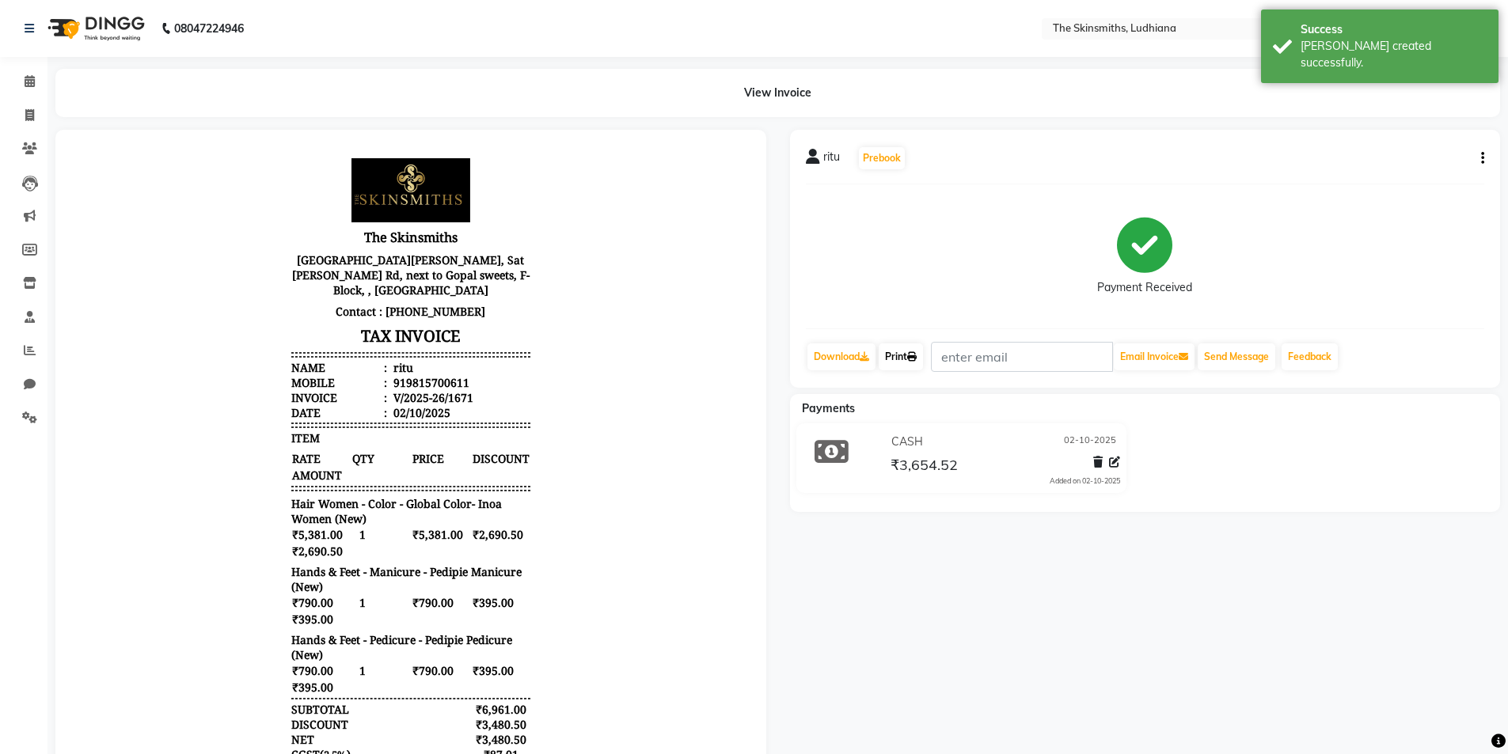
click at [900, 356] on link "Print" at bounding box center [901, 357] width 44 height 27
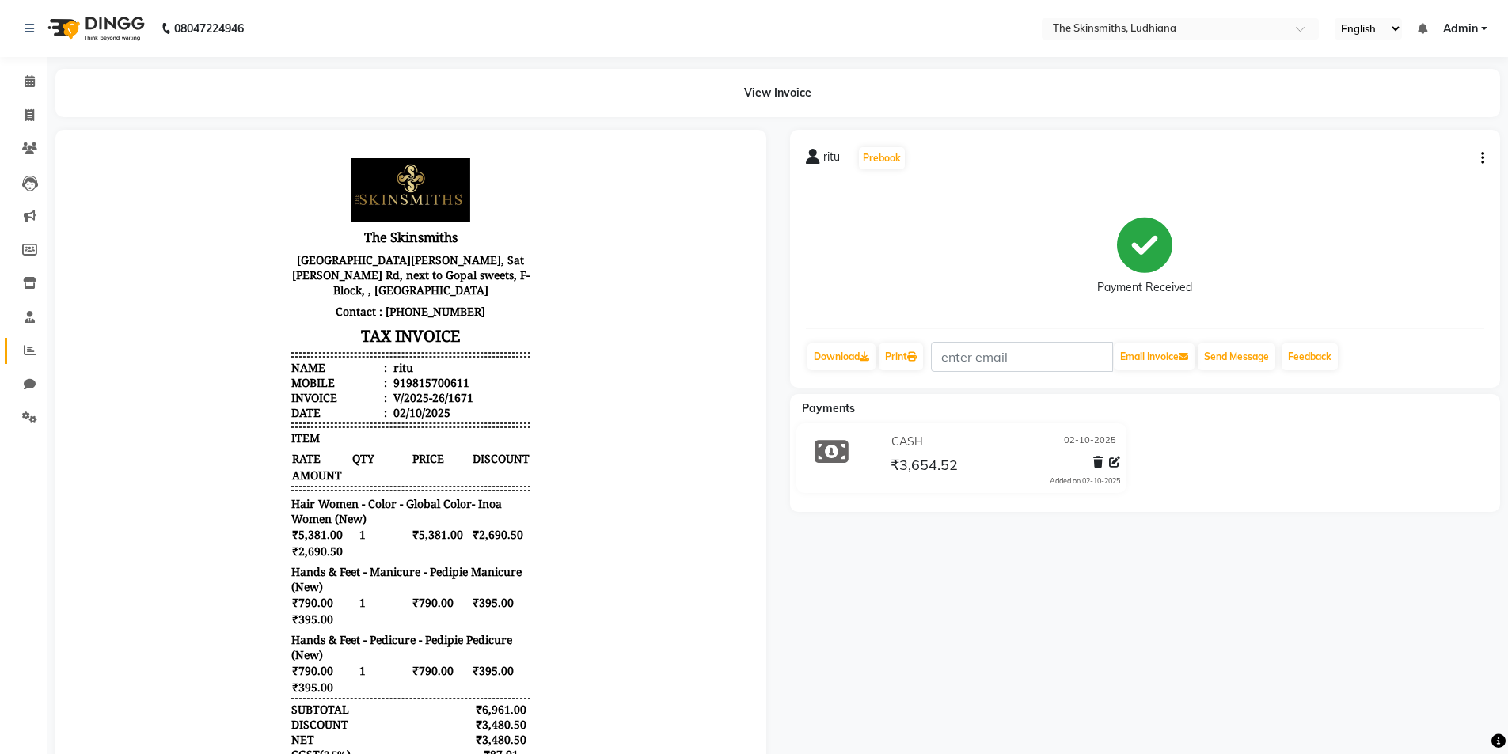
click at [38, 351] on span at bounding box center [30, 351] width 28 height 18
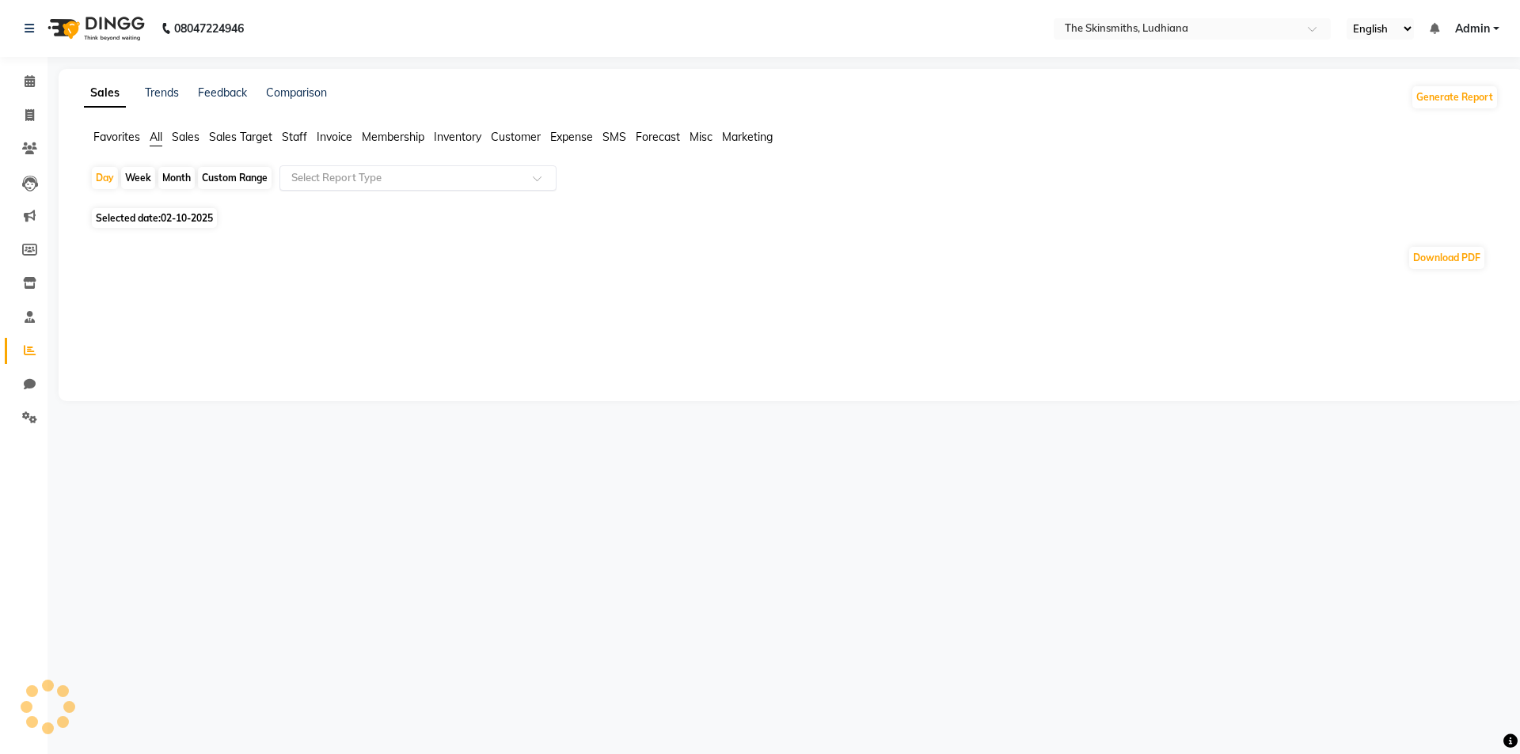
click at [422, 175] on input "text" at bounding box center [402, 178] width 228 height 16
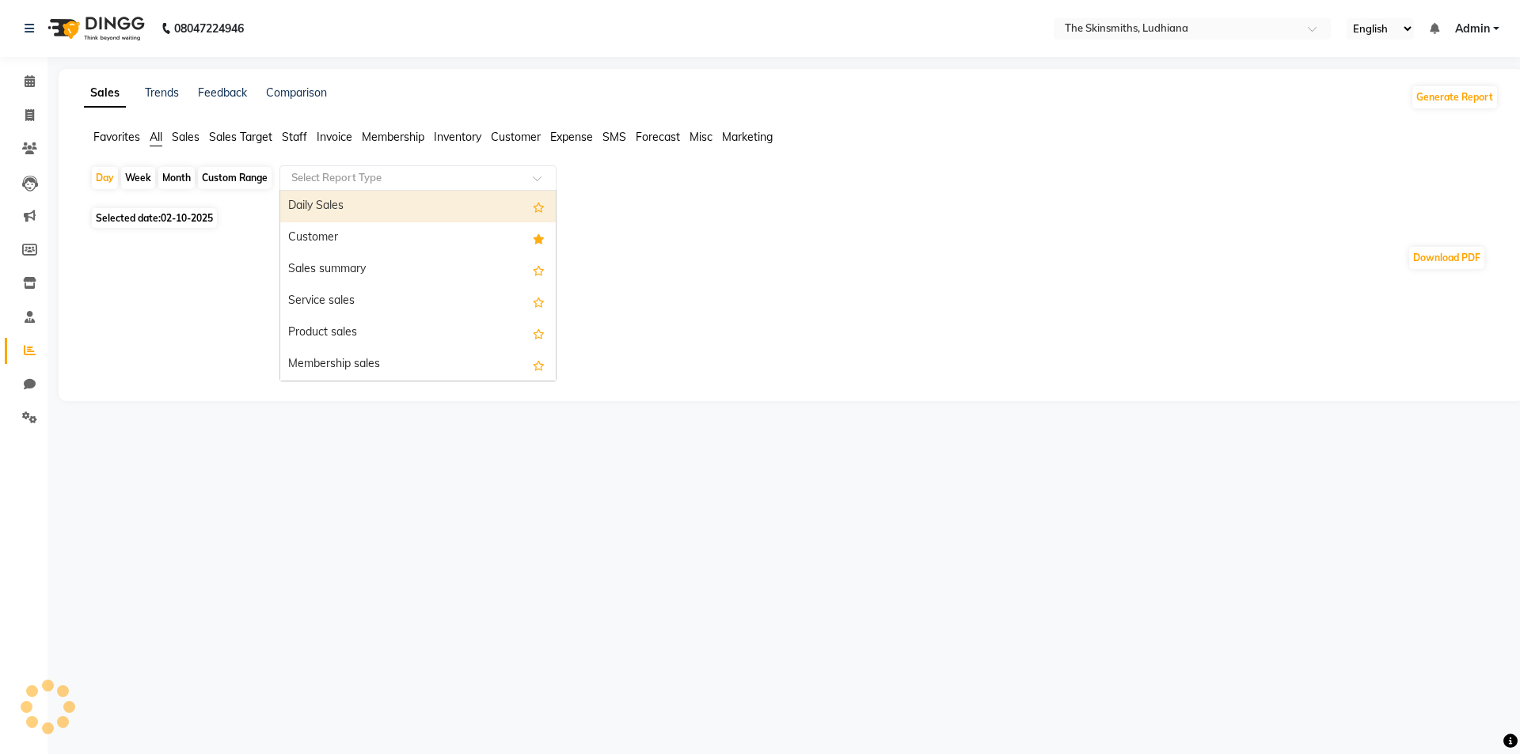
click at [354, 232] on div "Customer" at bounding box center [417, 238] width 275 height 32
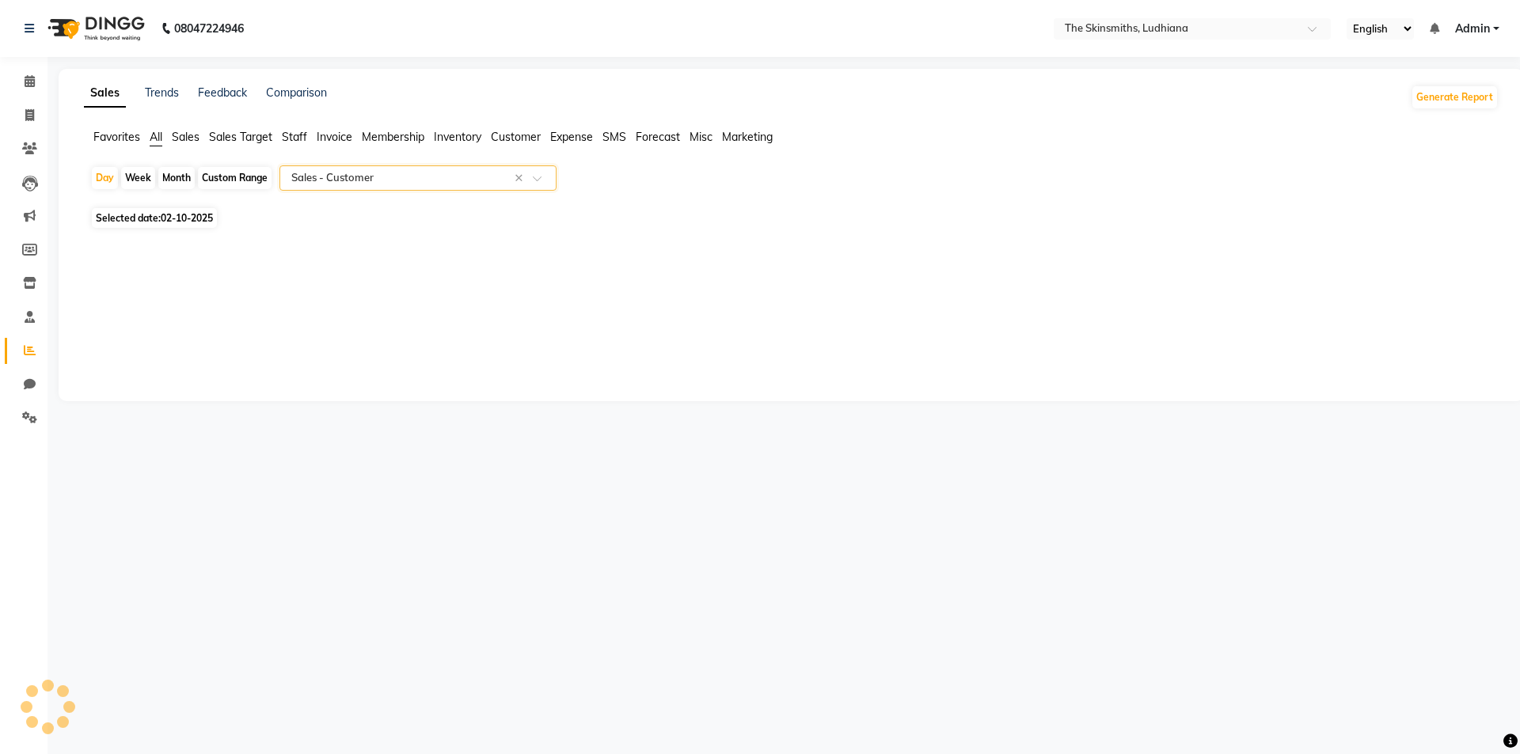
select select "full_report"
select select "csv"
click at [367, 167] on div "Select Report Type × Sales - Customer ×" at bounding box center [417, 177] width 277 height 25
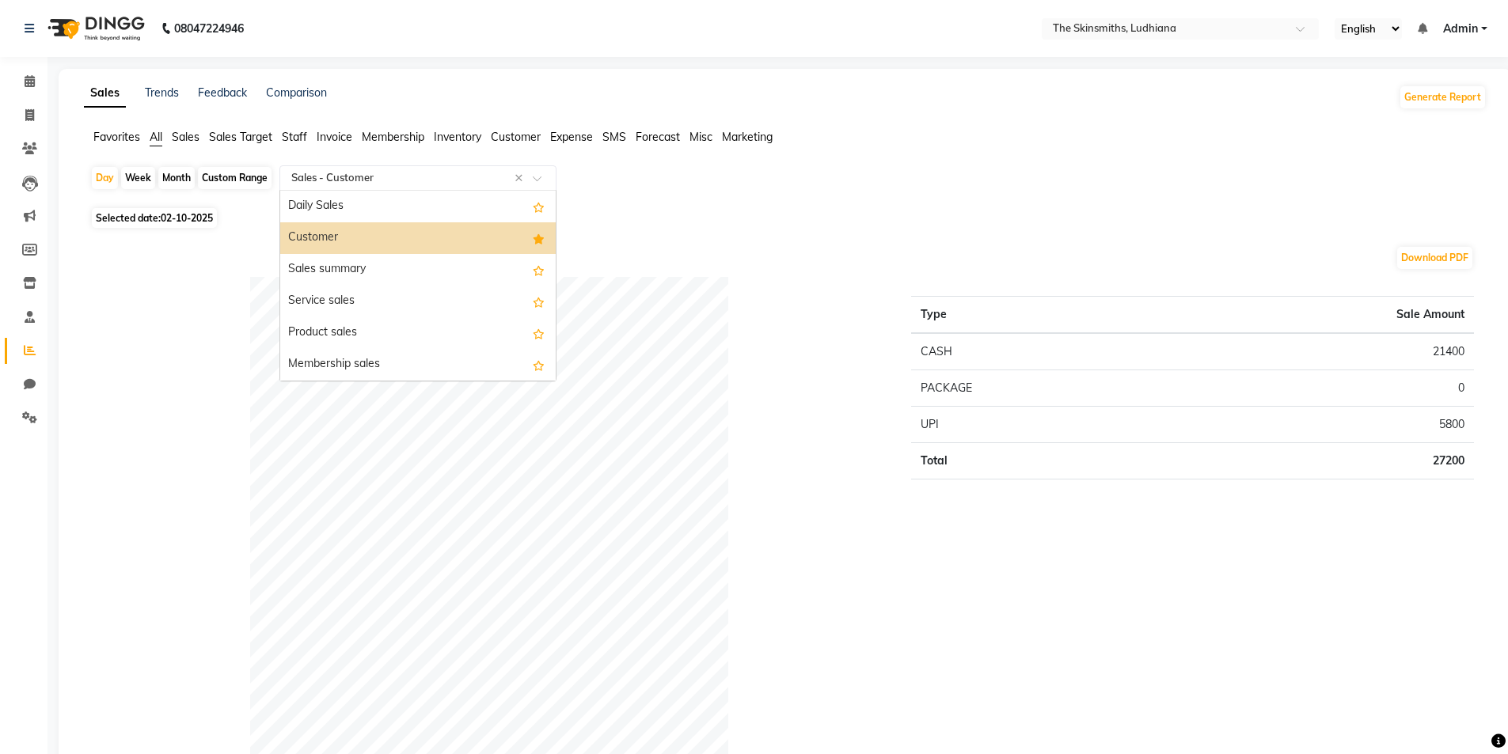
click at [353, 269] on div "Sales summary" at bounding box center [417, 270] width 275 height 32
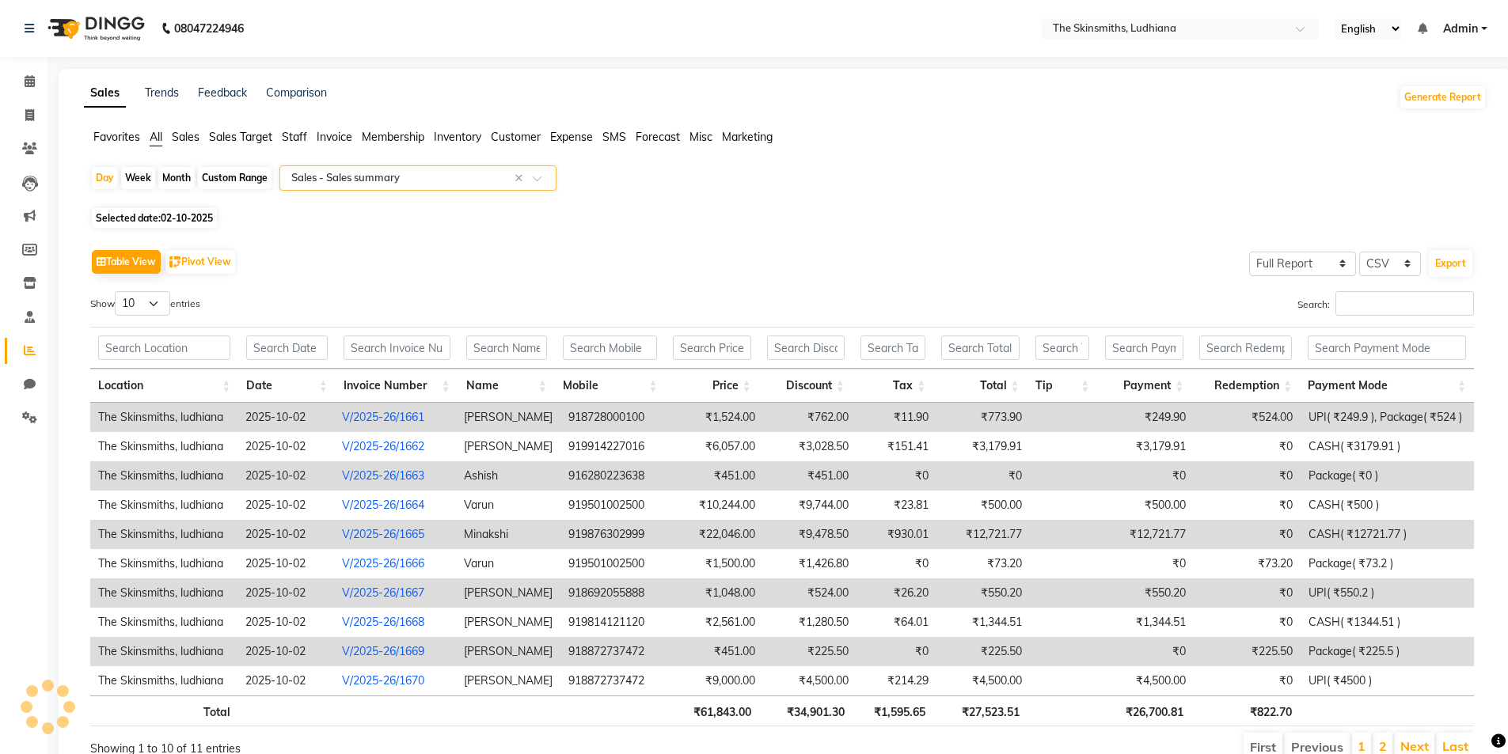
click at [388, 185] on input "text" at bounding box center [402, 178] width 228 height 16
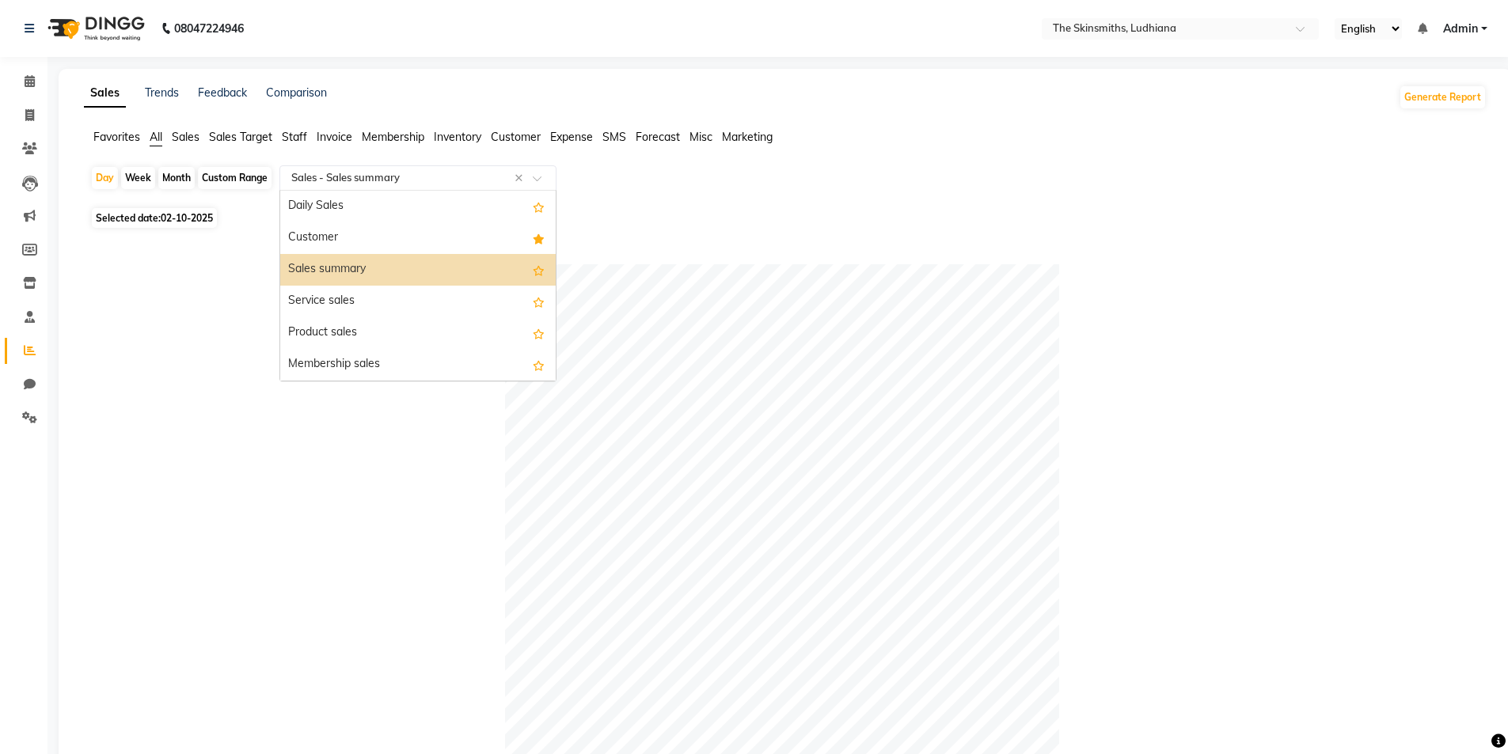
click at [355, 230] on div "Customer" at bounding box center [417, 238] width 275 height 32
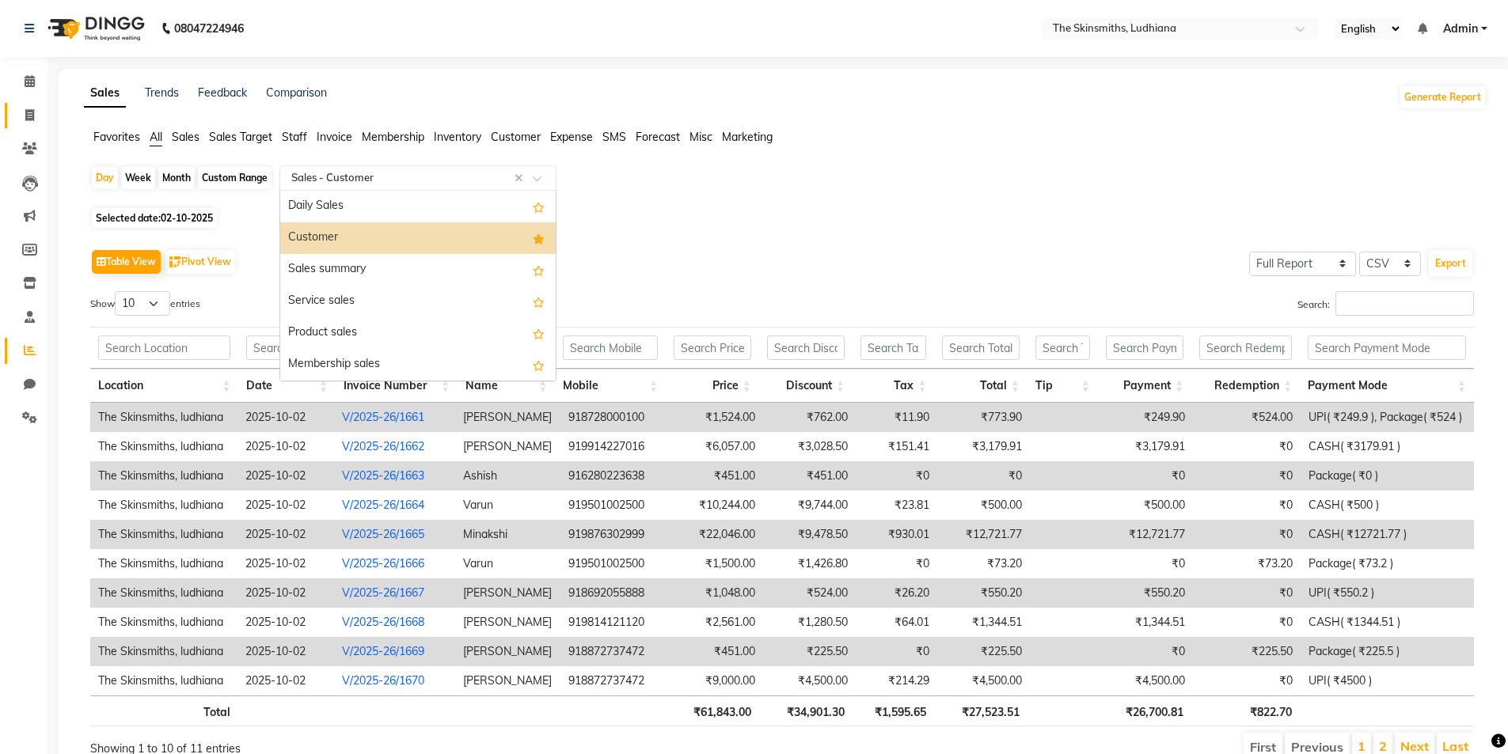
click at [25, 116] on icon at bounding box center [29, 115] width 9 height 12
select select "service"
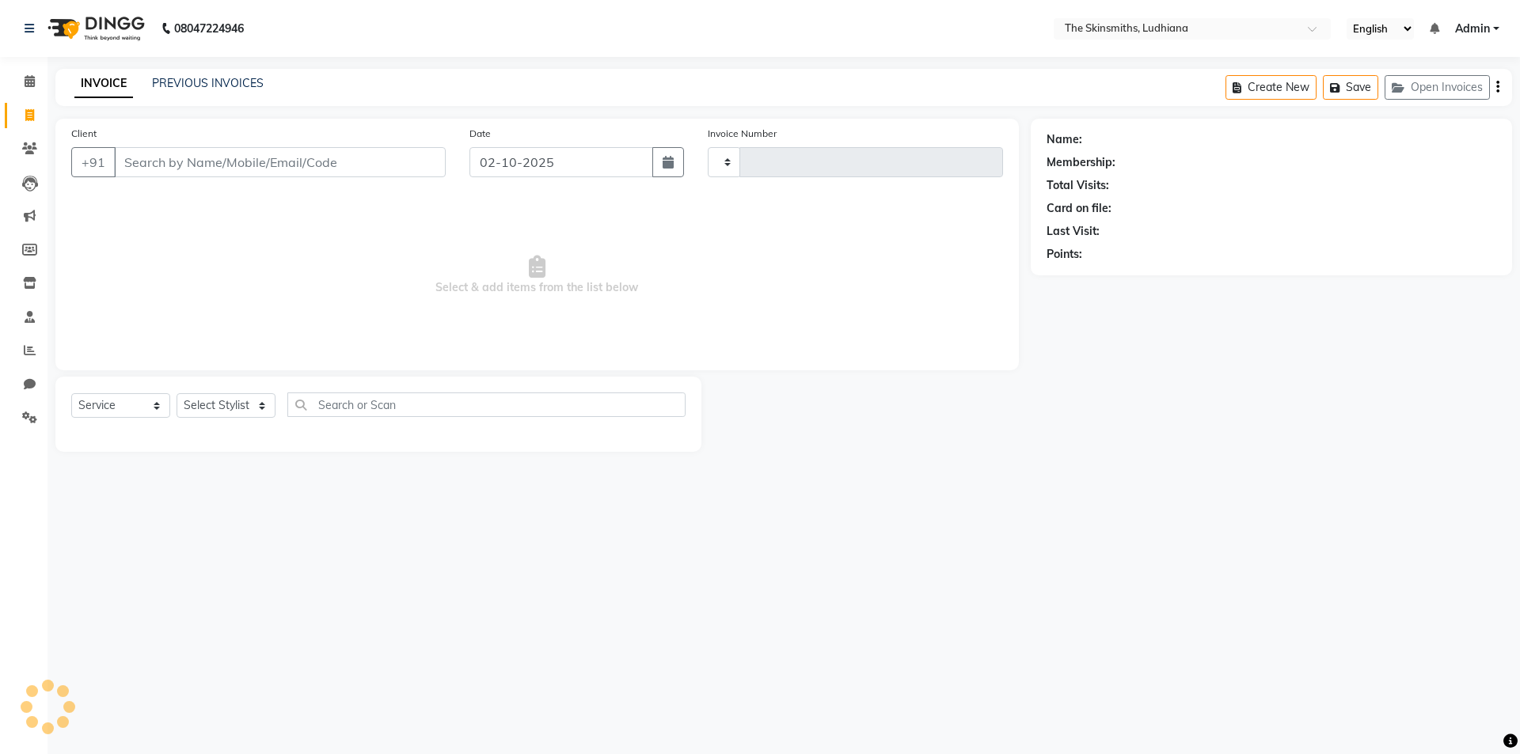
type input "1672"
select select "8115"
type input "9914227016"
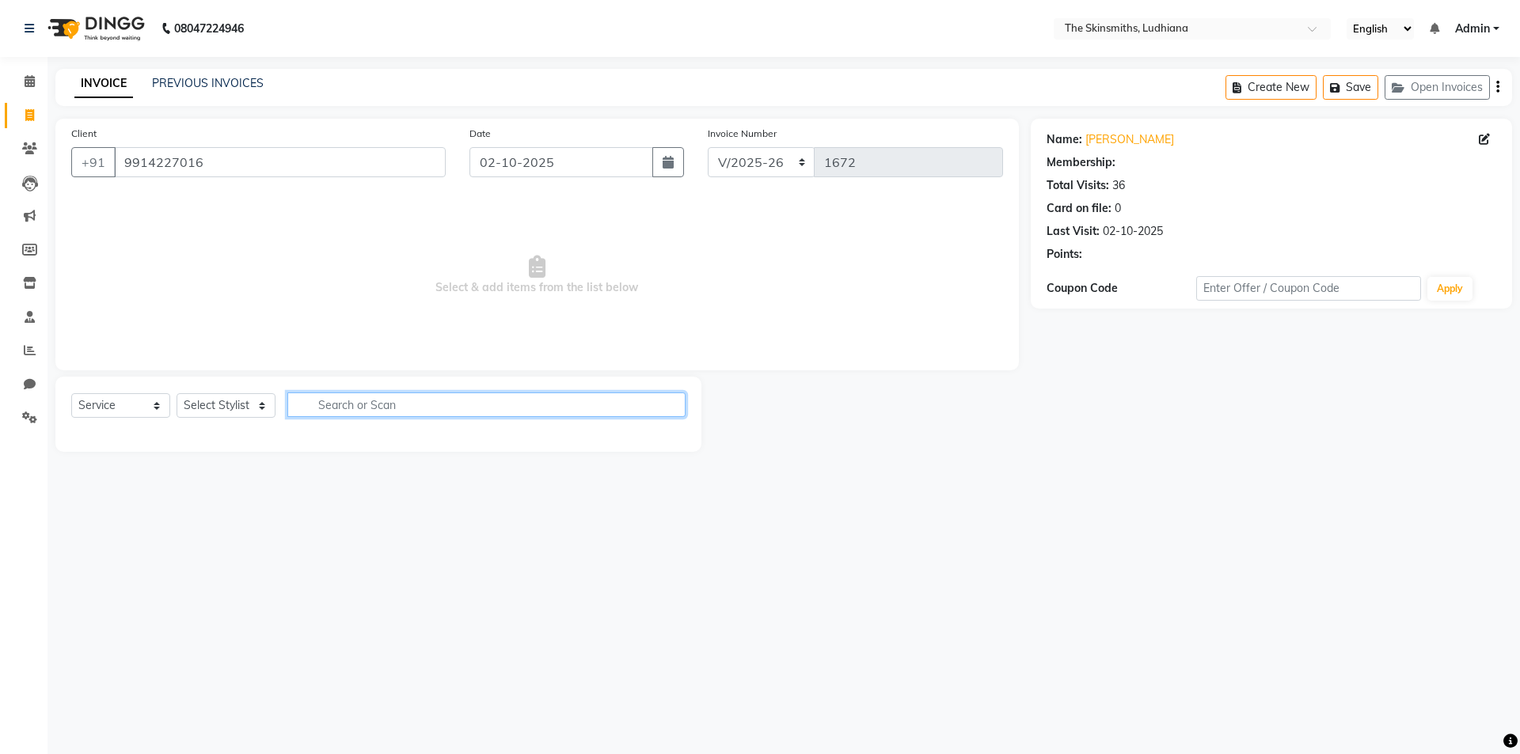
click at [372, 407] on input "text" at bounding box center [486, 405] width 398 height 25
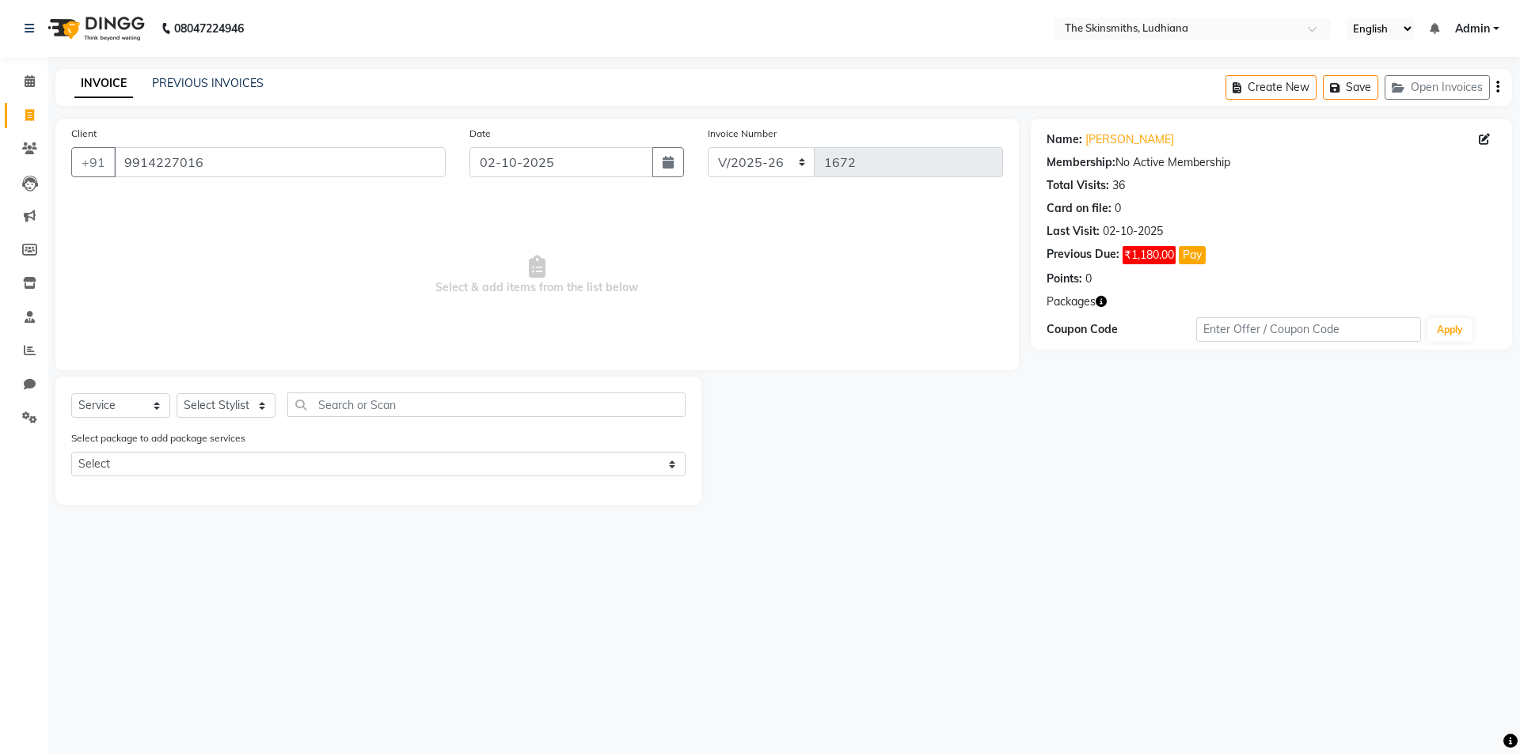
click at [1484, 138] on icon at bounding box center [1484, 139] width 11 height 11
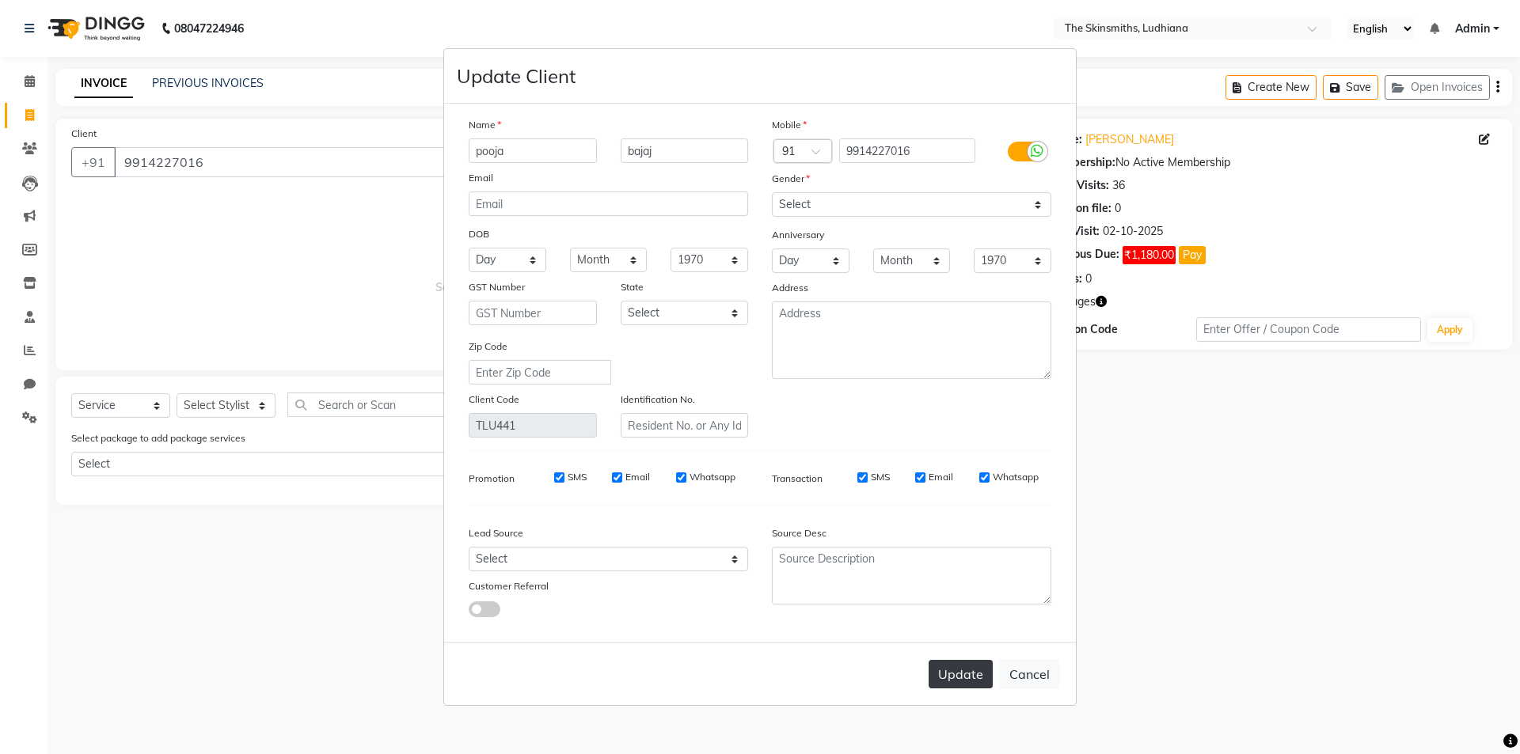
click at [957, 679] on button "Update" at bounding box center [961, 674] width 64 height 28
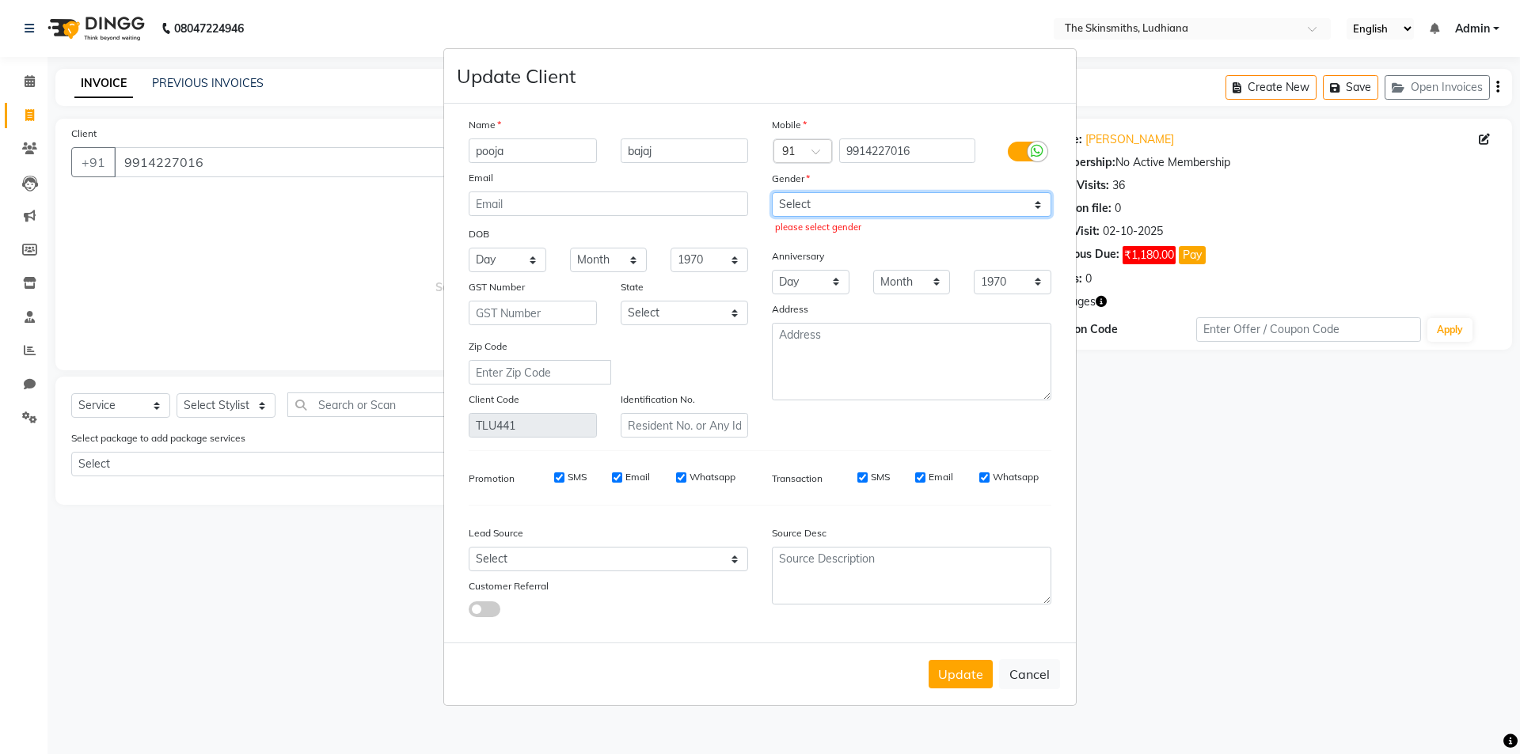
click at [813, 207] on select "Select Male Female Other Prefer Not To Say" at bounding box center [911, 204] width 279 height 25
select select "female"
click at [772, 192] on select "Select Male Female Other Prefer Not To Say" at bounding box center [911, 204] width 279 height 25
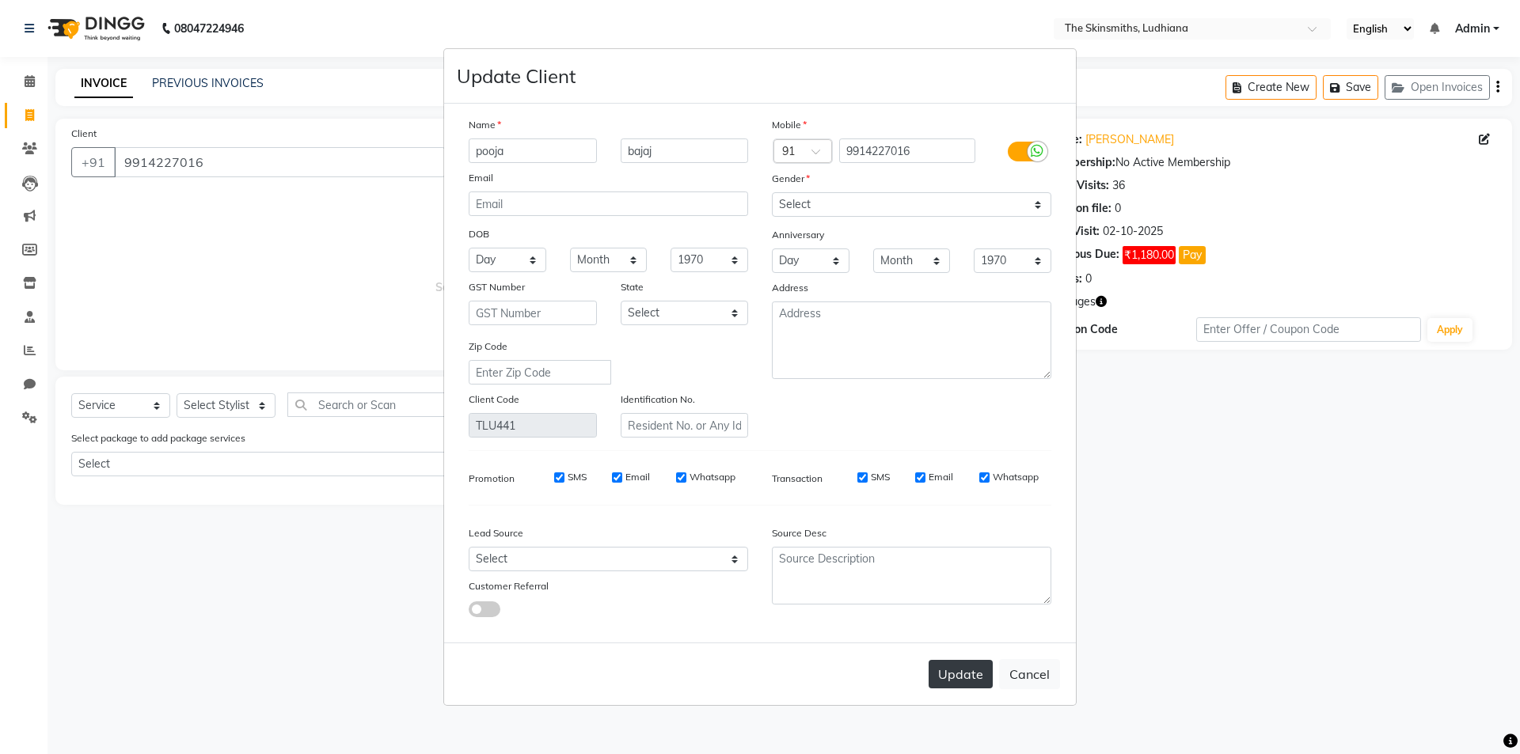
click at [958, 681] on button "Update" at bounding box center [961, 674] width 64 height 28
select select
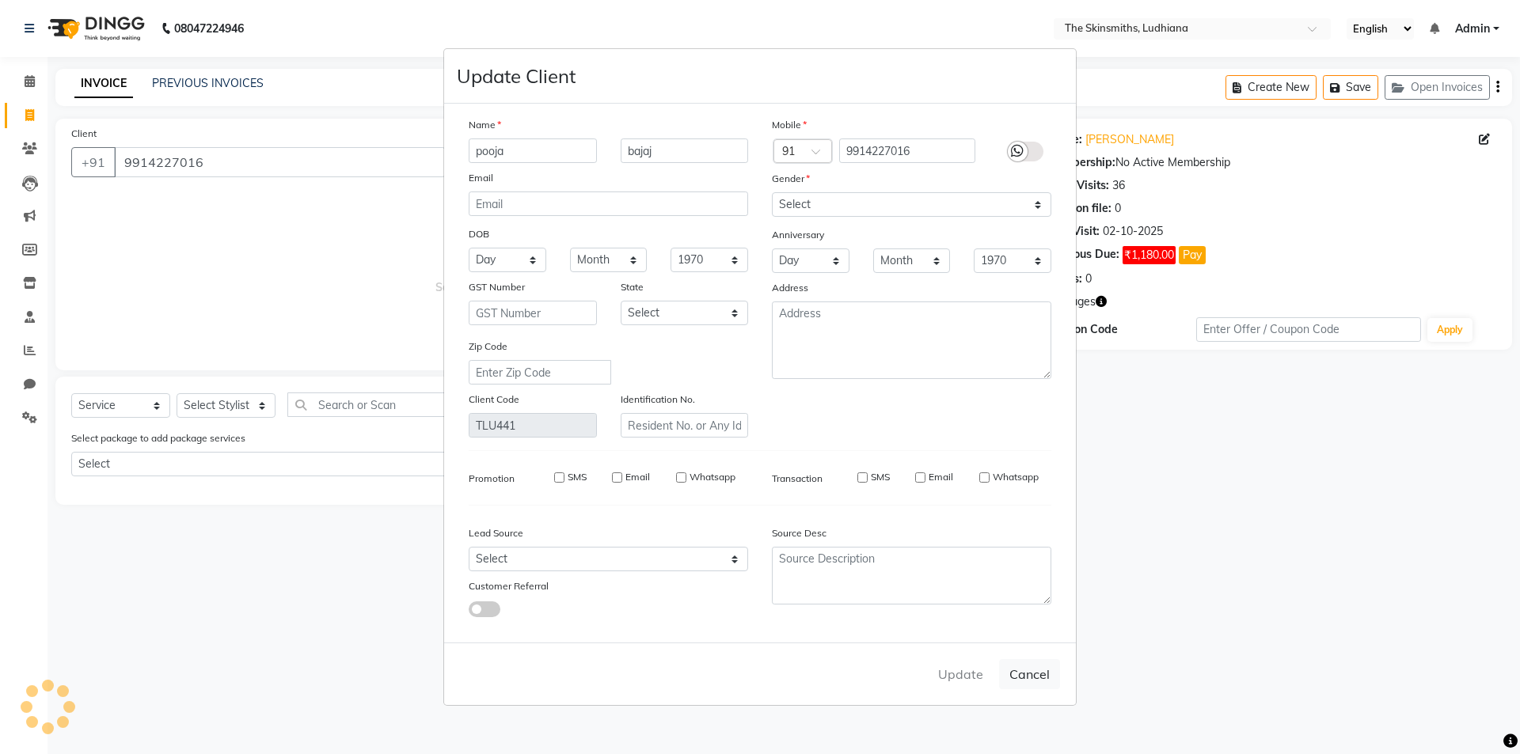
select select
checkbox input "false"
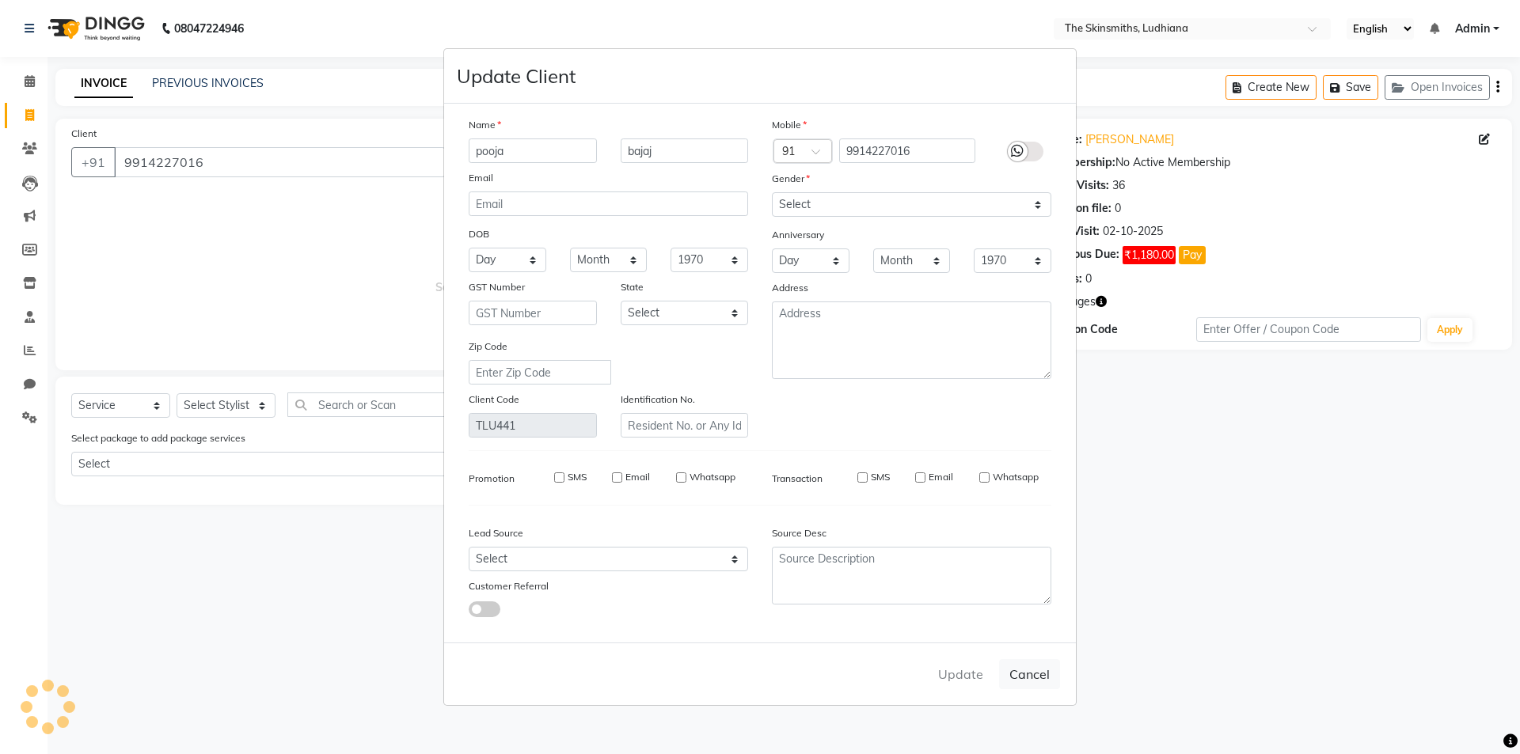
checkbox input "false"
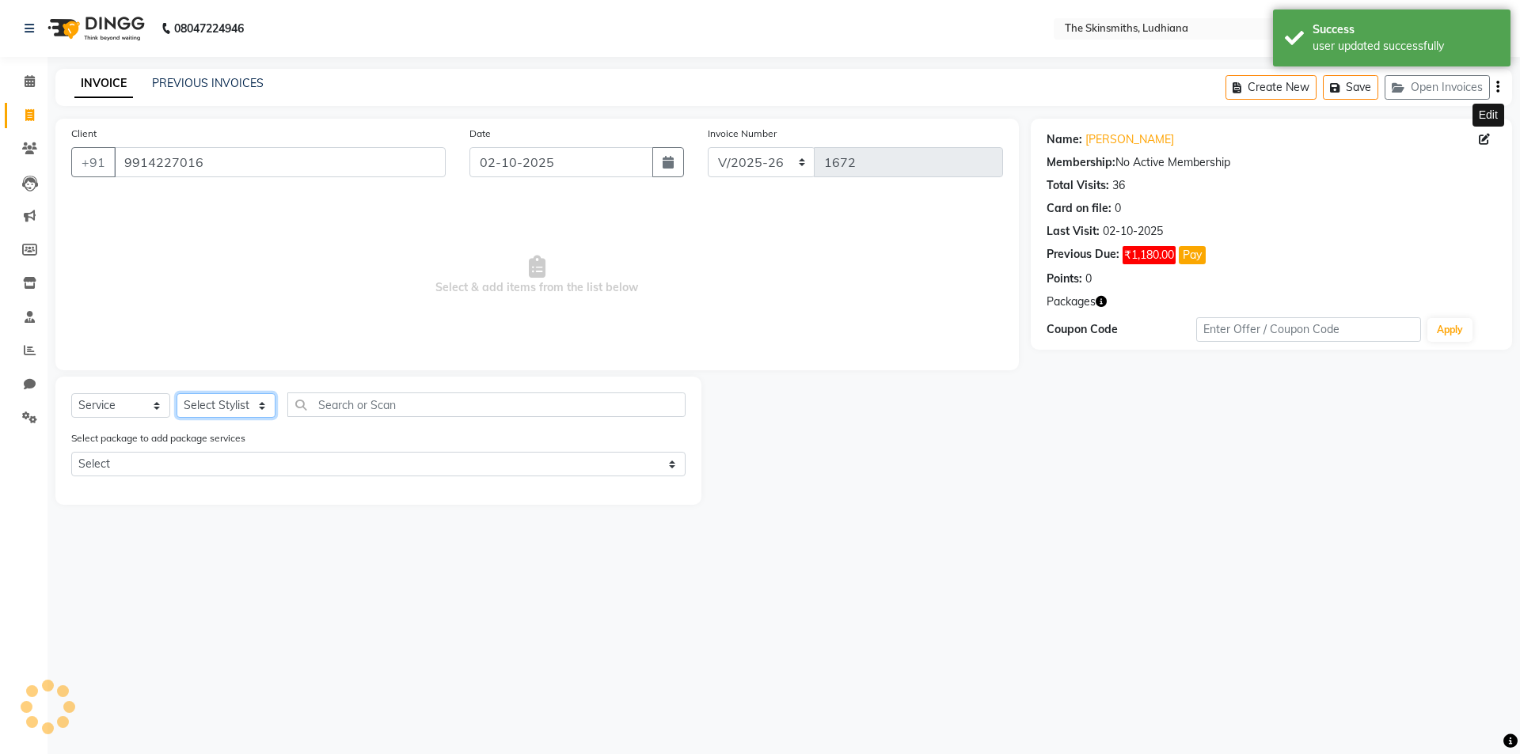
click at [226, 410] on select "Select Stylist Admin Ashu Bunty Dishika DIWAKAR Harish Karan Kawal Oberoi Khush…" at bounding box center [226, 405] width 99 height 25
select select "76543"
click at [177, 393] on select "Select Stylist Admin Ashu Bunty Dishika DIWAKAR Harish Karan Kawal Oberoi Khush…" at bounding box center [226, 405] width 99 height 25
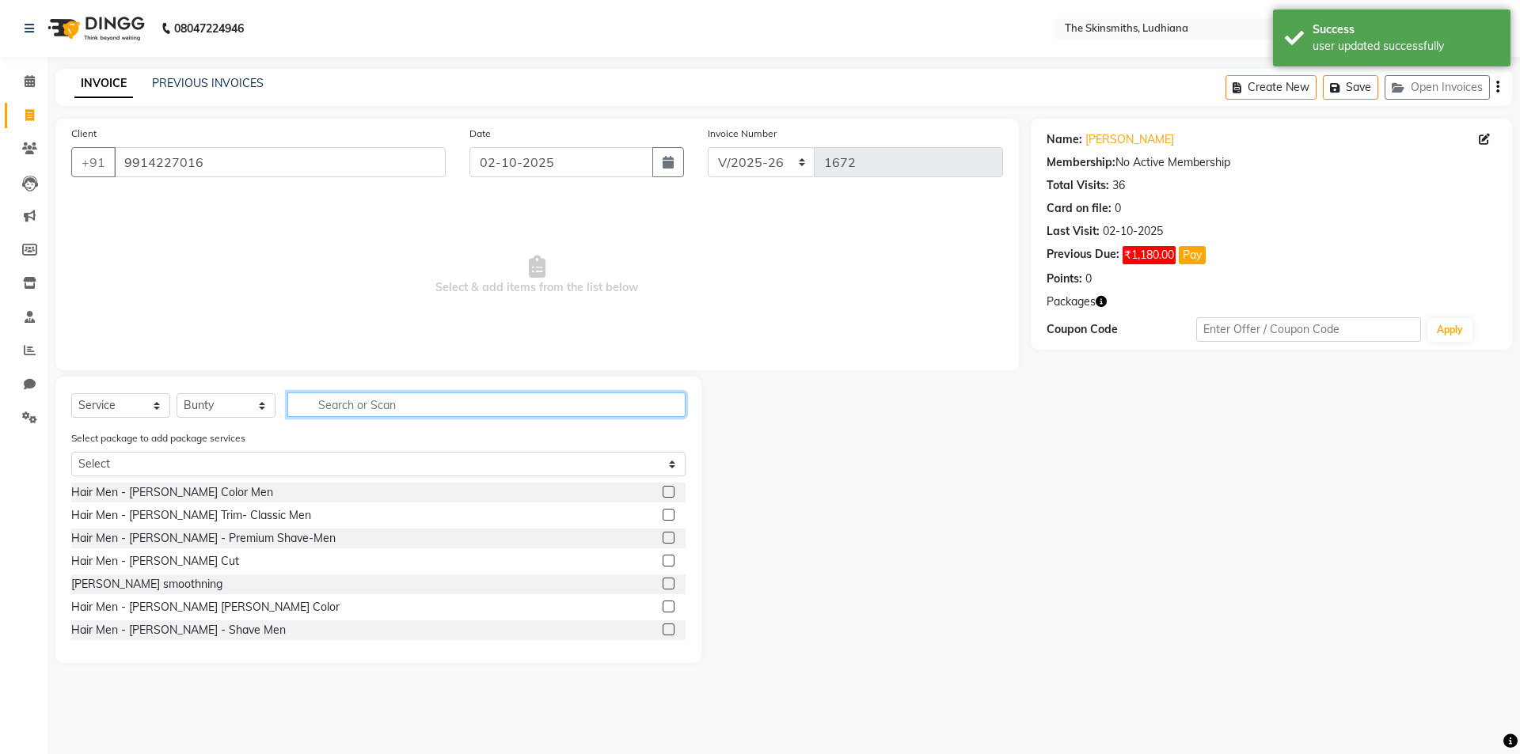
click at [489, 400] on input "text" at bounding box center [486, 405] width 398 height 25
type input "c"
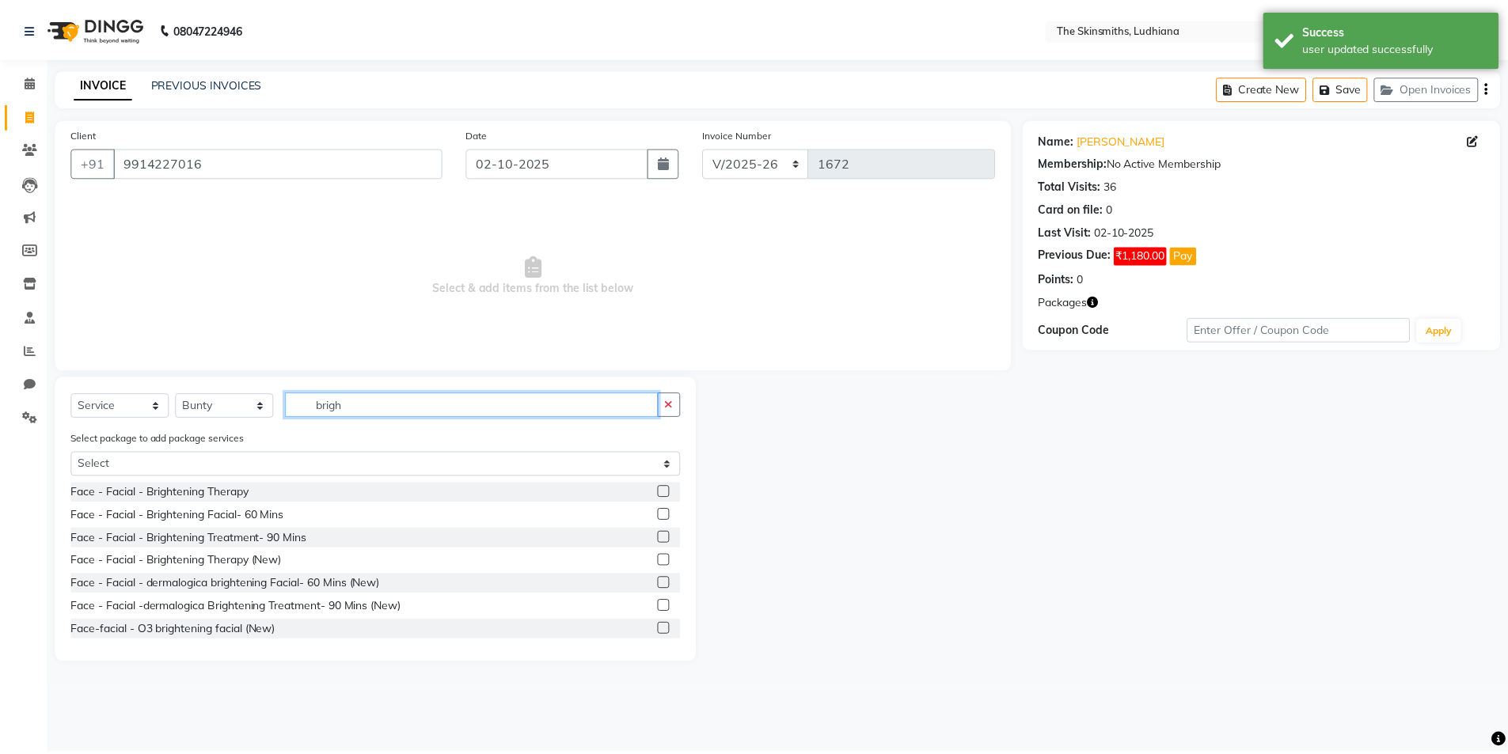
scroll to position [2, 0]
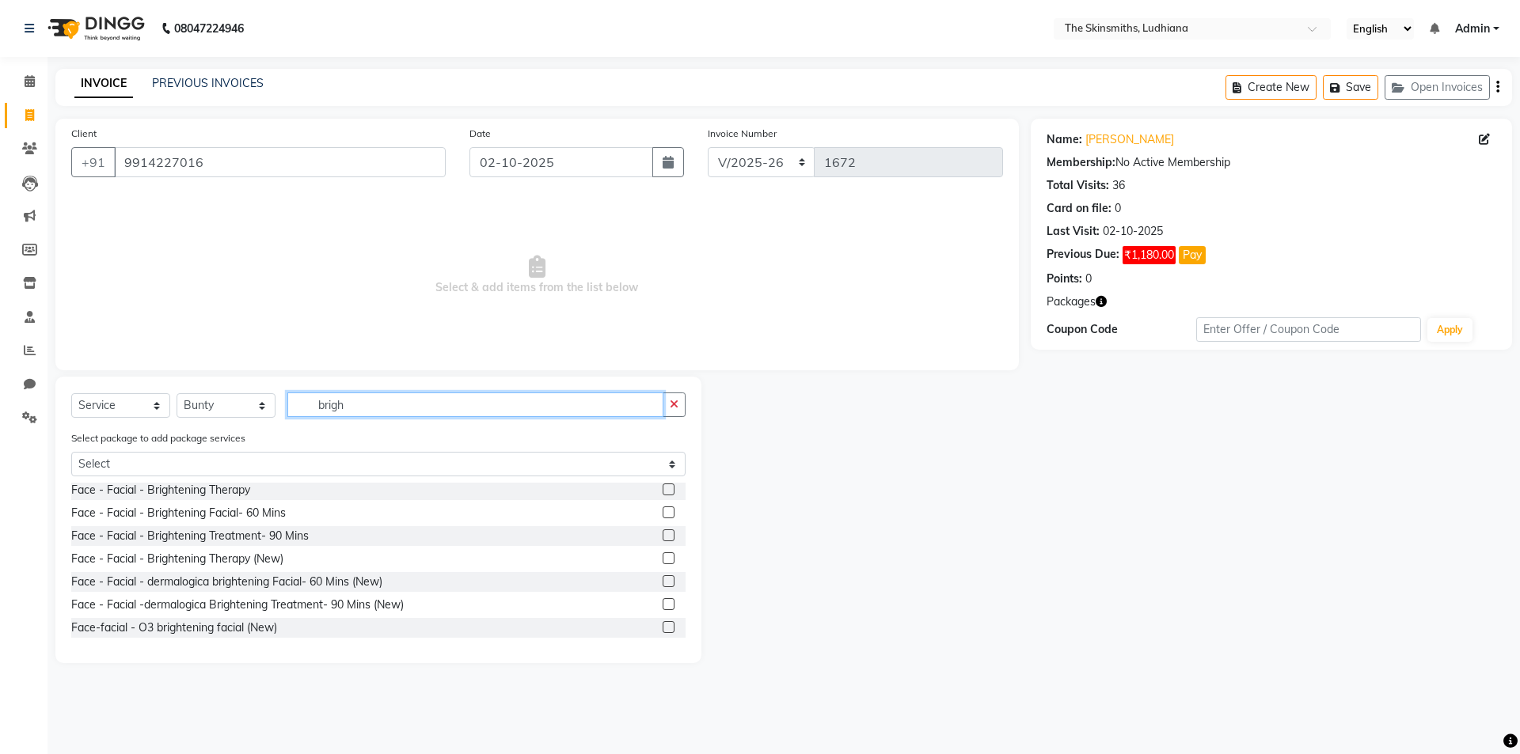
type input "brigh"
click at [663, 559] on label at bounding box center [669, 559] width 12 height 12
click at [663, 559] on input "checkbox" at bounding box center [668, 559] width 10 height 10
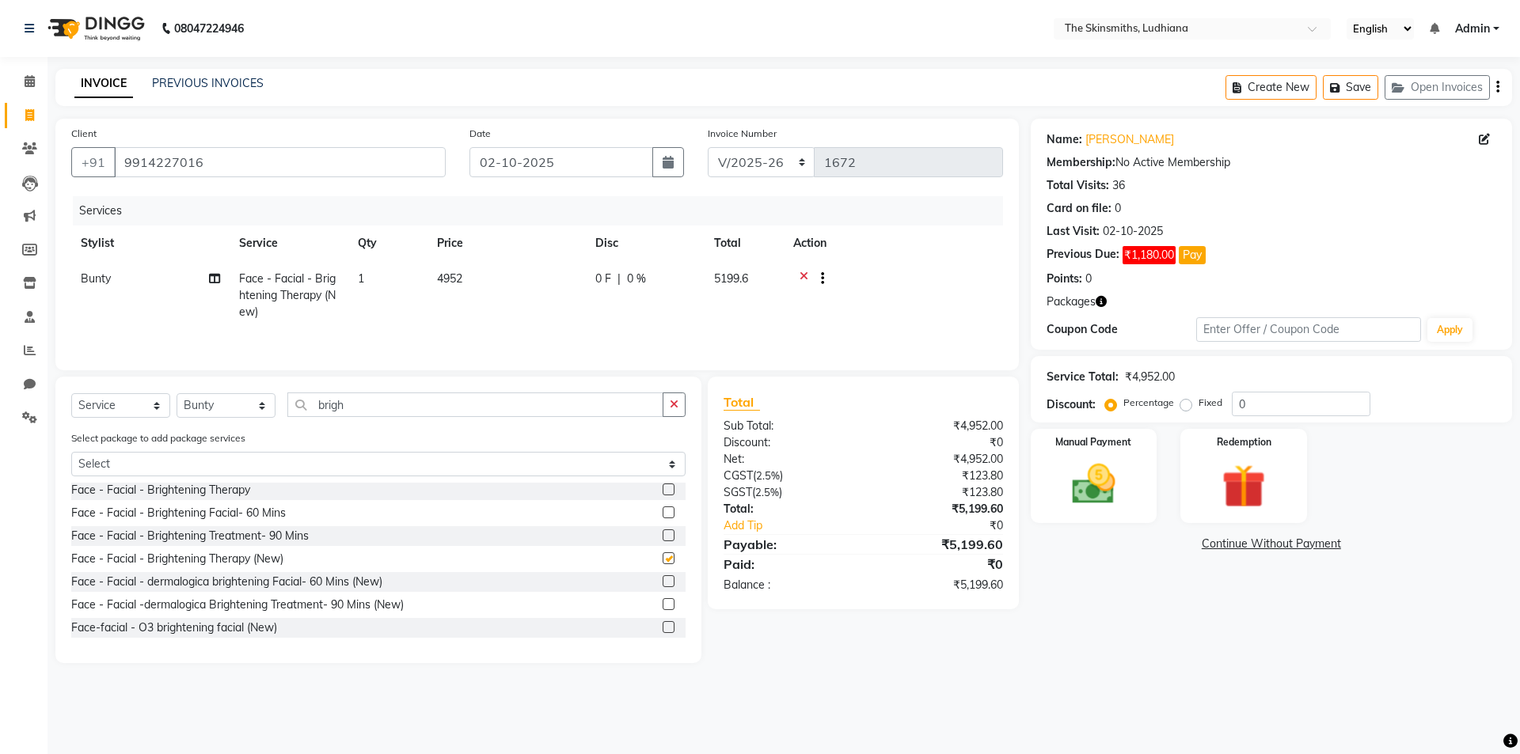
checkbox input "false"
click at [1282, 402] on input "0" at bounding box center [1301, 404] width 139 height 25
type input "50"
click at [1103, 497] on img at bounding box center [1094, 484] width 74 height 52
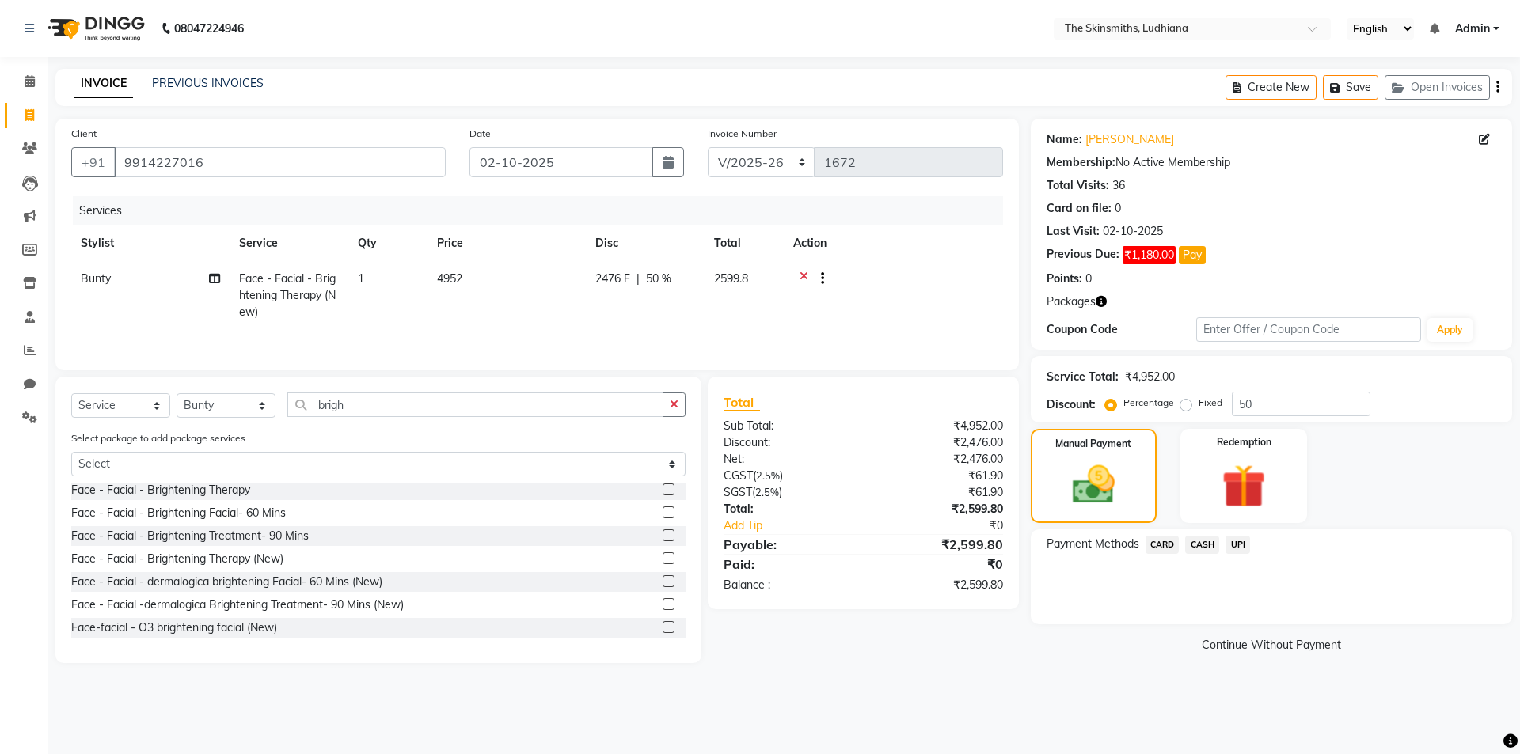
click at [1202, 546] on span "CASH" at bounding box center [1202, 545] width 34 height 18
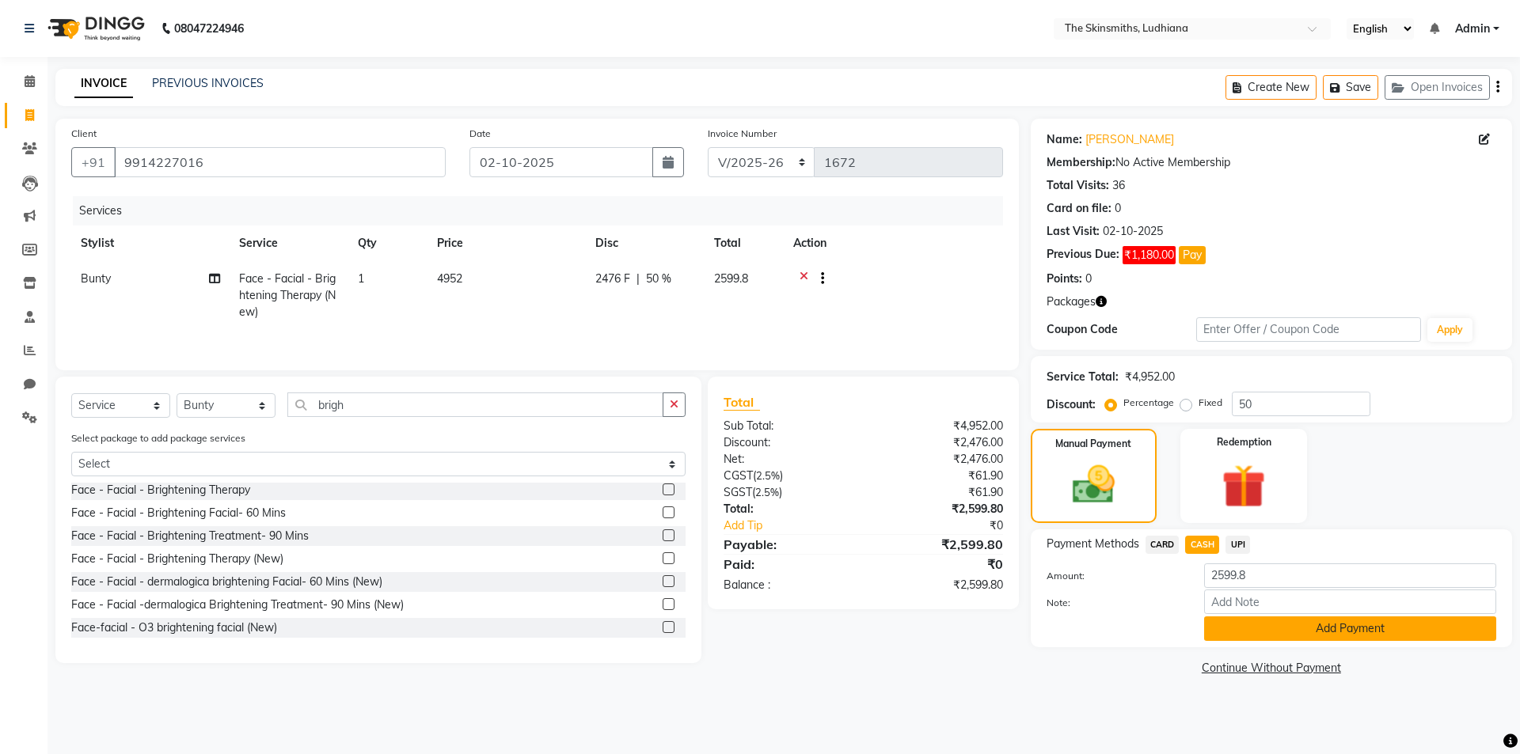
click at [1272, 622] on button "Add Payment" at bounding box center [1350, 629] width 292 height 25
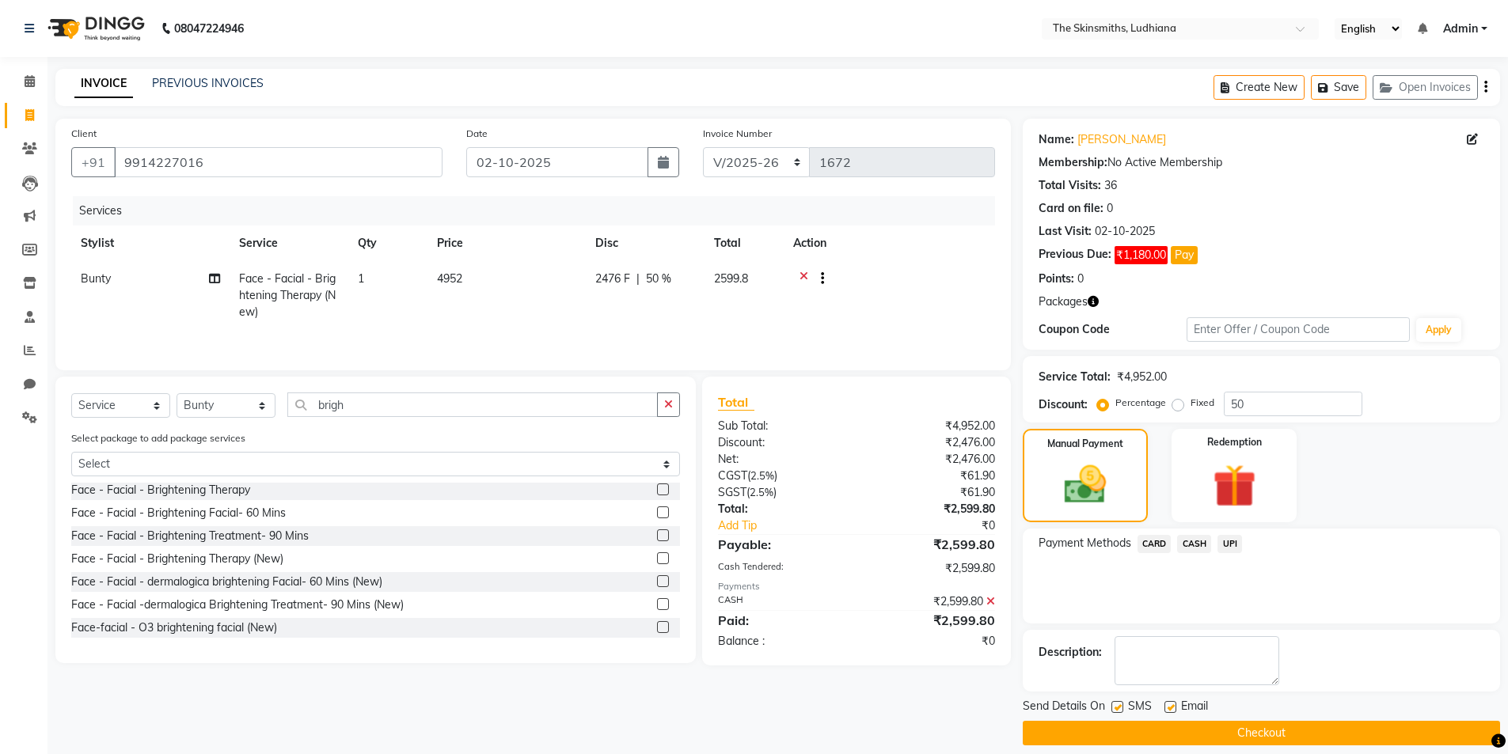
click at [1316, 722] on button "Checkout" at bounding box center [1261, 733] width 477 height 25
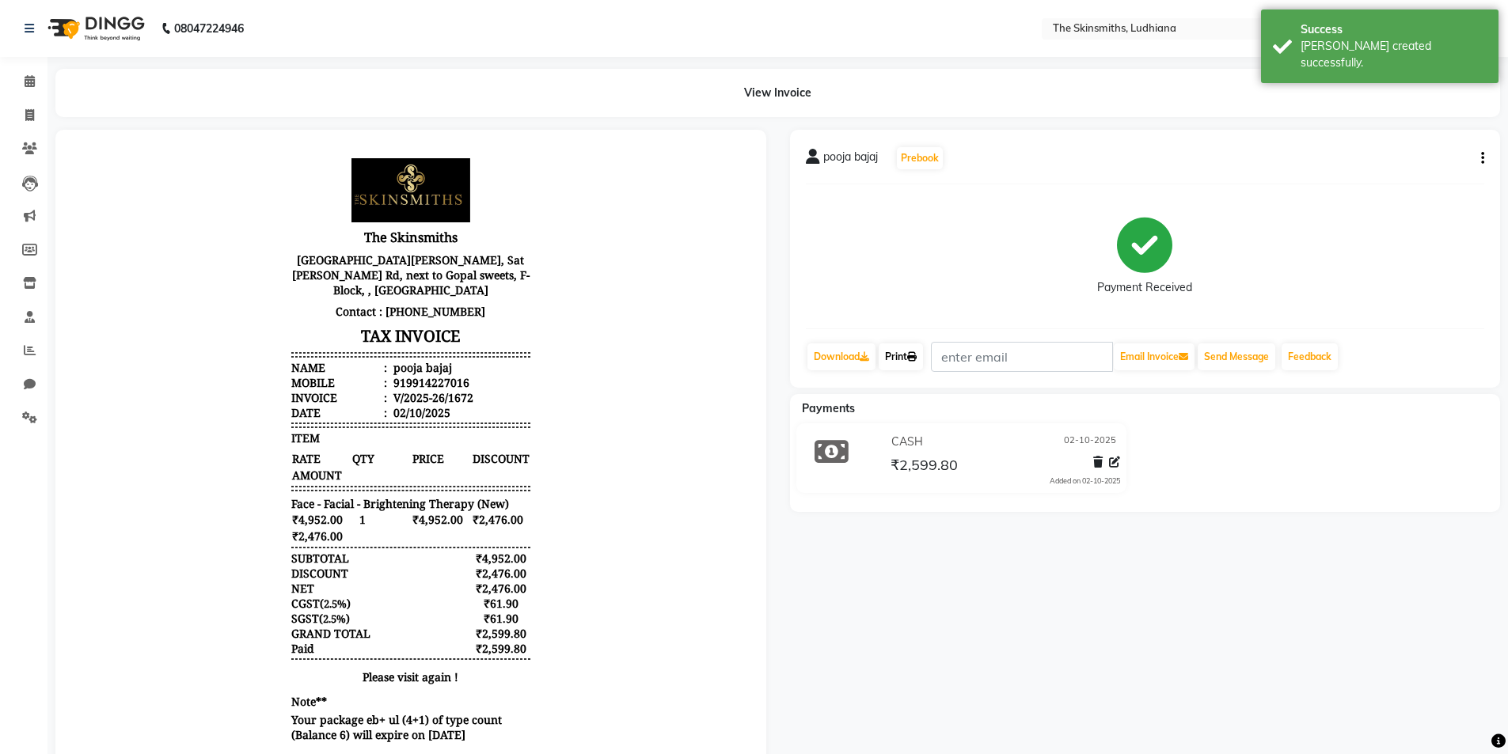
click at [899, 357] on link "Print" at bounding box center [901, 357] width 44 height 27
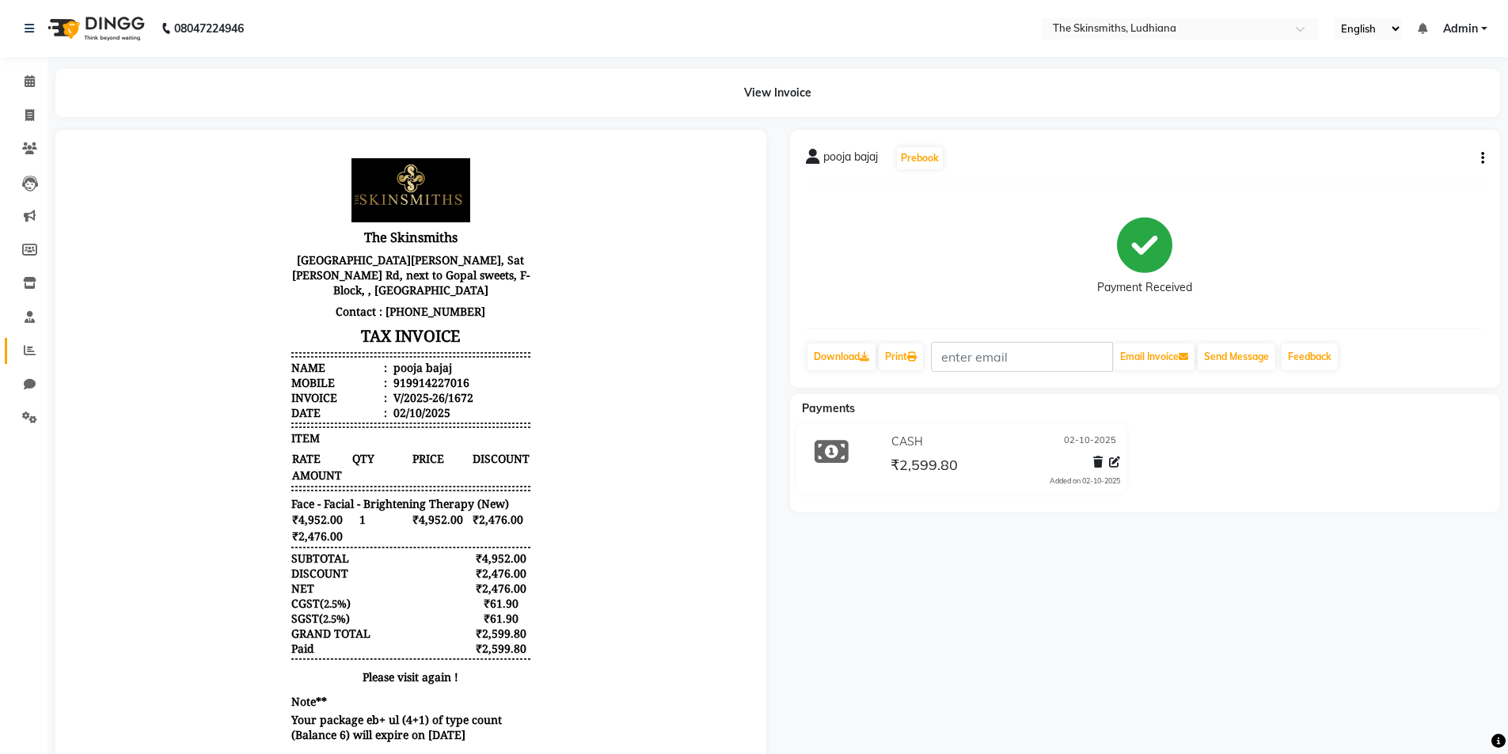
click at [29, 351] on icon at bounding box center [30, 350] width 12 height 12
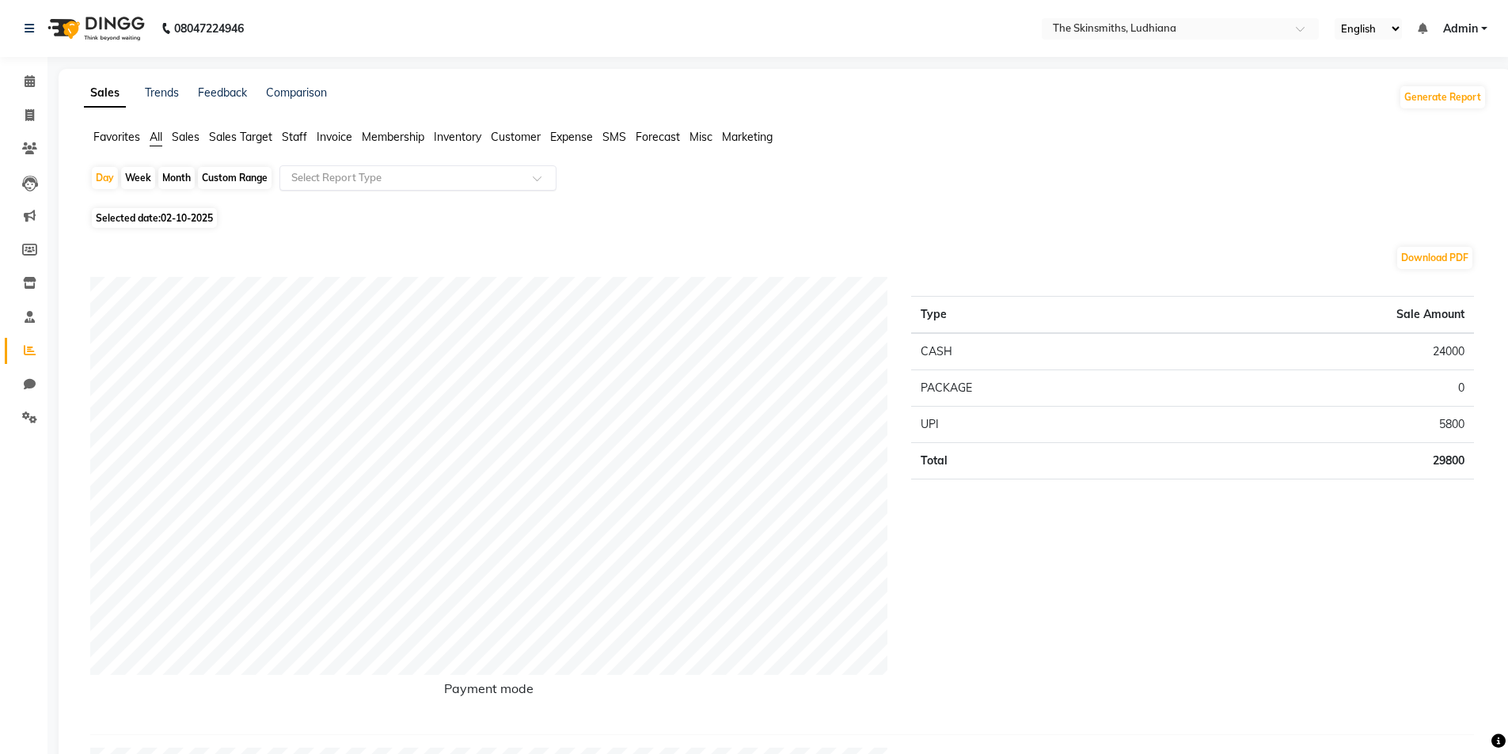
click at [319, 180] on input "text" at bounding box center [402, 178] width 228 height 16
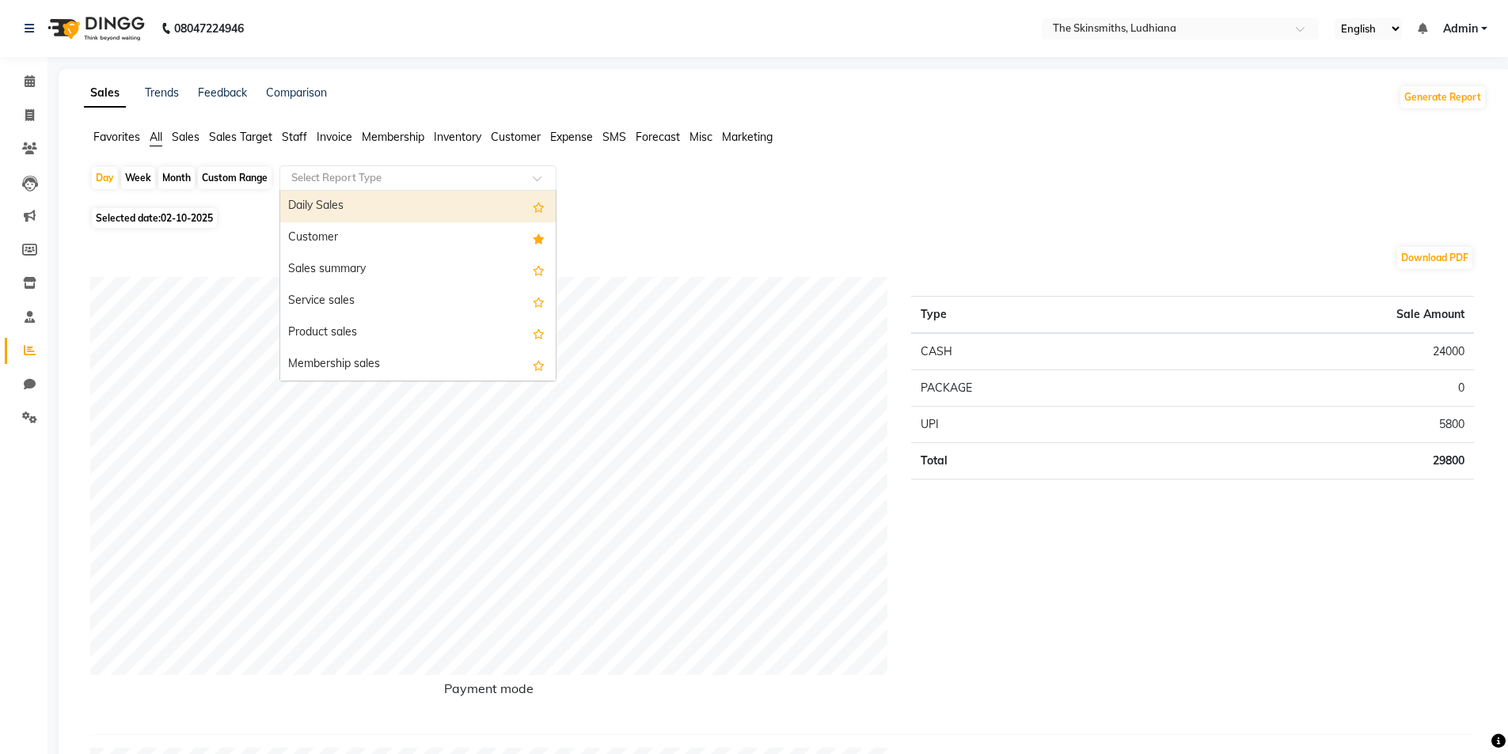
click at [309, 233] on div "Customer" at bounding box center [417, 238] width 275 height 32
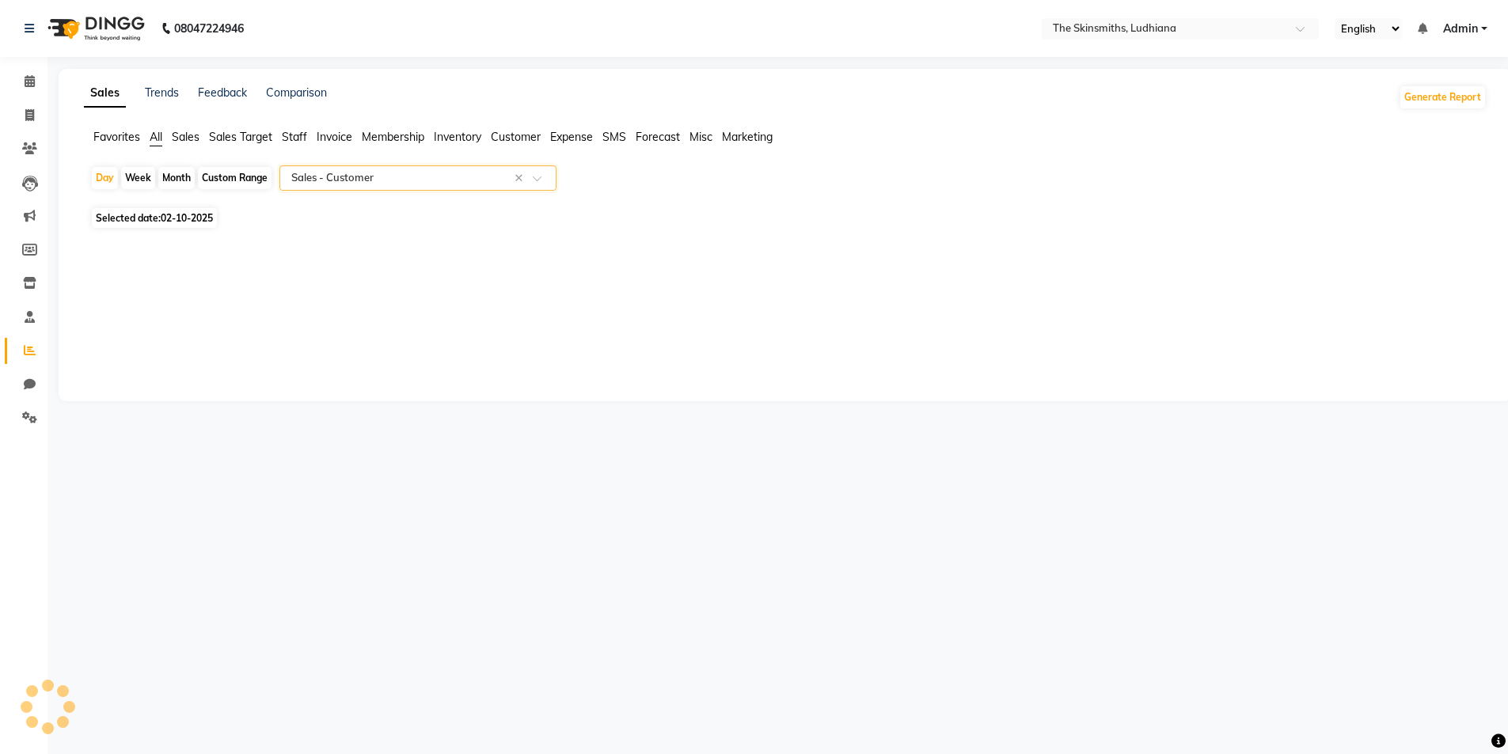
select select "full_report"
select select "csv"
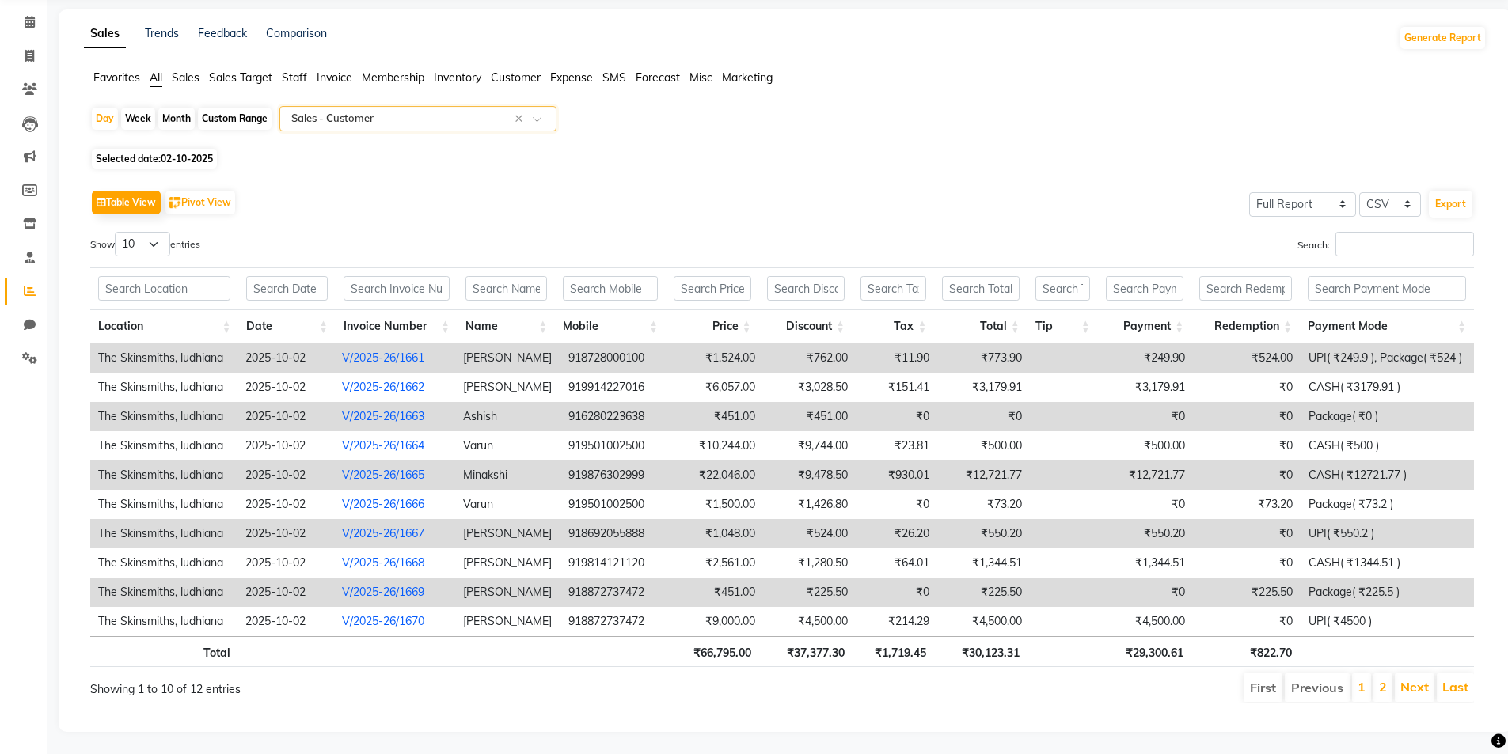
scroll to position [73, 0]
click at [1413, 678] on link "Next" at bounding box center [1414, 686] width 28 height 16
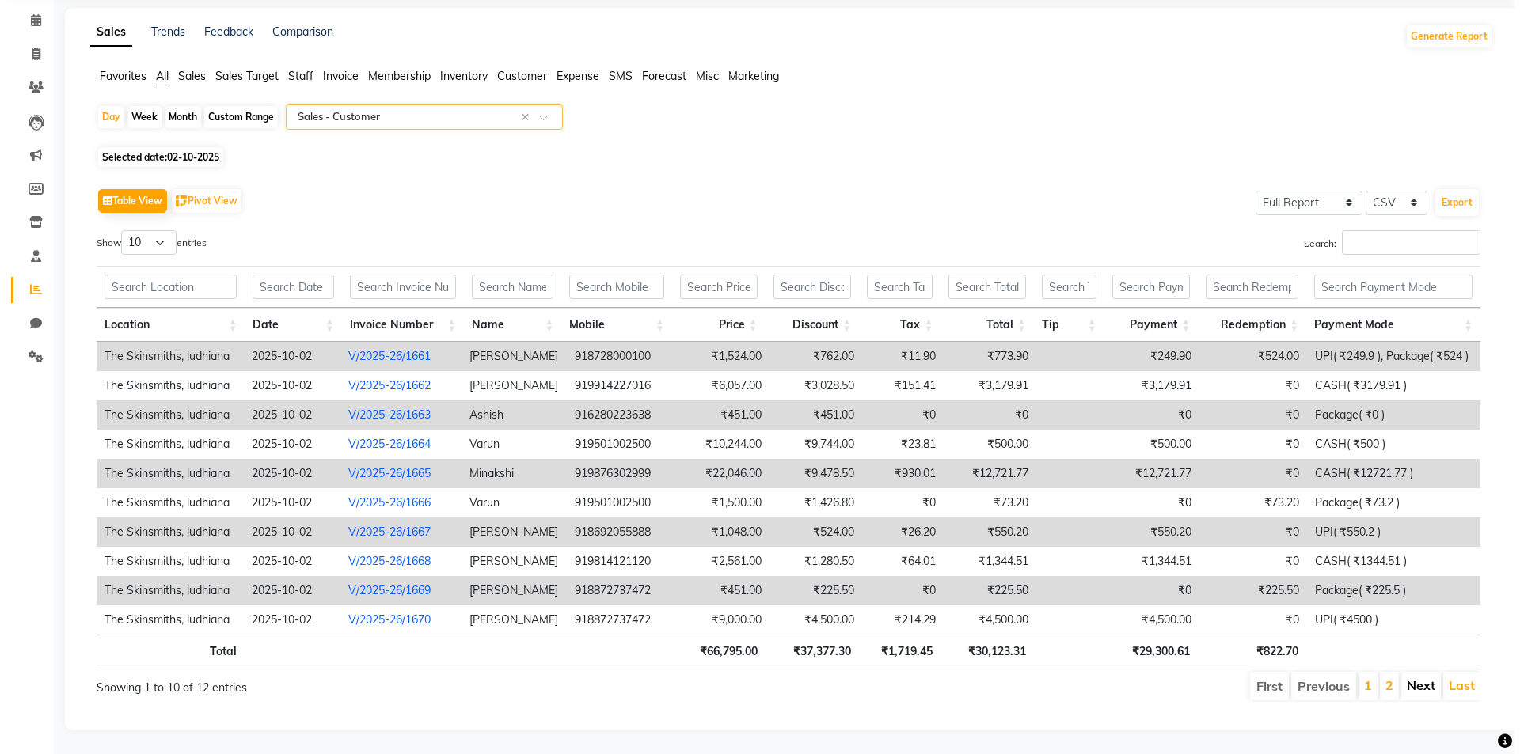
scroll to position [0, 0]
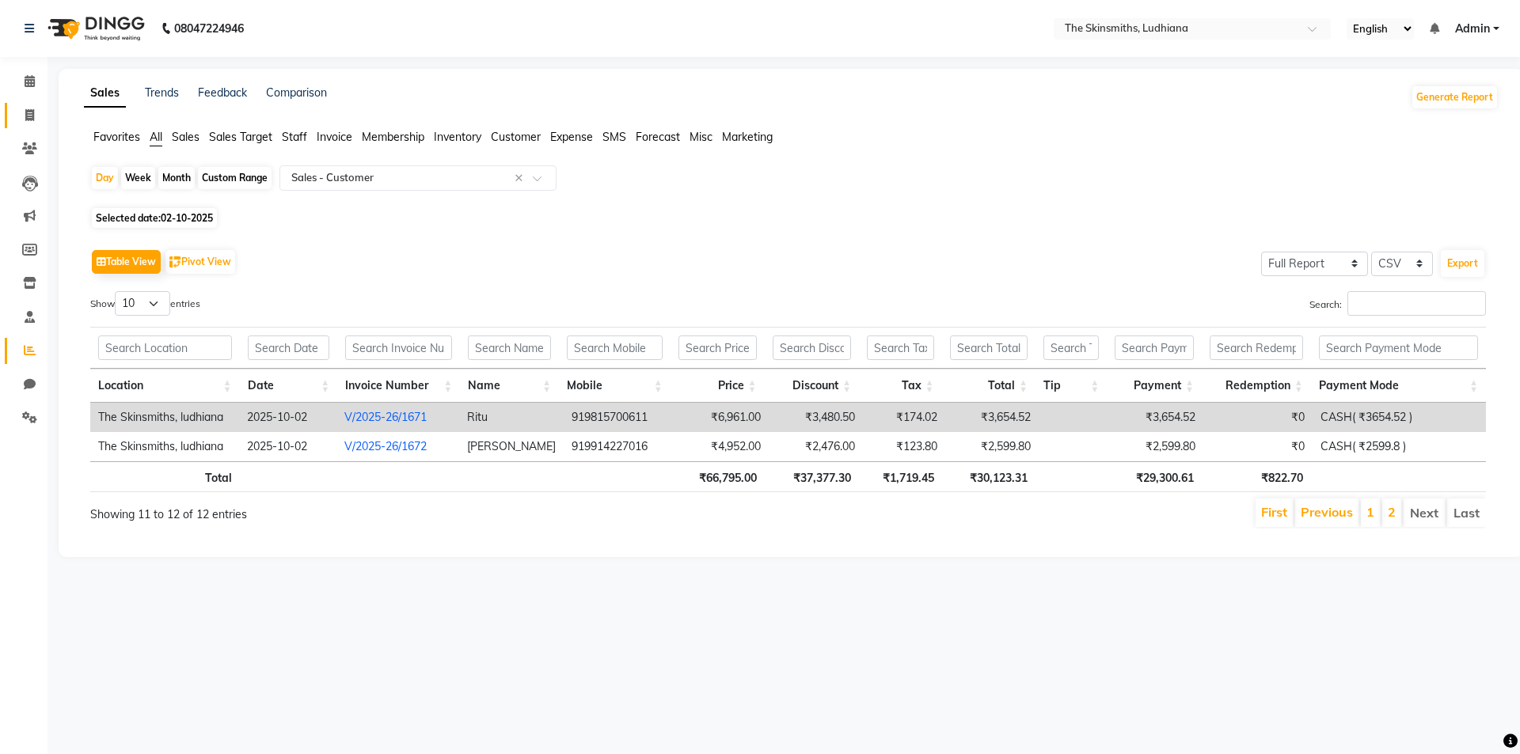
click at [29, 113] on icon at bounding box center [29, 115] width 9 height 12
select select "service"
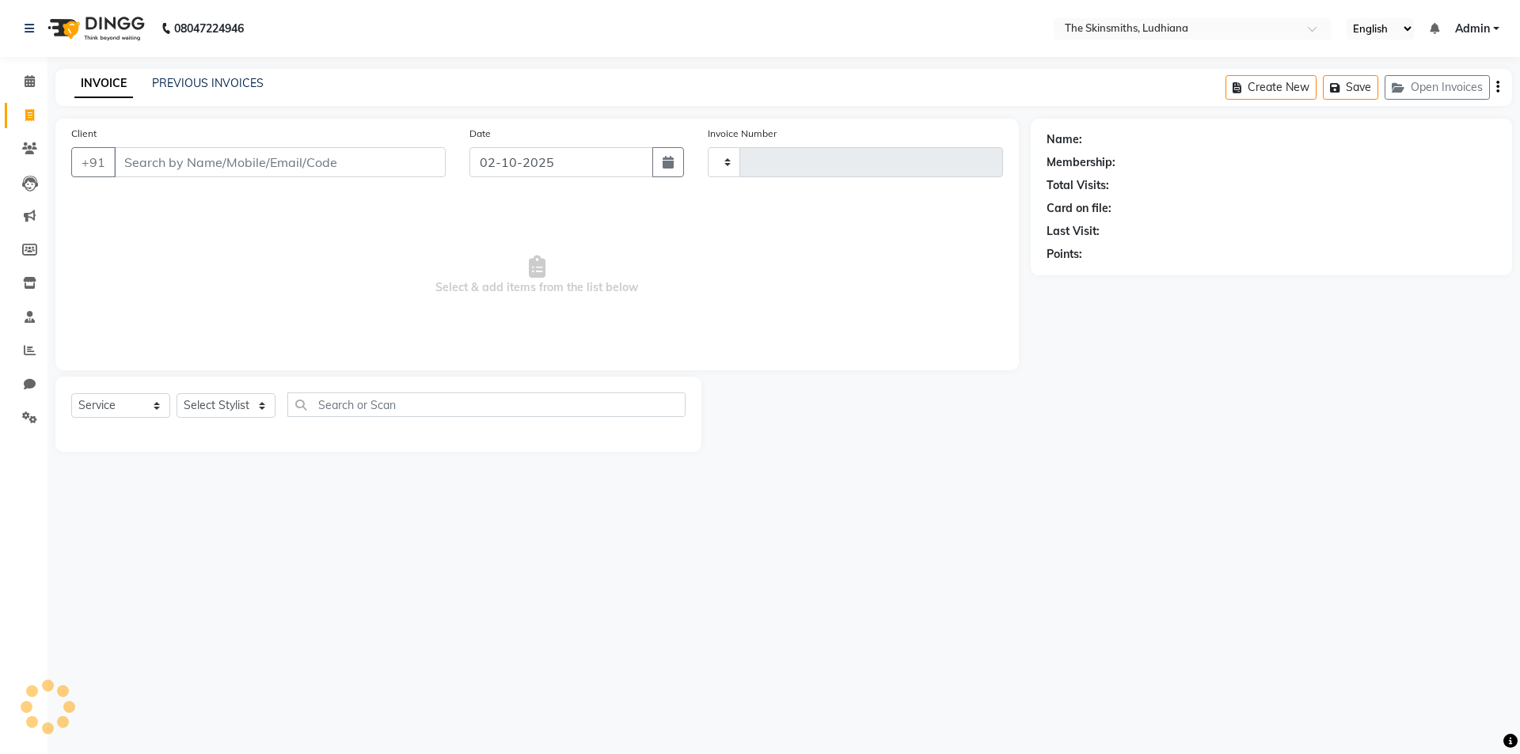
type input "1673"
select select "8115"
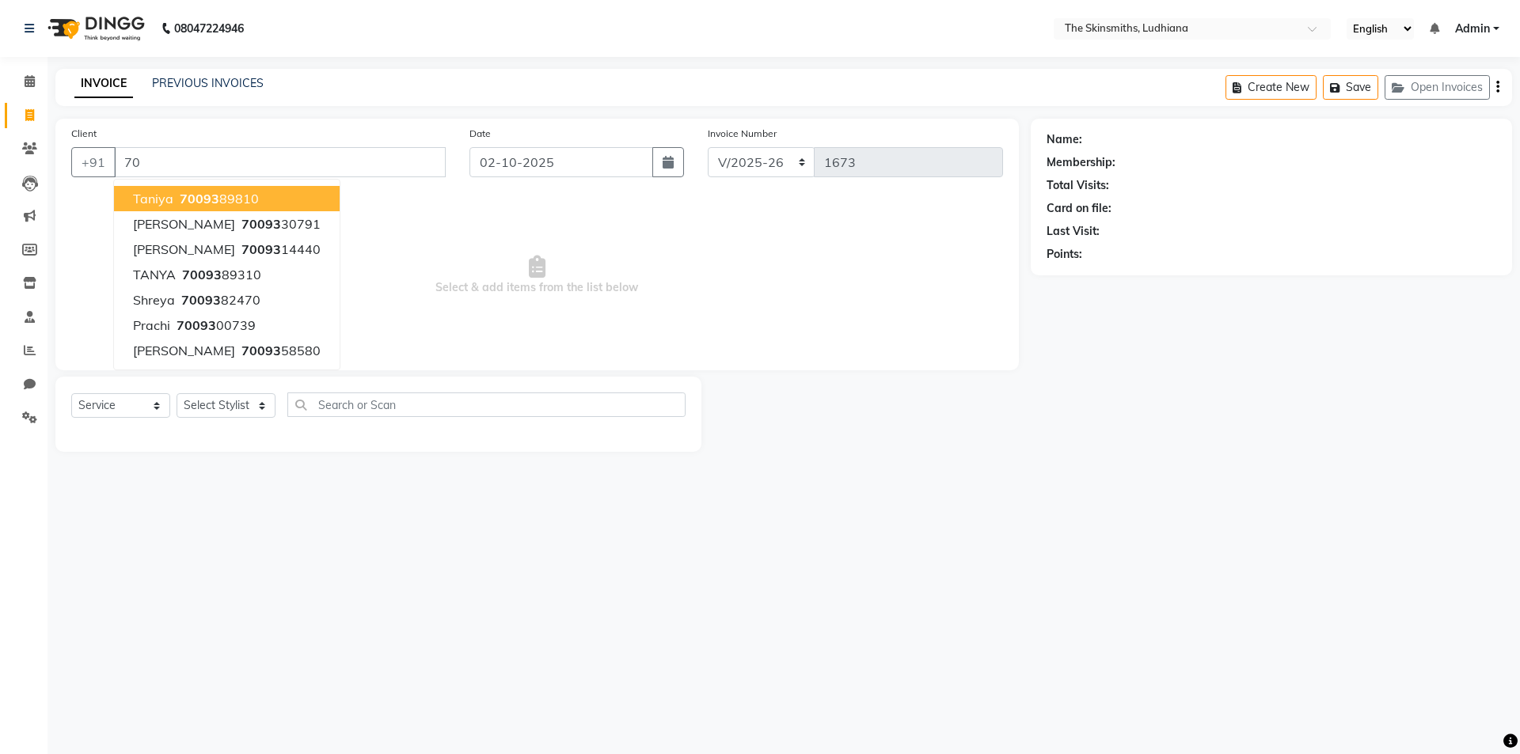
type input "7"
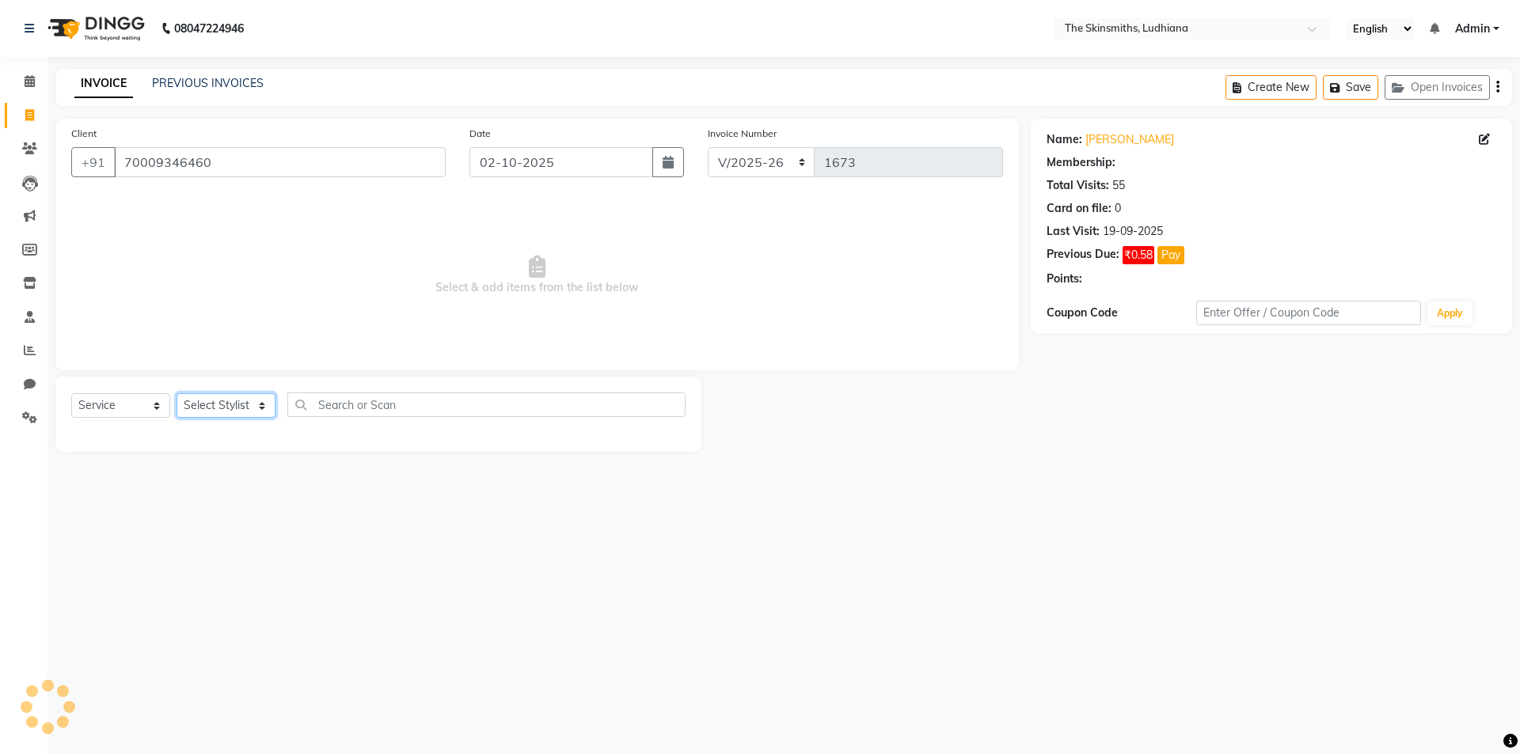
click at [220, 408] on select "Select Stylist Admin Ashu Bunty Dishika DIWAKAR Harish Karan Kawal Oberoi Khush…" at bounding box center [226, 405] width 99 height 25
click at [177, 393] on select "Select Stylist Admin Ashu Bunty Dishika DIWAKAR Harish Karan Kawal Oberoi Khush…" at bounding box center [226, 405] width 99 height 25
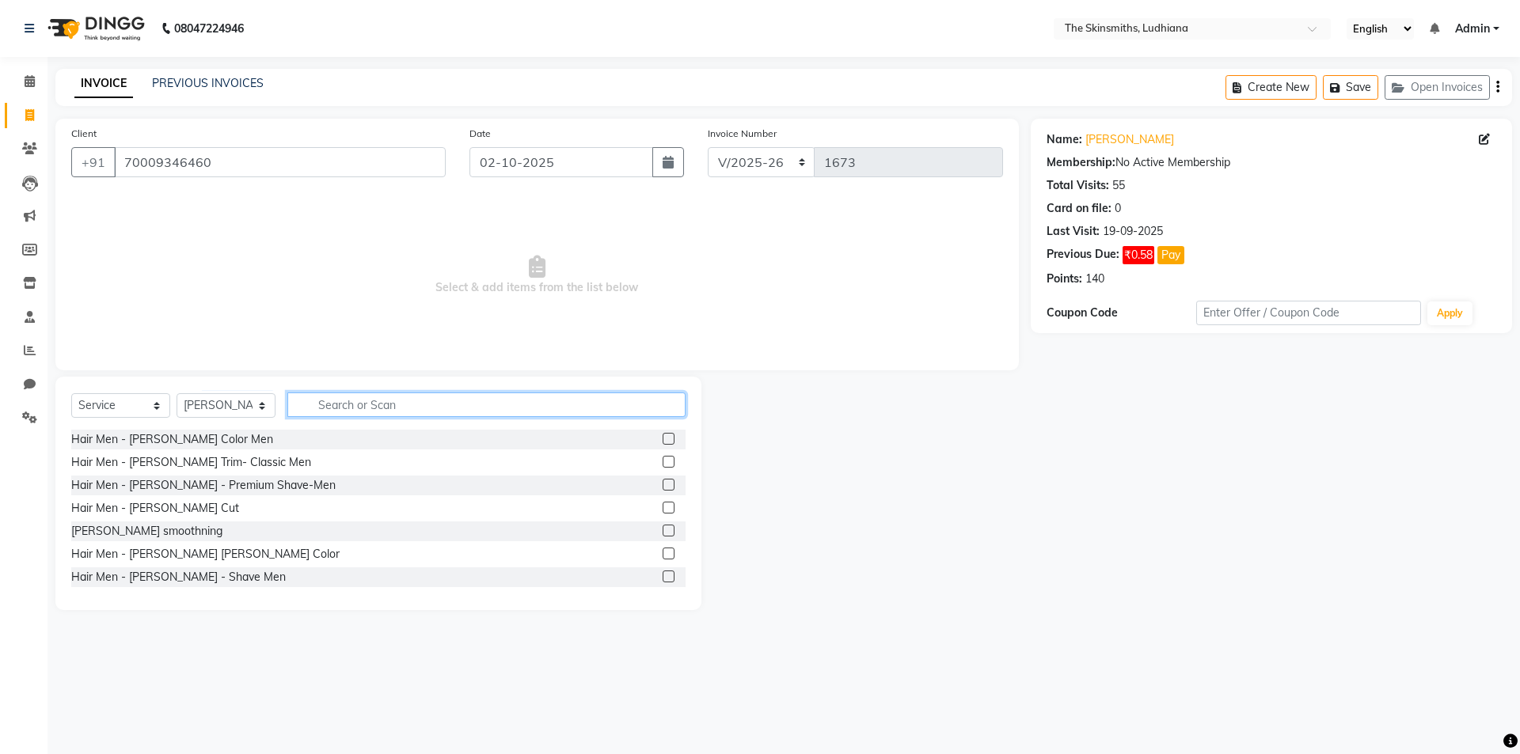
click at [382, 409] on input "text" at bounding box center [486, 405] width 398 height 25
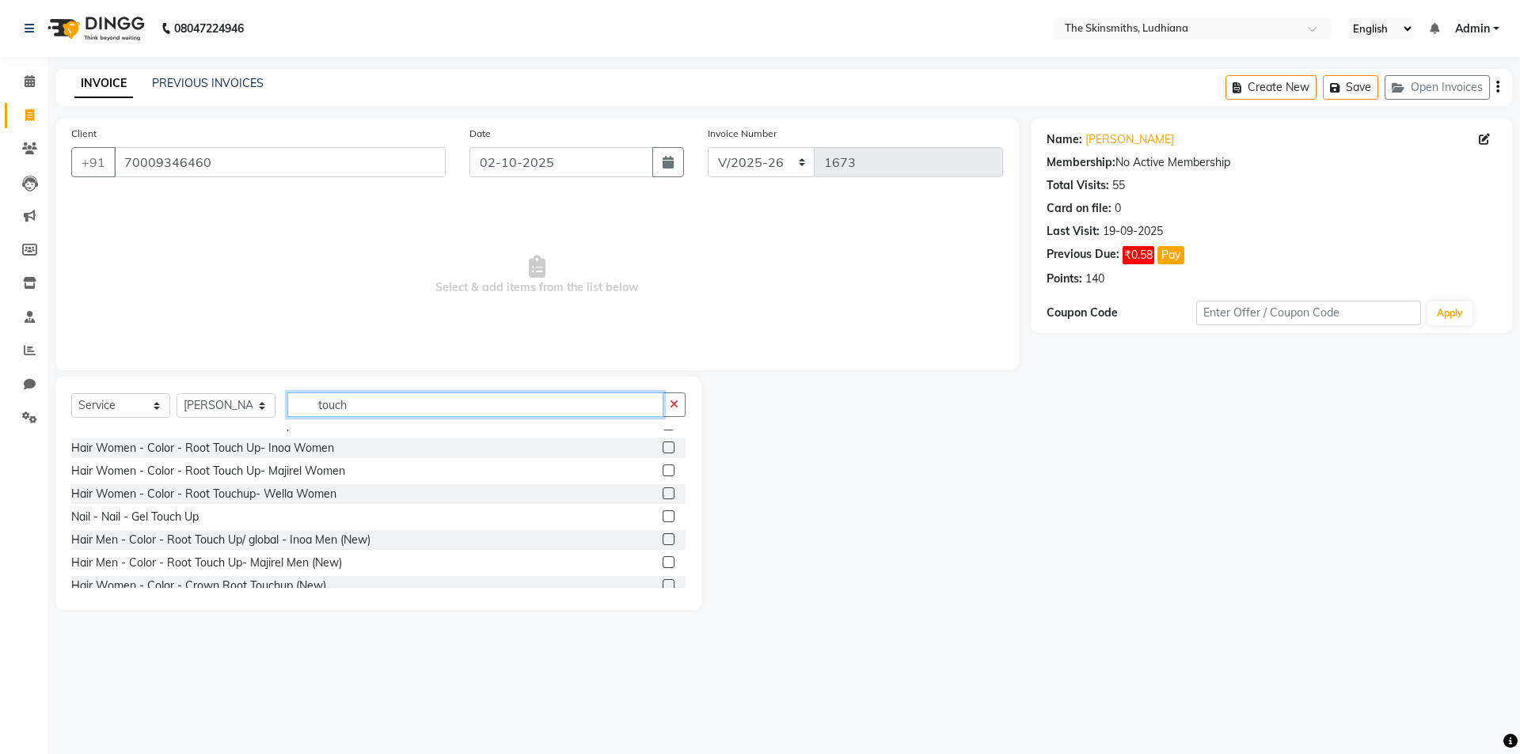
scroll to position [140, 0]
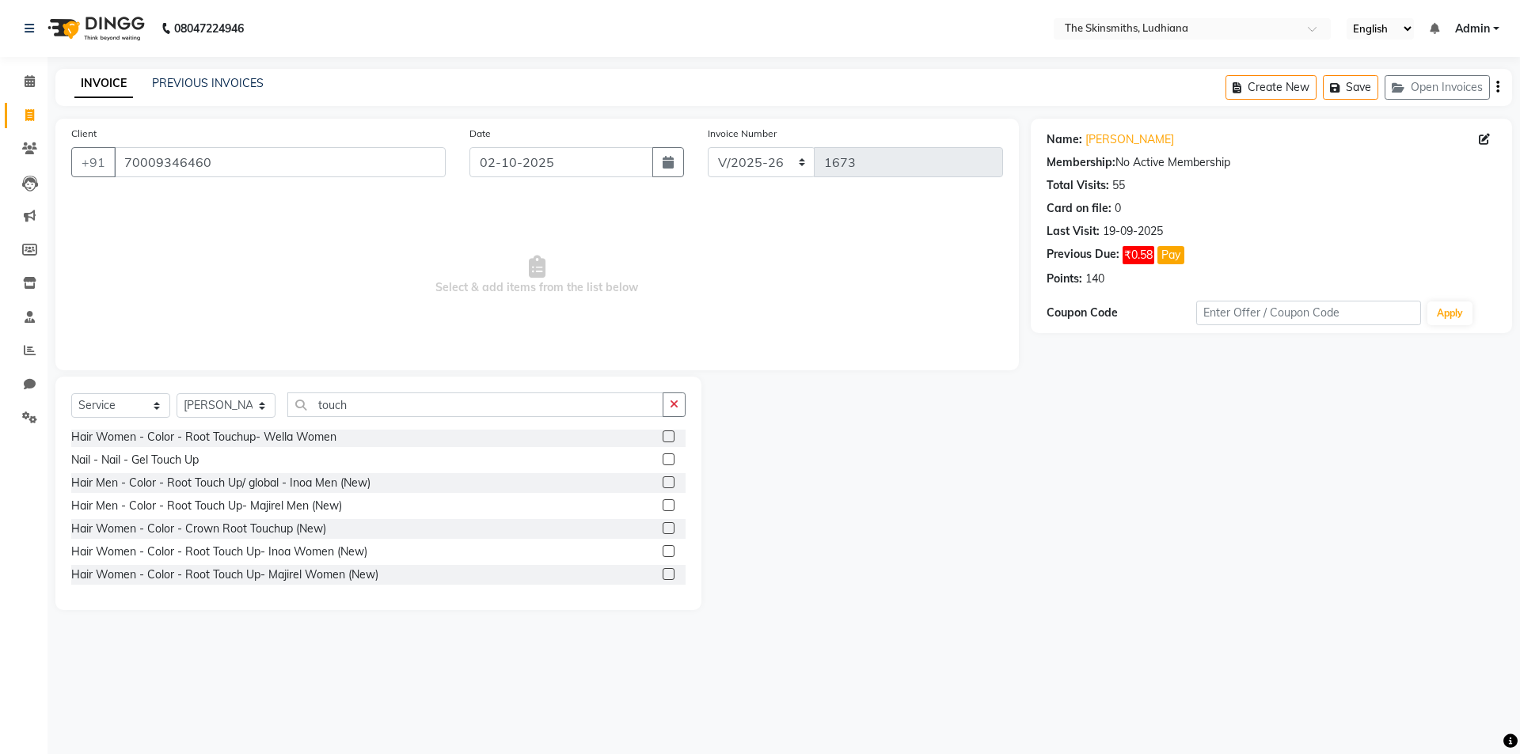
click at [663, 553] on label at bounding box center [669, 551] width 12 height 12
click at [663, 553] on input "checkbox" at bounding box center [668, 552] width 10 height 10
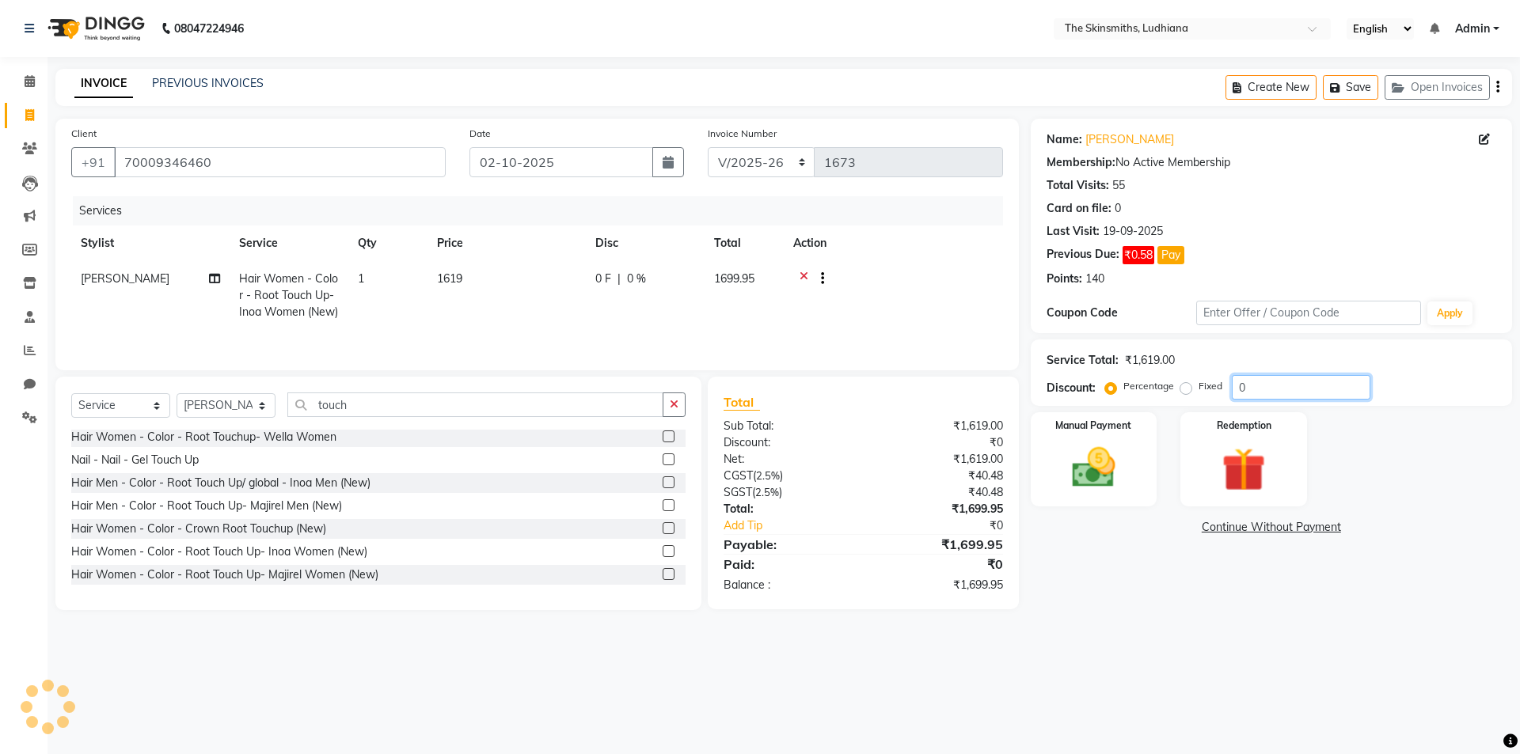
click at [1280, 388] on input "0" at bounding box center [1301, 387] width 139 height 25
click at [1078, 480] on img at bounding box center [1094, 468] width 74 height 52
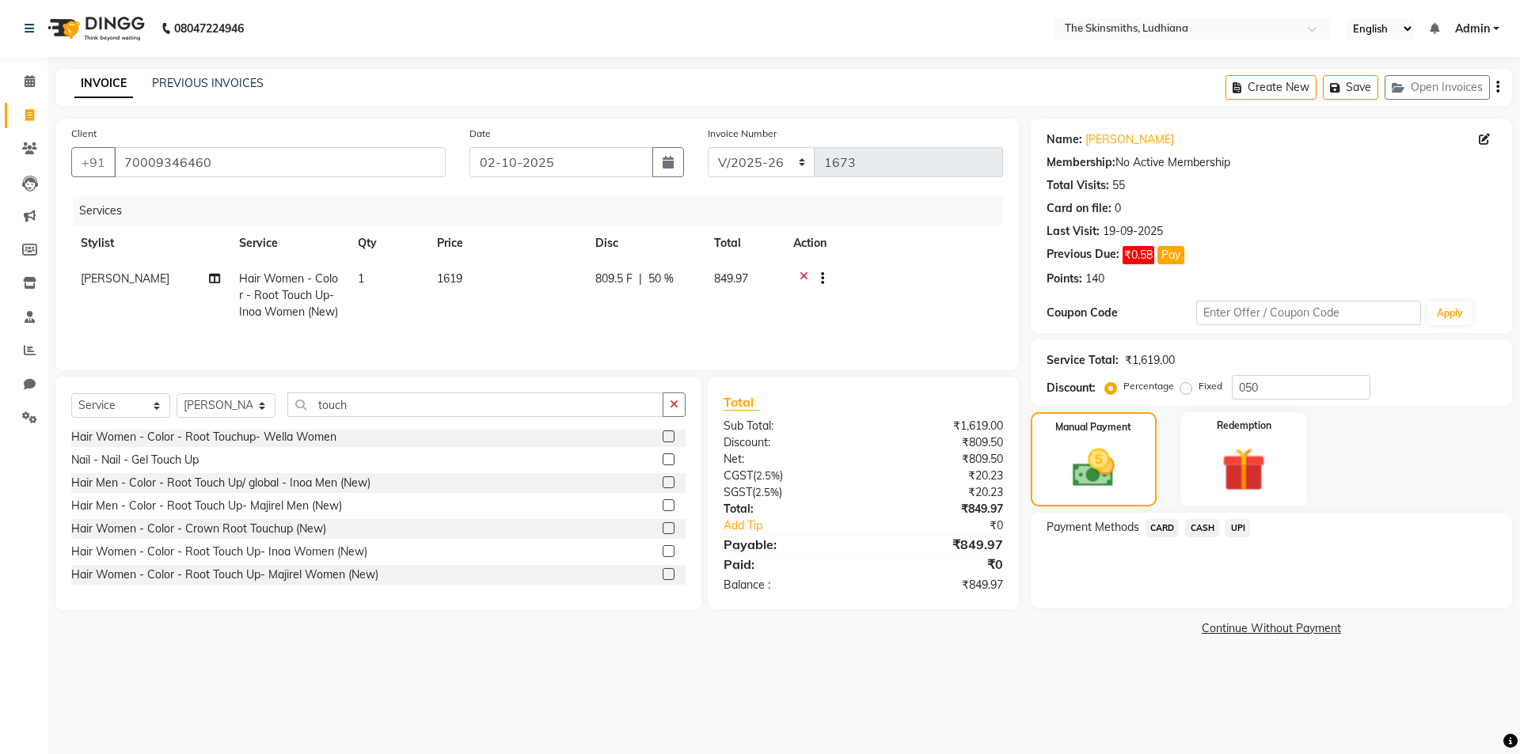
click at [1158, 524] on span "CARD" at bounding box center [1163, 528] width 34 height 18
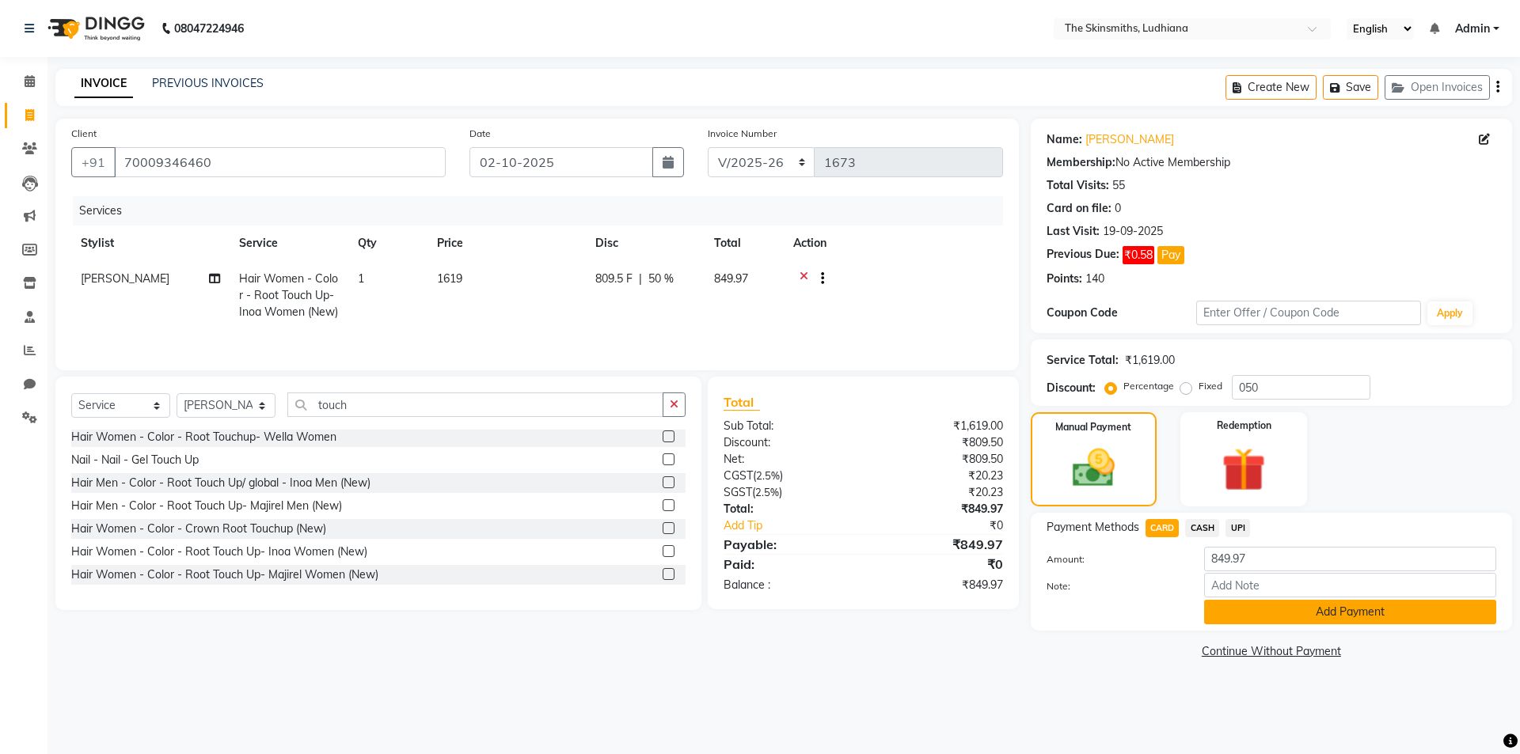
click at [1309, 614] on button "Add Payment" at bounding box center [1350, 612] width 292 height 25
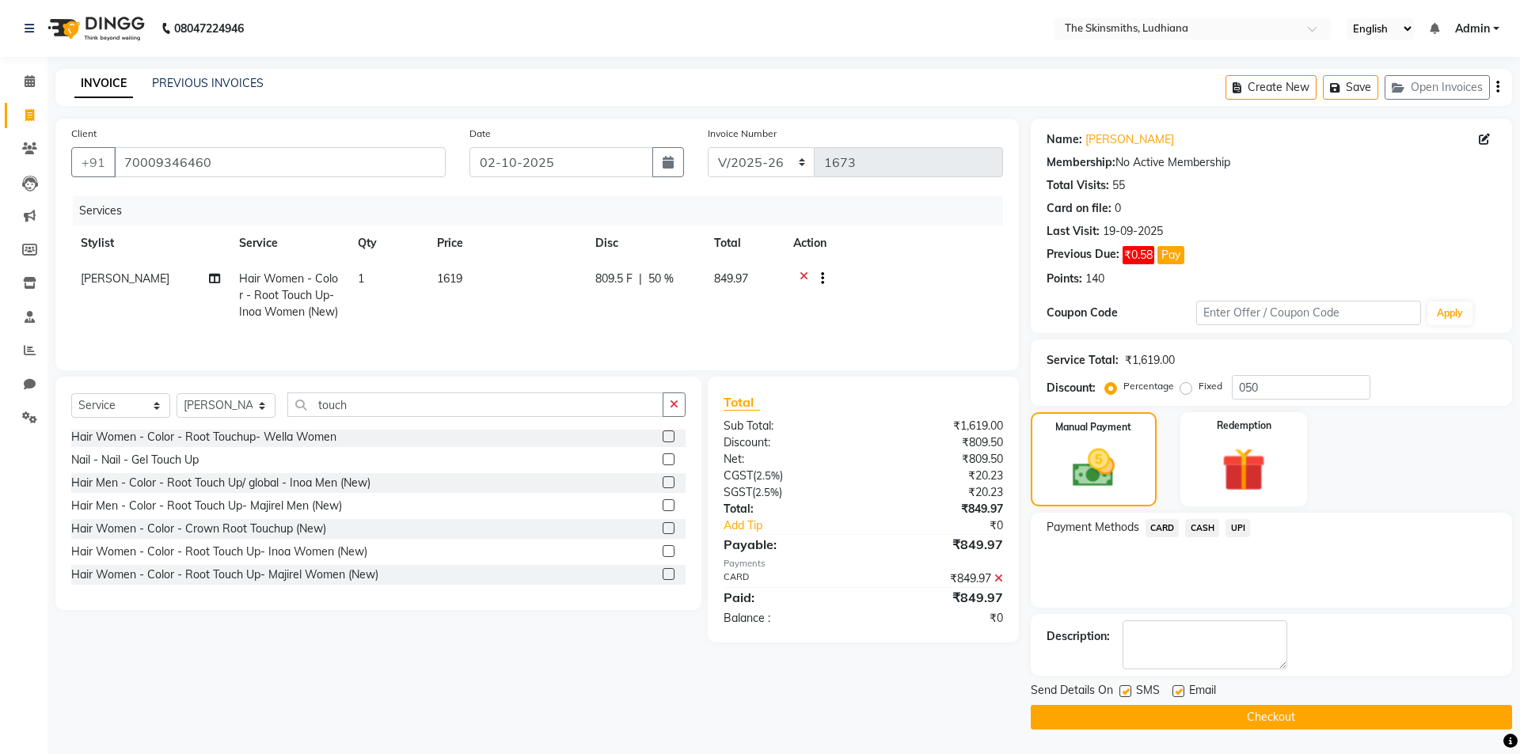
click at [1320, 720] on button "Checkout" at bounding box center [1271, 717] width 481 height 25
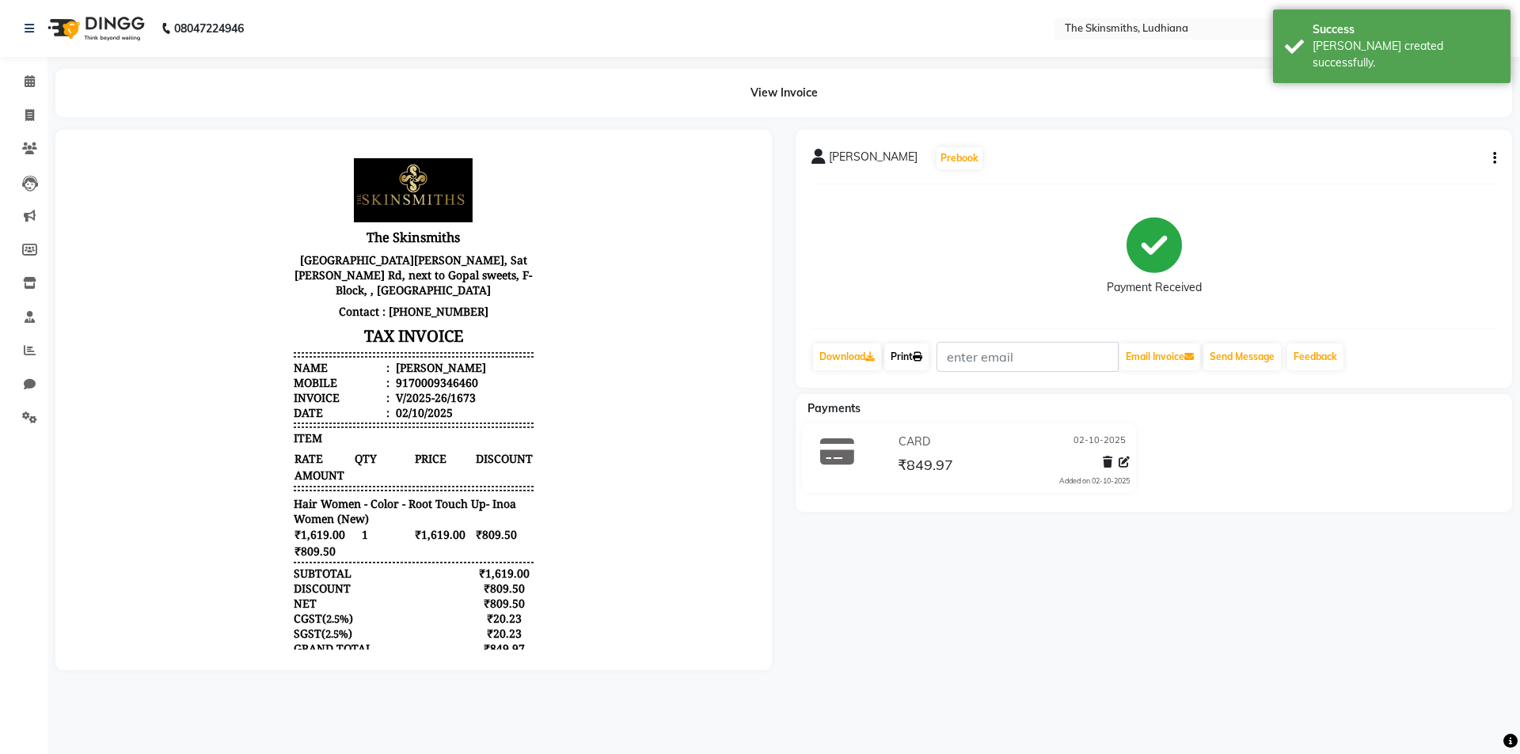
click at [913, 355] on link "Print" at bounding box center [906, 357] width 44 height 27
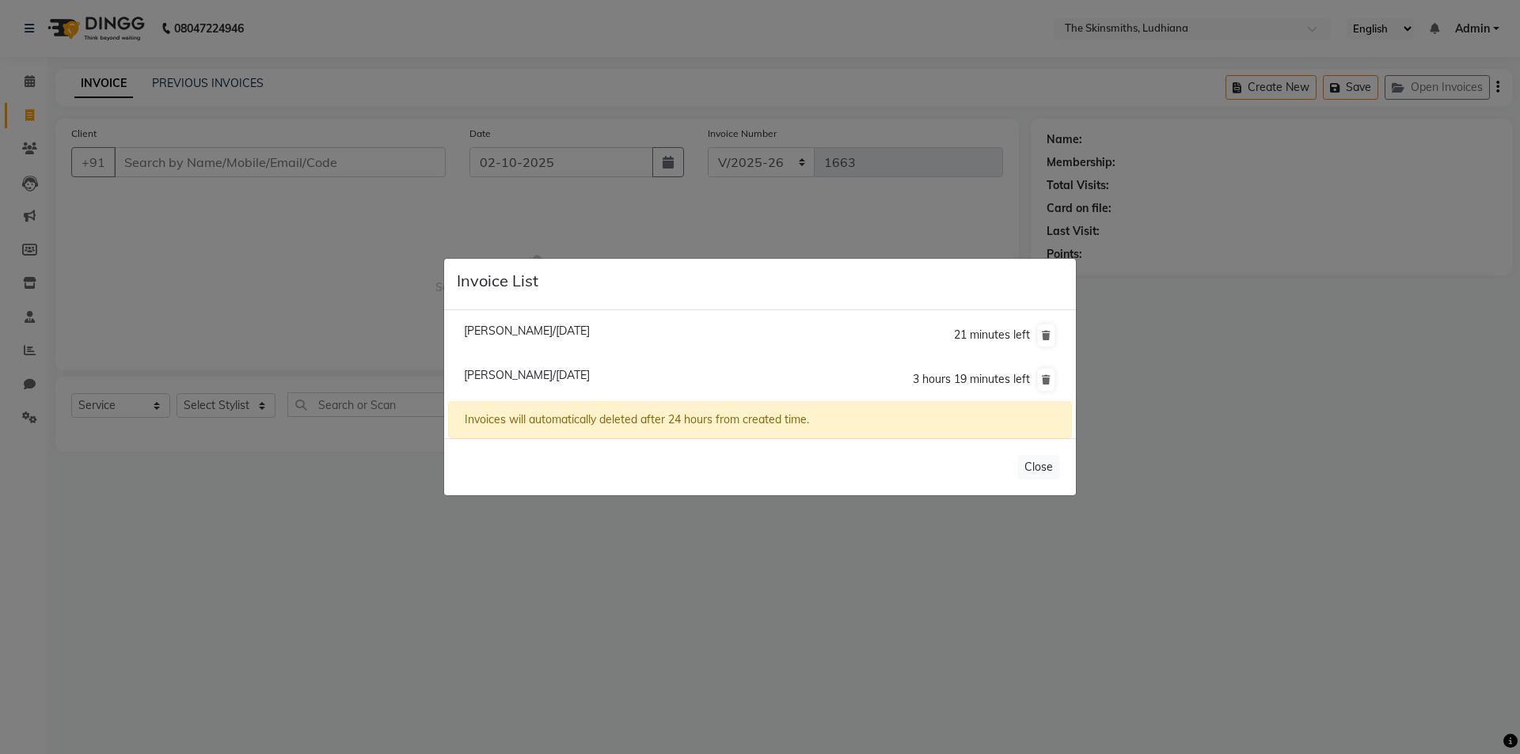
select select "8115"
select select "service"
click at [420, 607] on ngb-modal-window "Invoice List Vikas Mehta/01 October 2025 21 minutes left Kawal Oberoi/01 Octobe…" at bounding box center [760, 377] width 1520 height 754
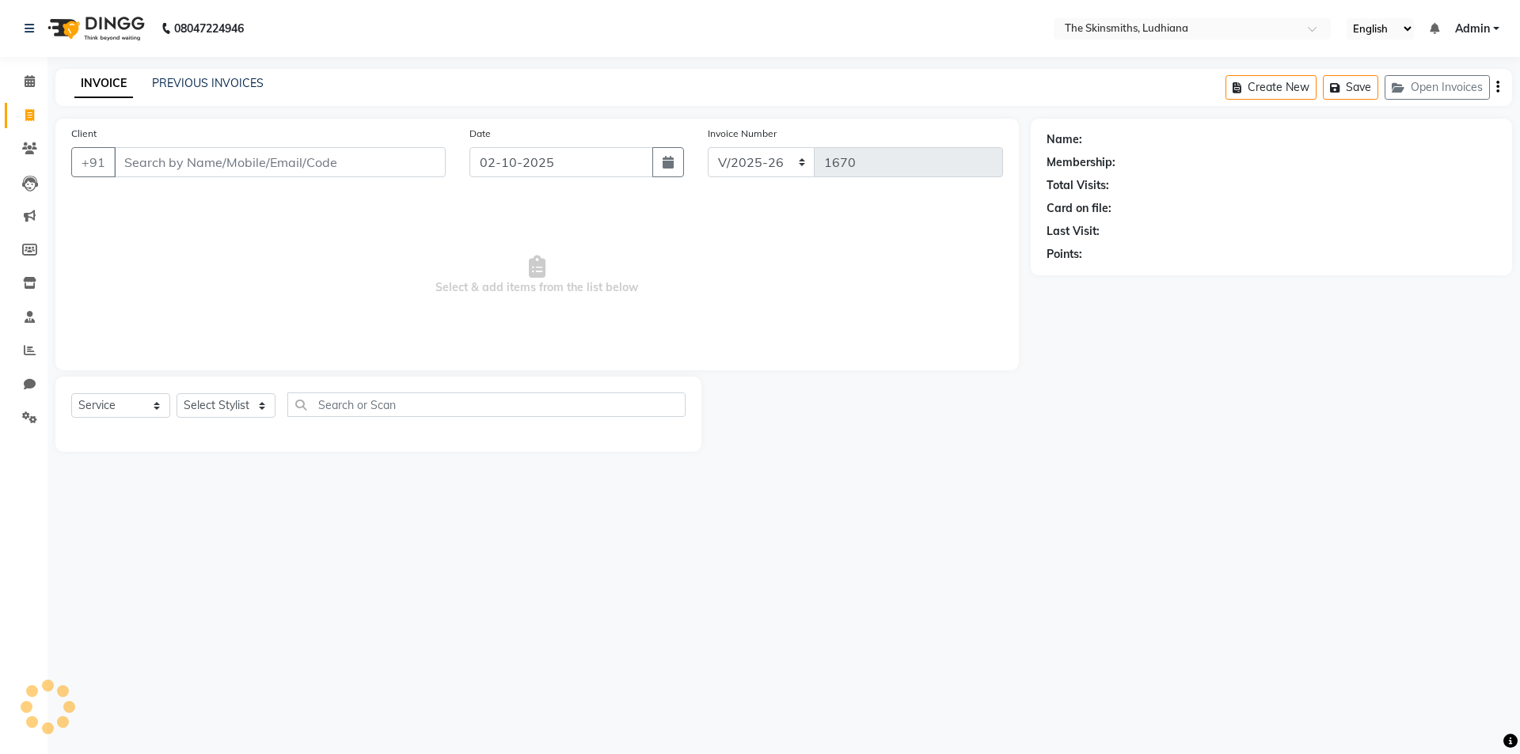
select select "8115"
select select "service"
click at [27, 80] on icon at bounding box center [30, 81] width 10 height 12
